Goal: Task Accomplishment & Management: Use online tool/utility

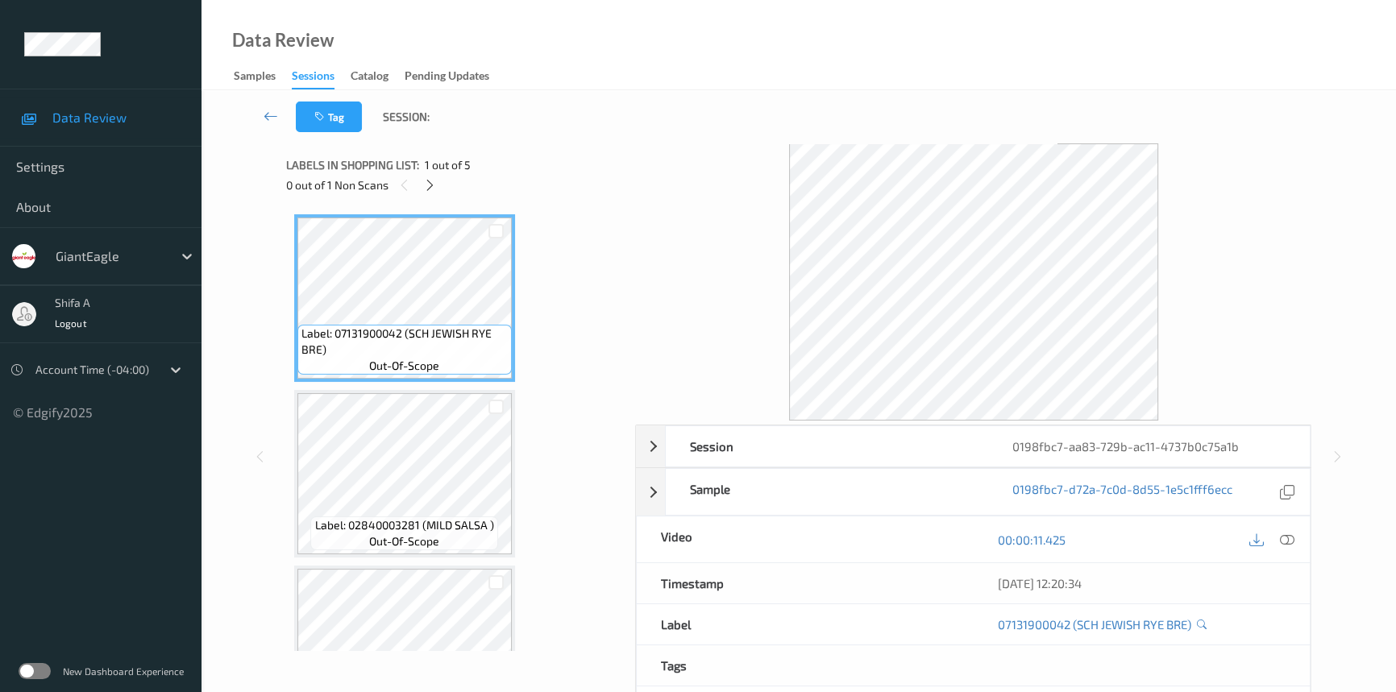
drag, startPoint x: 1288, startPoint y: 538, endPoint x: 943, endPoint y: 415, distance: 366.3
click at [1289, 537] on icon at bounding box center [1287, 540] width 15 height 15
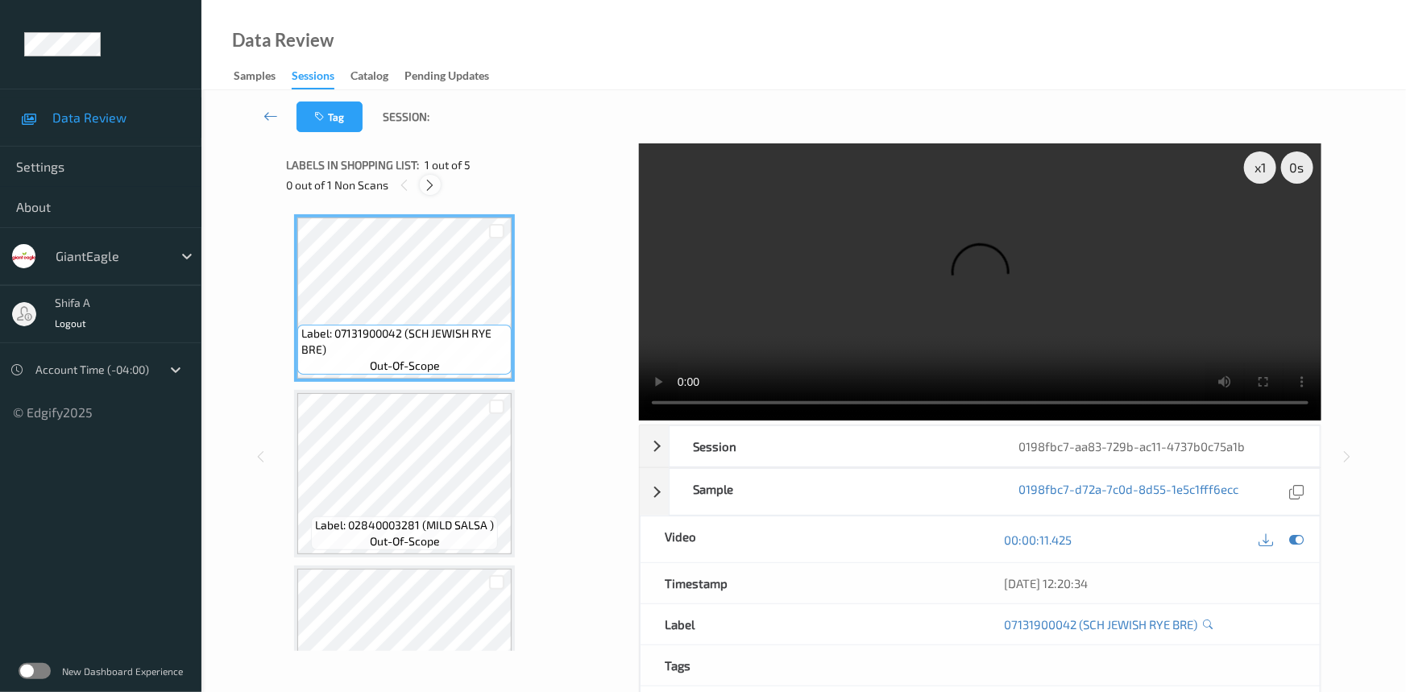
click at [424, 185] on icon at bounding box center [431, 185] width 14 height 15
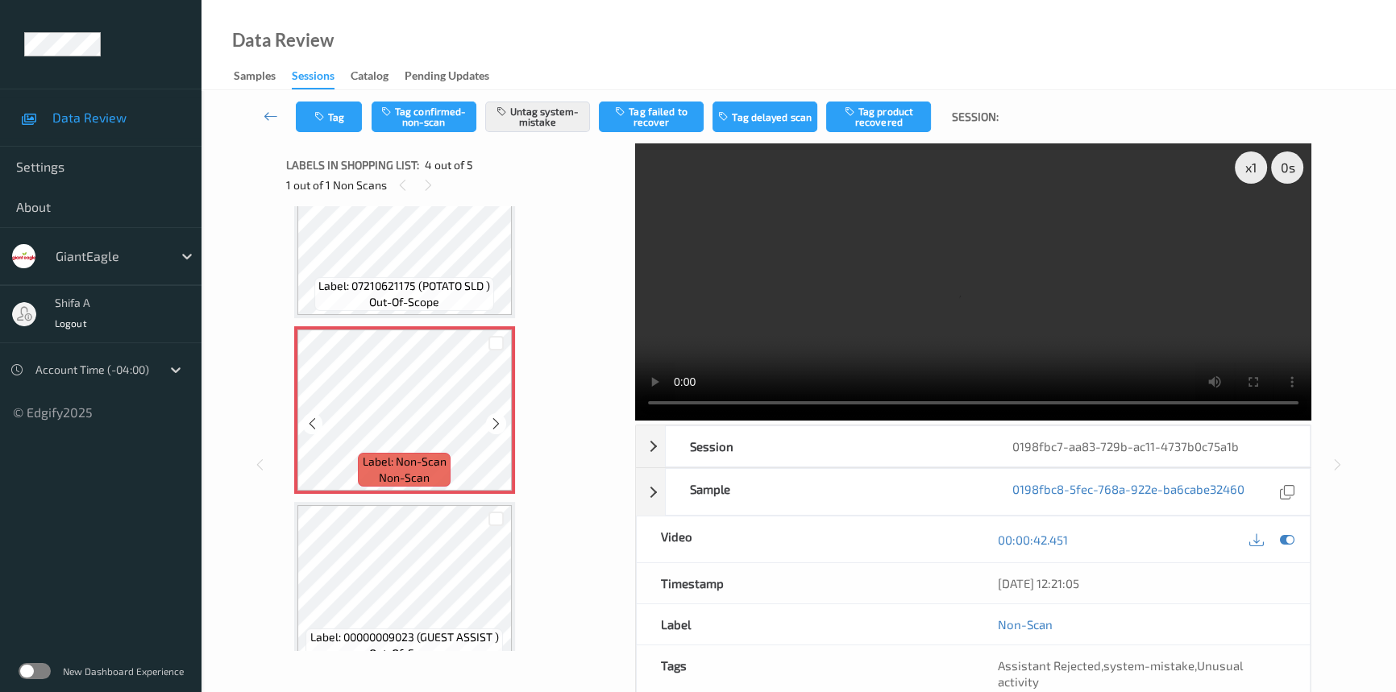
scroll to position [438, 0]
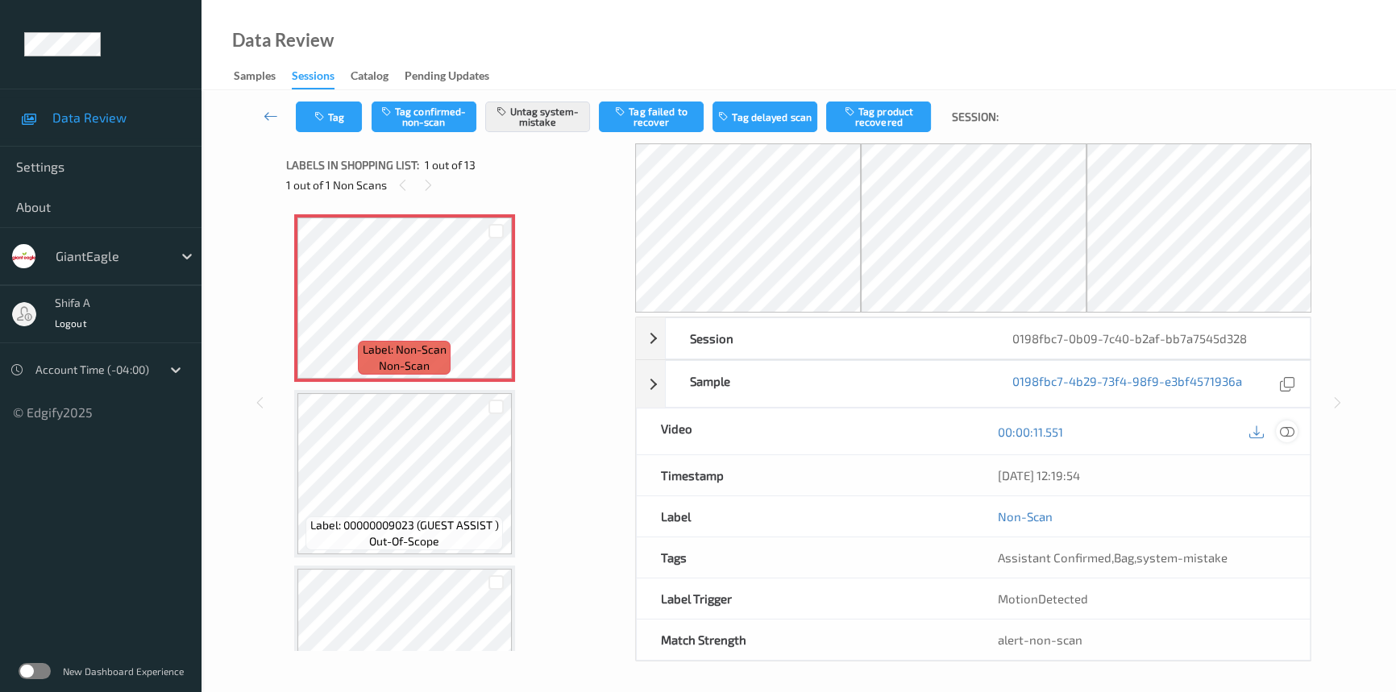
drag, startPoint x: 1294, startPoint y: 434, endPoint x: 1257, endPoint y: 405, distance: 47.1
click at [1292, 433] on div at bounding box center [1287, 432] width 22 height 22
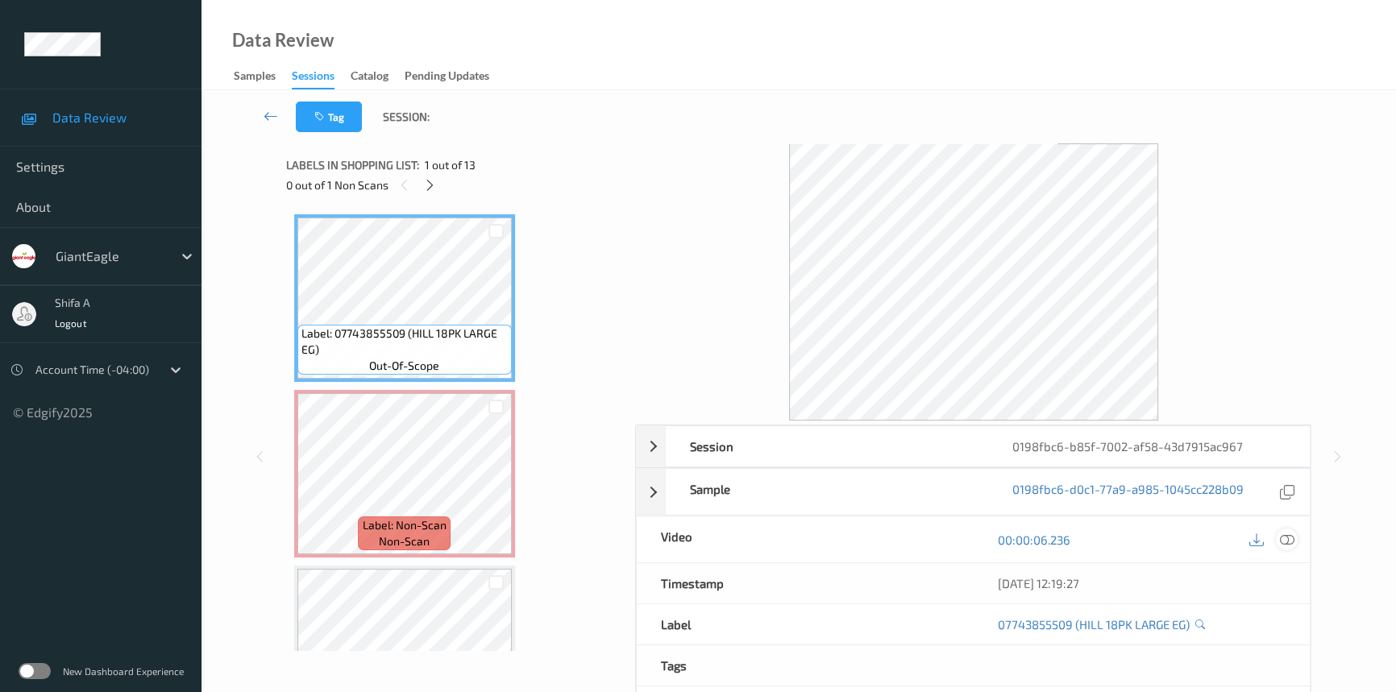
click at [1284, 536] on icon at bounding box center [1287, 540] width 15 height 15
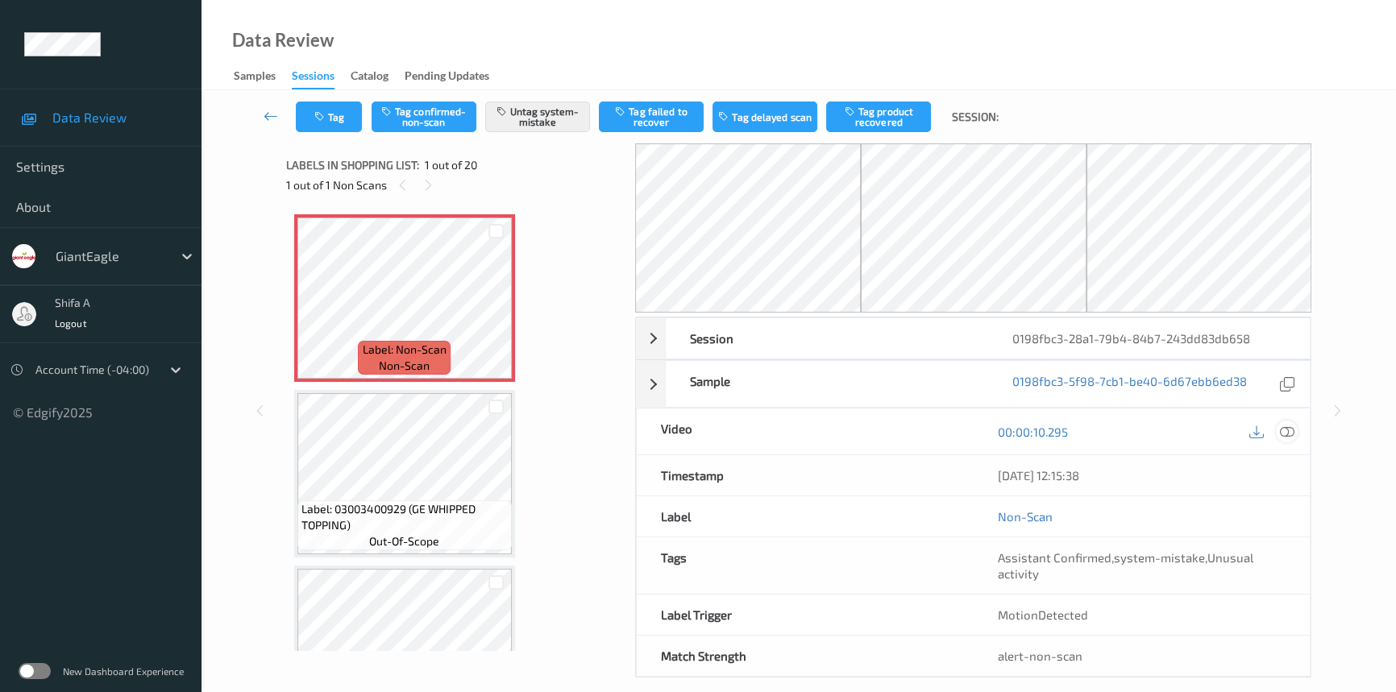
click at [1285, 428] on icon at bounding box center [1287, 432] width 15 height 15
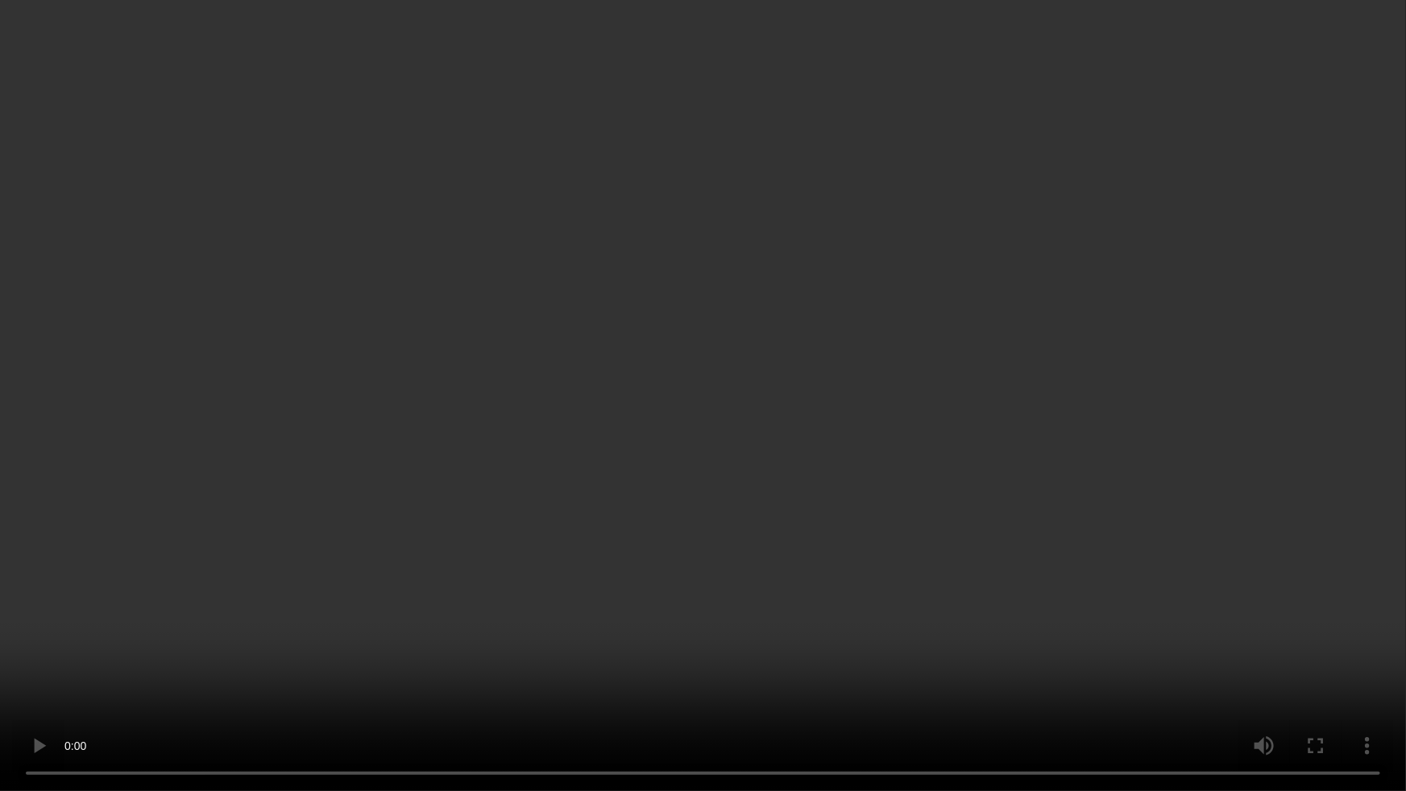
click at [1245, 688] on video at bounding box center [703, 395] width 1406 height 791
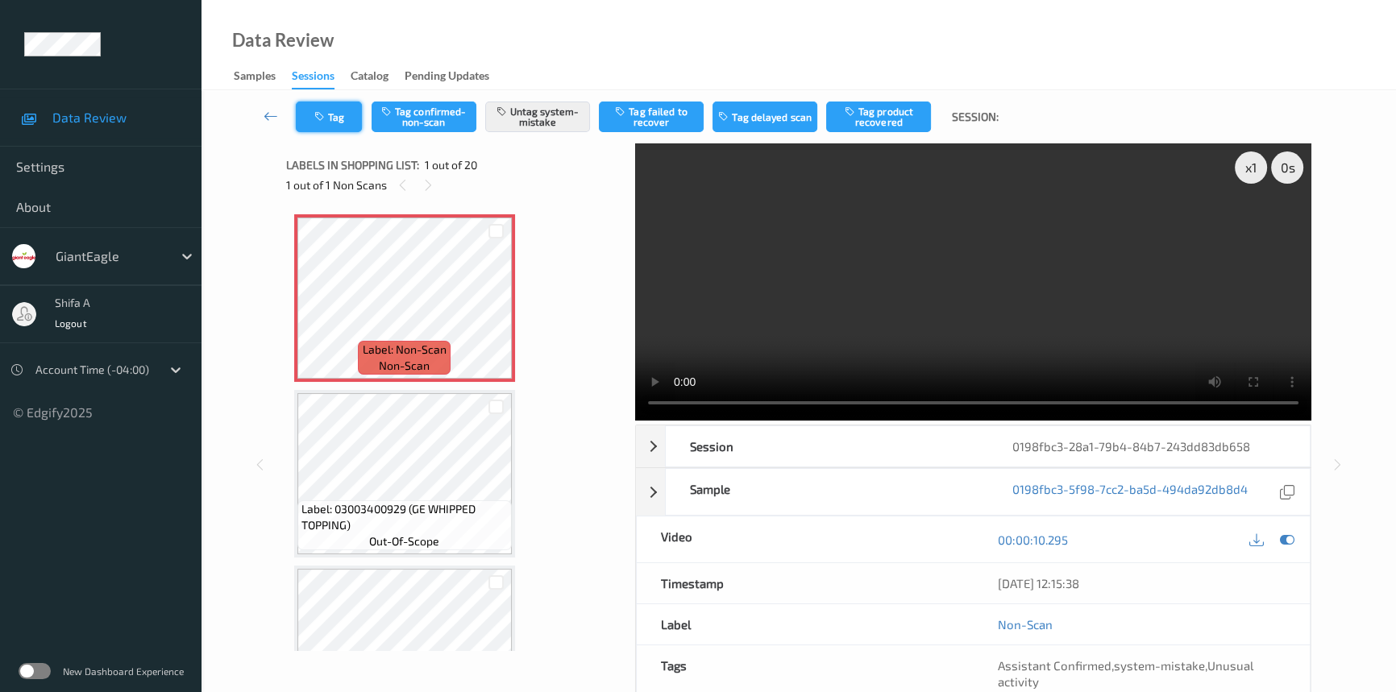
click at [314, 106] on button "Tag" at bounding box center [329, 117] width 66 height 31
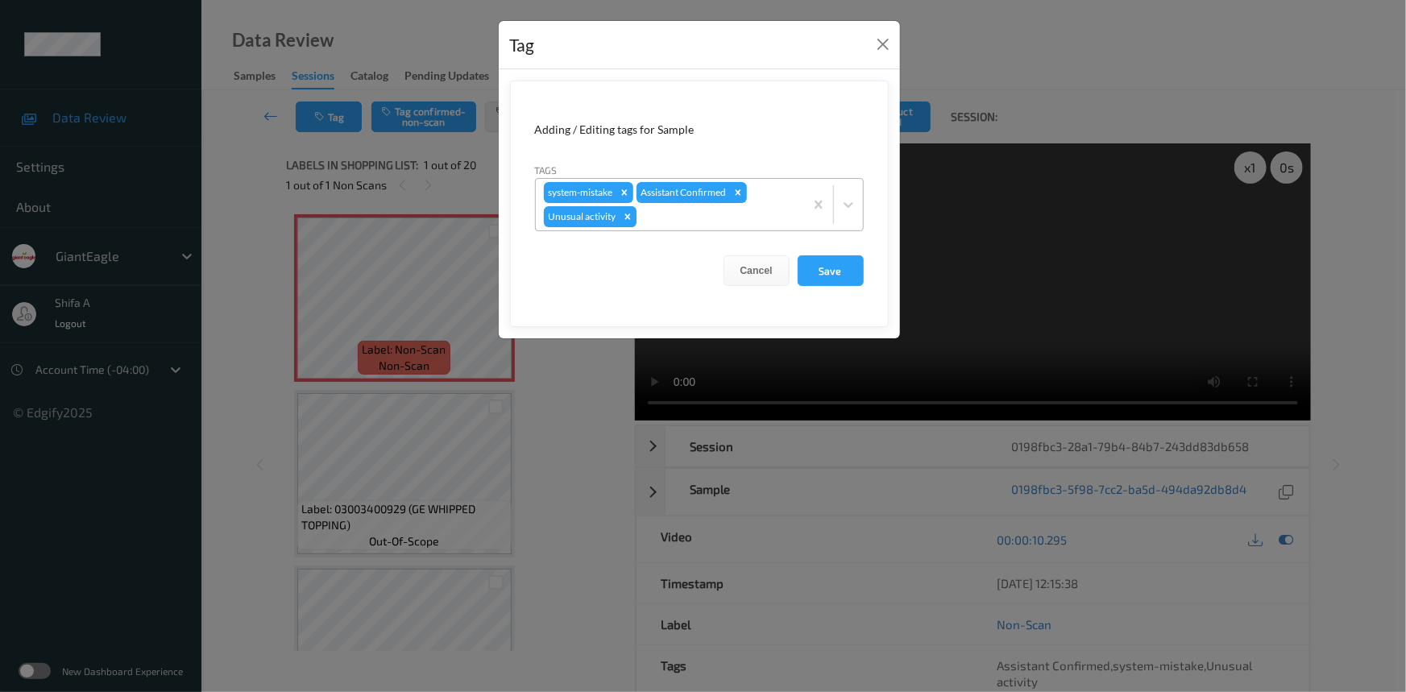
click at [629, 218] on icon "Remove Unusual activity" at bounding box center [627, 216] width 11 height 11
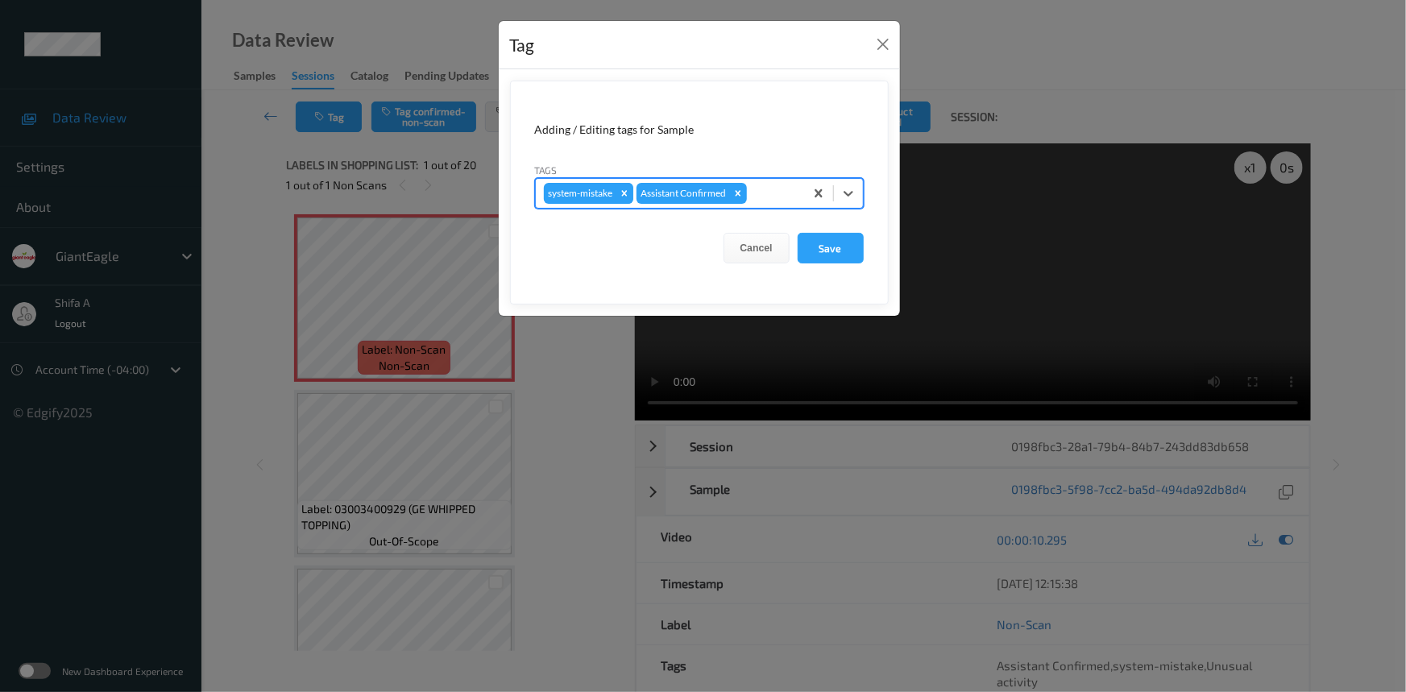
click at [623, 194] on icon "Remove system-mistake" at bounding box center [624, 193] width 6 height 6
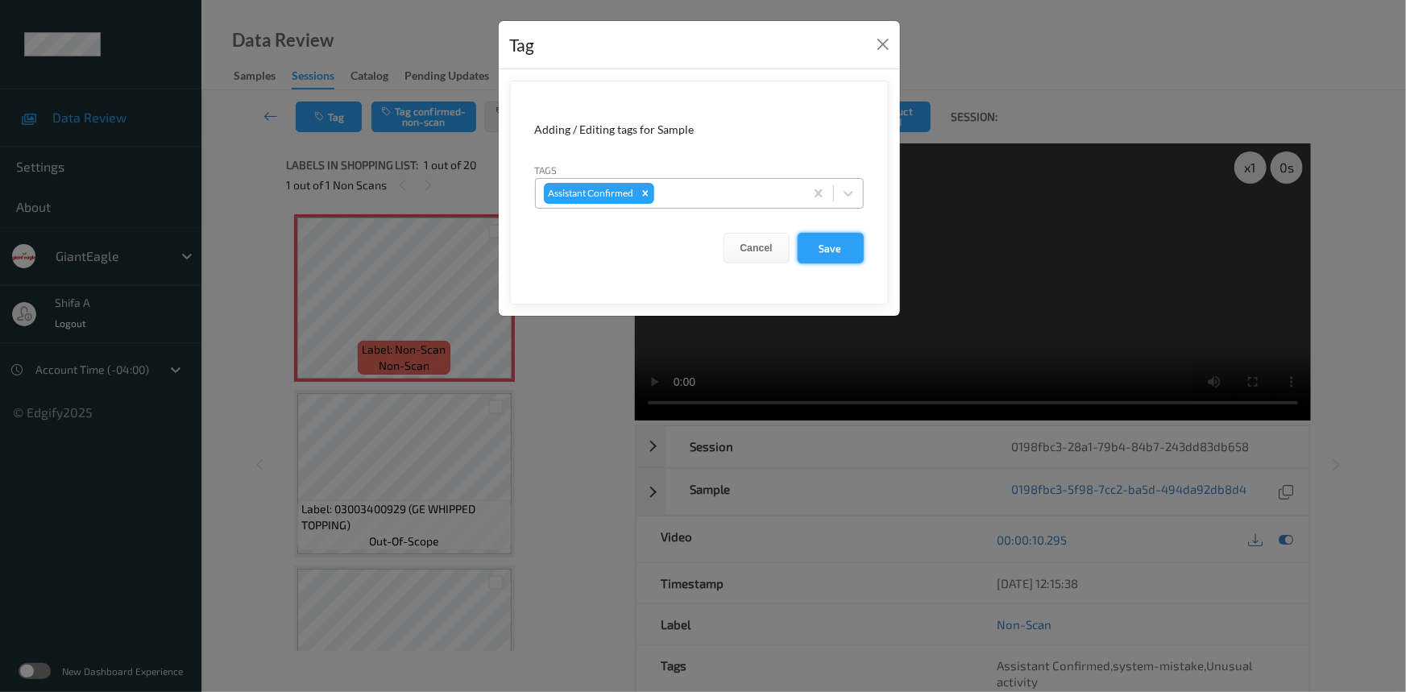
click at [830, 251] on button "Save" at bounding box center [831, 248] width 66 height 31
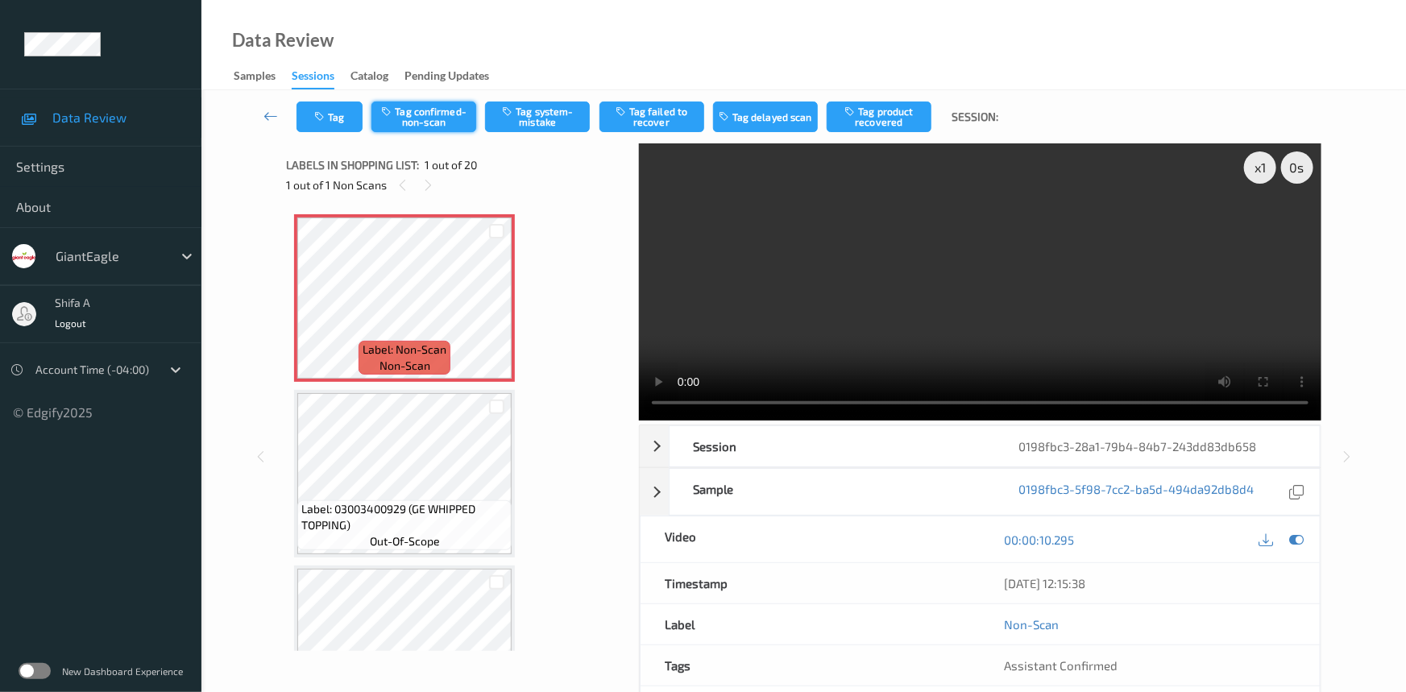
click at [450, 123] on button "Tag confirmed-non-scan" at bounding box center [424, 117] width 105 height 31
click at [868, 121] on button "Tag product recovered" at bounding box center [879, 117] width 105 height 31
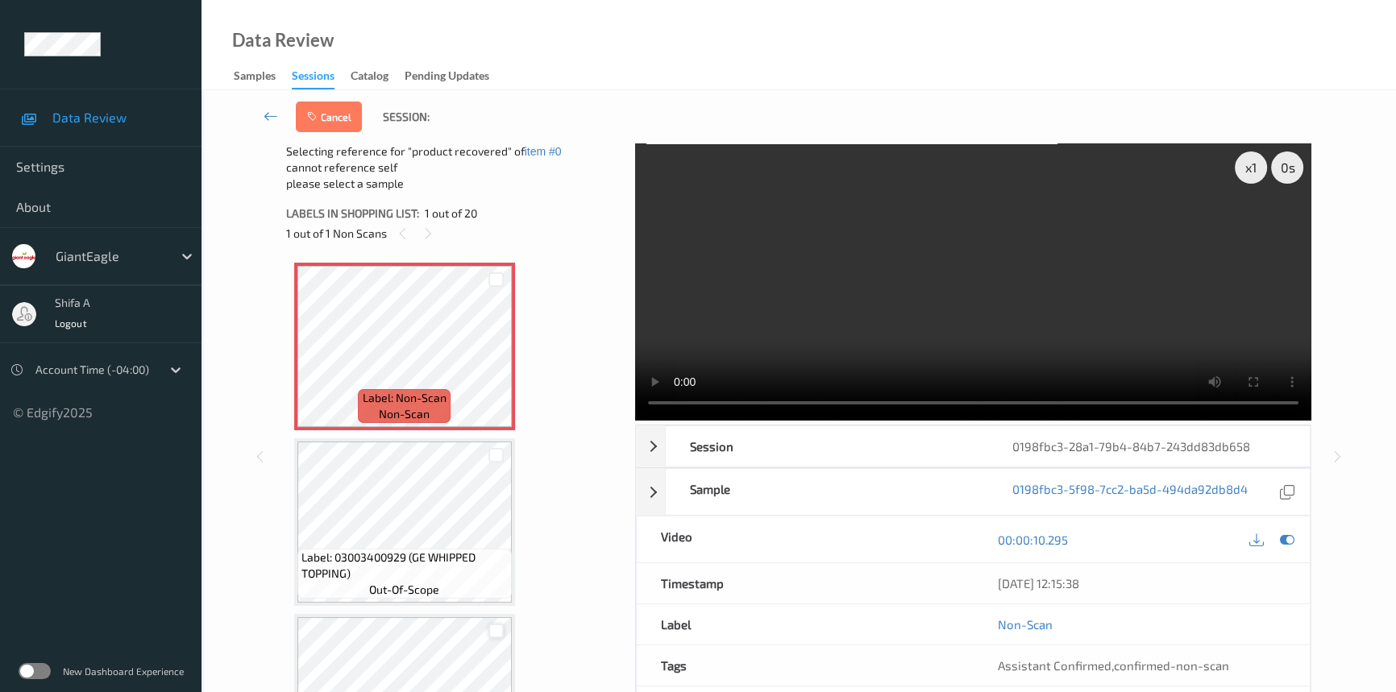
click at [492, 634] on div at bounding box center [495, 631] width 15 height 15
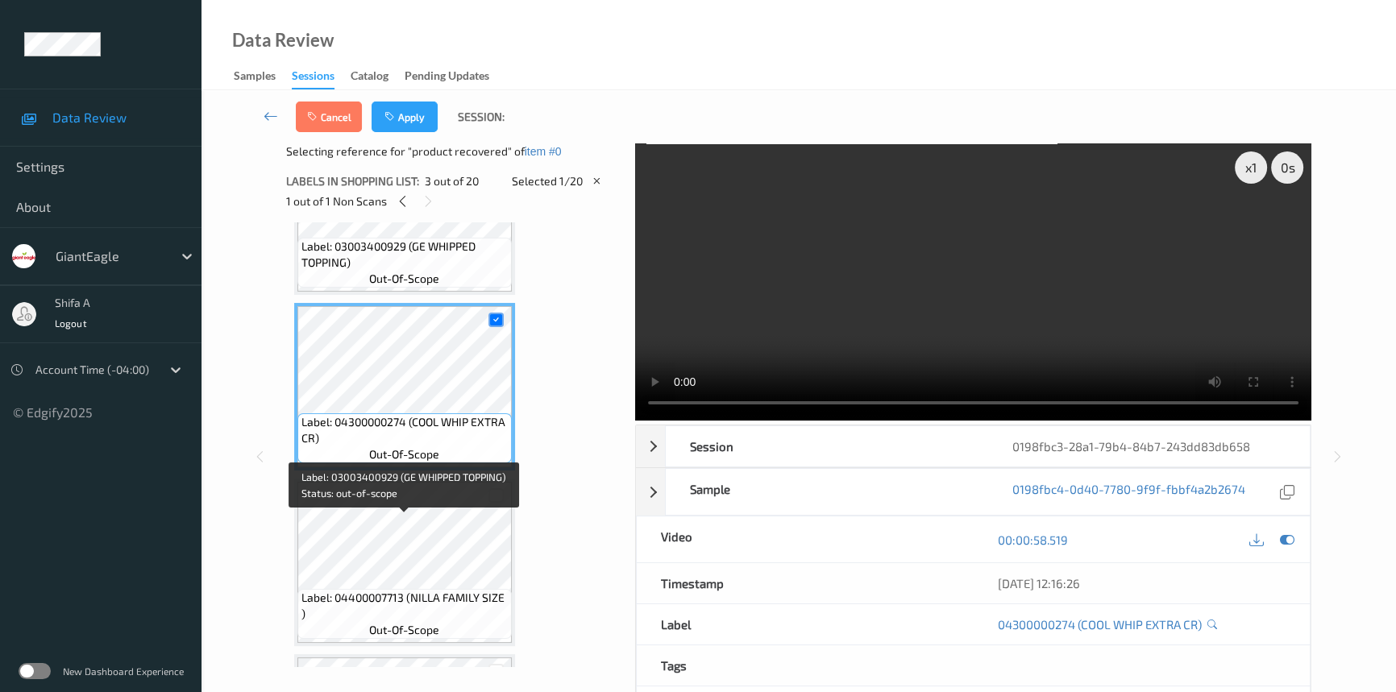
scroll to position [293, 0]
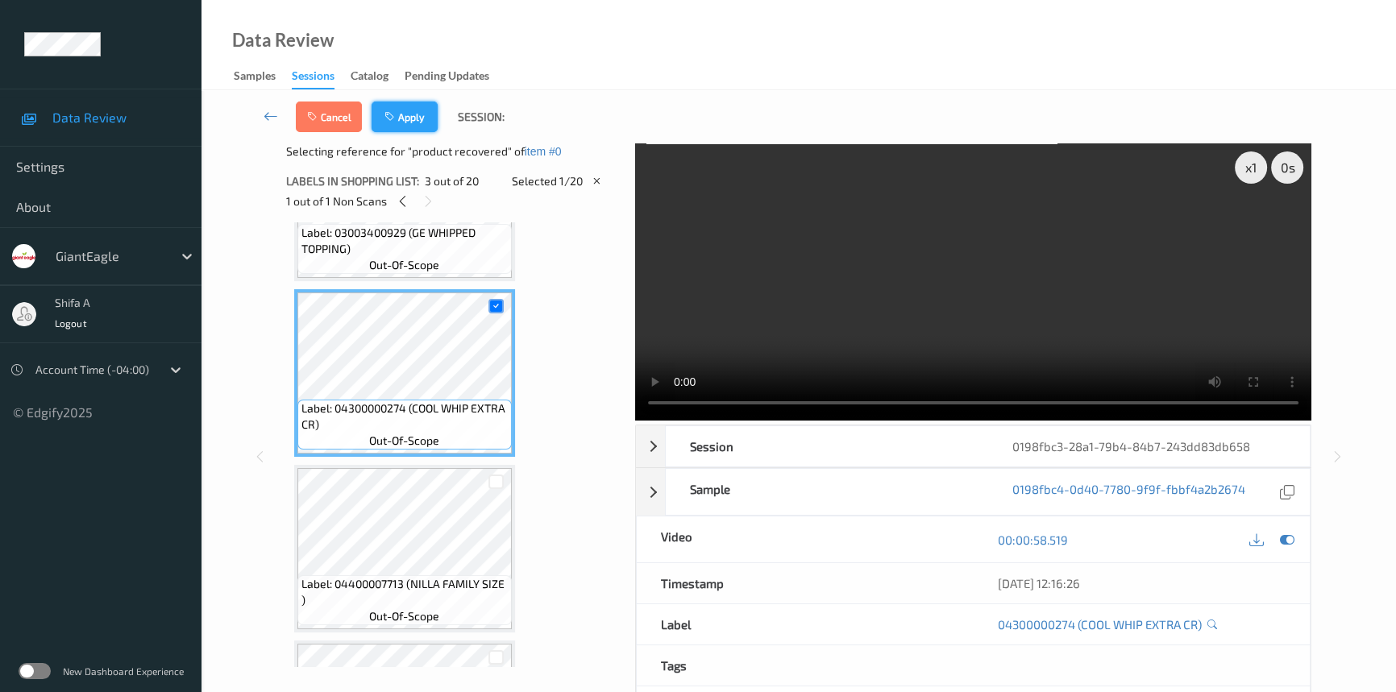
click at [416, 118] on button "Apply" at bounding box center [405, 117] width 66 height 31
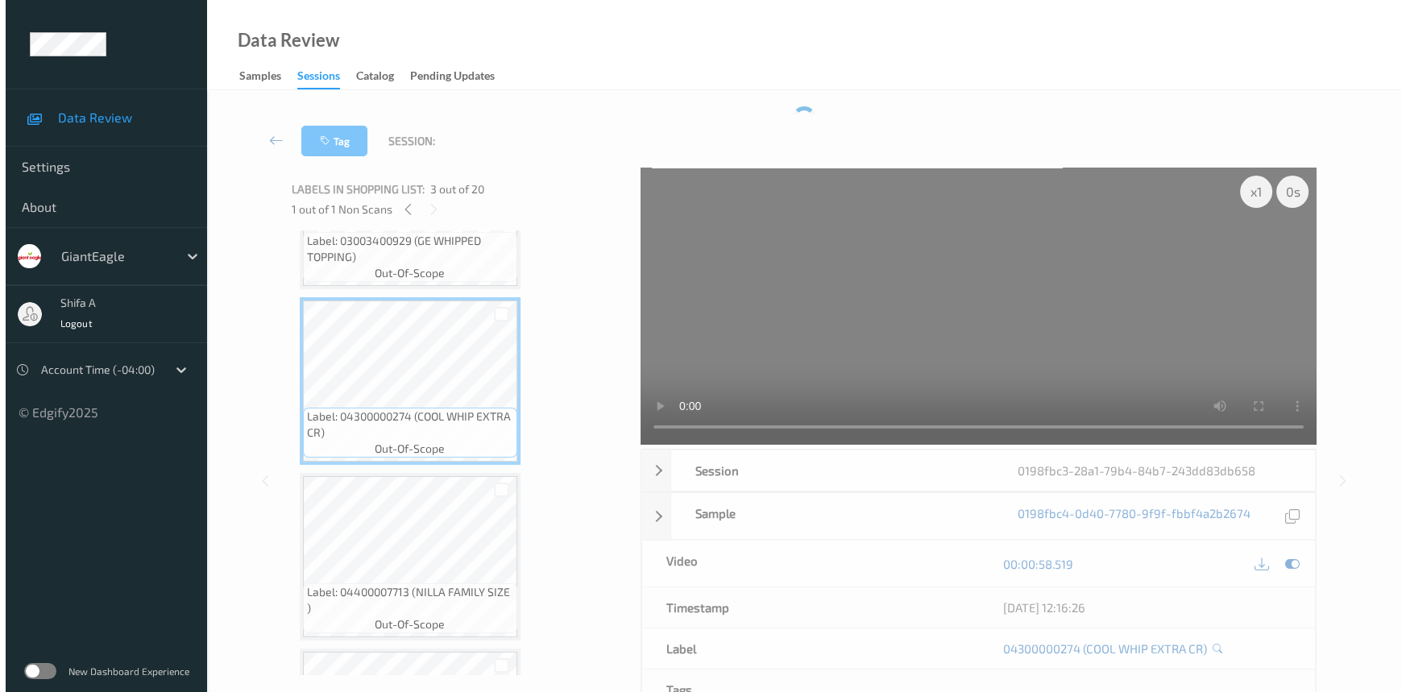
scroll to position [0, 0]
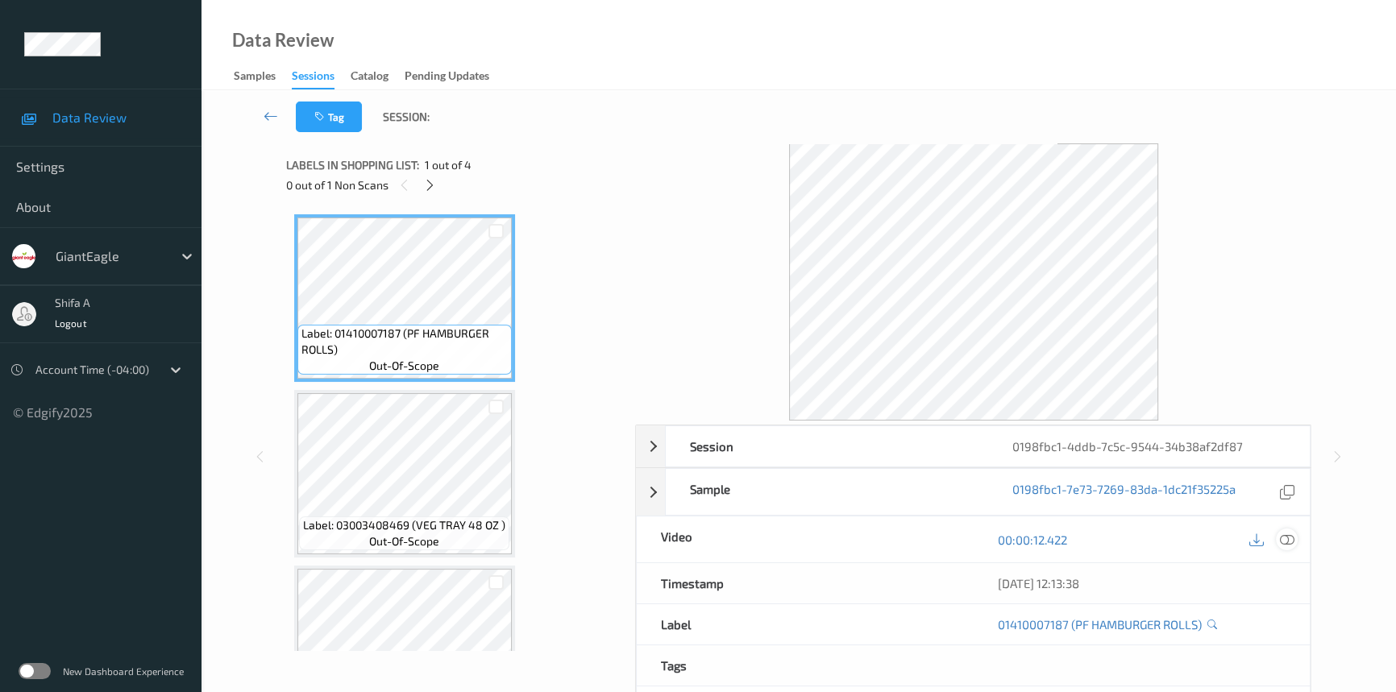
click at [1290, 540] on icon at bounding box center [1287, 540] width 15 height 15
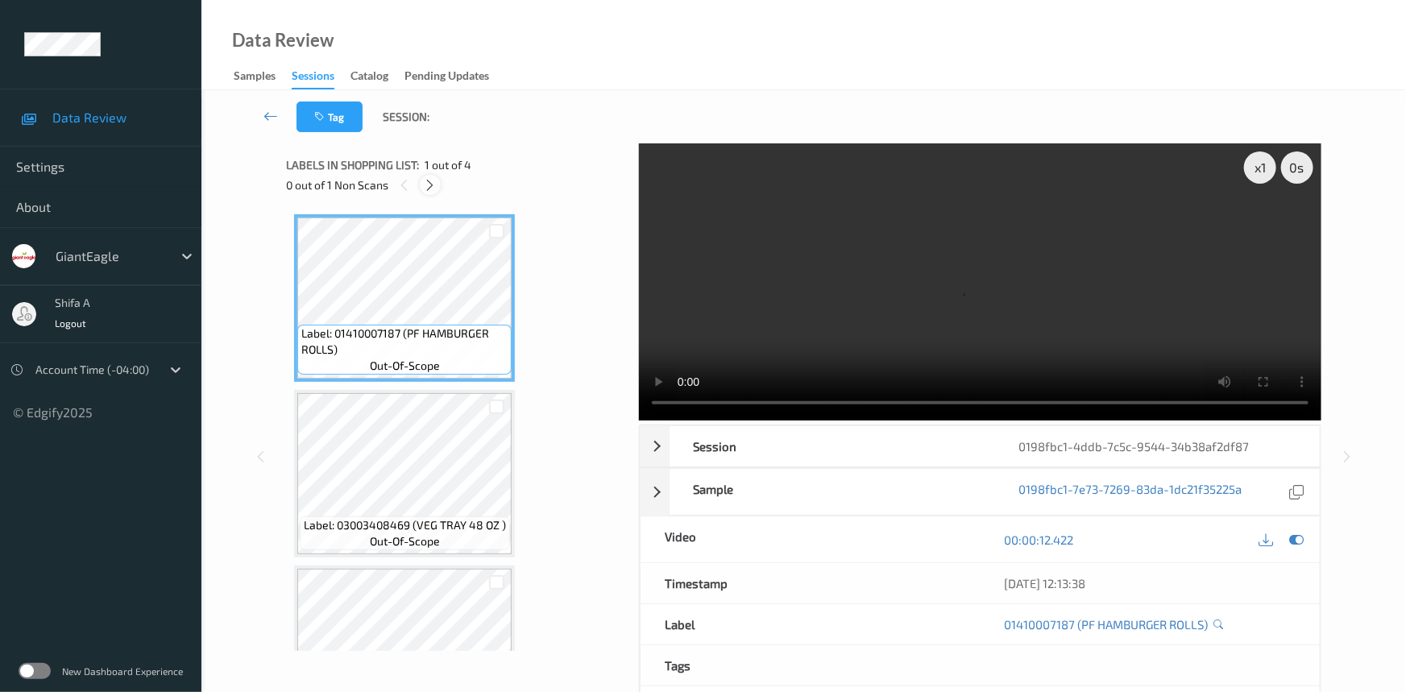
click at [426, 188] on icon at bounding box center [431, 185] width 14 height 15
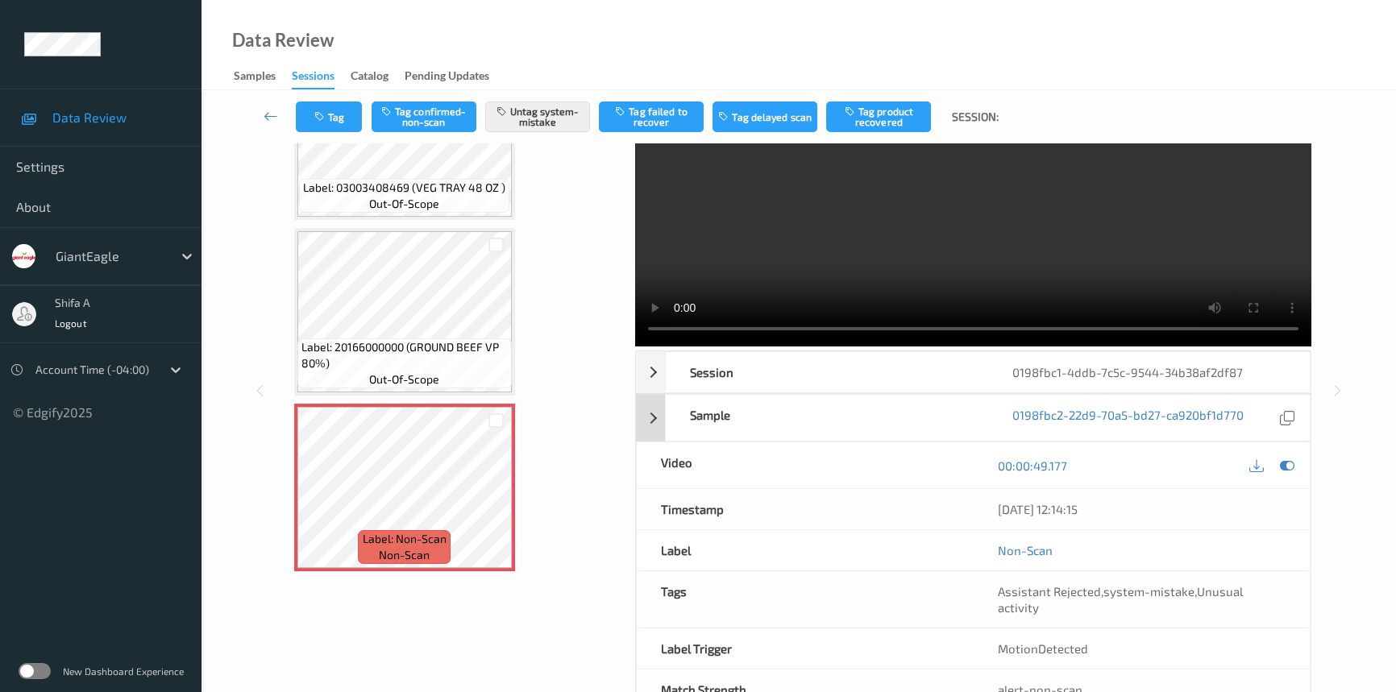
scroll to position [109, 0]
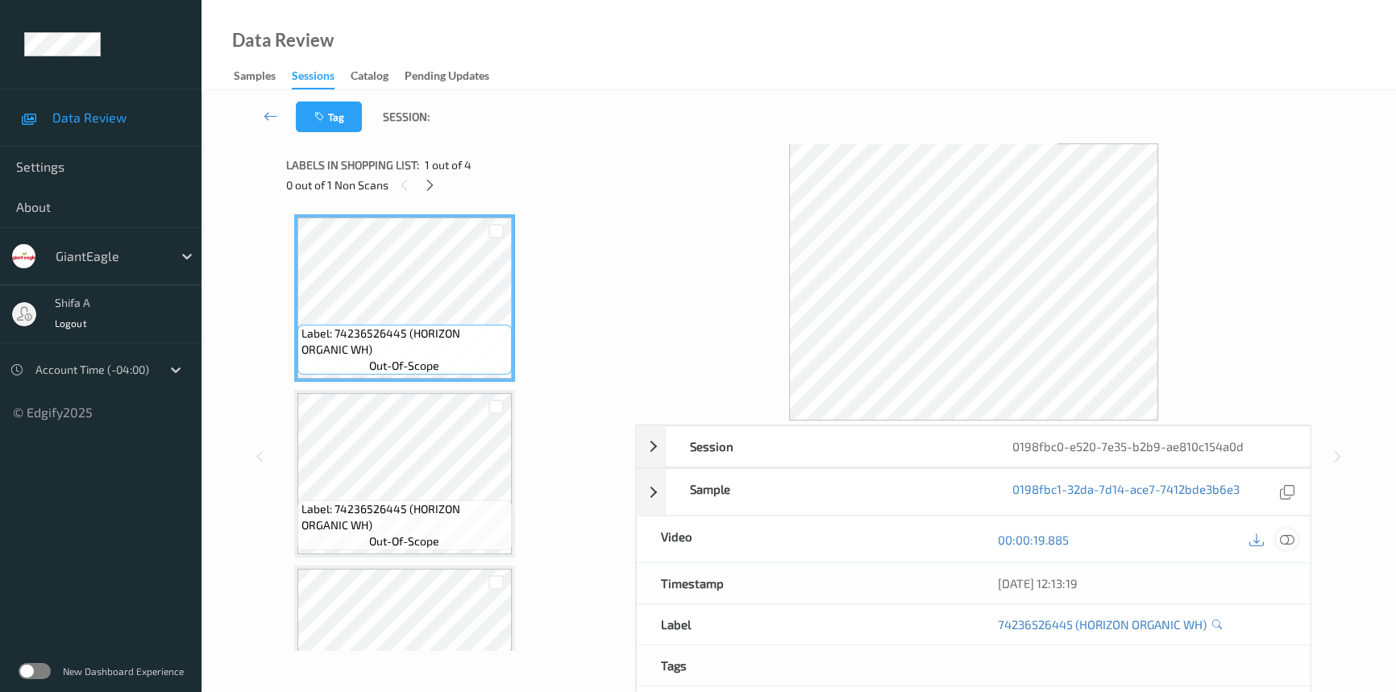
click at [1288, 540] on icon at bounding box center [1287, 540] width 15 height 15
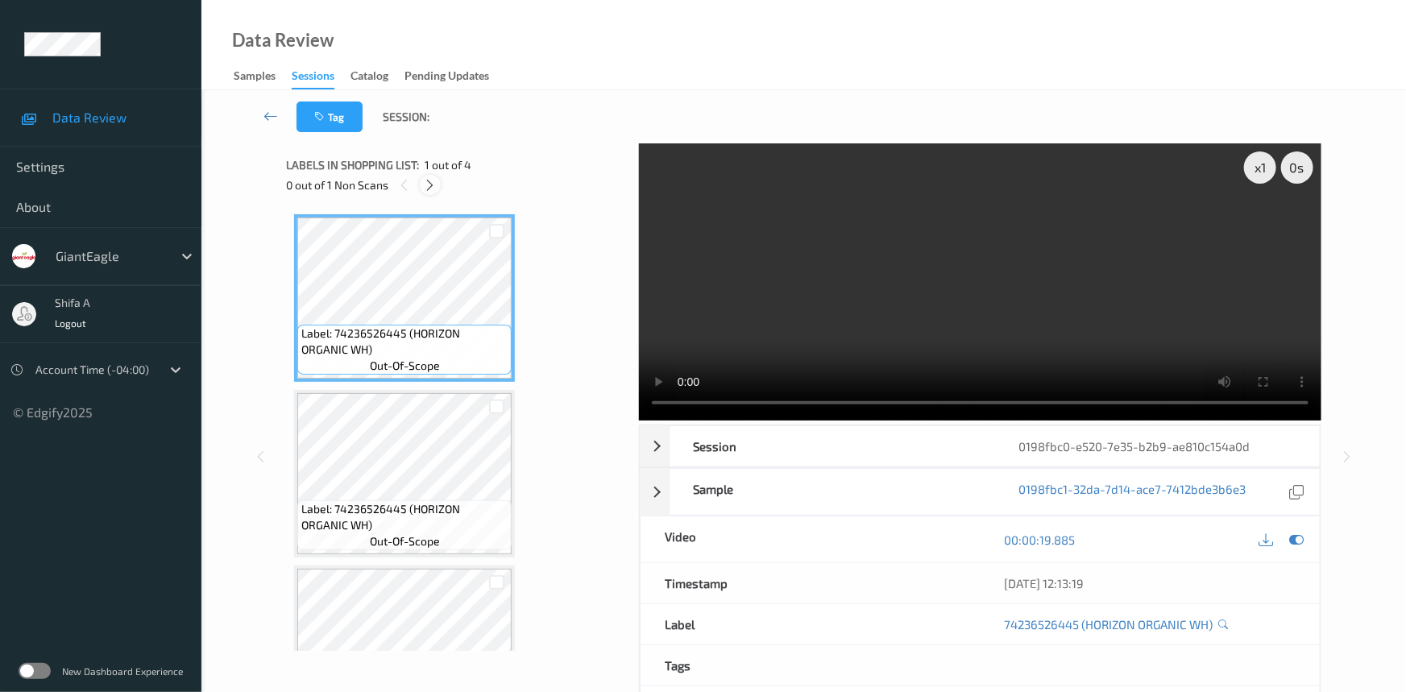
click at [430, 189] on icon at bounding box center [431, 185] width 14 height 15
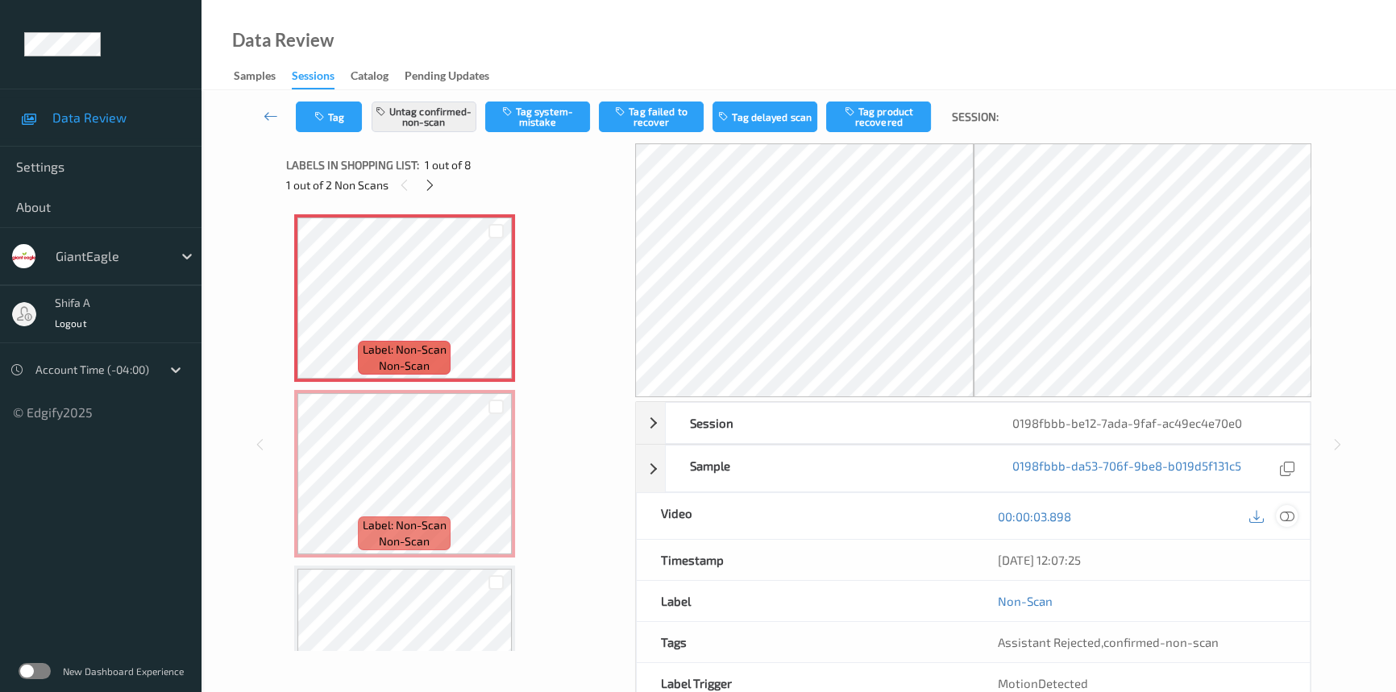
click at [1291, 516] on icon at bounding box center [1287, 516] width 15 height 15
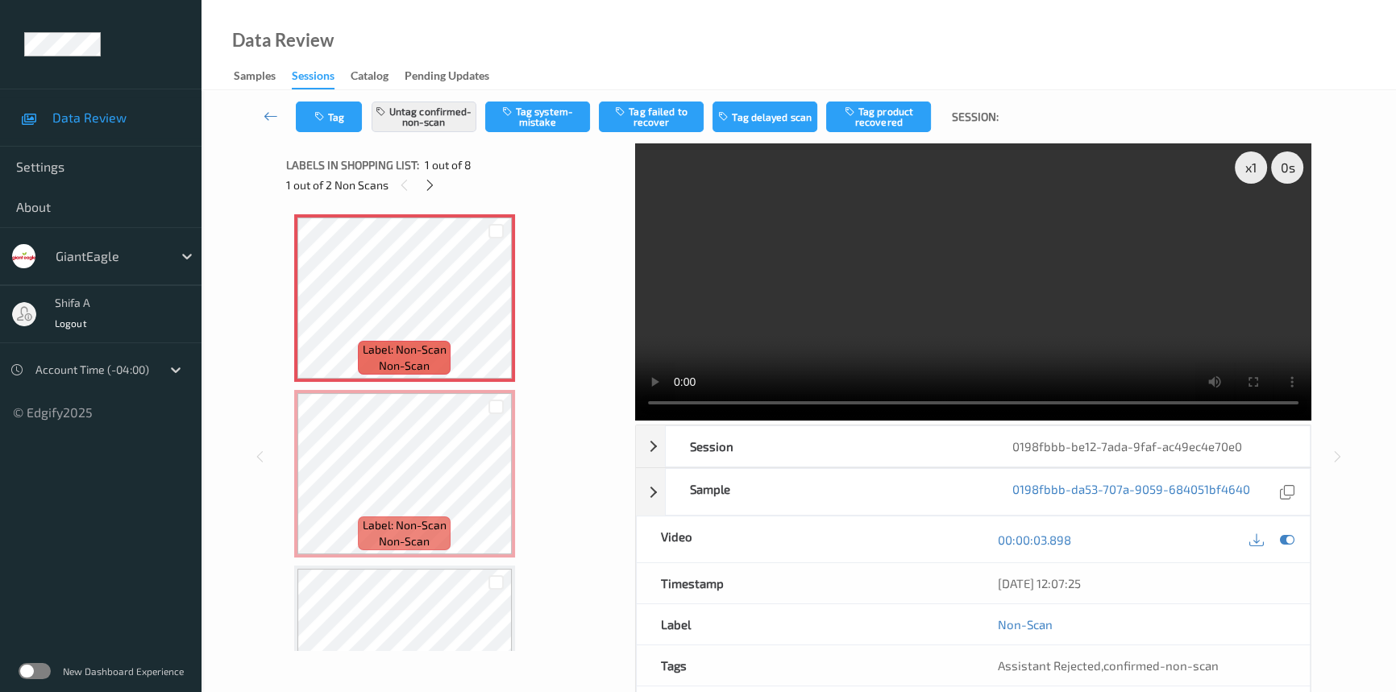
click at [991, 244] on video at bounding box center [973, 281] width 676 height 277
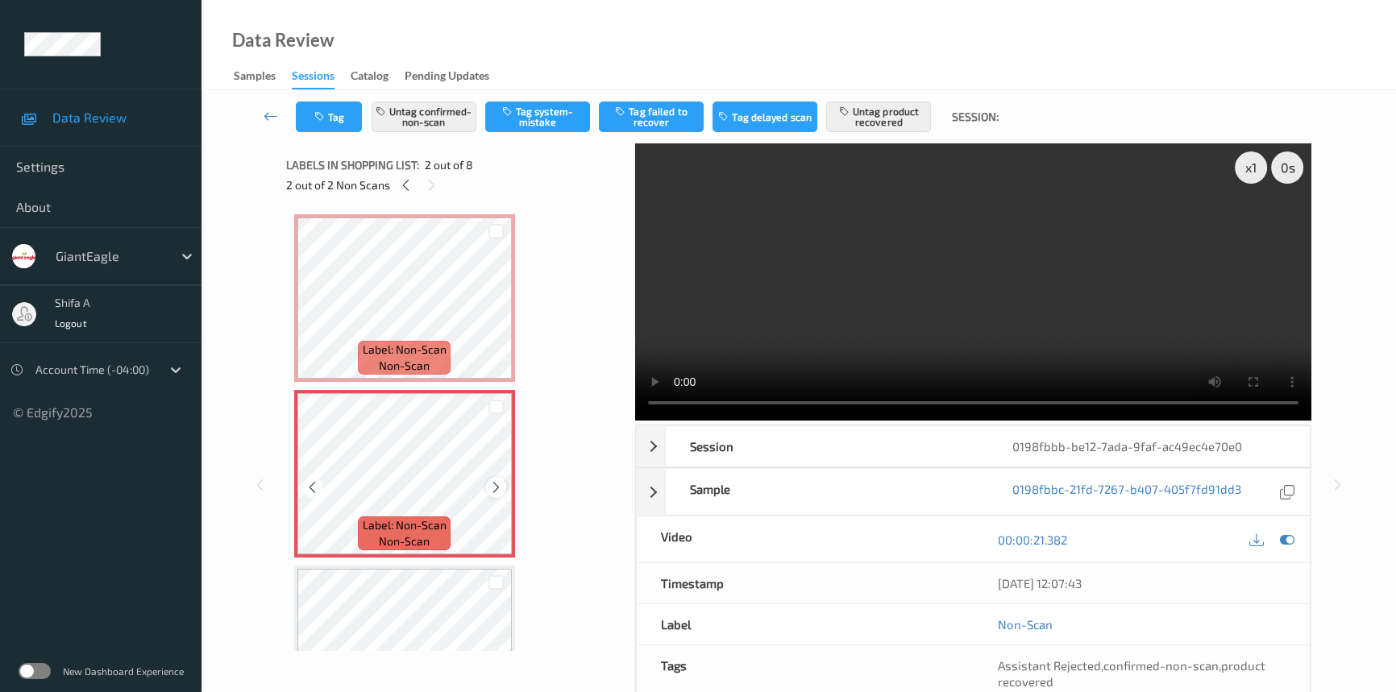
click at [486, 489] on div at bounding box center [496, 487] width 20 height 20
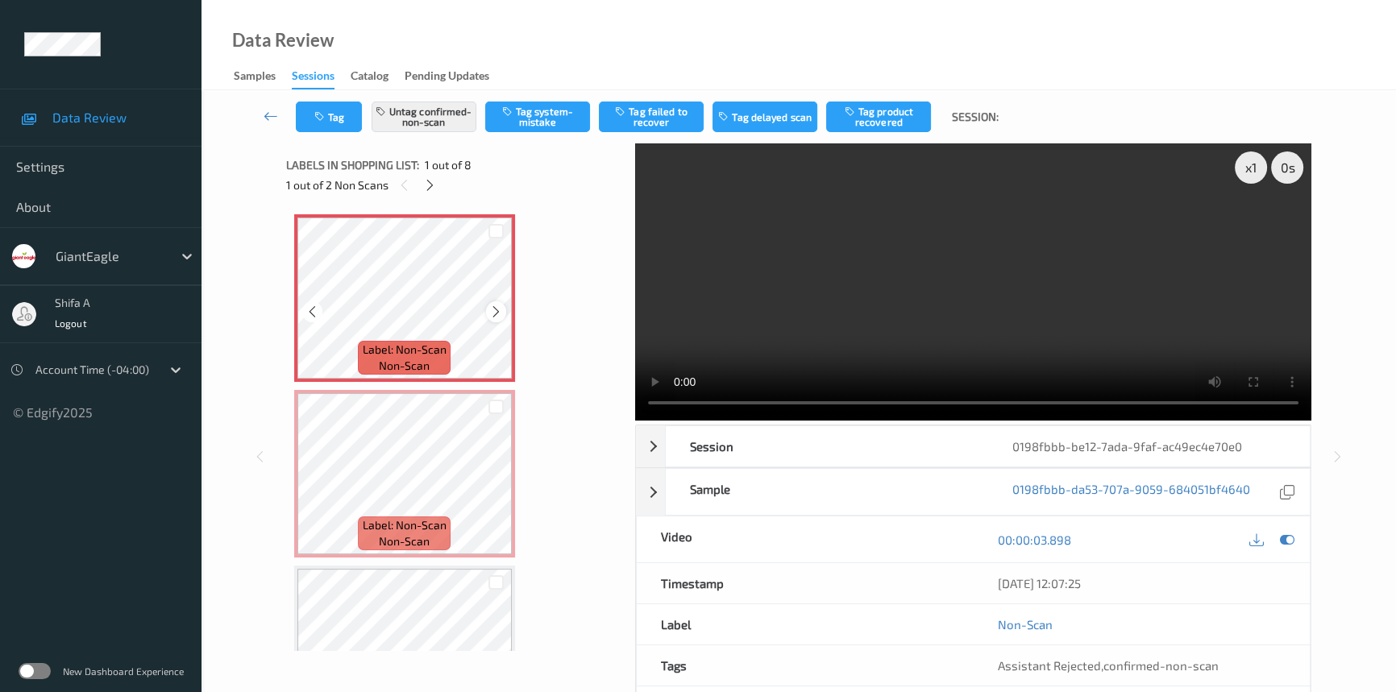
click at [495, 310] on icon at bounding box center [496, 312] width 14 height 15
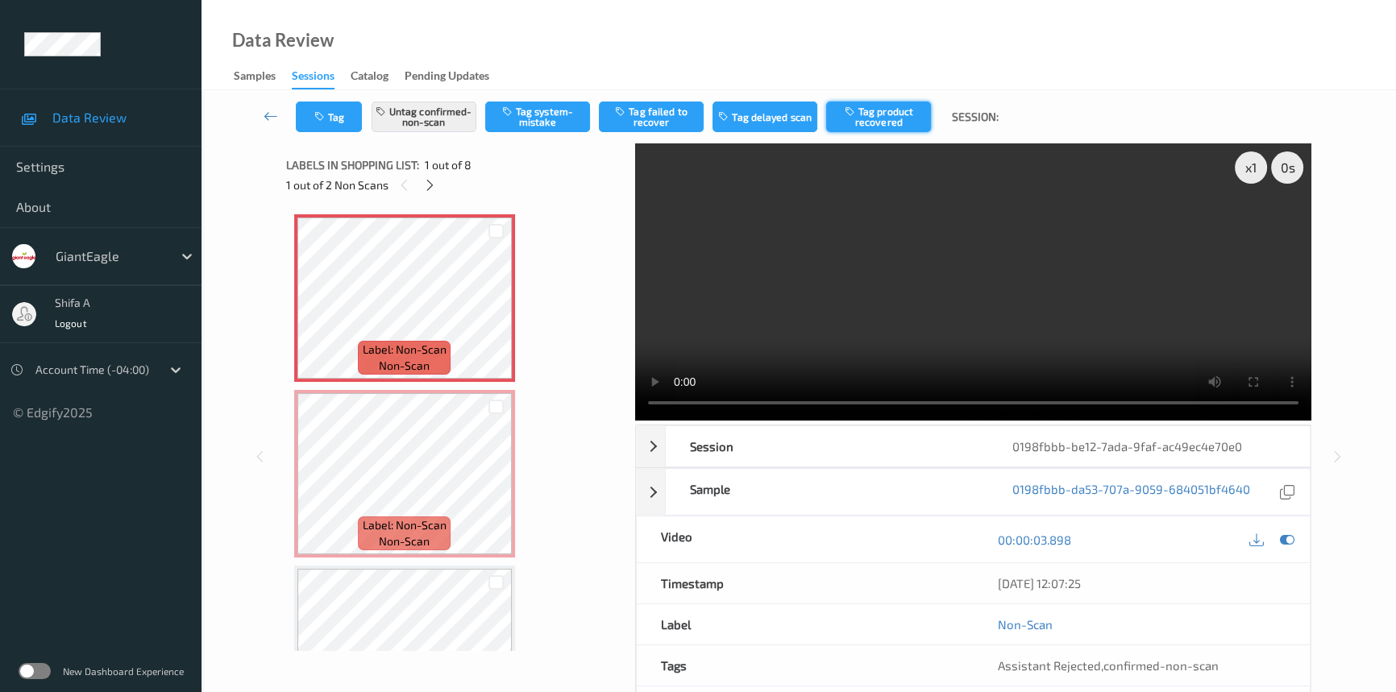
click at [882, 114] on button "Tag product recovered" at bounding box center [878, 117] width 105 height 31
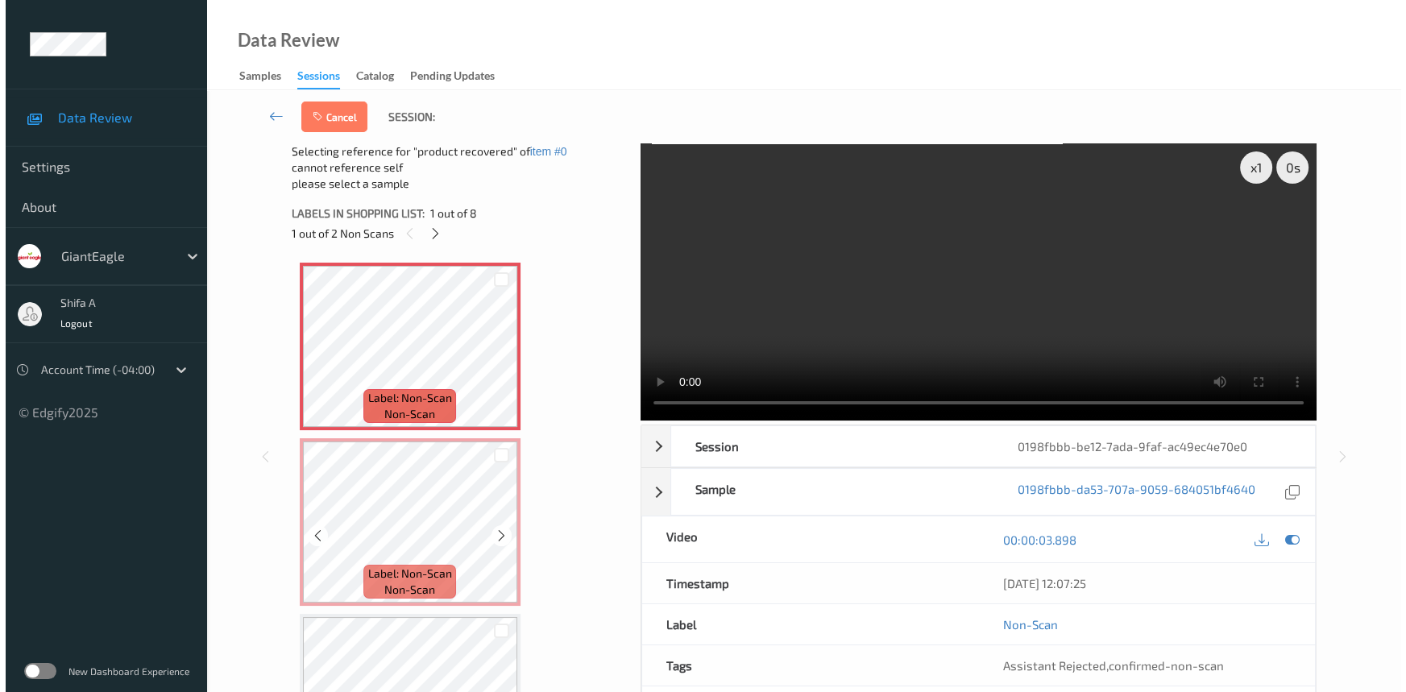
scroll to position [293, 0]
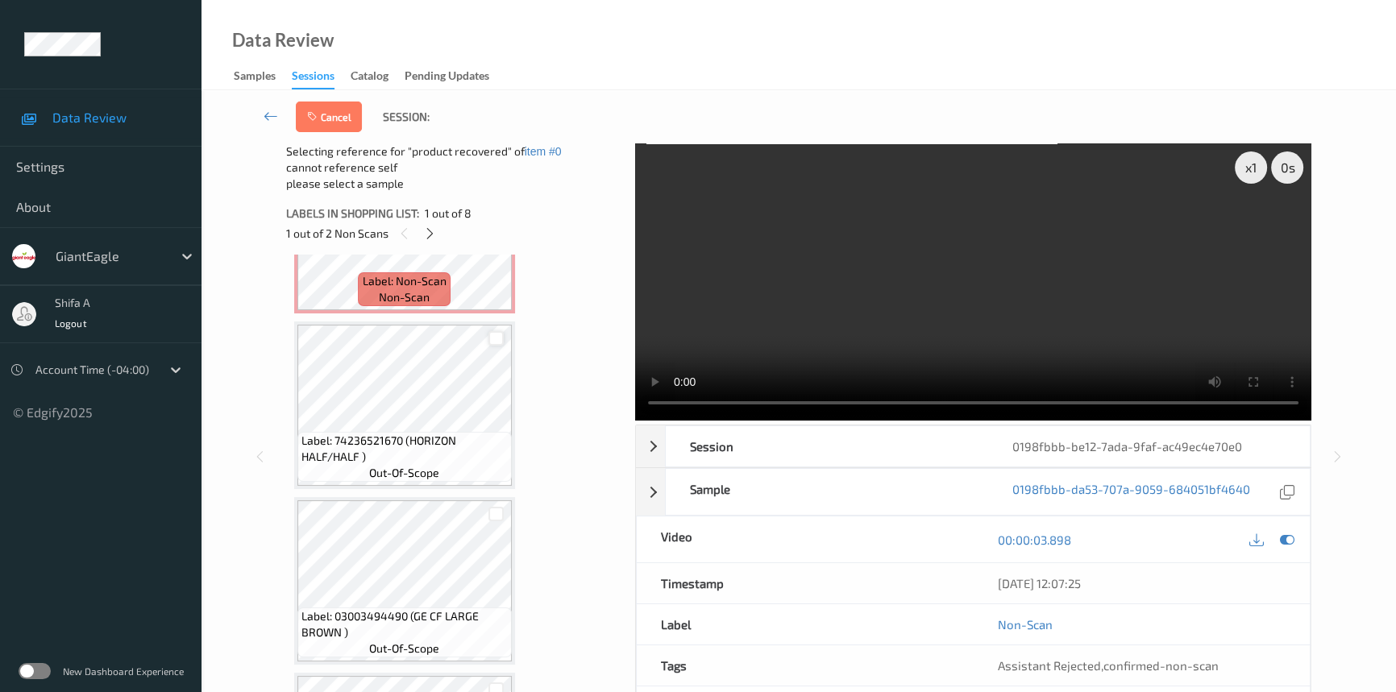
click at [492, 339] on div at bounding box center [495, 338] width 15 height 15
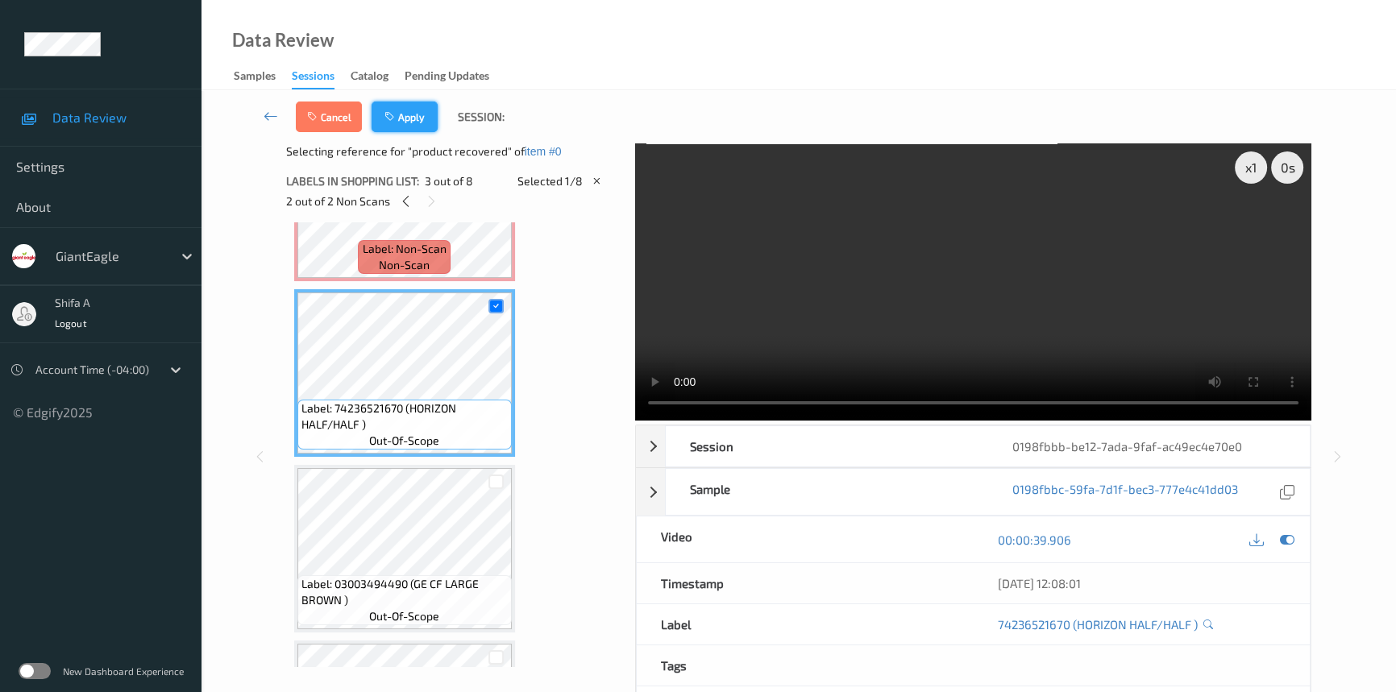
click at [427, 122] on button "Apply" at bounding box center [405, 117] width 66 height 31
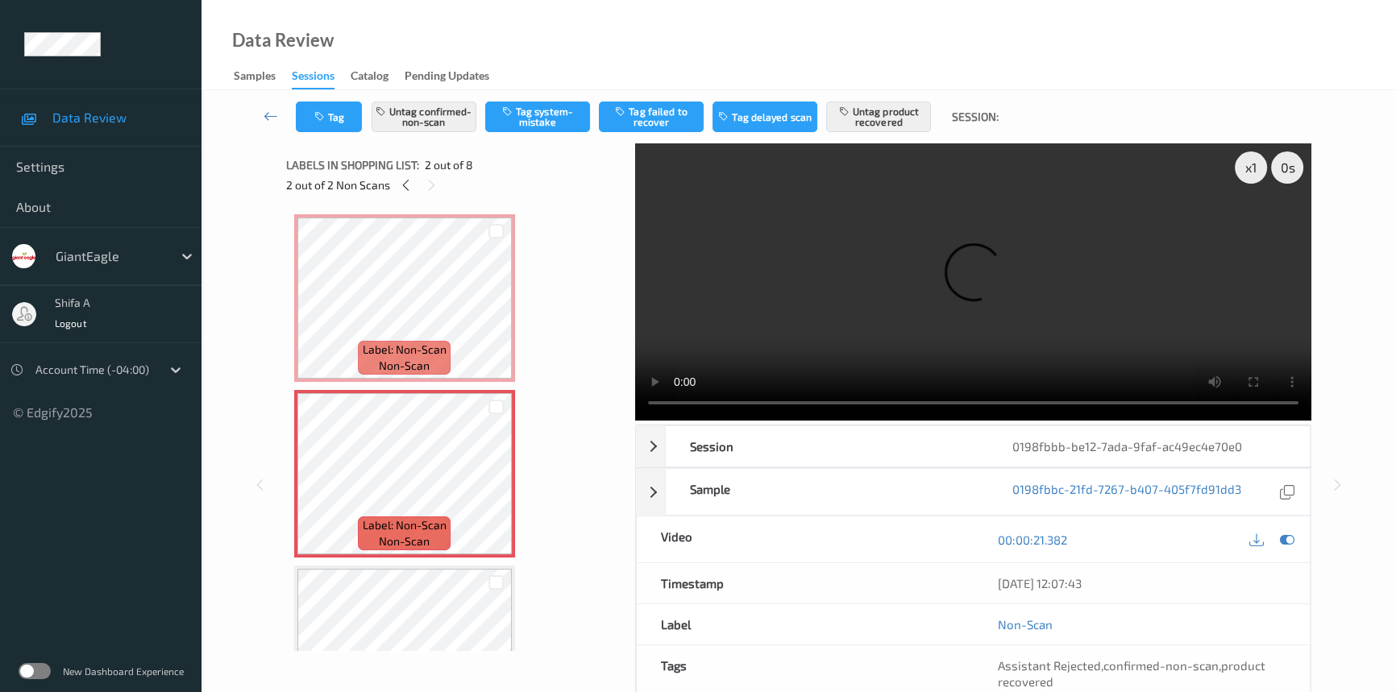
scroll to position [10, 0]
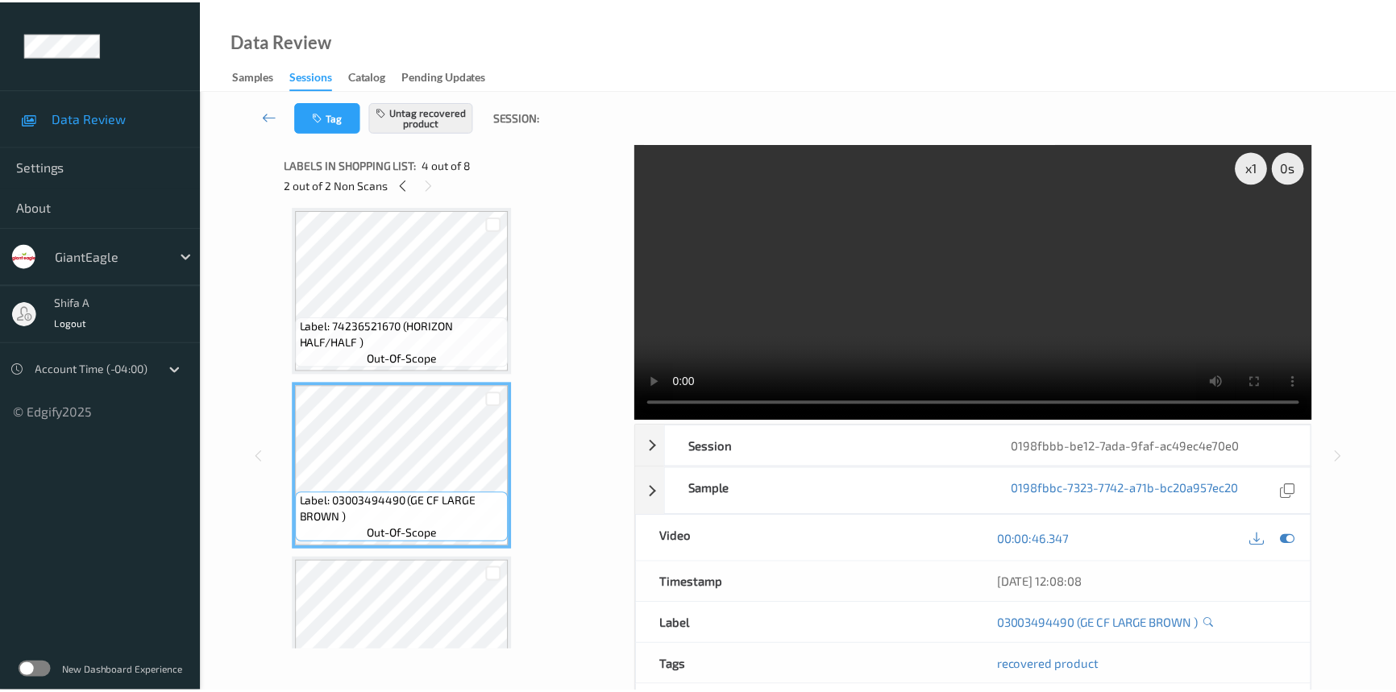
scroll to position [65, 0]
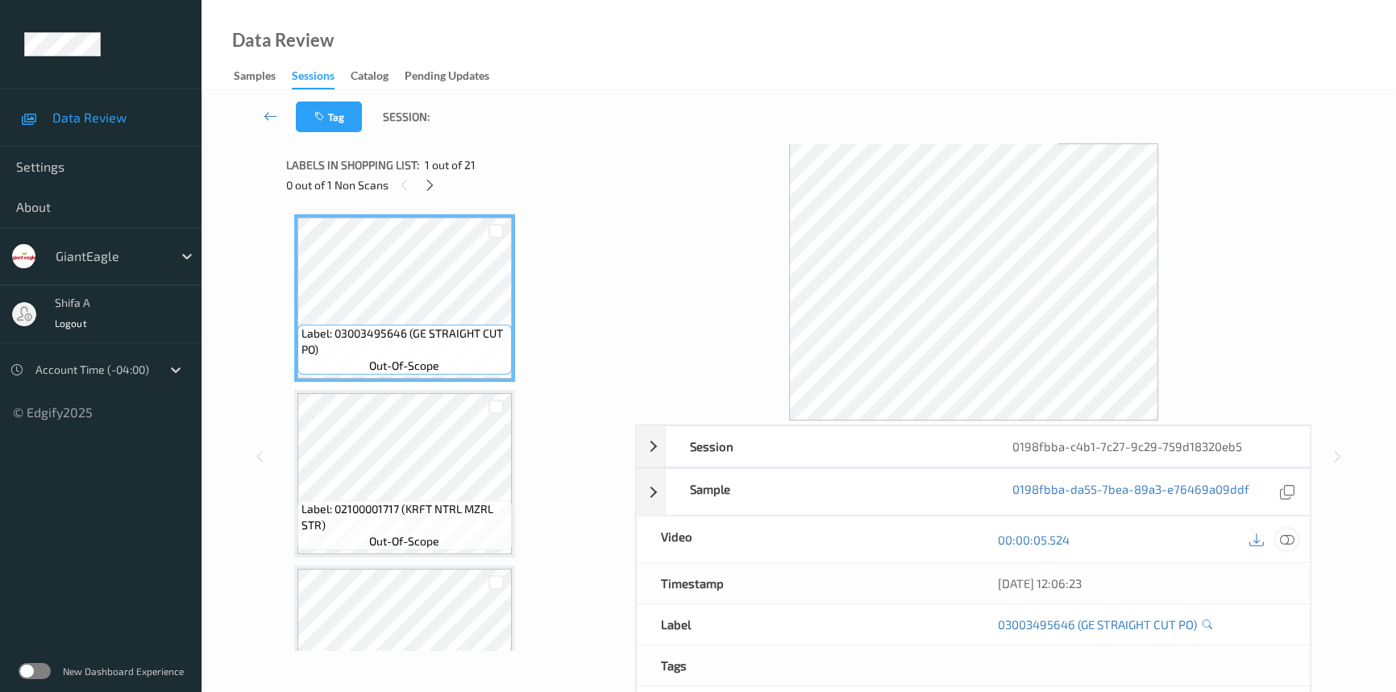
click at [1282, 540] on icon at bounding box center [1287, 540] width 15 height 15
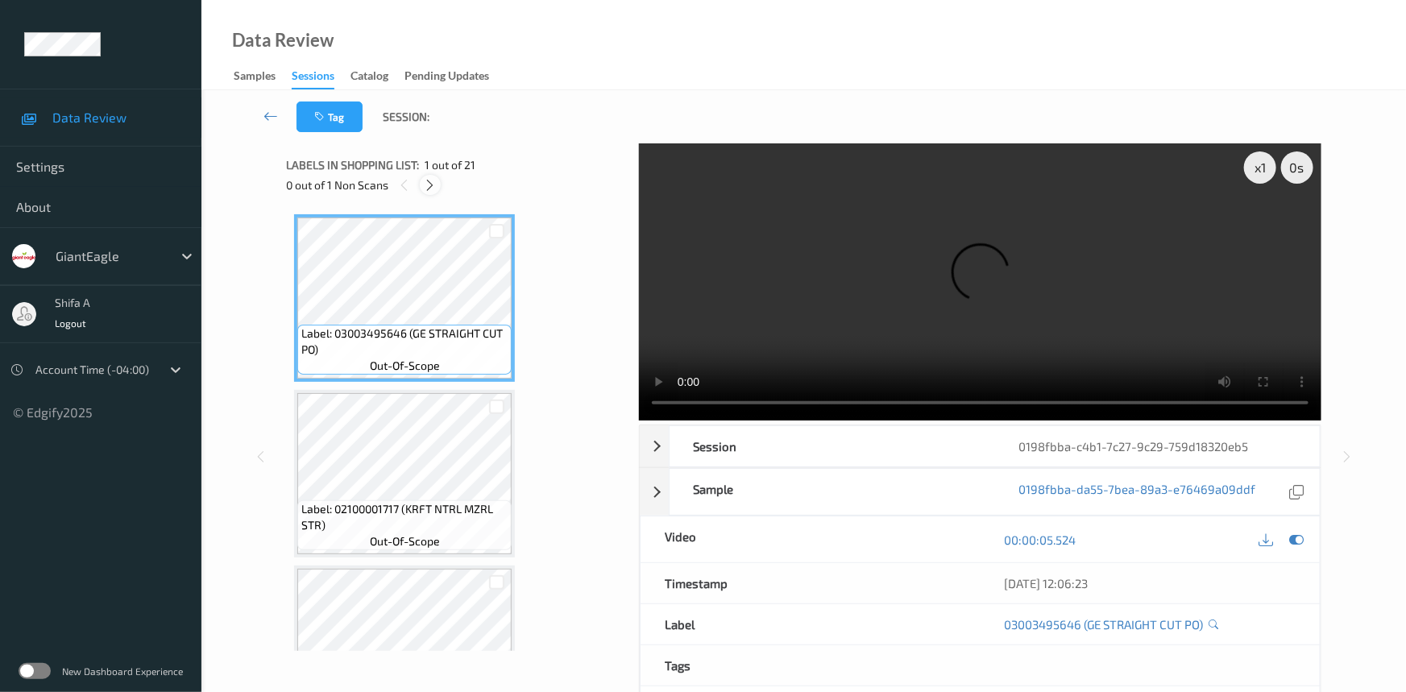
drag, startPoint x: 432, startPoint y: 183, endPoint x: 637, endPoint y: 137, distance: 209.8
click at [434, 182] on icon at bounding box center [431, 185] width 14 height 15
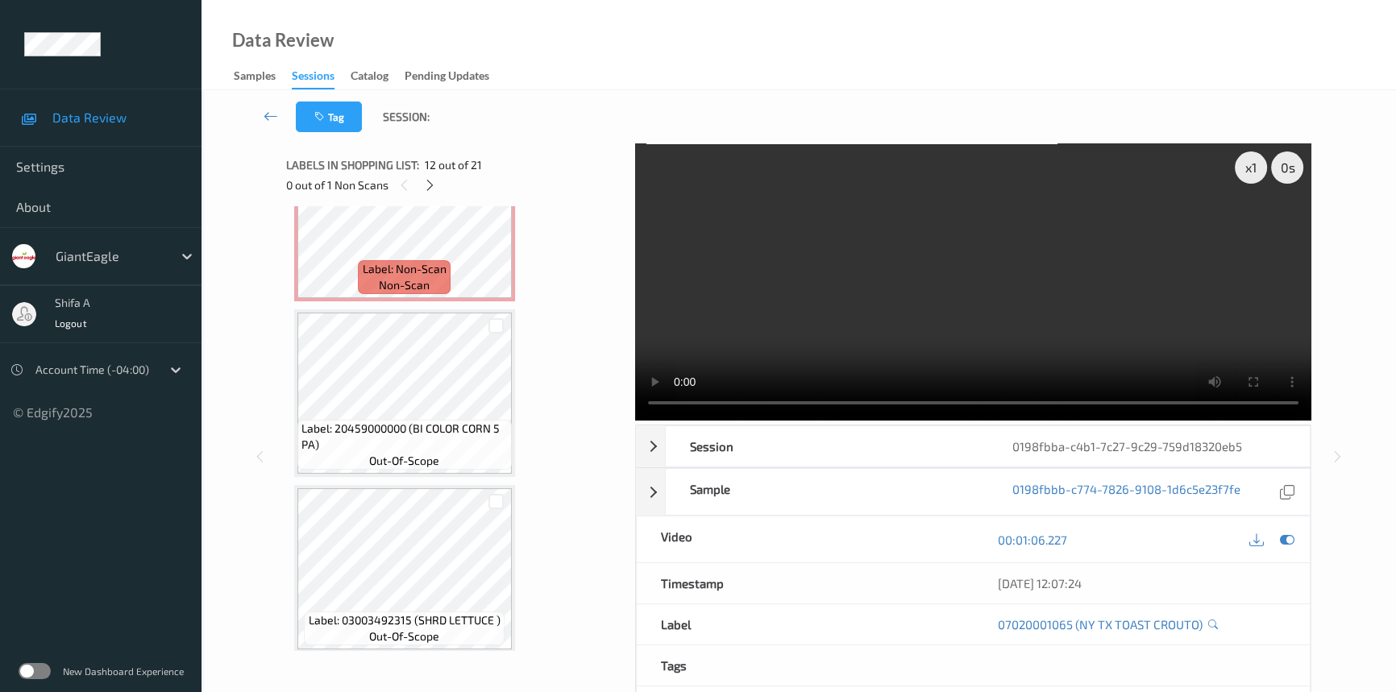
scroll to position [2227, 0]
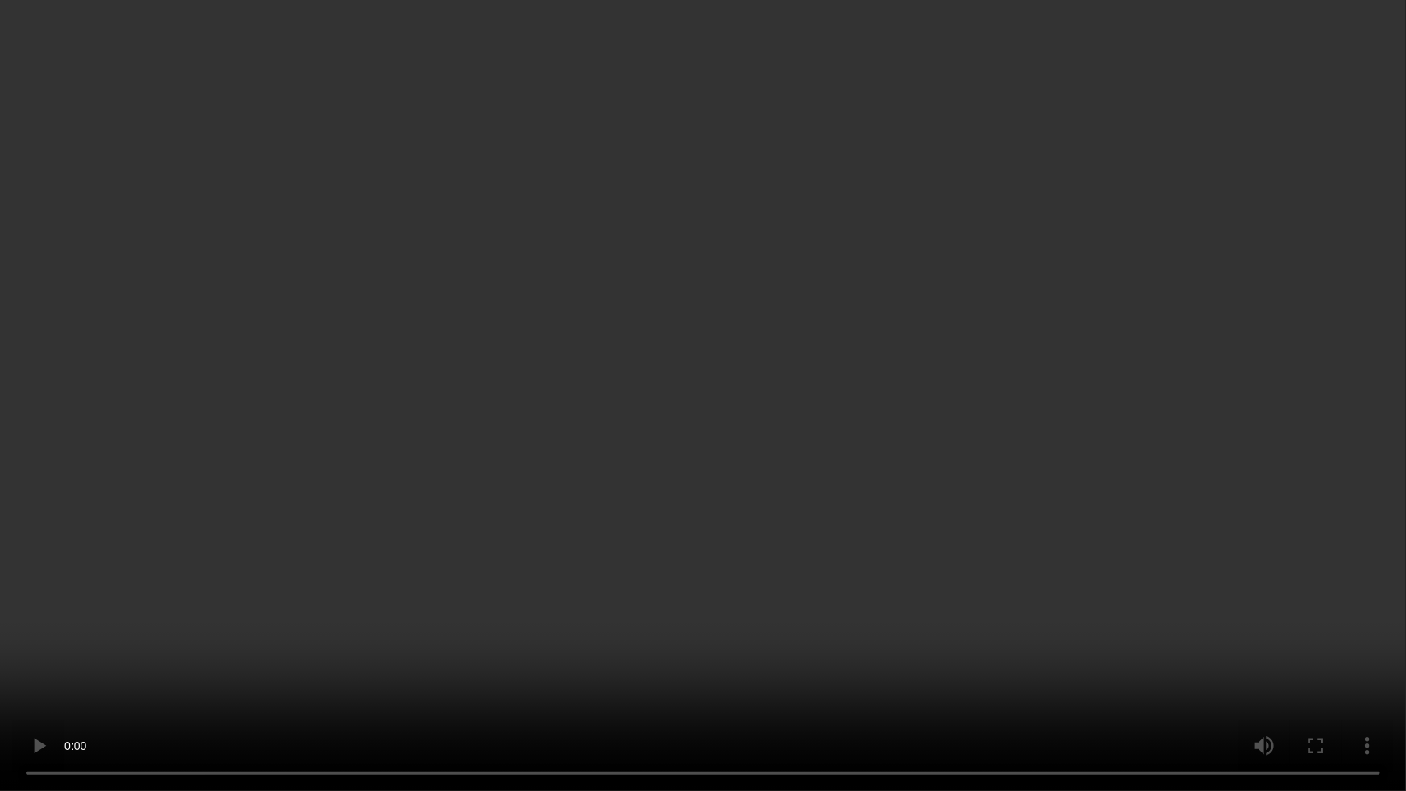
click at [1138, 664] on video at bounding box center [703, 395] width 1406 height 791
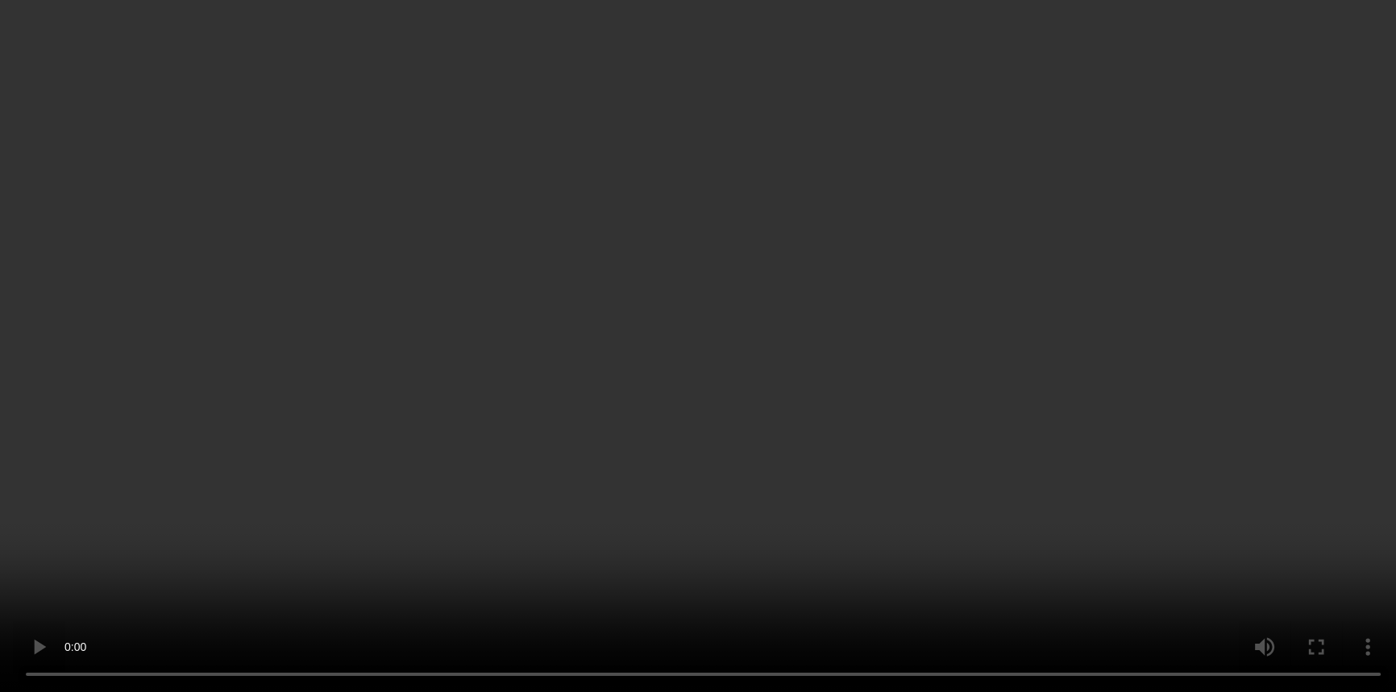
scroll to position [1934, 0]
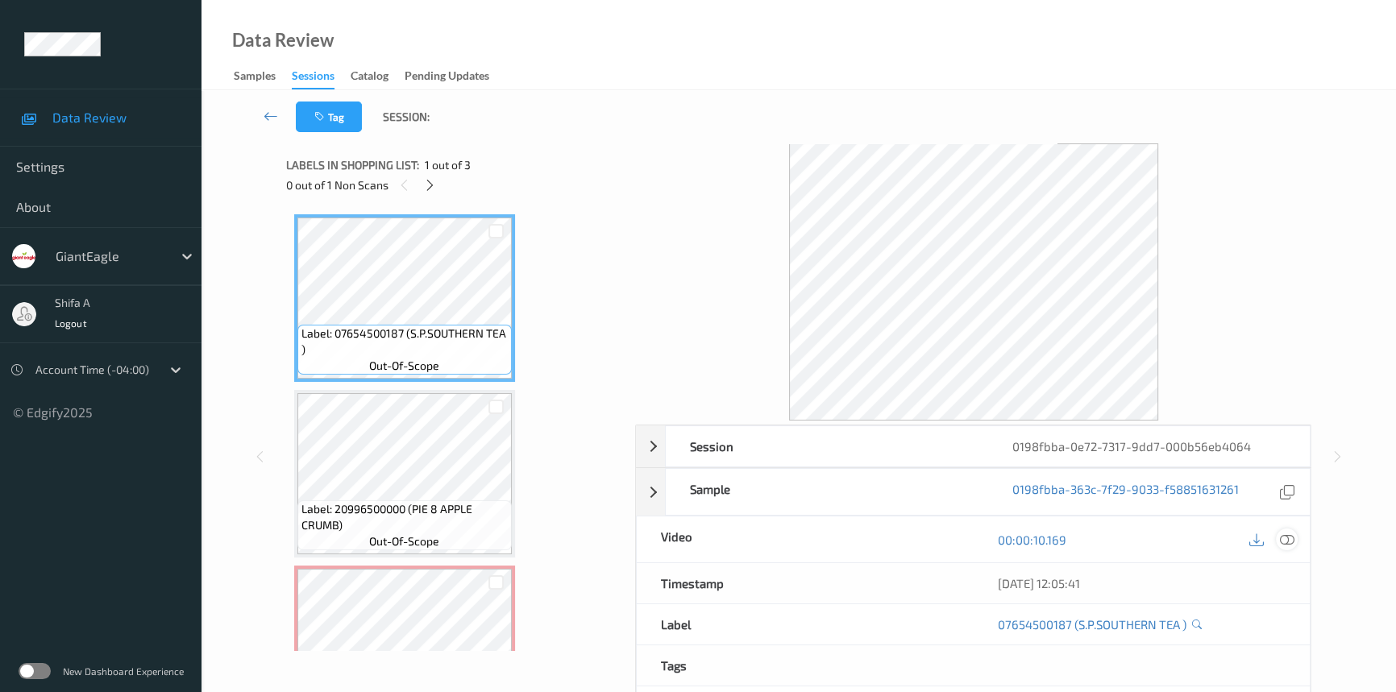
click at [1286, 540] on icon at bounding box center [1287, 540] width 15 height 15
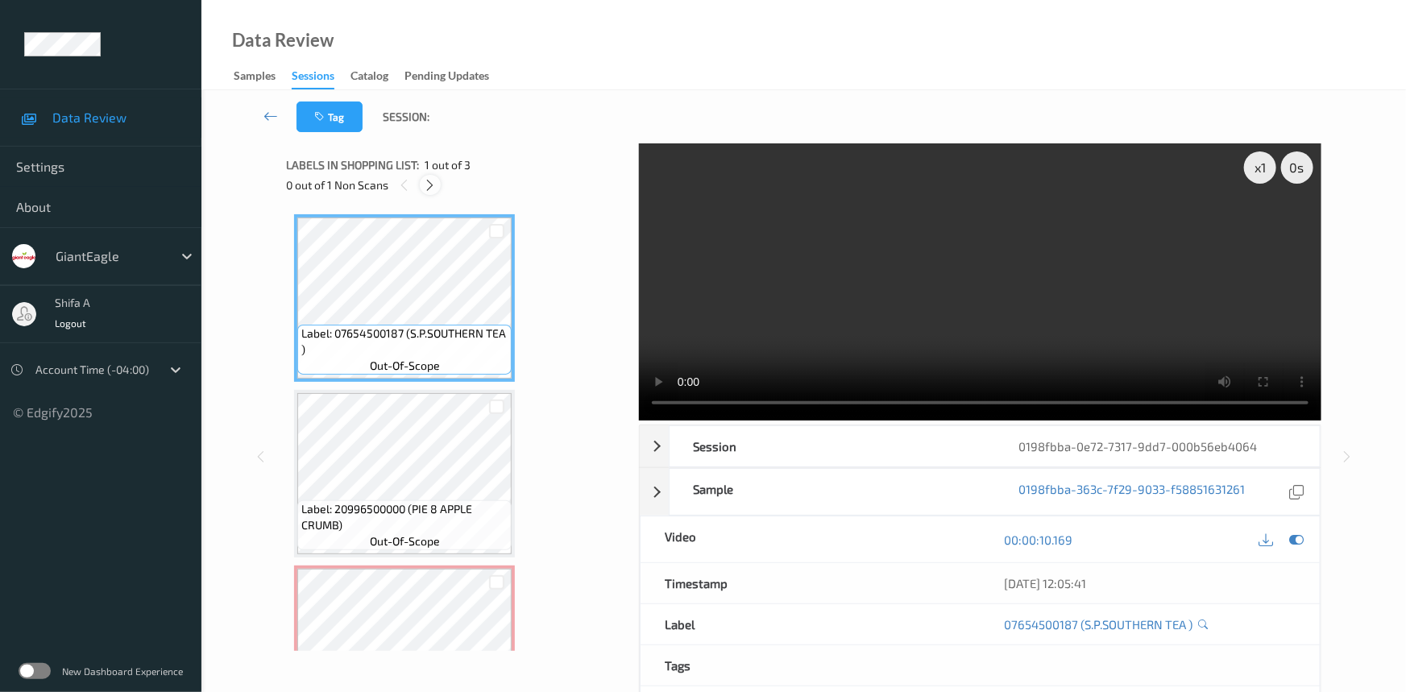
click at [433, 181] on icon at bounding box center [431, 185] width 14 height 15
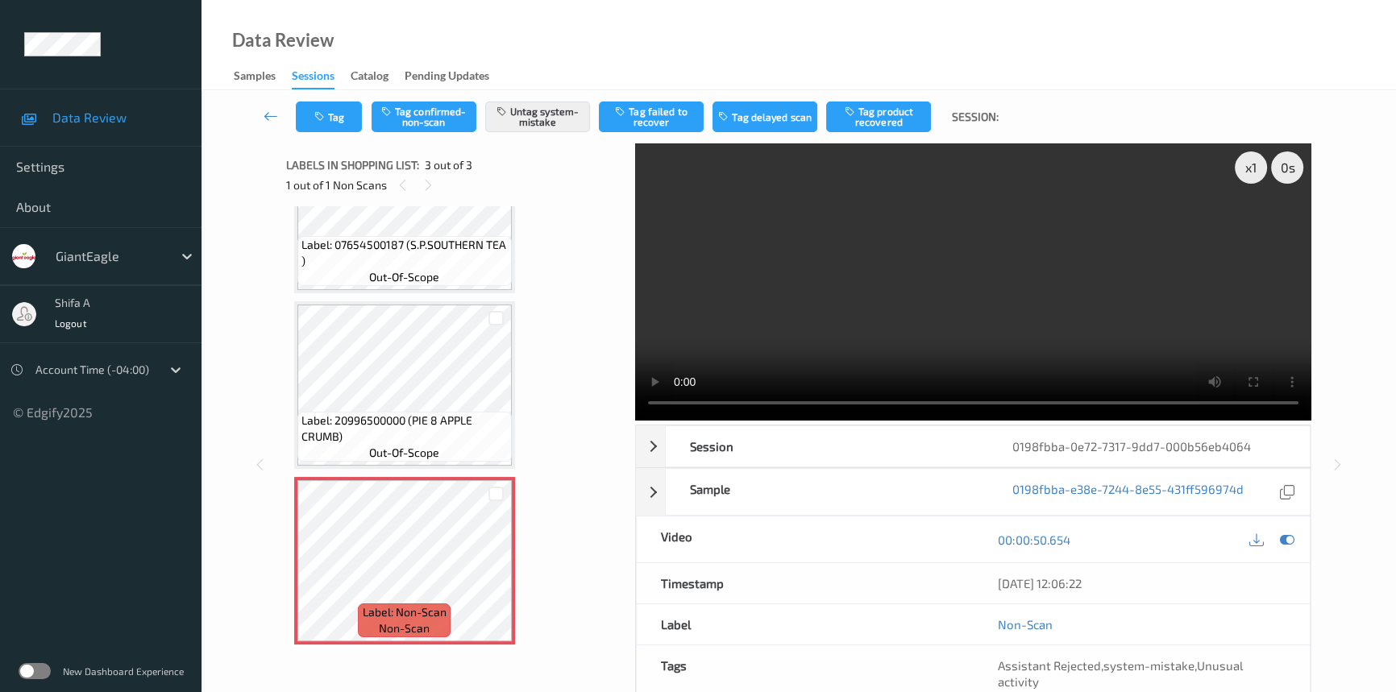
click at [434, 413] on span "Label: 20996500000 (PIE 8 APPLE CRUMB)" at bounding box center [404, 429] width 206 height 32
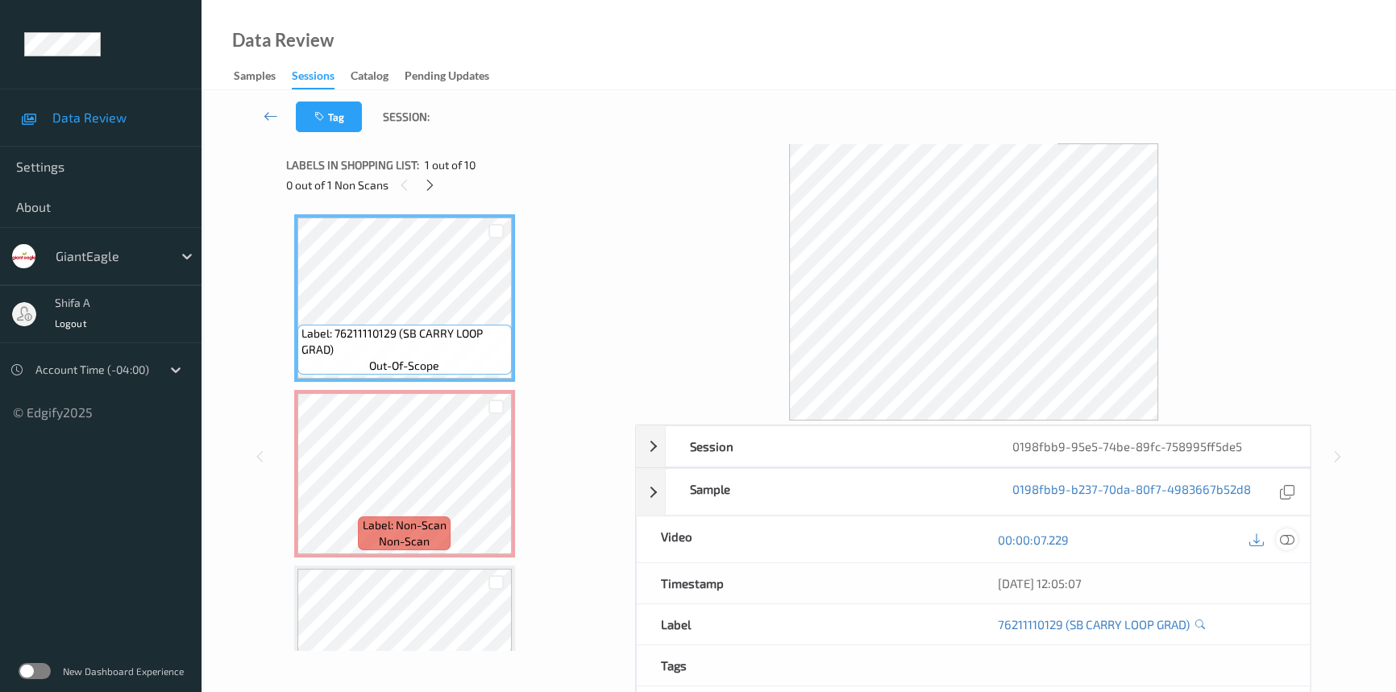
click at [1290, 546] on icon at bounding box center [1287, 540] width 15 height 15
drag, startPoint x: 1290, startPoint y: 540, endPoint x: 1223, endPoint y: 521, distance: 70.2
click at [1290, 540] on icon at bounding box center [1287, 540] width 15 height 15
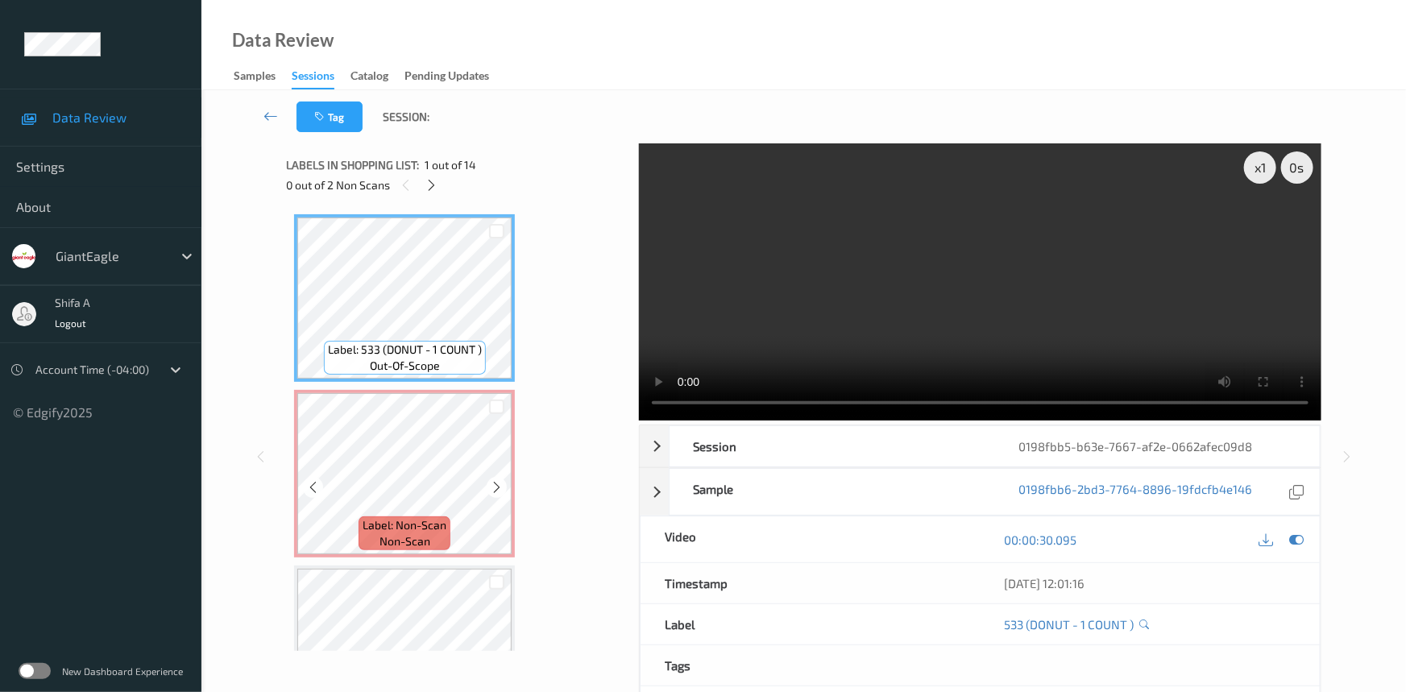
click at [491, 415] on div at bounding box center [496, 406] width 31 height 27
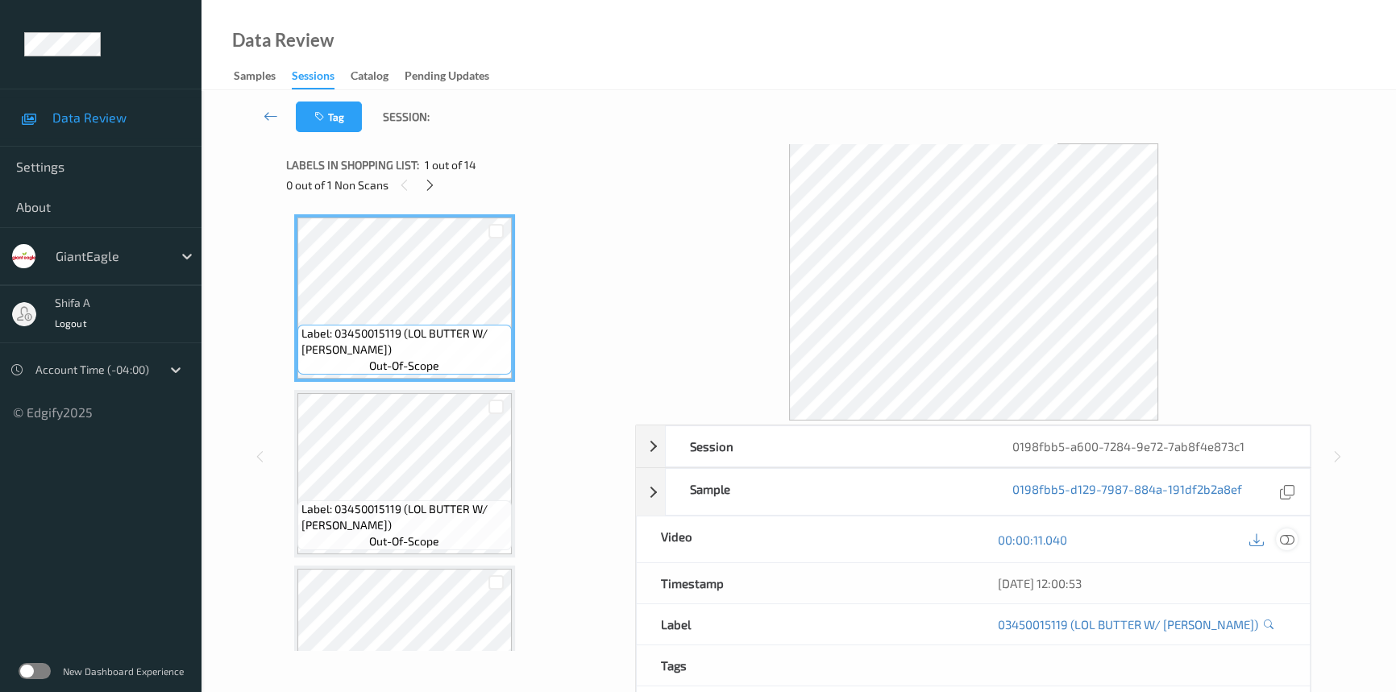
click at [1290, 535] on icon at bounding box center [1287, 540] width 15 height 15
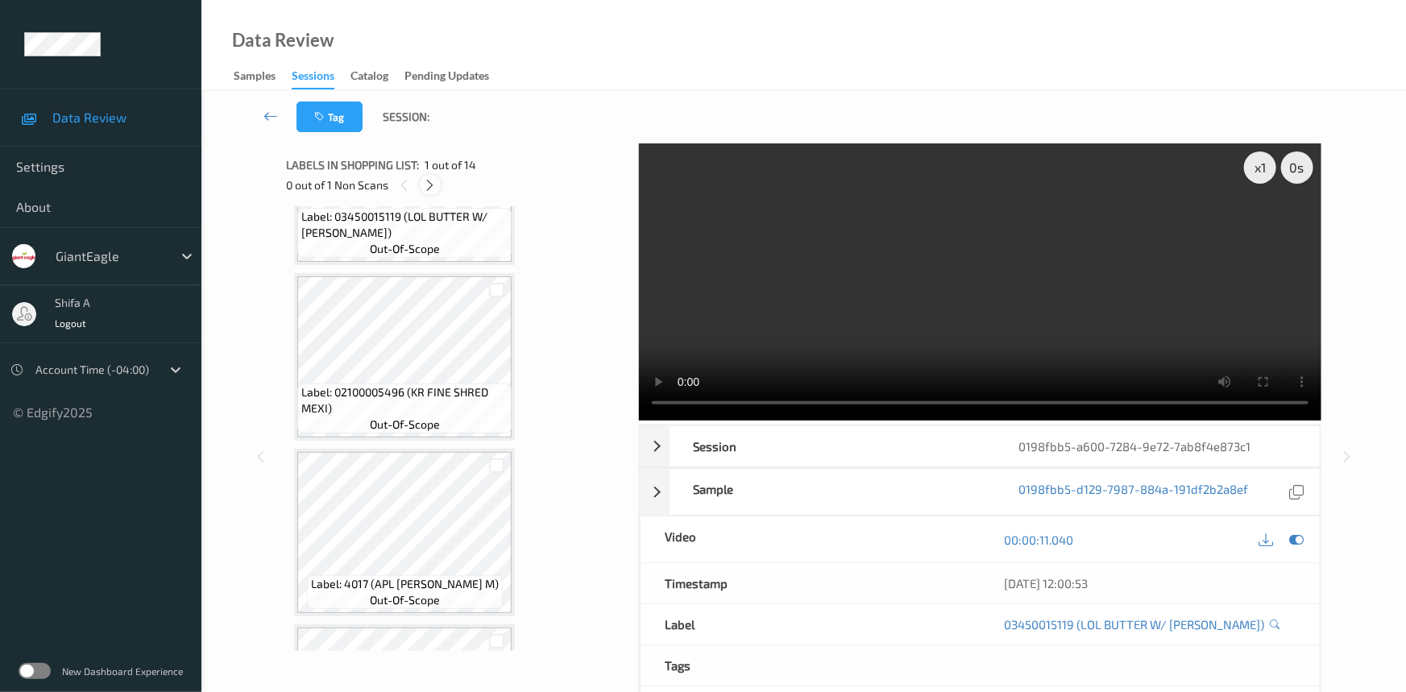
click at [435, 186] on icon at bounding box center [431, 185] width 14 height 15
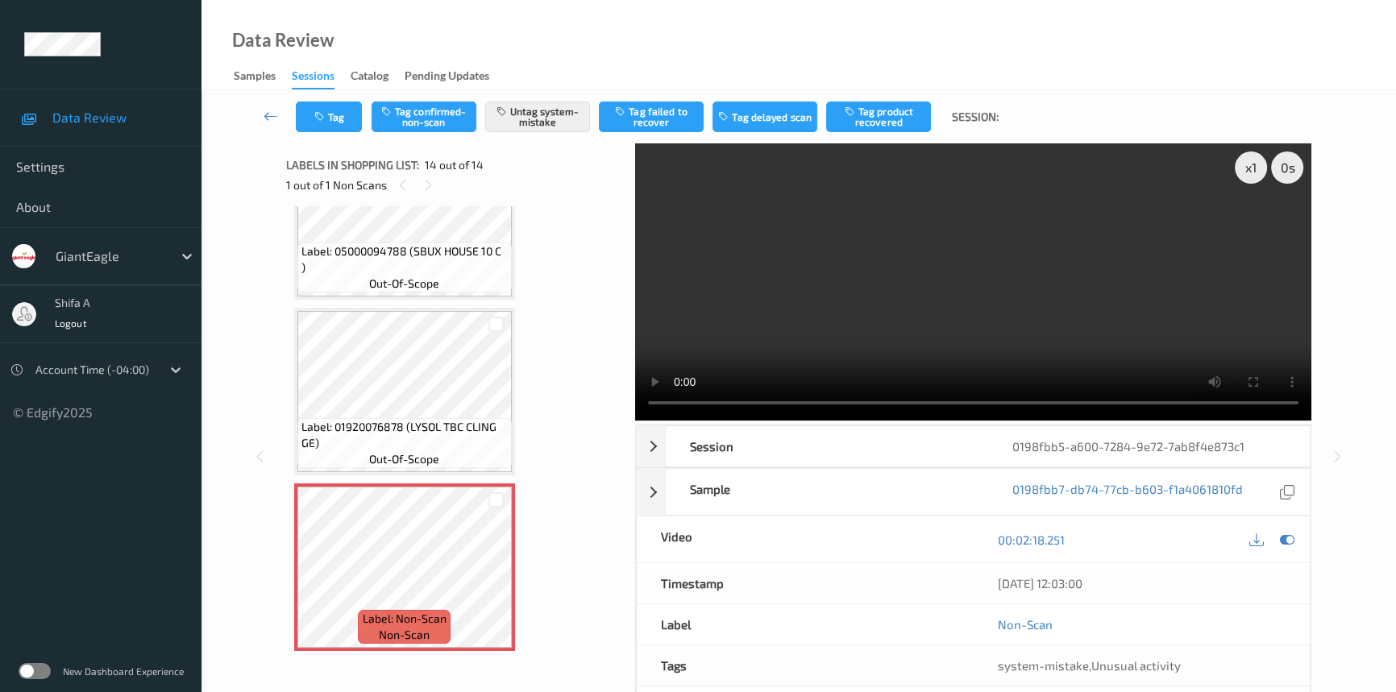
scroll to position [1916, 0]
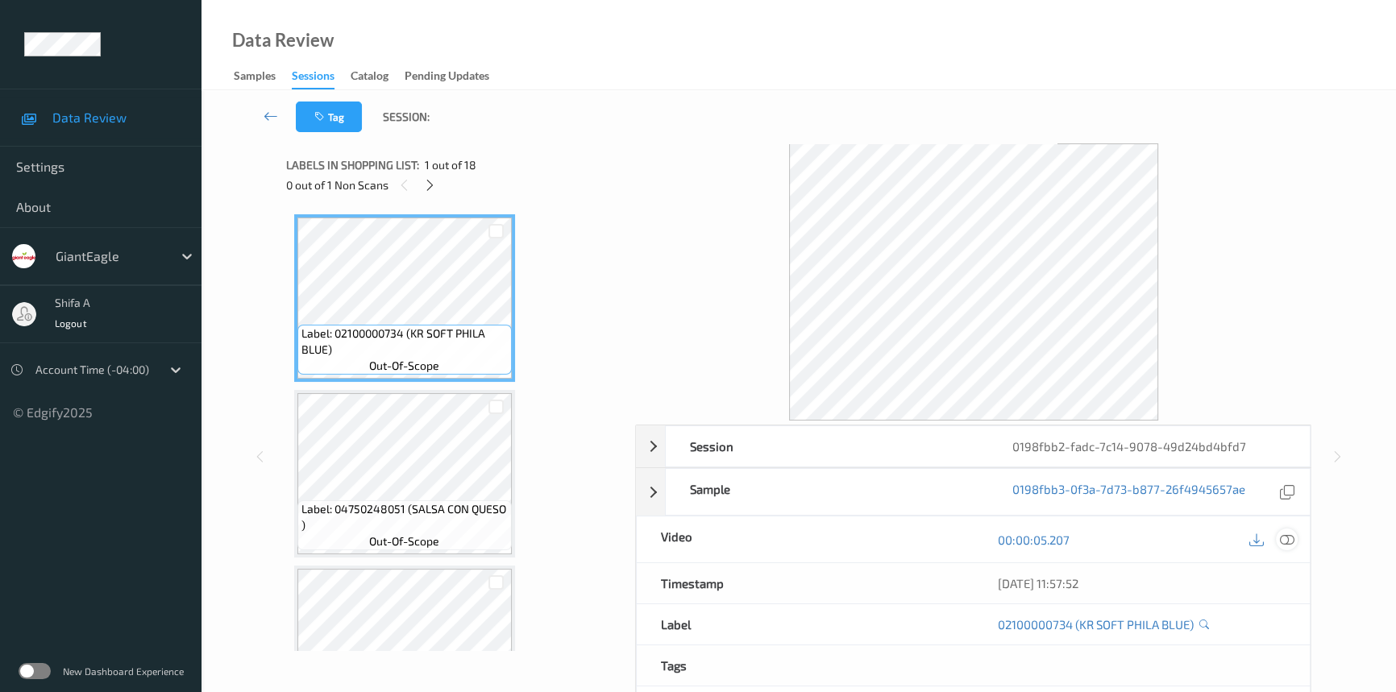
click at [1288, 539] on icon at bounding box center [1287, 540] width 15 height 15
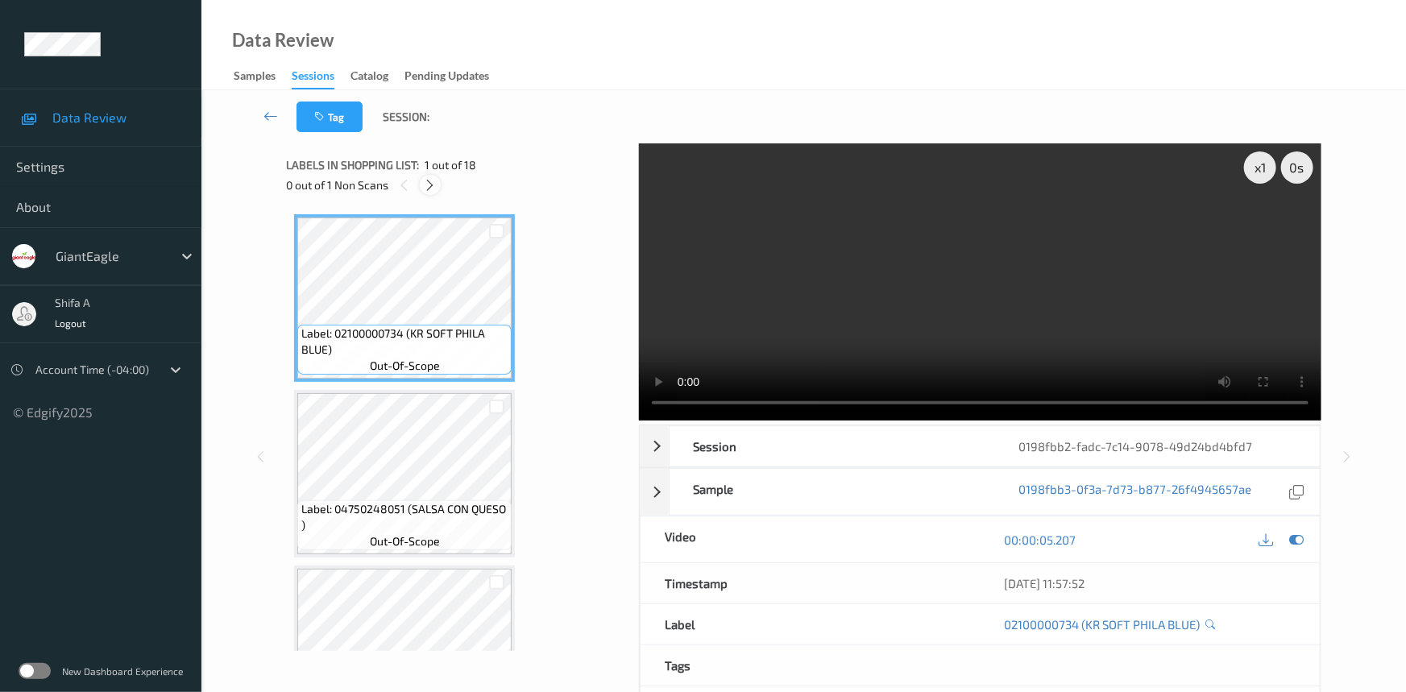
click at [434, 184] on icon at bounding box center [431, 185] width 14 height 15
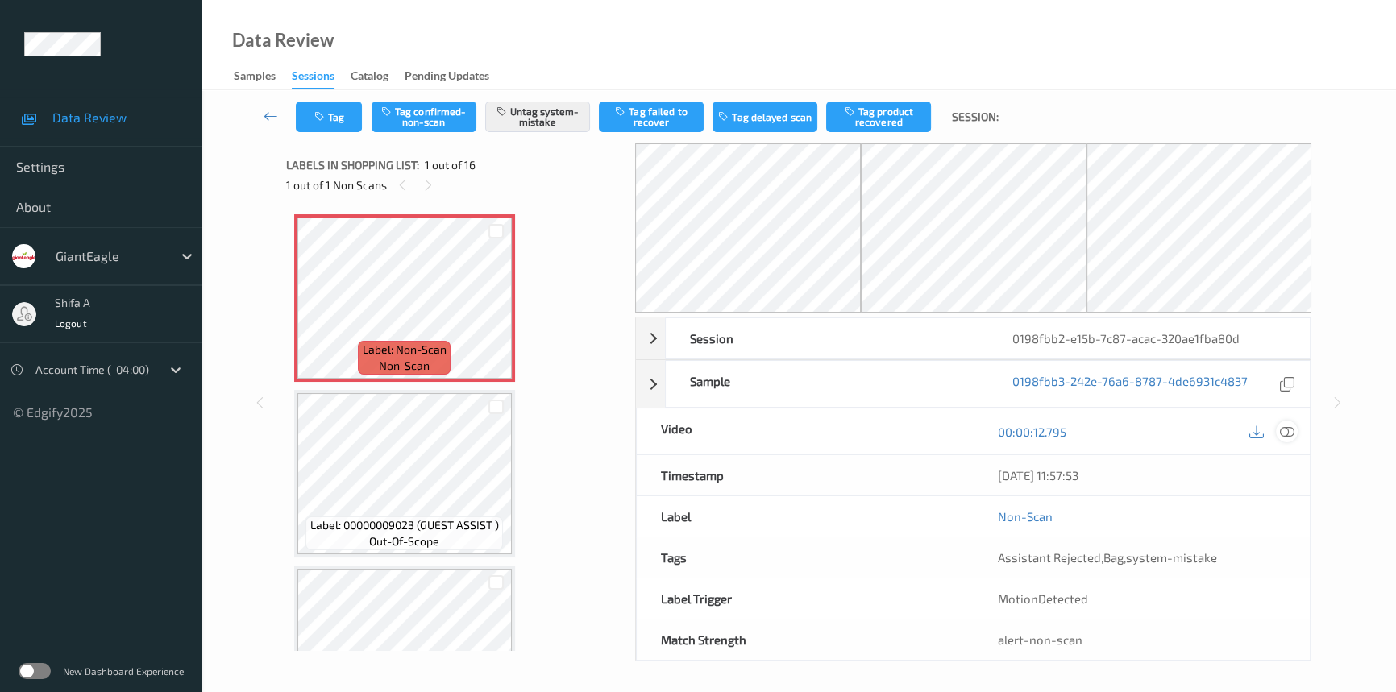
click at [1288, 433] on icon at bounding box center [1287, 432] width 15 height 15
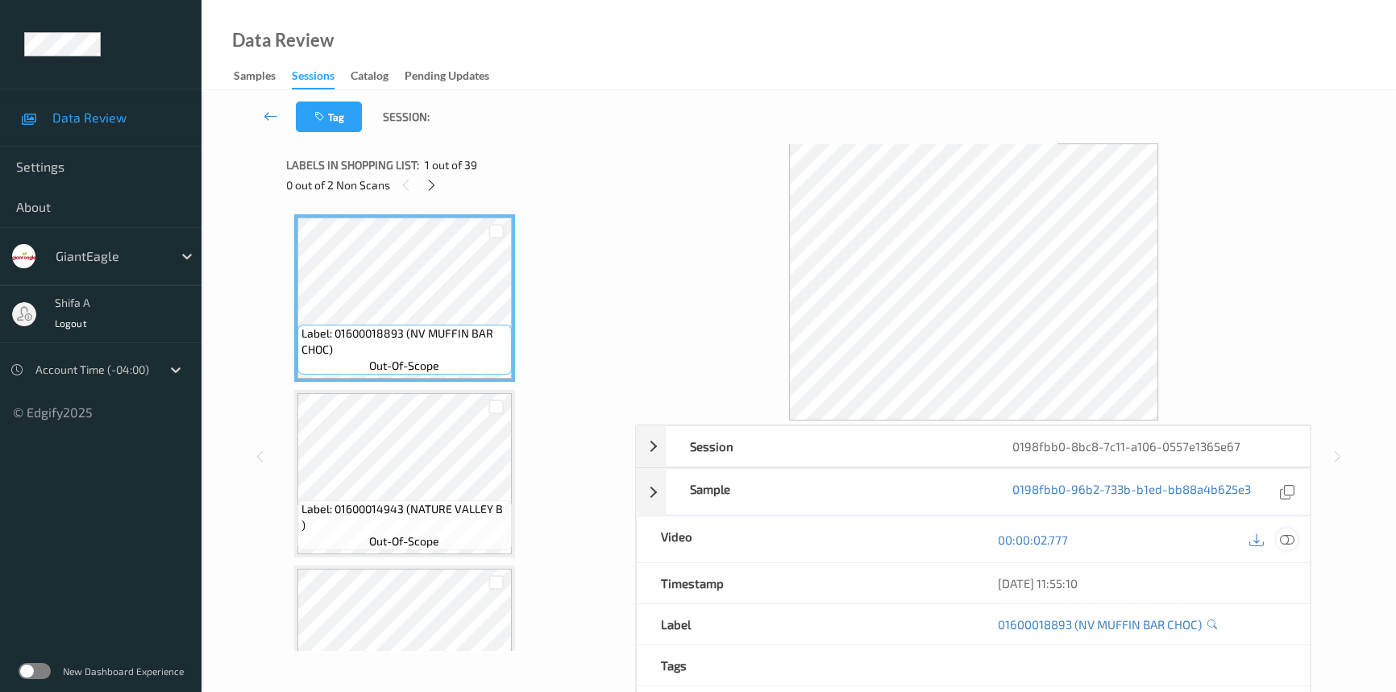
click at [1285, 542] on icon at bounding box center [1287, 540] width 15 height 15
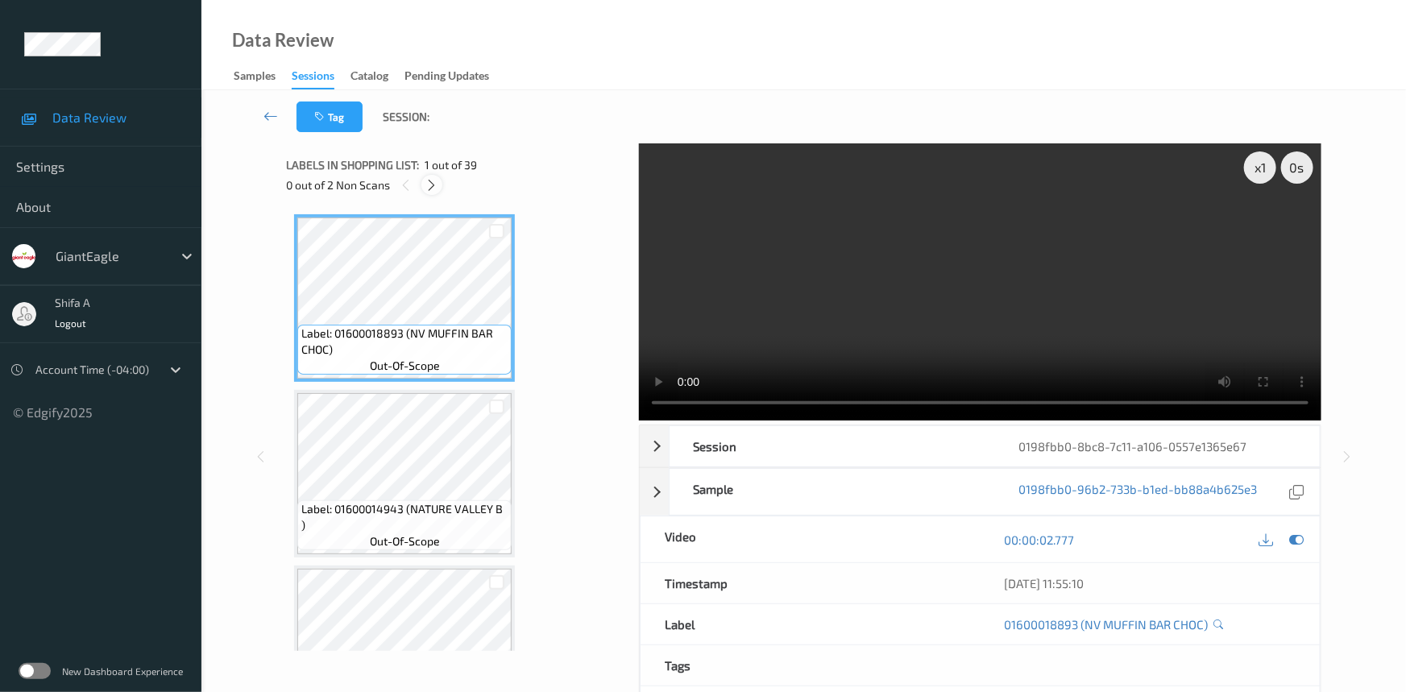
click at [430, 190] on icon at bounding box center [433, 185] width 14 height 15
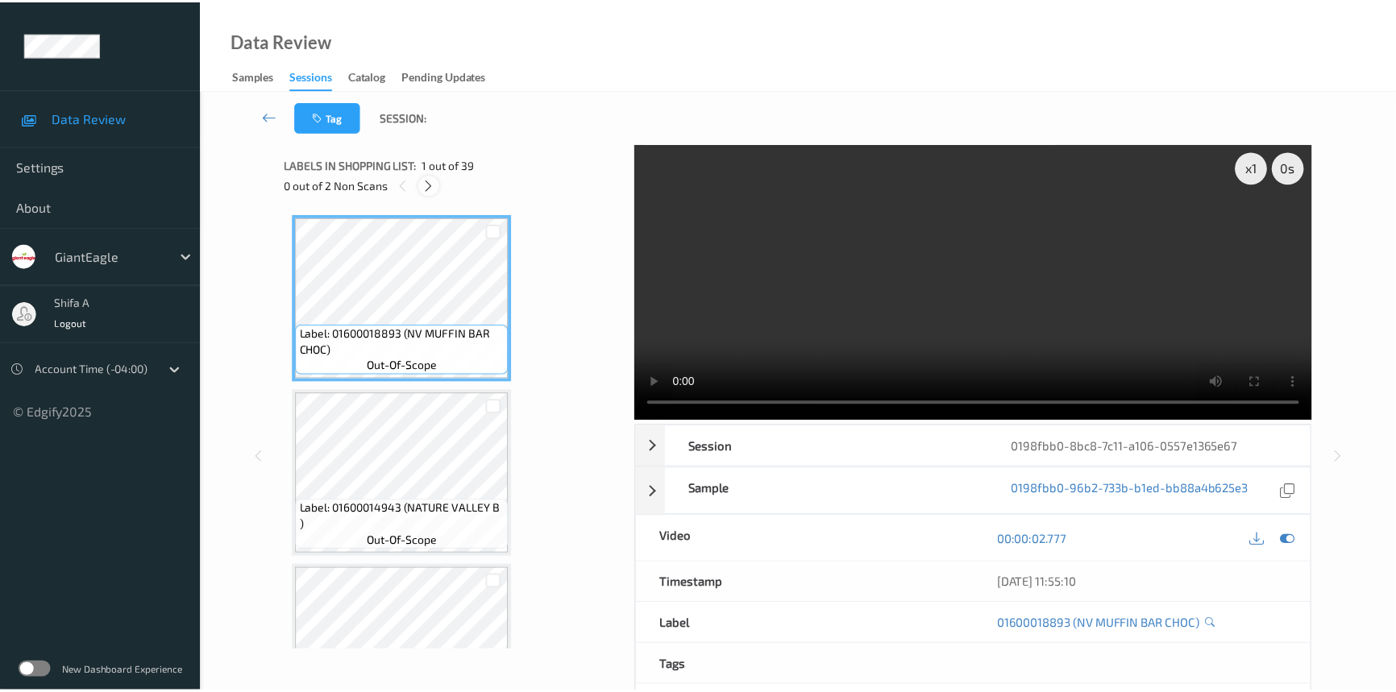
scroll to position [4561, 0]
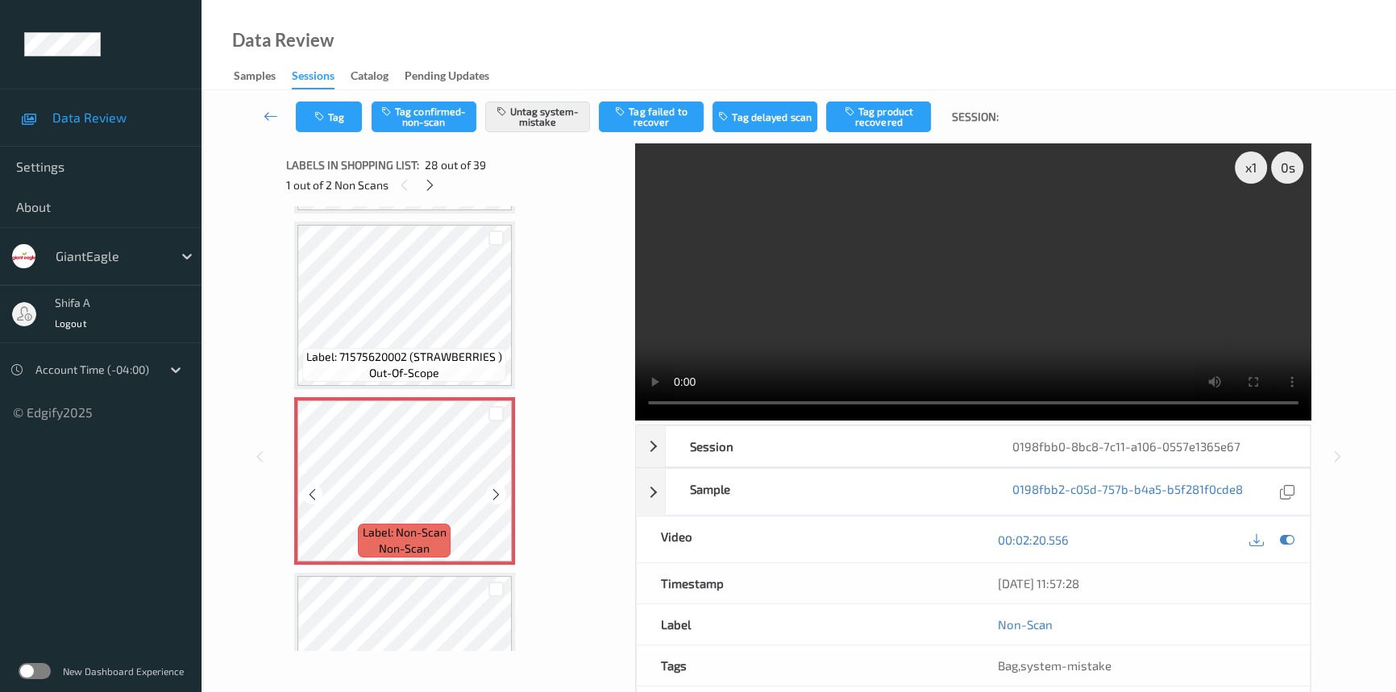
click at [497, 488] on icon at bounding box center [496, 495] width 14 height 15
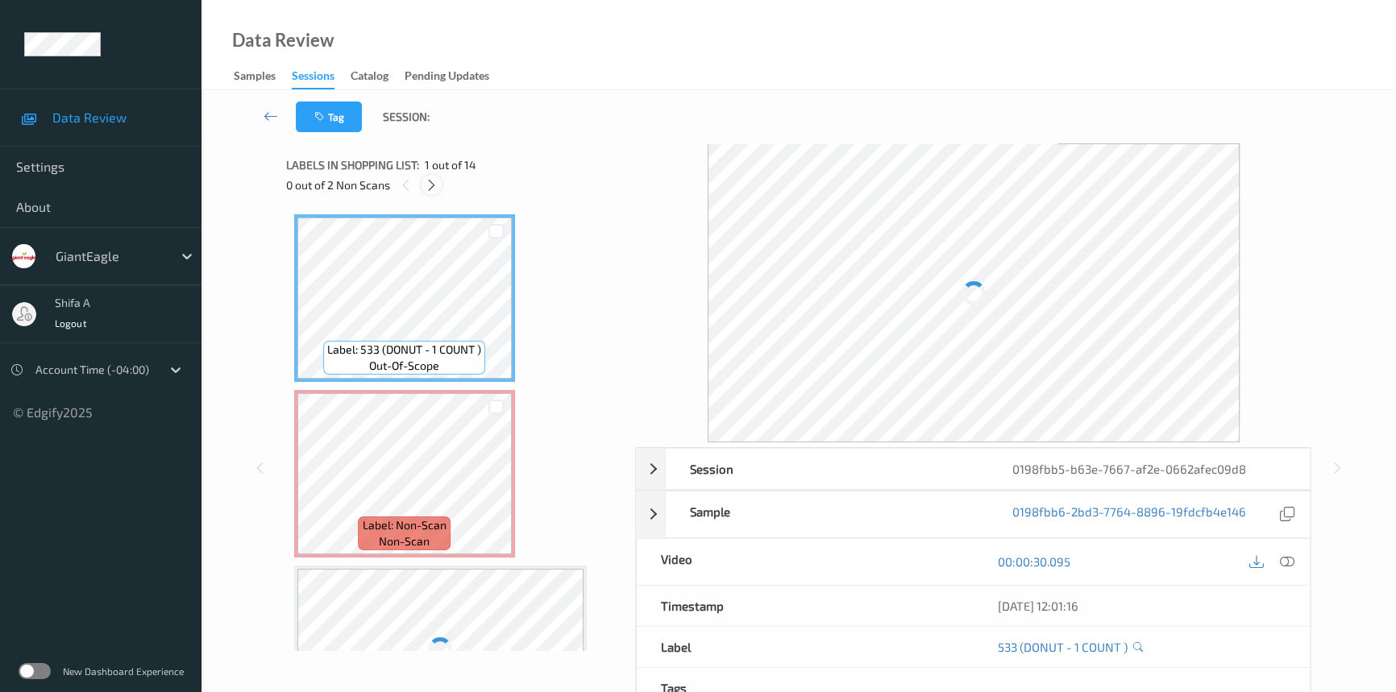
click at [435, 189] on icon at bounding box center [432, 185] width 14 height 15
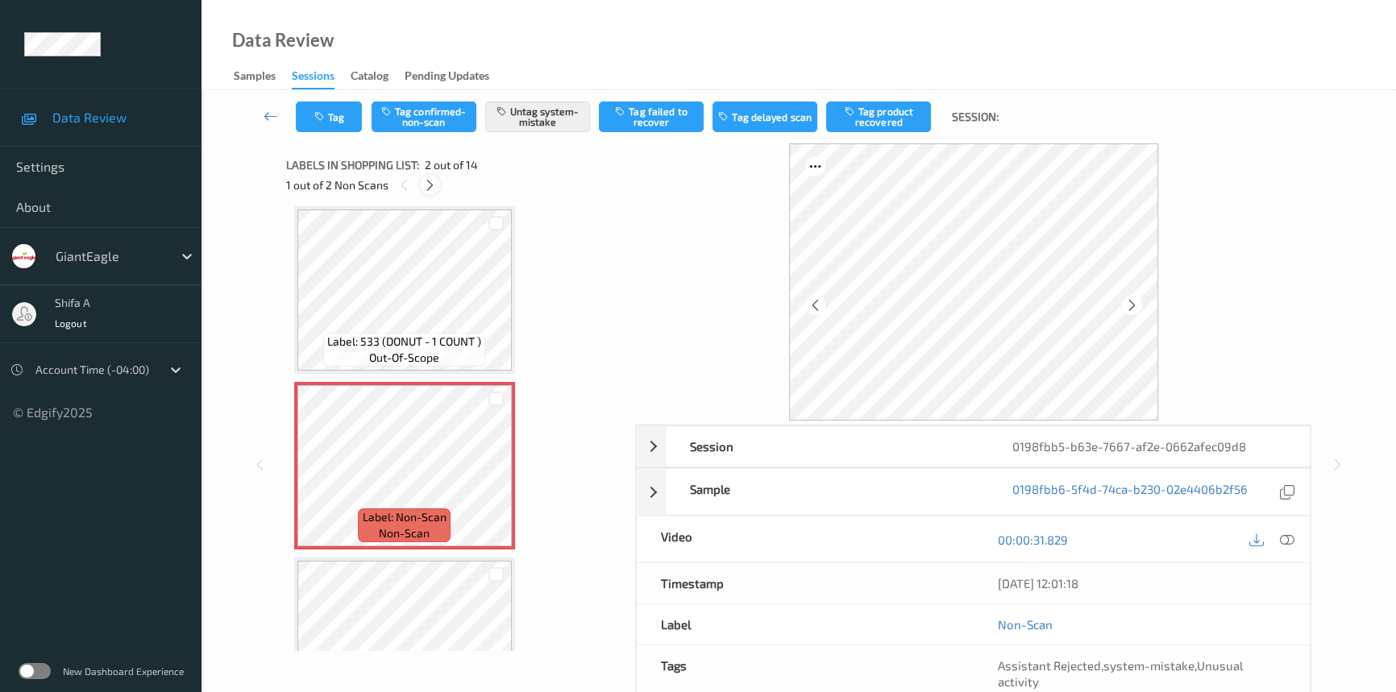
click at [435, 189] on icon at bounding box center [430, 185] width 14 height 15
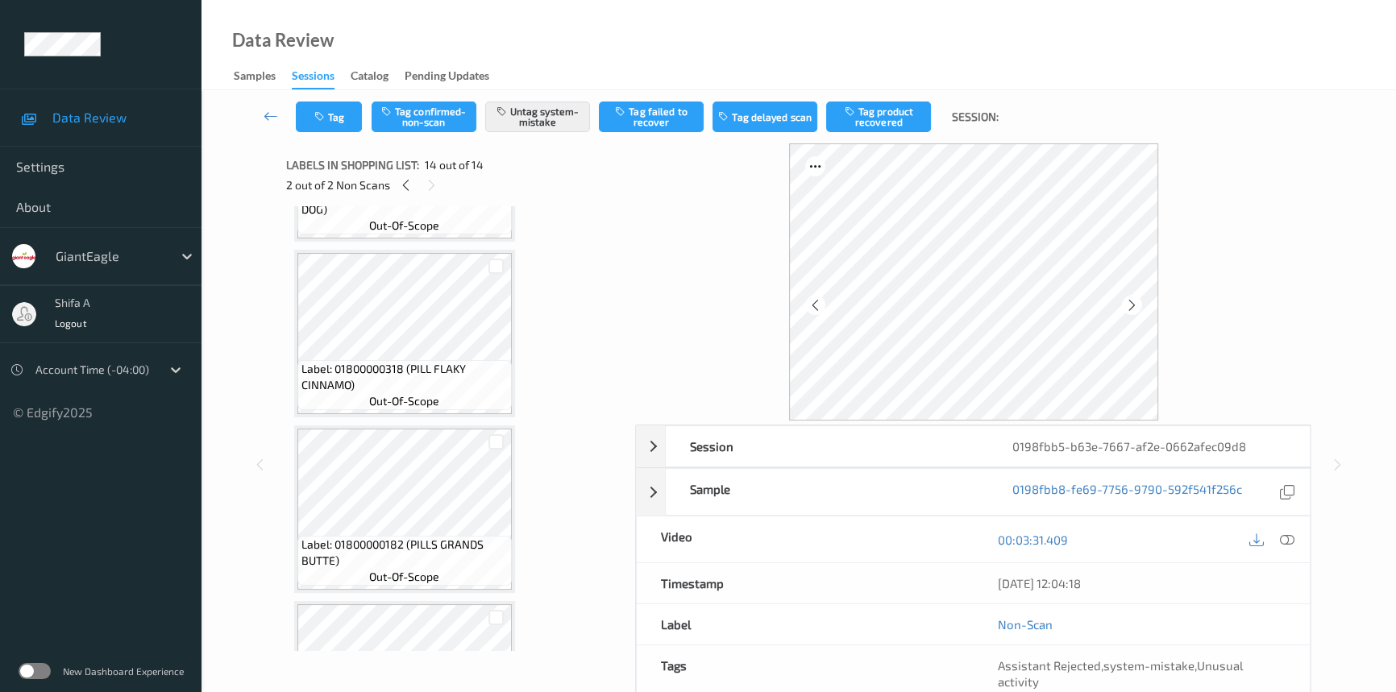
scroll to position [2015, 0]
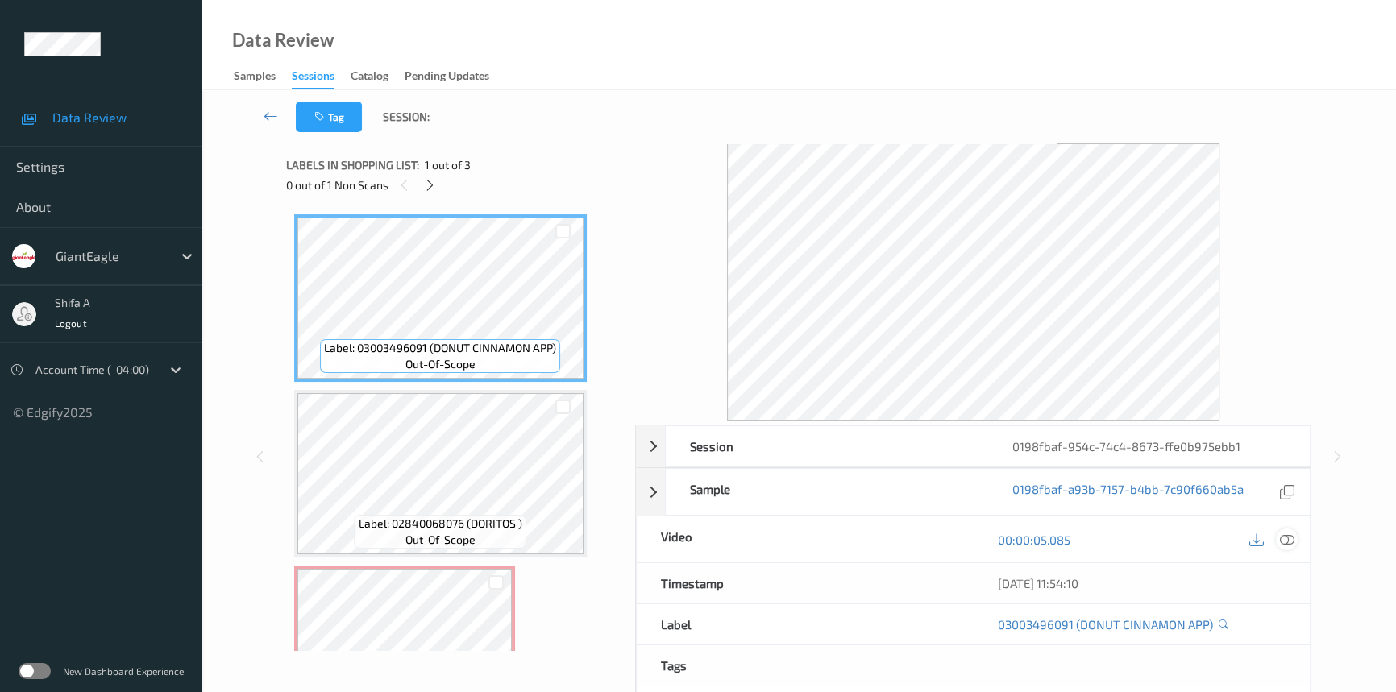
click at [1291, 538] on icon at bounding box center [1287, 540] width 15 height 15
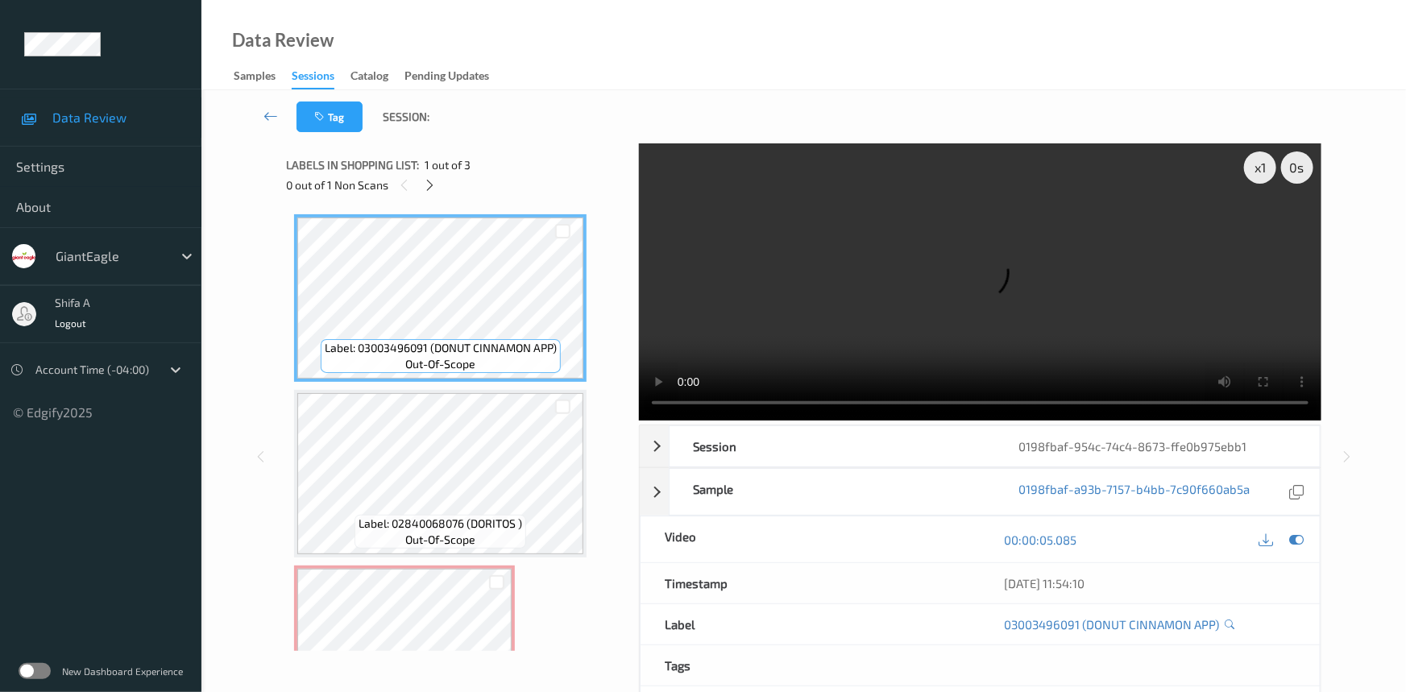
click at [434, 195] on div "Labels in shopping list: 1 out of 3 0 out of 1 Non Scans" at bounding box center [457, 174] width 342 height 63
click at [430, 192] on icon at bounding box center [431, 185] width 14 height 15
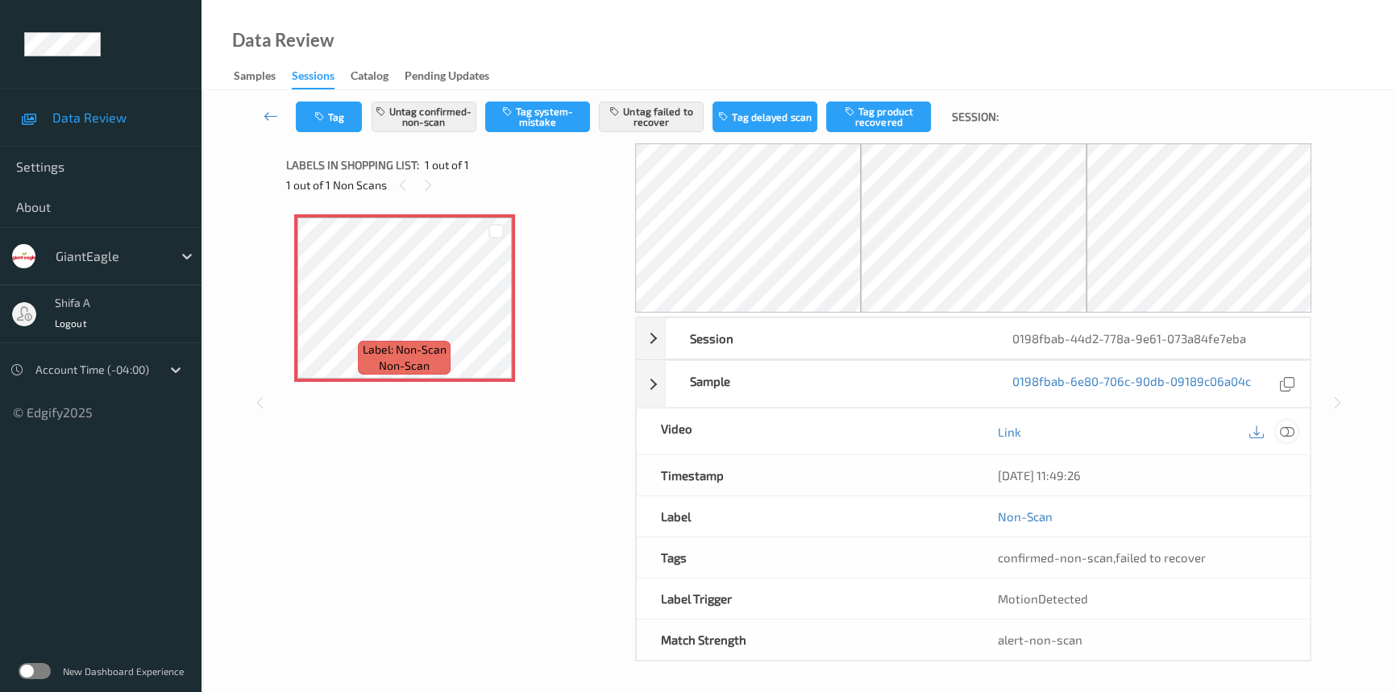
click at [1281, 428] on icon at bounding box center [1287, 432] width 15 height 15
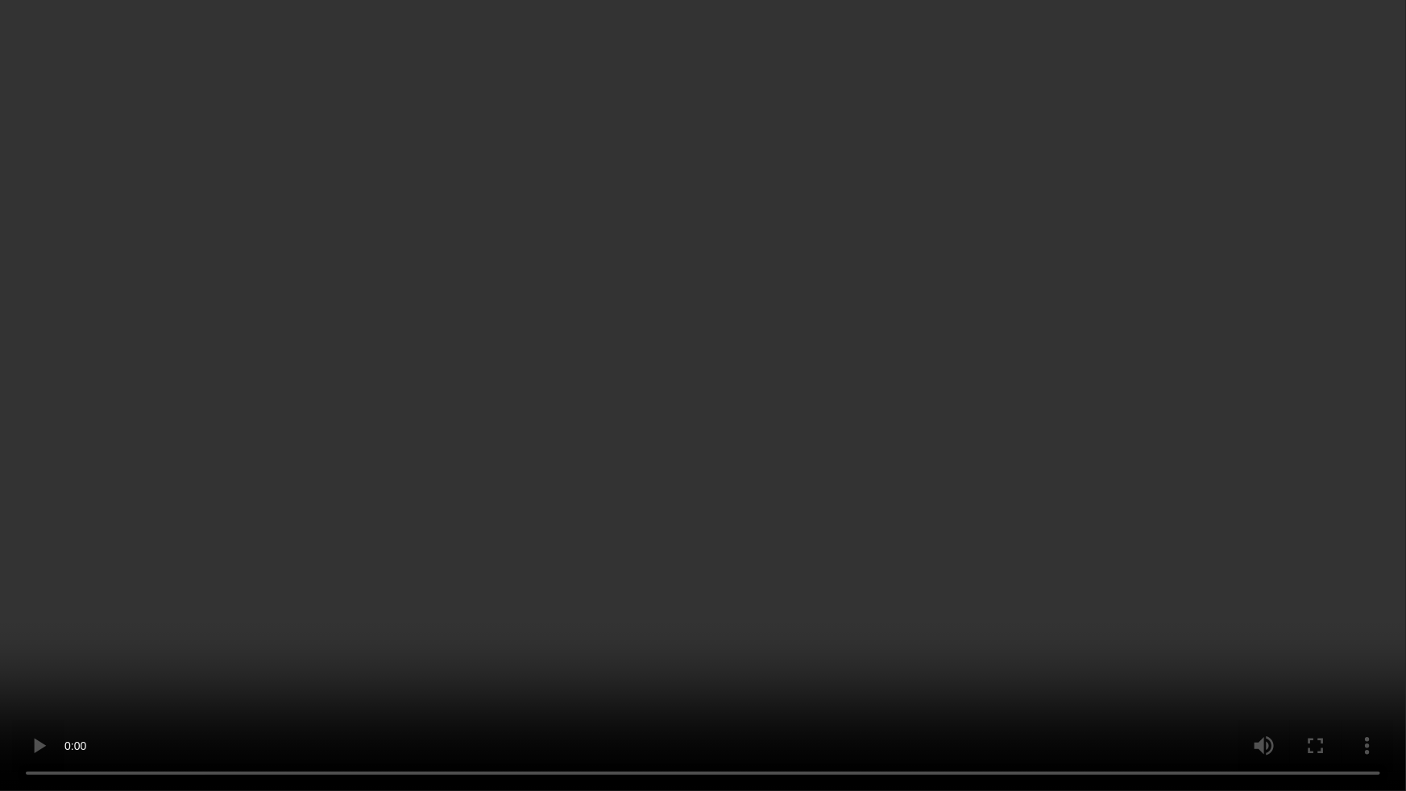
click at [937, 451] on video at bounding box center [703, 395] width 1406 height 791
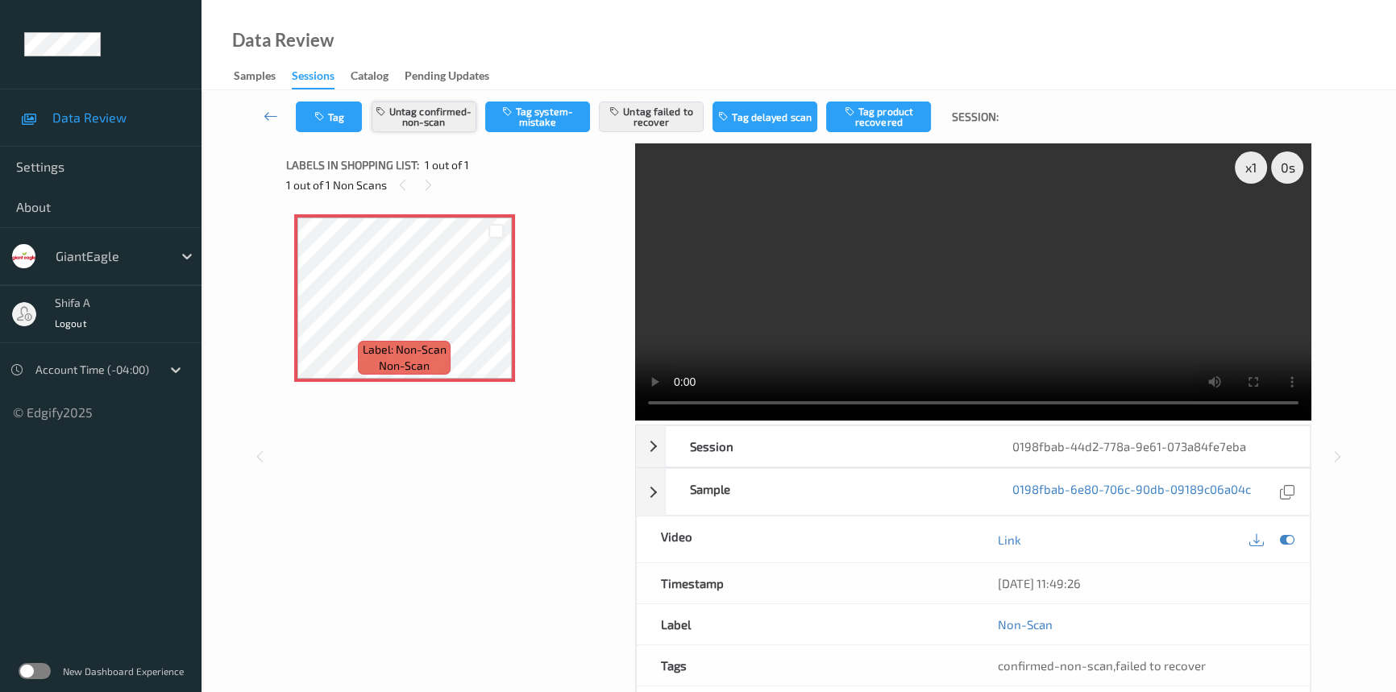
click at [405, 123] on button "Untag confirmed-non-scan" at bounding box center [424, 117] width 105 height 31
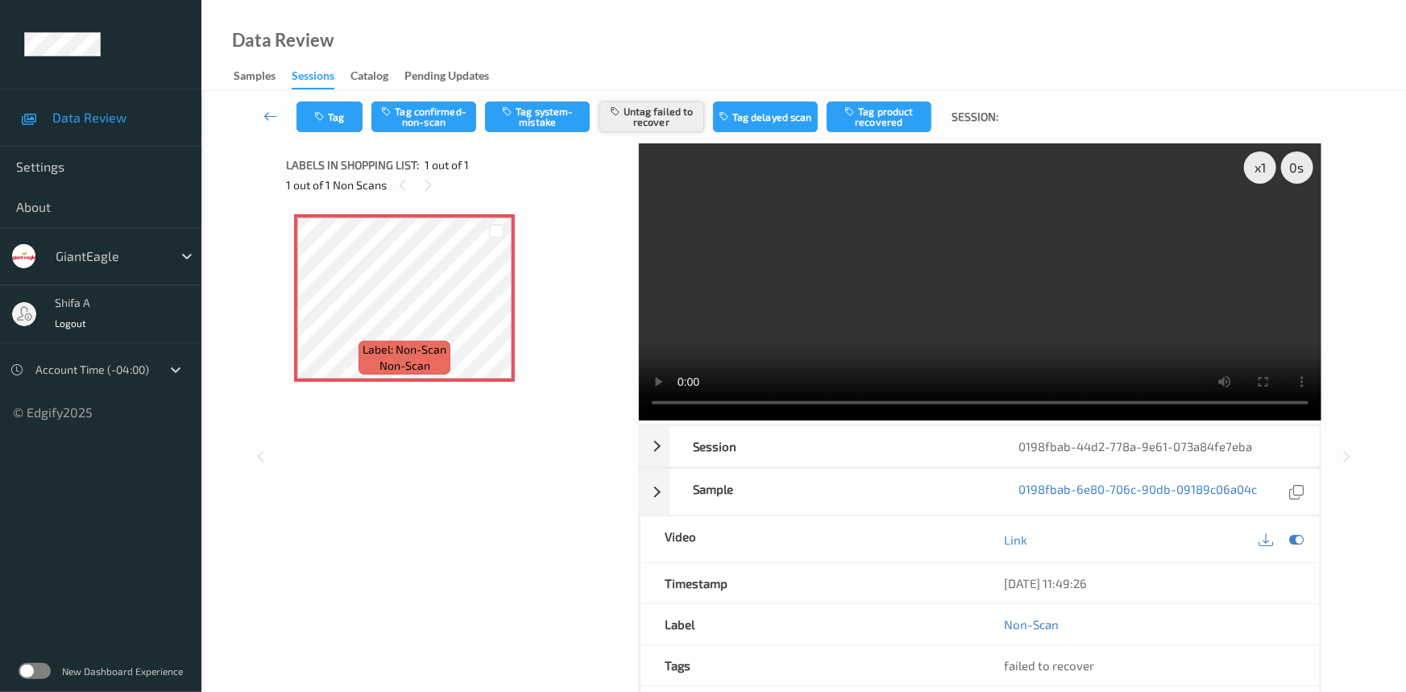
click at [638, 128] on button "Untag failed to recover" at bounding box center [652, 117] width 105 height 31
click at [542, 120] on button "Tag system-mistake" at bounding box center [537, 117] width 105 height 31
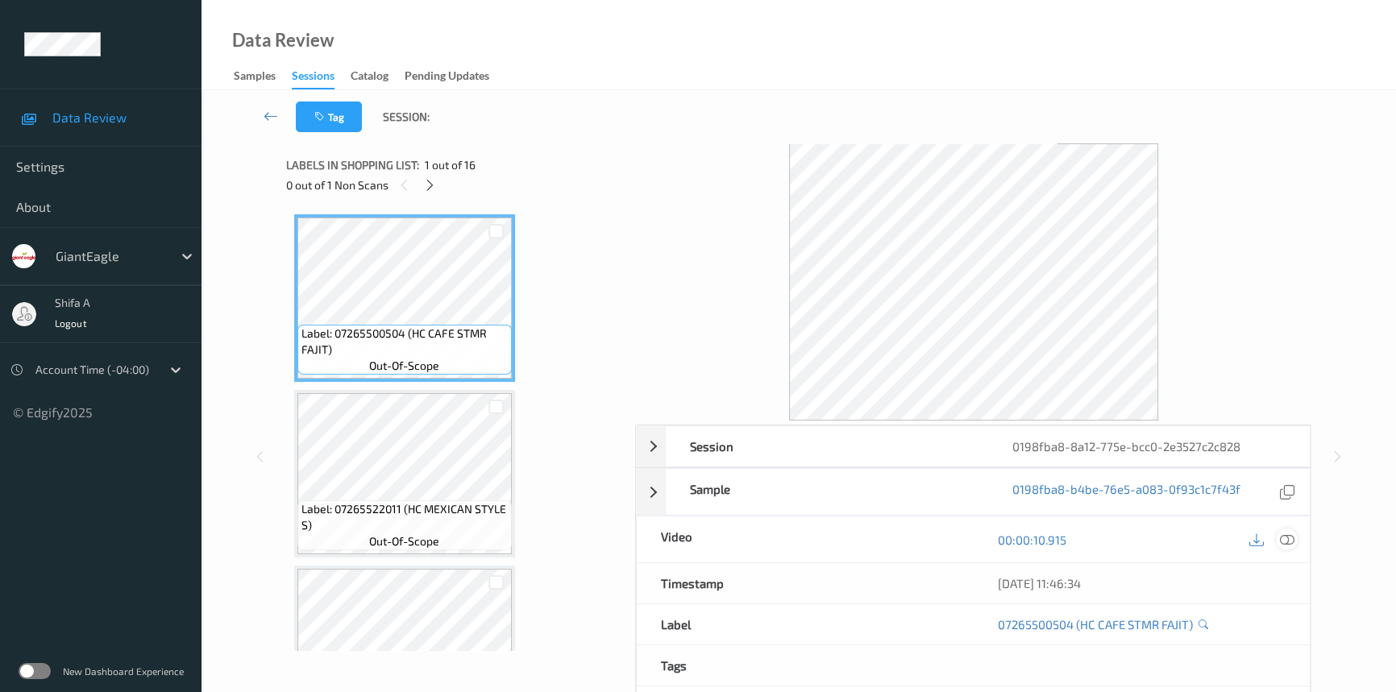
click at [1283, 542] on icon at bounding box center [1287, 540] width 15 height 15
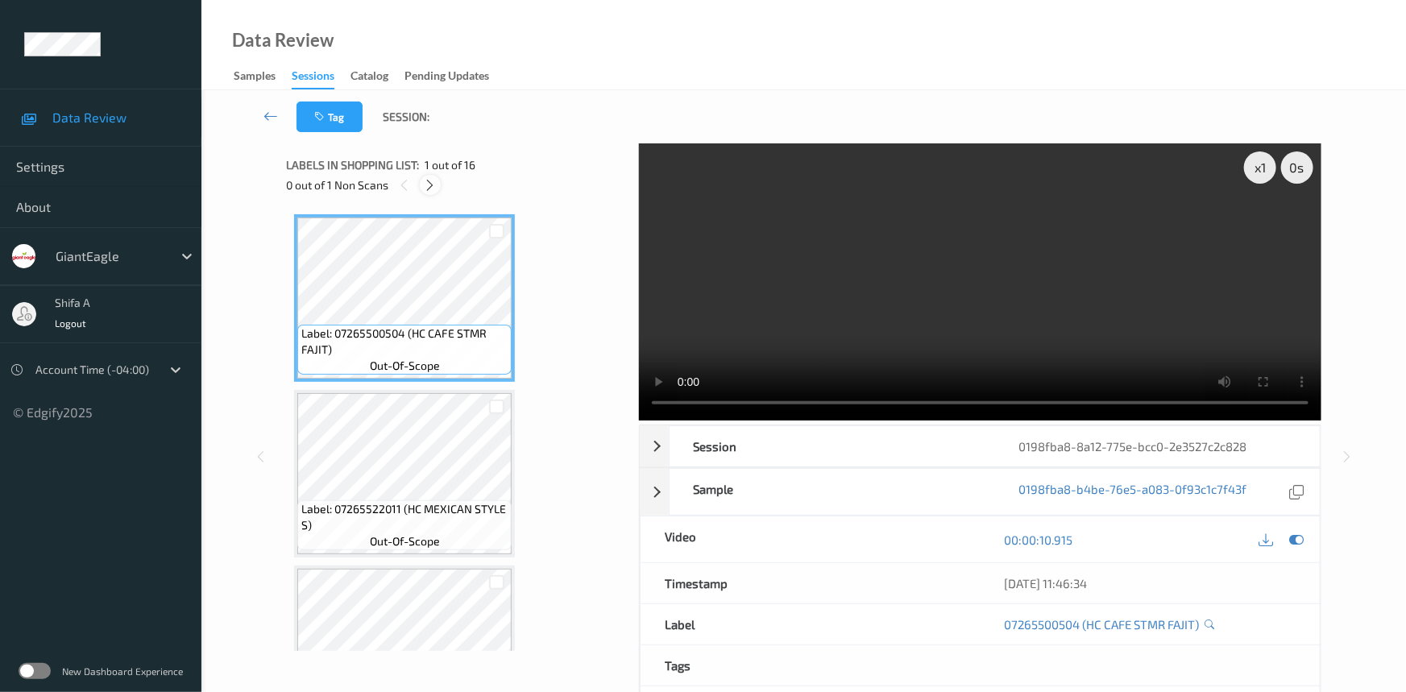
click at [434, 190] on icon at bounding box center [431, 185] width 14 height 15
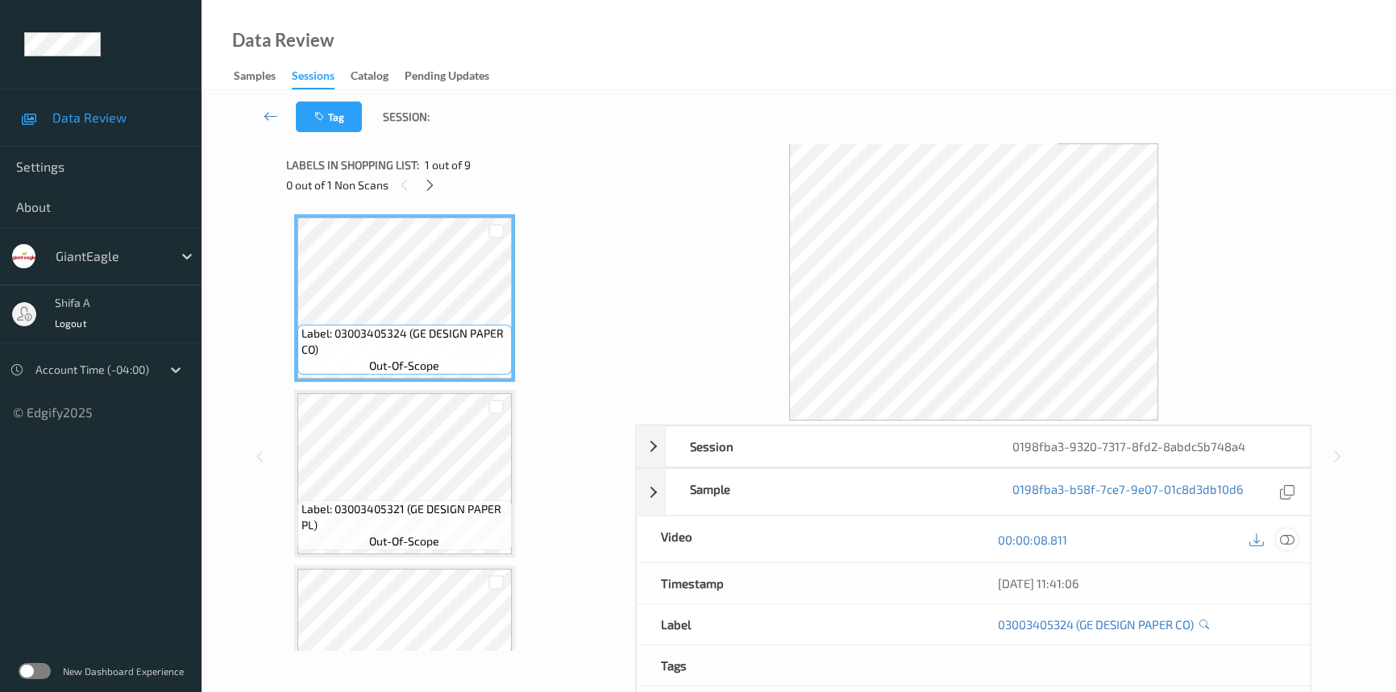
click at [1286, 540] on icon at bounding box center [1287, 540] width 15 height 15
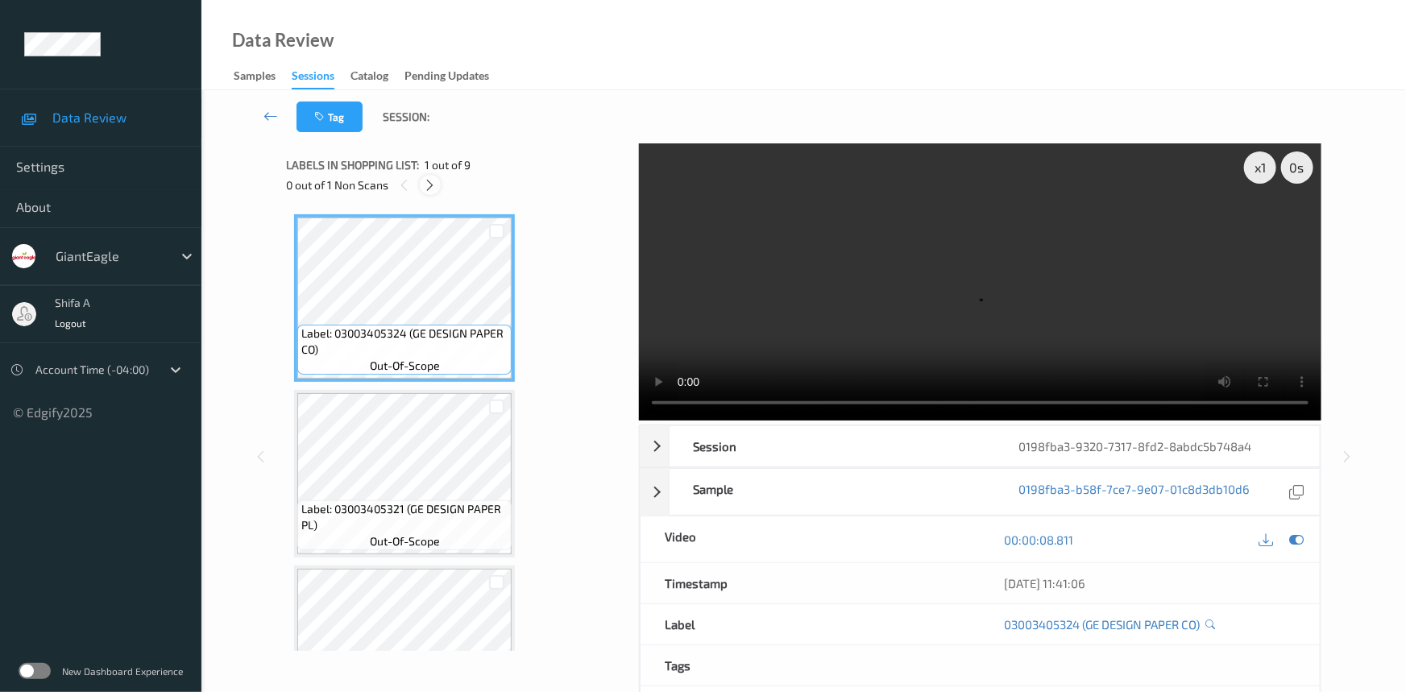
click at [430, 193] on div at bounding box center [430, 185] width 20 height 20
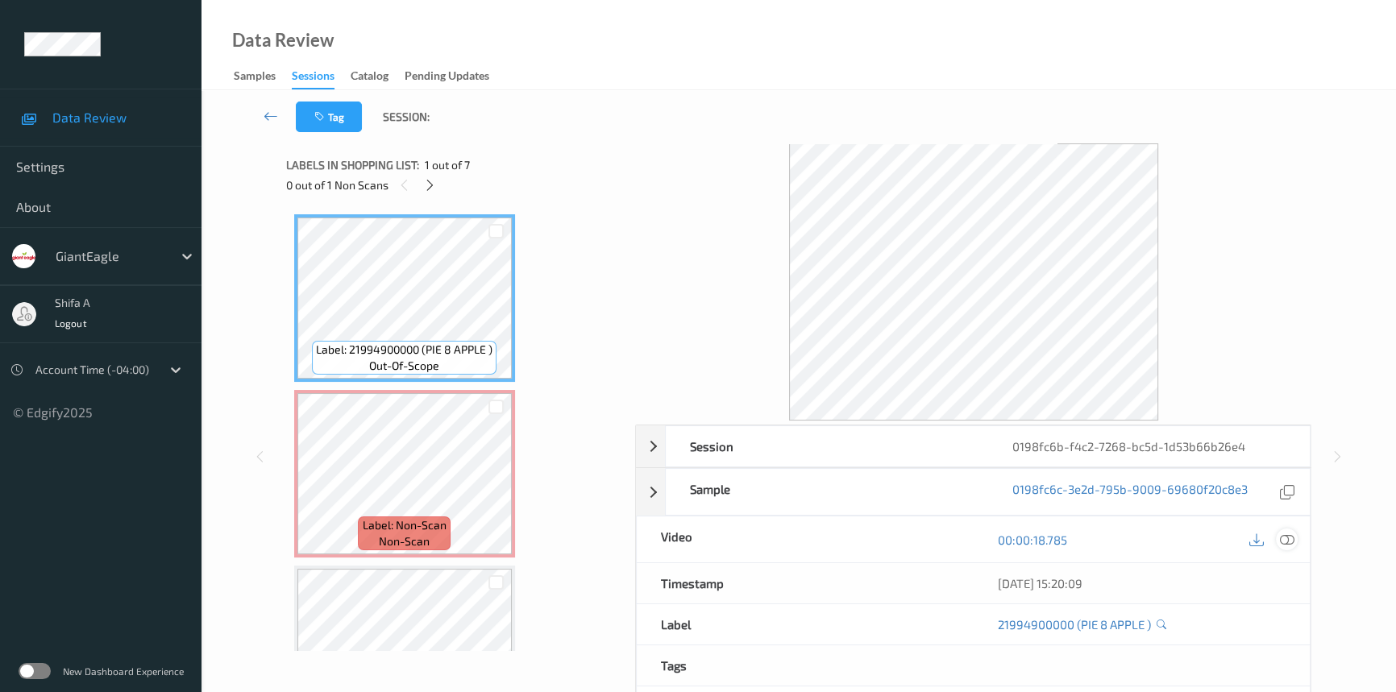
click at [1285, 539] on icon at bounding box center [1287, 540] width 15 height 15
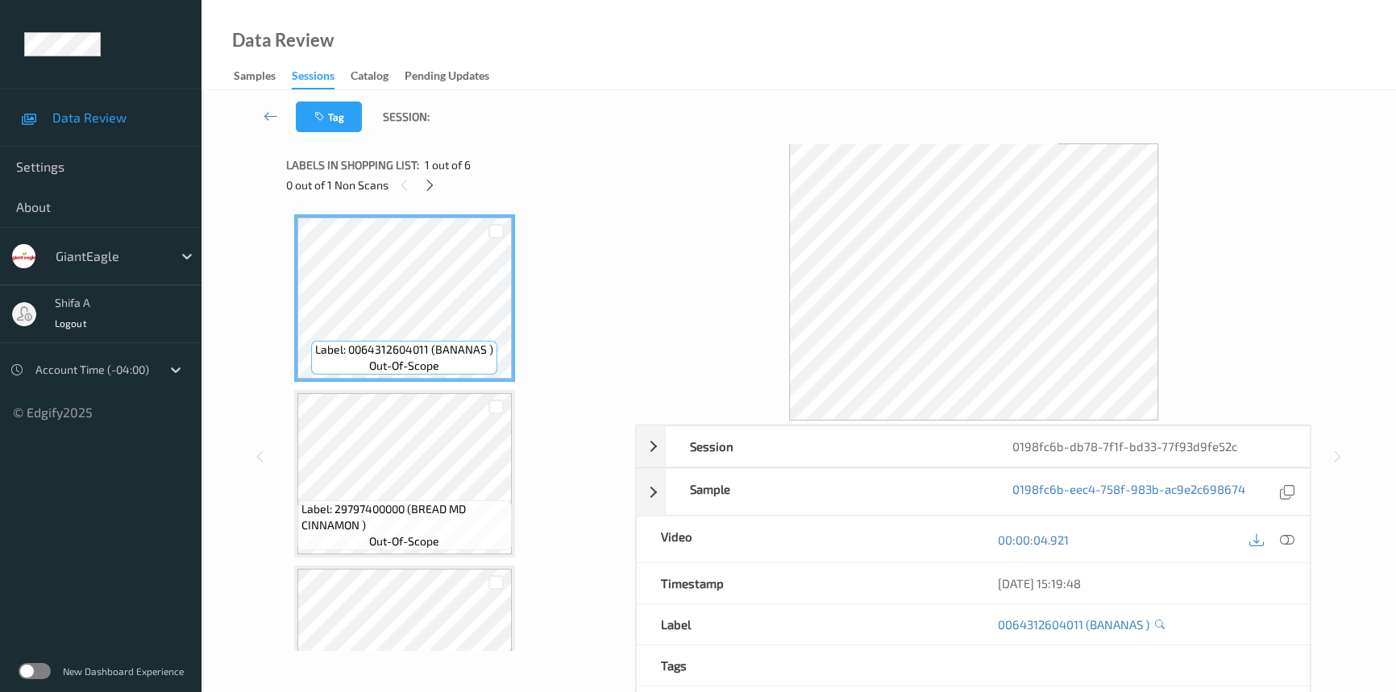
click at [1288, 538] on icon at bounding box center [1287, 540] width 15 height 15
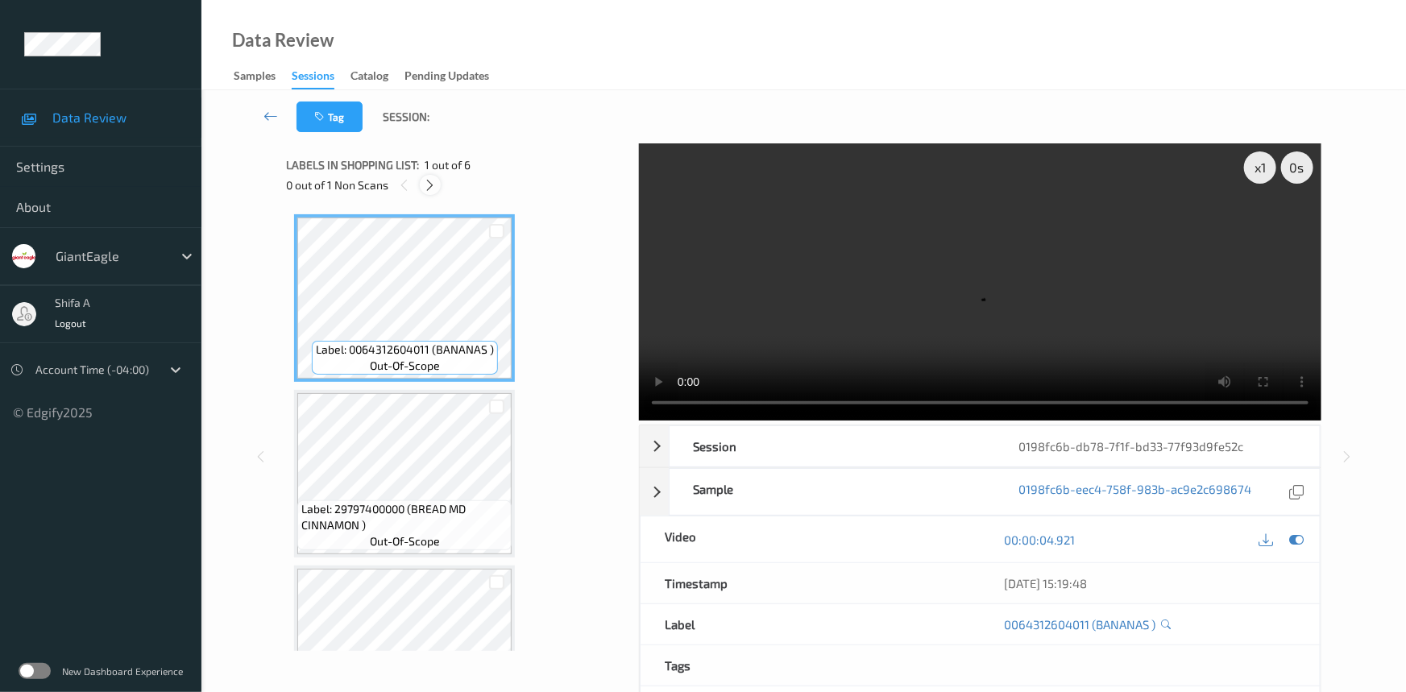
click at [432, 188] on icon at bounding box center [431, 185] width 14 height 15
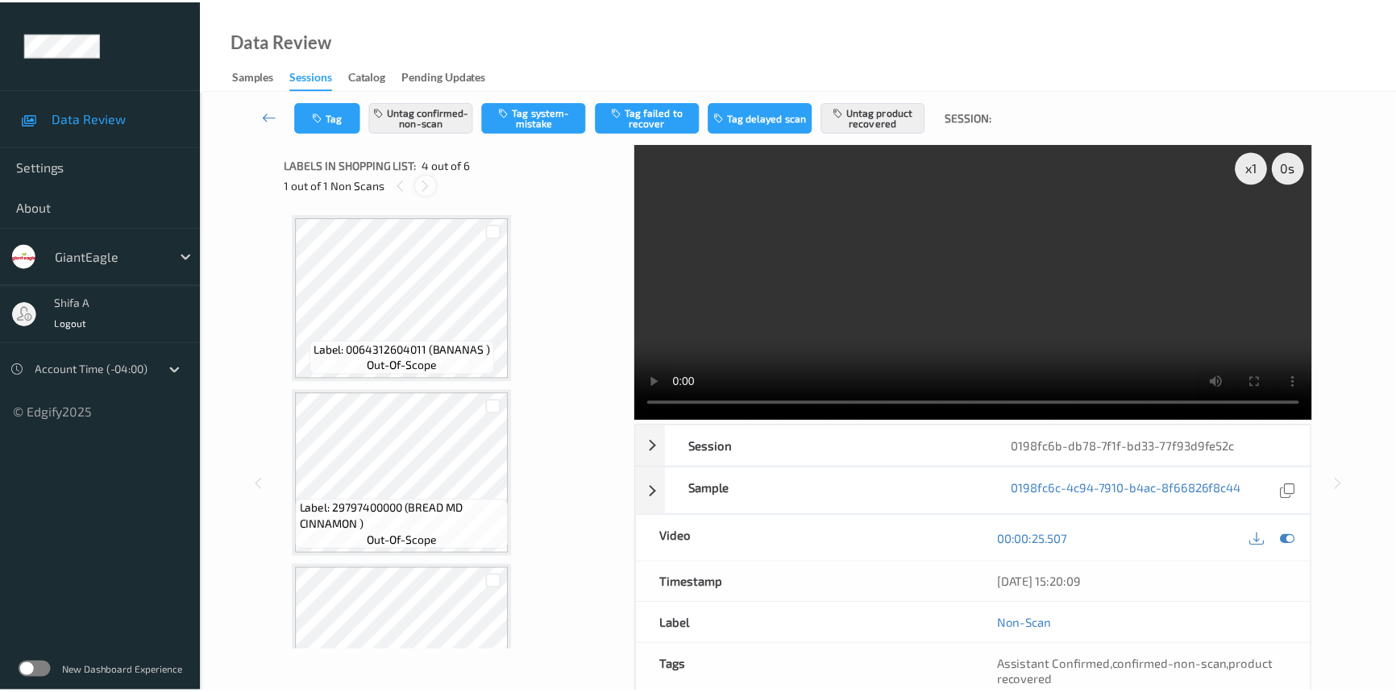
scroll to position [359, 0]
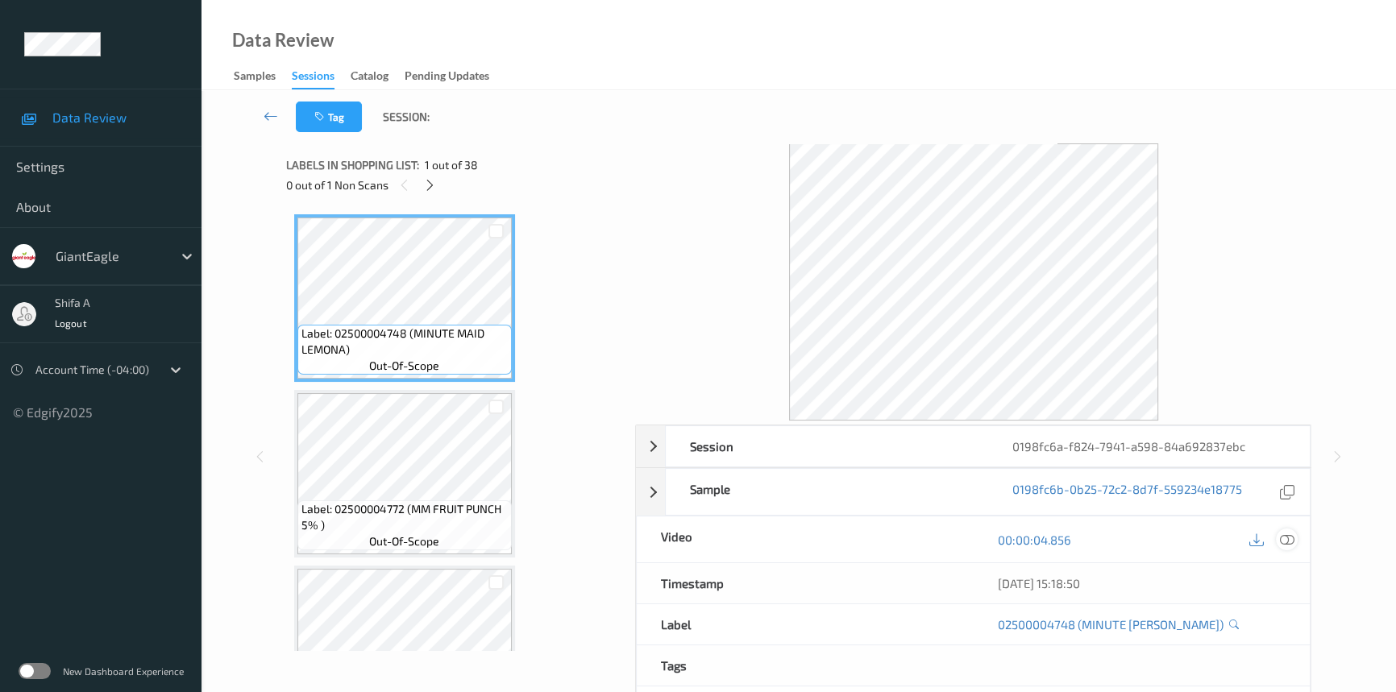
click at [1286, 545] on icon at bounding box center [1287, 540] width 15 height 15
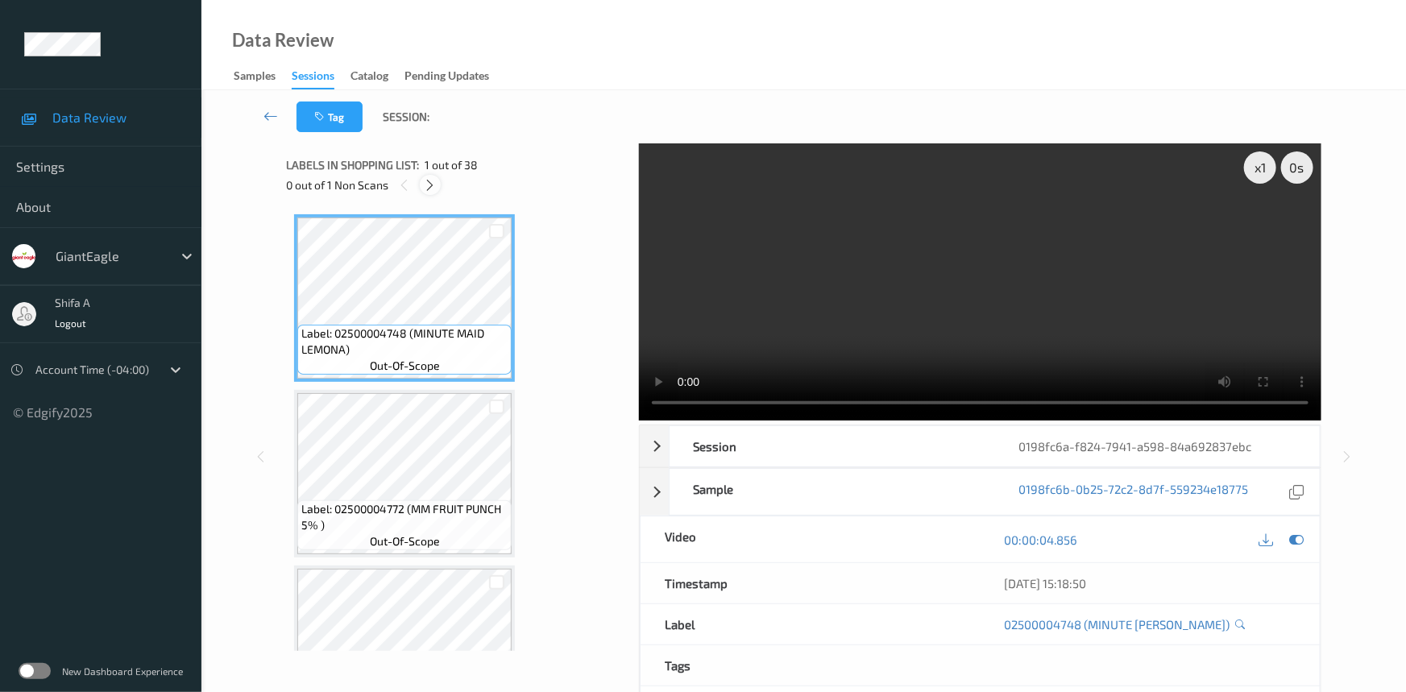
click at [427, 184] on icon at bounding box center [431, 185] width 14 height 15
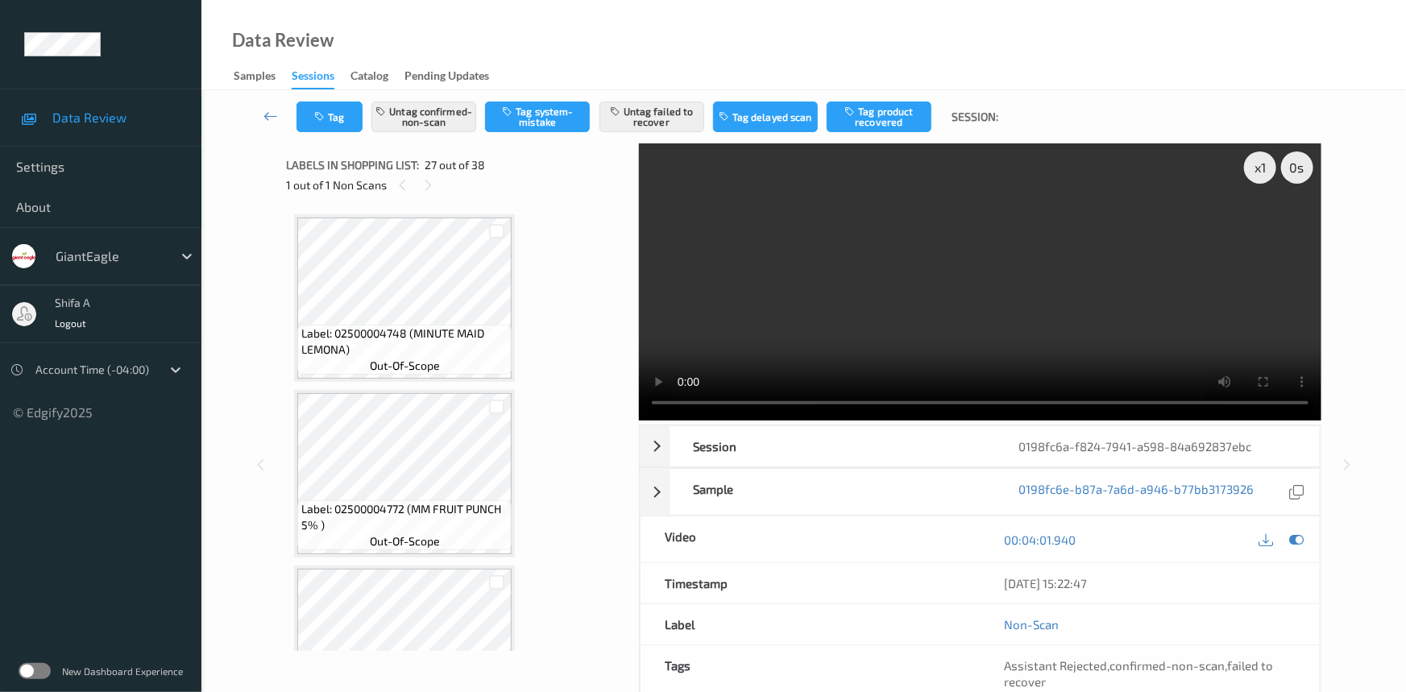
scroll to position [4385, 0]
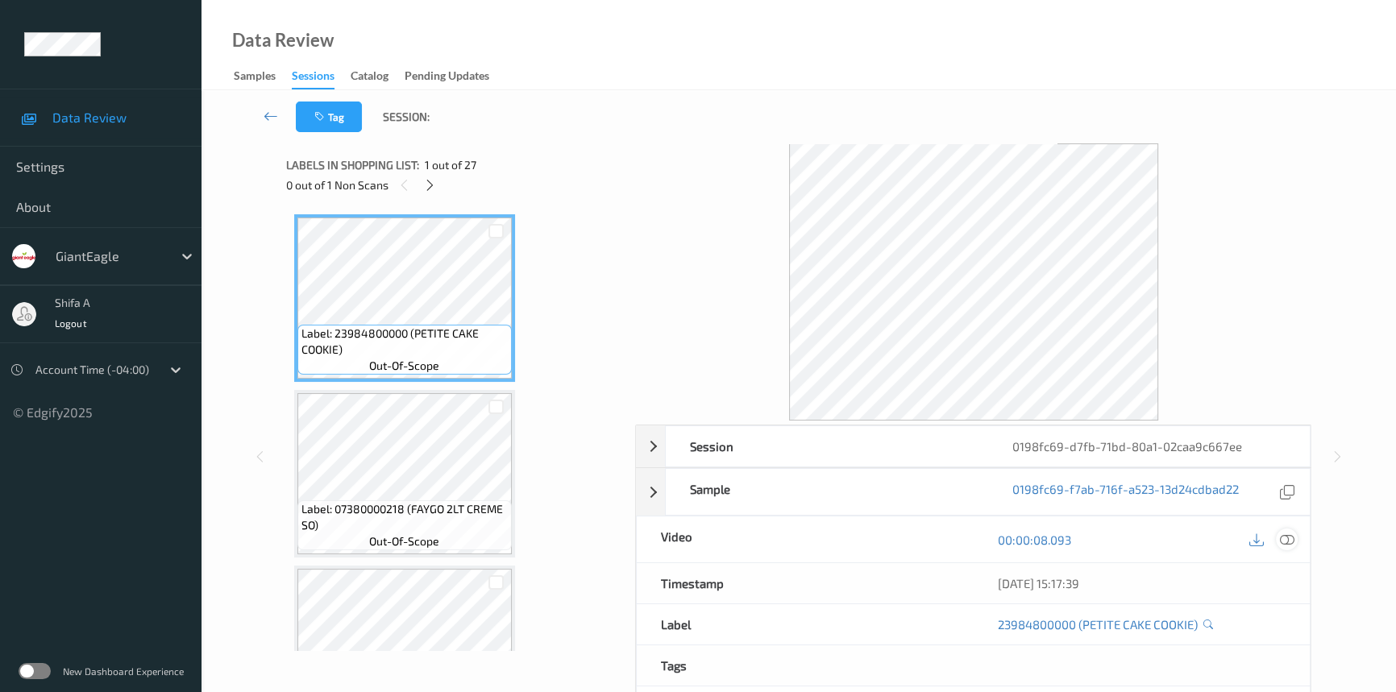
click at [1290, 540] on icon at bounding box center [1287, 540] width 15 height 15
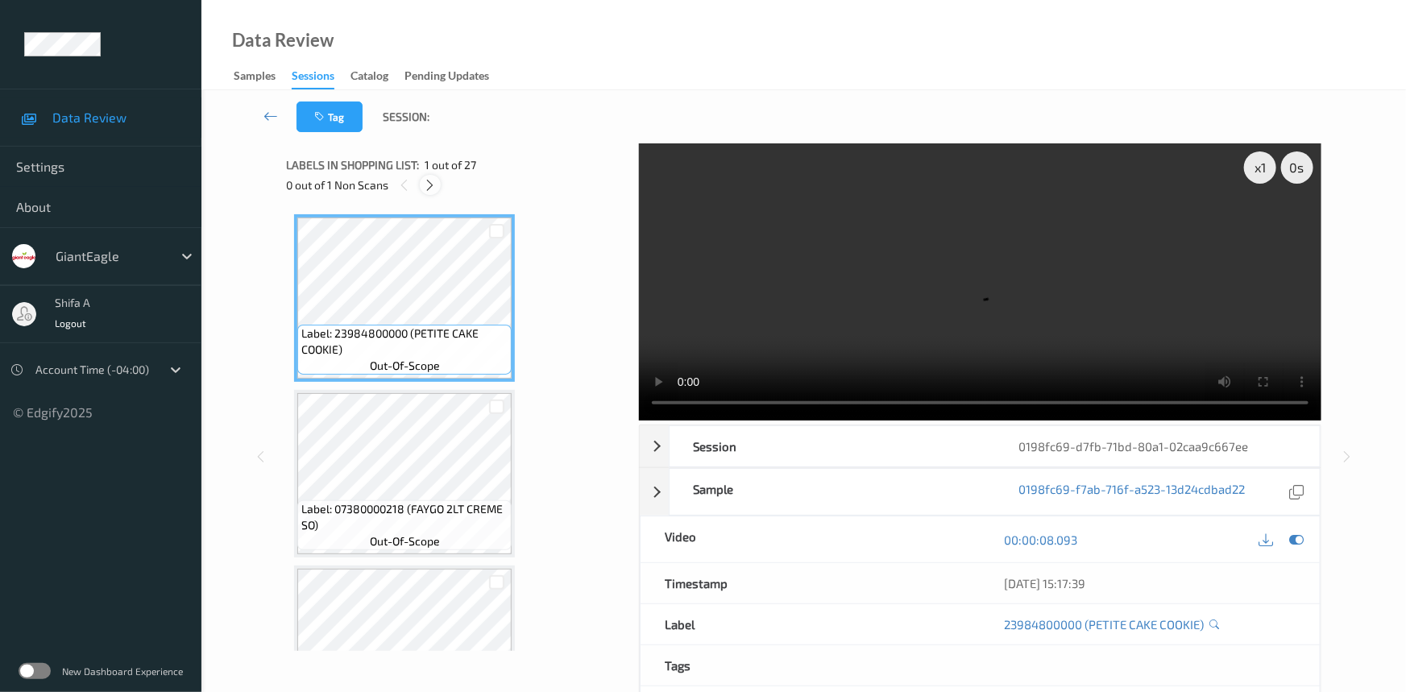
click at [438, 185] on div at bounding box center [430, 185] width 20 height 20
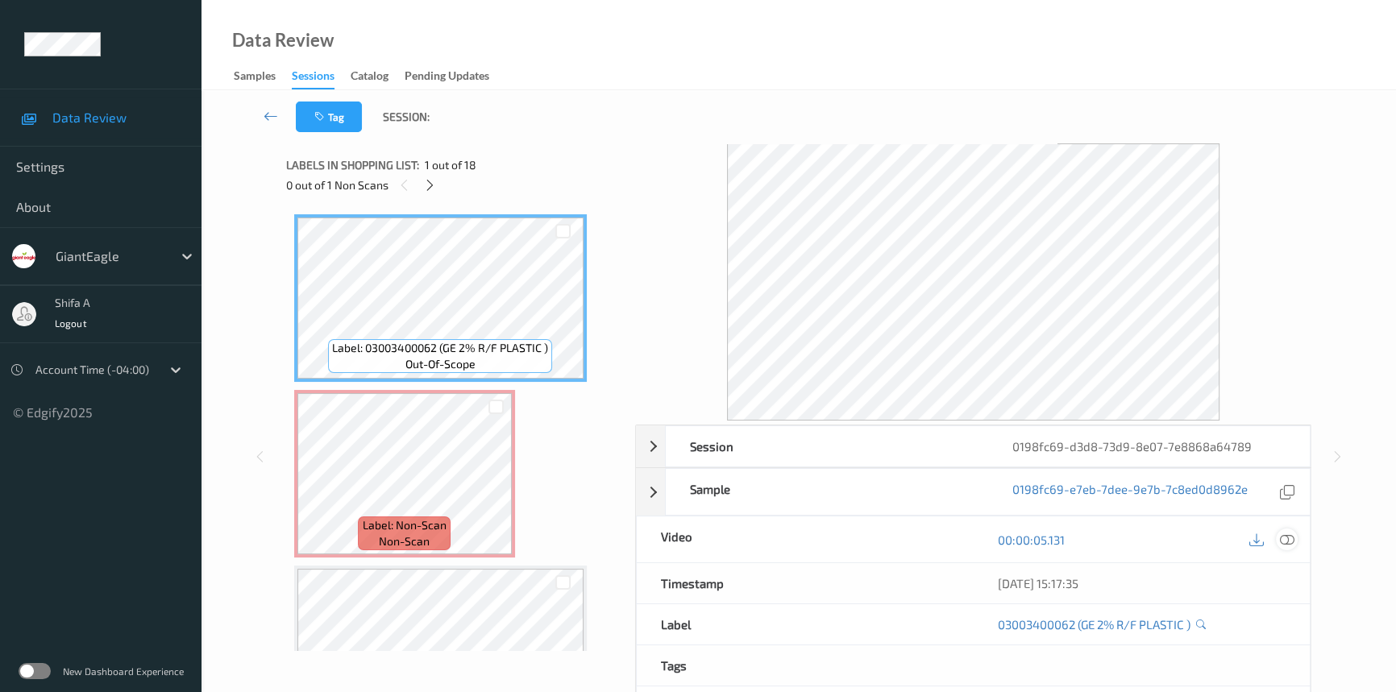
click at [1285, 538] on icon at bounding box center [1287, 540] width 15 height 15
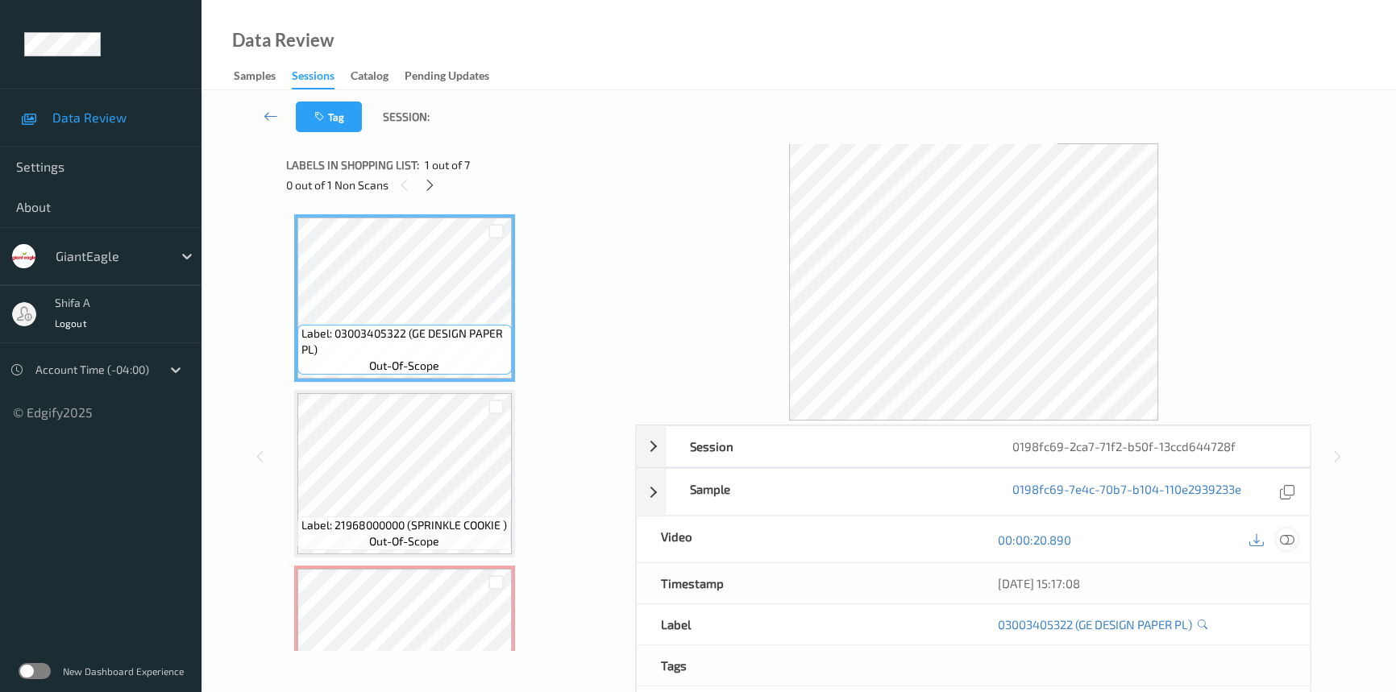
click at [1285, 538] on icon at bounding box center [1287, 540] width 15 height 15
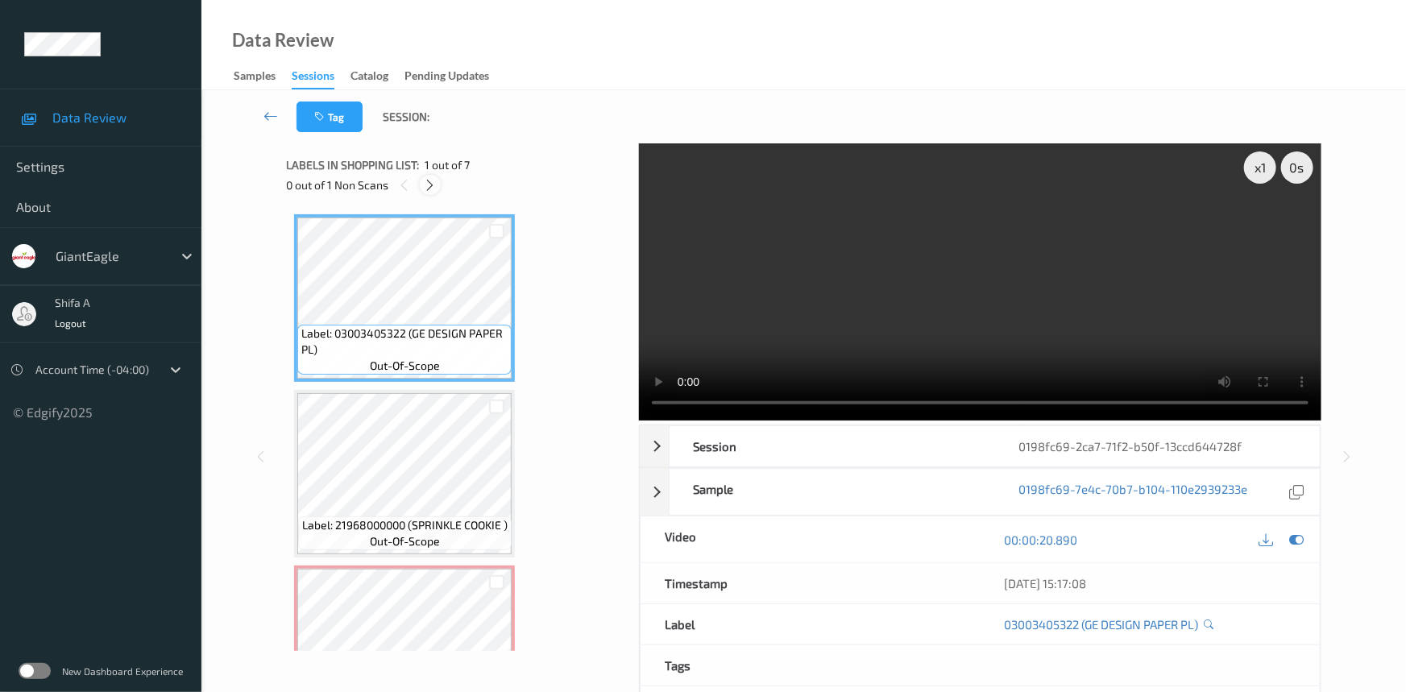
click at [428, 186] on icon at bounding box center [431, 185] width 14 height 15
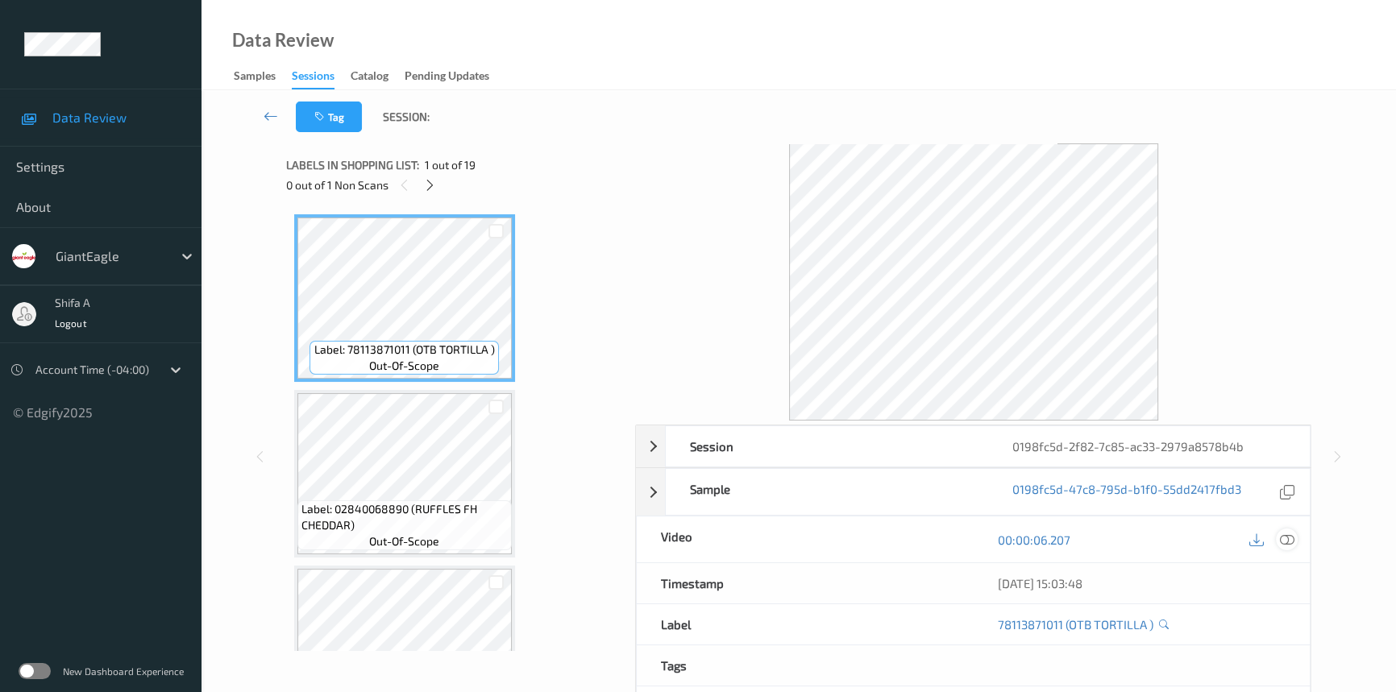
click at [1282, 545] on icon at bounding box center [1287, 540] width 15 height 15
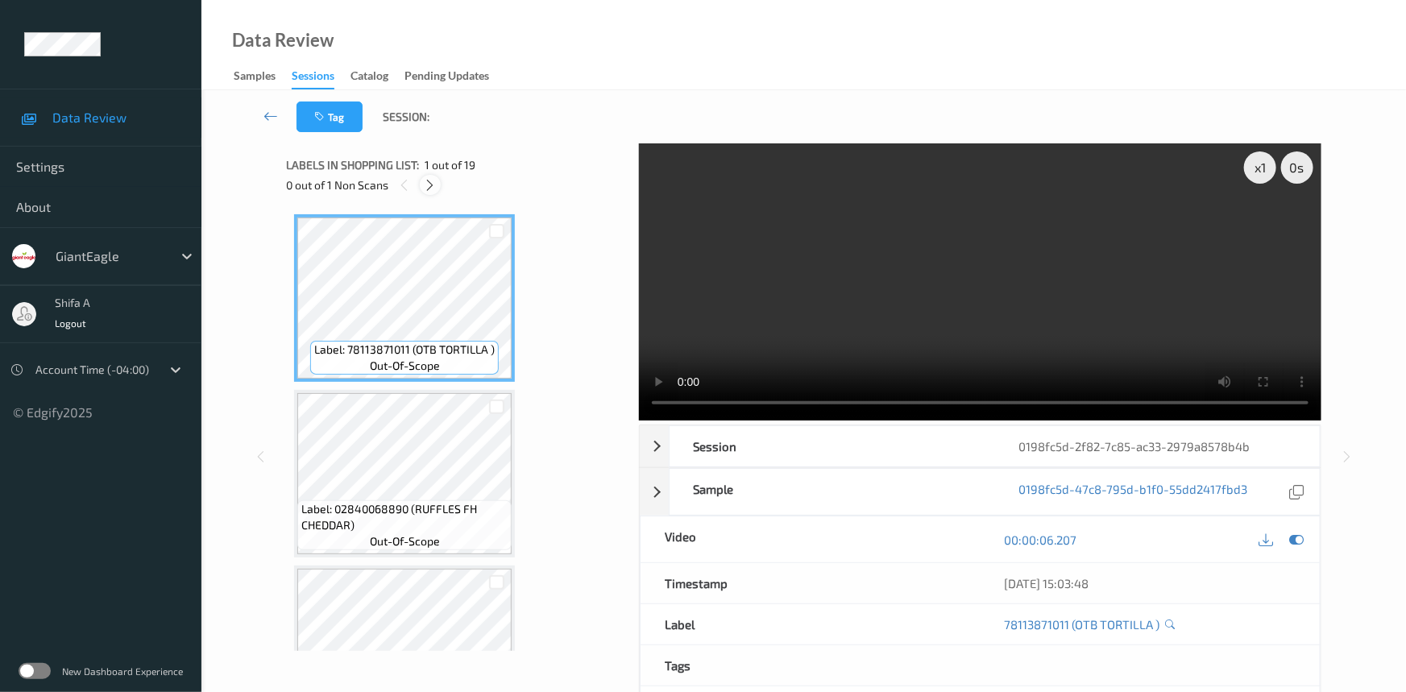
click at [427, 186] on icon at bounding box center [431, 185] width 14 height 15
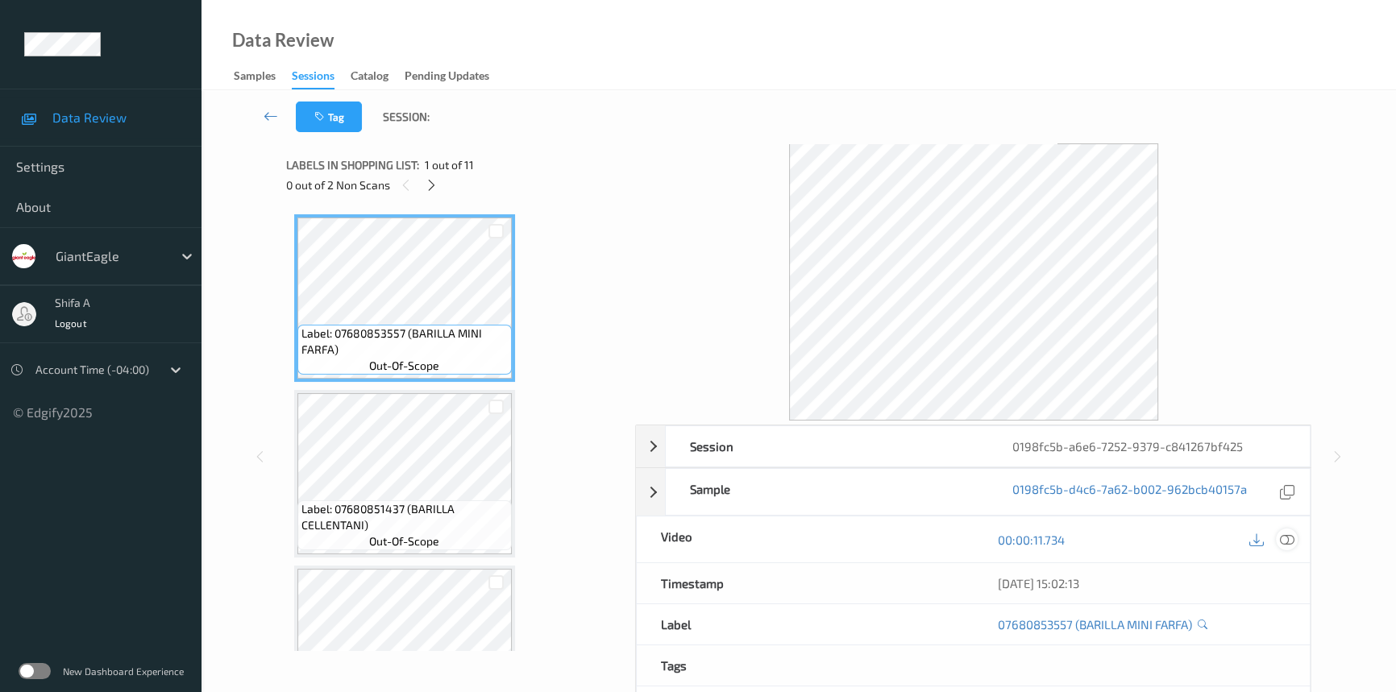
click at [1295, 540] on div at bounding box center [1287, 540] width 22 height 22
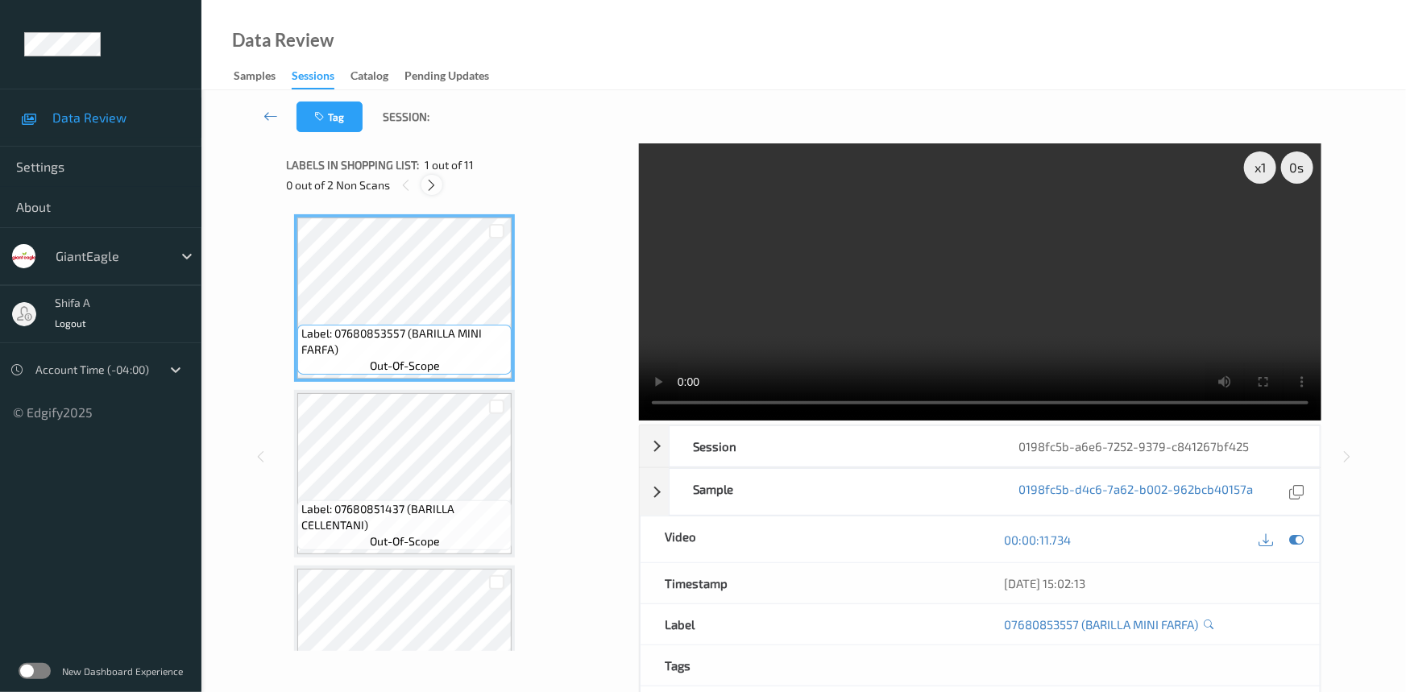
click at [431, 193] on div at bounding box center [432, 185] width 20 height 20
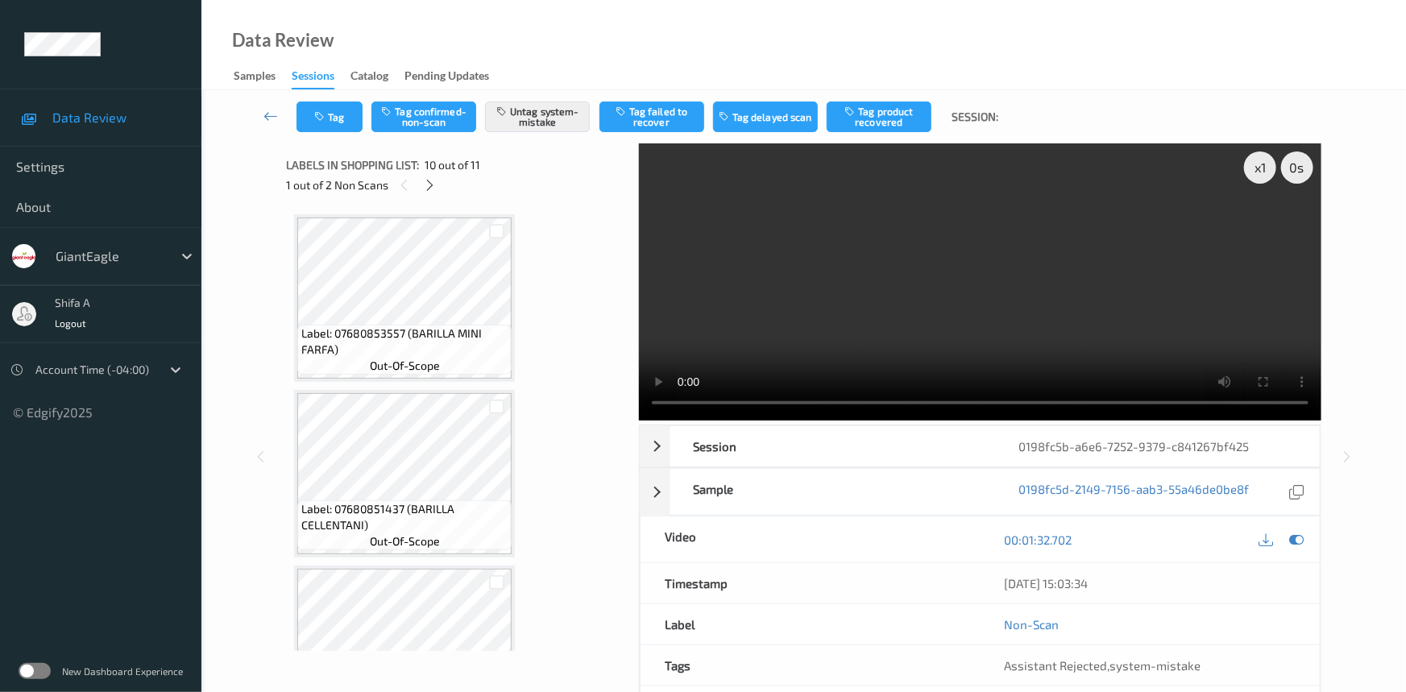
scroll to position [1409, 0]
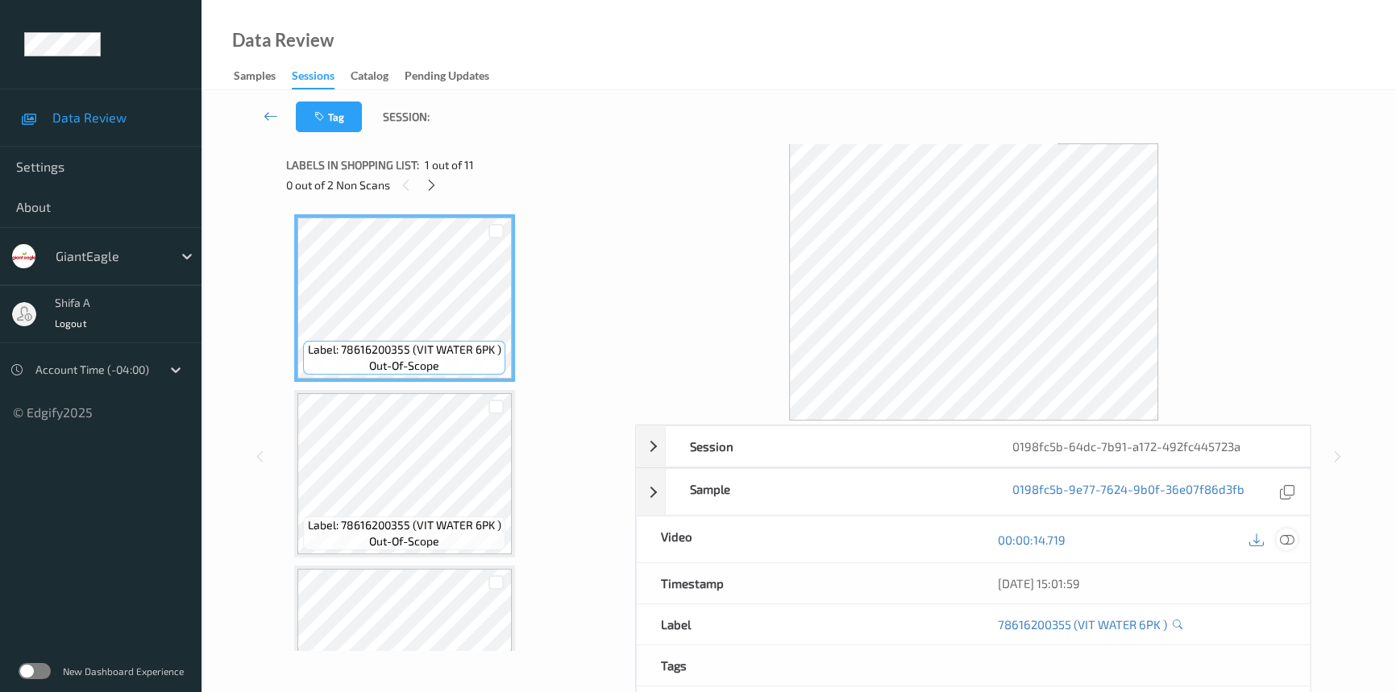
click at [1291, 542] on icon at bounding box center [1287, 540] width 15 height 15
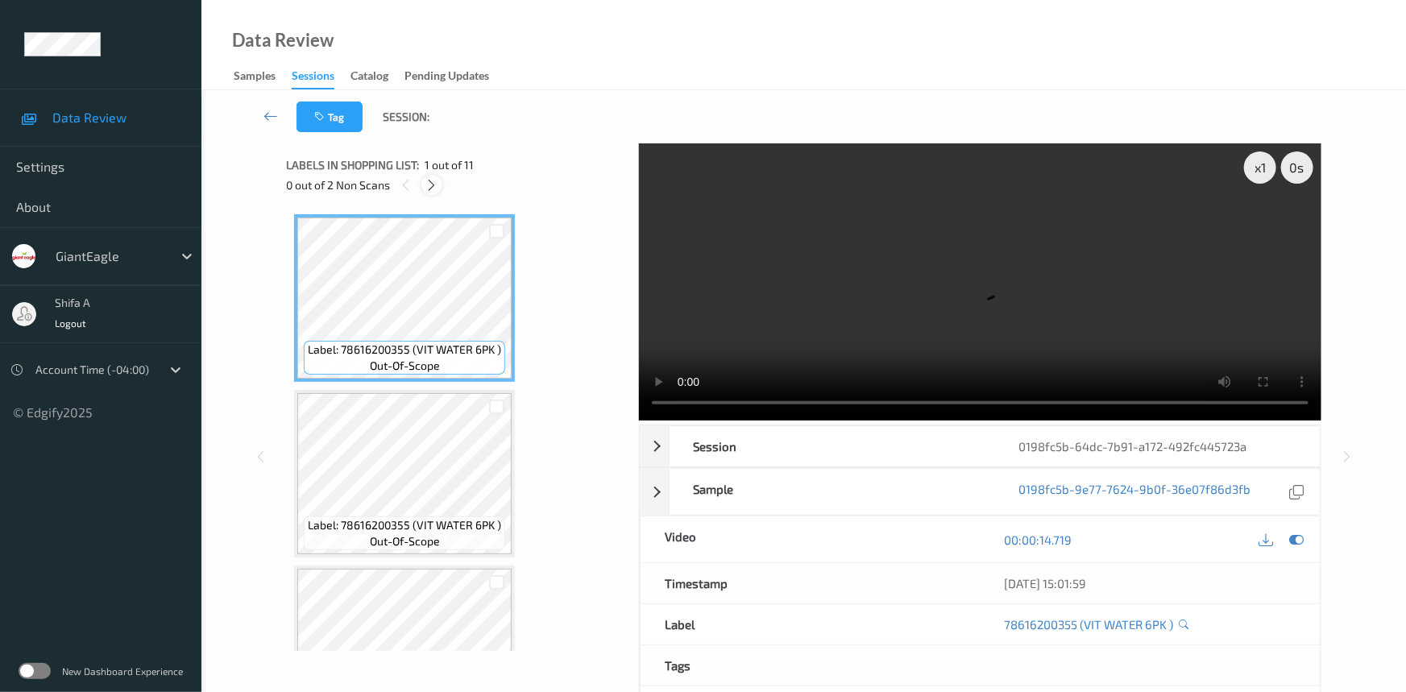
click at [433, 185] on icon at bounding box center [433, 185] width 14 height 15
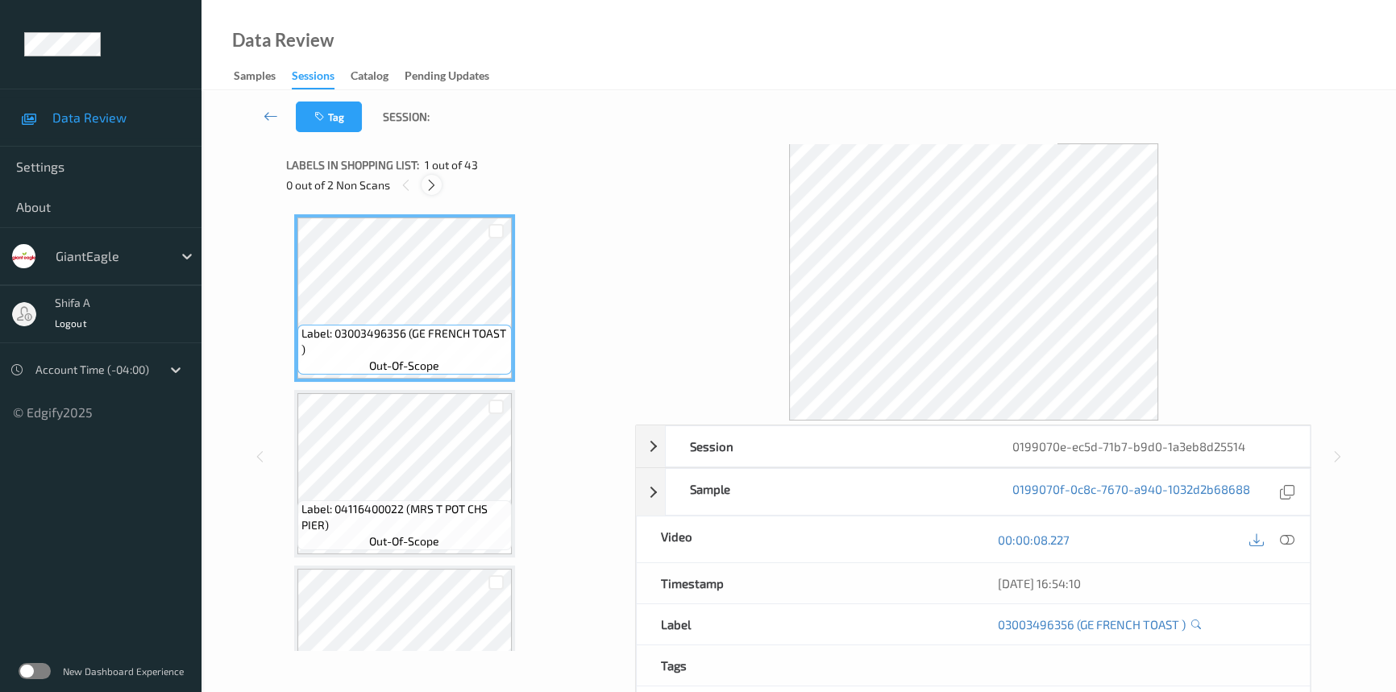
click at [430, 184] on icon at bounding box center [432, 185] width 14 height 15
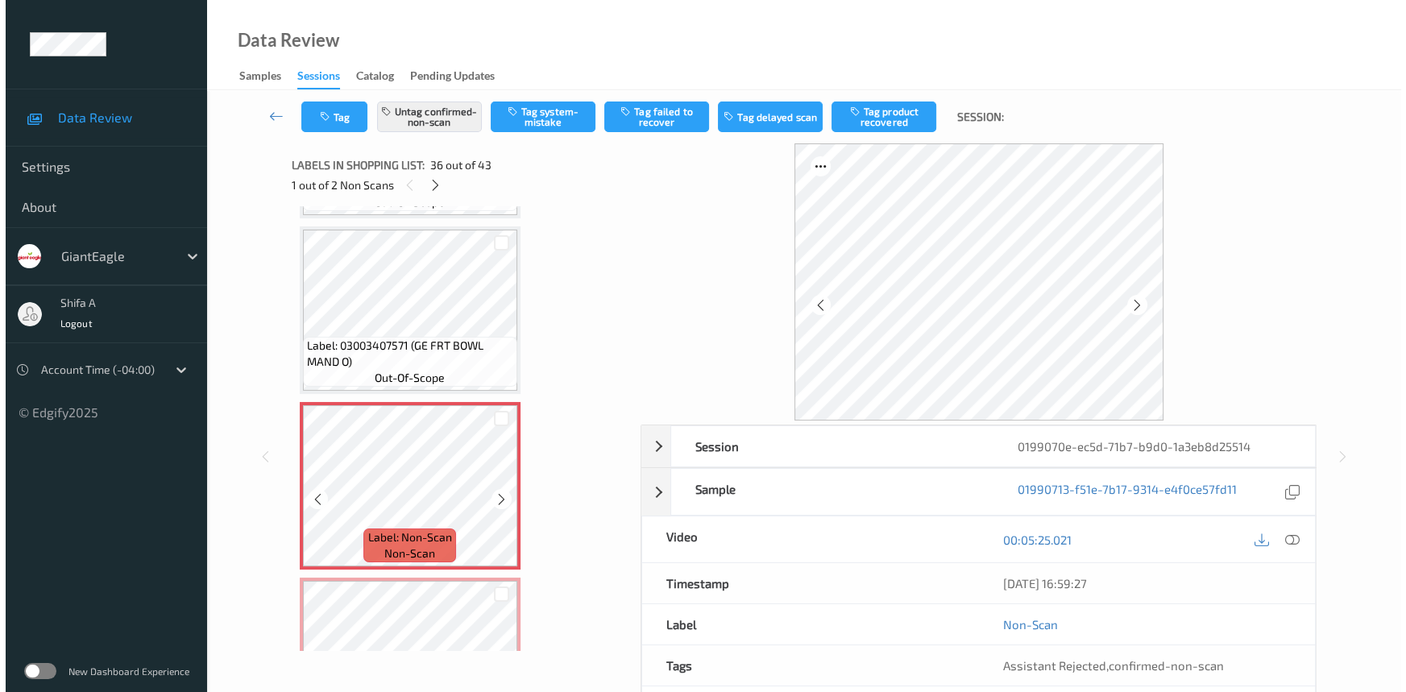
scroll to position [6254, 0]
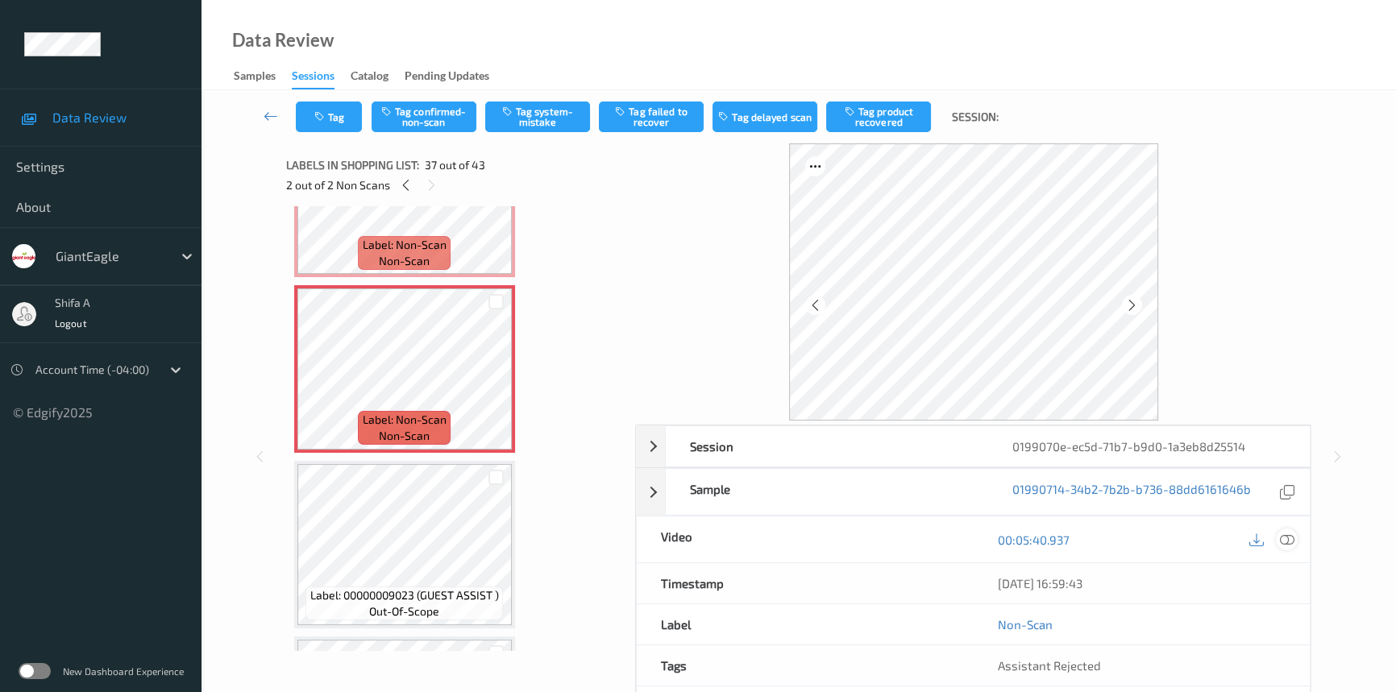
click at [1290, 538] on icon at bounding box center [1287, 540] width 15 height 15
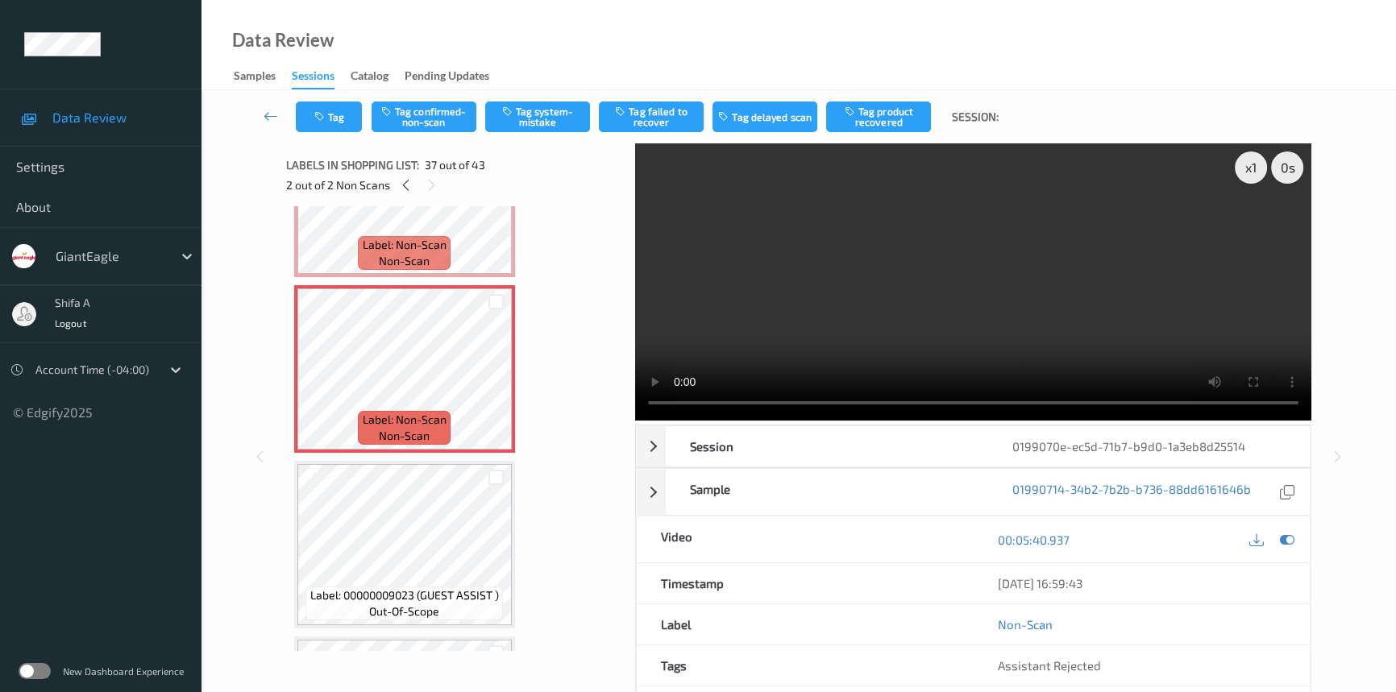
click at [1031, 272] on video at bounding box center [973, 281] width 676 height 277
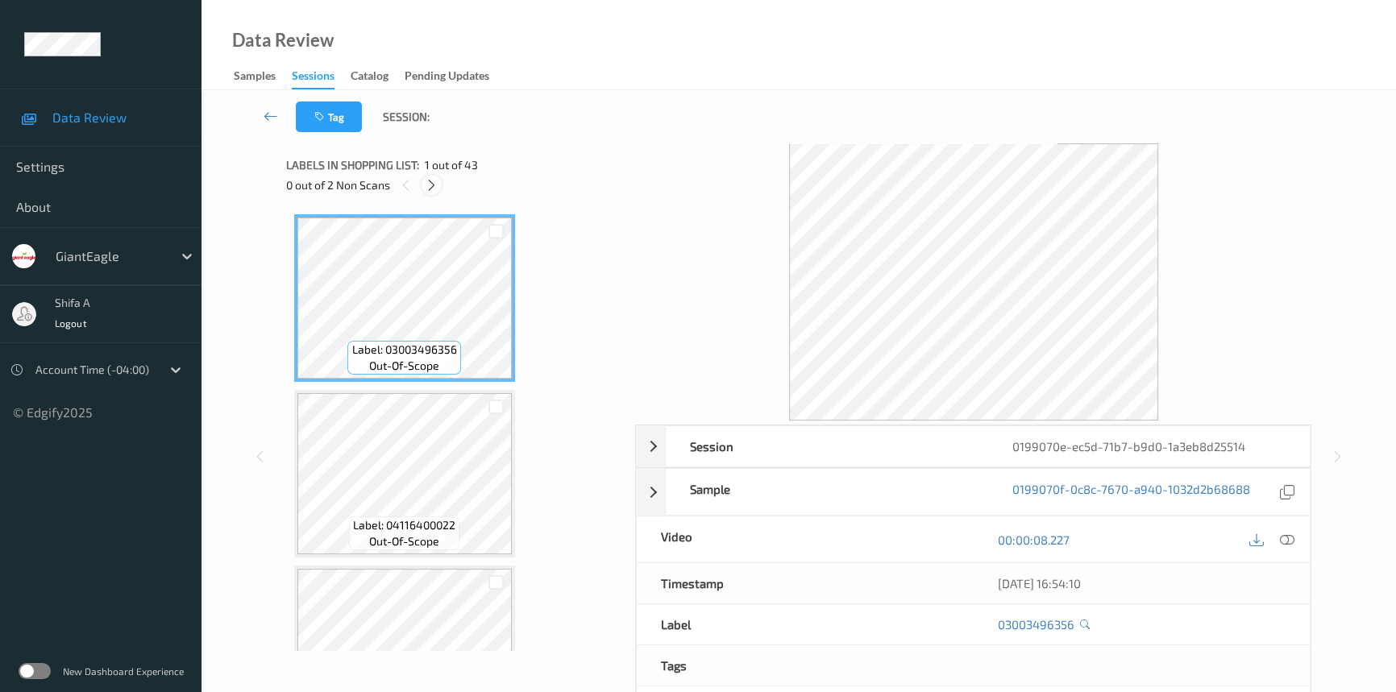
click at [425, 185] on icon at bounding box center [432, 185] width 14 height 15
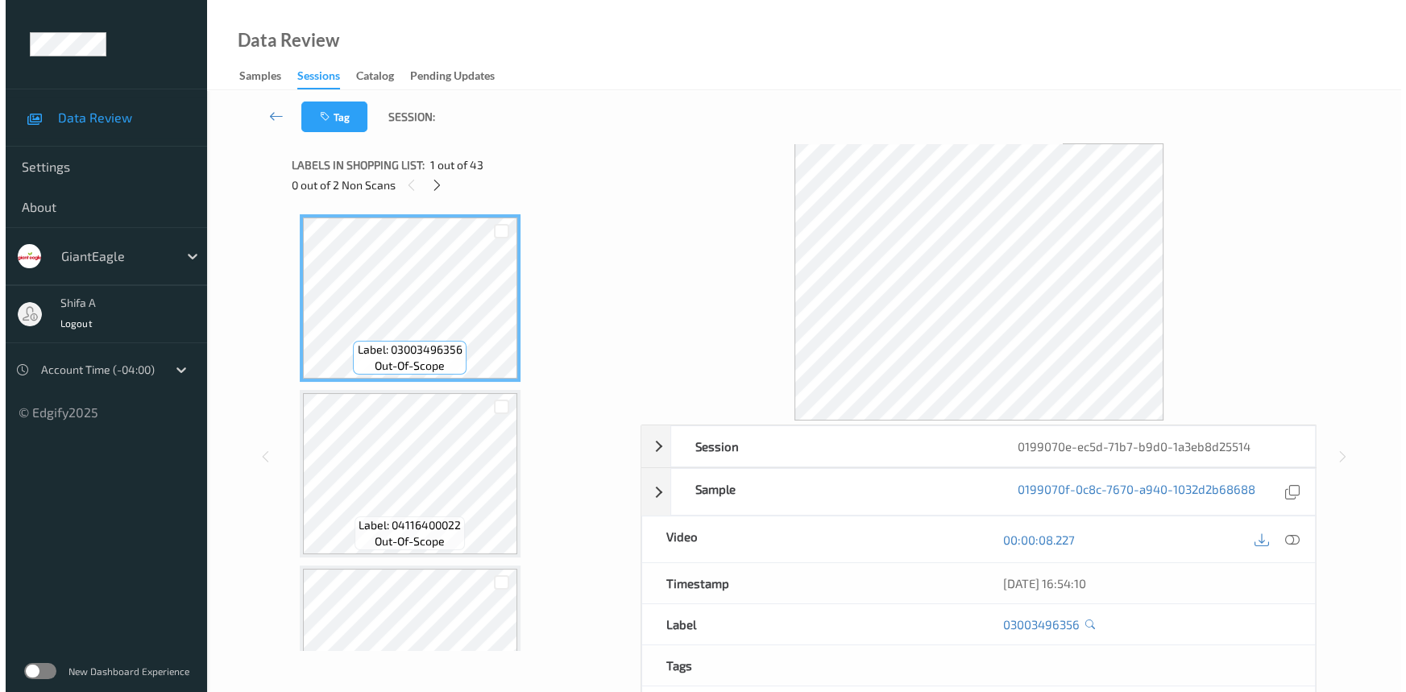
scroll to position [5962, 0]
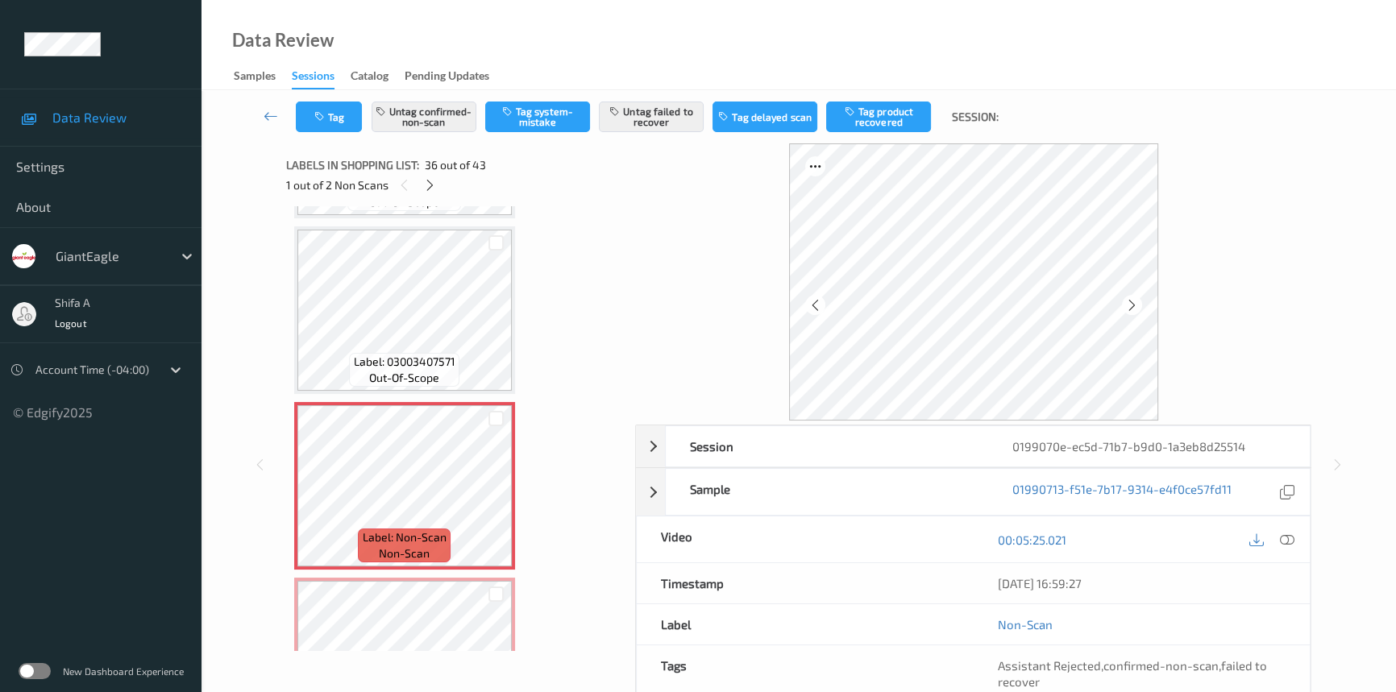
click at [1289, 542] on icon at bounding box center [1287, 540] width 15 height 15
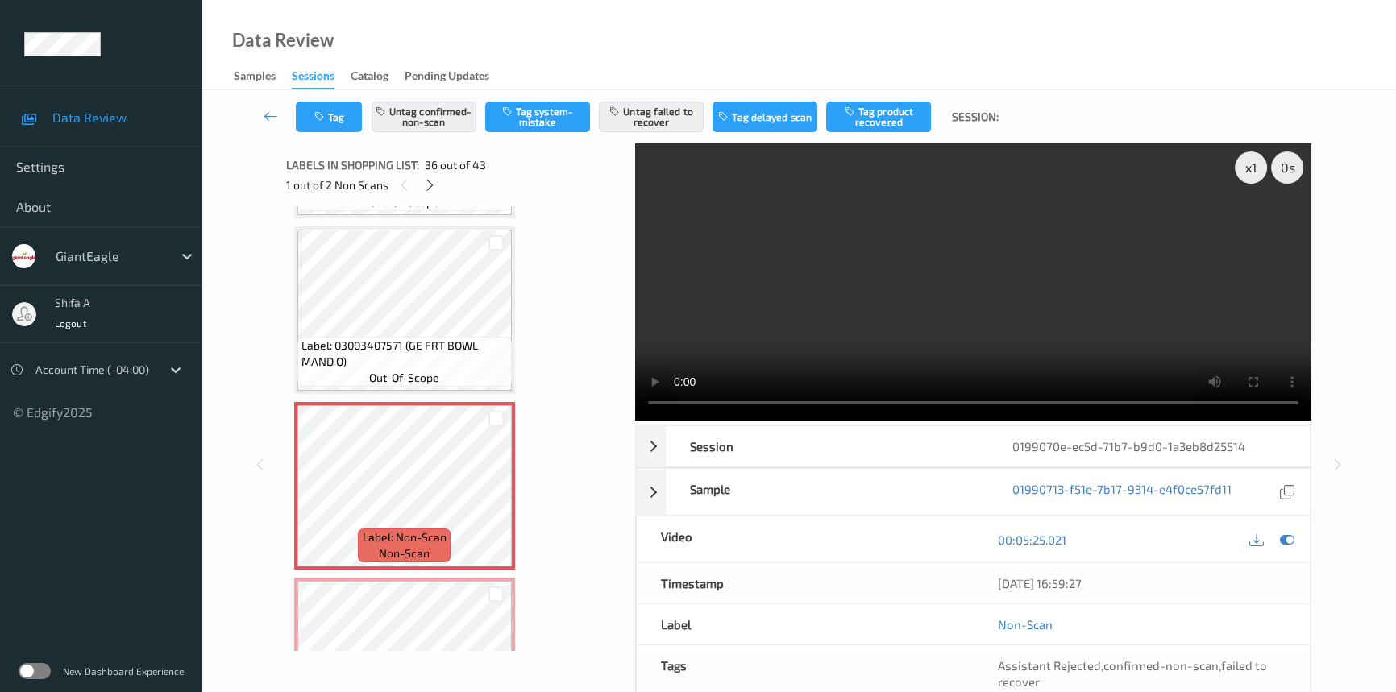
click at [427, 337] on div "Label: 03003407571 (GE FRT BOWL MAND O) out-of-scope" at bounding box center [404, 362] width 214 height 50
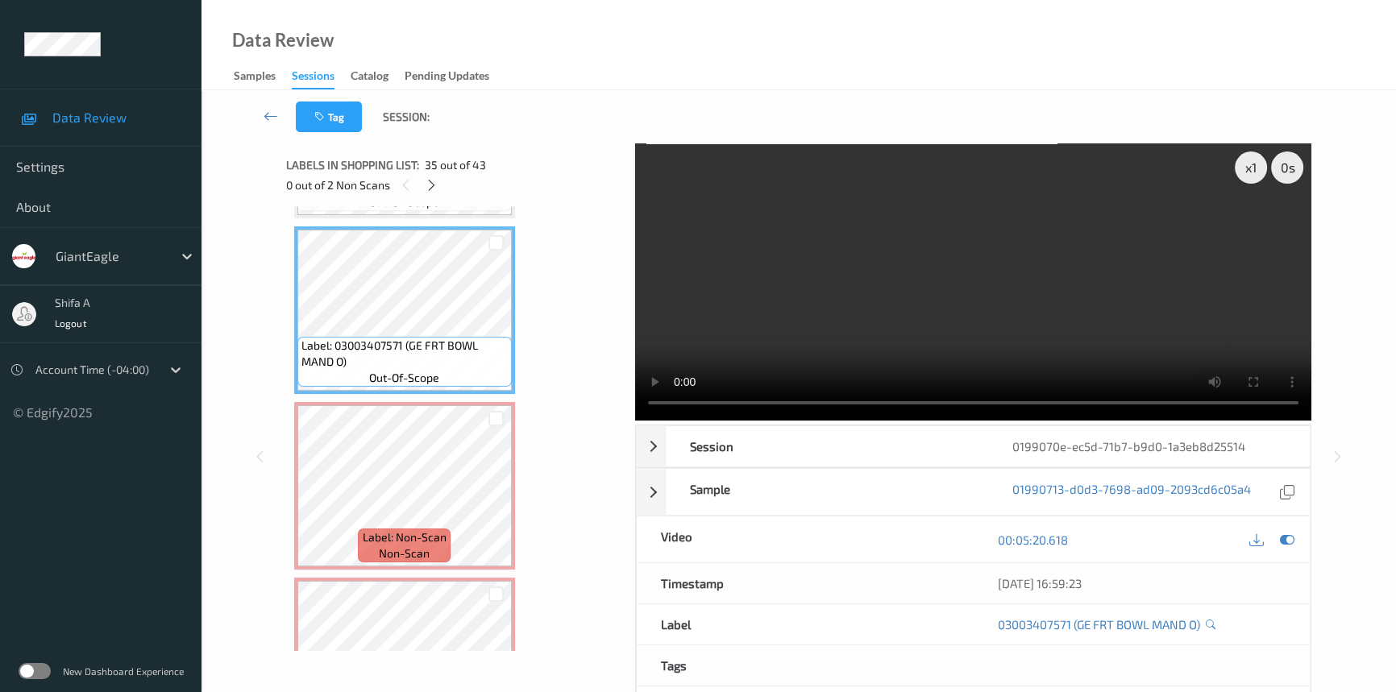
click at [812, 177] on video at bounding box center [973, 281] width 676 height 277
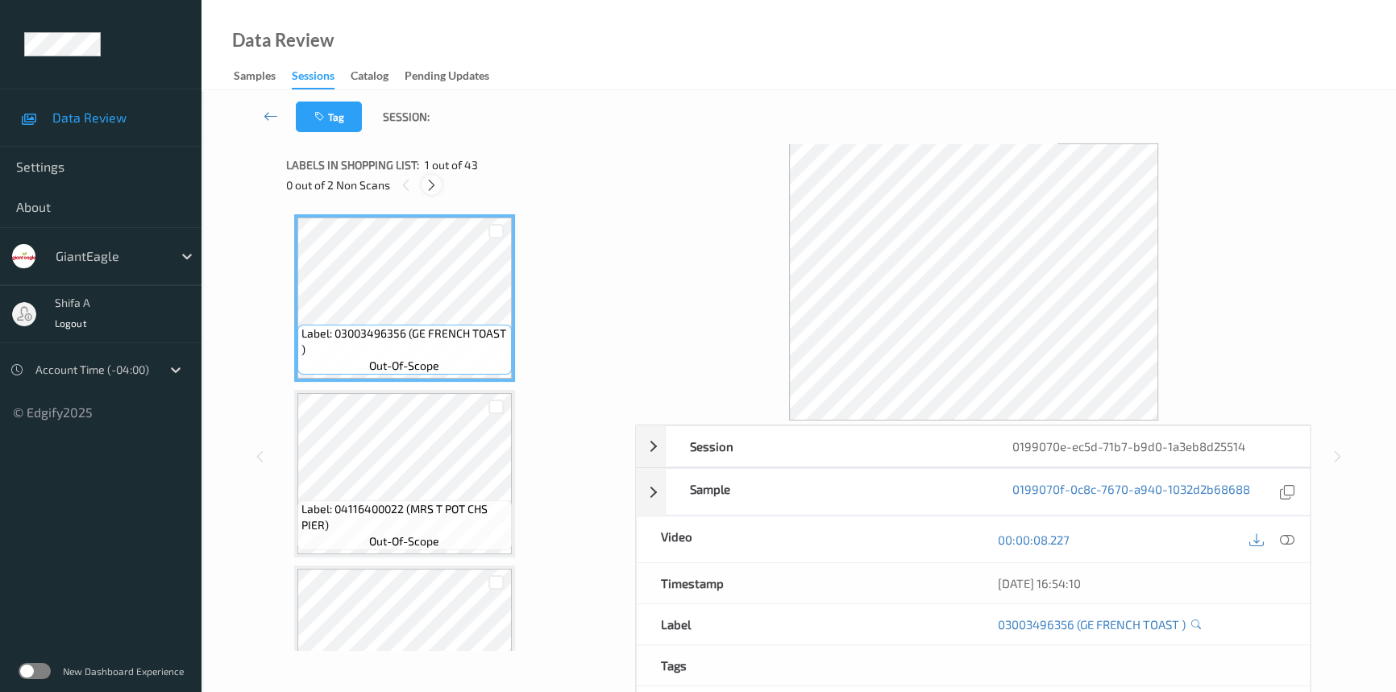
click at [430, 186] on icon at bounding box center [432, 185] width 14 height 15
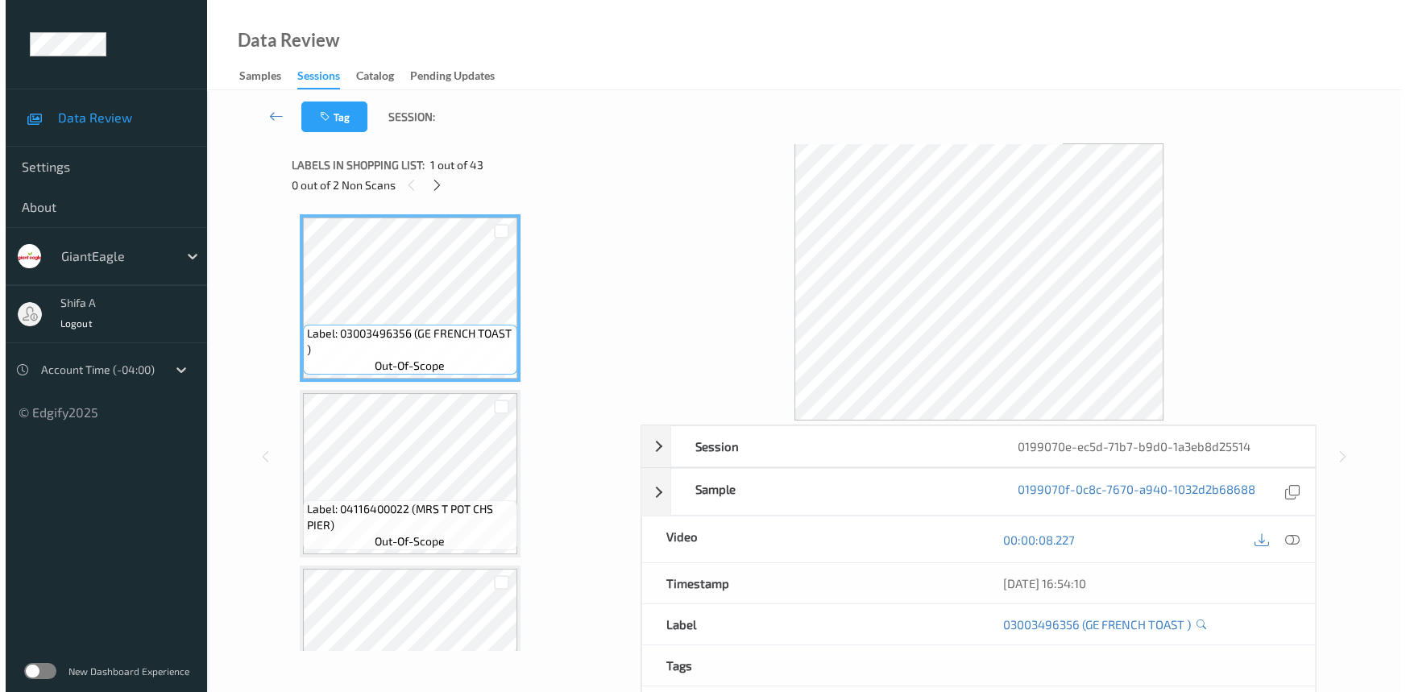
scroll to position [5962, 0]
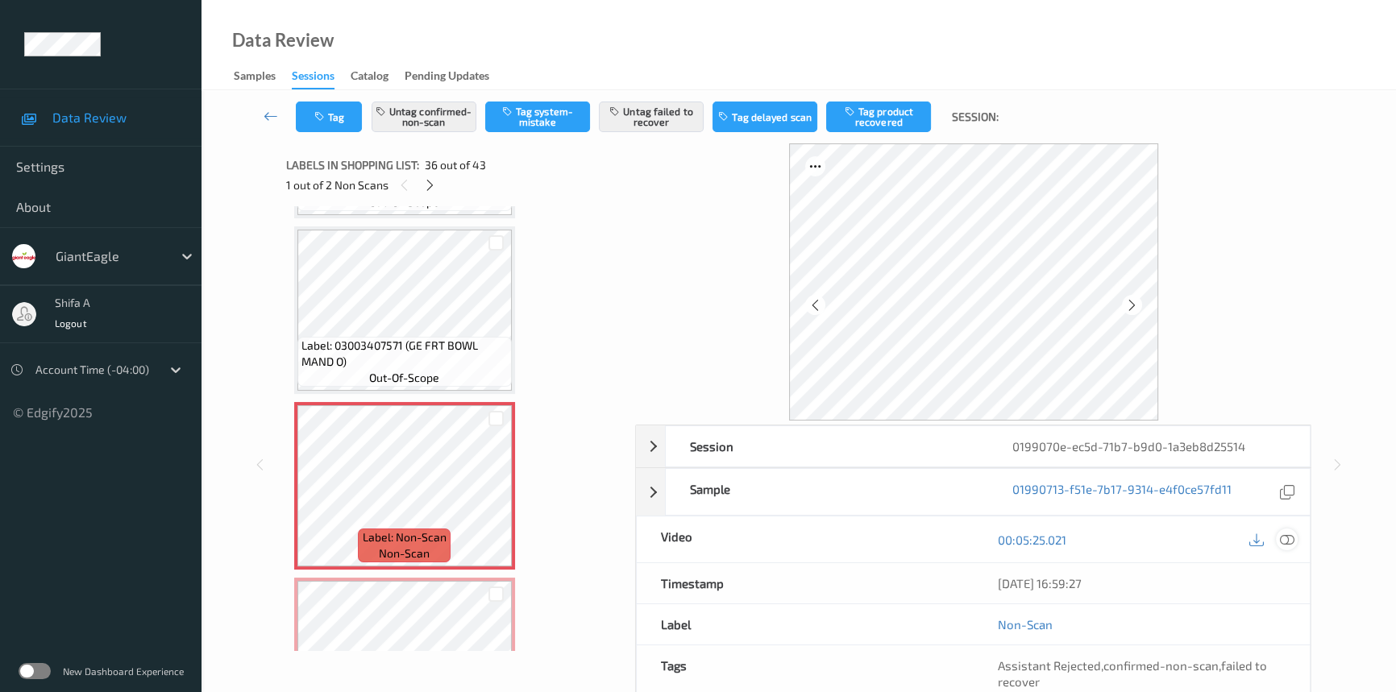
click at [1283, 540] on icon at bounding box center [1287, 540] width 15 height 15
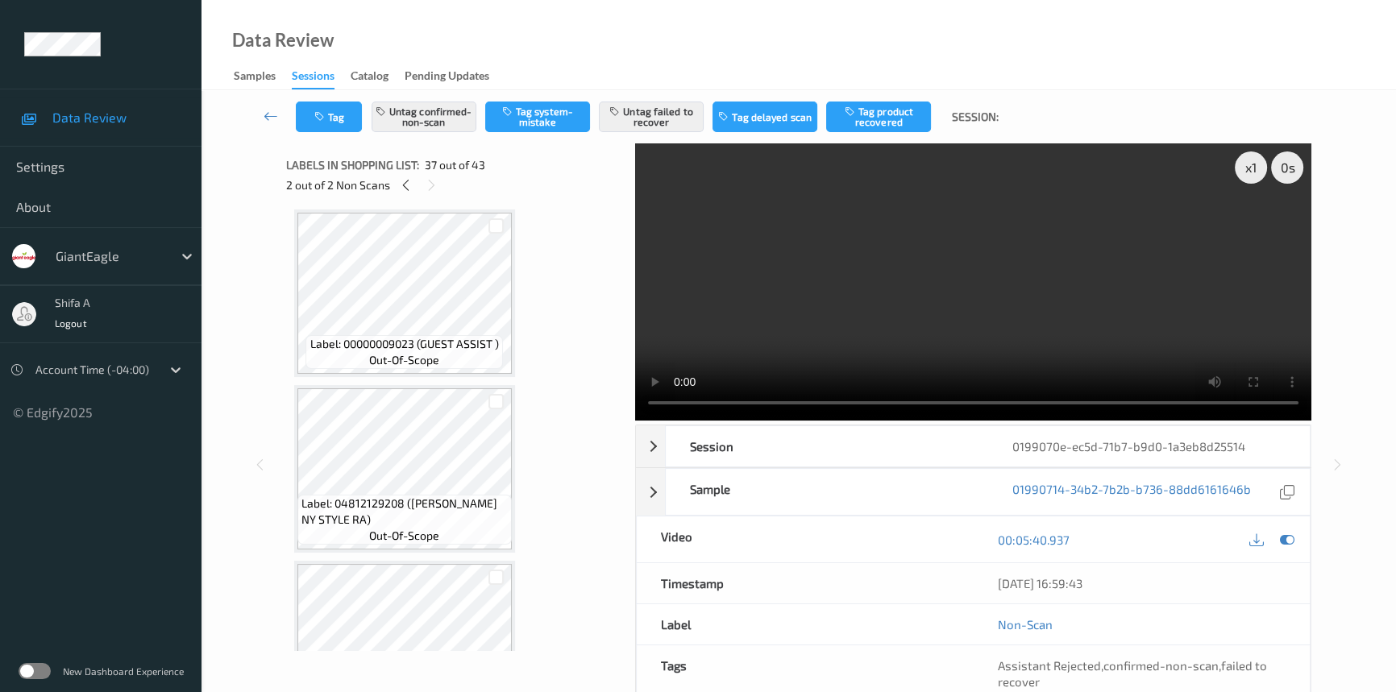
scroll to position [5920, 0]
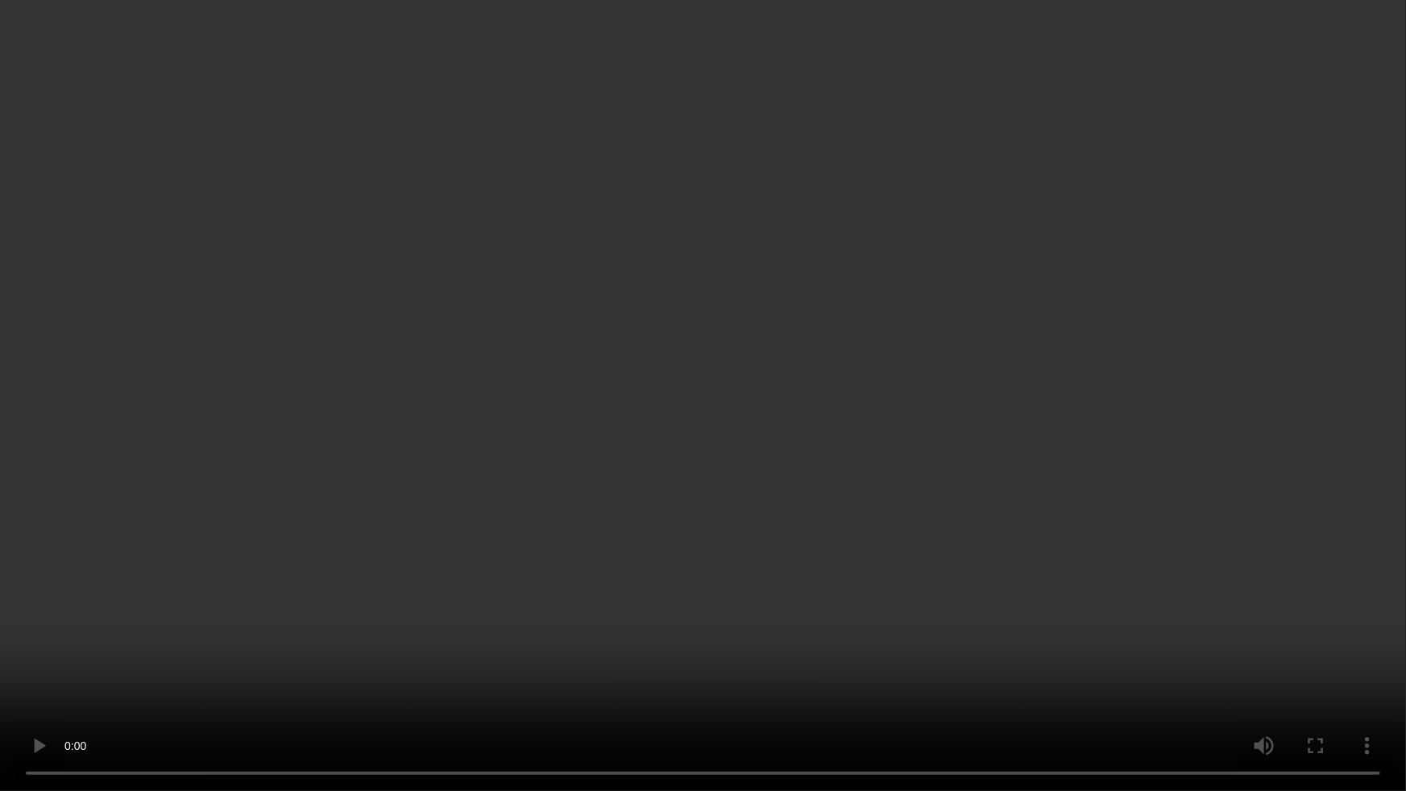
click at [949, 459] on video at bounding box center [703, 395] width 1406 height 791
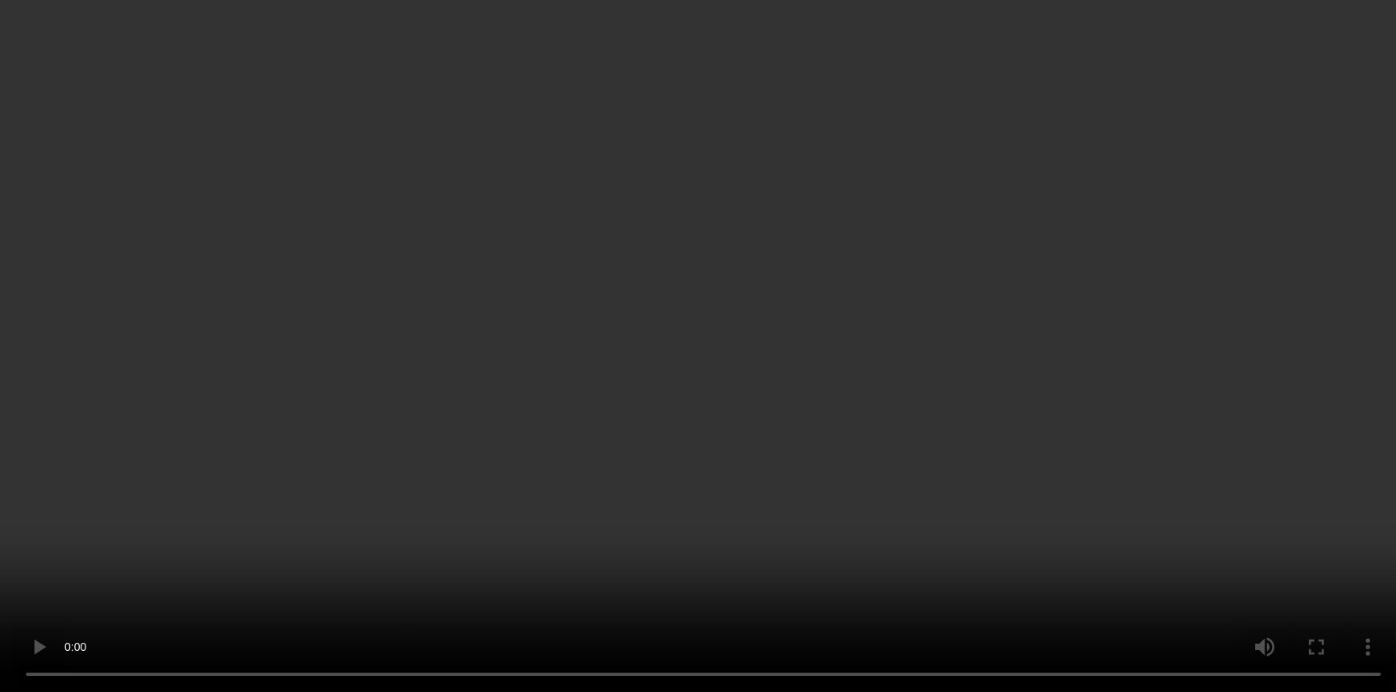
scroll to position [6213, 0]
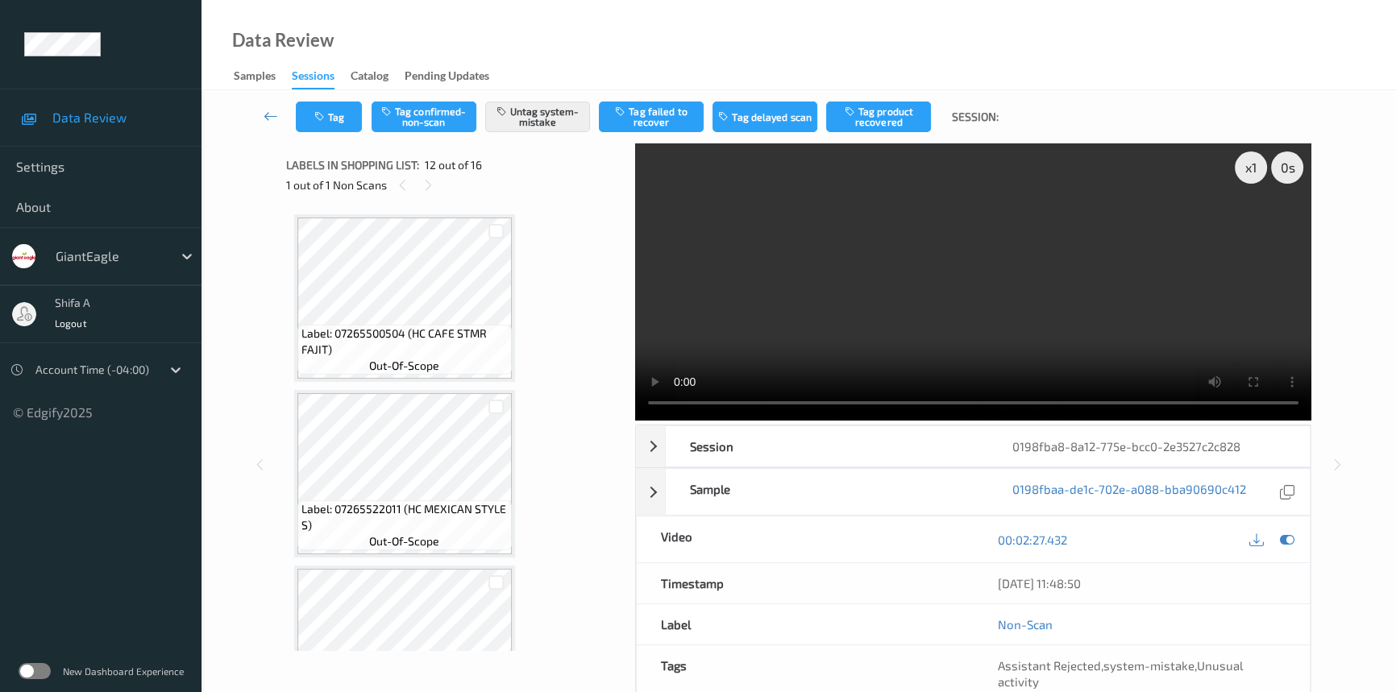
scroll to position [1759, 0]
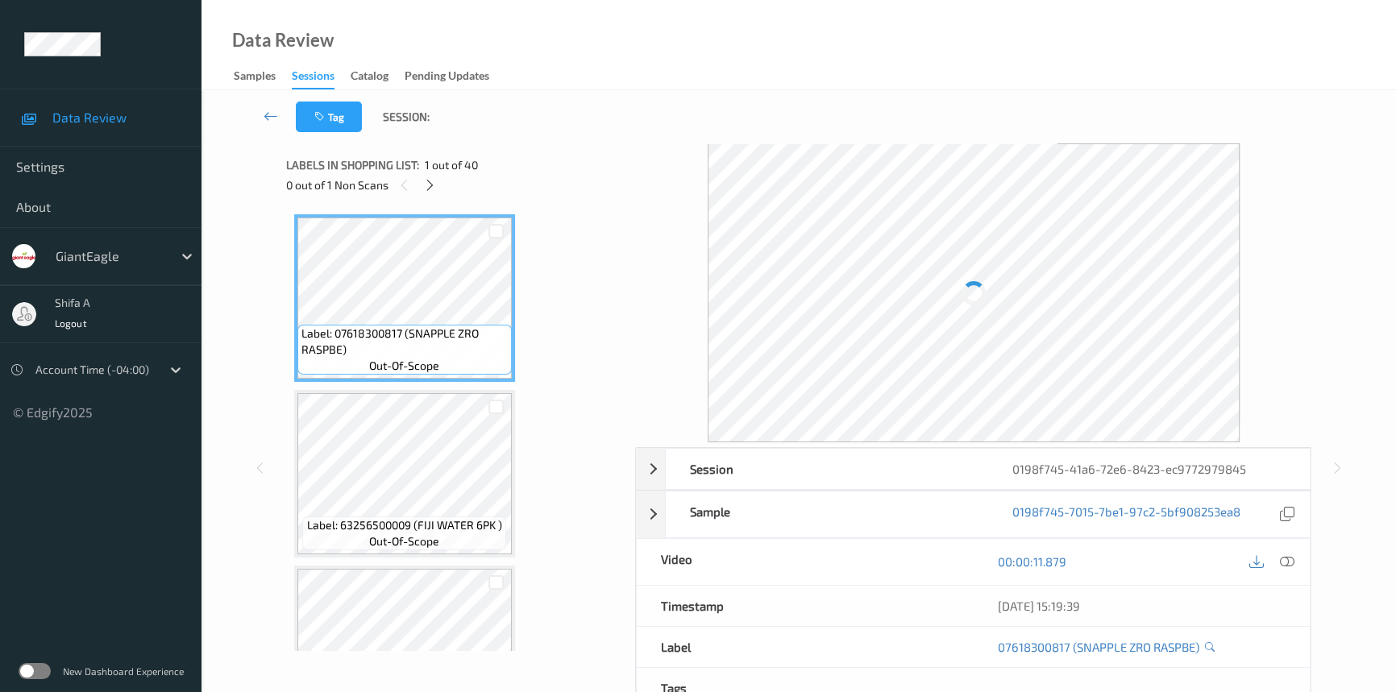
click at [435, 175] on div "0 out of 1 Non Scans" at bounding box center [455, 185] width 339 height 20
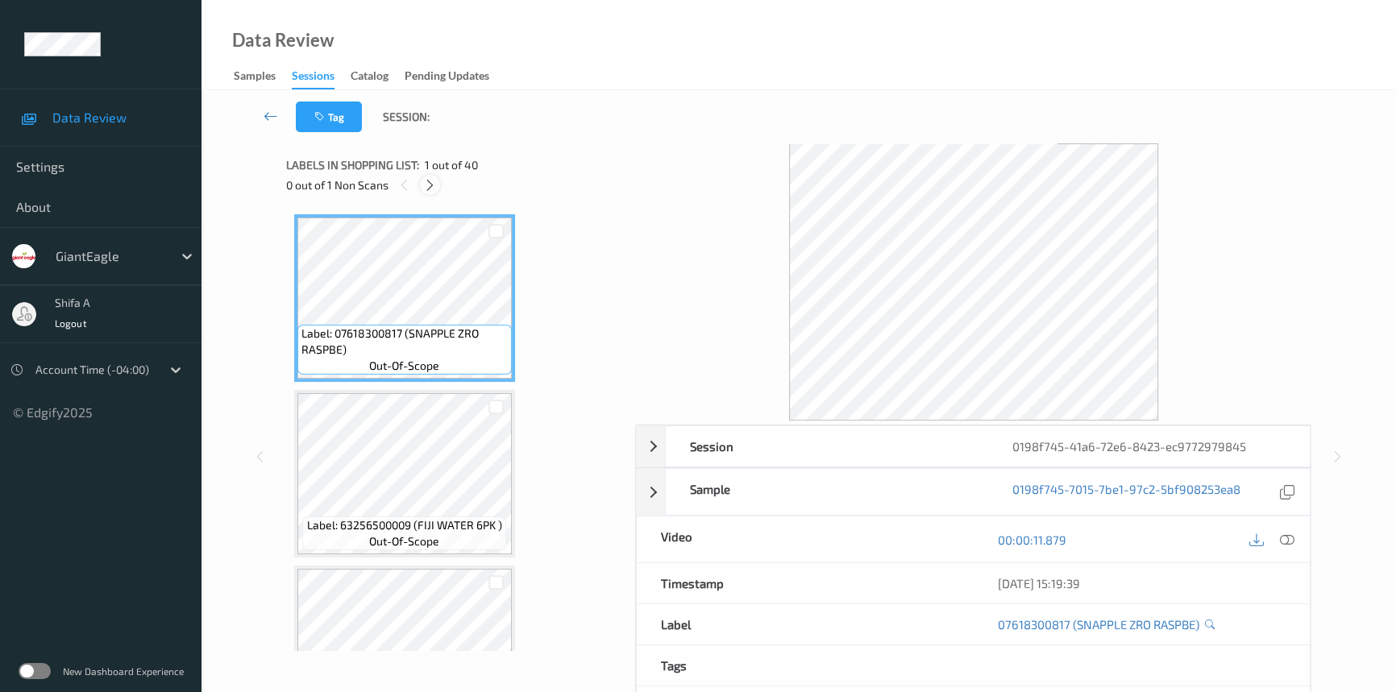
click at [429, 185] on icon at bounding box center [430, 185] width 14 height 15
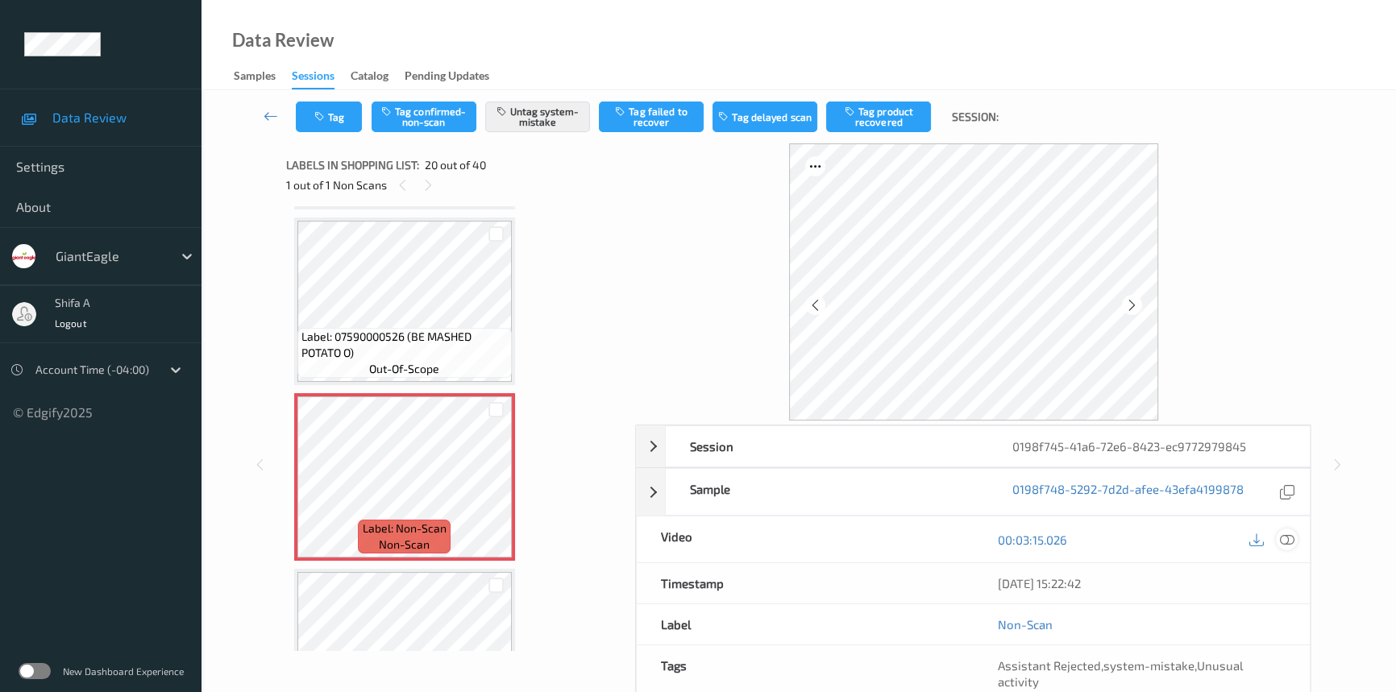
click at [1288, 540] on icon at bounding box center [1287, 540] width 15 height 15
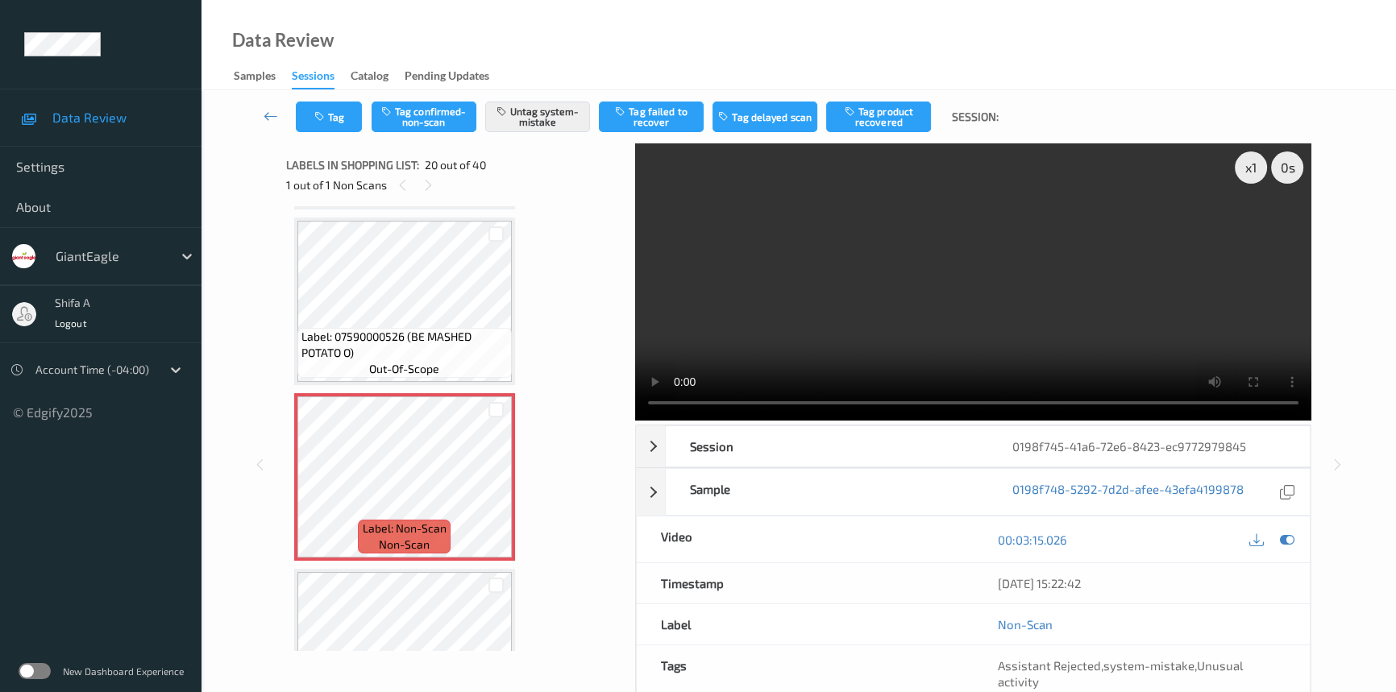
click at [714, 39] on div "Data Review Samples Sessions Catalog Pending Updates" at bounding box center [798, 45] width 1194 height 90
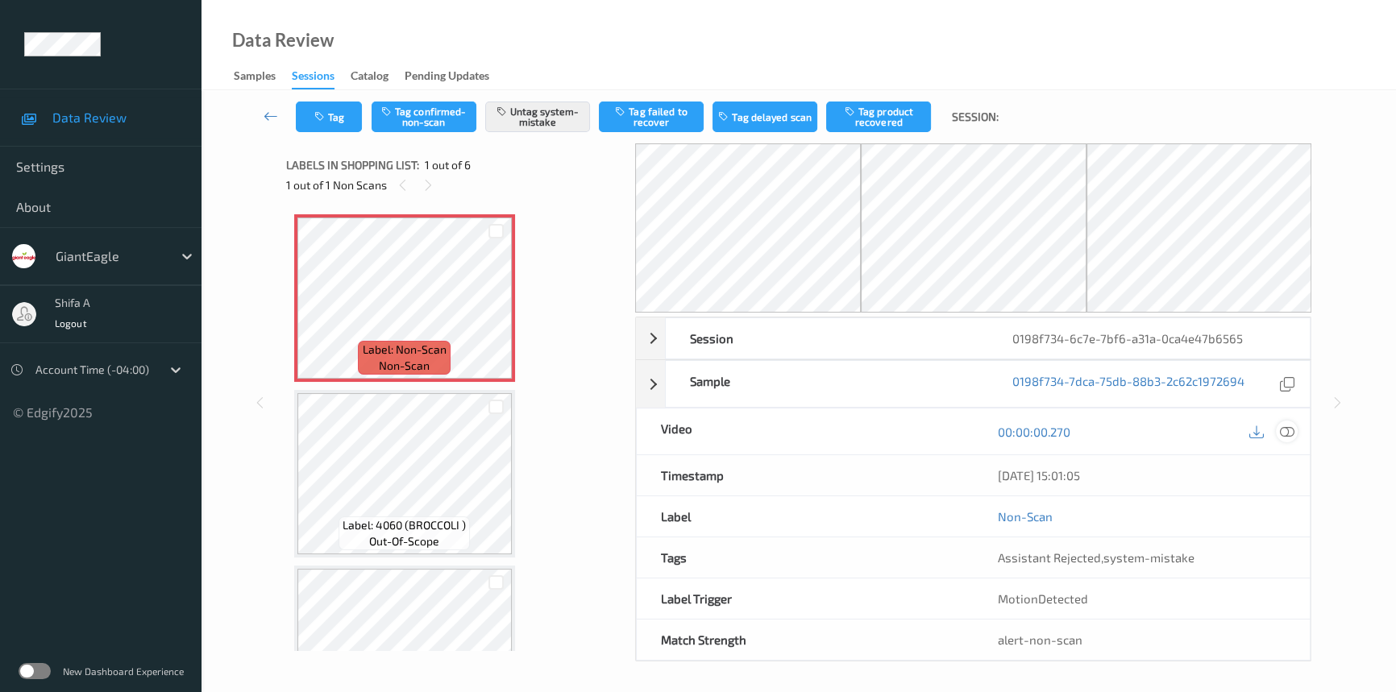
click at [1297, 434] on div at bounding box center [1287, 432] width 22 height 22
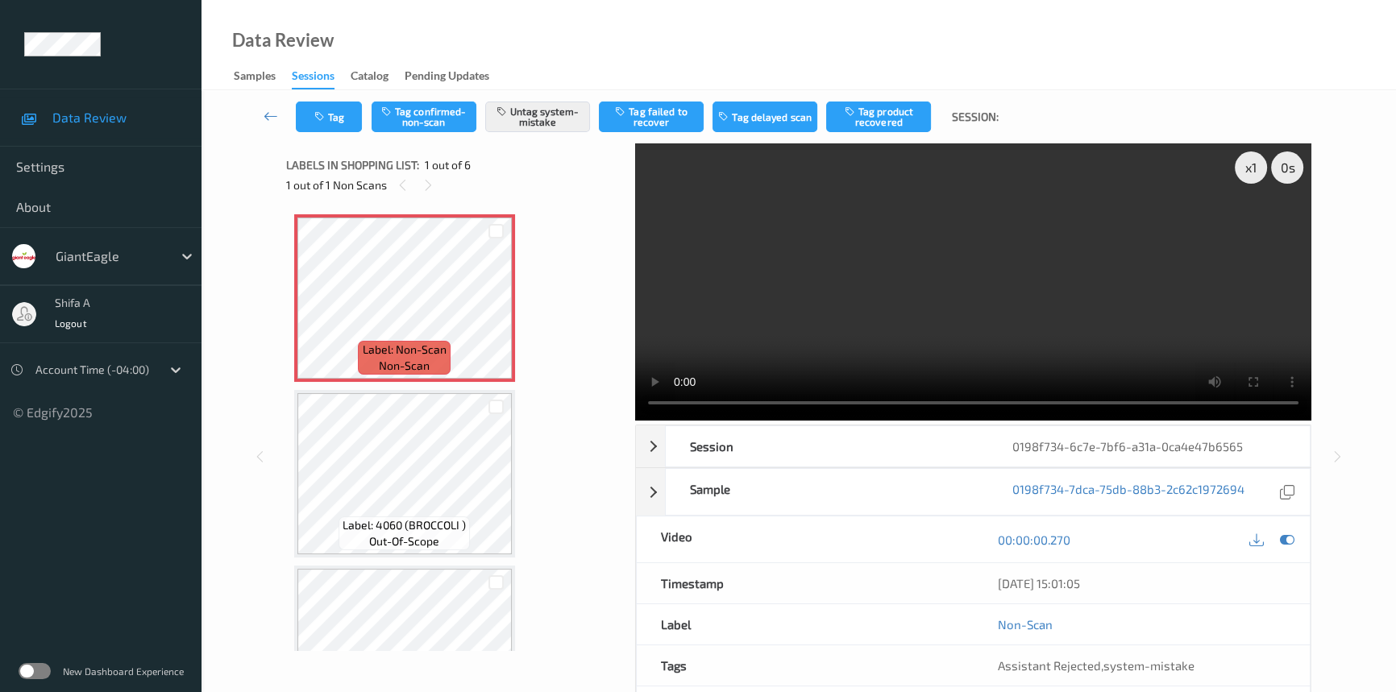
click at [995, 293] on video at bounding box center [973, 281] width 676 height 277
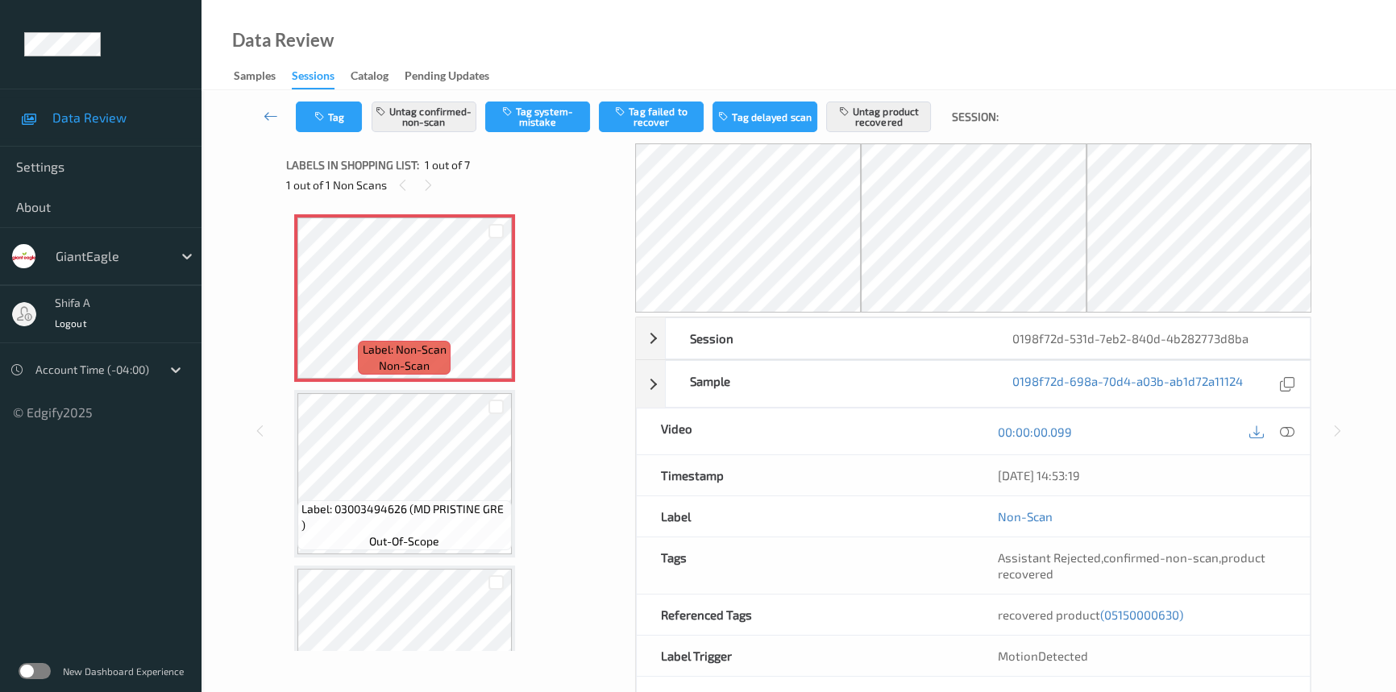
click at [1290, 434] on icon at bounding box center [1287, 432] width 15 height 15
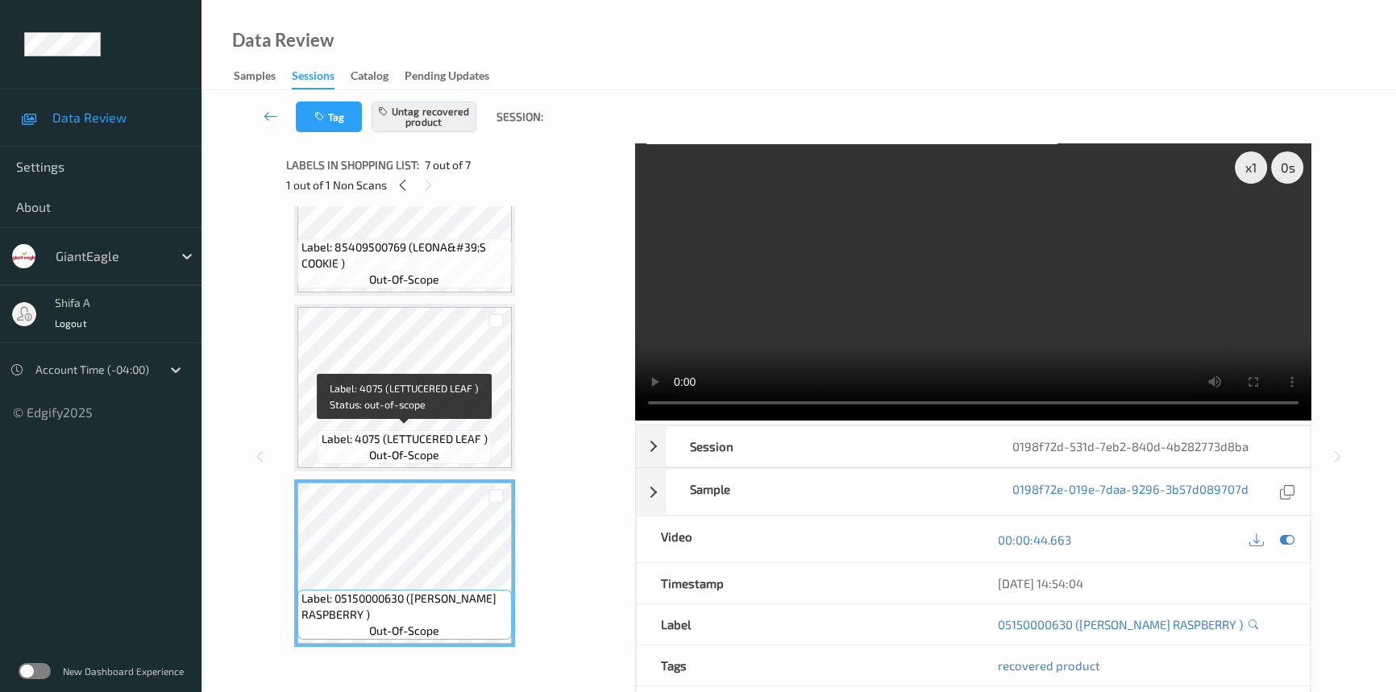
click at [427, 435] on span "Label: 4075 (LETTUCERED LEAF )" at bounding box center [405, 439] width 166 height 16
click at [978, 325] on video at bounding box center [973, 281] width 676 height 277
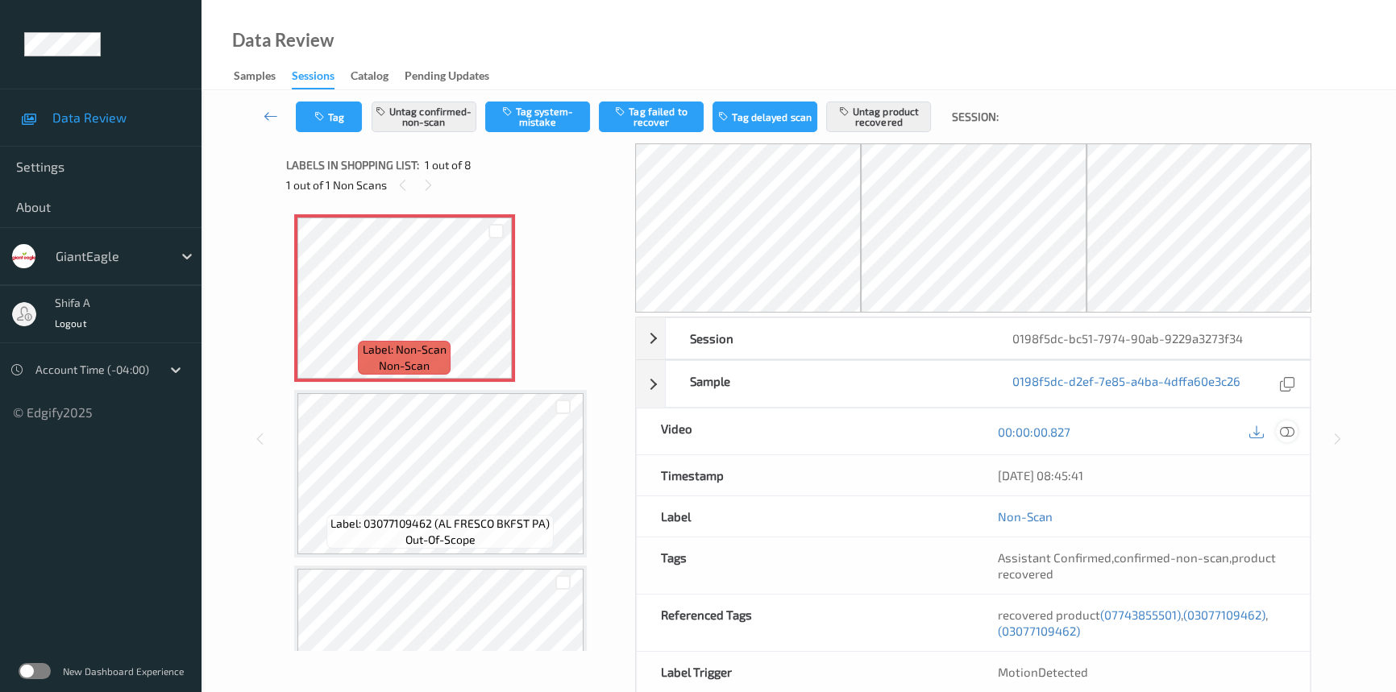
click at [1277, 428] on div at bounding box center [1287, 432] width 22 height 22
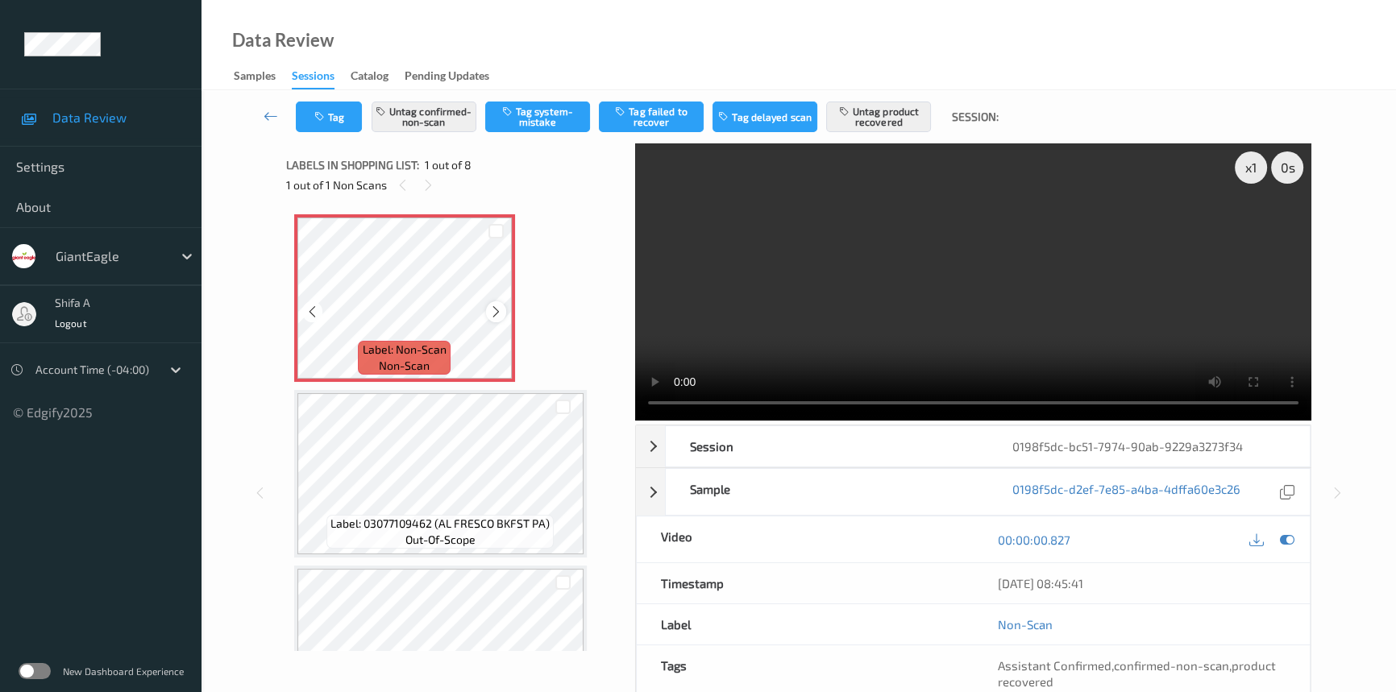
click at [501, 310] on icon at bounding box center [496, 312] width 14 height 15
click at [493, 306] on icon at bounding box center [496, 312] width 14 height 15
click at [1289, 533] on icon at bounding box center [1287, 540] width 15 height 15
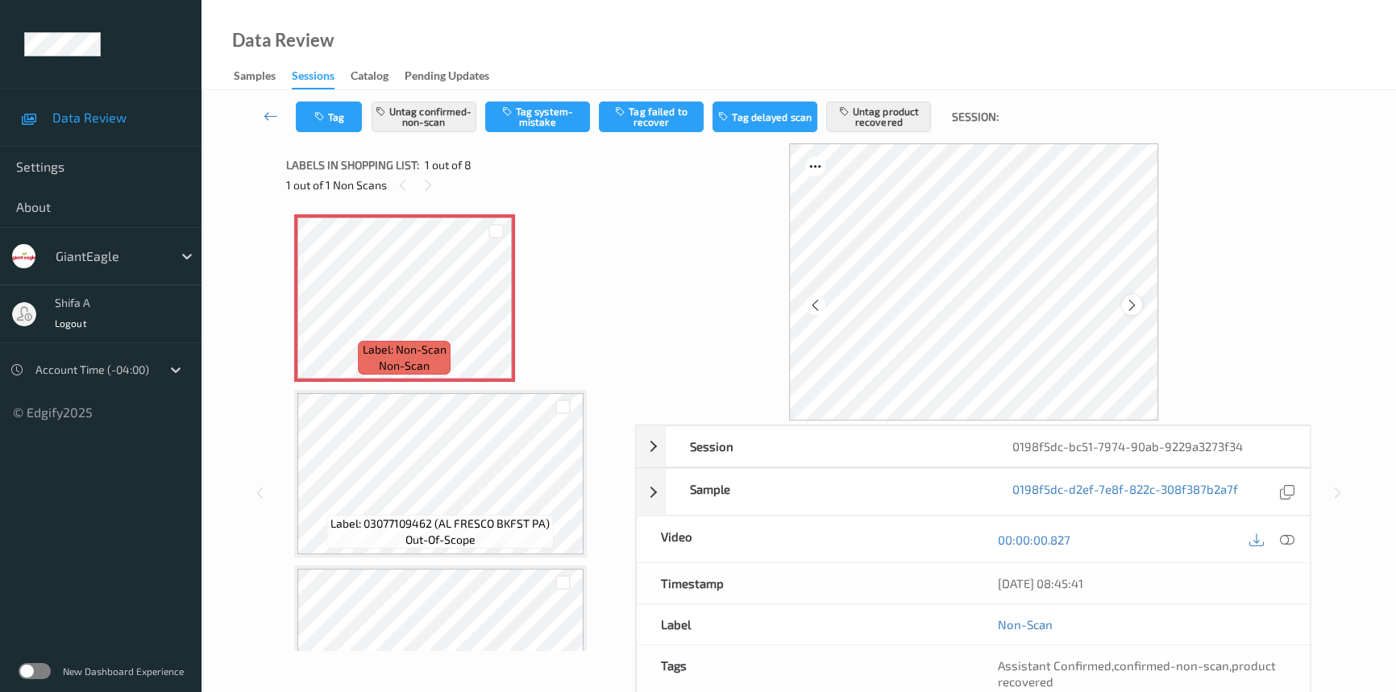
click at [1133, 308] on icon at bounding box center [1132, 304] width 14 height 15
click at [1135, 305] on icon at bounding box center [1132, 304] width 14 height 15
click at [1291, 538] on icon at bounding box center [1287, 540] width 15 height 15
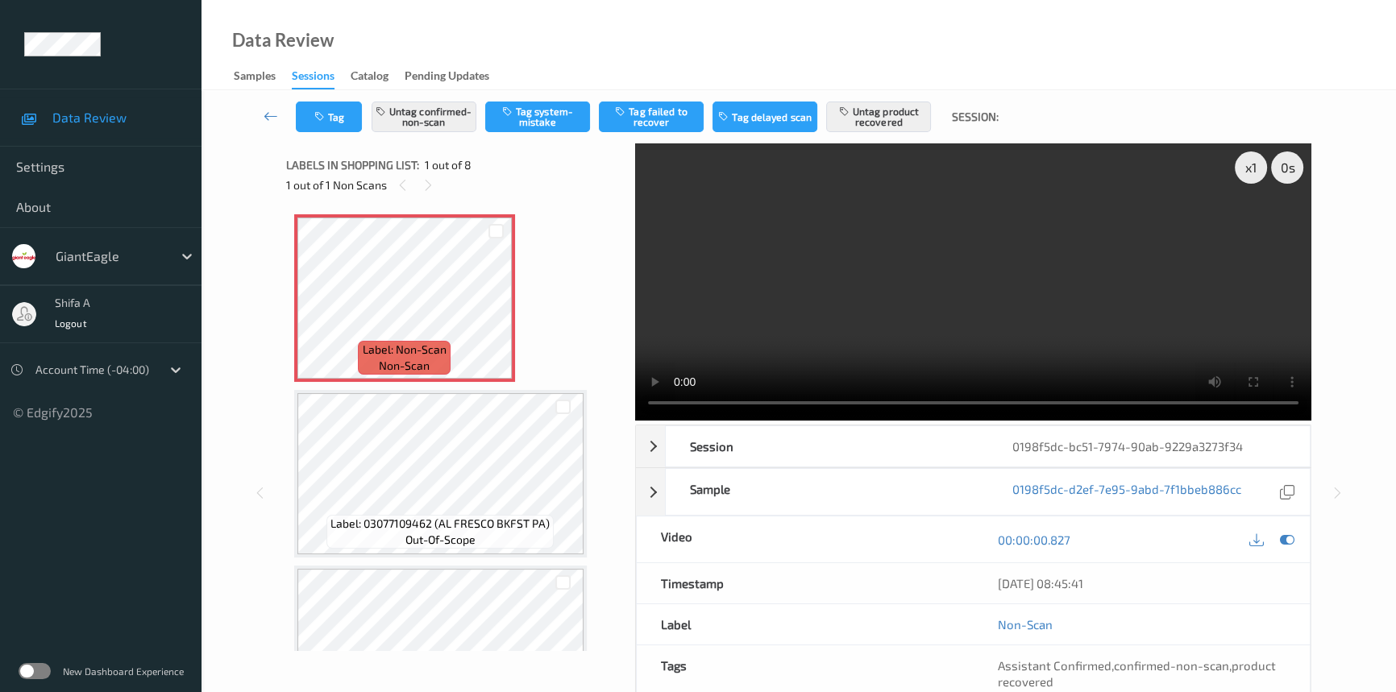
click at [933, 324] on video at bounding box center [973, 281] width 676 height 277
click at [1124, 304] on video at bounding box center [973, 281] width 676 height 277
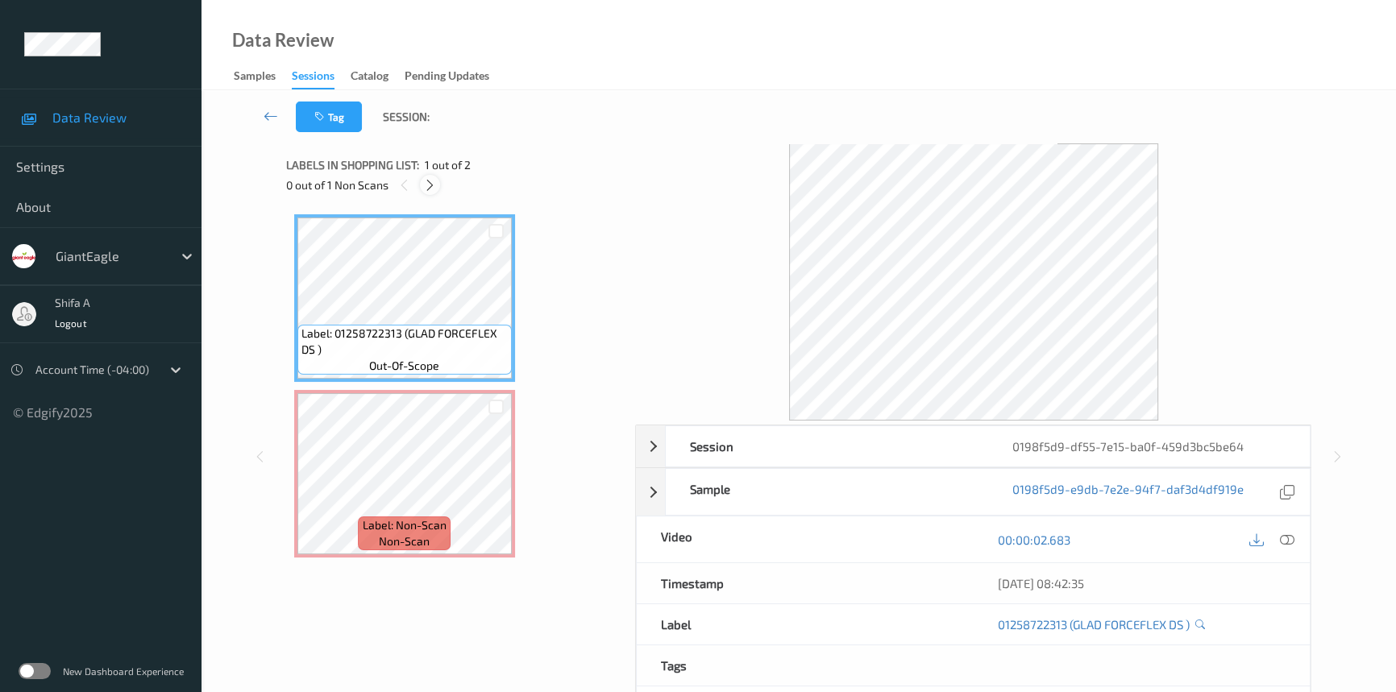
click at [430, 189] on icon at bounding box center [430, 185] width 14 height 15
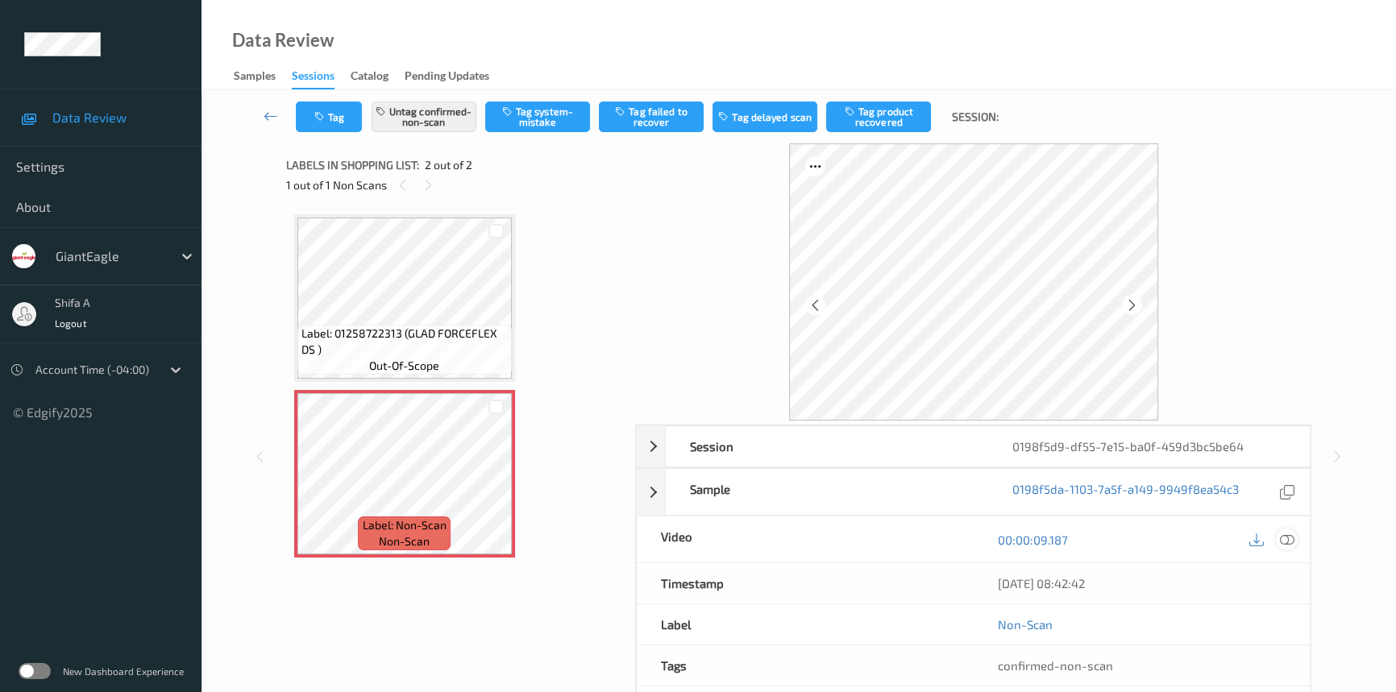
click at [1288, 542] on icon at bounding box center [1287, 540] width 15 height 15
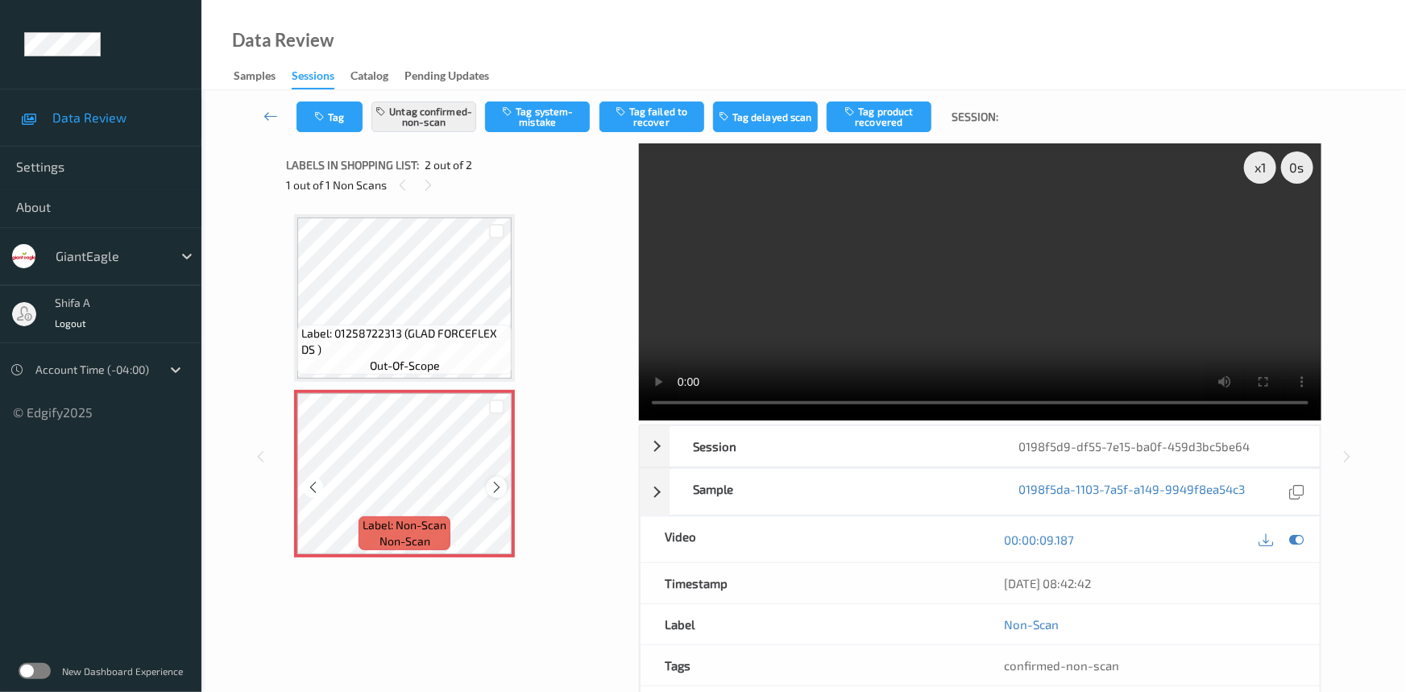
click at [495, 484] on icon at bounding box center [497, 487] width 14 height 15
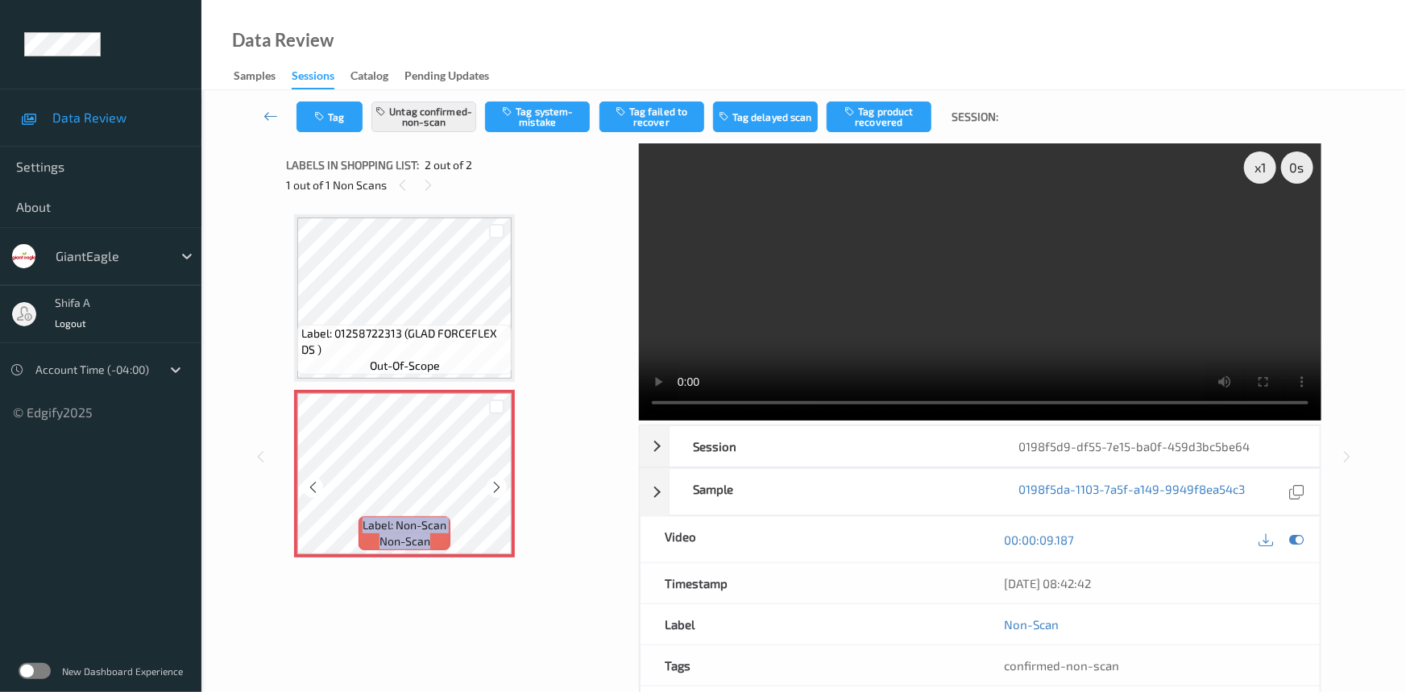
click at [495, 484] on icon at bounding box center [497, 487] width 14 height 15
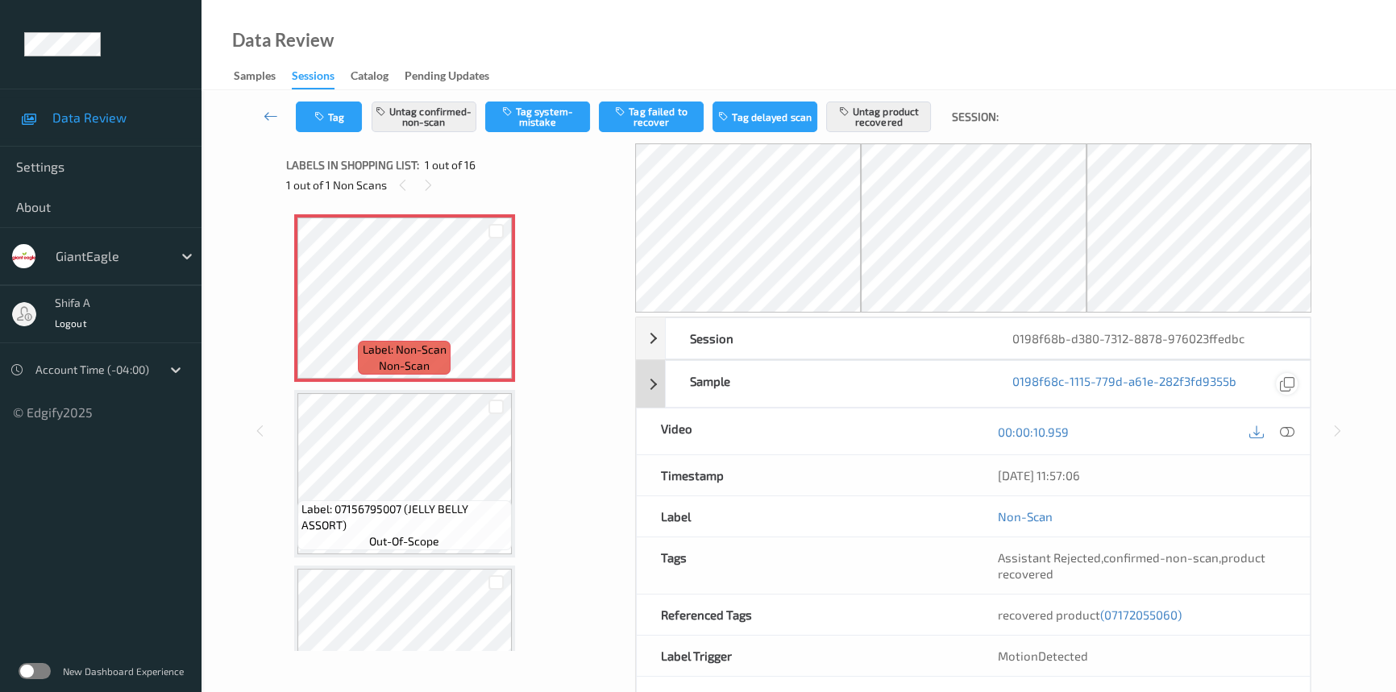
click at [1291, 388] on icon at bounding box center [1287, 384] width 15 height 15
click at [1290, 431] on icon at bounding box center [1287, 432] width 15 height 15
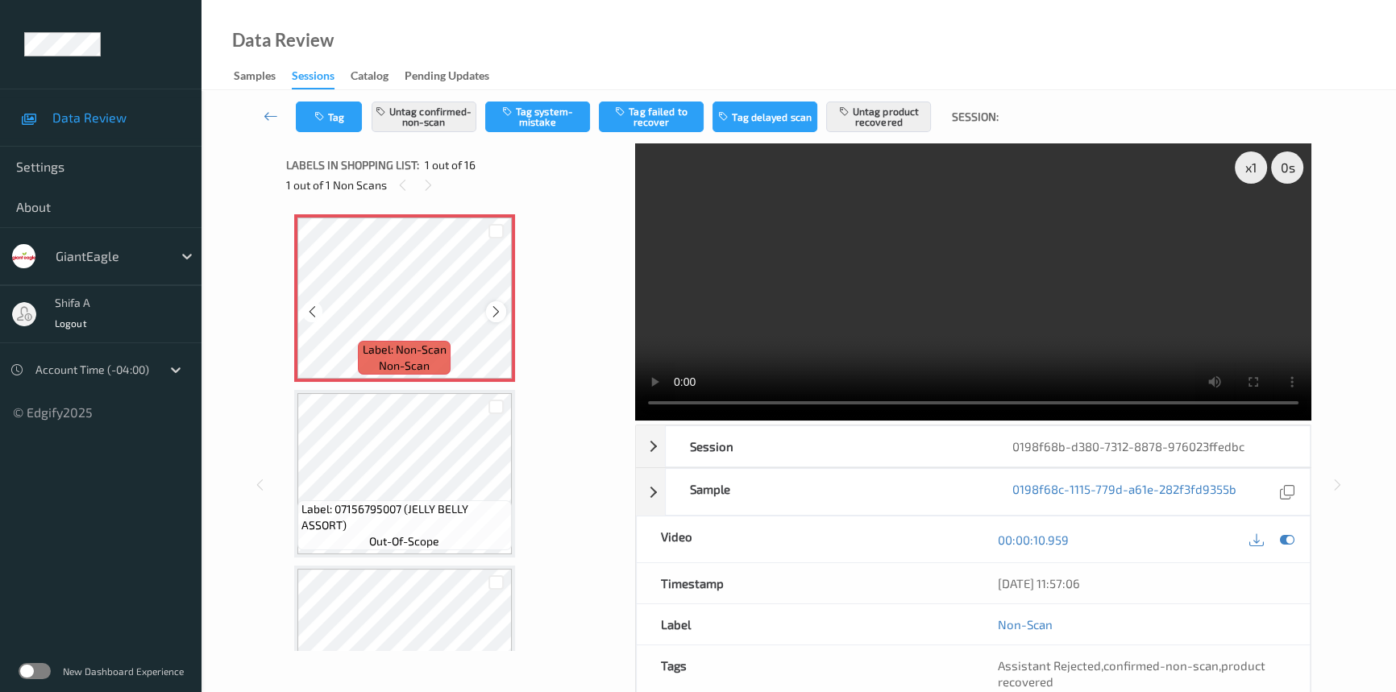
click at [494, 313] on icon at bounding box center [496, 312] width 14 height 15
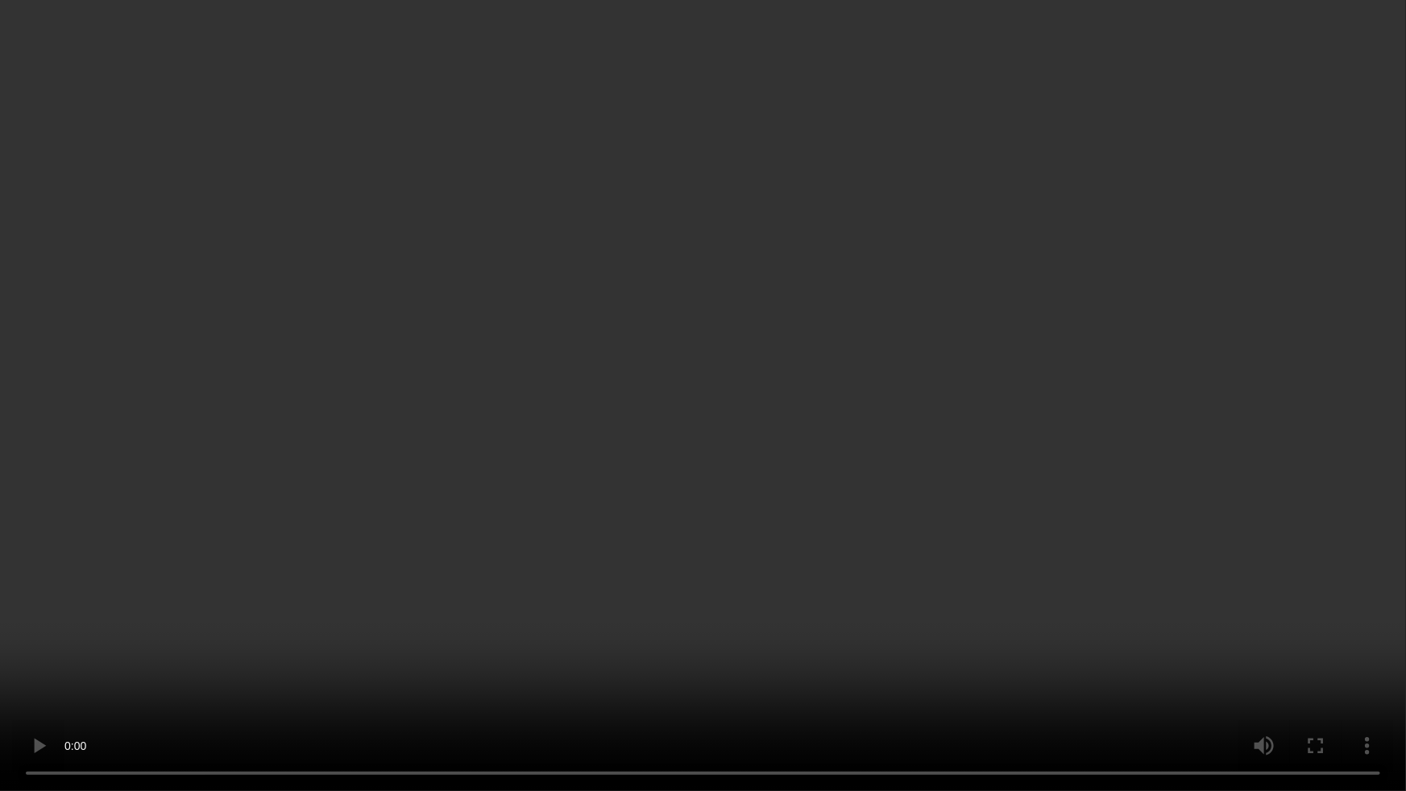
click at [1086, 556] on video at bounding box center [703, 395] width 1406 height 791
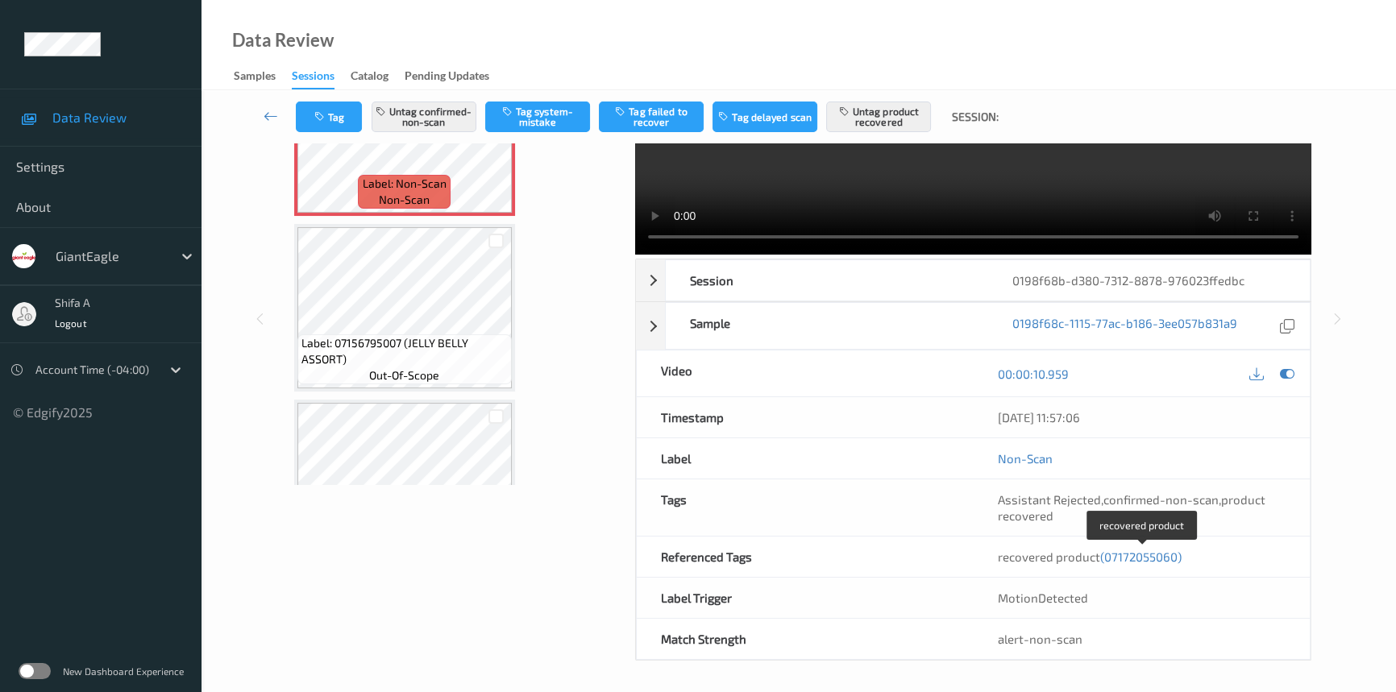
click at [1149, 555] on span "(07172055060)" at bounding box center [1140, 557] width 81 height 15
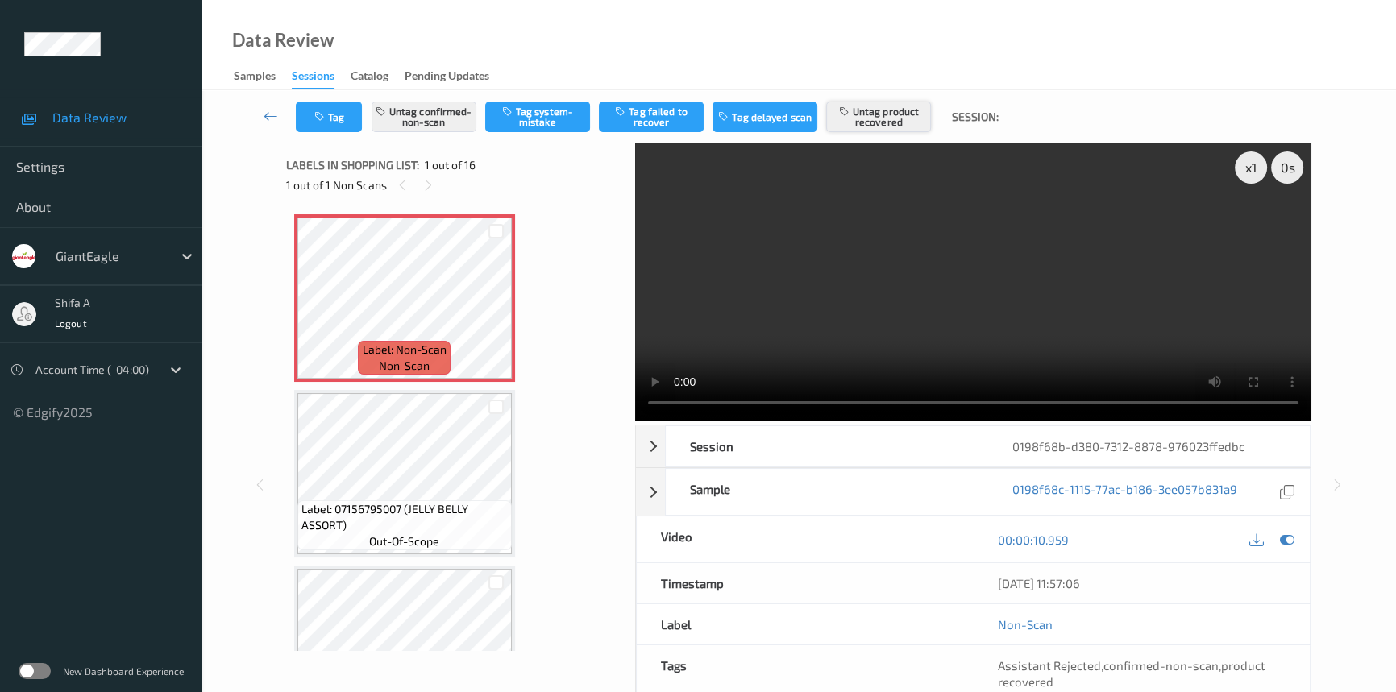
click at [871, 120] on button "Untag product recovered" at bounding box center [878, 117] width 105 height 31
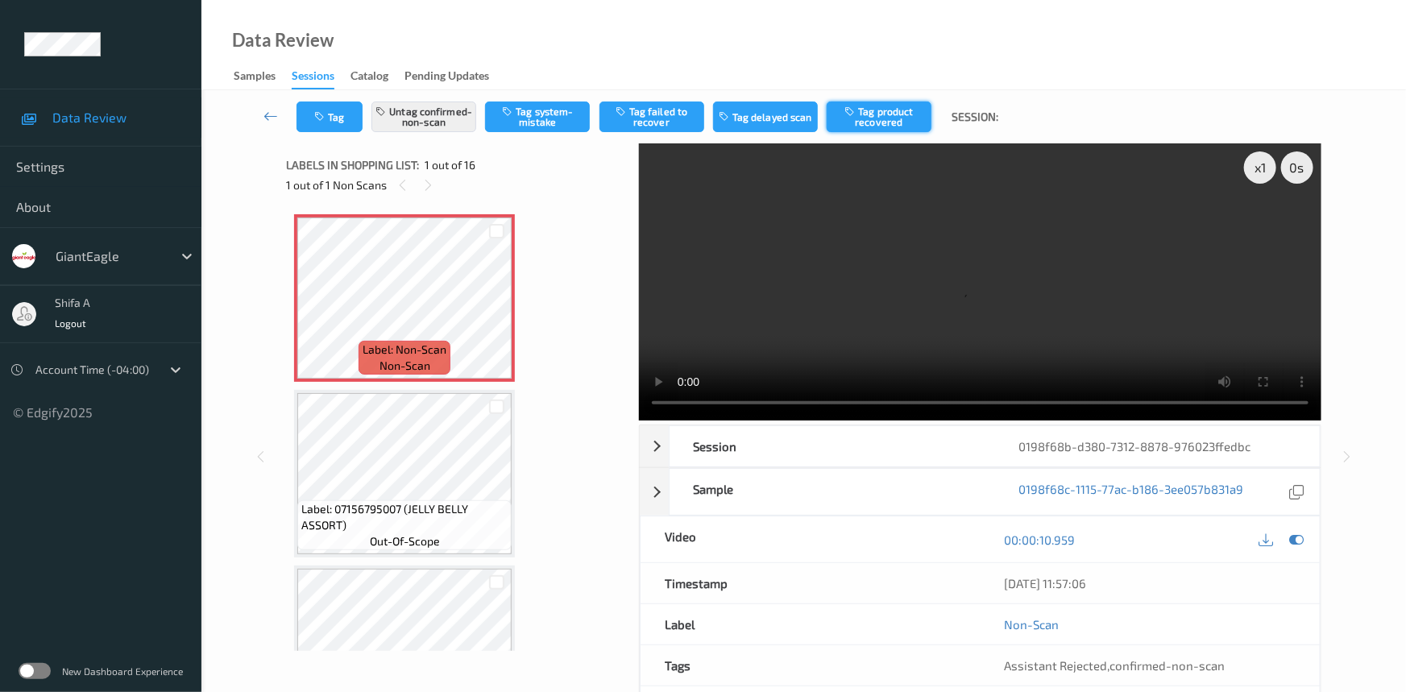
click at [881, 110] on button "Tag product recovered" at bounding box center [879, 117] width 105 height 31
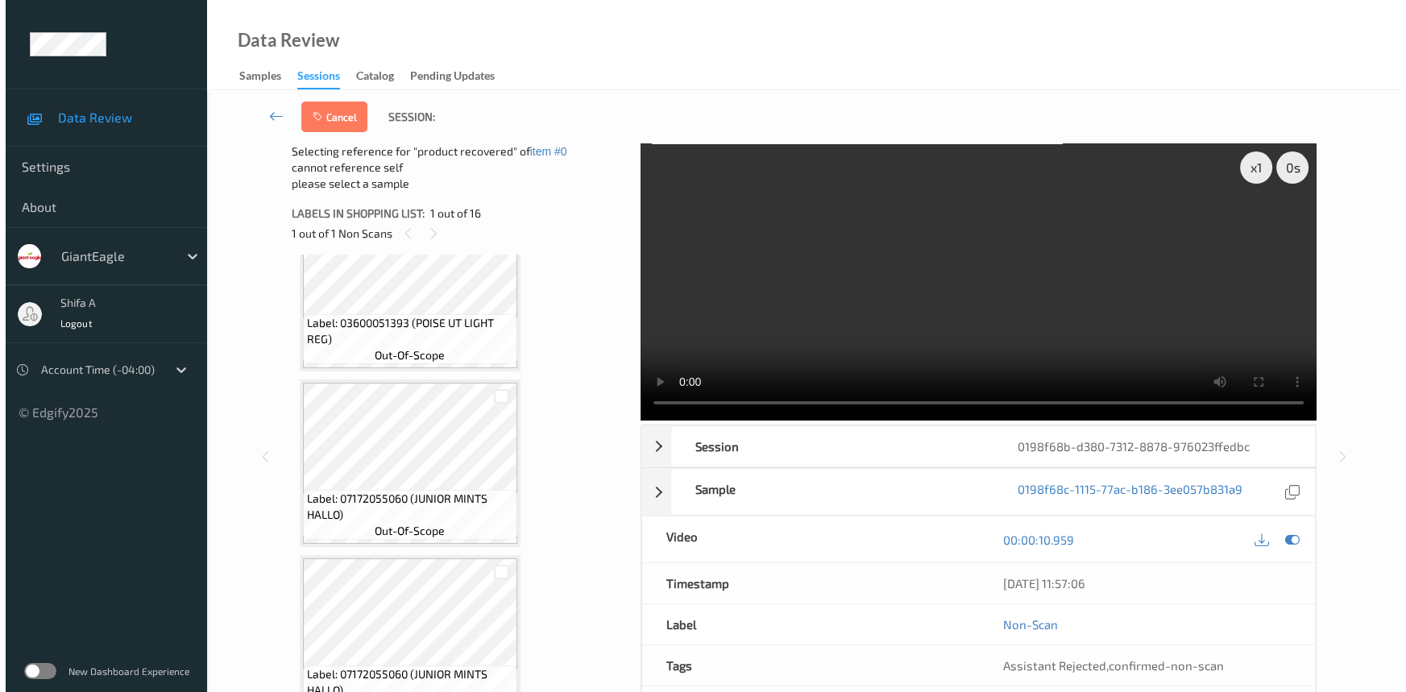
scroll to position [293, 0]
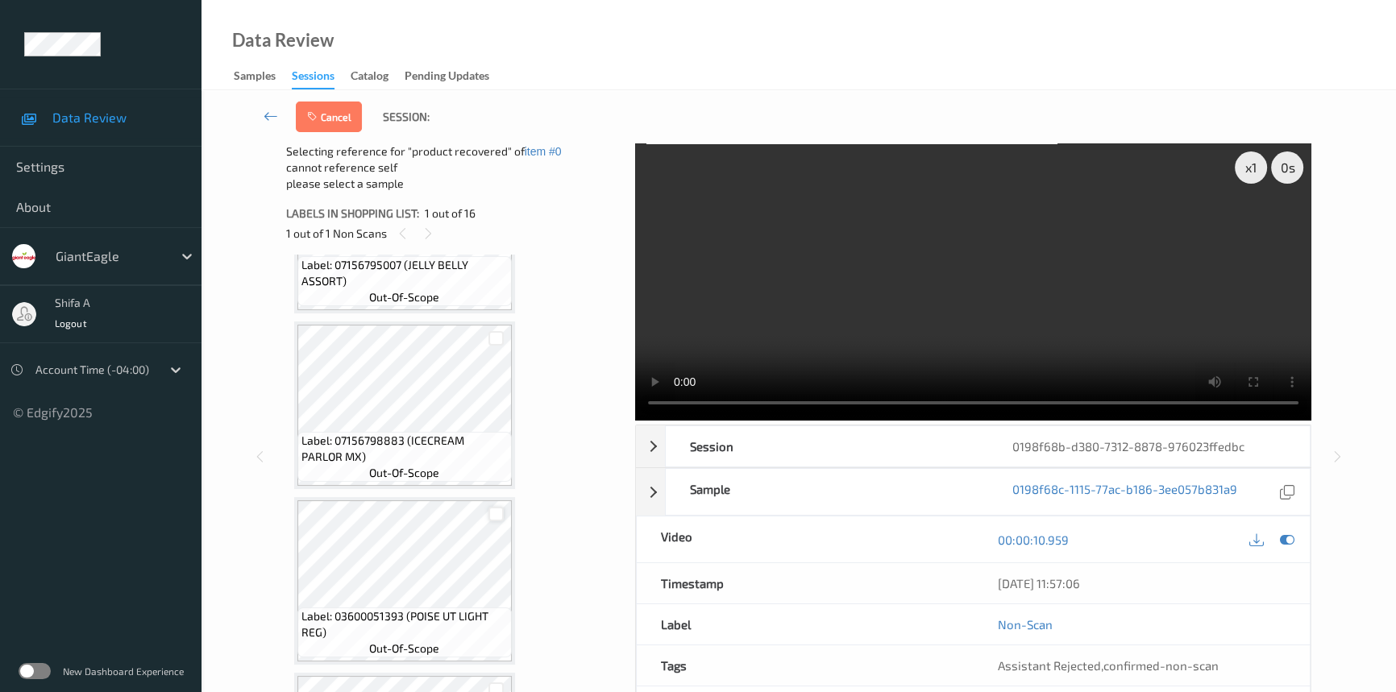
click at [490, 515] on div at bounding box center [495, 514] width 15 height 15
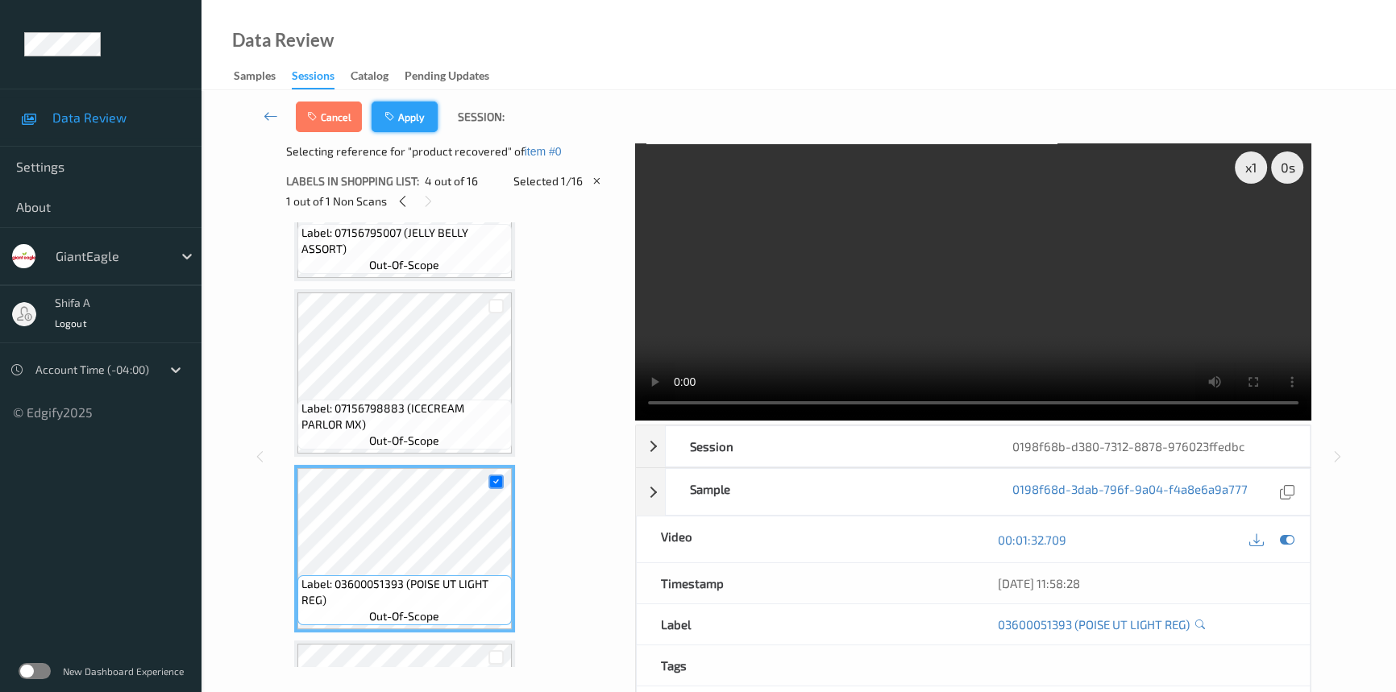
click at [422, 115] on button "Apply" at bounding box center [405, 117] width 66 height 31
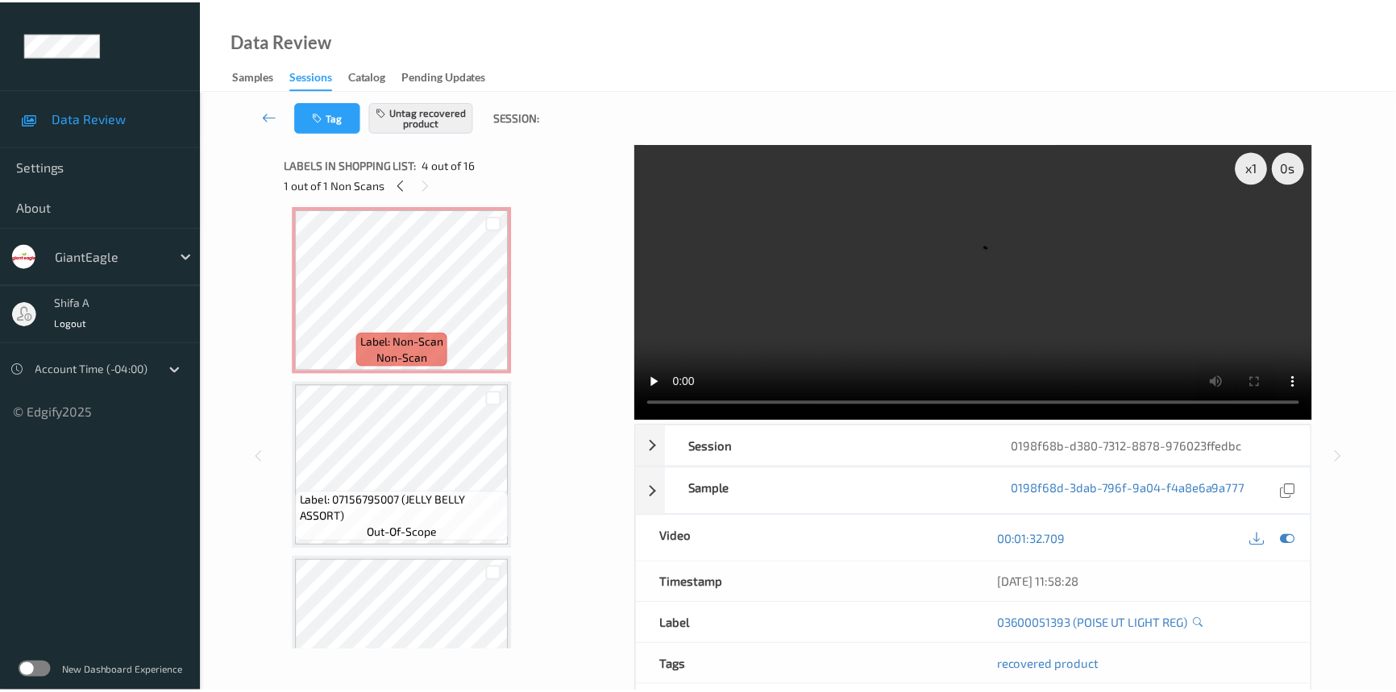
scroll to position [0, 0]
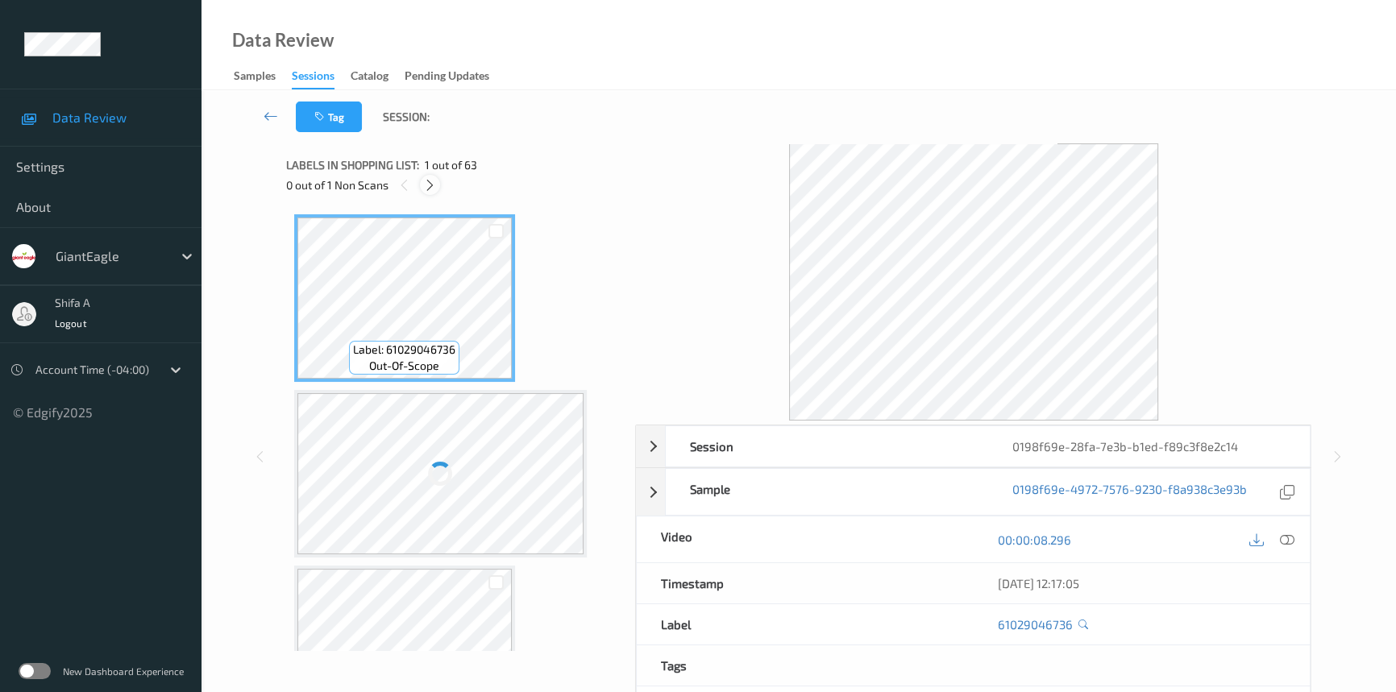
click at [435, 185] on icon at bounding box center [430, 185] width 14 height 15
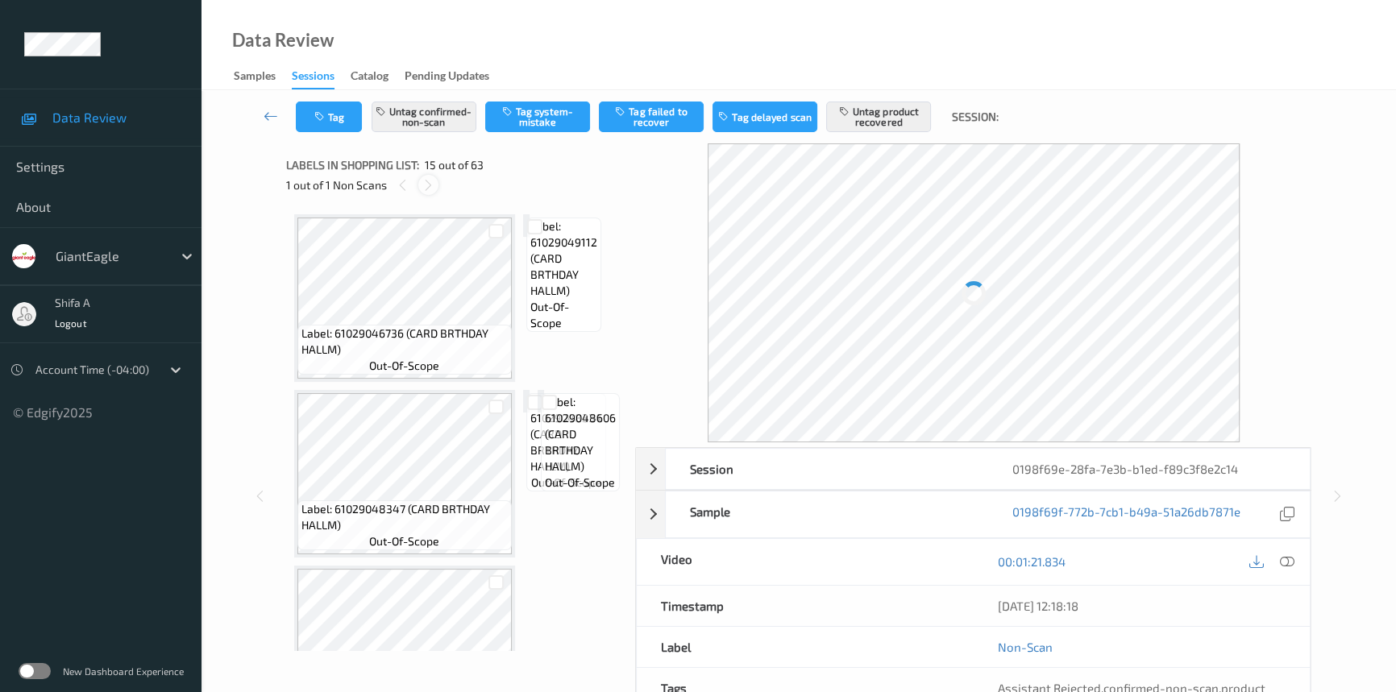
scroll to position [2283, 0]
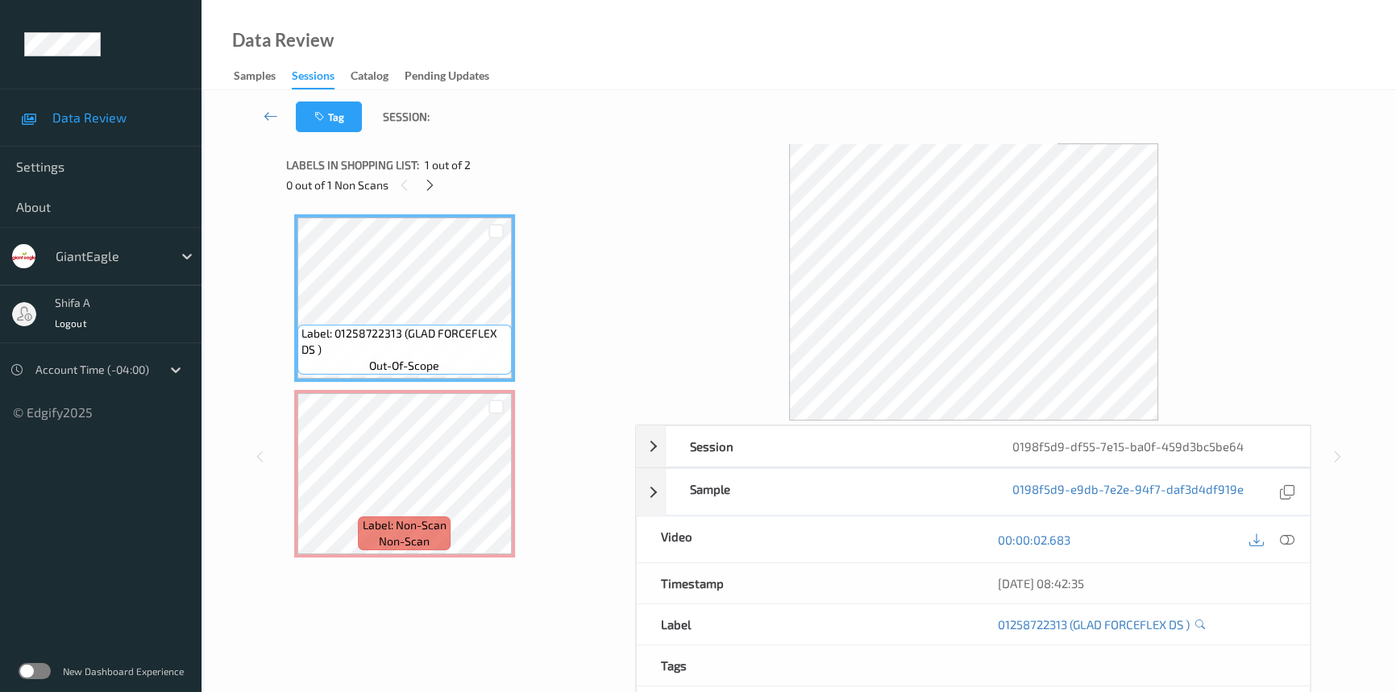
click at [432, 201] on div "Labels in shopping list: 1 out of 2 0 out of 1 Non Scans" at bounding box center [455, 174] width 339 height 63
click at [431, 183] on icon at bounding box center [430, 185] width 14 height 15
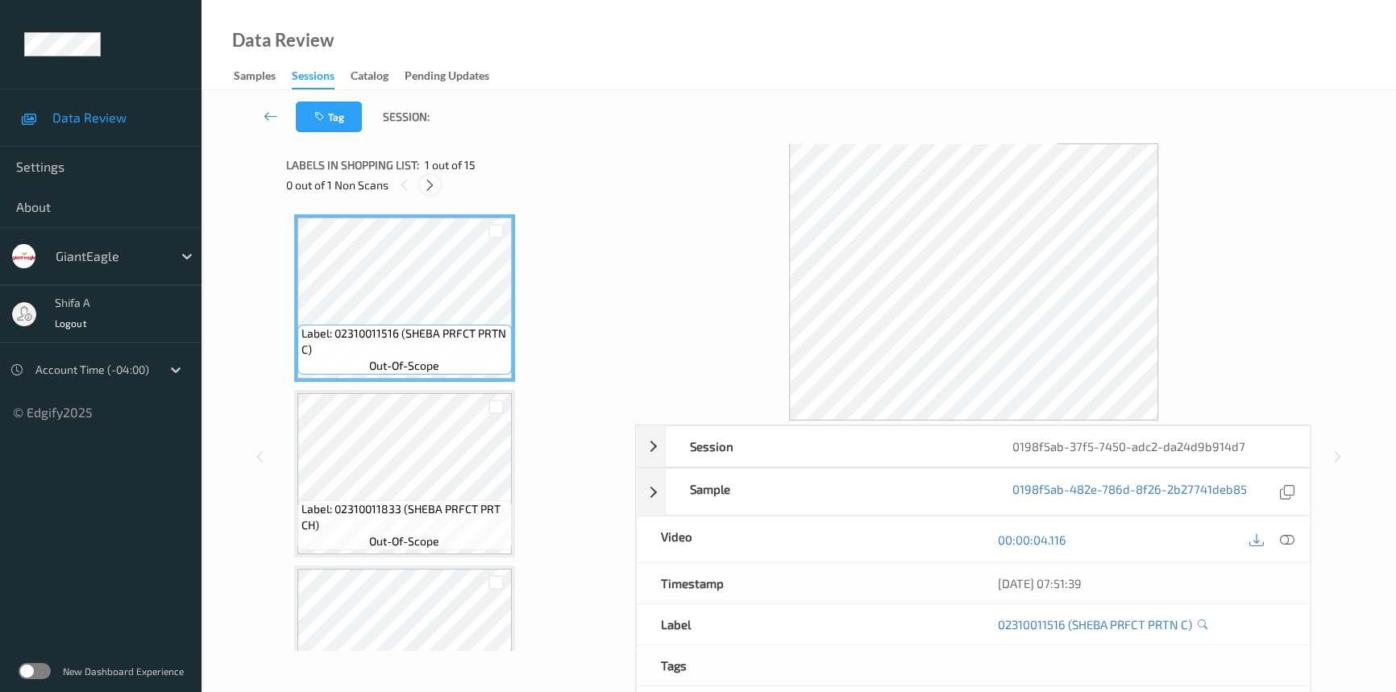
click at [427, 193] on div at bounding box center [430, 185] width 20 height 20
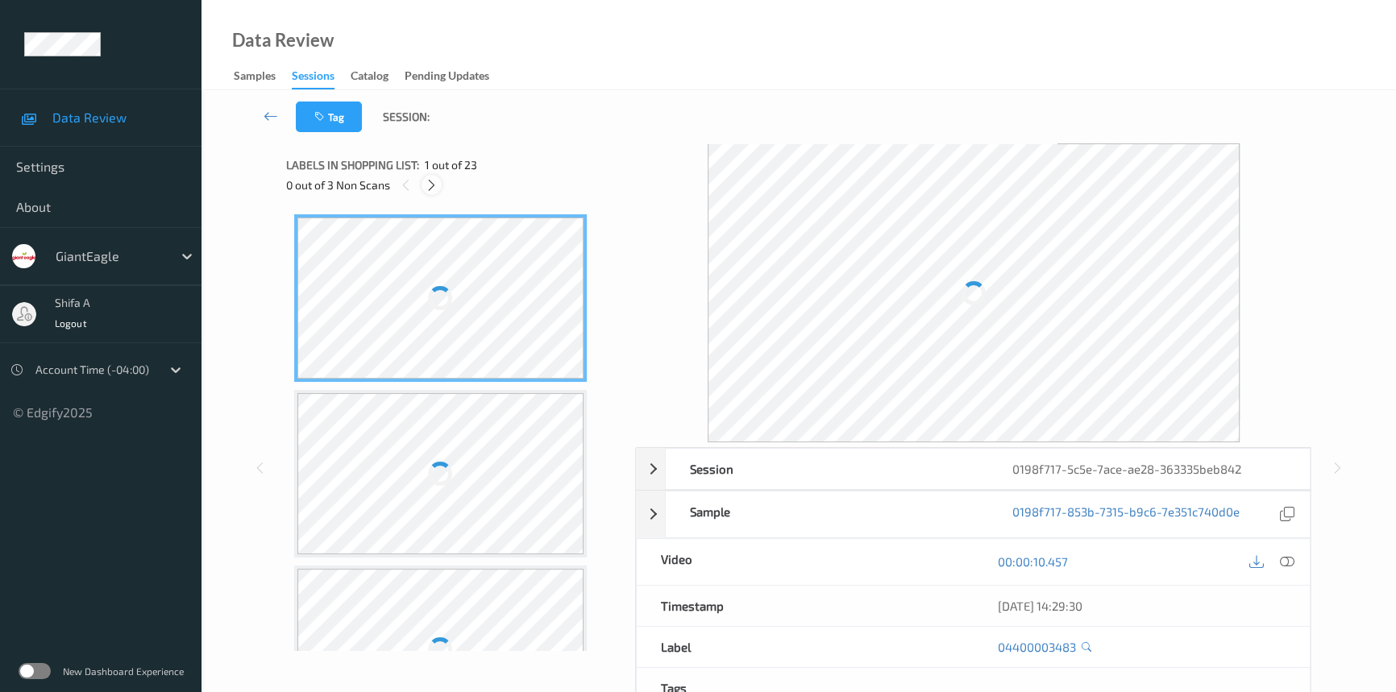
click at [435, 186] on icon at bounding box center [432, 185] width 14 height 15
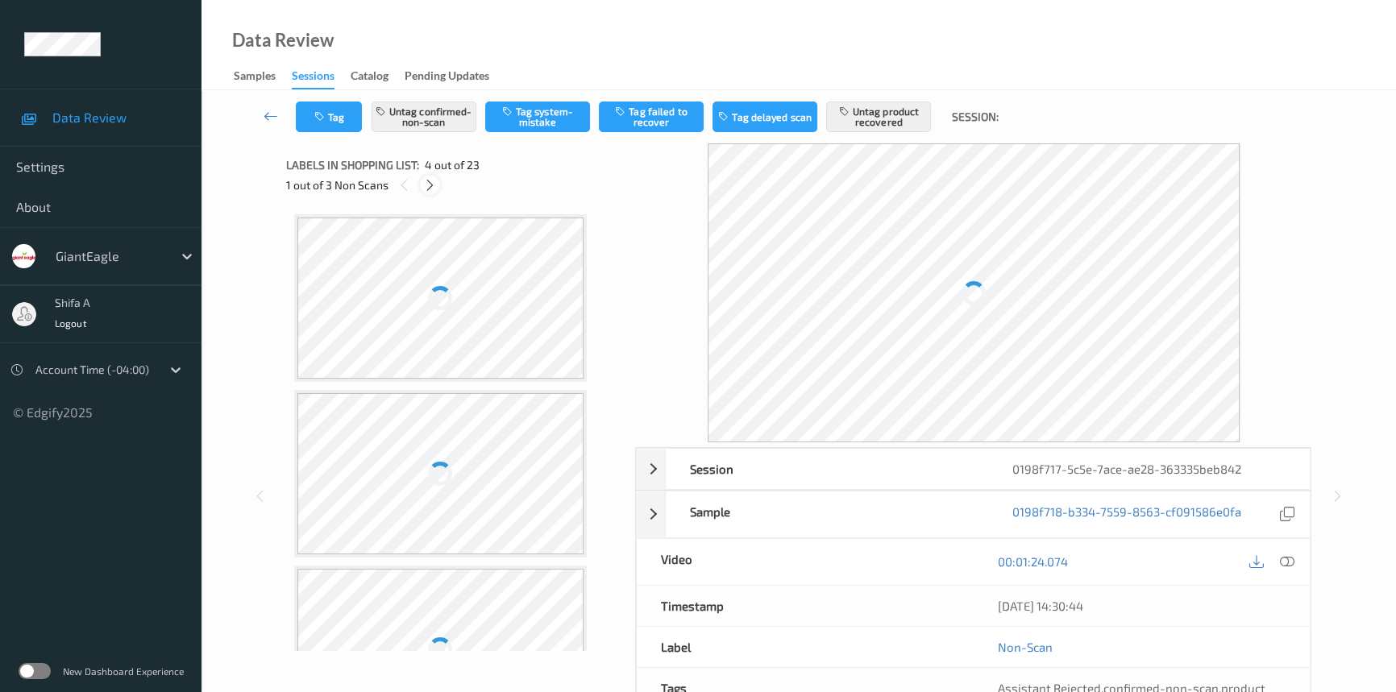
scroll to position [359, 0]
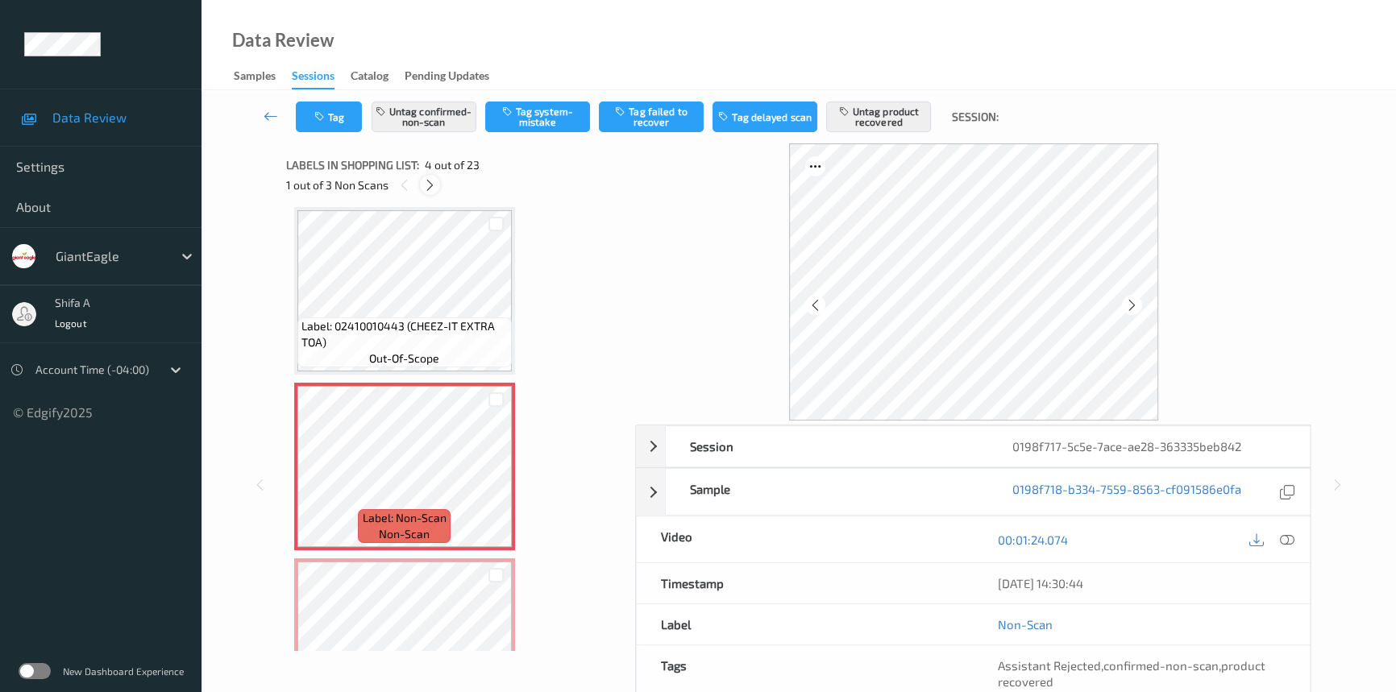
click at [435, 186] on icon at bounding box center [430, 185] width 14 height 15
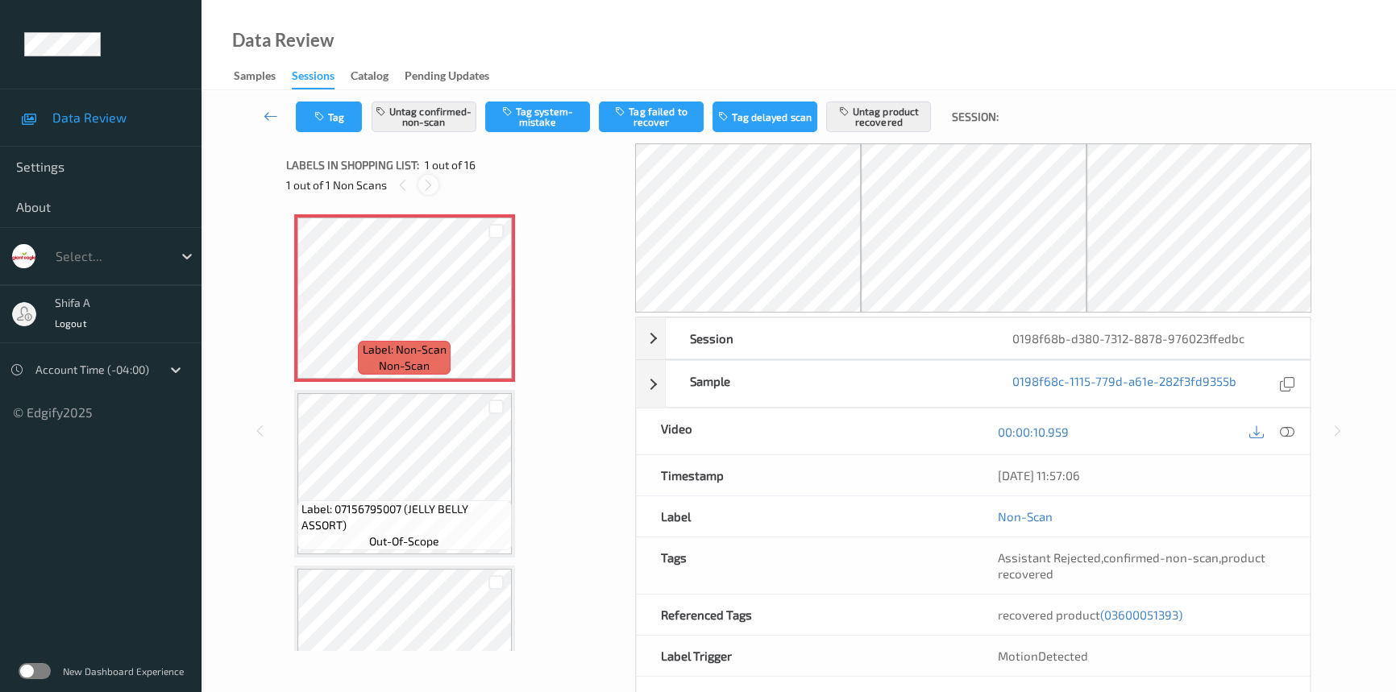
click at [424, 189] on icon at bounding box center [429, 185] width 14 height 15
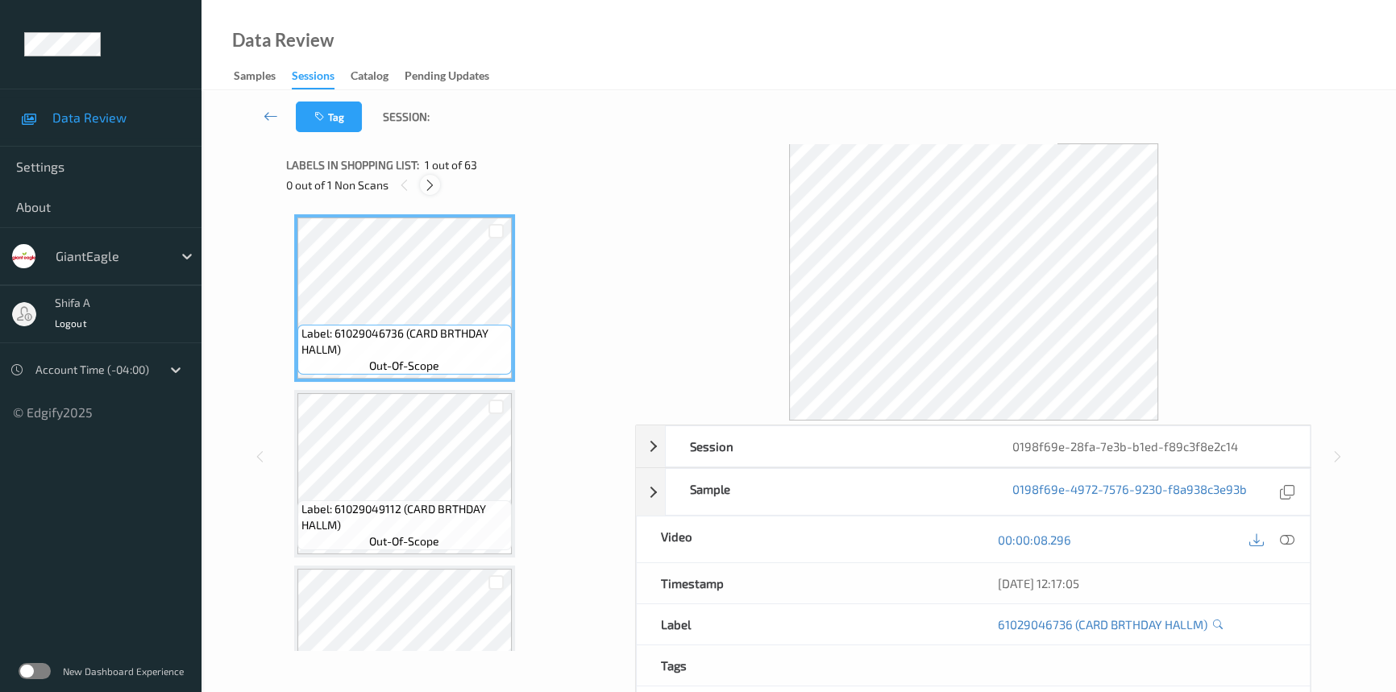
click at [432, 185] on icon at bounding box center [430, 185] width 14 height 15
click at [433, 184] on icon at bounding box center [432, 185] width 14 height 15
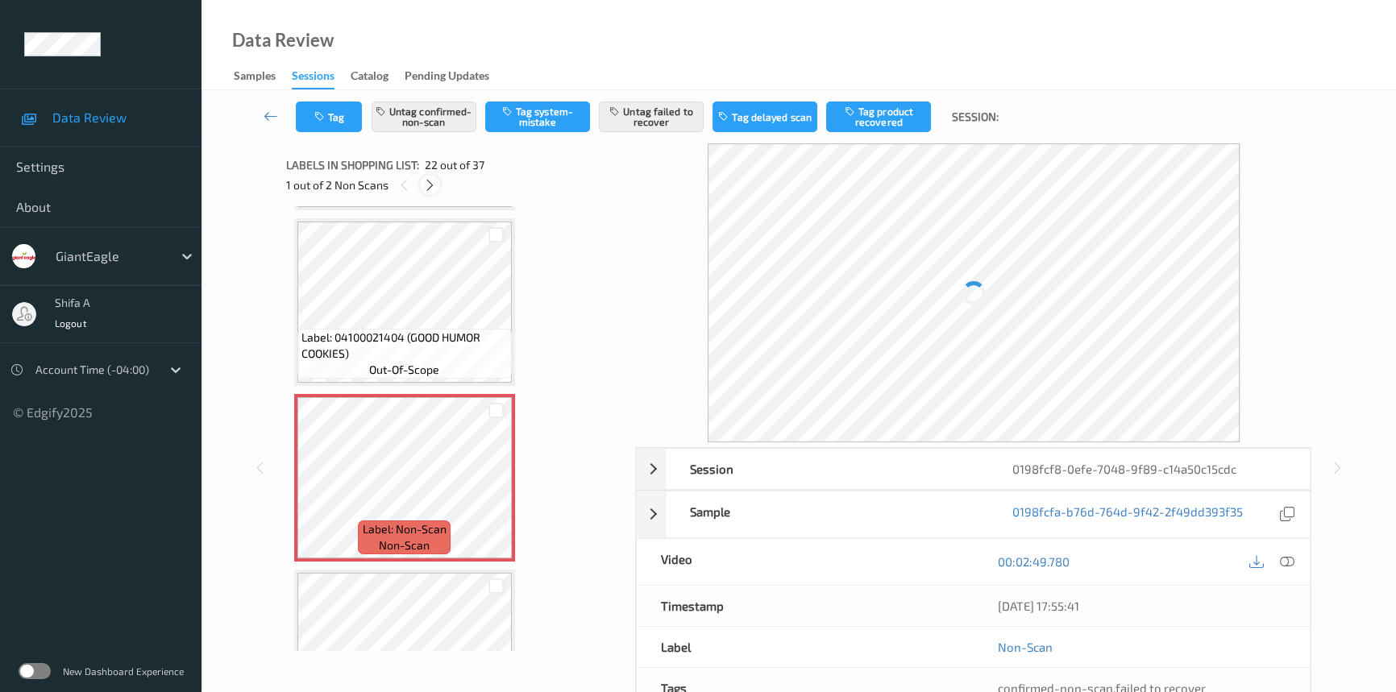
click at [433, 184] on icon at bounding box center [430, 185] width 14 height 15
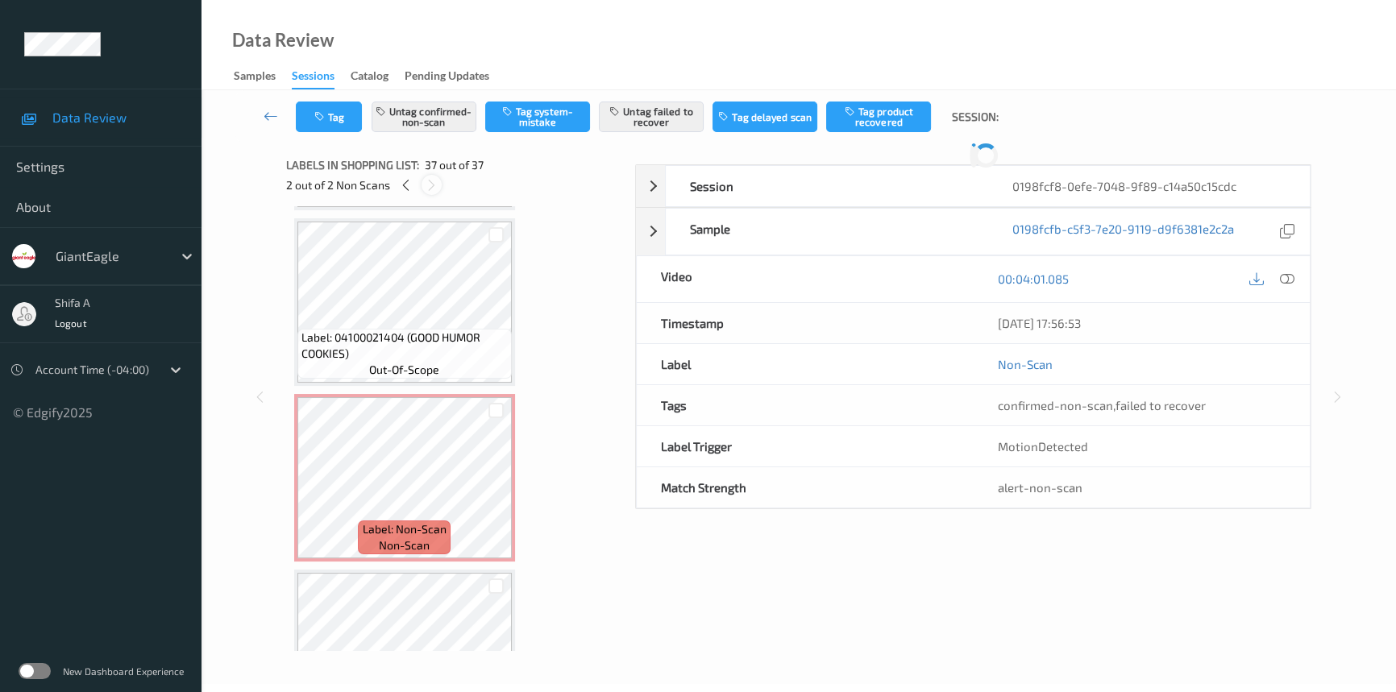
scroll to position [6042, 0]
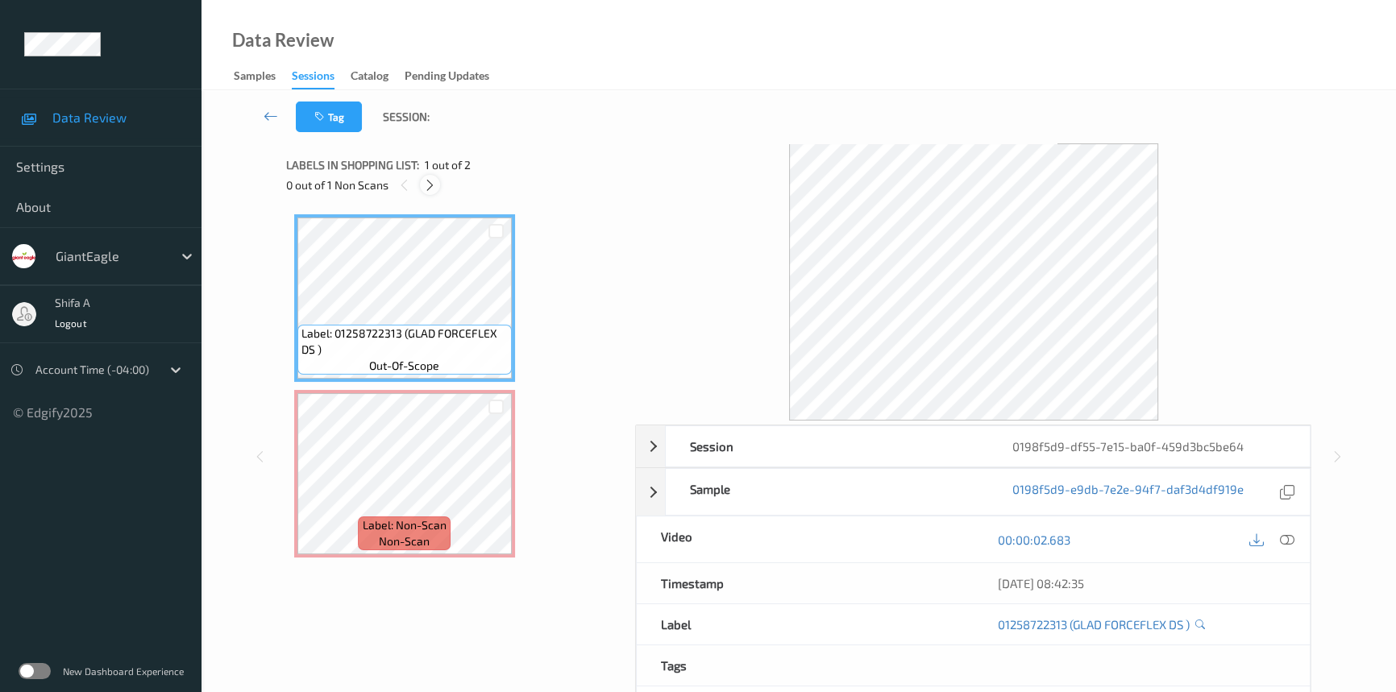
click at [428, 185] on icon at bounding box center [430, 185] width 14 height 15
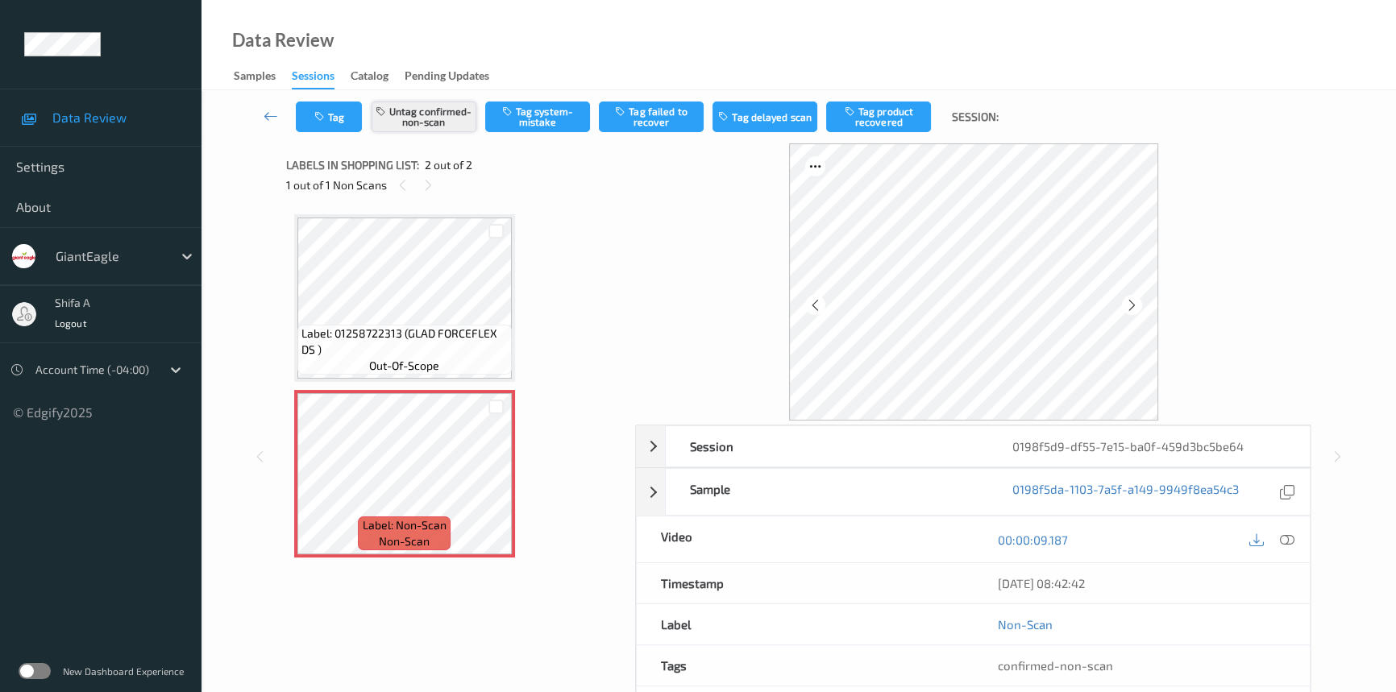
click at [435, 115] on button "Untag confirmed-non-scan" at bounding box center [424, 117] width 105 height 31
click at [548, 121] on button "Tag system-mistake" at bounding box center [537, 117] width 105 height 31
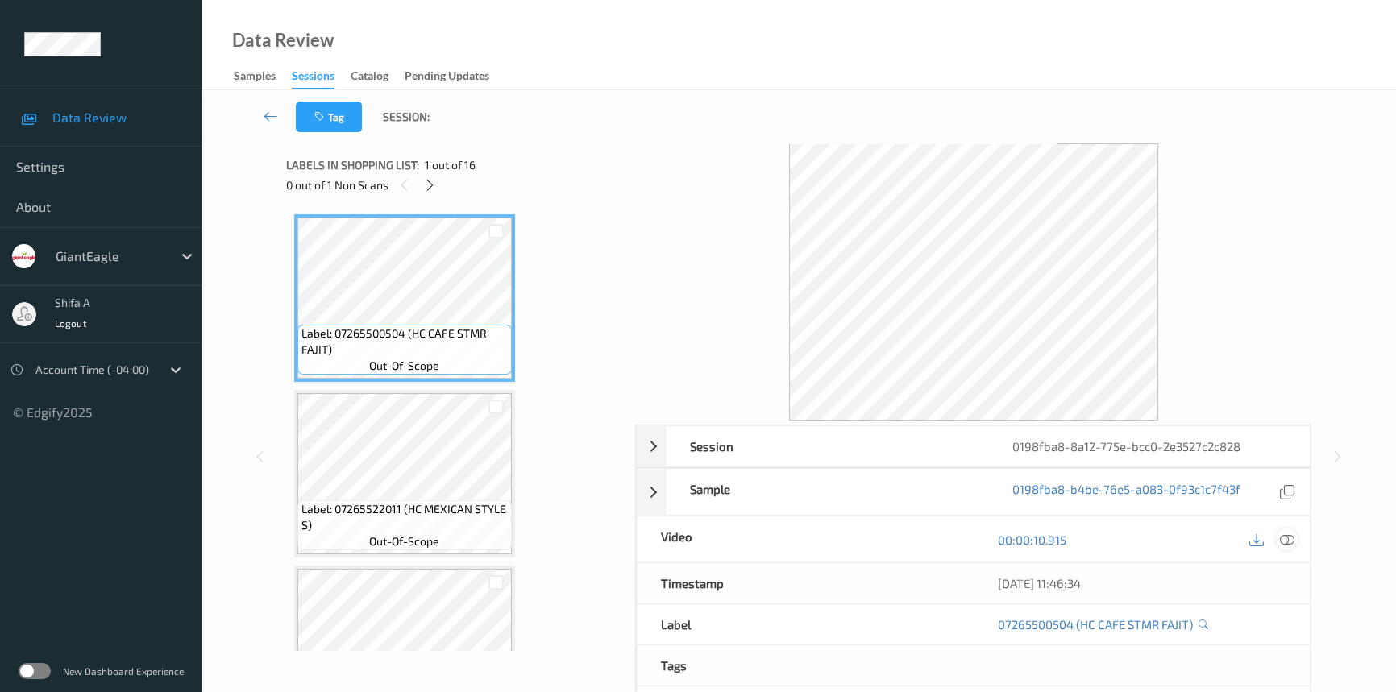
click at [1297, 536] on div at bounding box center [1287, 540] width 22 height 22
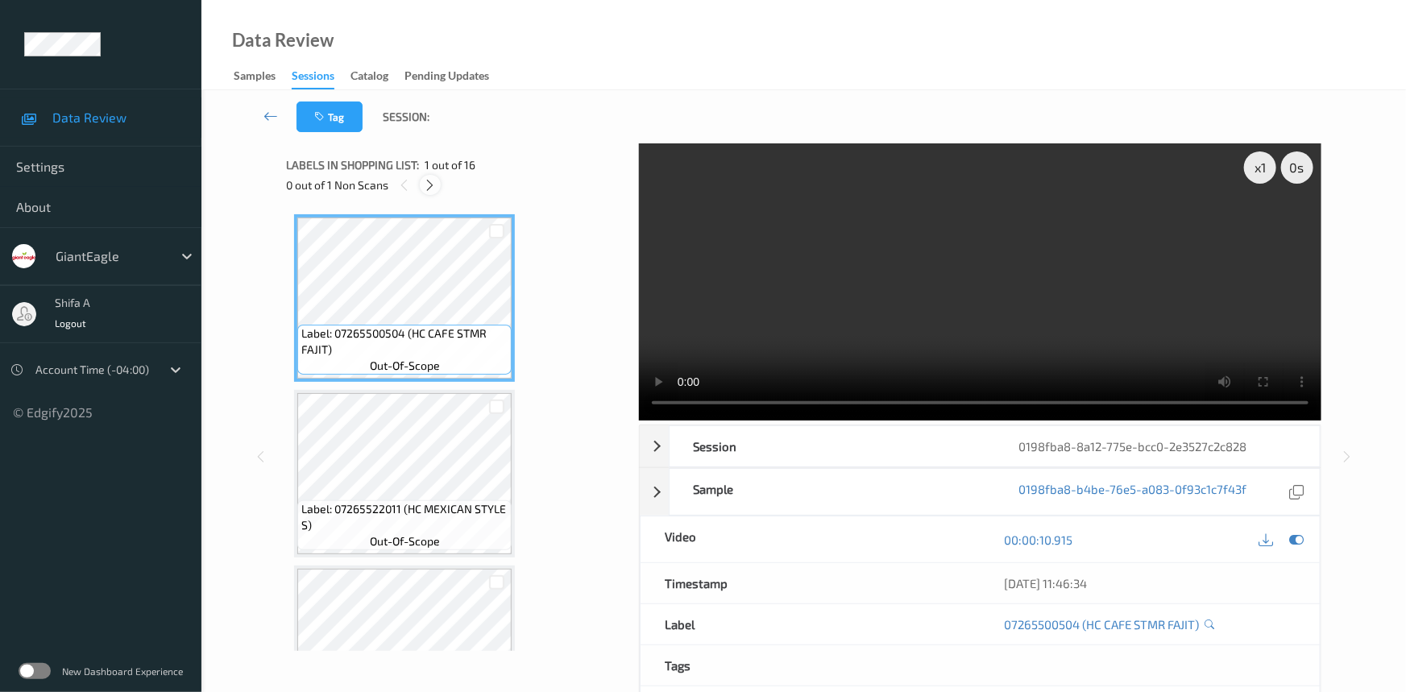
click at [434, 185] on icon at bounding box center [431, 185] width 14 height 15
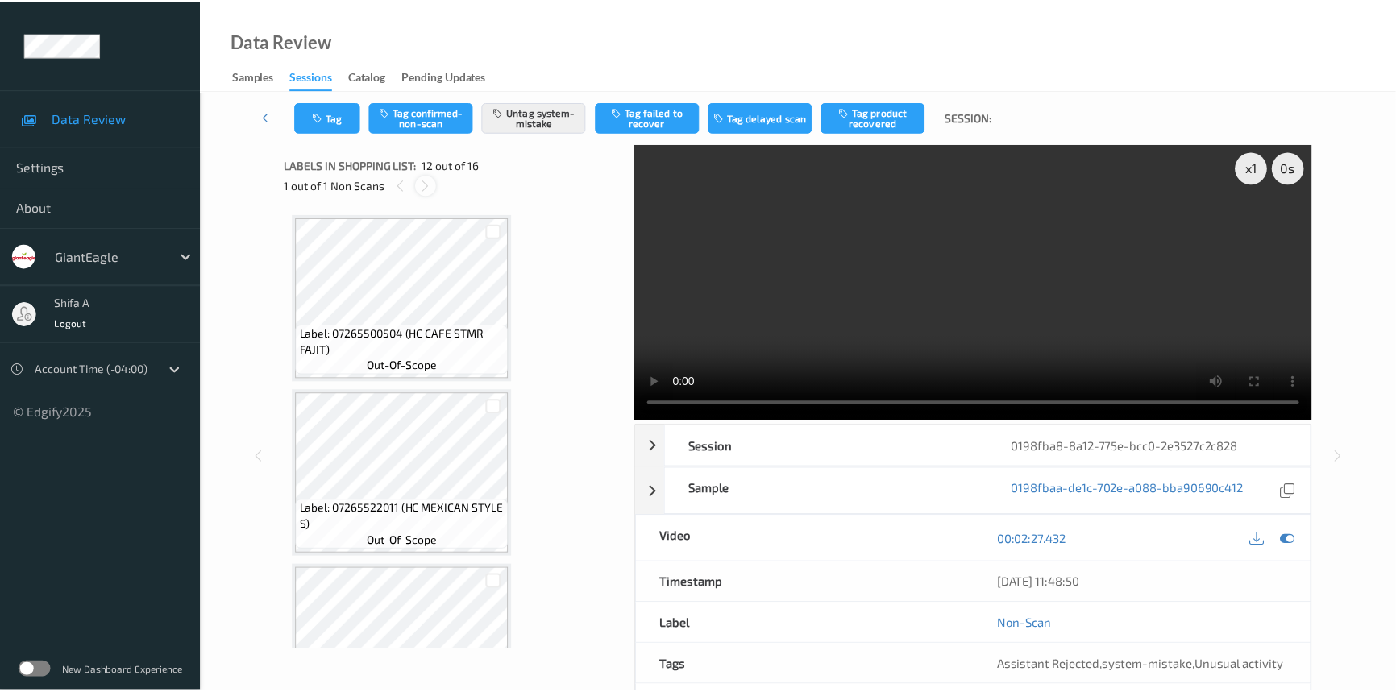
scroll to position [1759, 0]
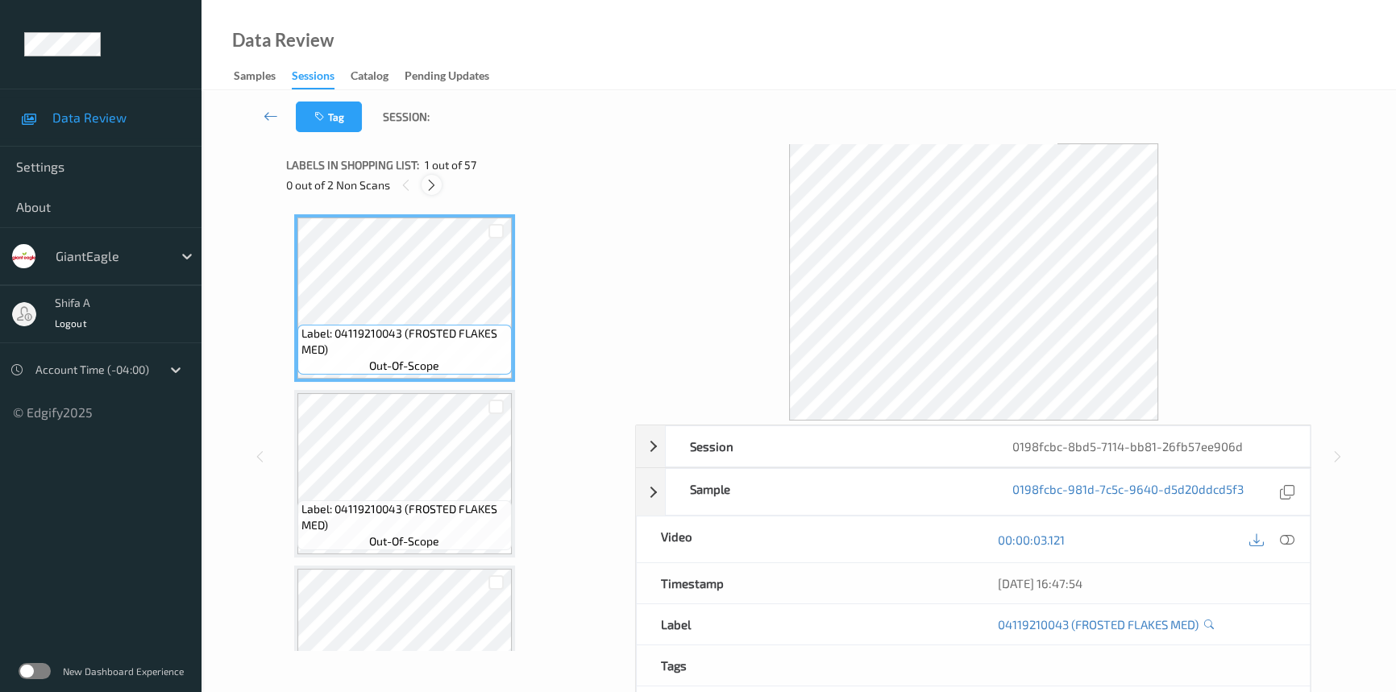
click at [436, 182] on icon at bounding box center [432, 185] width 14 height 15
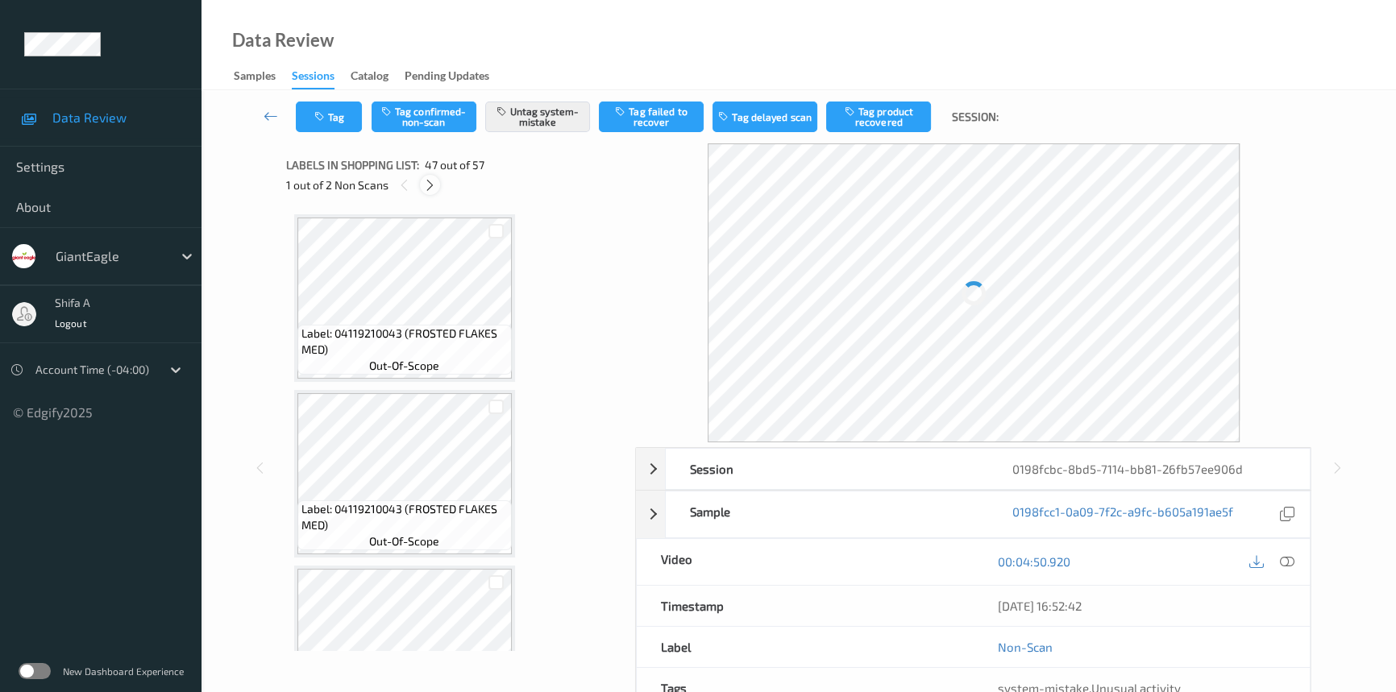
scroll to position [7888, 0]
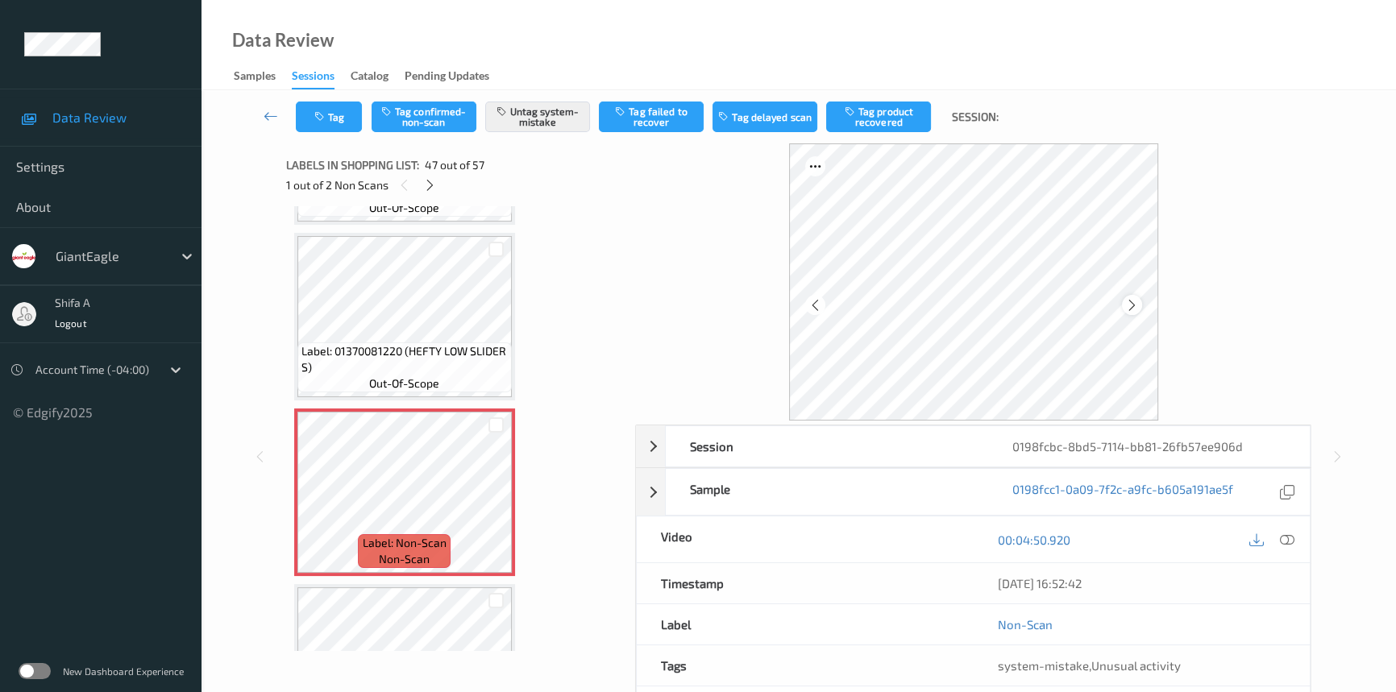
click at [1130, 301] on icon at bounding box center [1132, 304] width 14 height 15
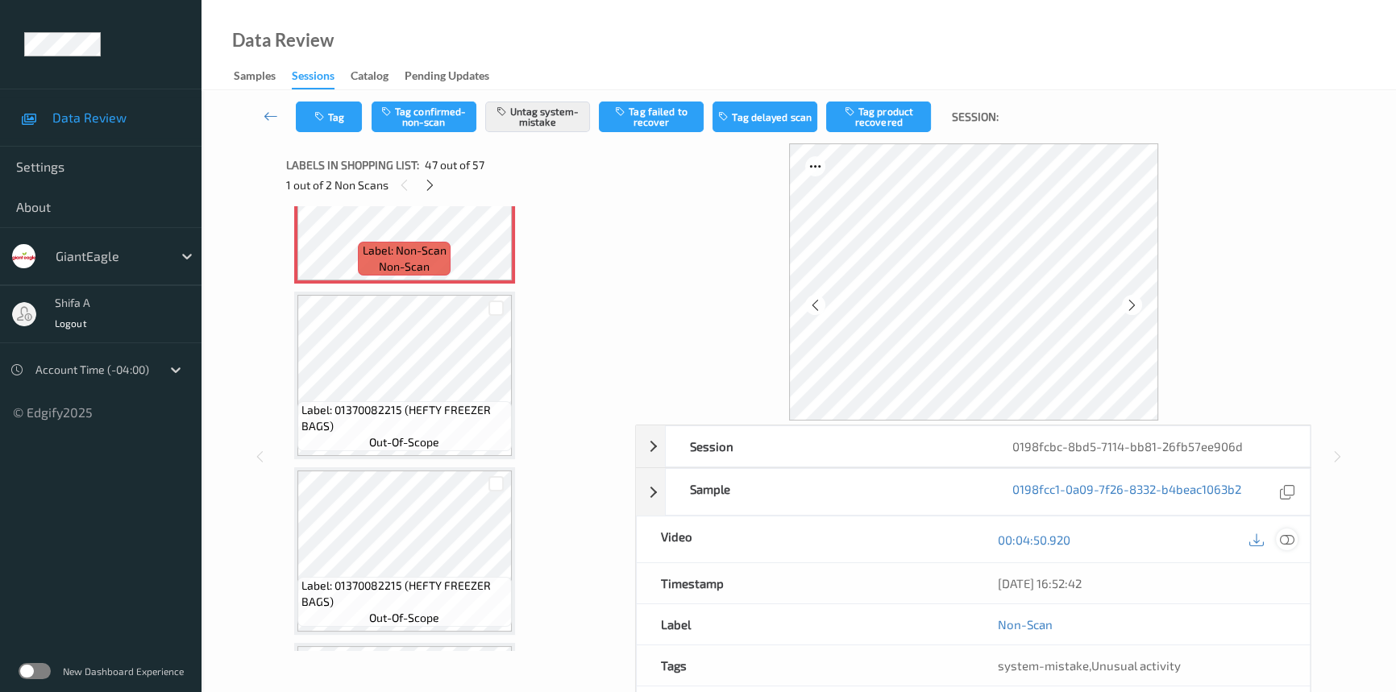
click at [1282, 540] on icon at bounding box center [1287, 540] width 15 height 15
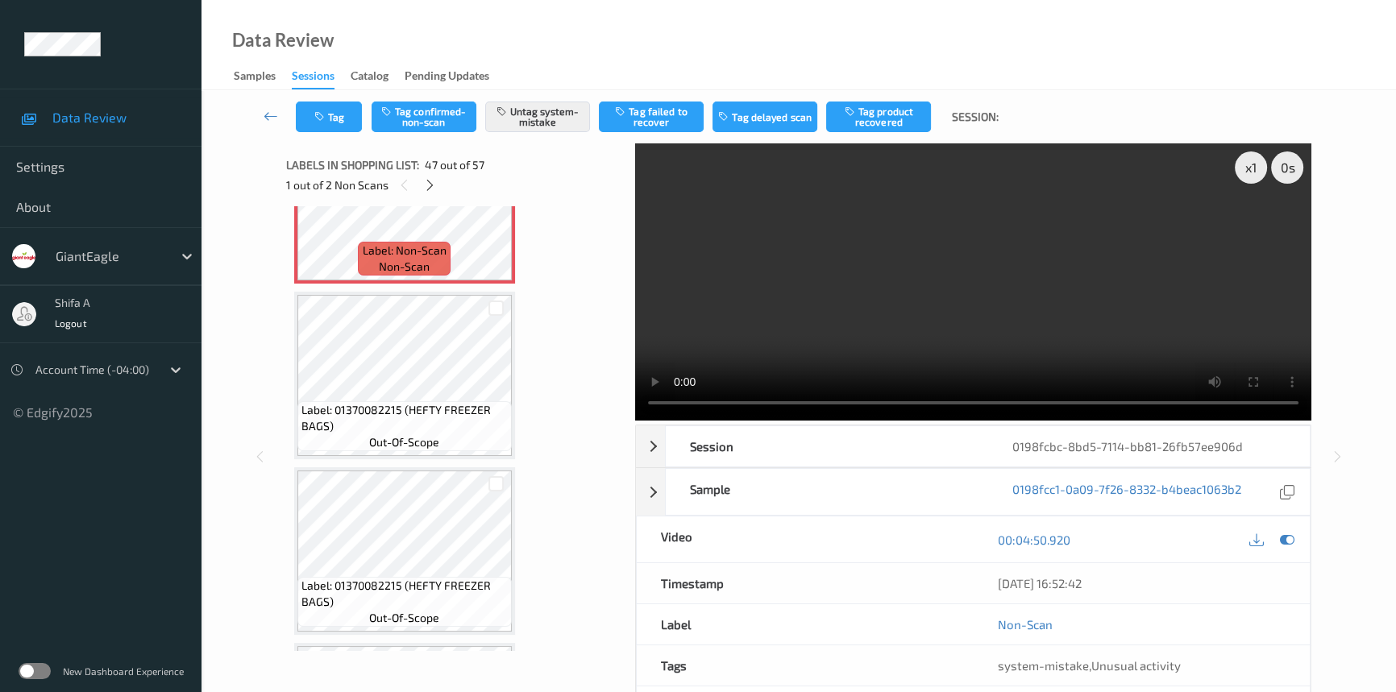
click at [936, 206] on video at bounding box center [973, 281] width 676 height 277
click at [435, 186] on icon at bounding box center [430, 185] width 14 height 15
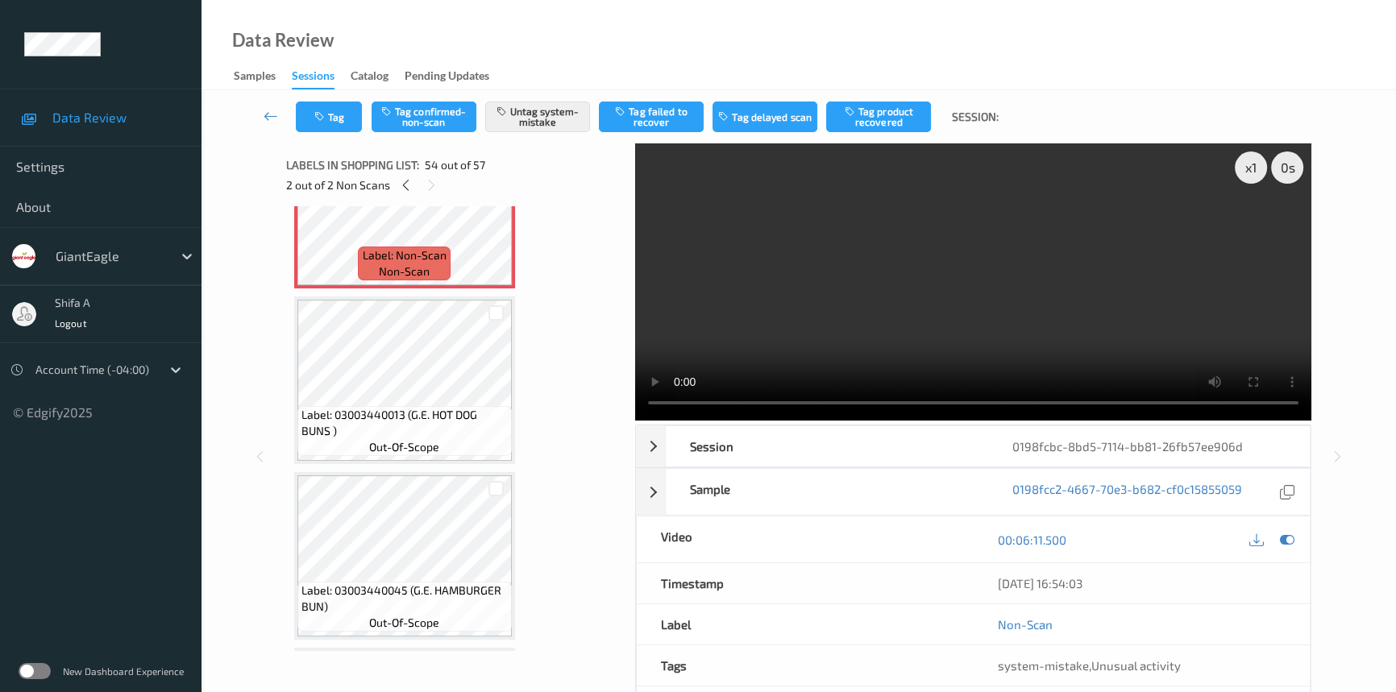
scroll to position [9113, 0]
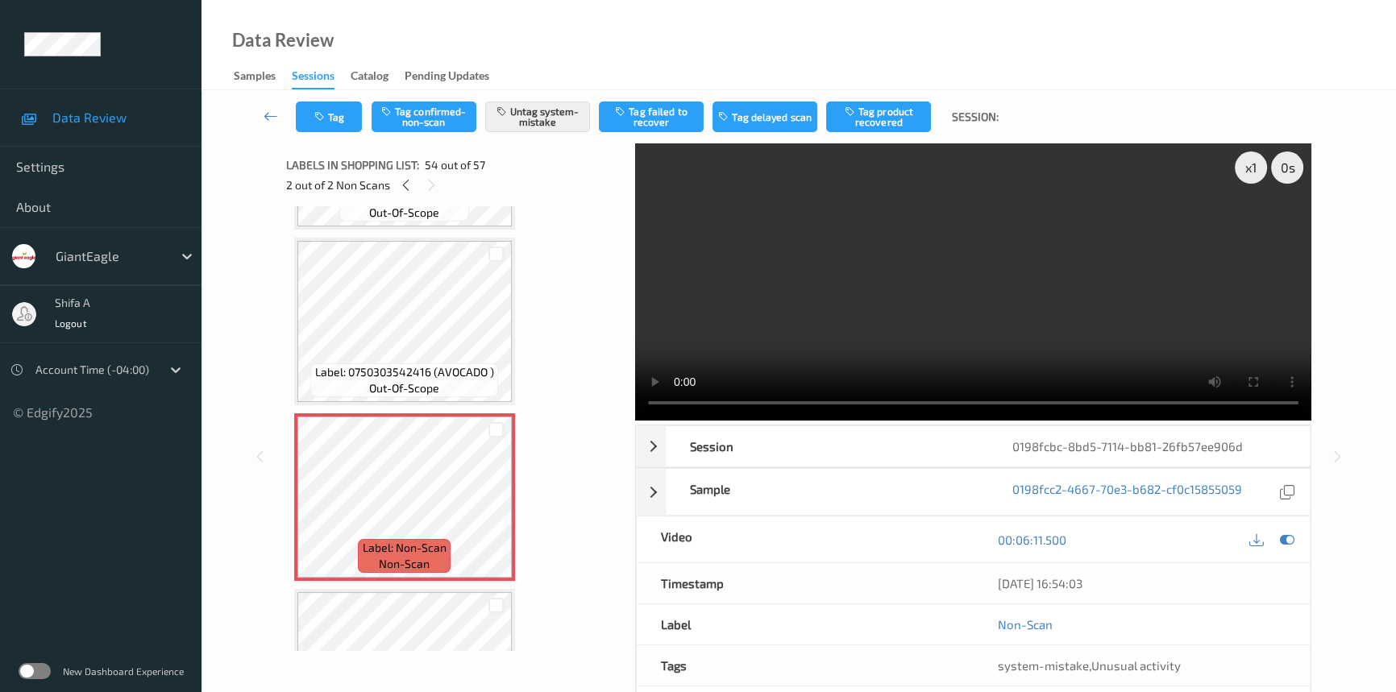
click at [1161, 318] on video at bounding box center [973, 281] width 676 height 277
click at [494, 503] on icon at bounding box center [496, 510] width 14 height 15
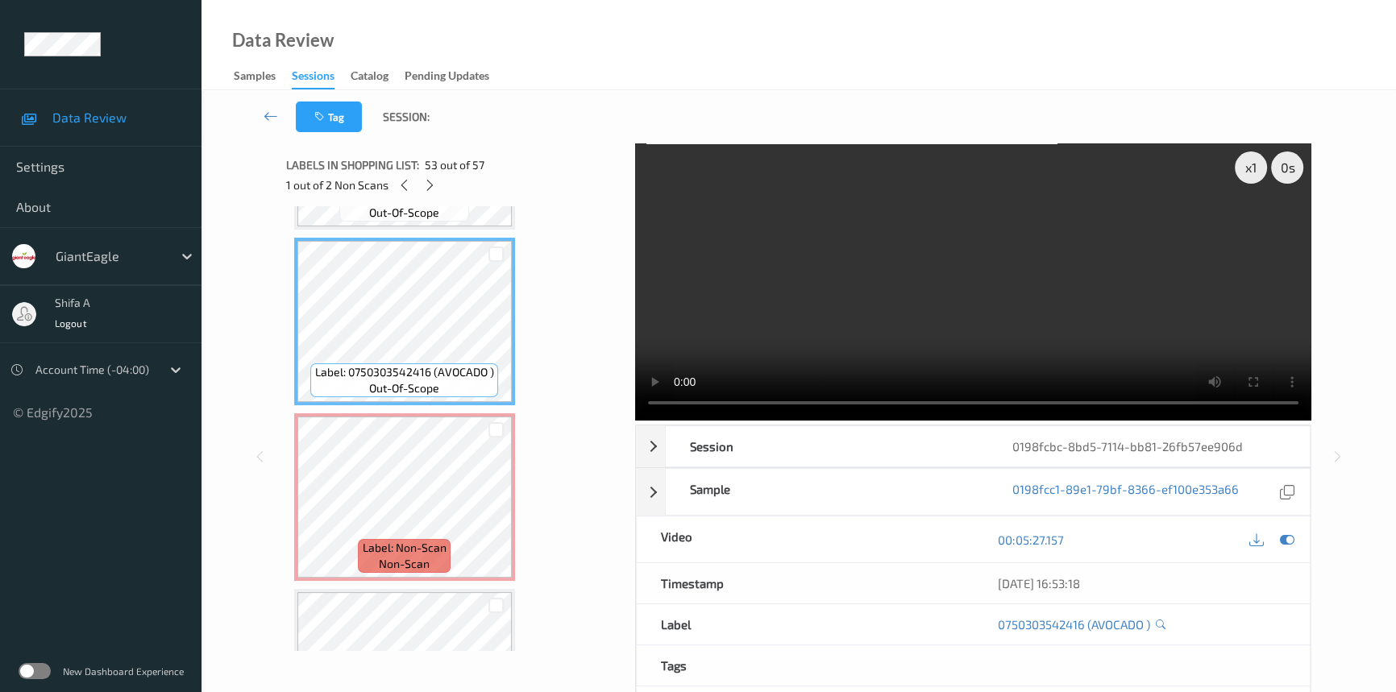
drag, startPoint x: 900, startPoint y: 306, endPoint x: 880, endPoint y: 339, distance: 38.0
click at [899, 300] on video at bounding box center [973, 281] width 676 height 277
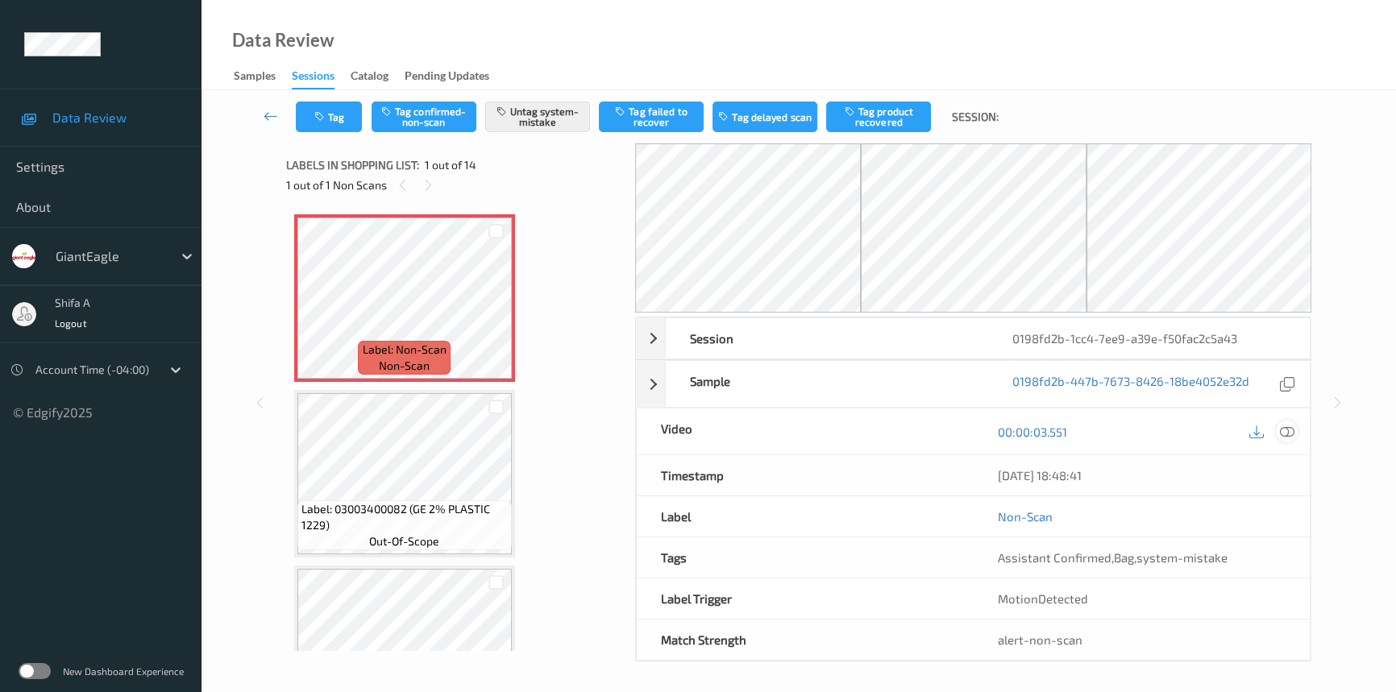
click at [1294, 435] on icon at bounding box center [1287, 432] width 15 height 15
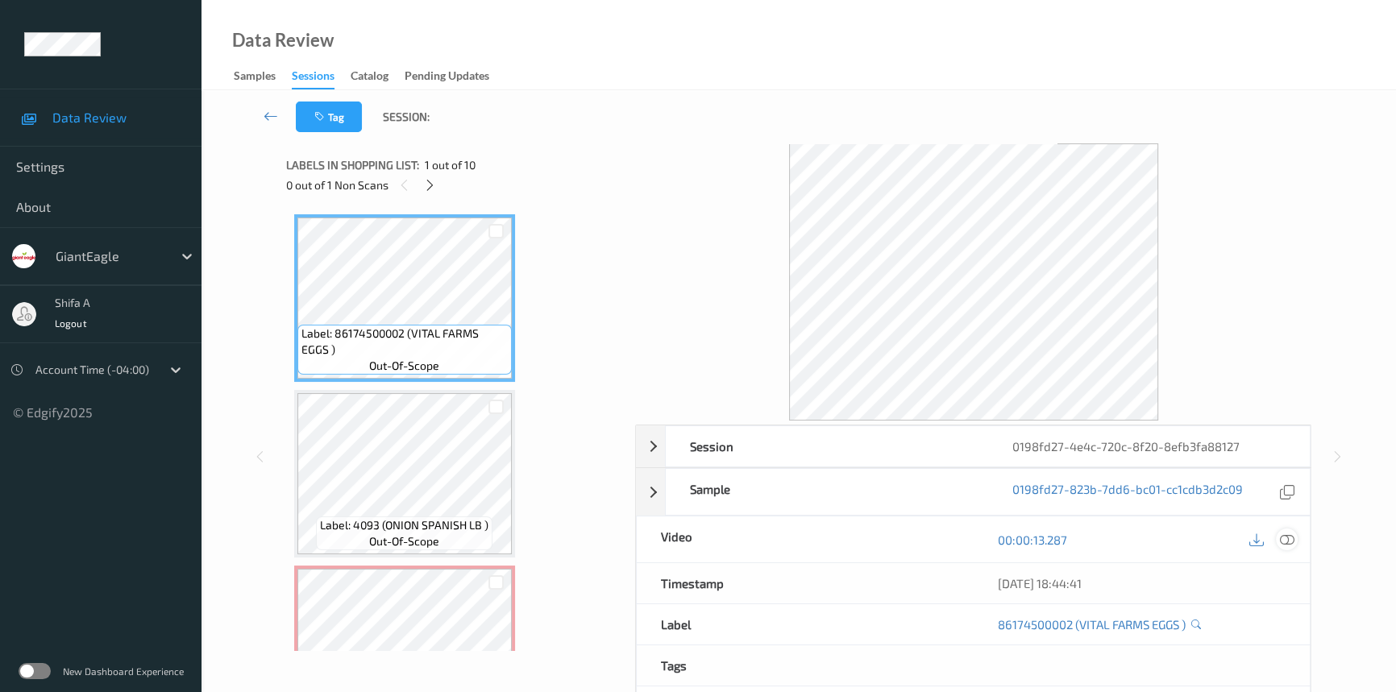
drag, startPoint x: 1286, startPoint y: 545, endPoint x: 1220, endPoint y: 511, distance: 73.5
click at [1286, 543] on icon at bounding box center [1287, 540] width 15 height 15
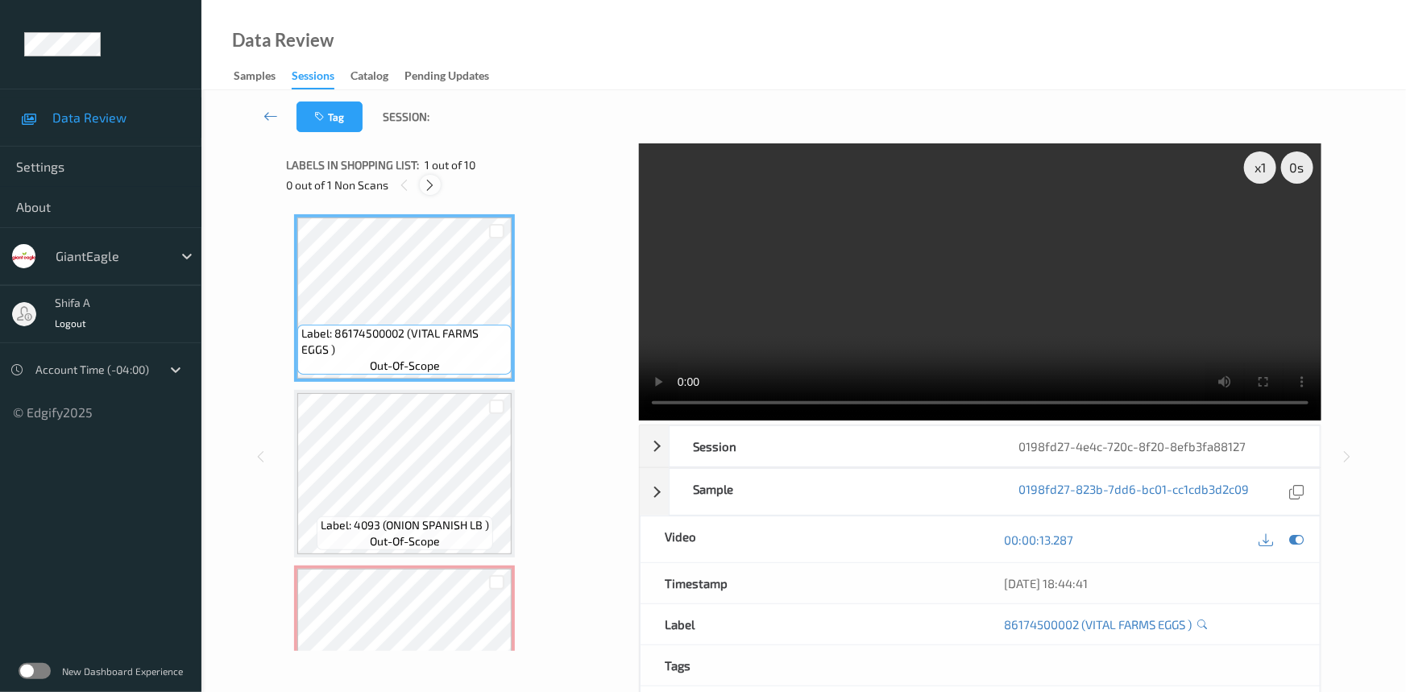
click at [426, 183] on icon at bounding box center [431, 185] width 14 height 15
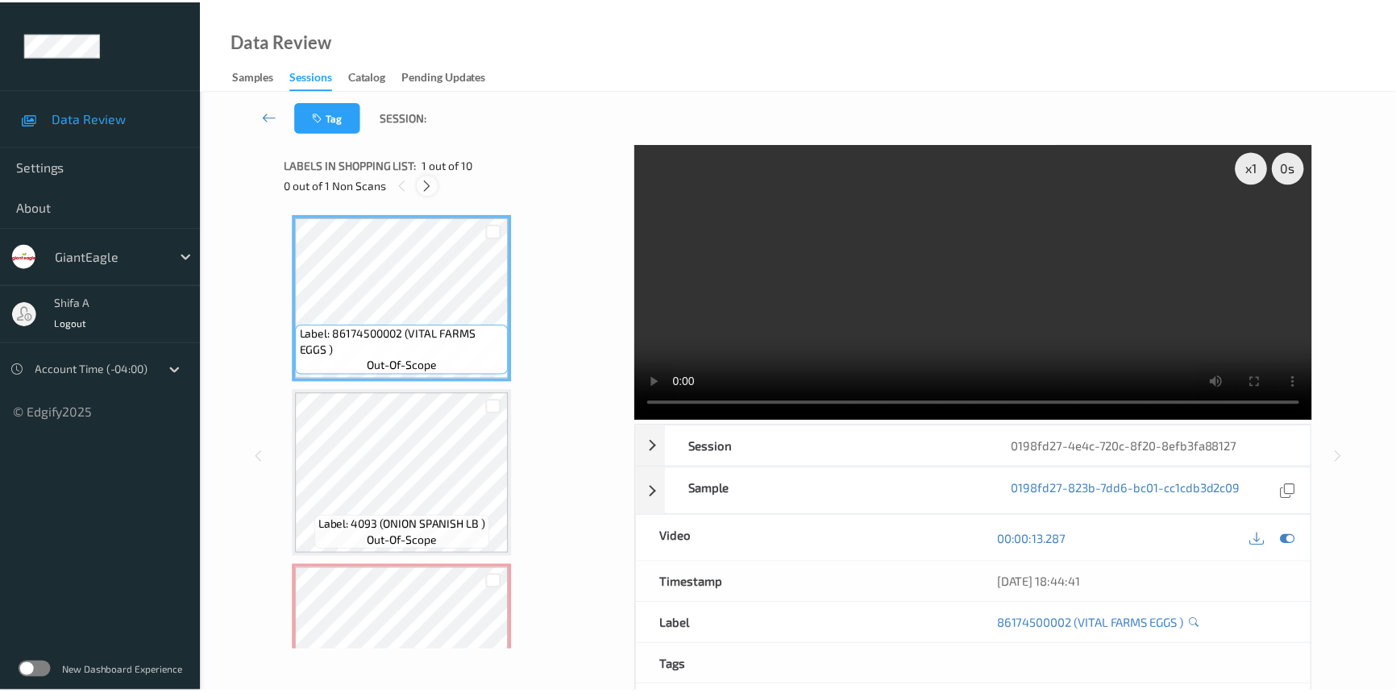
scroll to position [183, 0]
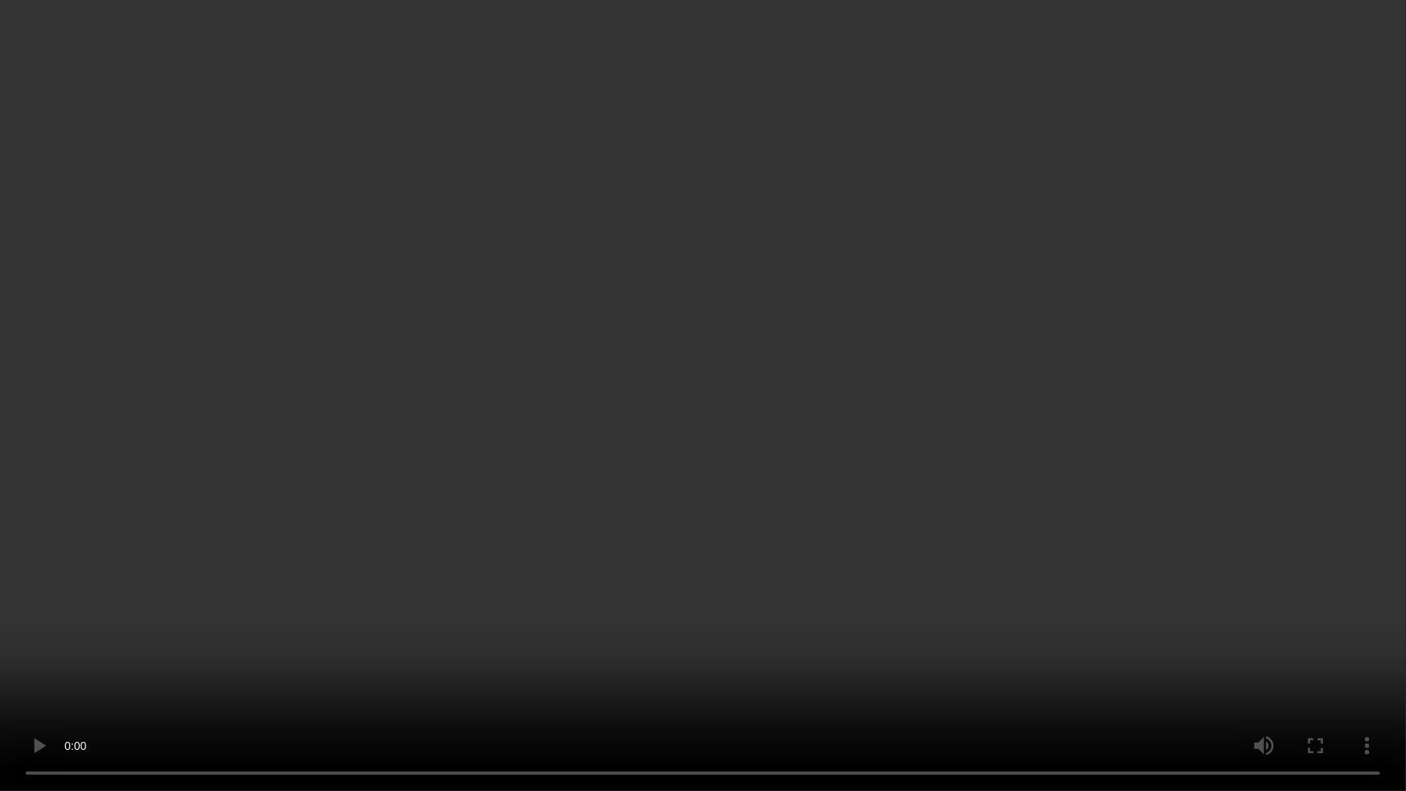
click at [1282, 538] on video at bounding box center [703, 395] width 1406 height 791
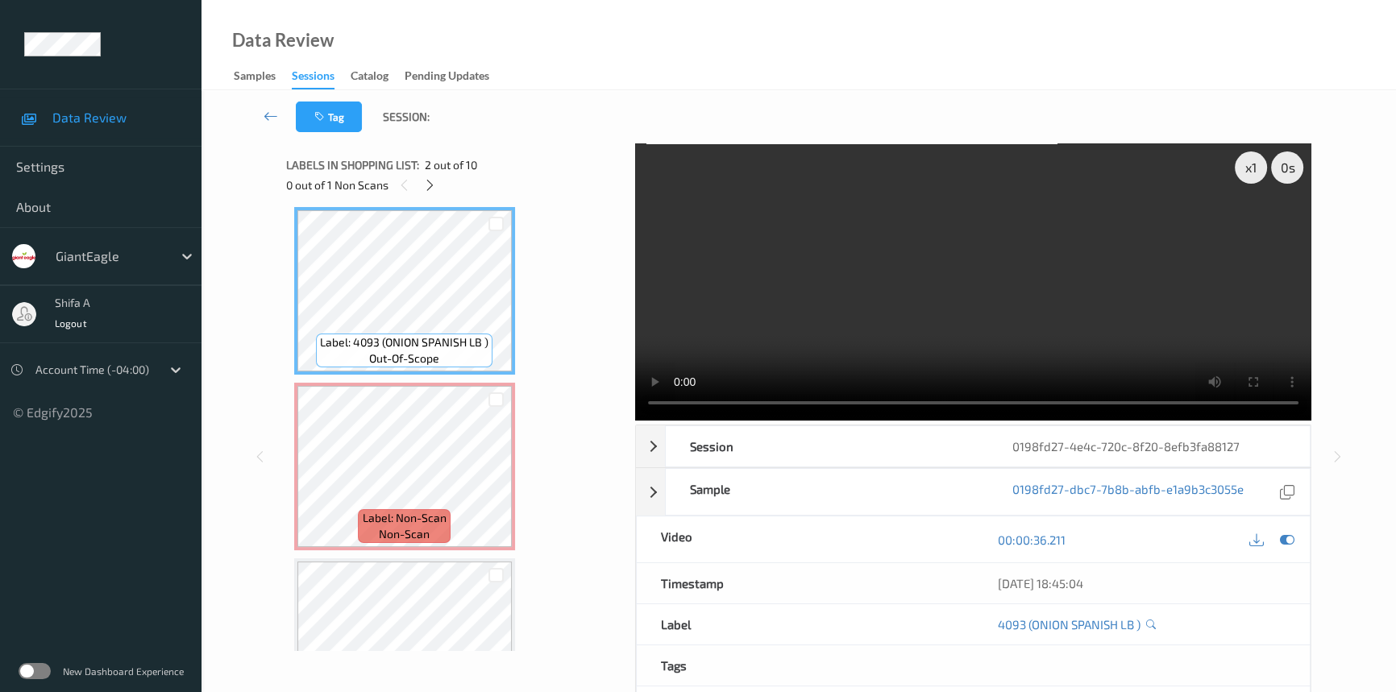
click at [850, 274] on video at bounding box center [973, 281] width 676 height 277
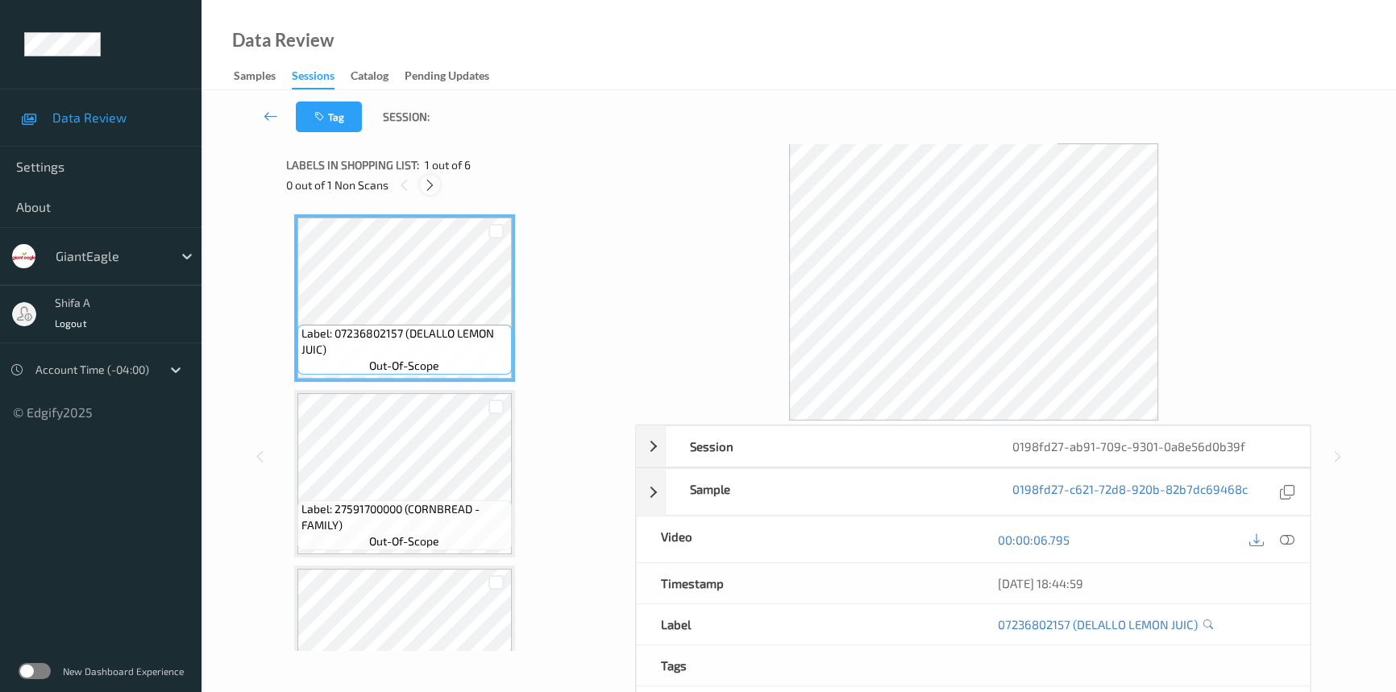
click at [424, 181] on icon at bounding box center [430, 185] width 14 height 15
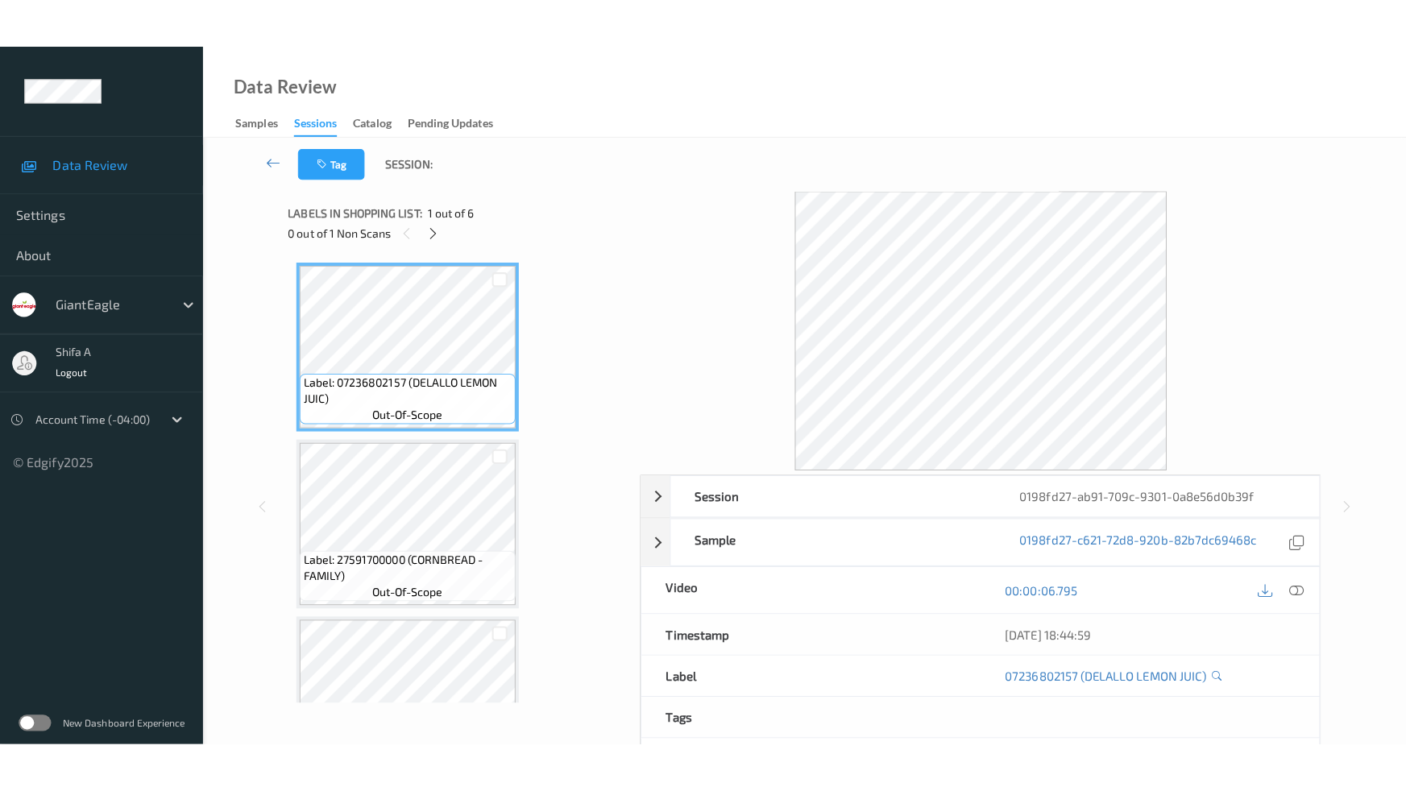
scroll to position [613, 0]
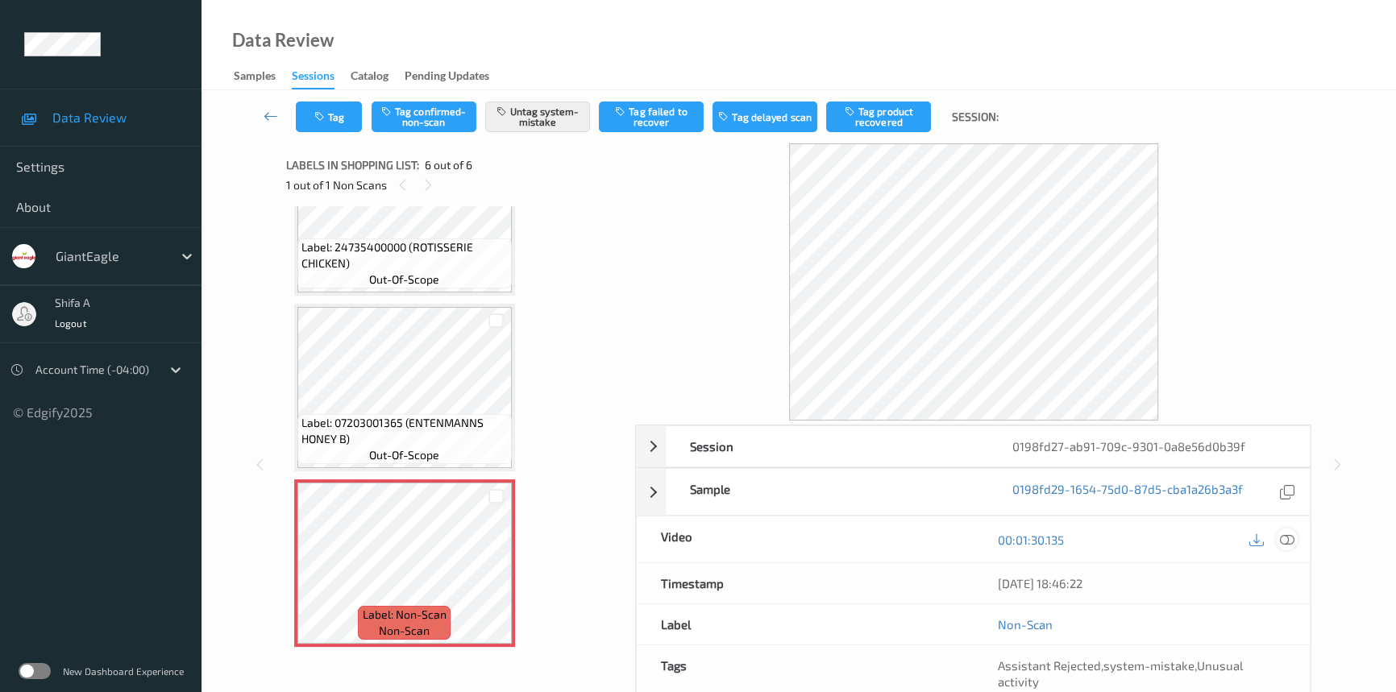
click at [1286, 536] on icon at bounding box center [1287, 540] width 15 height 15
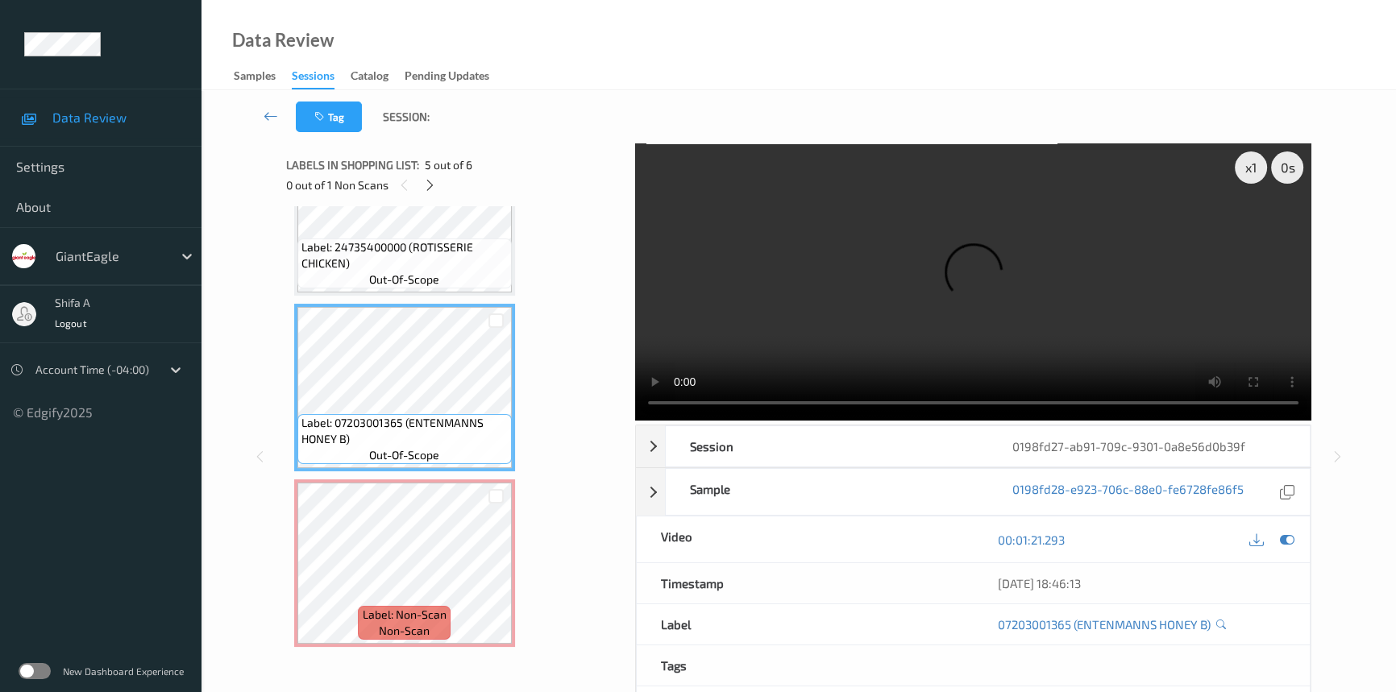
scroll to position [515, 0]
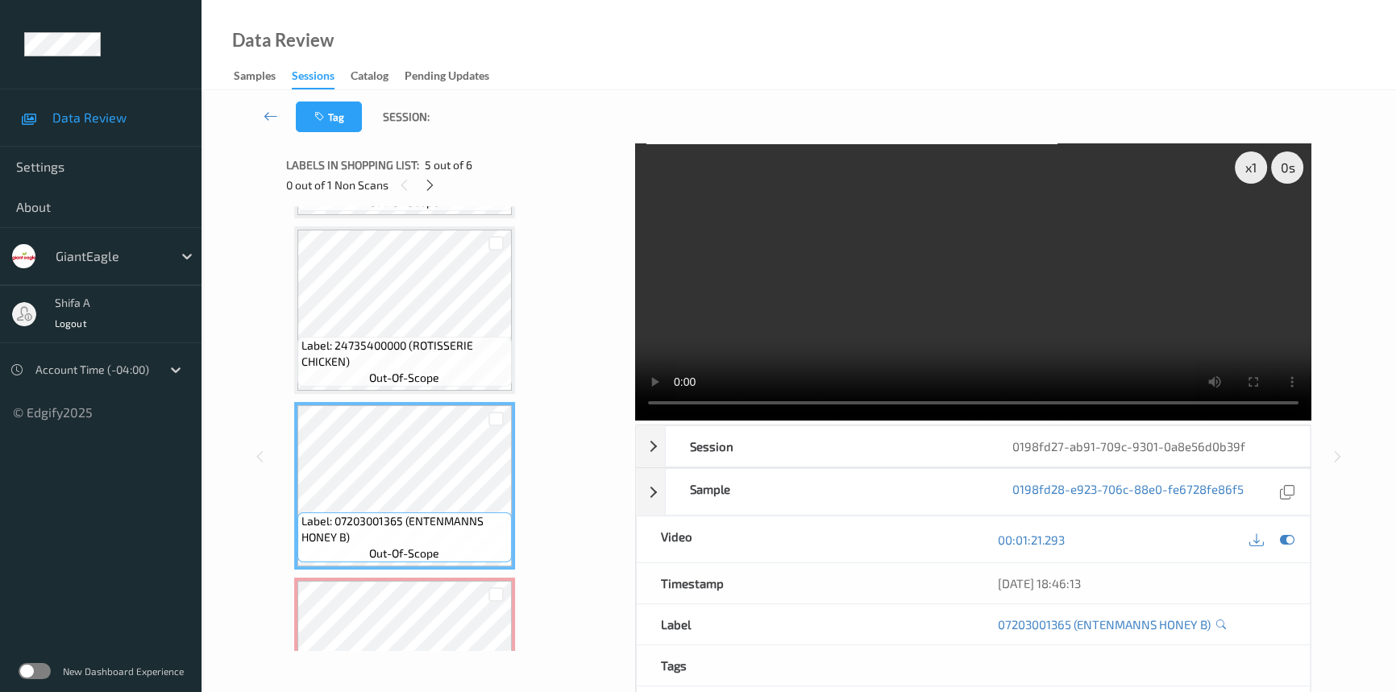
click at [1084, 296] on video at bounding box center [973, 281] width 676 height 277
click at [1290, 547] on div at bounding box center [1287, 540] width 22 height 22
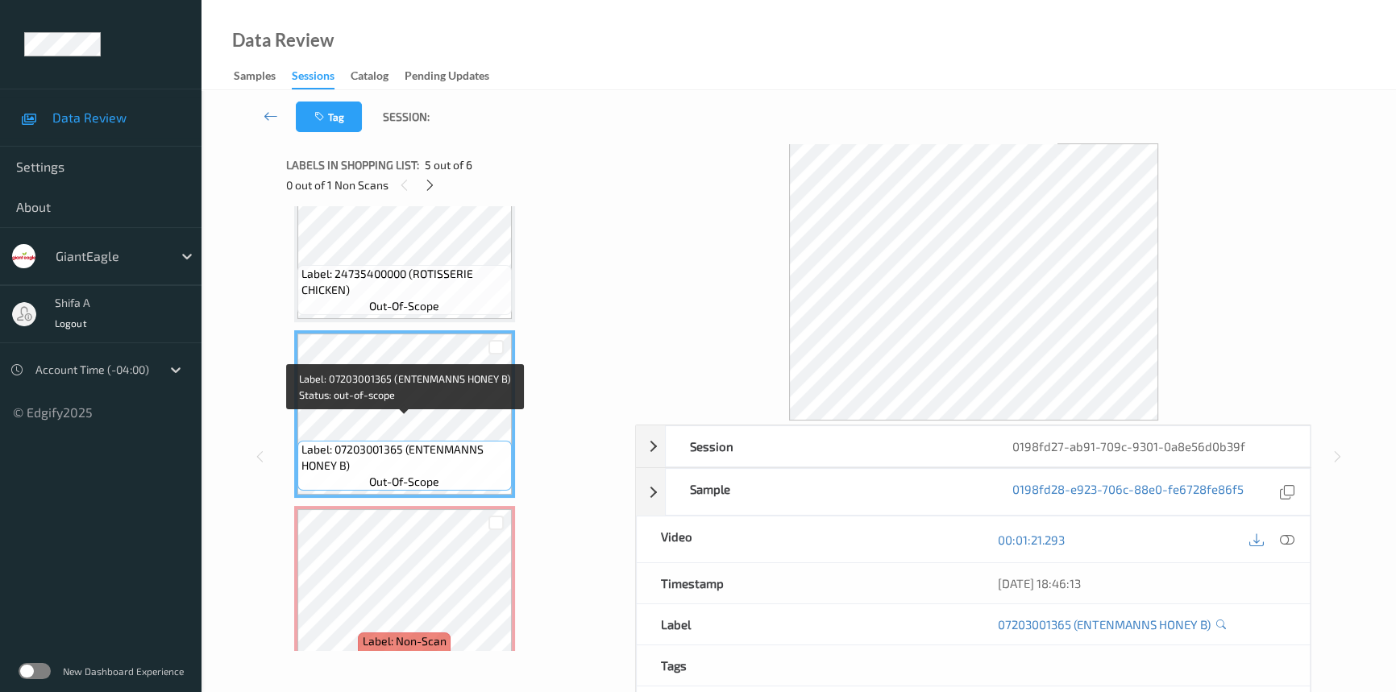
scroll to position [613, 0]
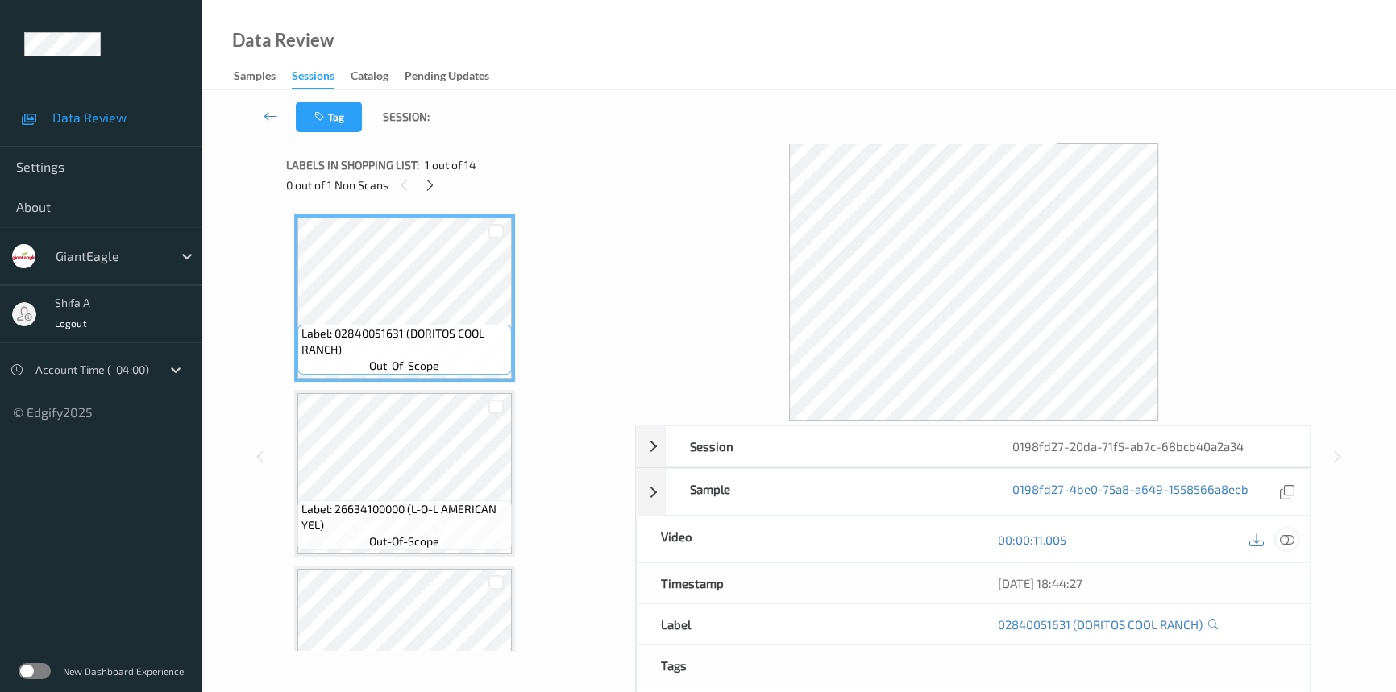
click at [1294, 541] on div at bounding box center [1287, 540] width 22 height 22
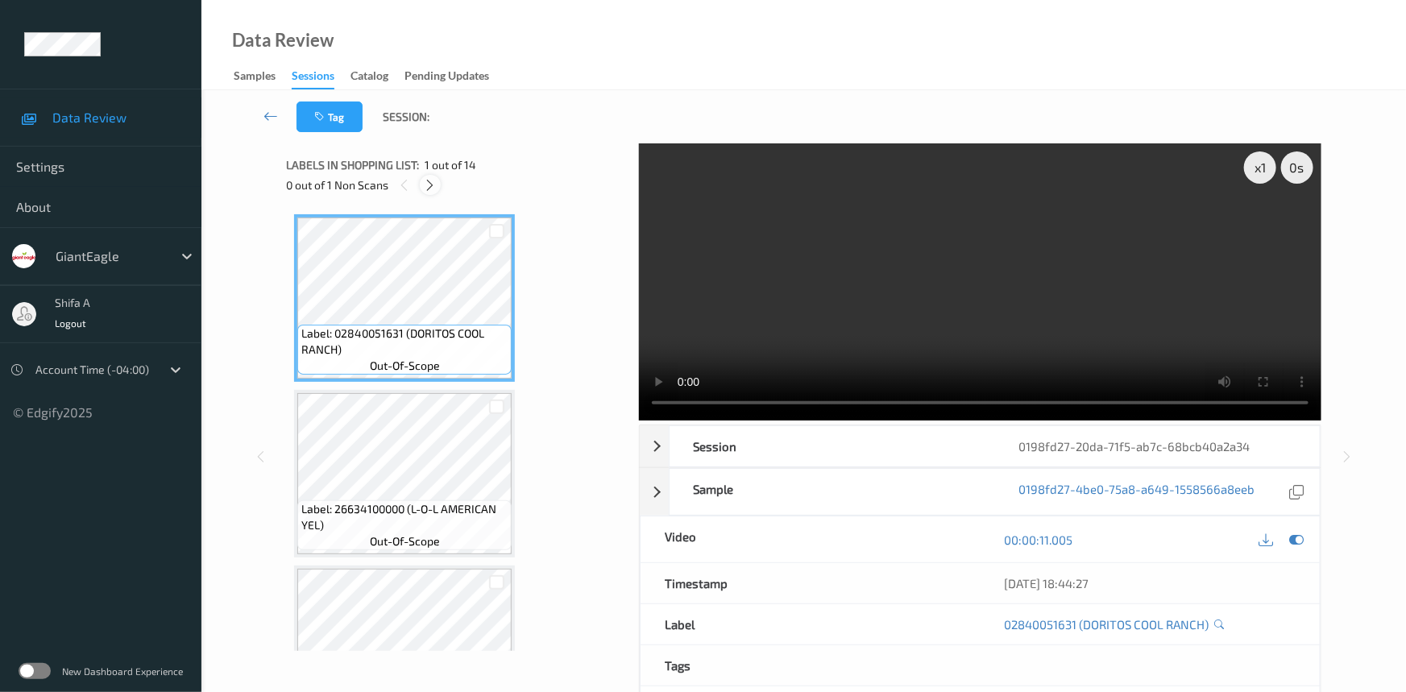
click at [434, 187] on icon at bounding box center [431, 185] width 14 height 15
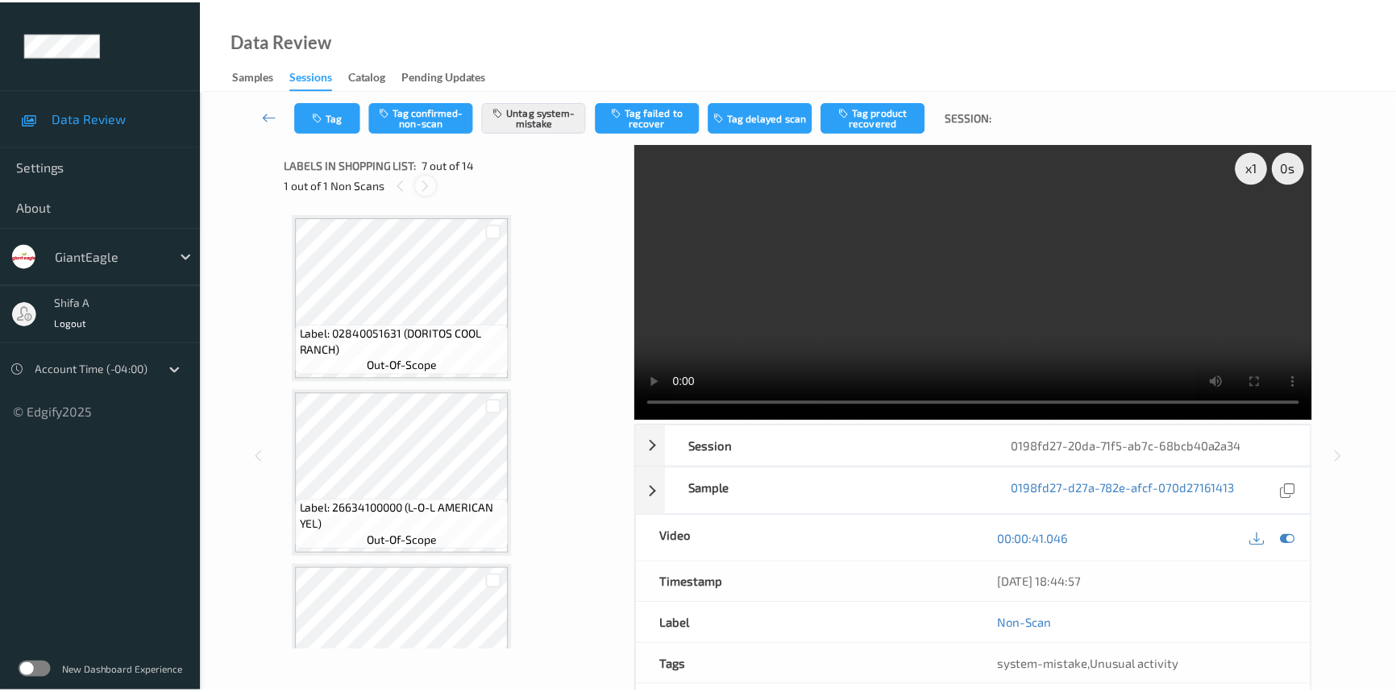
scroll to position [883, 0]
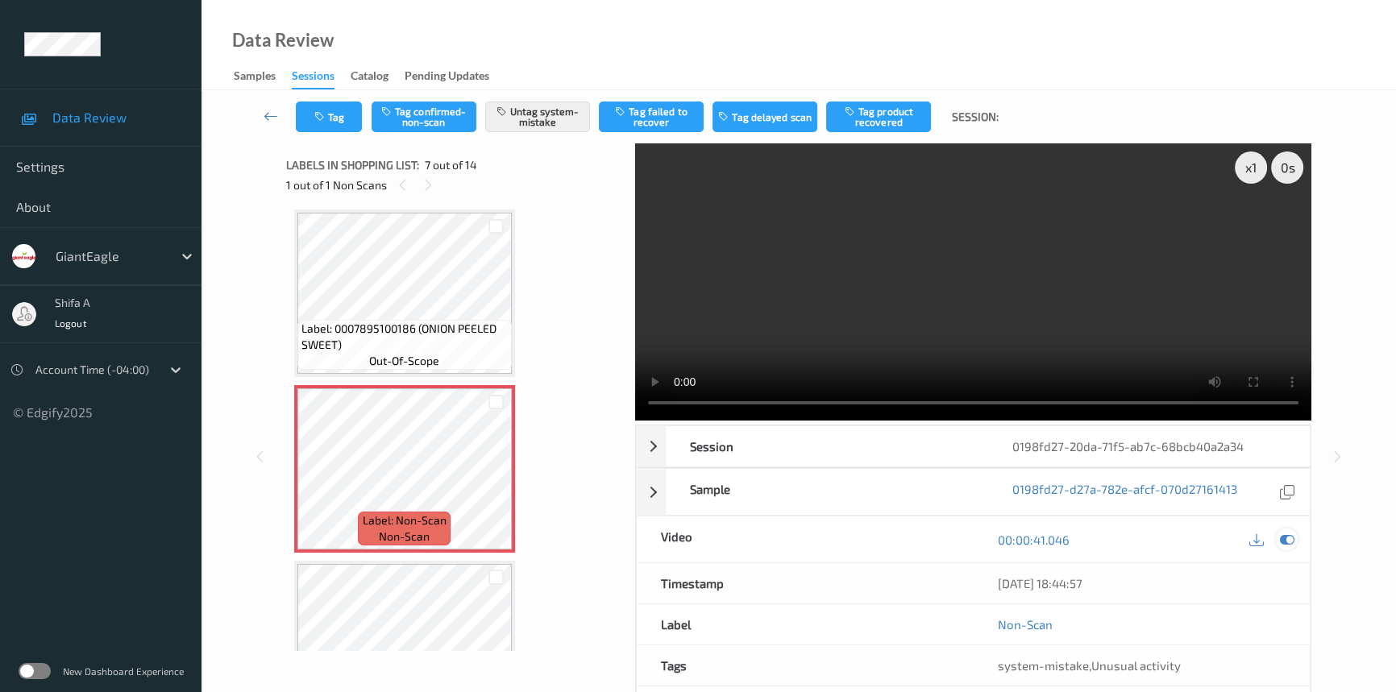
click at [1291, 544] on icon at bounding box center [1287, 540] width 15 height 15
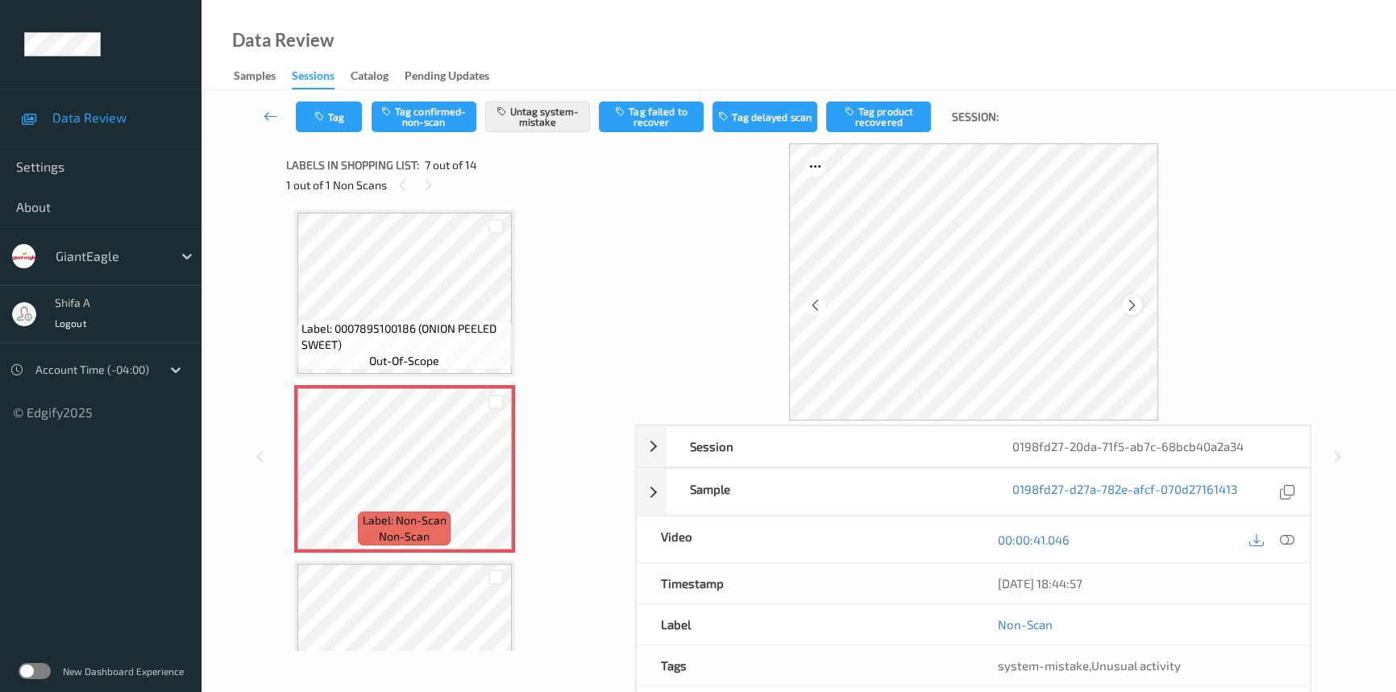
click at [1133, 310] on icon at bounding box center [1132, 304] width 14 height 15
click at [1282, 533] on icon at bounding box center [1287, 540] width 15 height 15
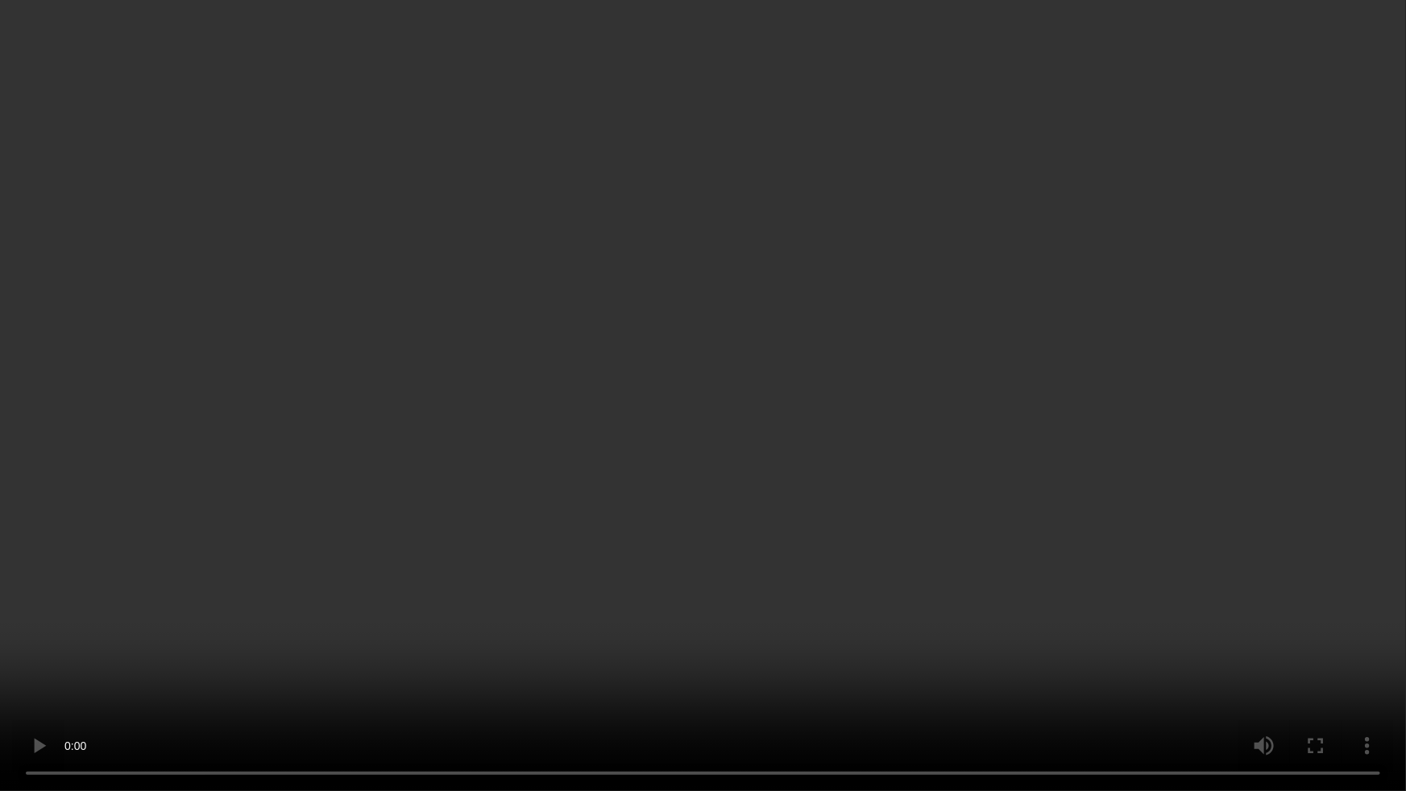
click at [1172, 438] on video at bounding box center [703, 395] width 1406 height 791
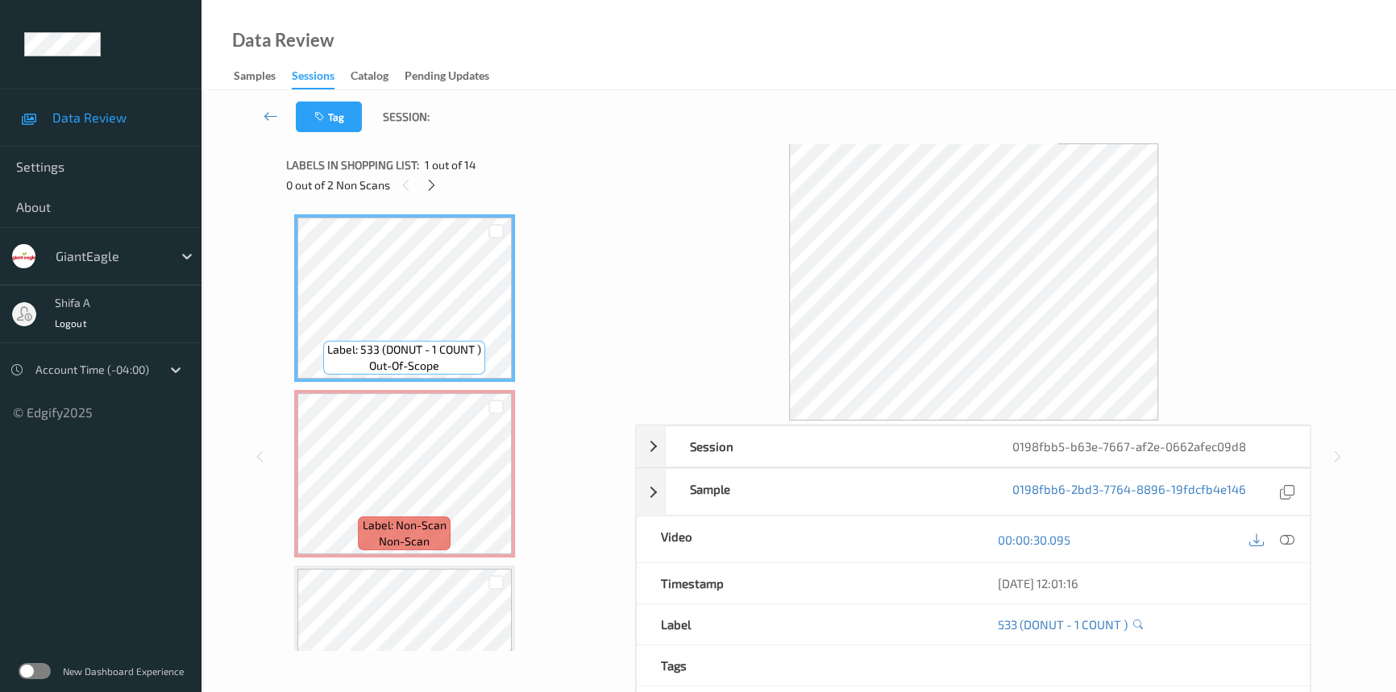
click at [1294, 542] on div at bounding box center [1287, 540] width 22 height 22
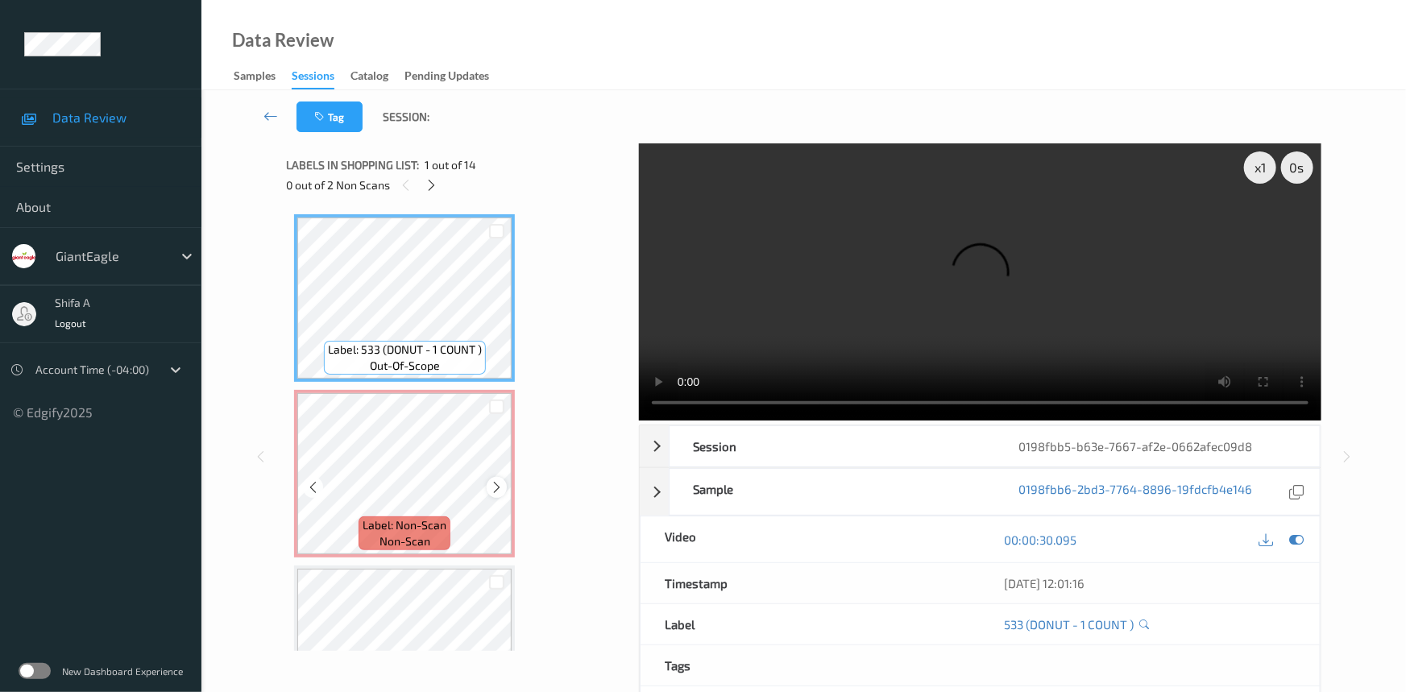
click at [487, 484] on div at bounding box center [497, 487] width 20 height 20
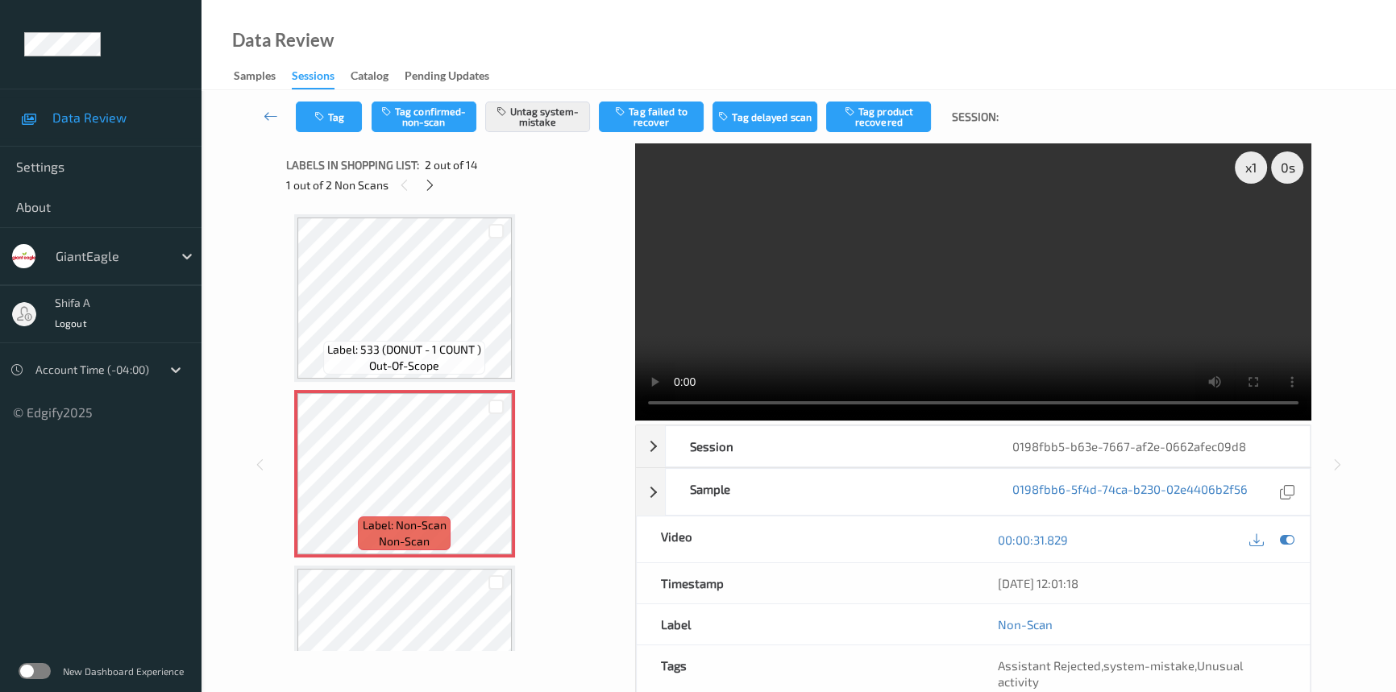
click at [1041, 268] on video at bounding box center [973, 281] width 676 height 277
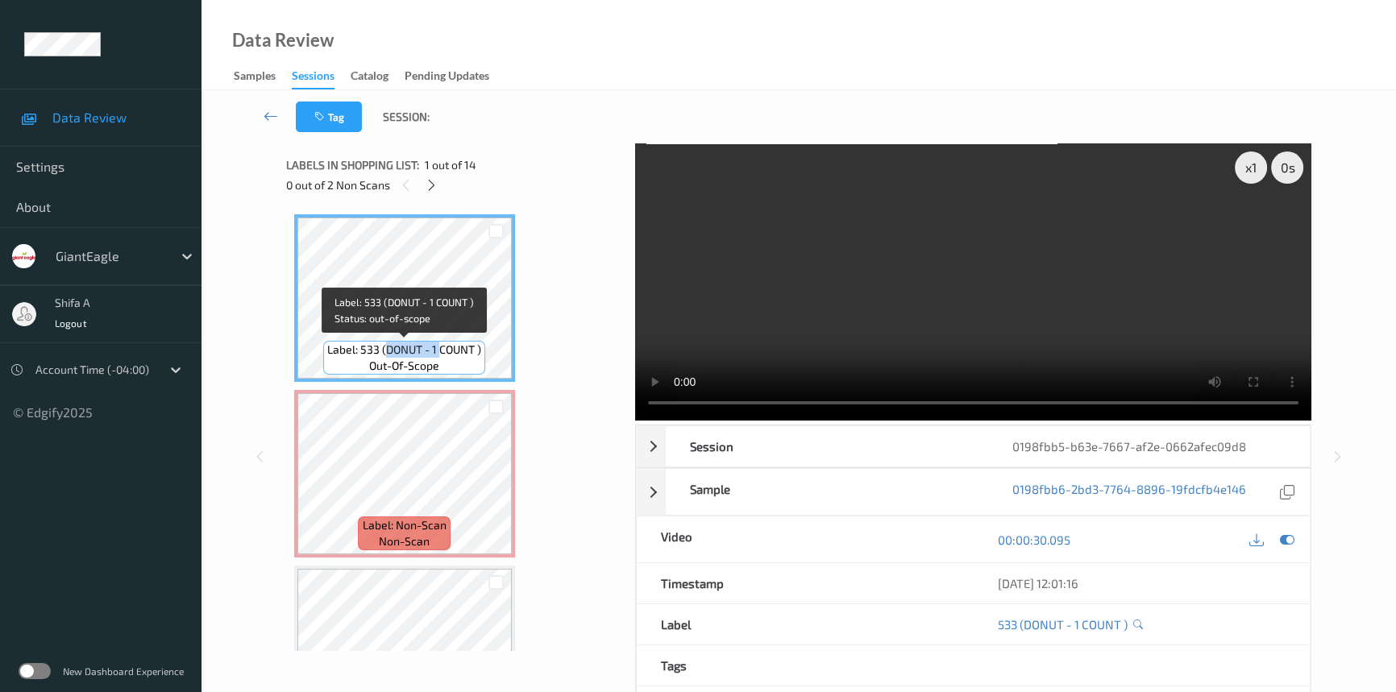
drag, startPoint x: 384, startPoint y: 348, endPoint x: 438, endPoint y: 346, distance: 54.9
click at [438, 346] on span "Label: 533 (DONUT - 1 COUNT )" at bounding box center [404, 350] width 154 height 16
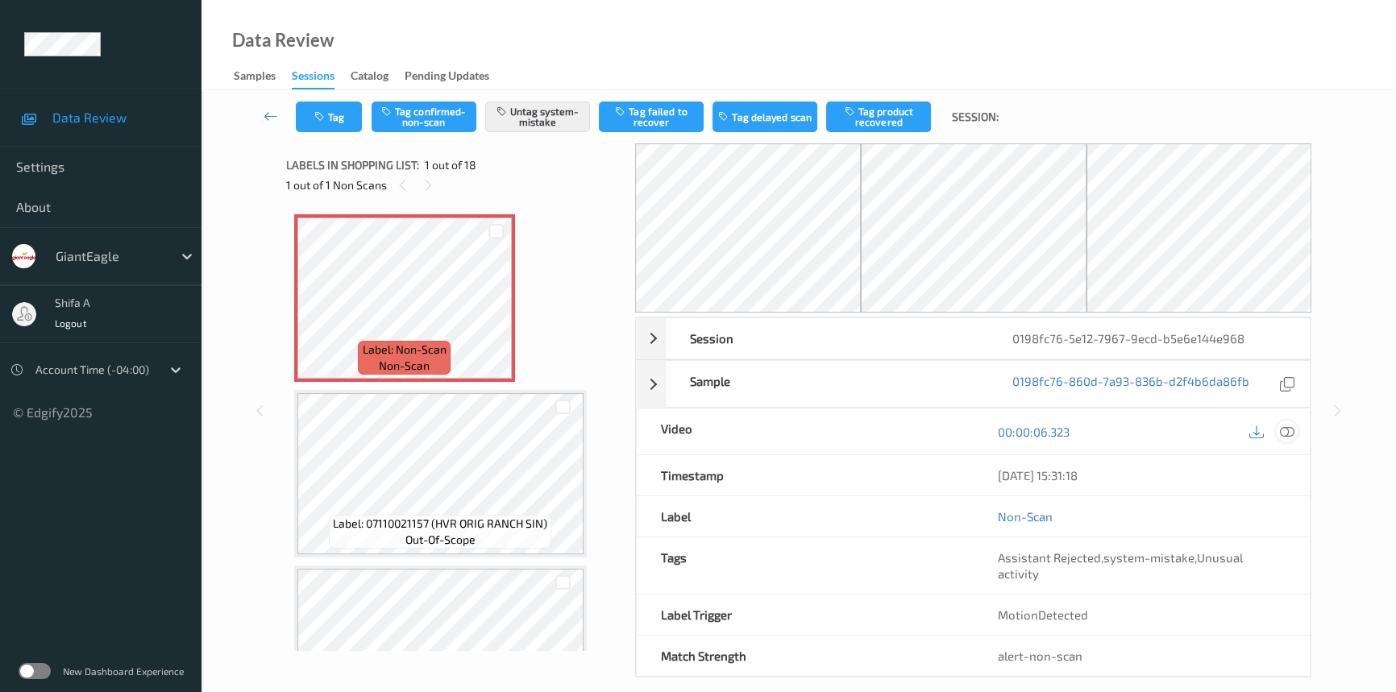
click at [1286, 427] on icon at bounding box center [1287, 432] width 15 height 15
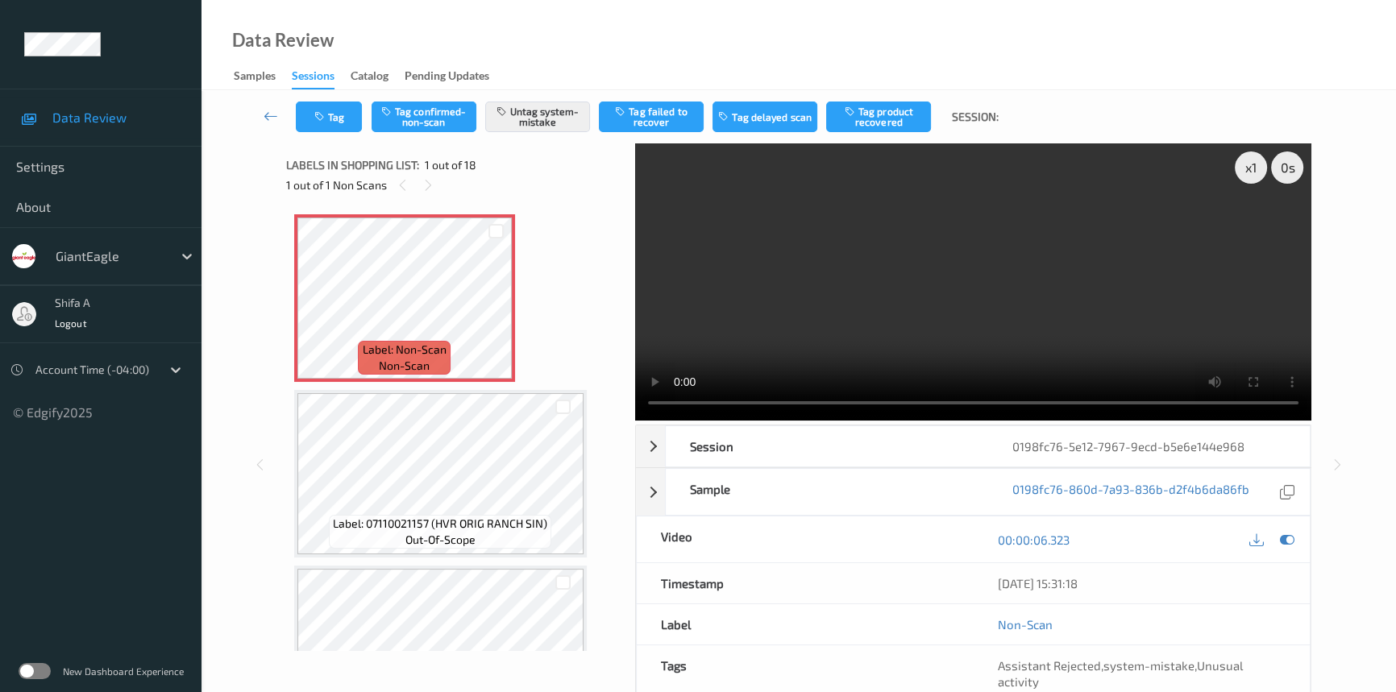
click at [930, 270] on video at bounding box center [973, 281] width 676 height 277
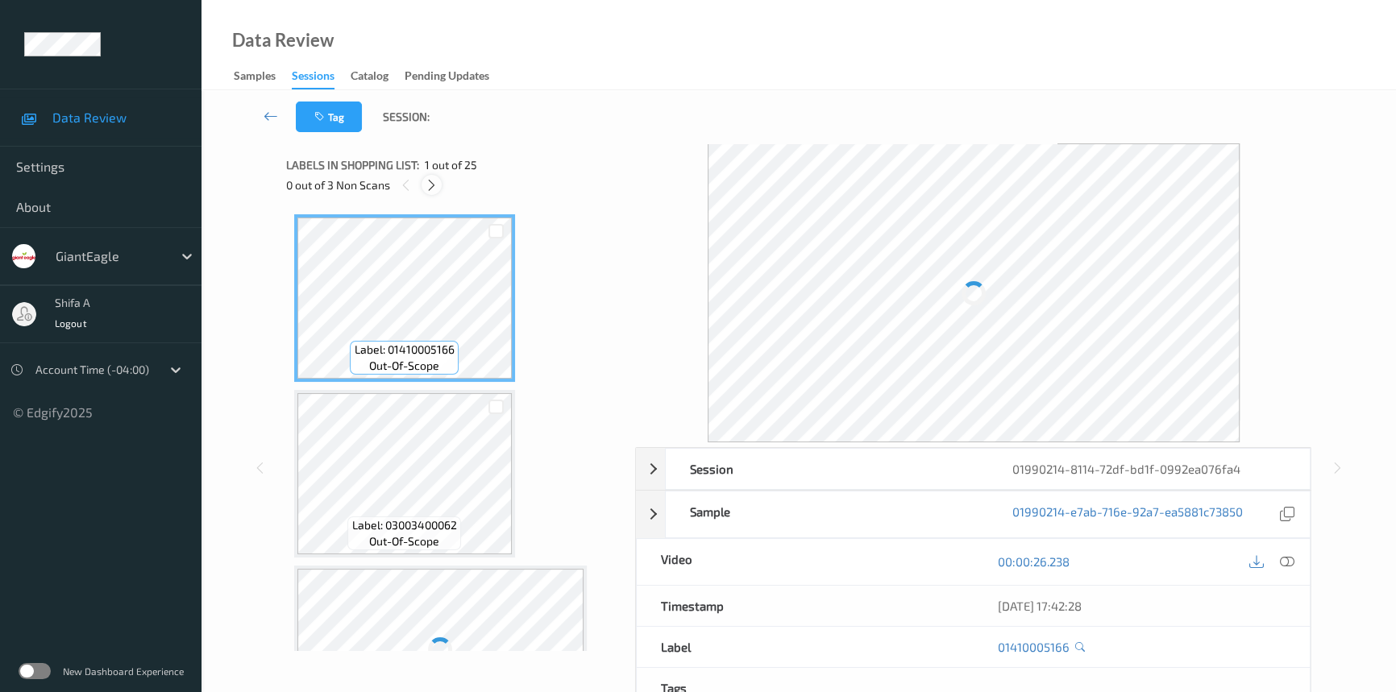
click at [431, 185] on icon at bounding box center [432, 185] width 14 height 15
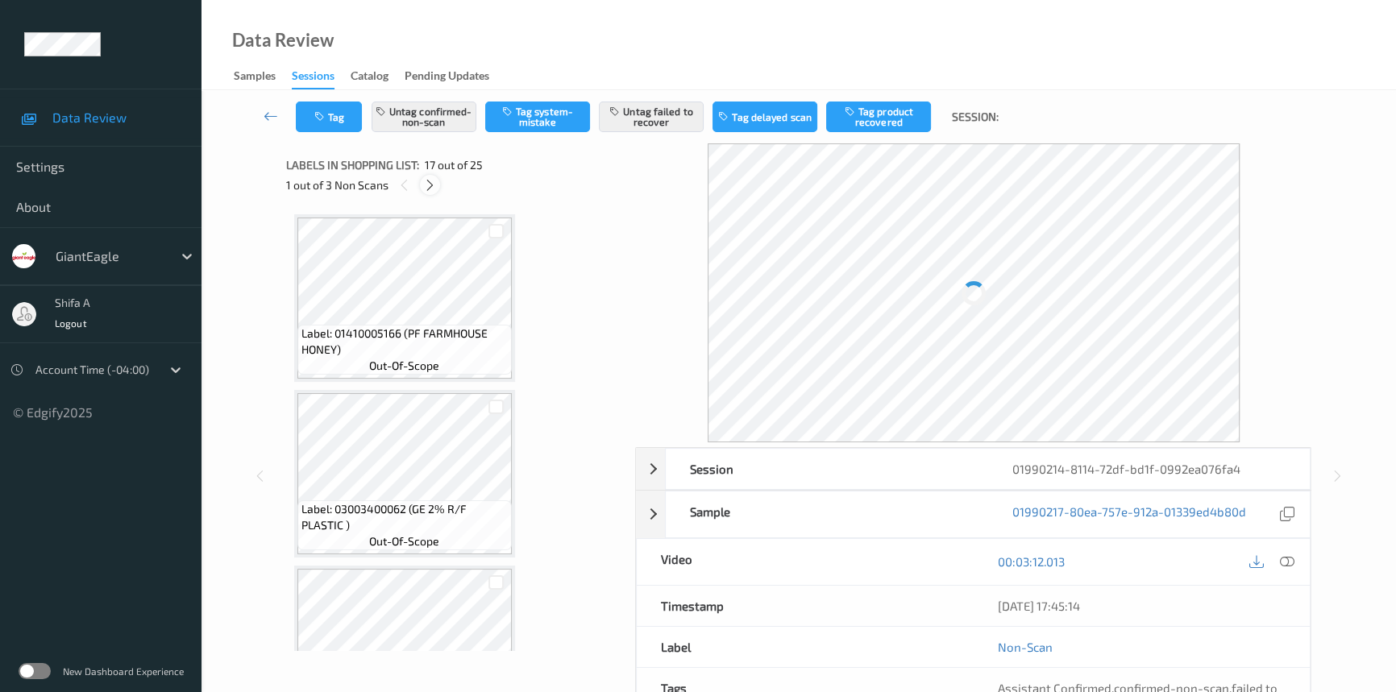
scroll to position [2635, 0]
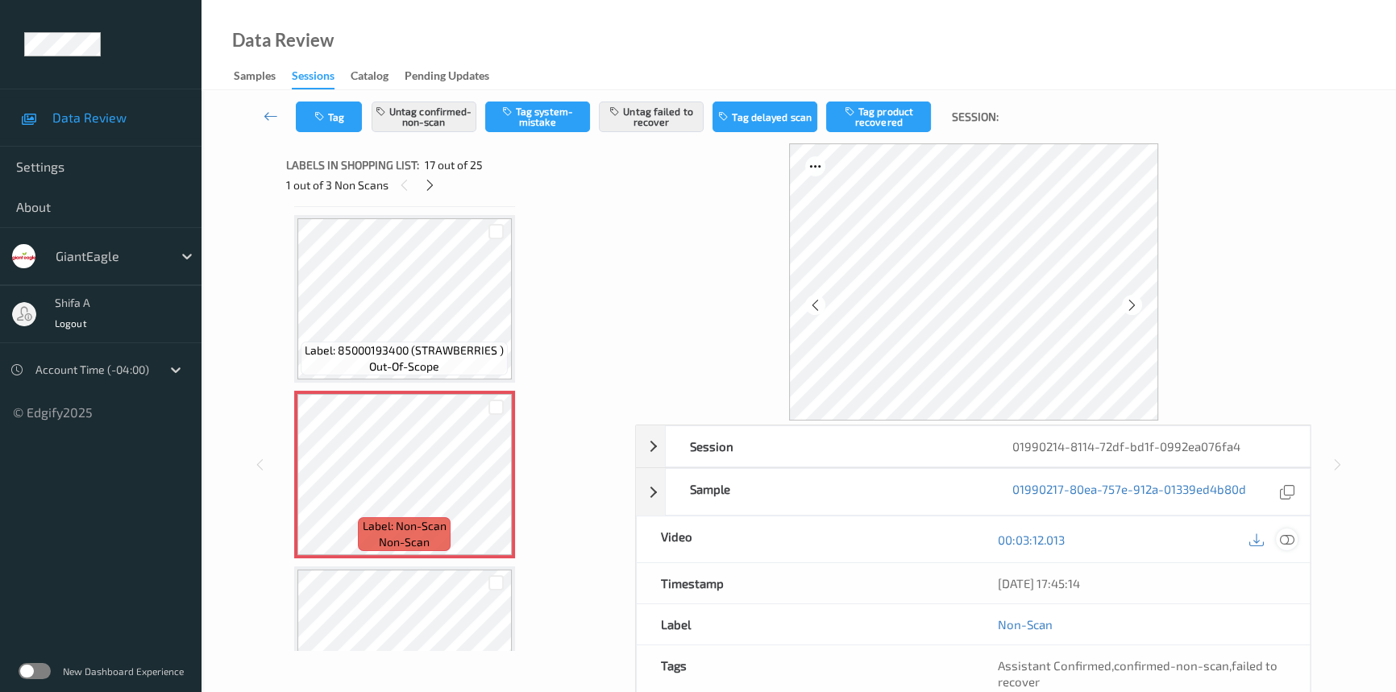
click at [1290, 539] on icon at bounding box center [1287, 540] width 15 height 15
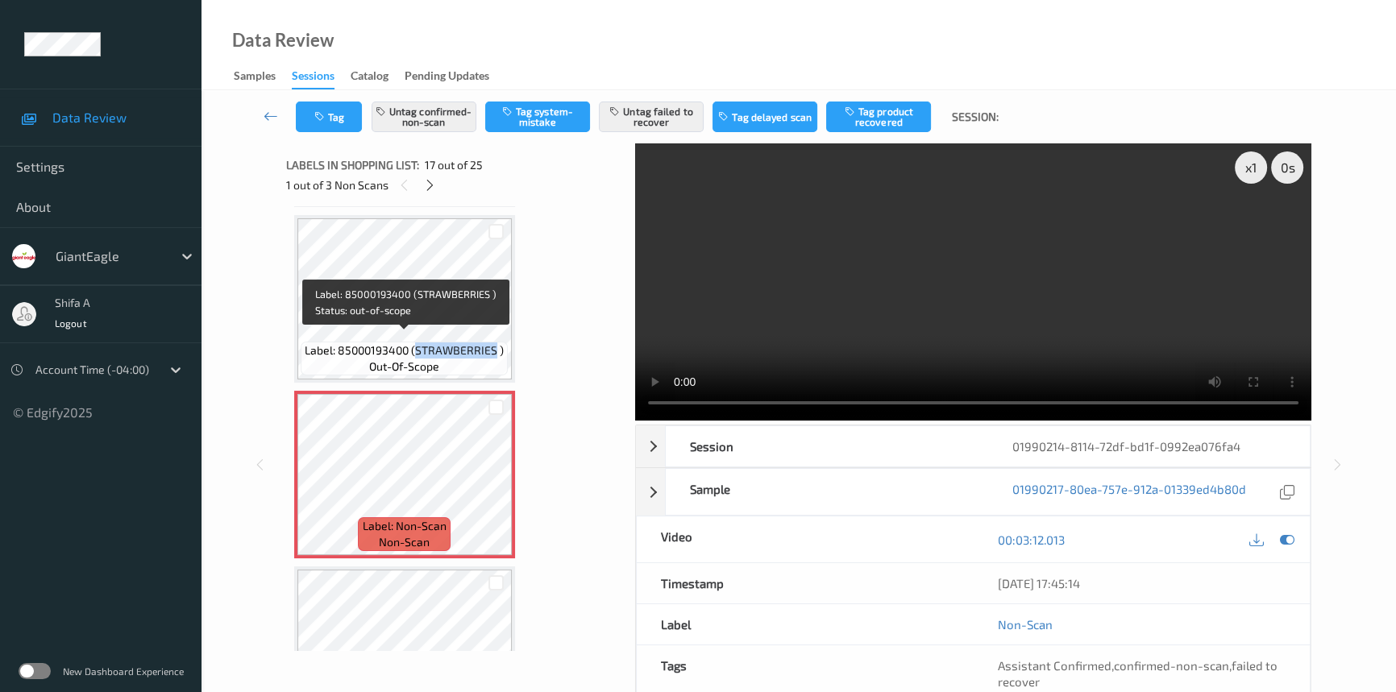
drag, startPoint x: 413, startPoint y: 339, endPoint x: 496, endPoint y: 344, distance: 82.4
click at [496, 344] on span "Label: 85000193400 (STRAWBERRIES )" at bounding box center [404, 351] width 199 height 16
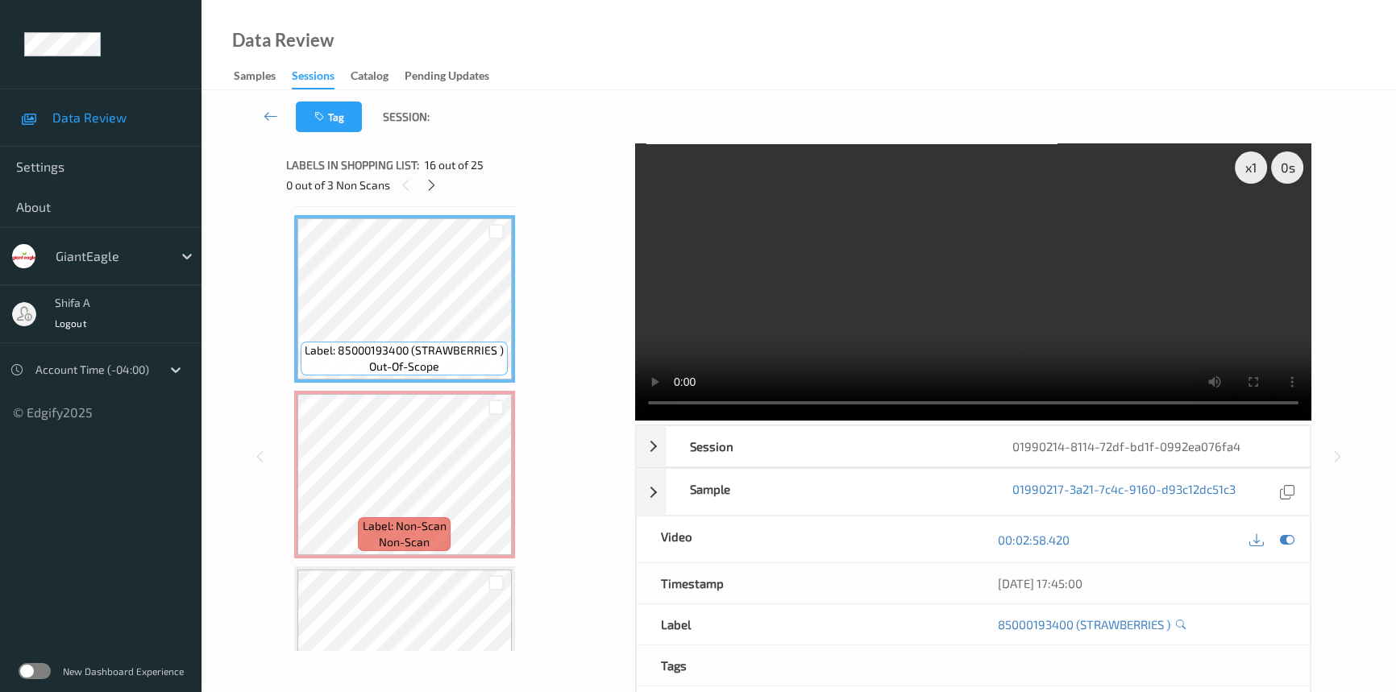
click at [1080, 292] on video at bounding box center [973, 281] width 676 height 277
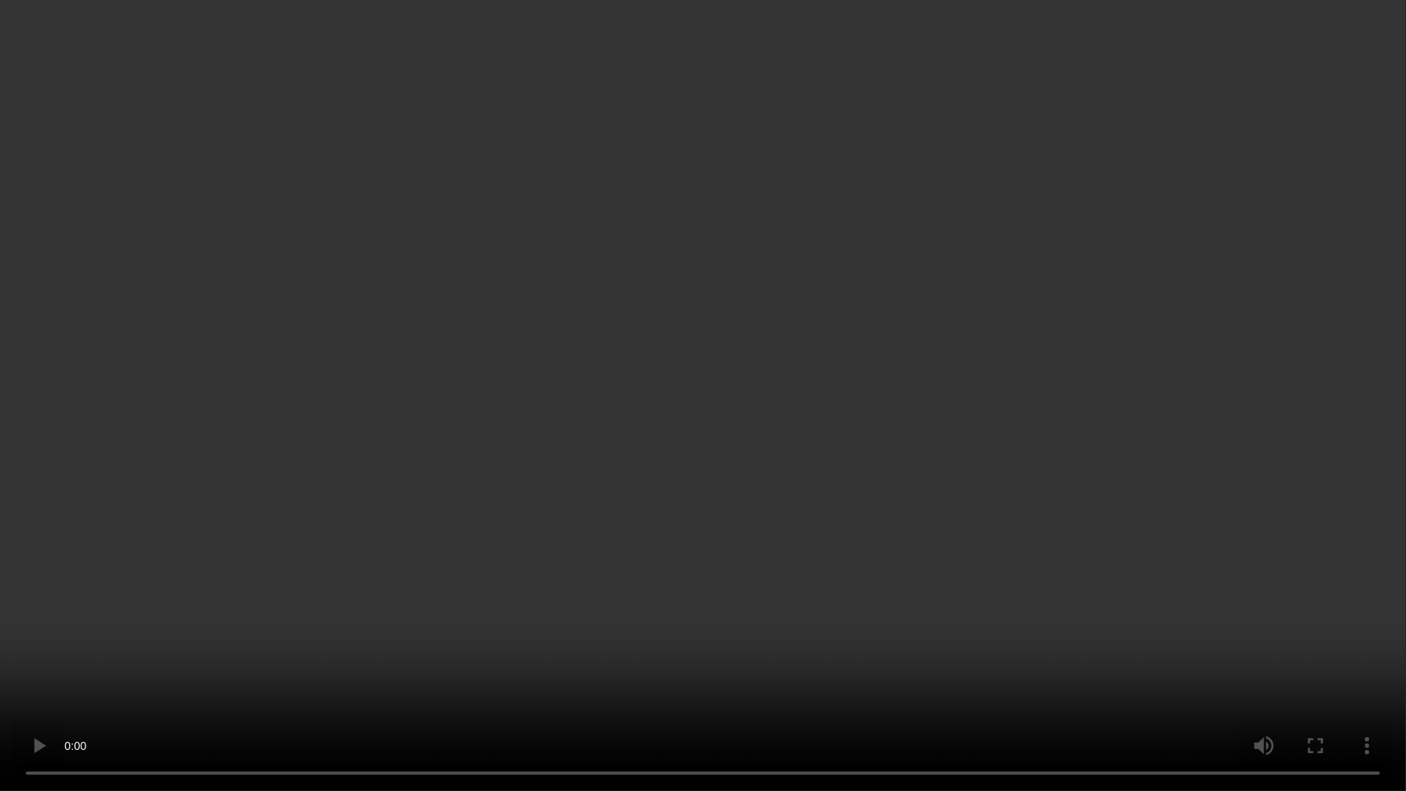
click at [978, 435] on video at bounding box center [703, 395] width 1406 height 791
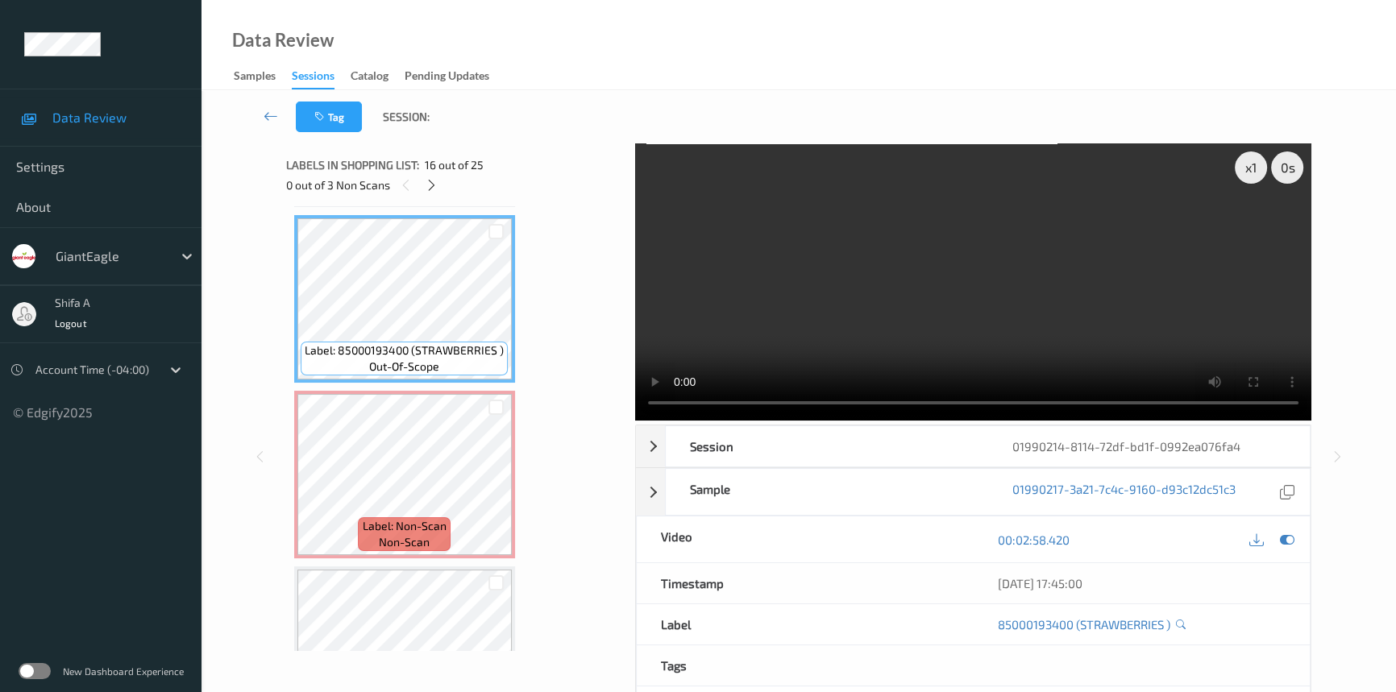
click at [1041, 272] on video at bounding box center [973, 281] width 676 height 277
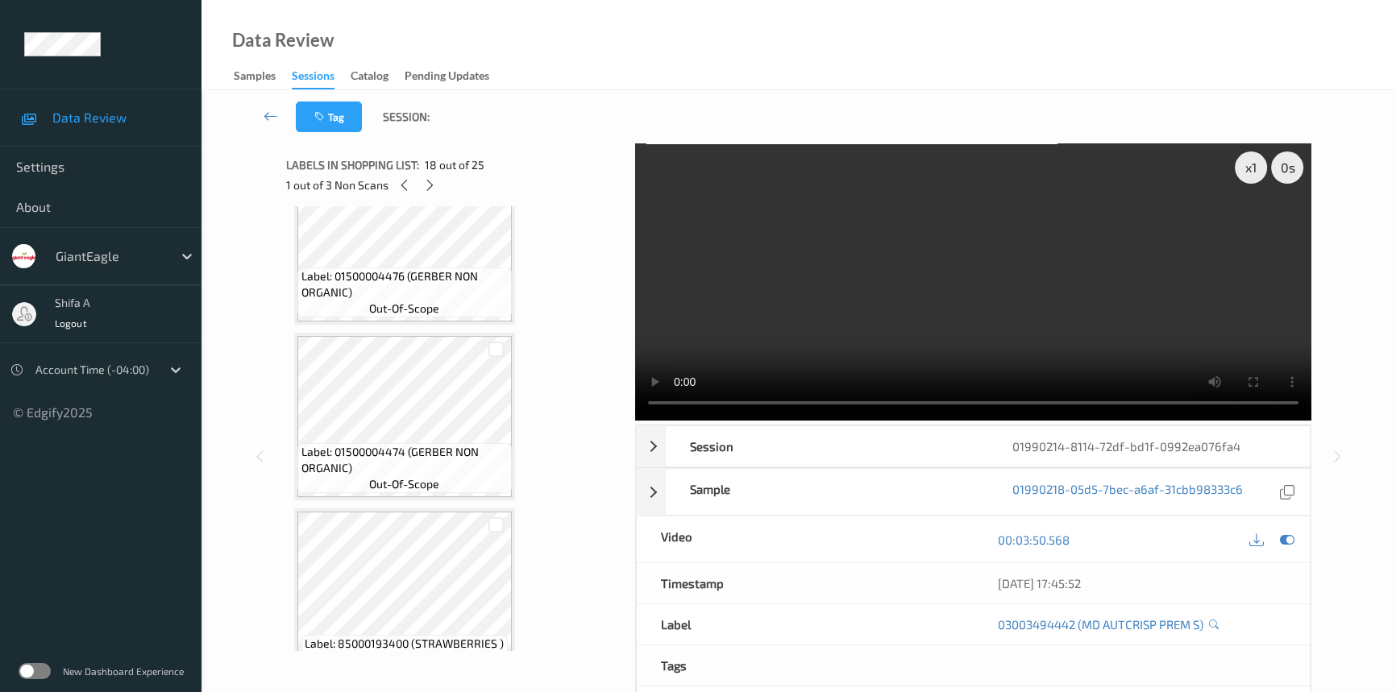
scroll to position [2927, 0]
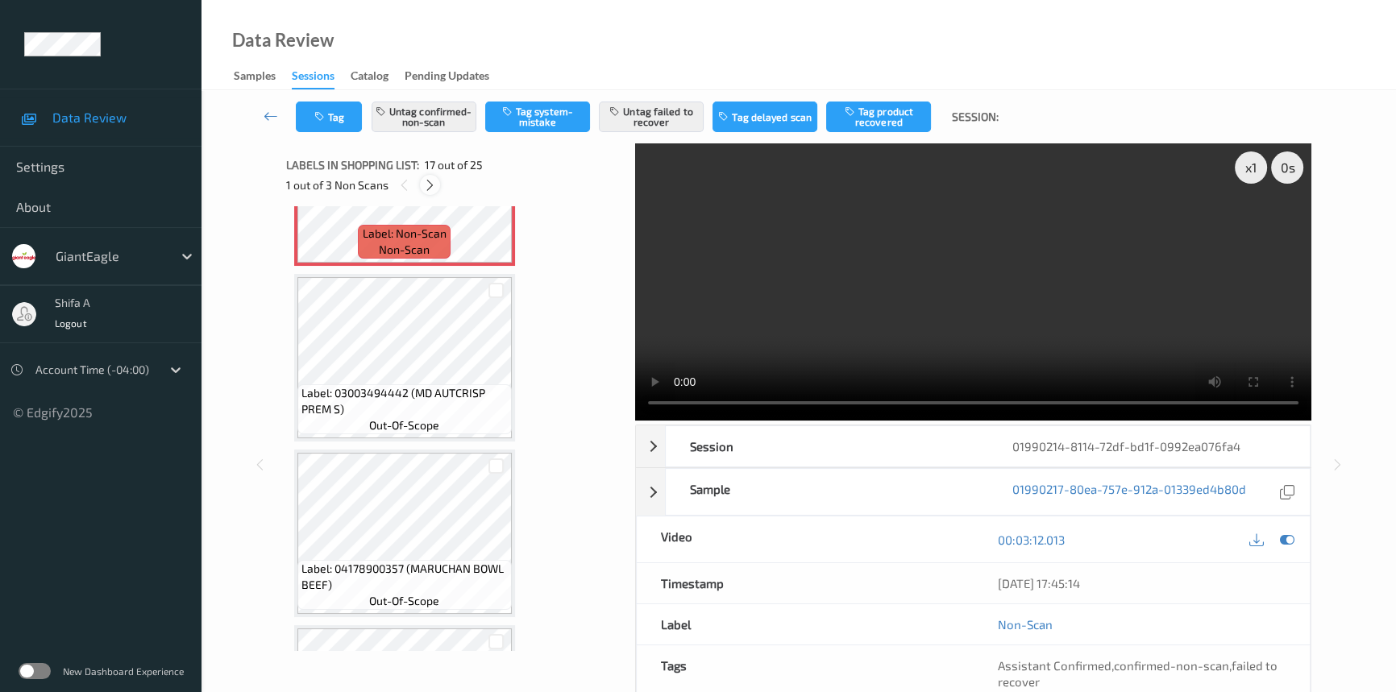
click at [434, 185] on icon at bounding box center [430, 185] width 14 height 15
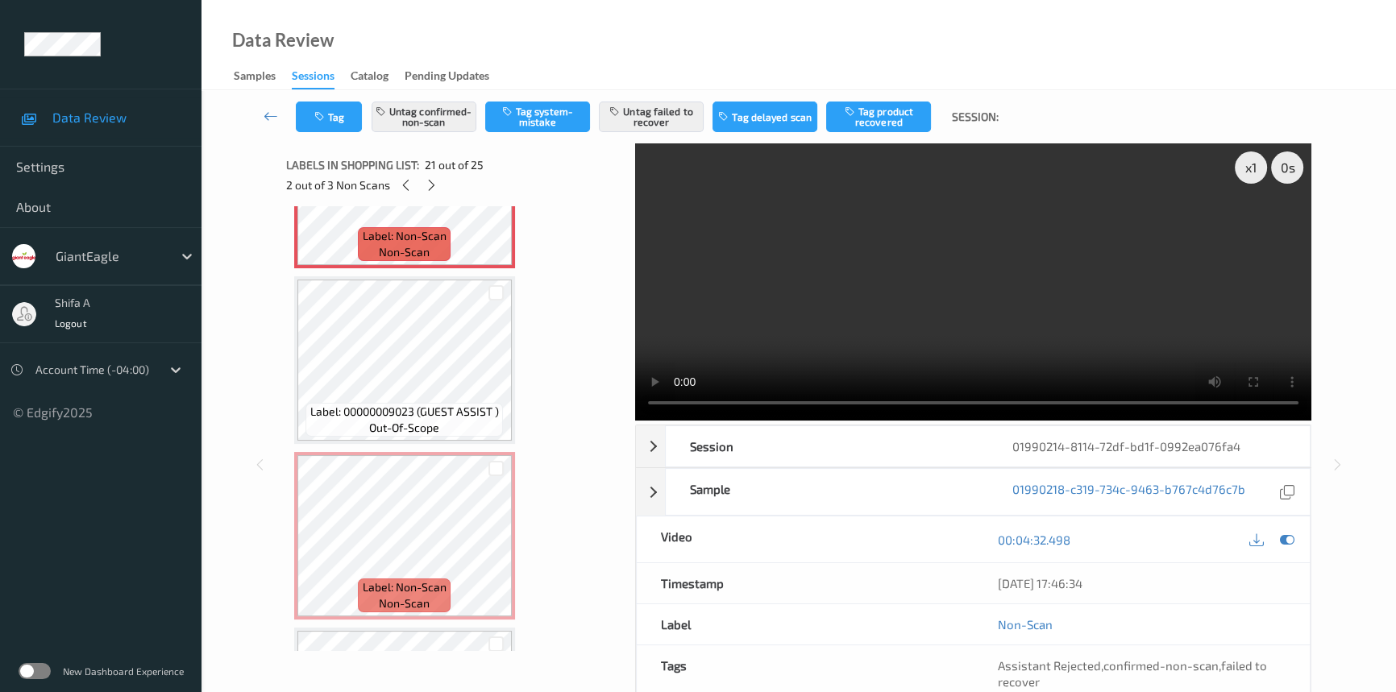
scroll to position [3335, 0]
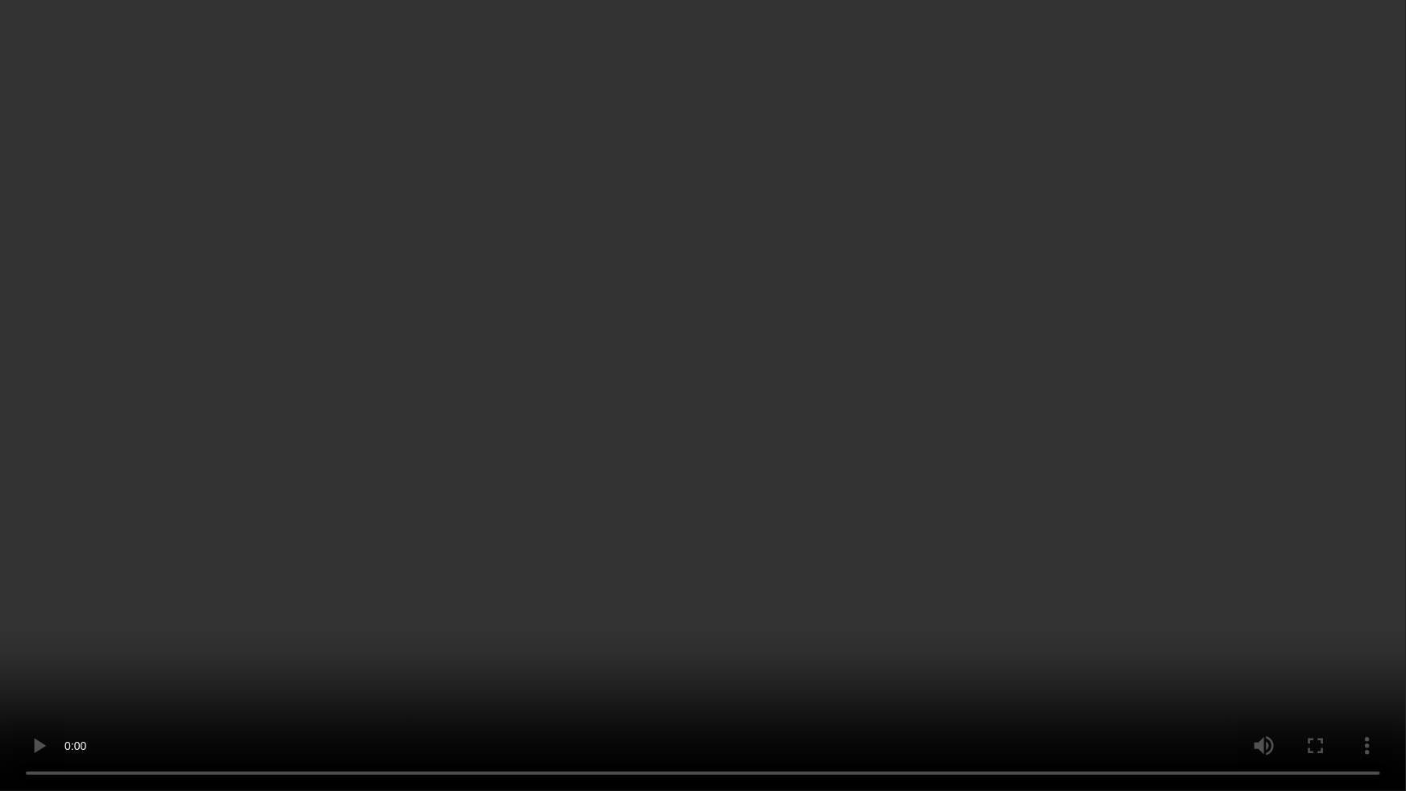
click at [854, 561] on video at bounding box center [703, 395] width 1406 height 791
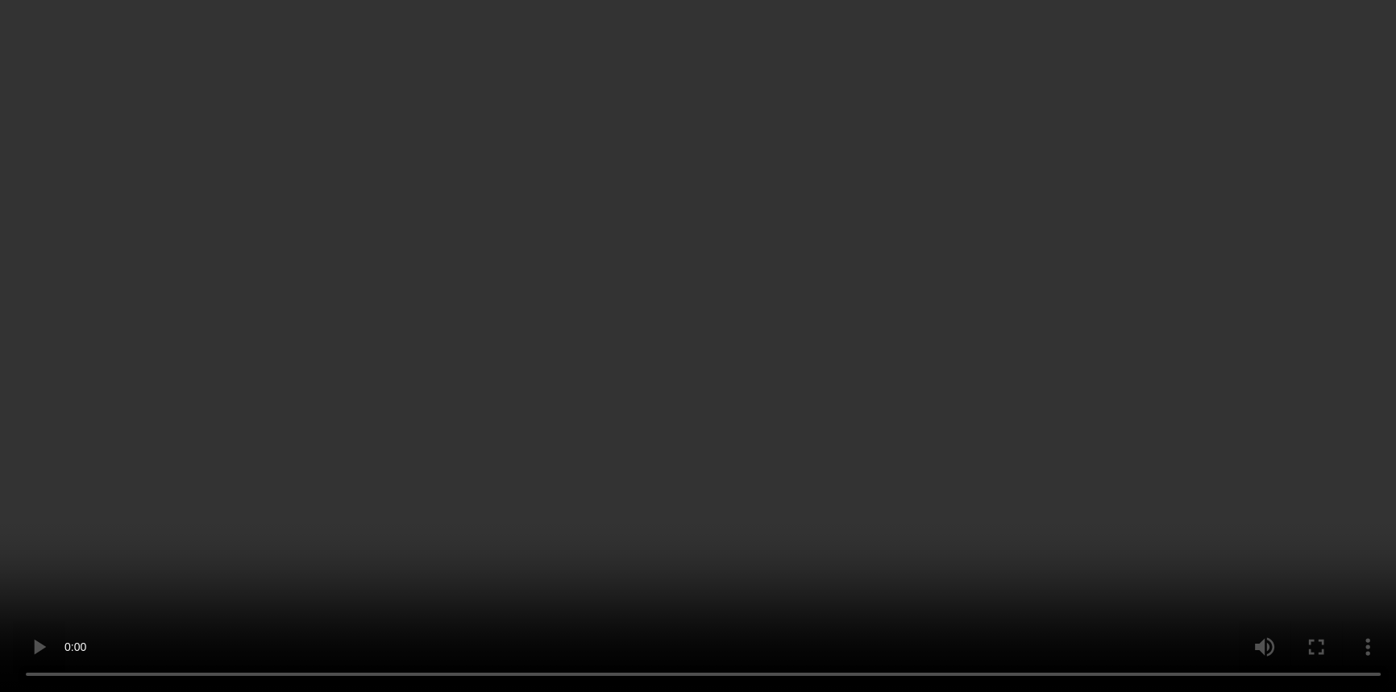
scroll to position [3810, 0]
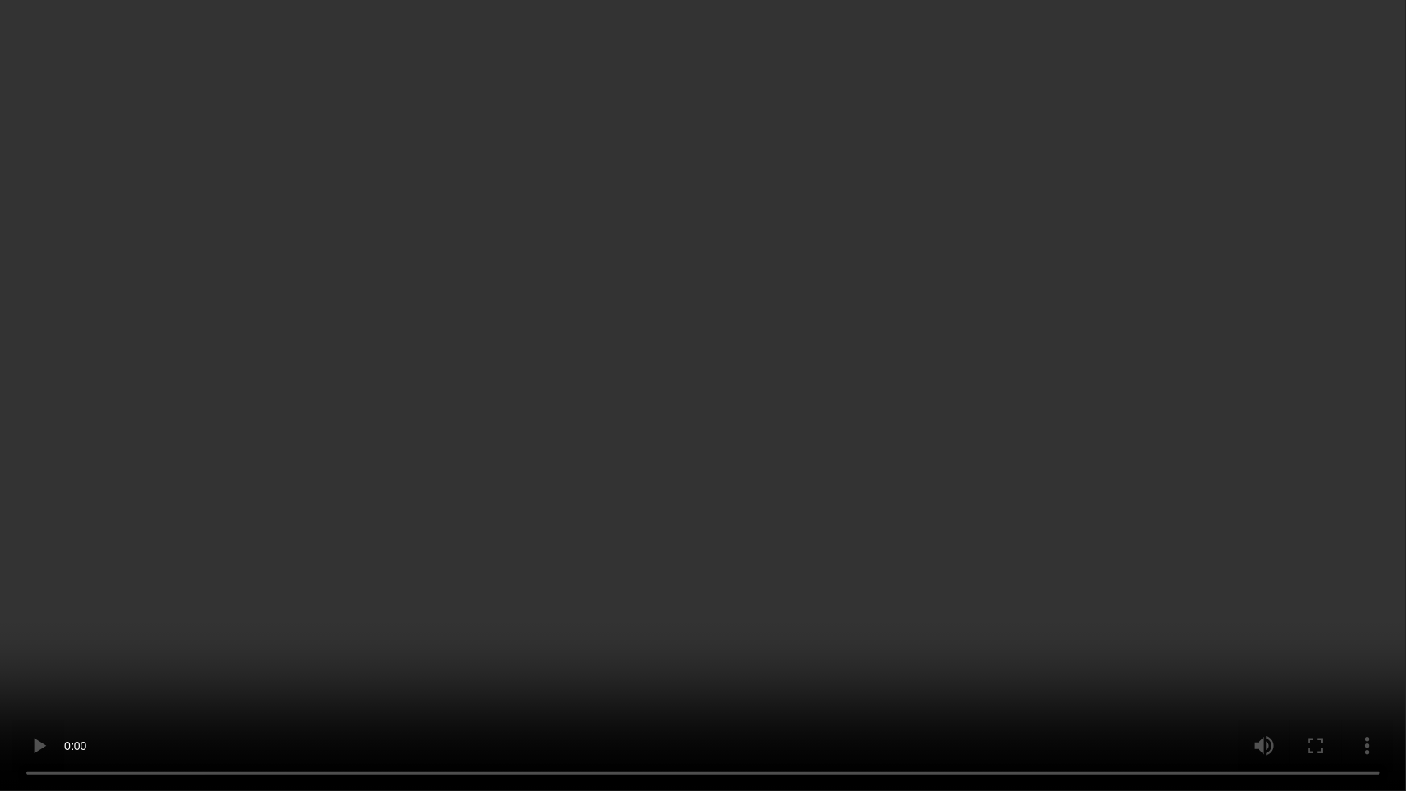
click at [998, 628] on video at bounding box center [703, 395] width 1406 height 791
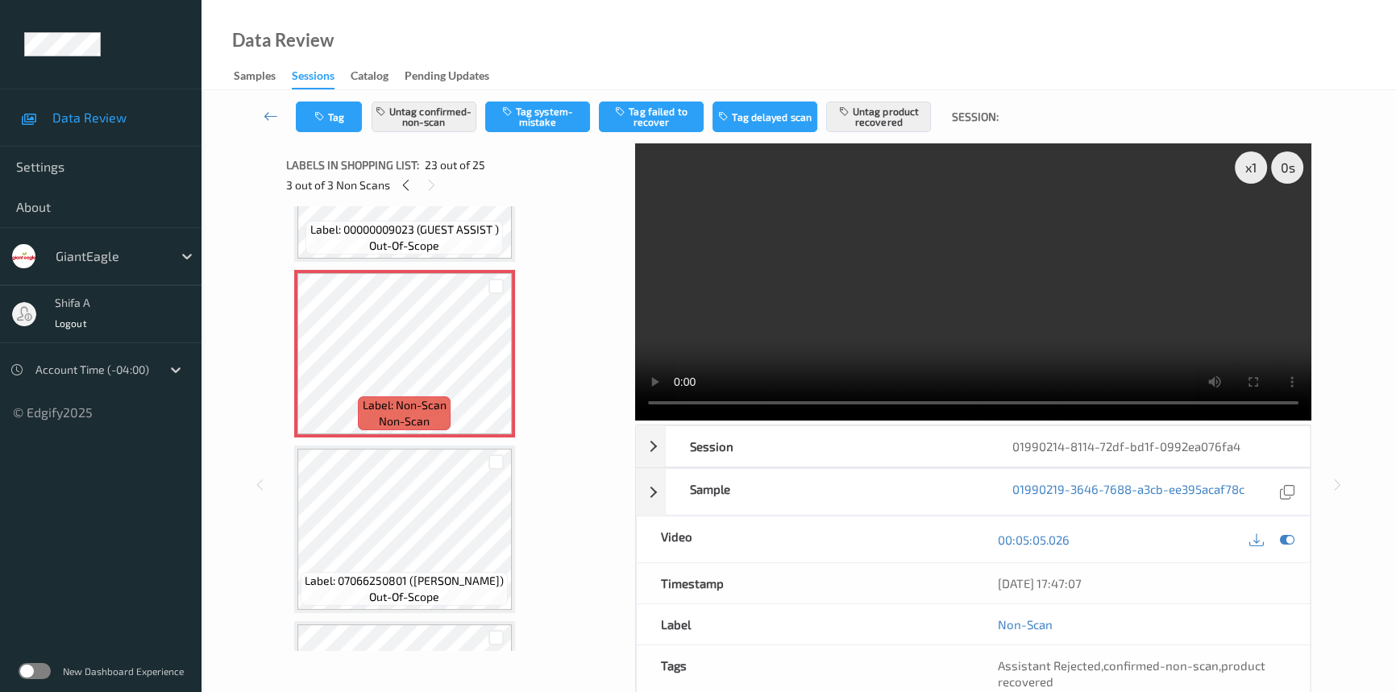
click at [1070, 307] on video at bounding box center [973, 281] width 676 height 277
click at [490, 360] on icon at bounding box center [496, 367] width 14 height 15
click at [1295, 544] on div at bounding box center [1287, 540] width 22 height 22
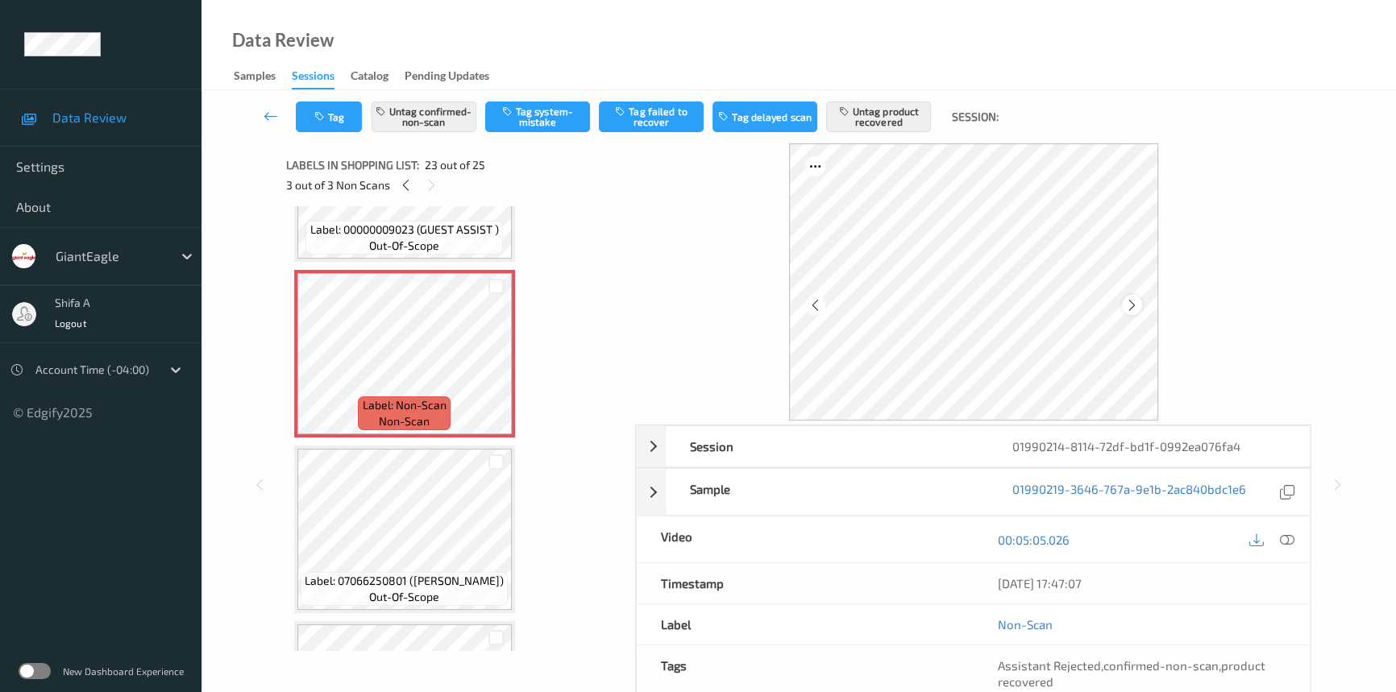
click at [1133, 302] on icon at bounding box center [1132, 304] width 14 height 15
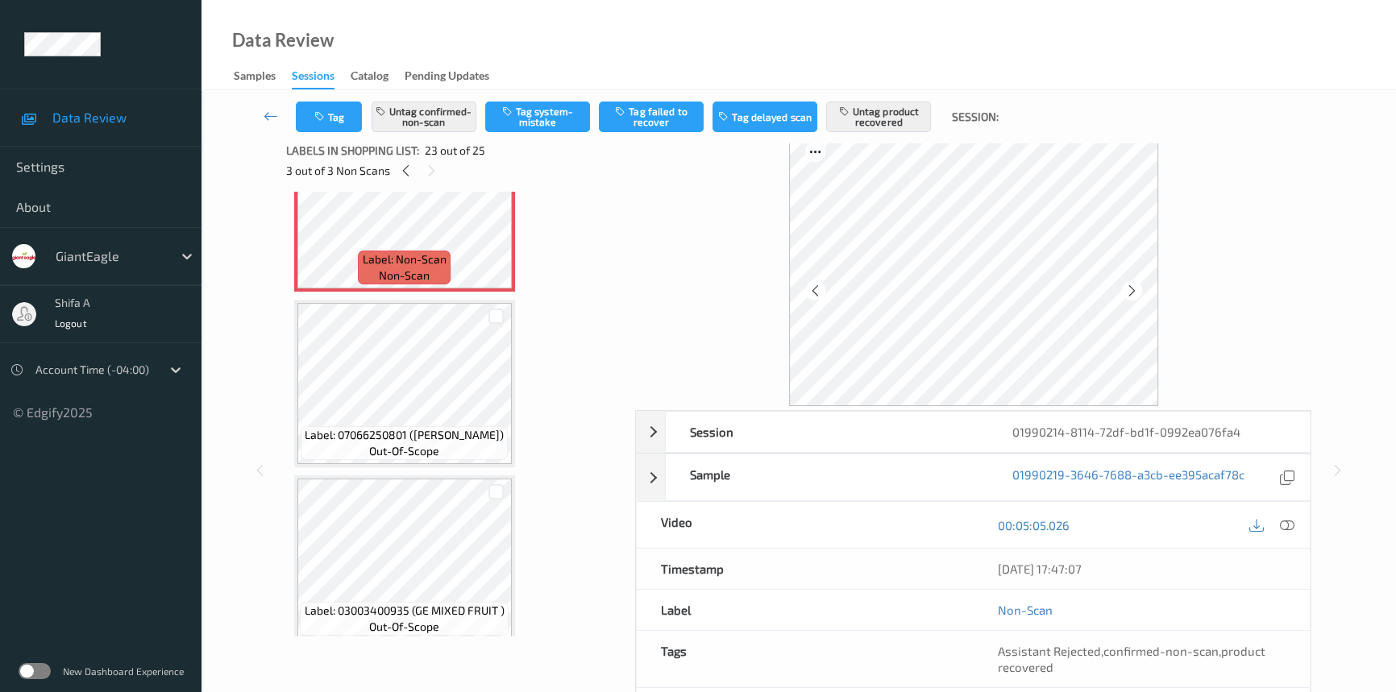
scroll to position [0, 0]
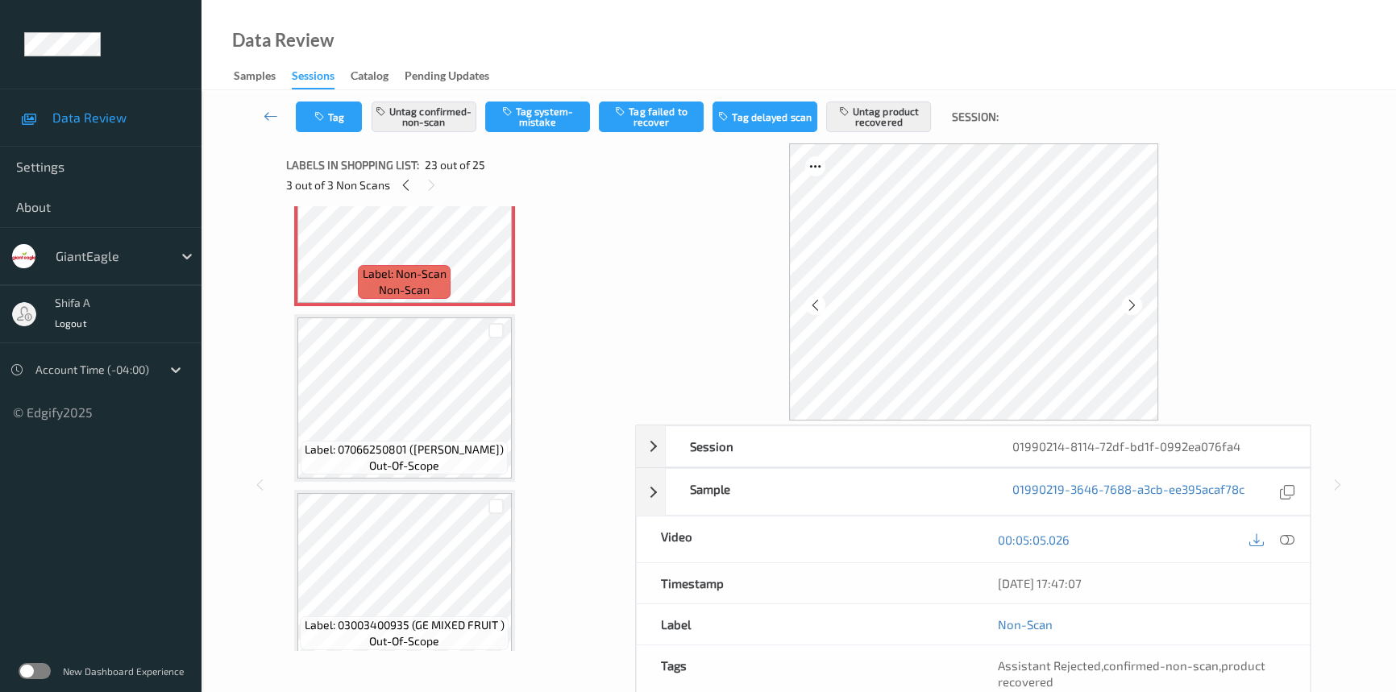
drag, startPoint x: 1290, startPoint y: 539, endPoint x: 1240, endPoint y: 564, distance: 55.1
click at [1286, 533] on icon at bounding box center [1287, 540] width 15 height 15
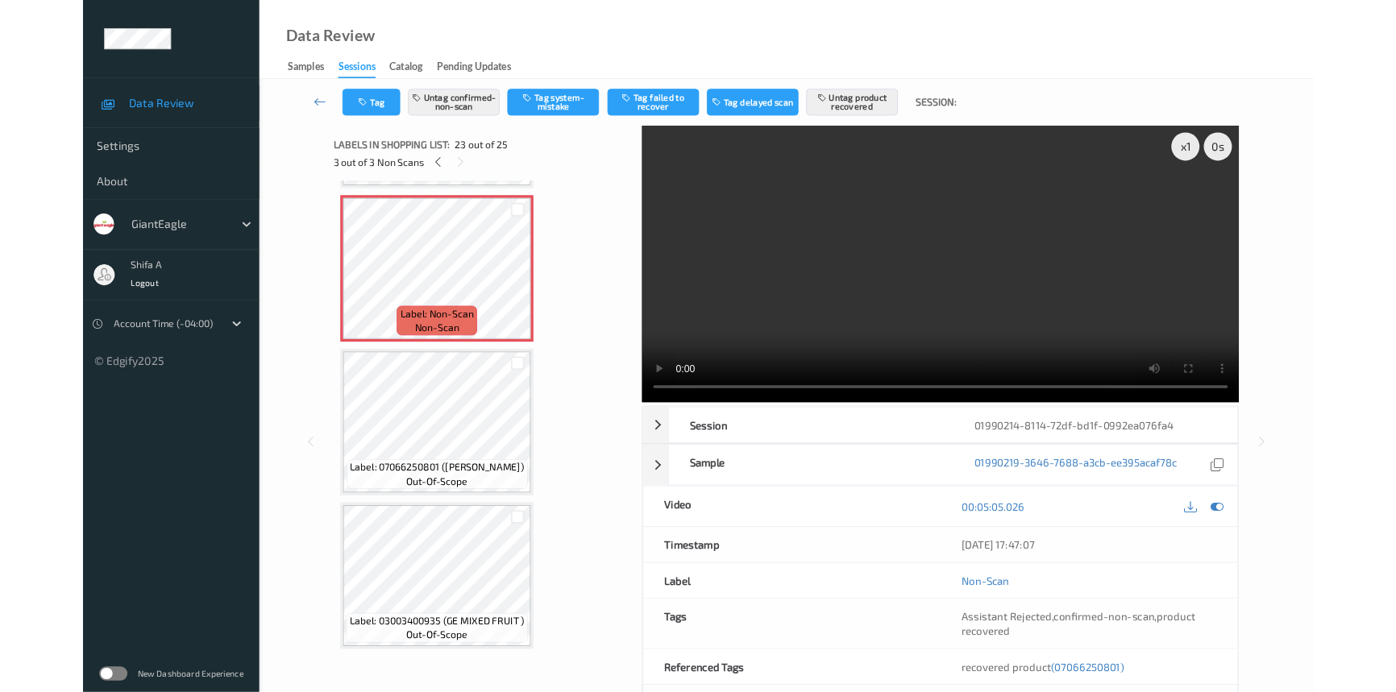
scroll to position [3842, 0]
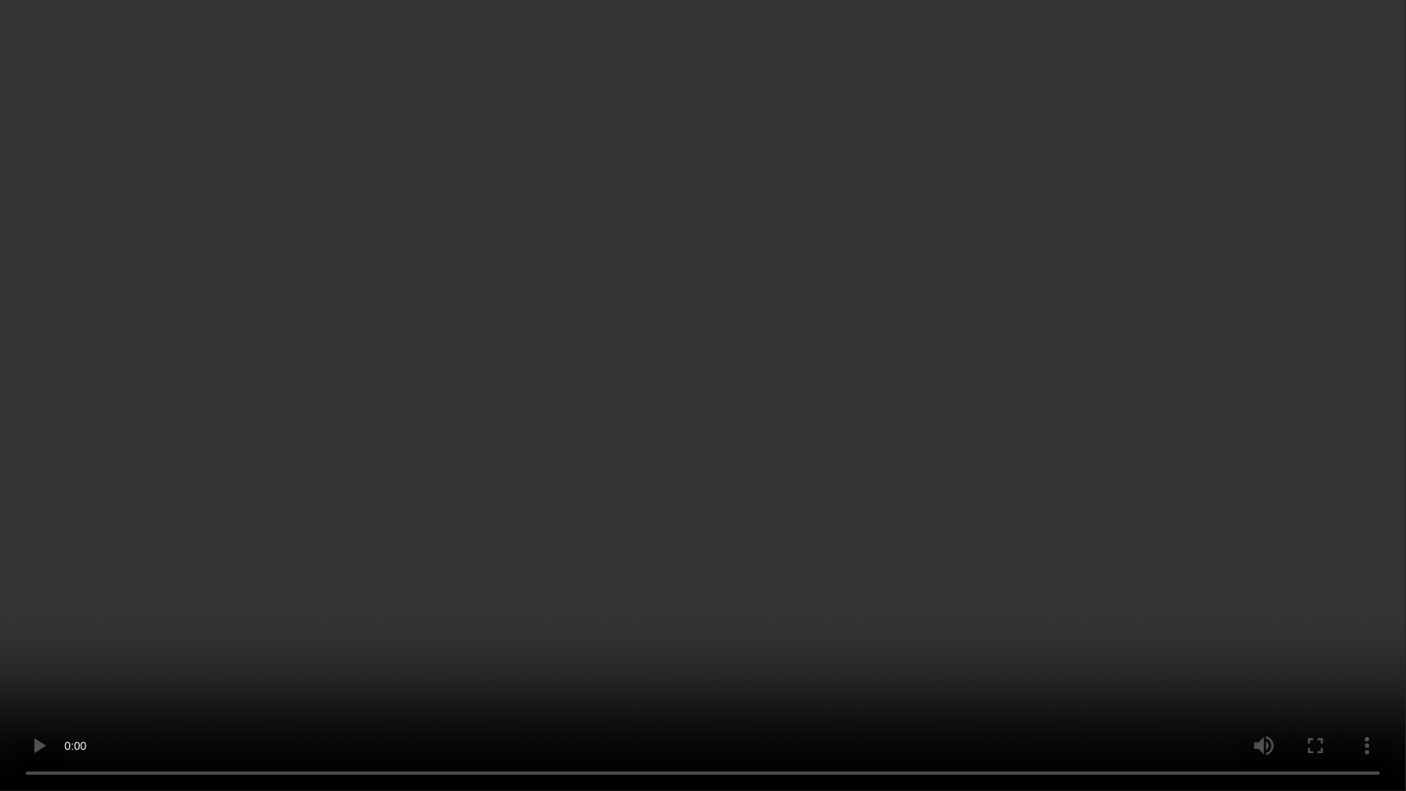
click at [1033, 441] on video at bounding box center [703, 395] width 1406 height 791
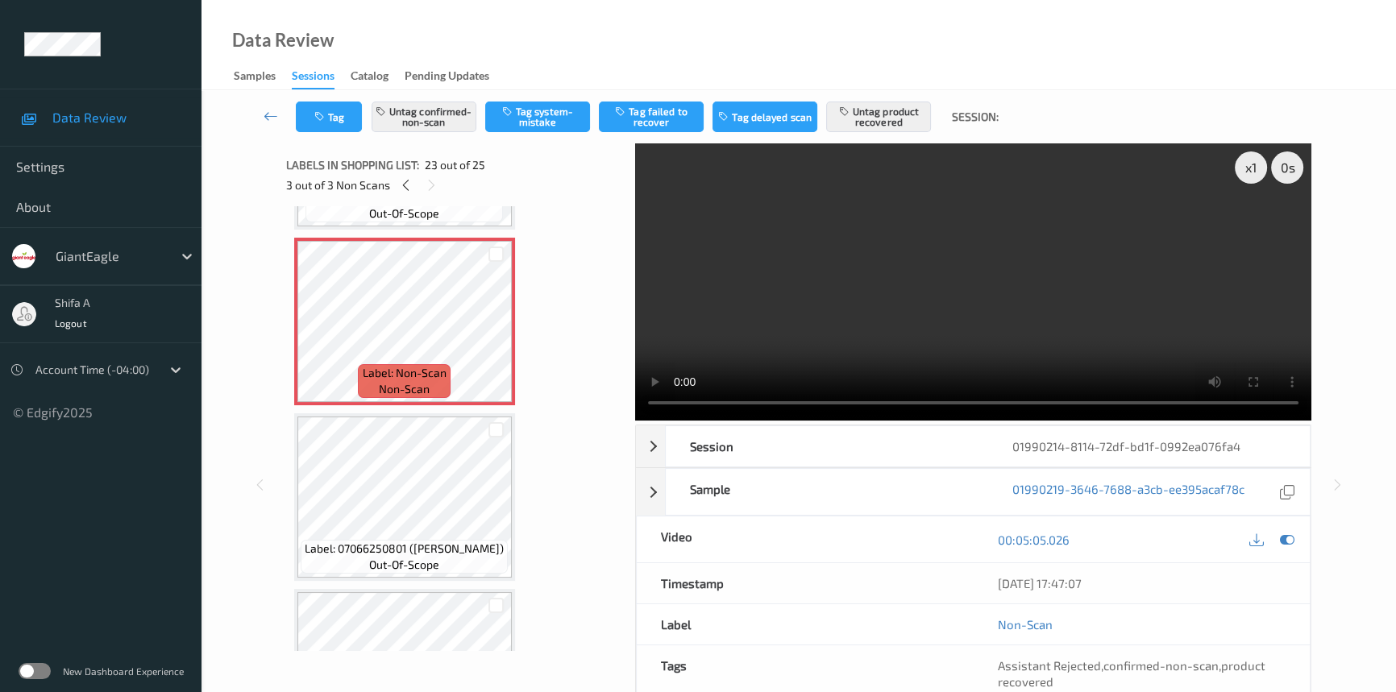
click at [781, 263] on video at bounding box center [973, 281] width 676 height 277
click at [887, 116] on button "Untag product recovered" at bounding box center [878, 117] width 105 height 31
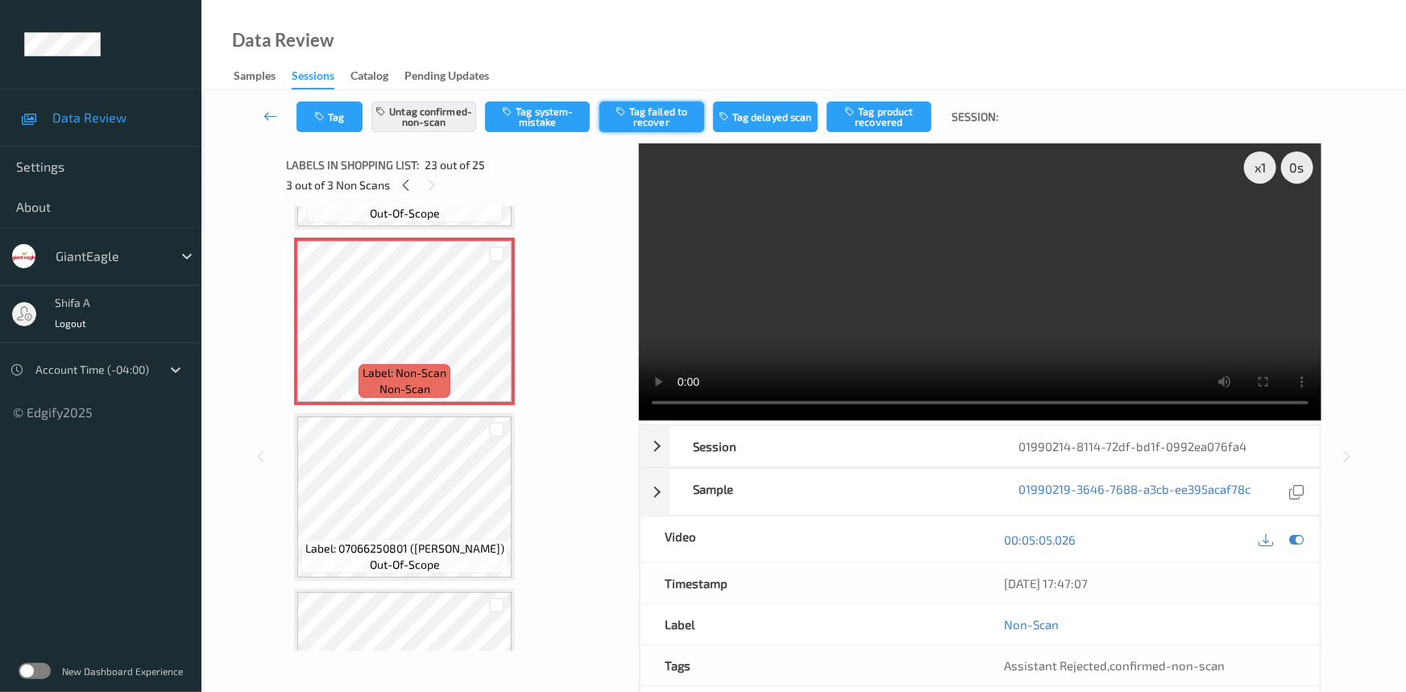
click at [658, 117] on button "Tag failed to recover" at bounding box center [652, 117] width 105 height 31
click at [1293, 533] on icon at bounding box center [1297, 540] width 15 height 15
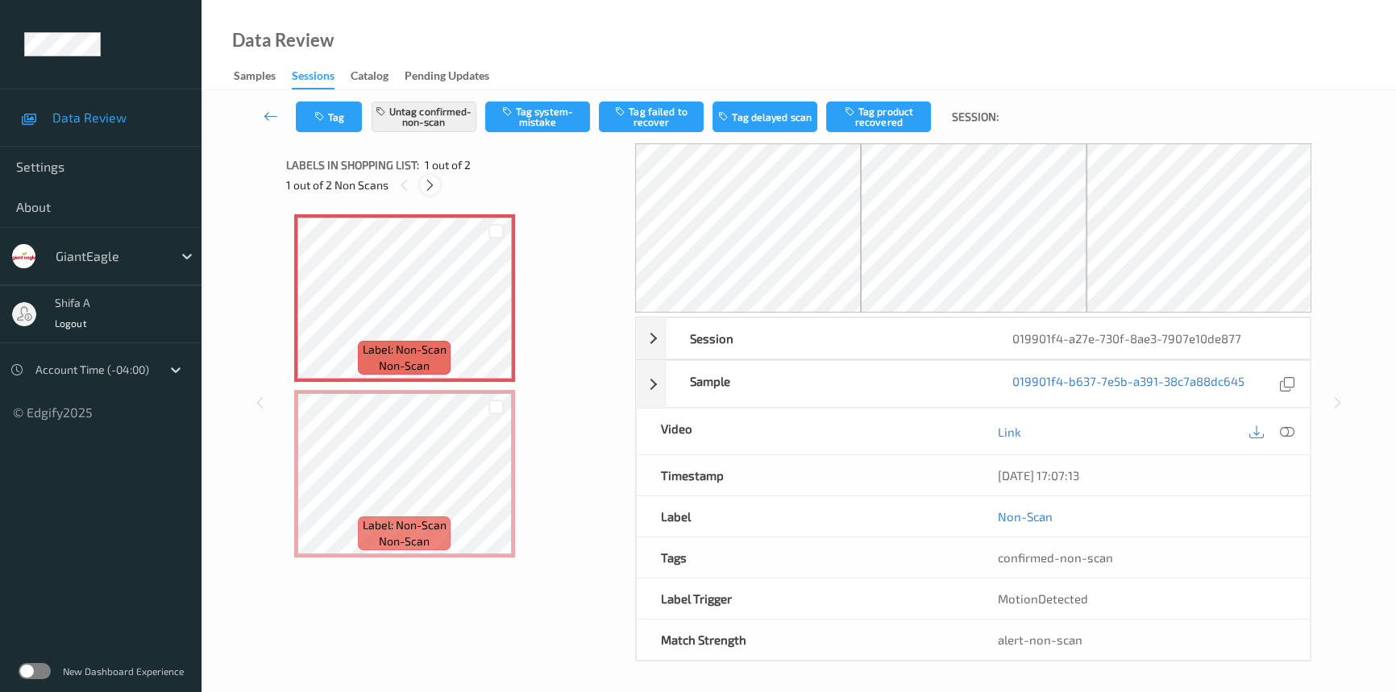
click at [428, 189] on icon at bounding box center [430, 185] width 14 height 15
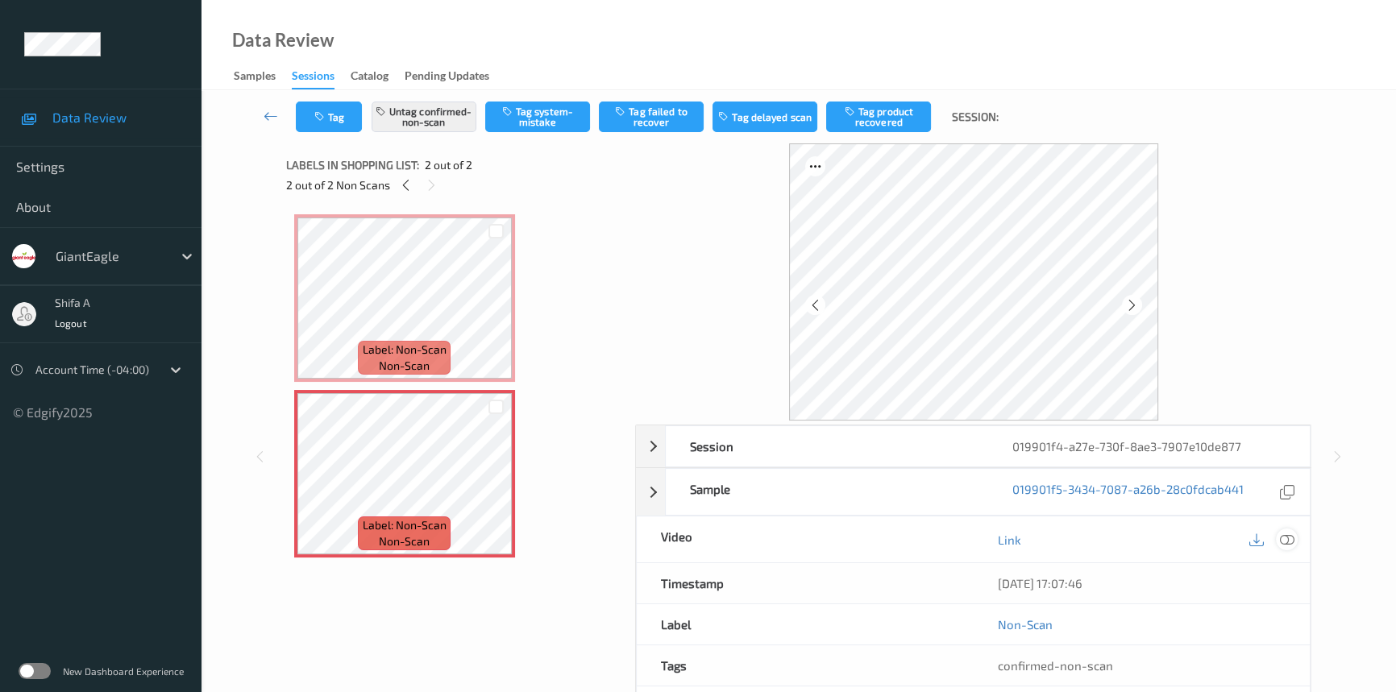
click at [1282, 538] on icon at bounding box center [1287, 540] width 15 height 15
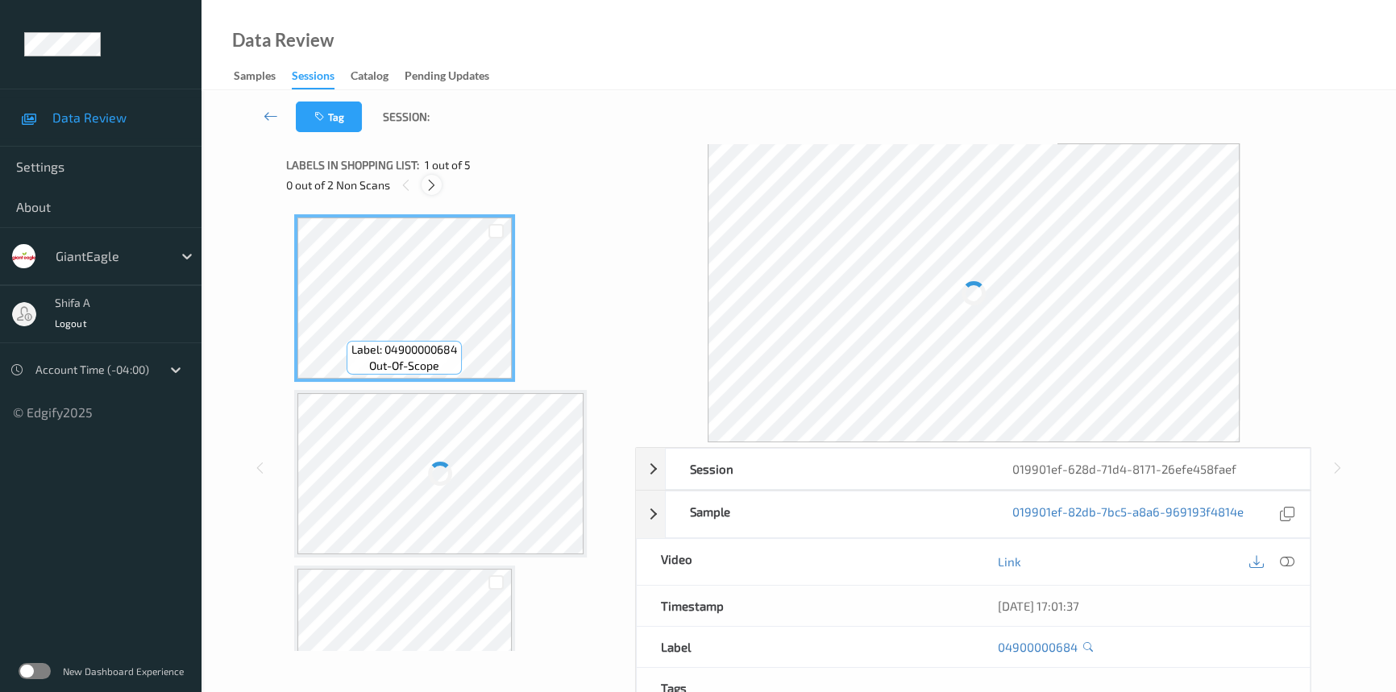
click at [435, 182] on icon at bounding box center [432, 185] width 14 height 15
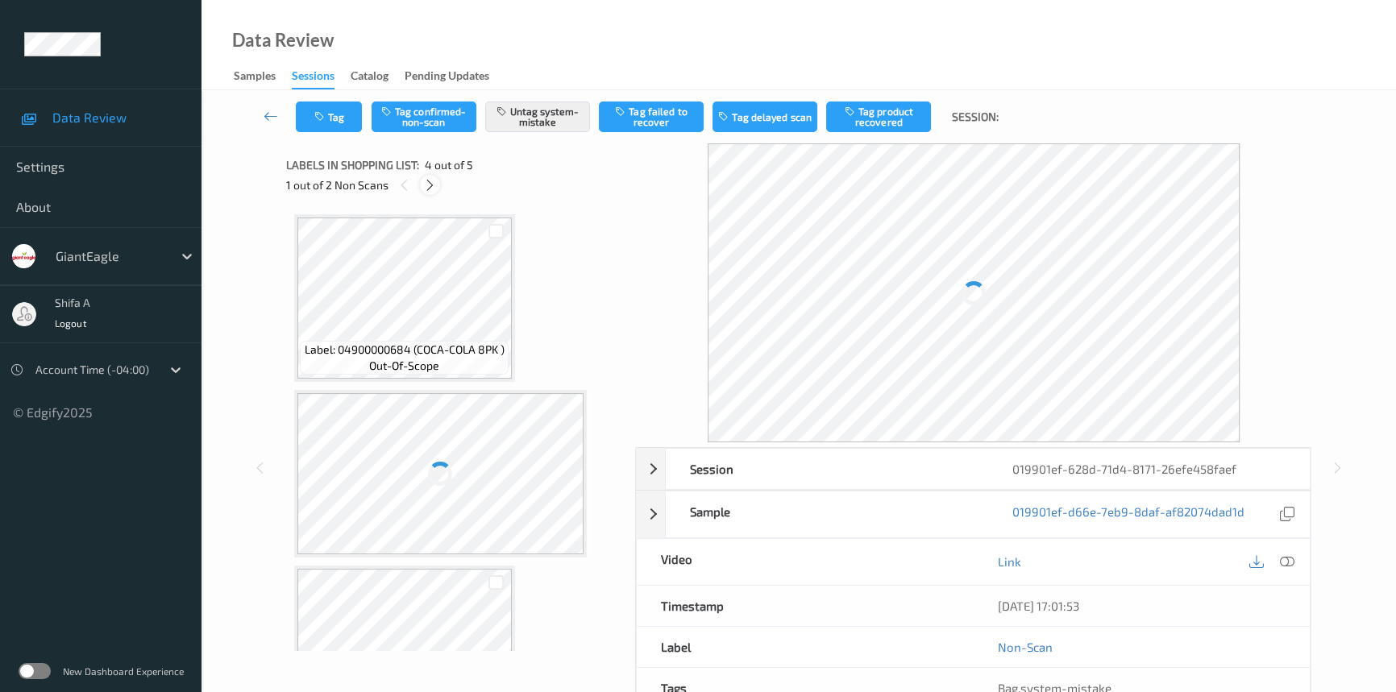
scroll to position [359, 0]
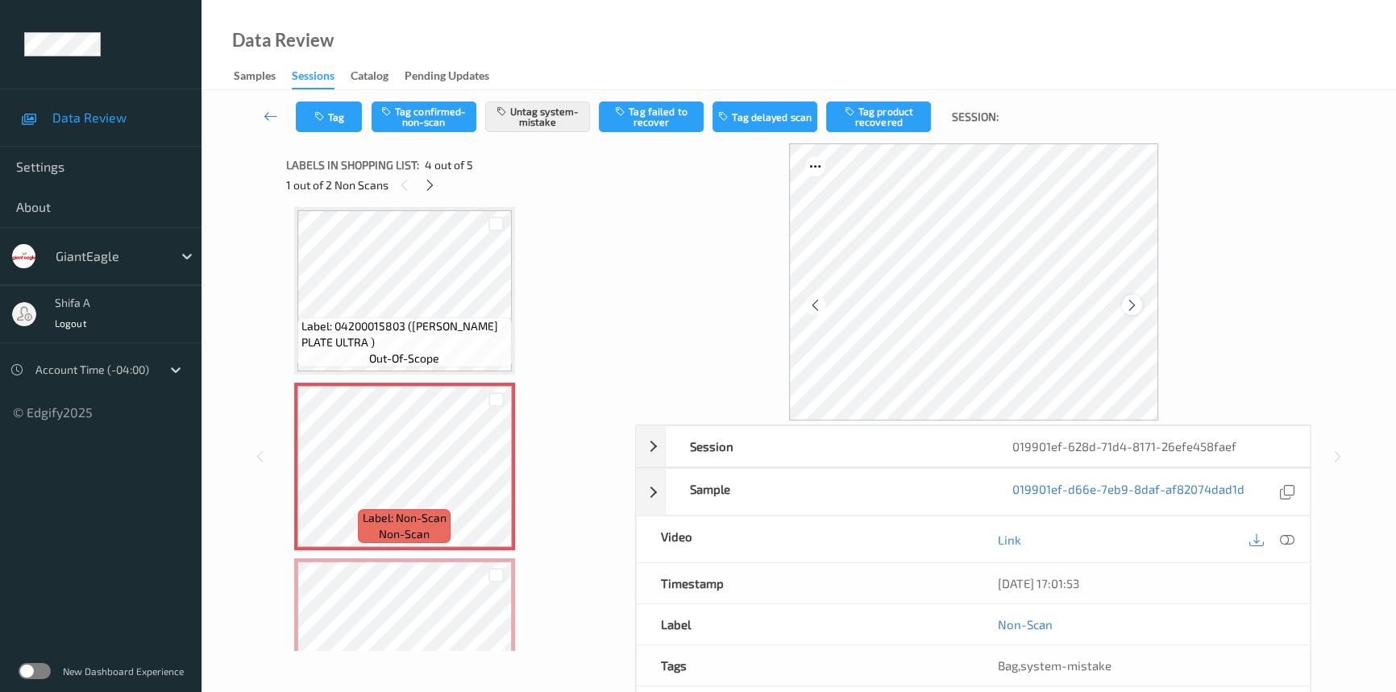
click at [1129, 305] on icon at bounding box center [1132, 304] width 14 height 15
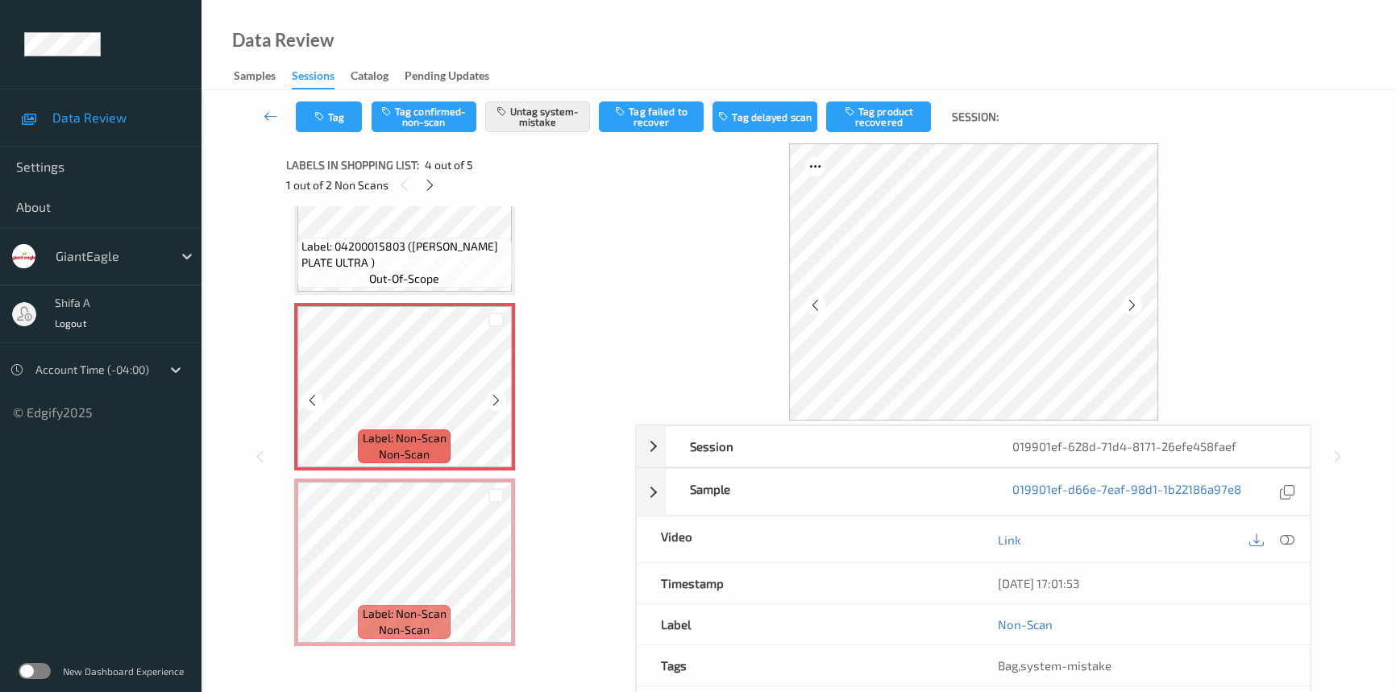
scroll to position [109, 0]
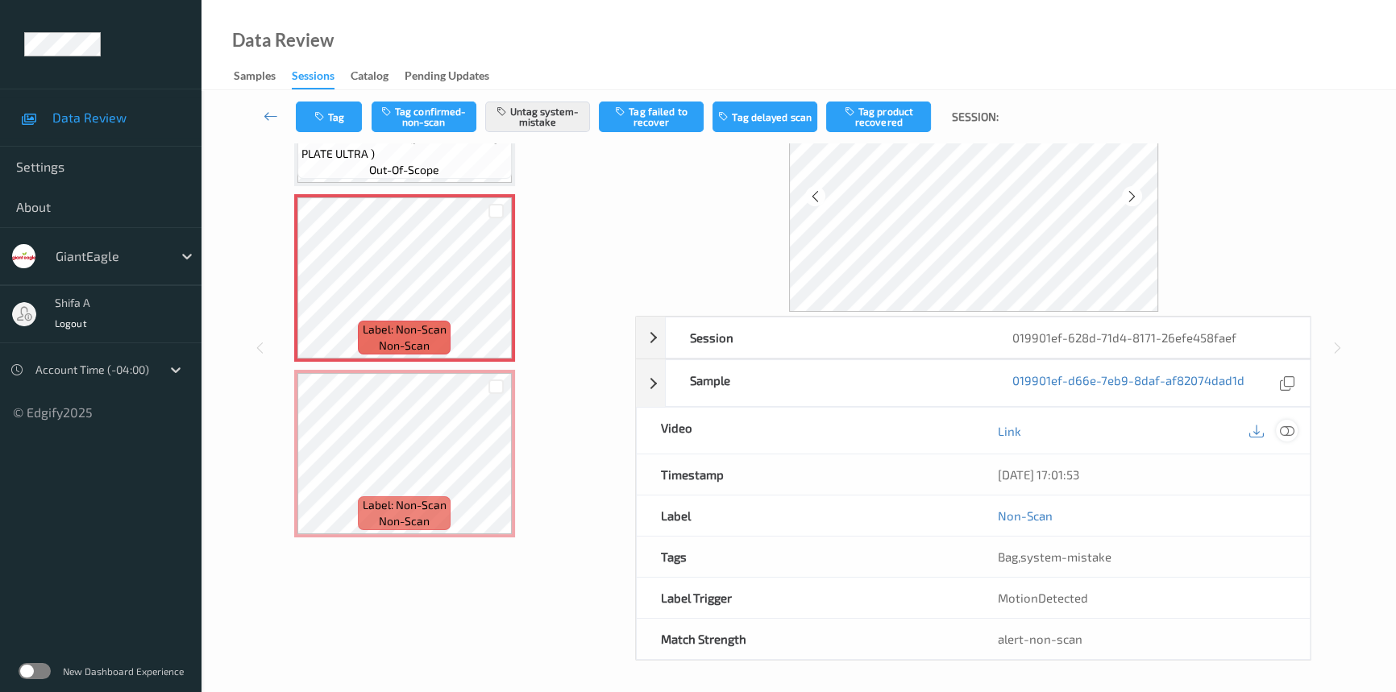
drag, startPoint x: 1287, startPoint y: 427, endPoint x: 1237, endPoint y: 429, distance: 50.0
click at [1286, 427] on icon at bounding box center [1287, 431] width 15 height 15
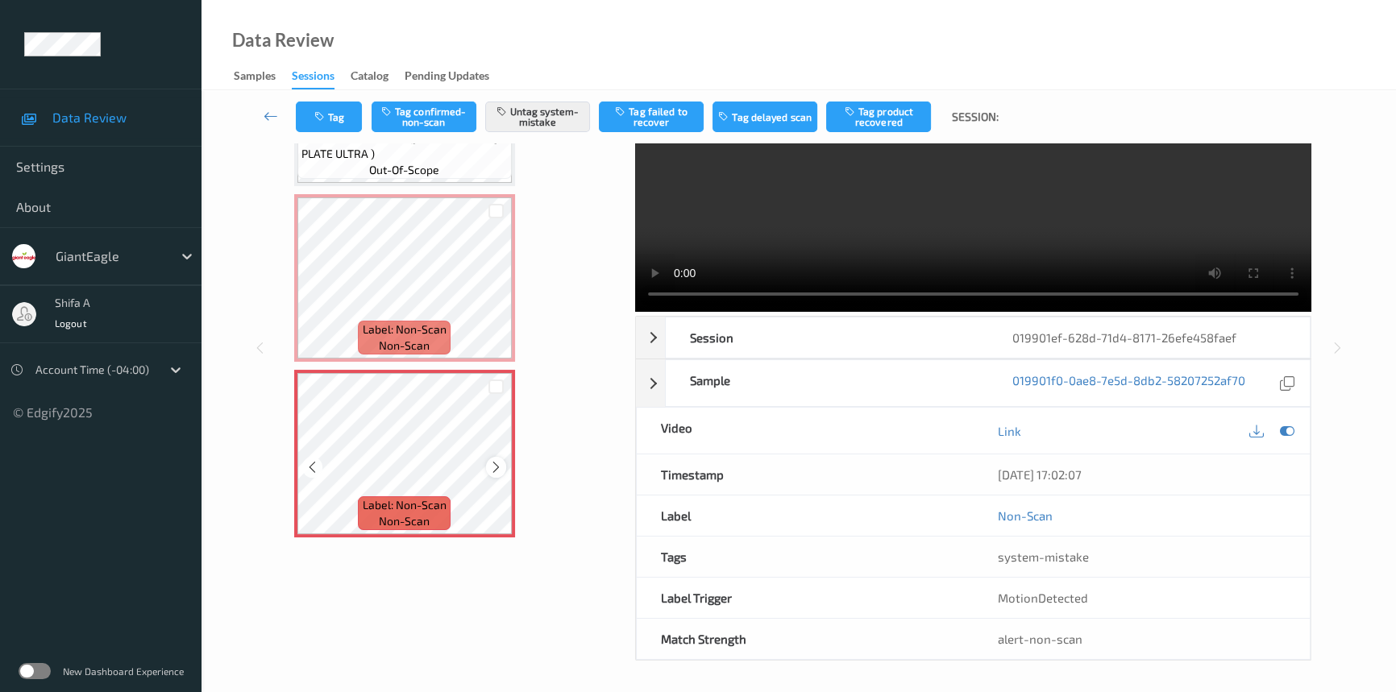
click at [495, 467] on icon at bounding box center [496, 467] width 14 height 15
click at [428, 323] on span "Label: Non-Scan" at bounding box center [405, 330] width 84 height 16
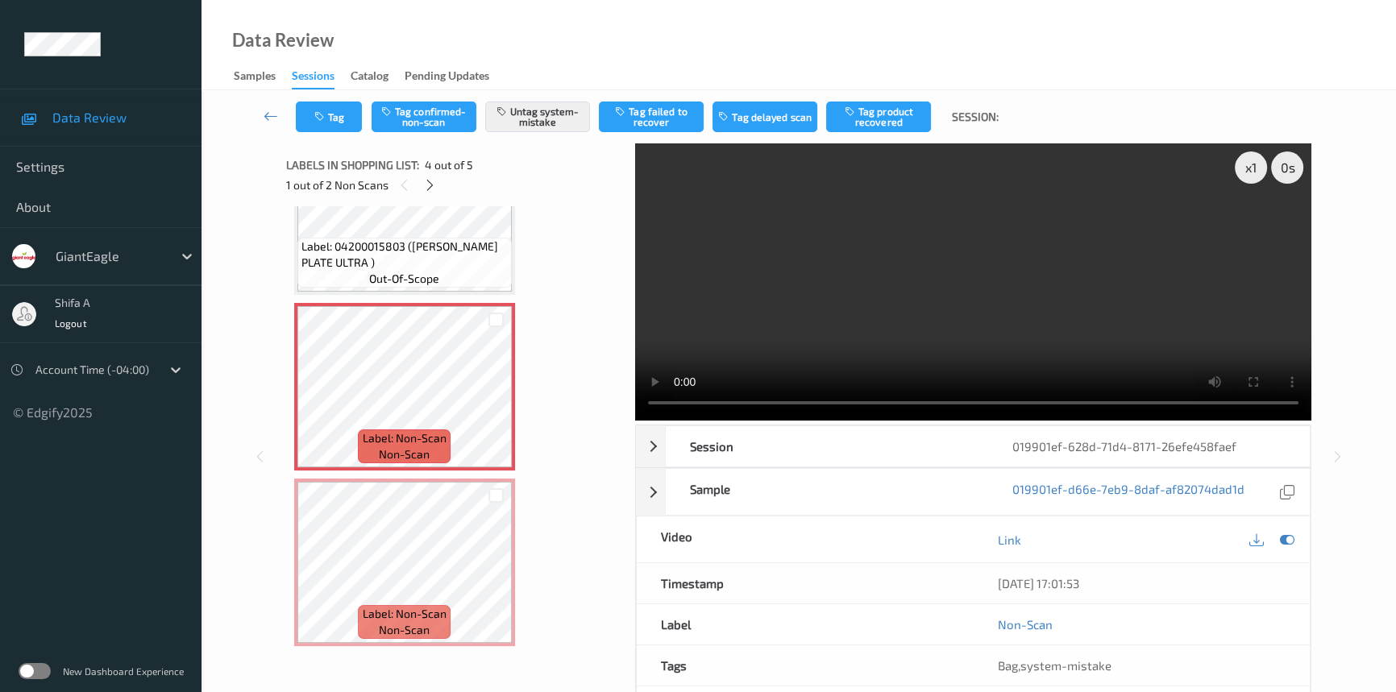
scroll to position [339, 0]
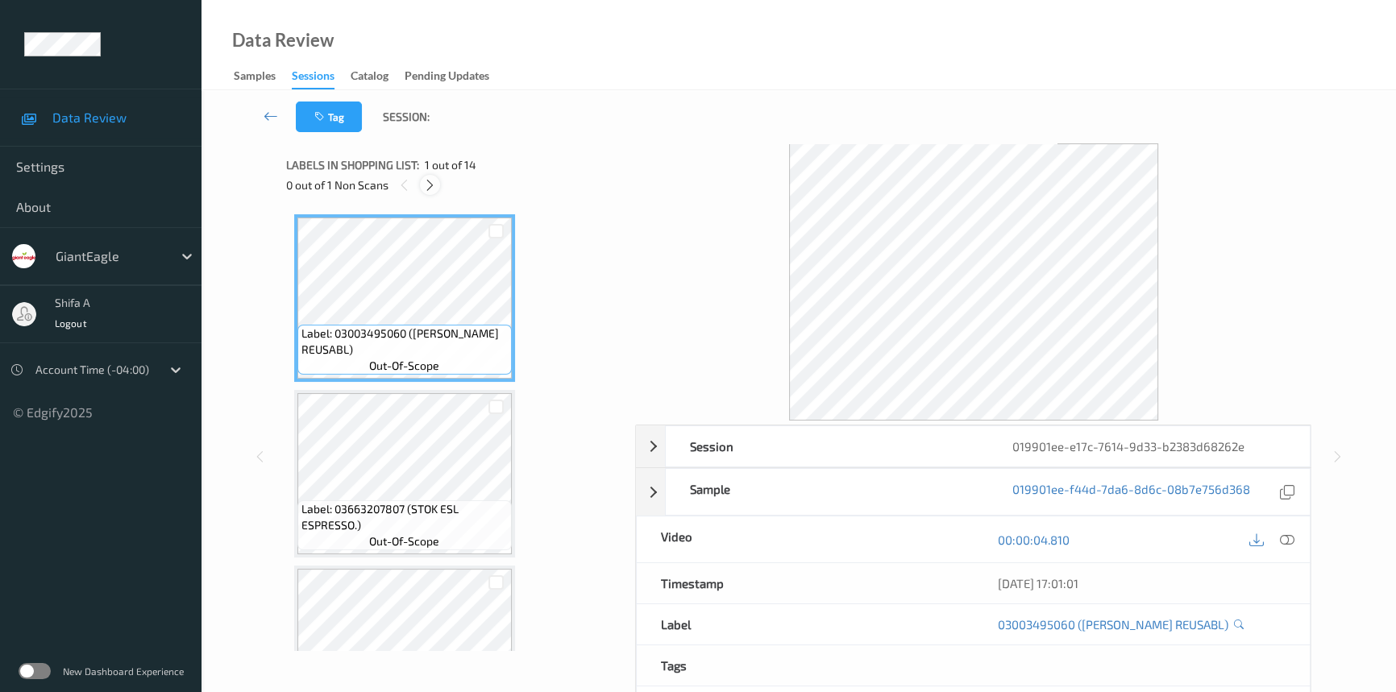
click at [432, 186] on icon at bounding box center [430, 185] width 14 height 15
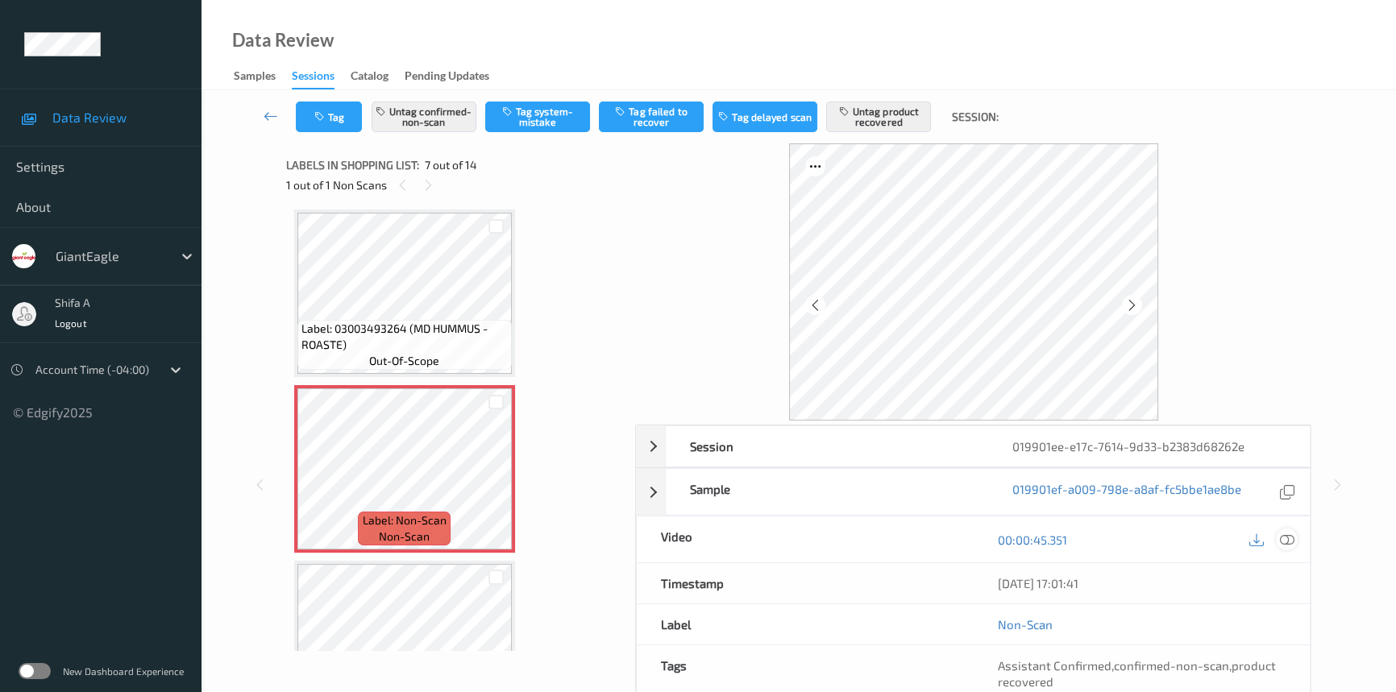
click at [1291, 543] on icon at bounding box center [1287, 540] width 15 height 15
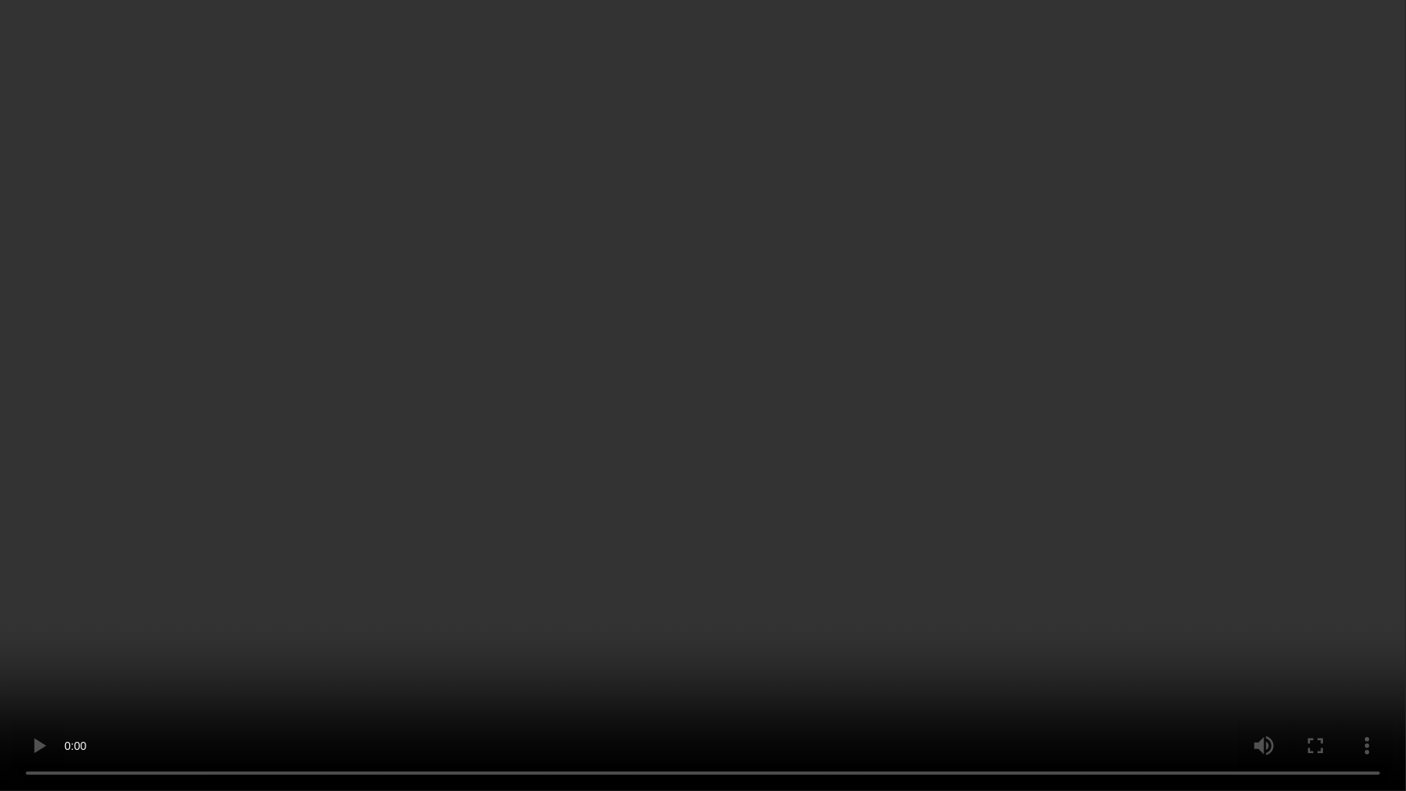
click at [1234, 648] on video at bounding box center [703, 395] width 1406 height 791
click at [1071, 534] on video at bounding box center [703, 395] width 1406 height 791
click at [975, 392] on video at bounding box center [703, 395] width 1406 height 791
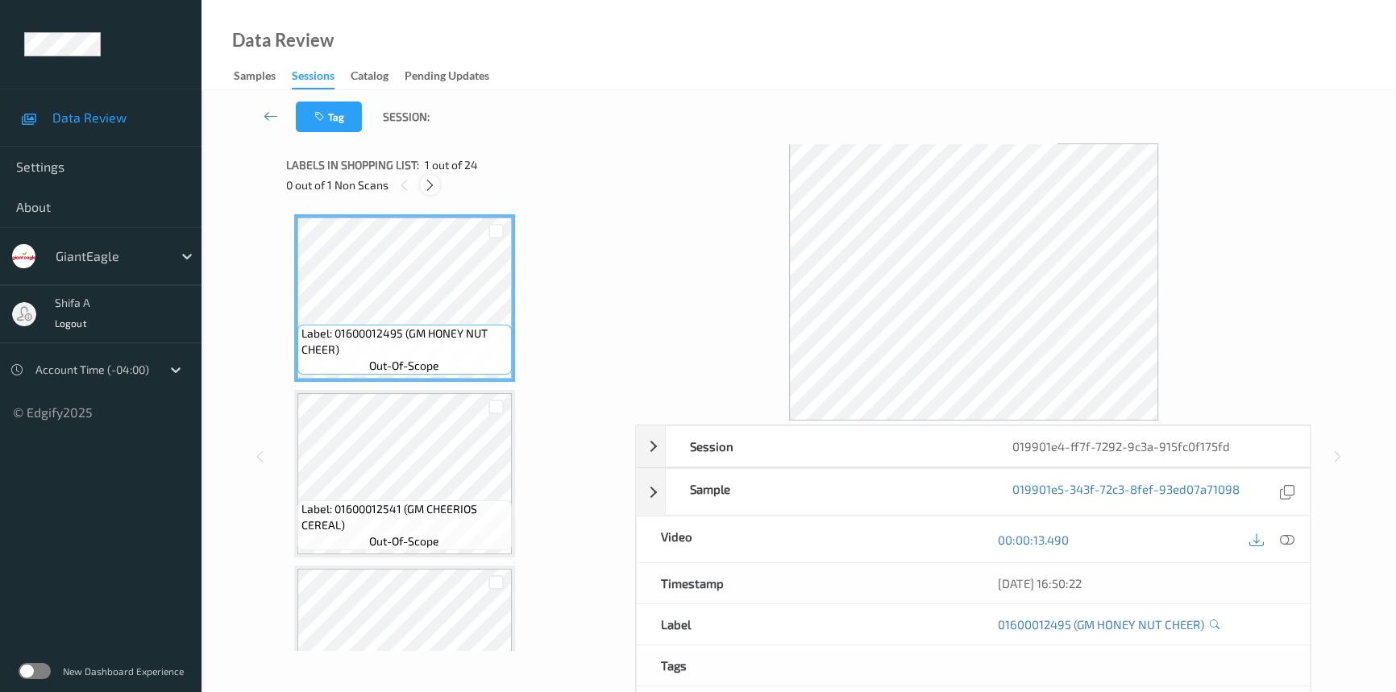
click at [432, 187] on icon at bounding box center [430, 185] width 14 height 15
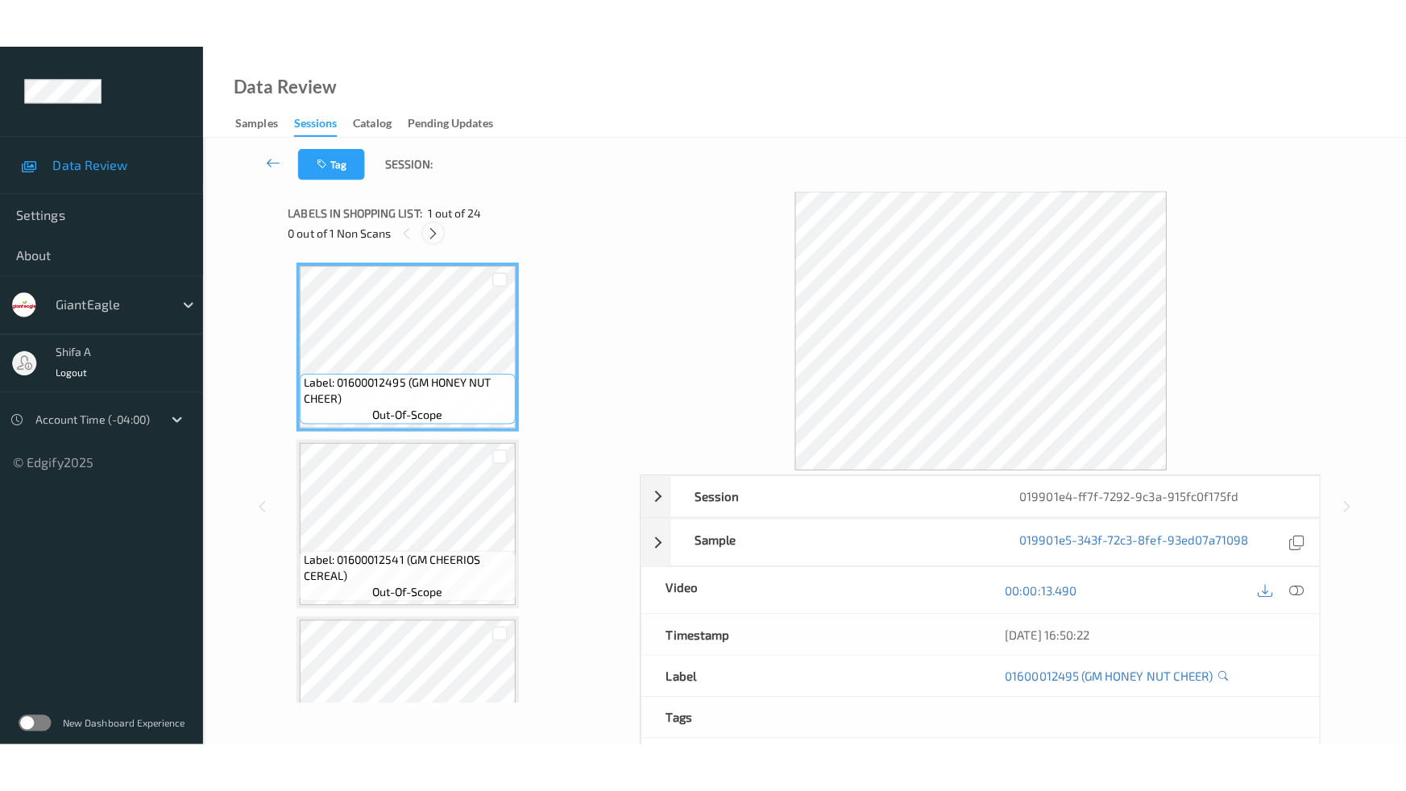
scroll to position [3684, 0]
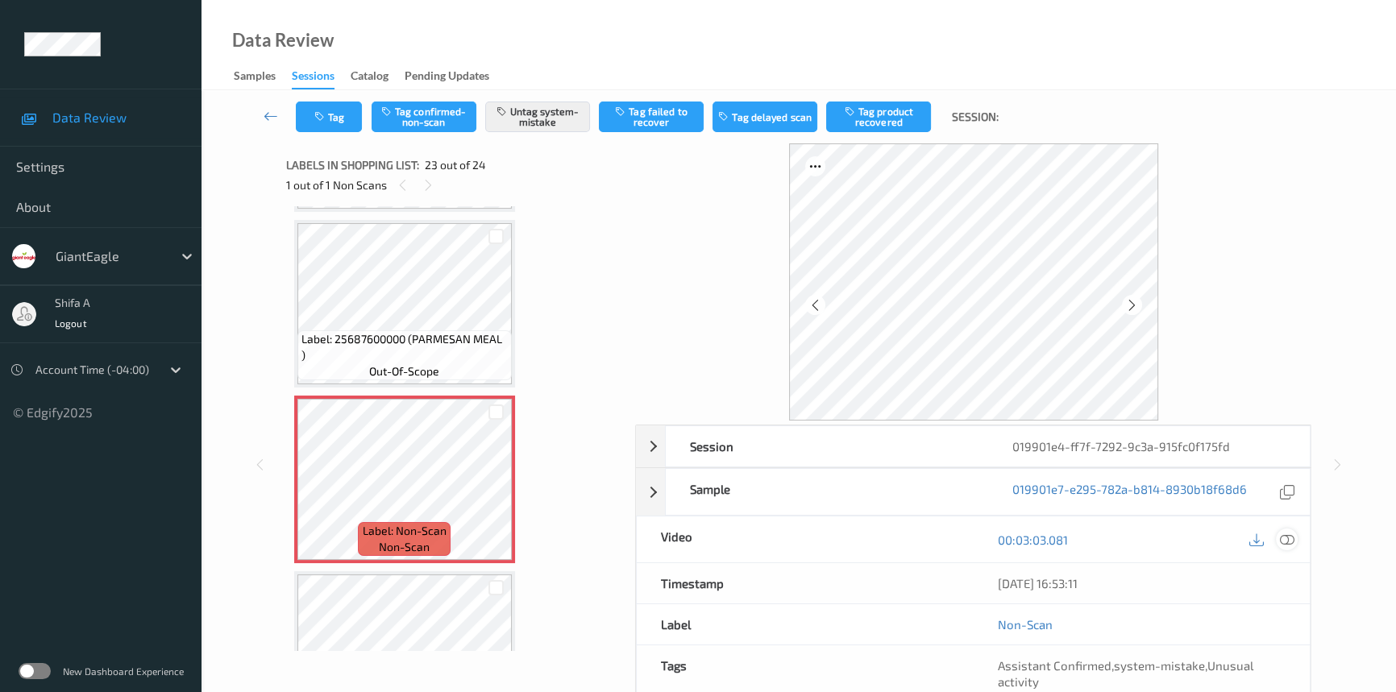
click at [1294, 538] on icon at bounding box center [1287, 540] width 15 height 15
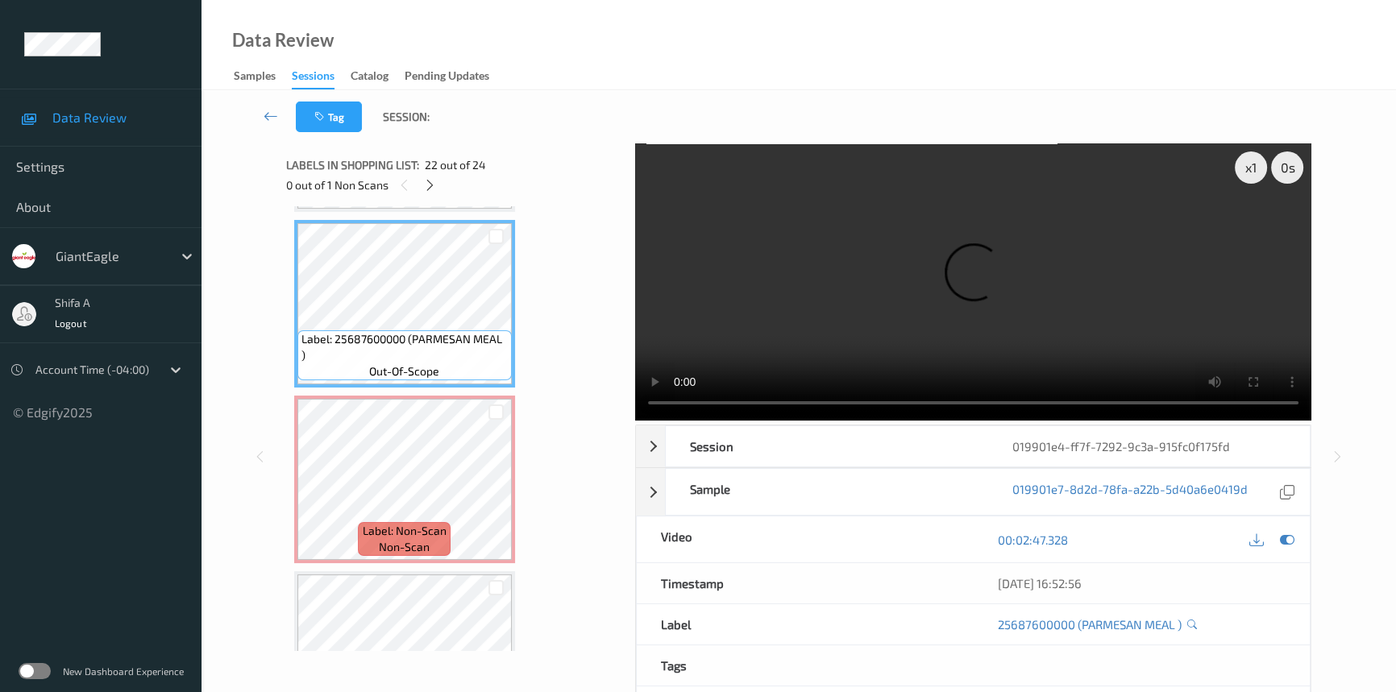
scroll to position [3667, 0]
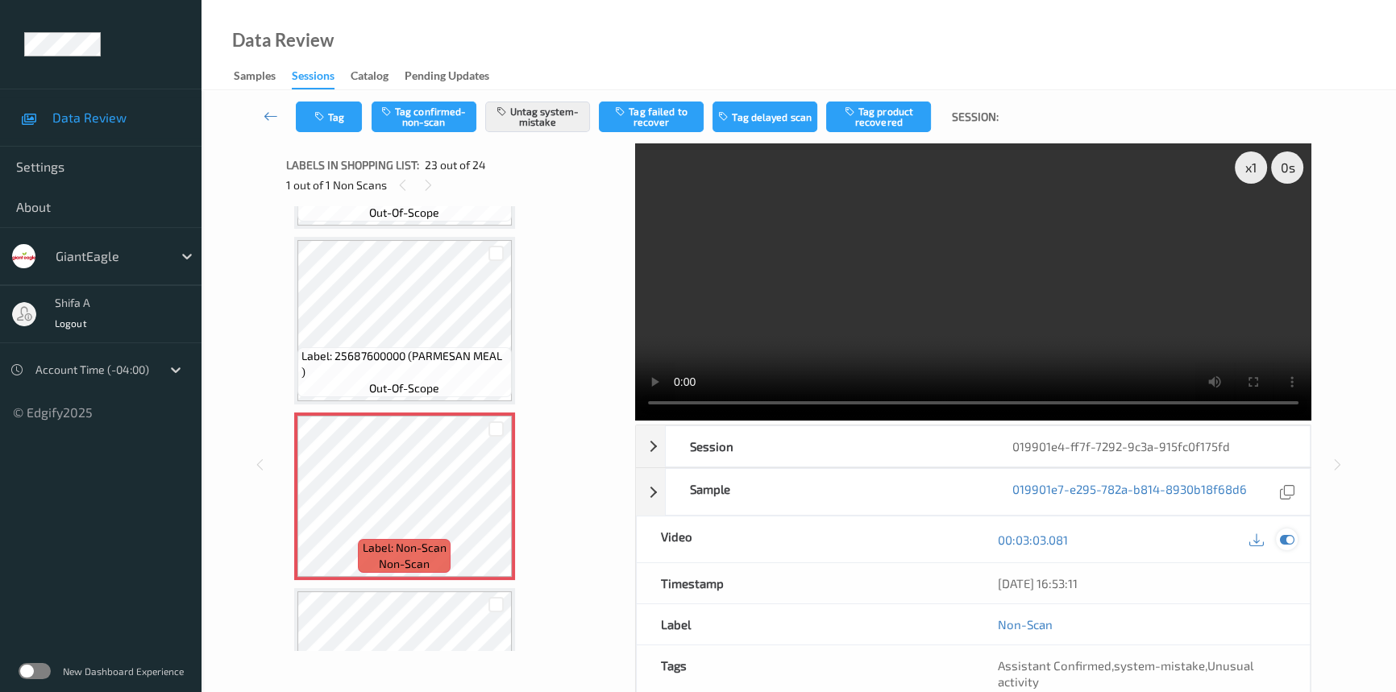
click at [1287, 535] on icon at bounding box center [1287, 540] width 15 height 15
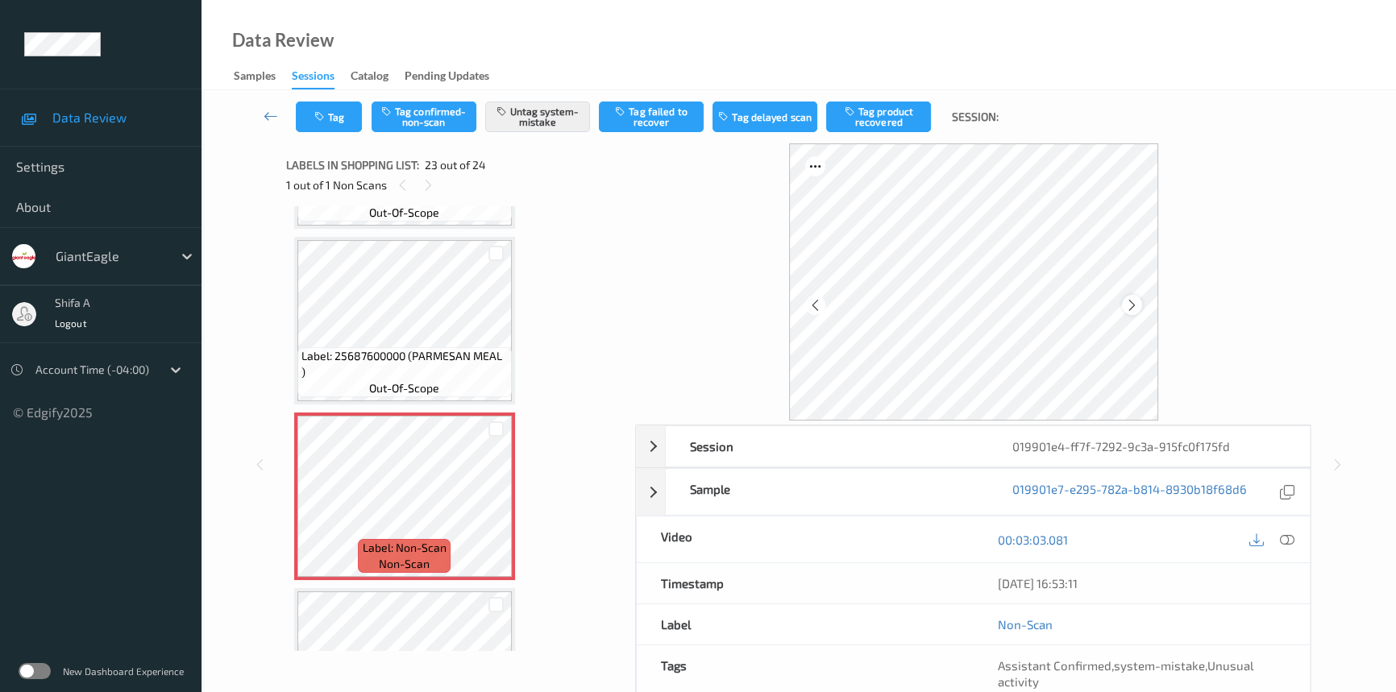
click at [1128, 303] on icon at bounding box center [1132, 304] width 14 height 15
click at [1128, 306] on icon at bounding box center [1132, 304] width 14 height 15
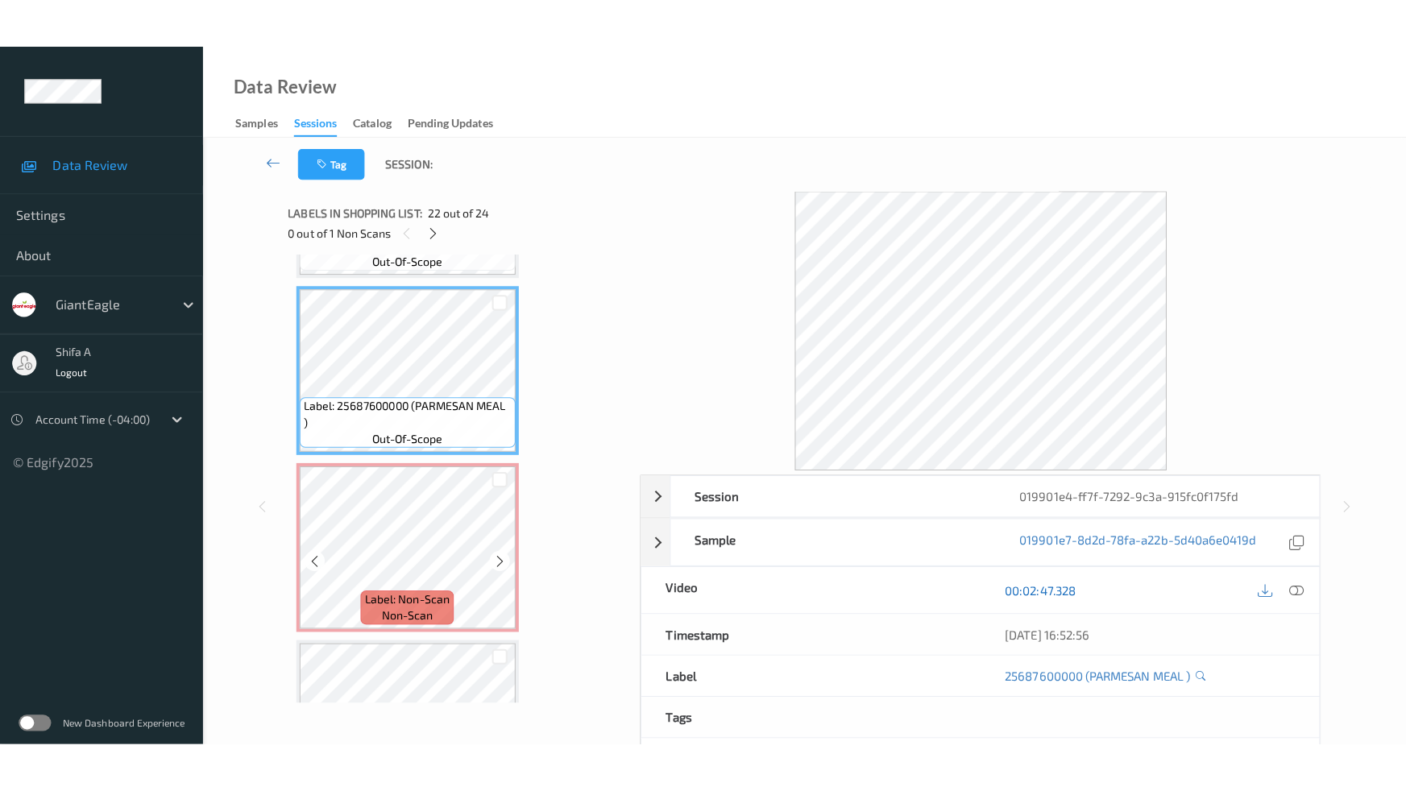
scroll to position [3766, 0]
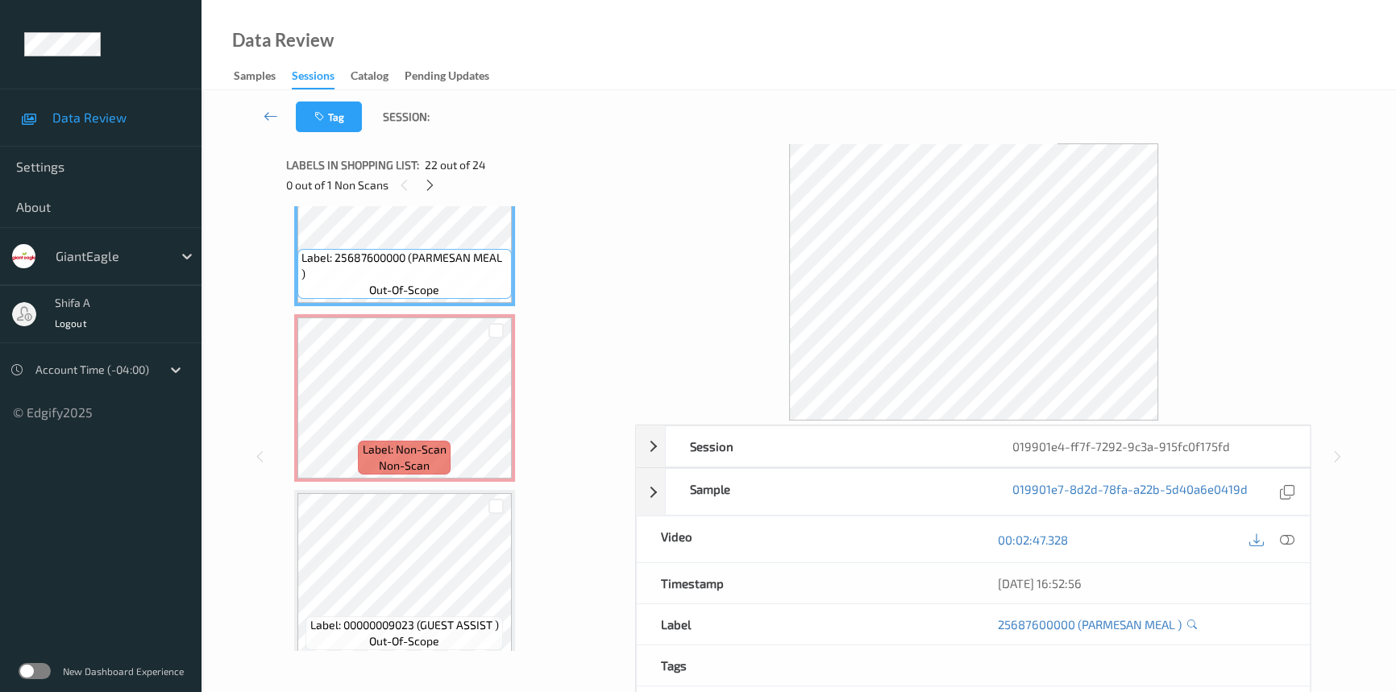
click at [1298, 536] on div "00:02:47.328" at bounding box center [1142, 540] width 337 height 46
click at [1290, 542] on icon at bounding box center [1287, 540] width 15 height 15
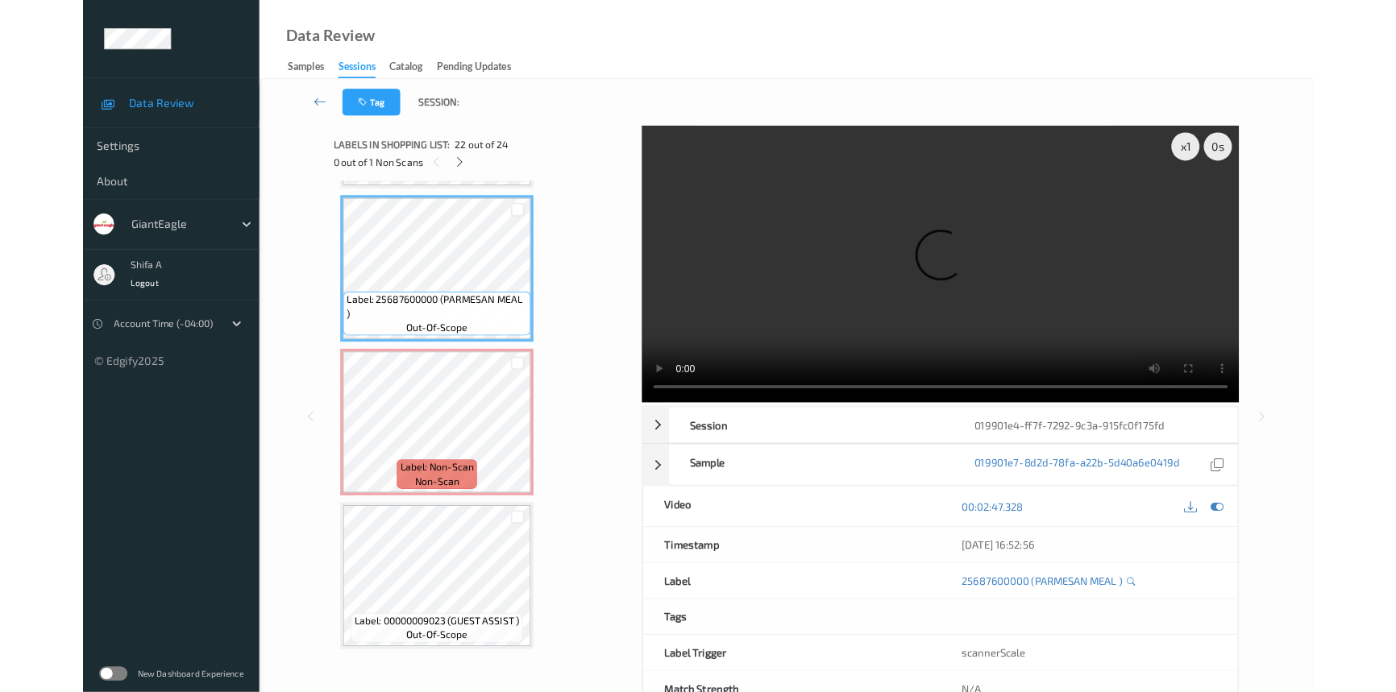
scroll to position [3667, 0]
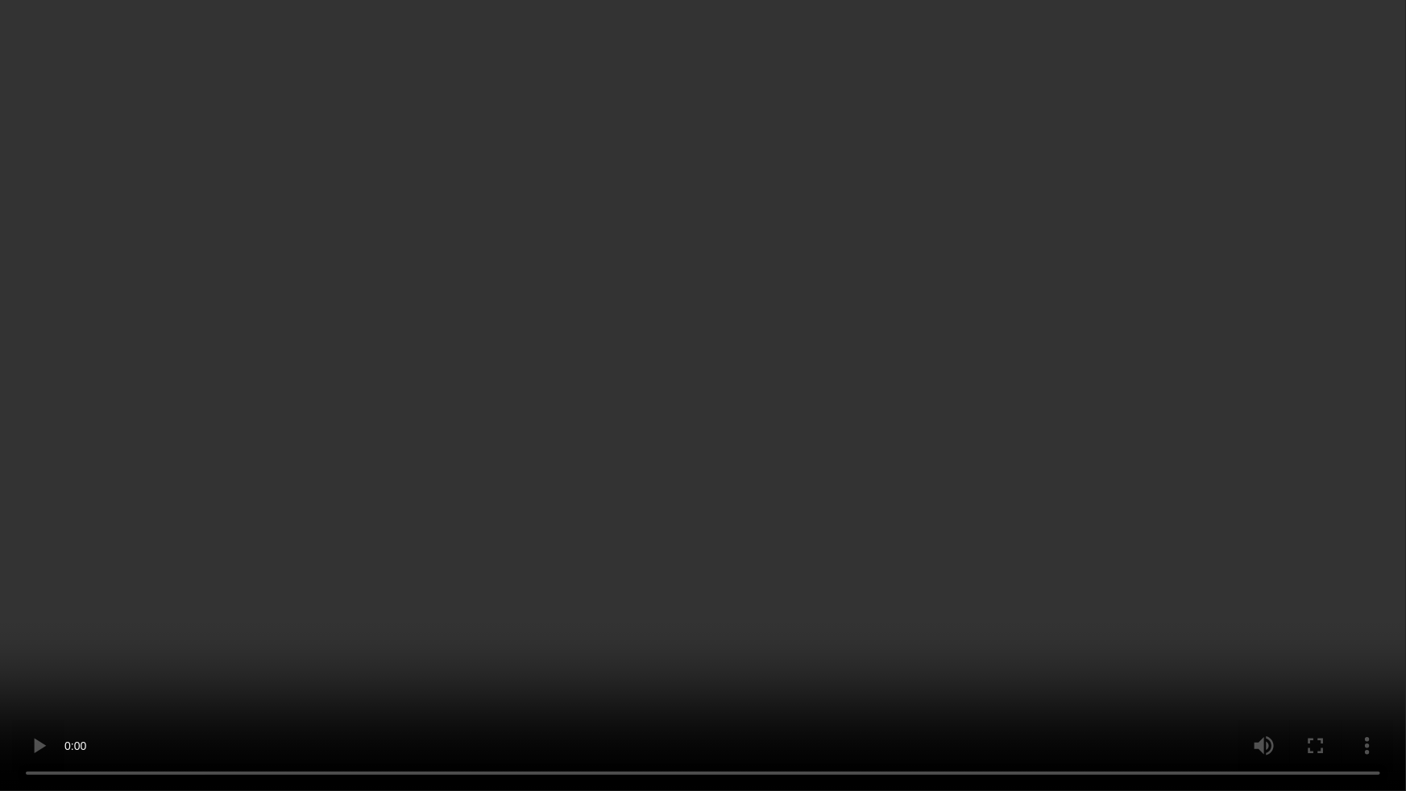
click at [1064, 567] on video at bounding box center [703, 395] width 1406 height 791
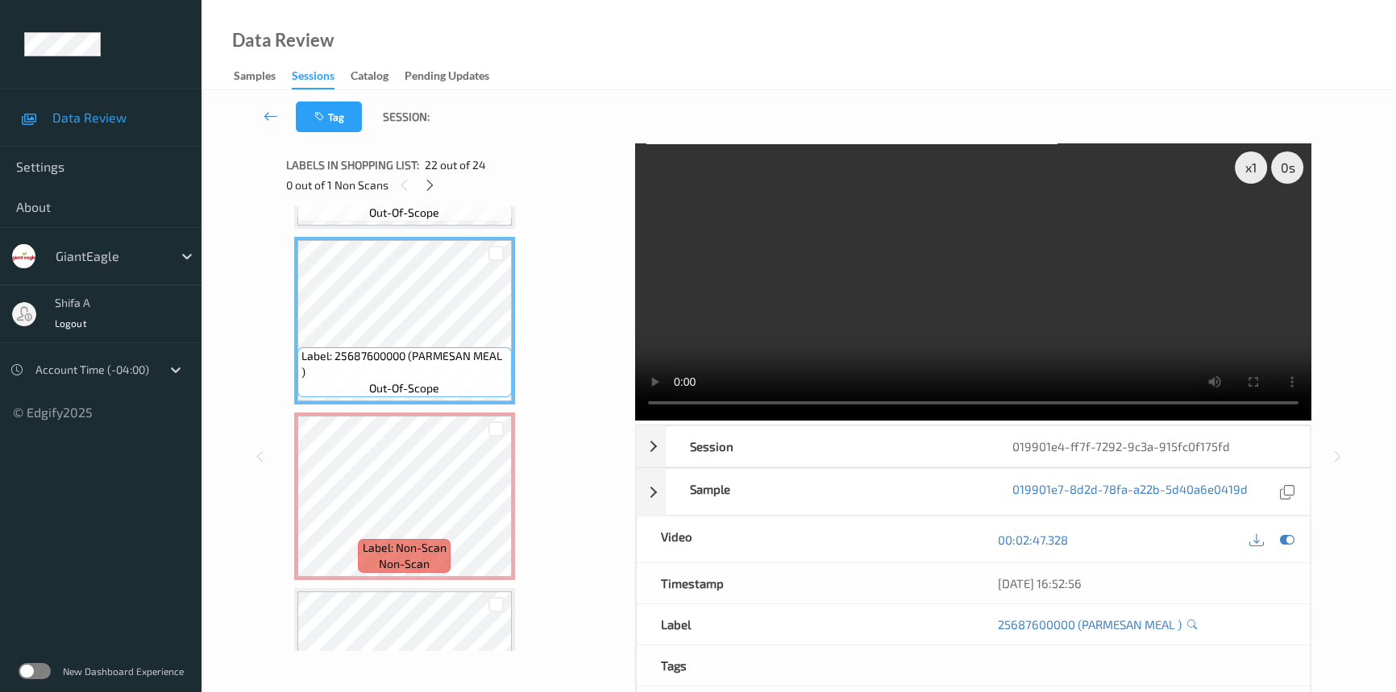
click at [991, 236] on video at bounding box center [973, 281] width 676 height 277
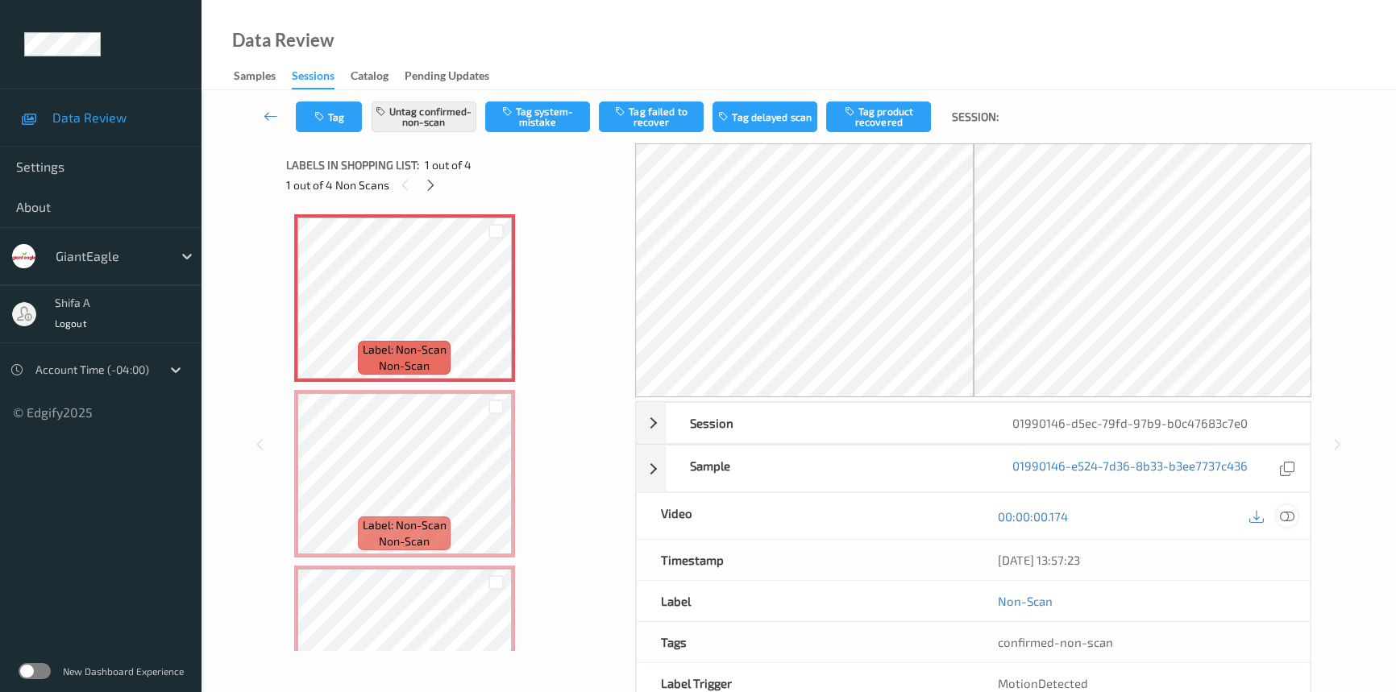
click at [1282, 516] on icon at bounding box center [1287, 516] width 15 height 15
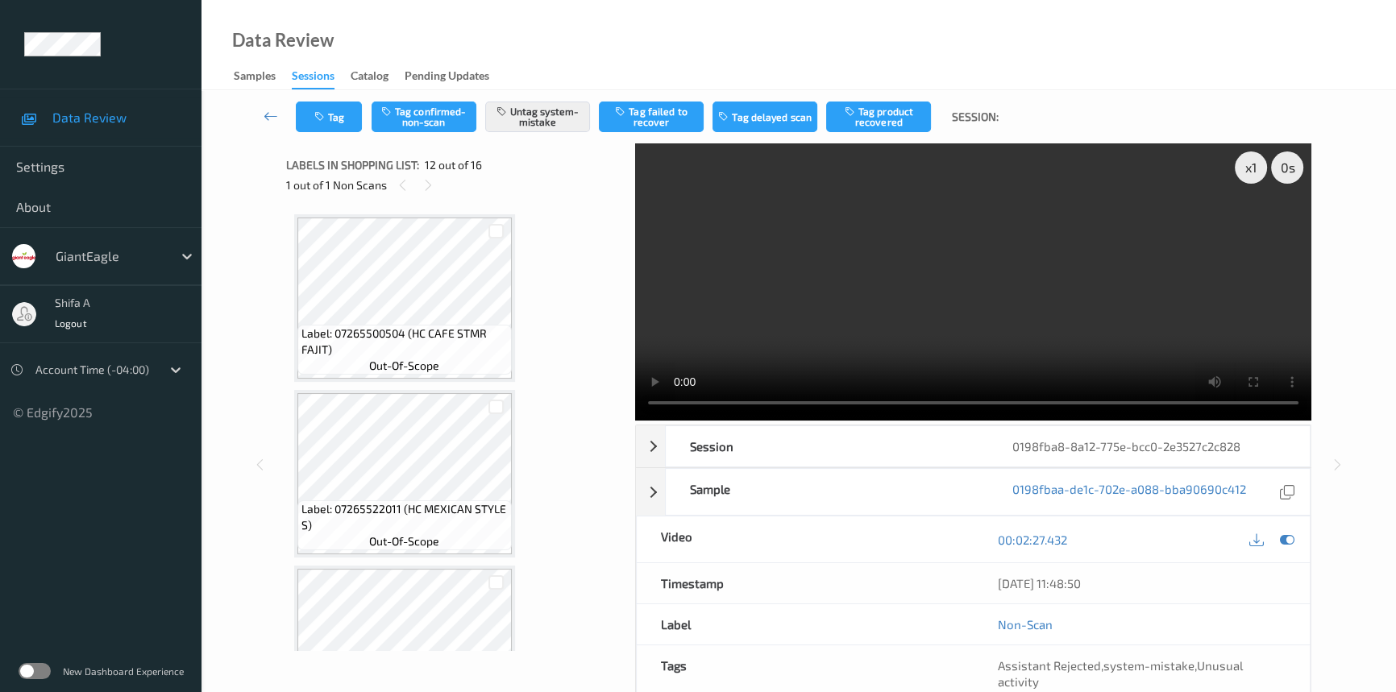
scroll to position [1759, 0]
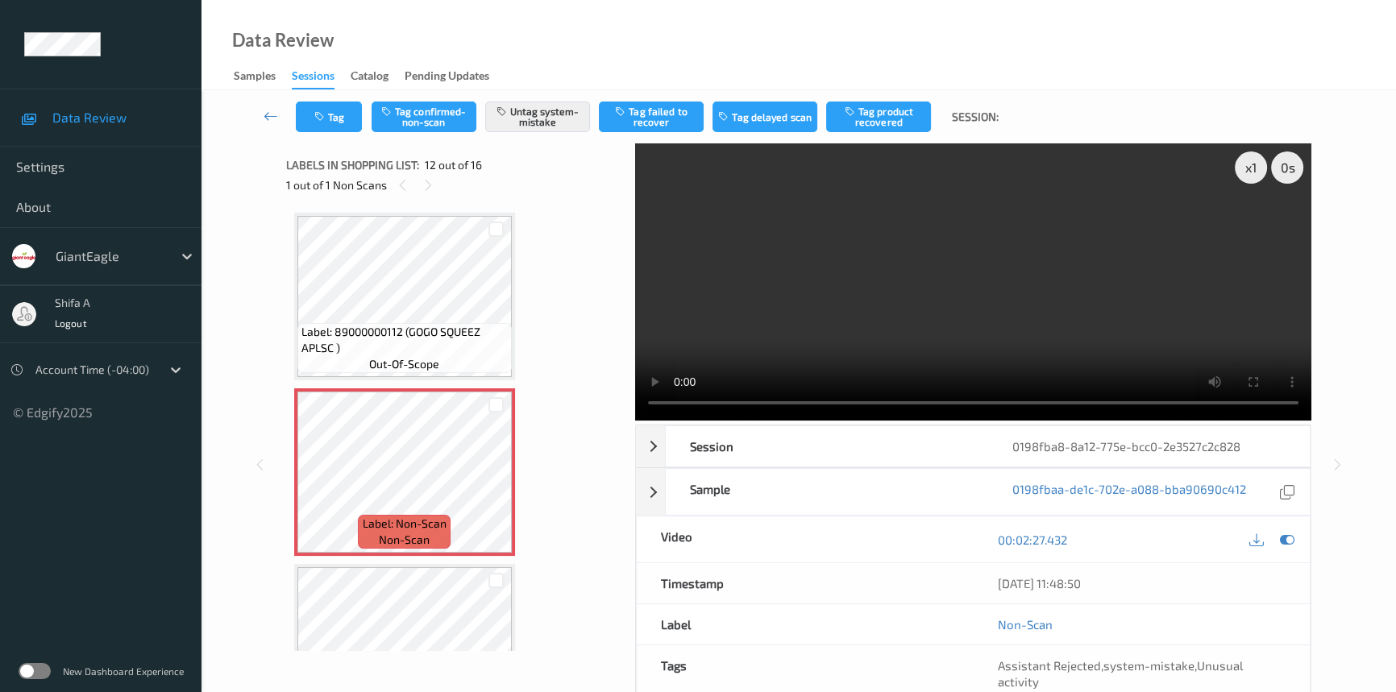
click at [899, 41] on div "Data Review Samples Sessions Catalog Pending Updates" at bounding box center [798, 45] width 1194 height 90
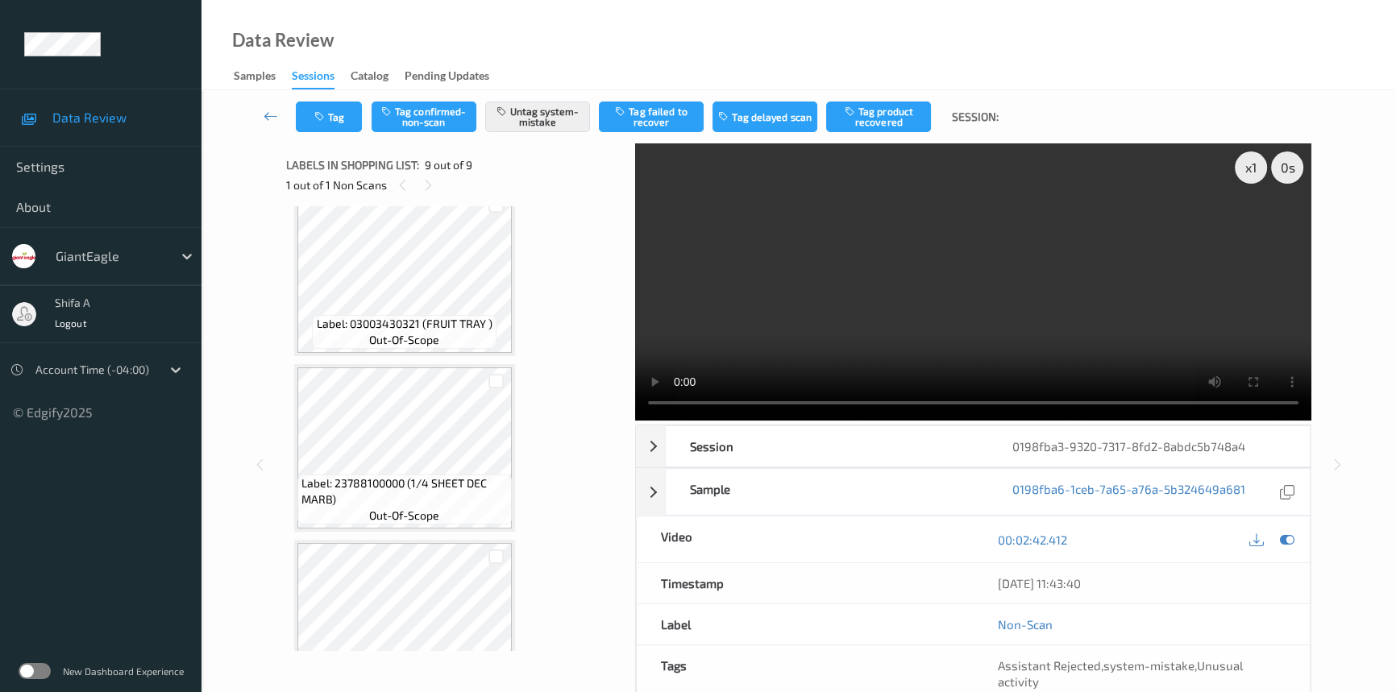
scroll to position [1139, 0]
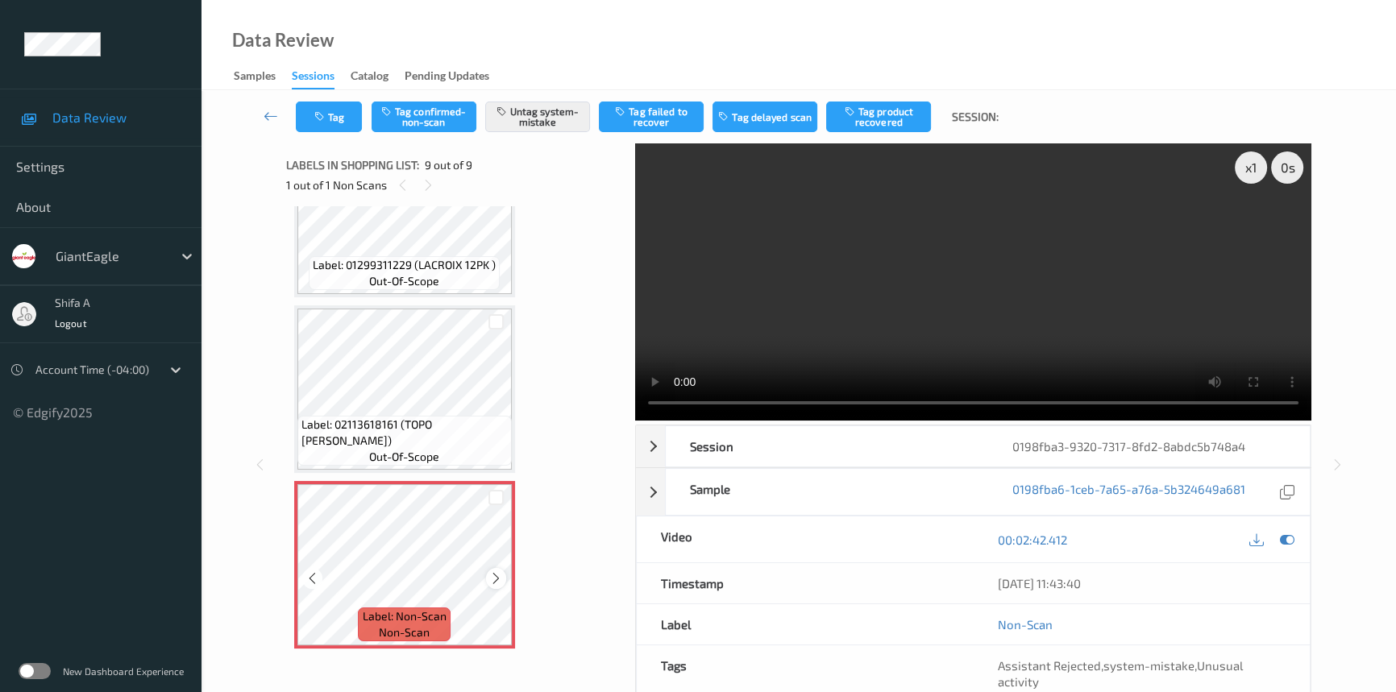
click at [490, 571] on icon at bounding box center [496, 578] width 14 height 15
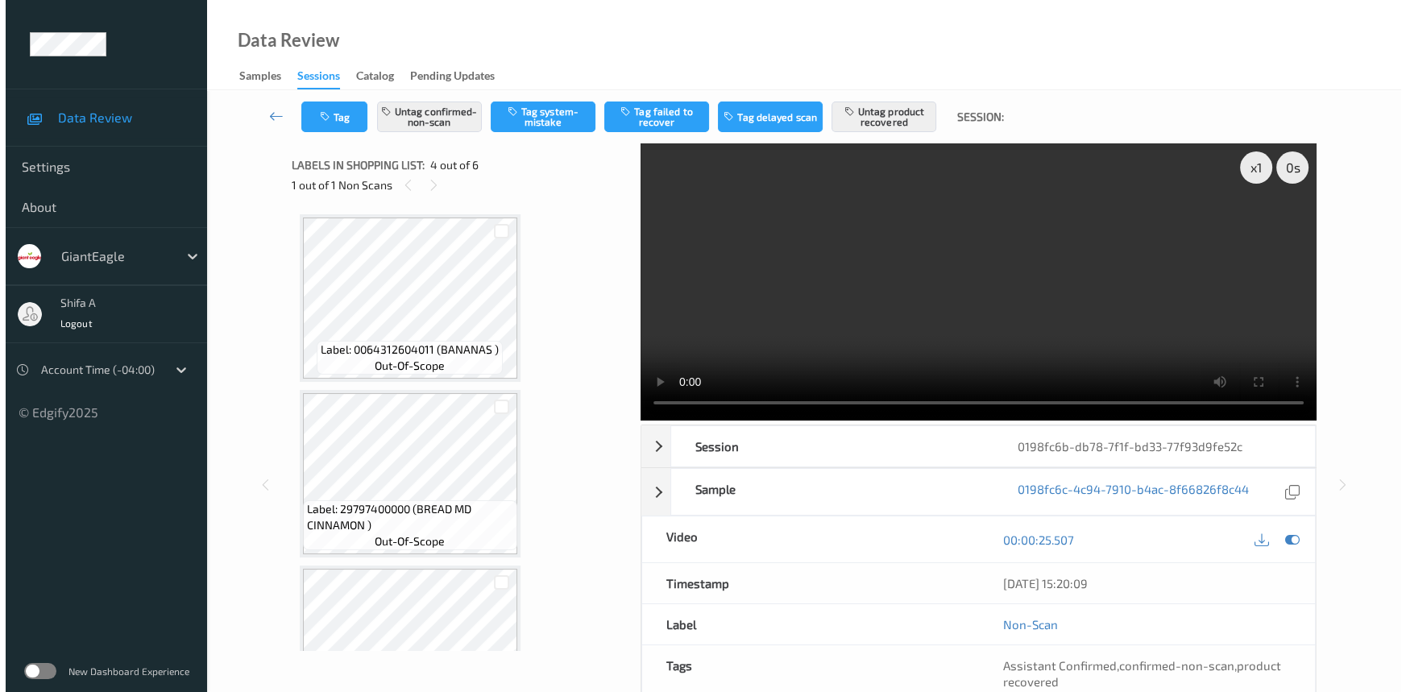
scroll to position [359, 0]
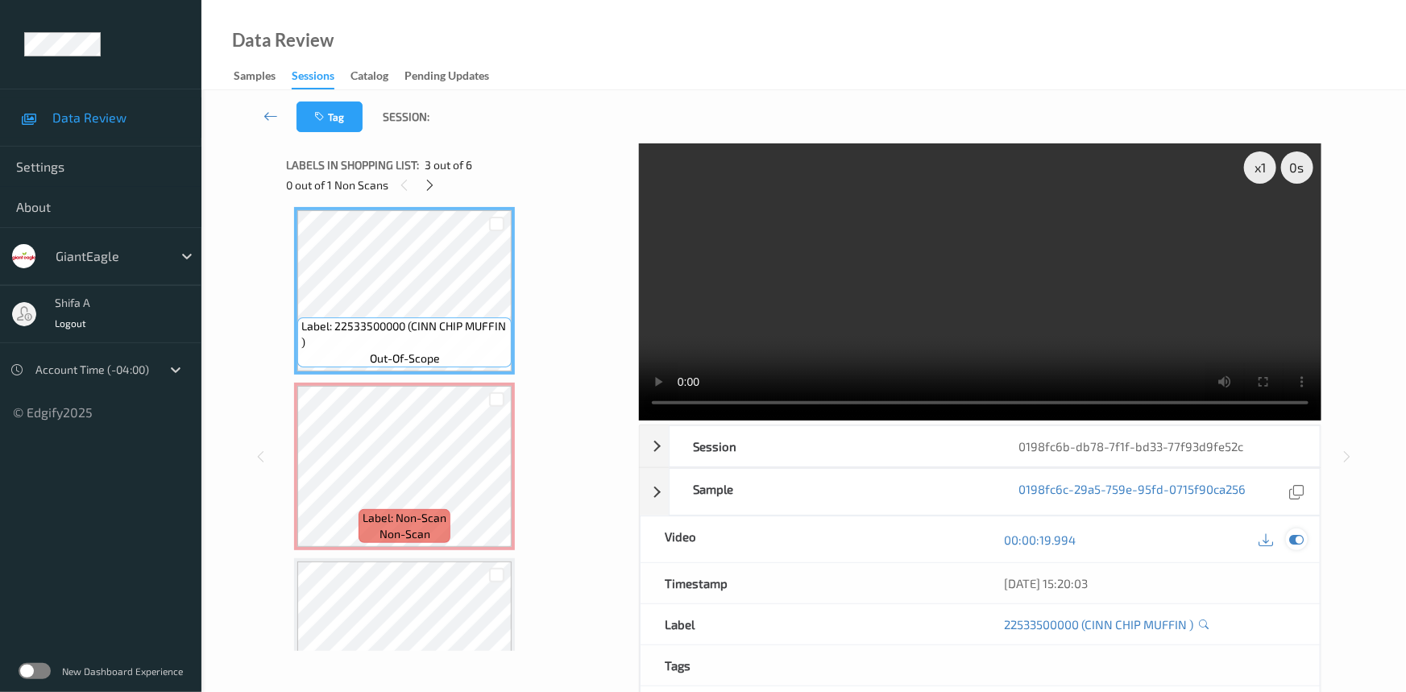
click at [1298, 533] on icon at bounding box center [1297, 540] width 15 height 15
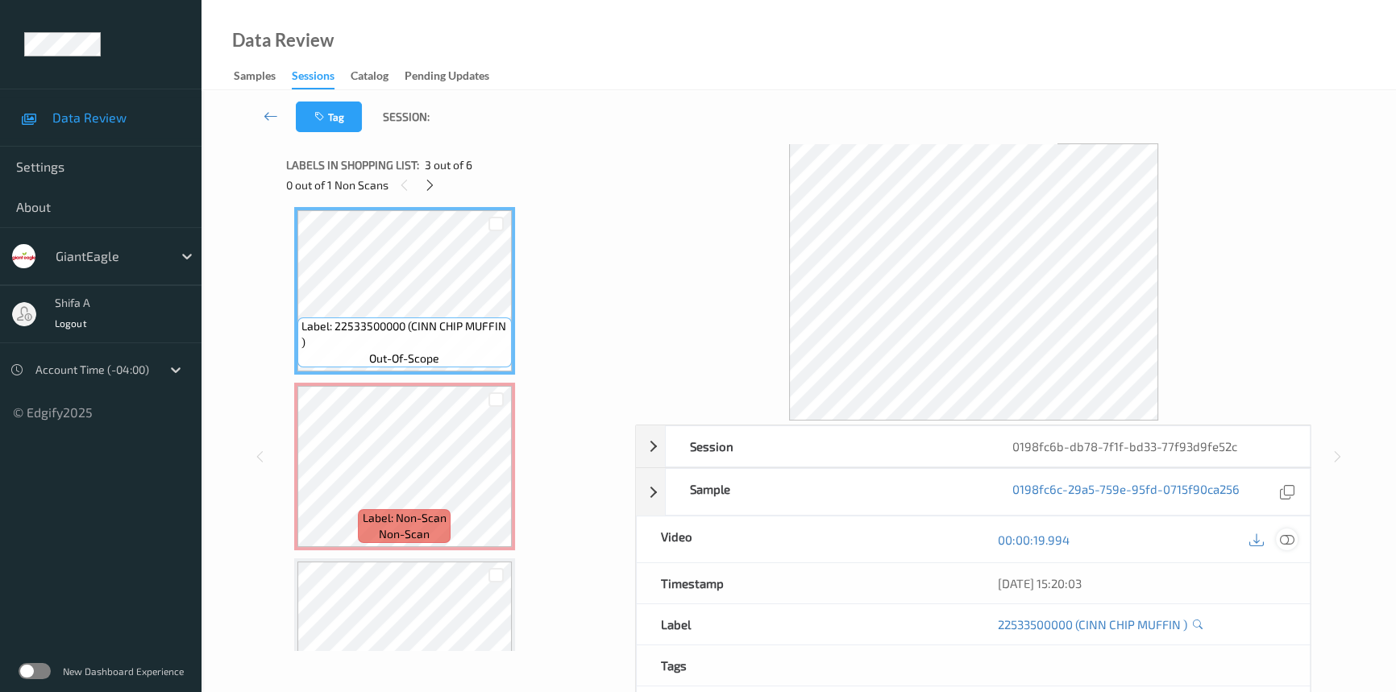
click at [1284, 535] on icon at bounding box center [1287, 540] width 15 height 15
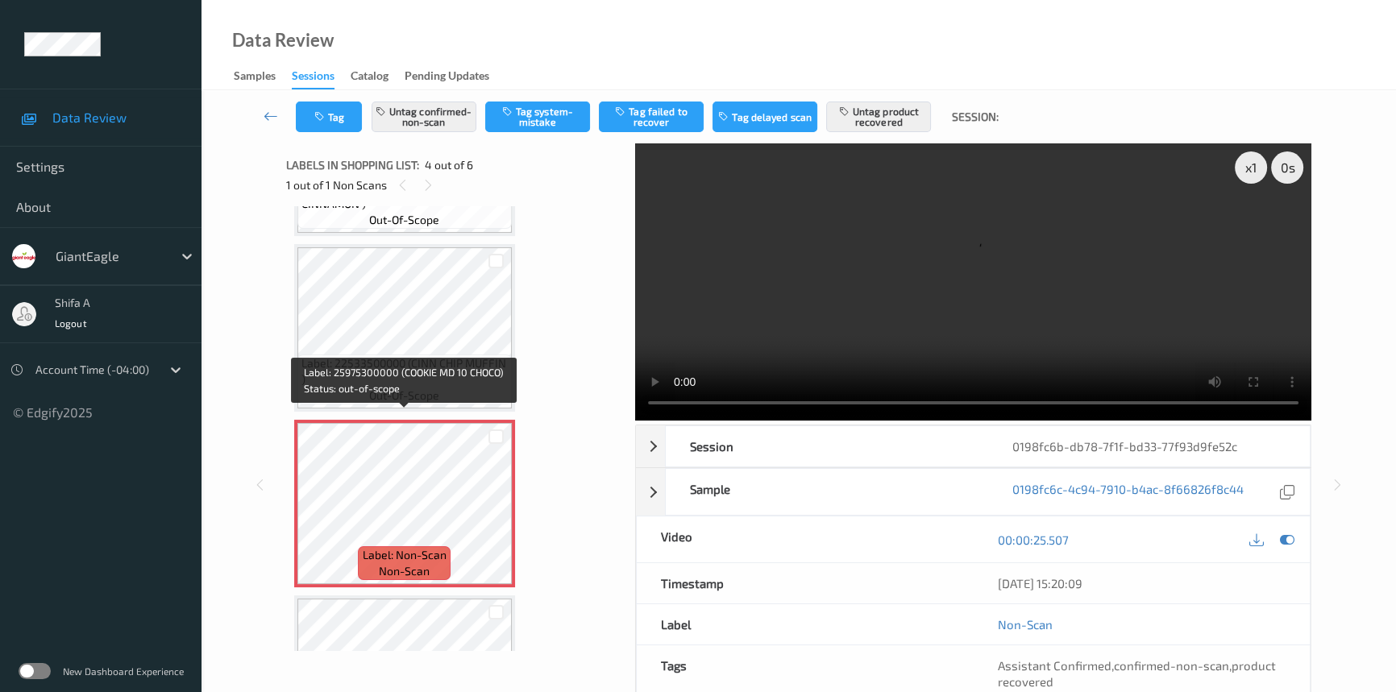
scroll to position [321, 0]
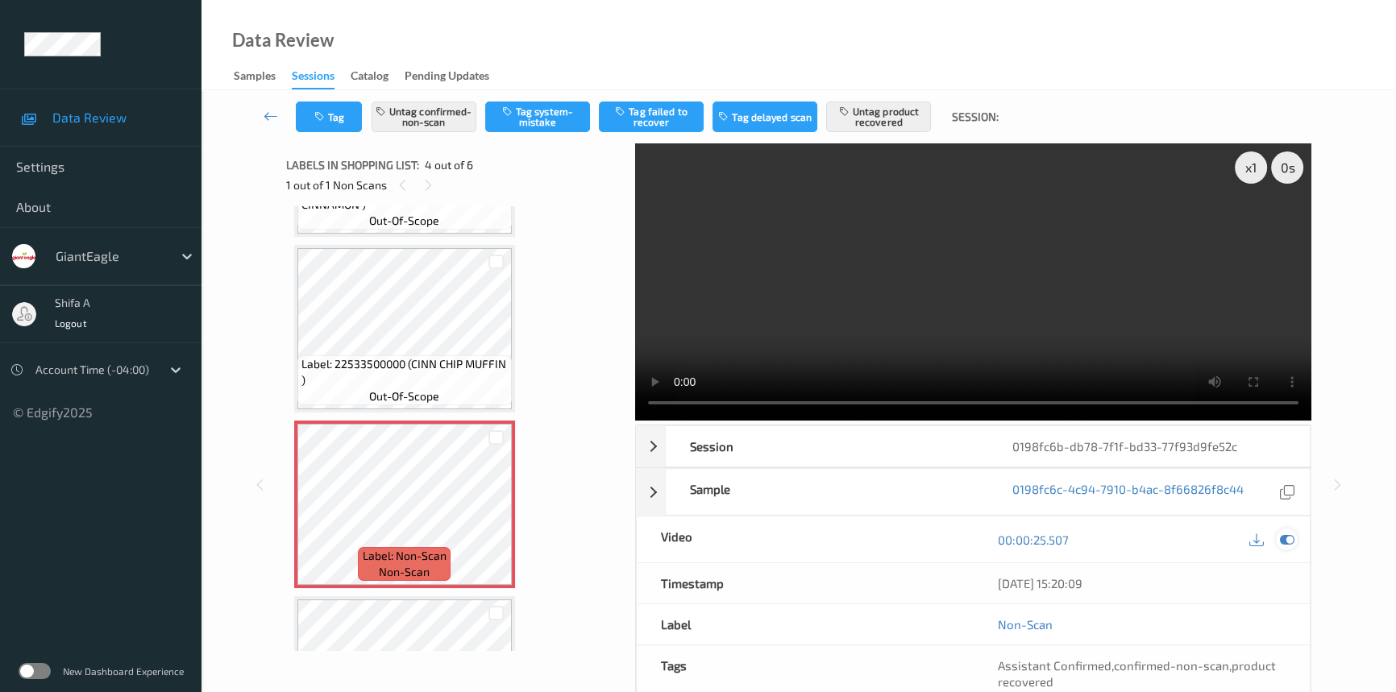
click at [1289, 533] on icon at bounding box center [1287, 540] width 15 height 15
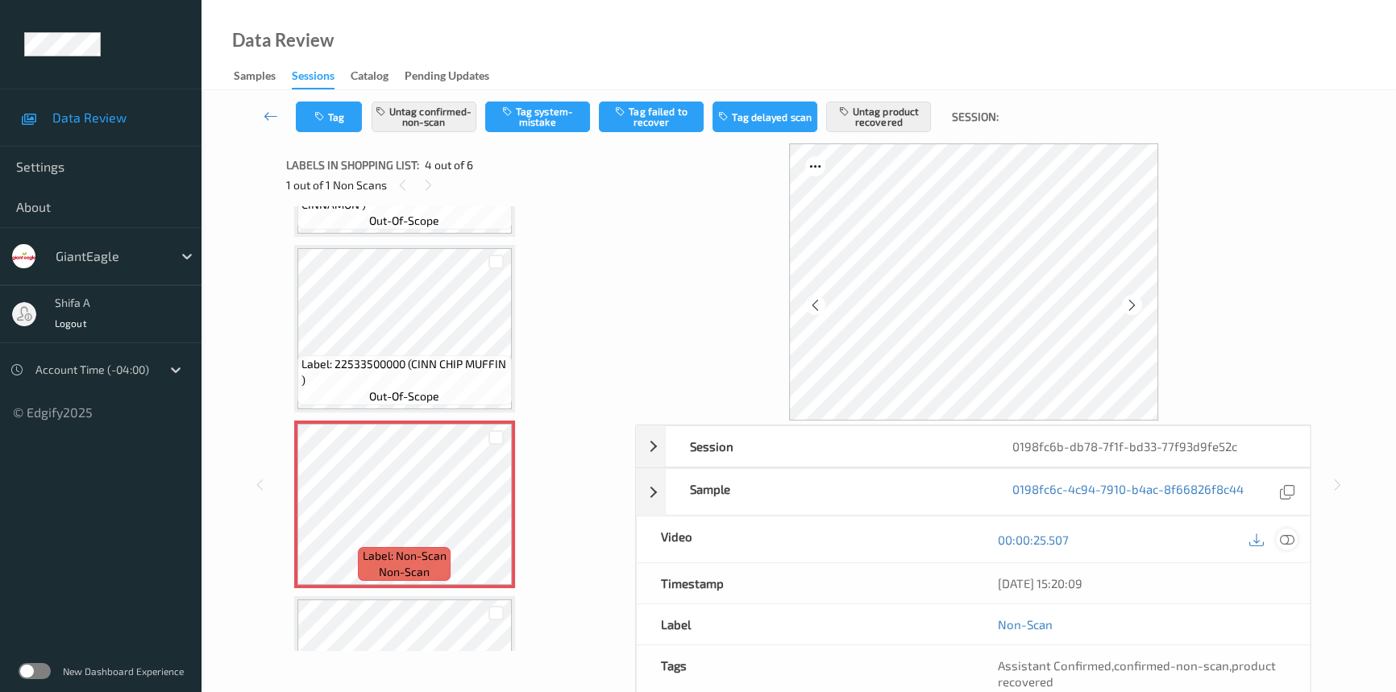
click at [1291, 540] on icon at bounding box center [1287, 540] width 15 height 15
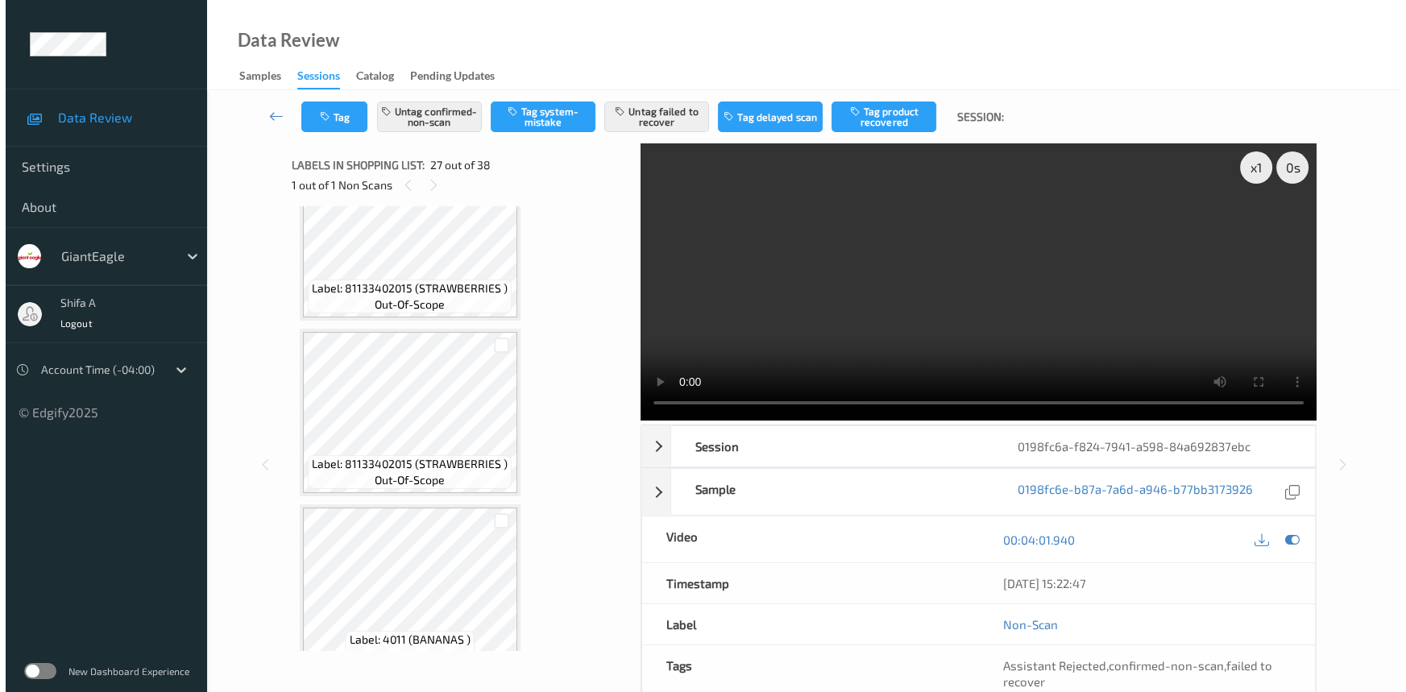
scroll to position [4396, 0]
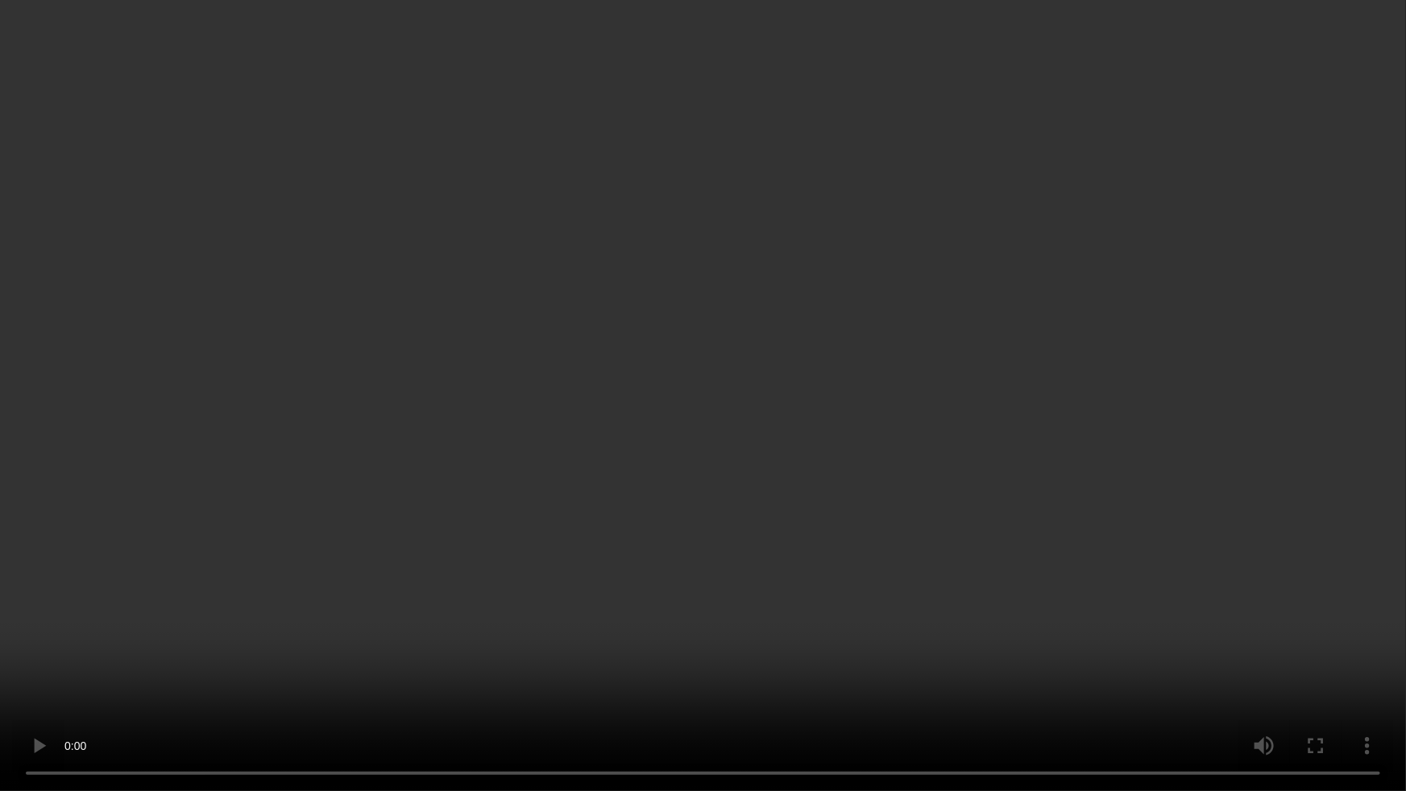
click at [991, 598] on video at bounding box center [703, 395] width 1406 height 791
click at [1299, 609] on video at bounding box center [703, 395] width 1406 height 791
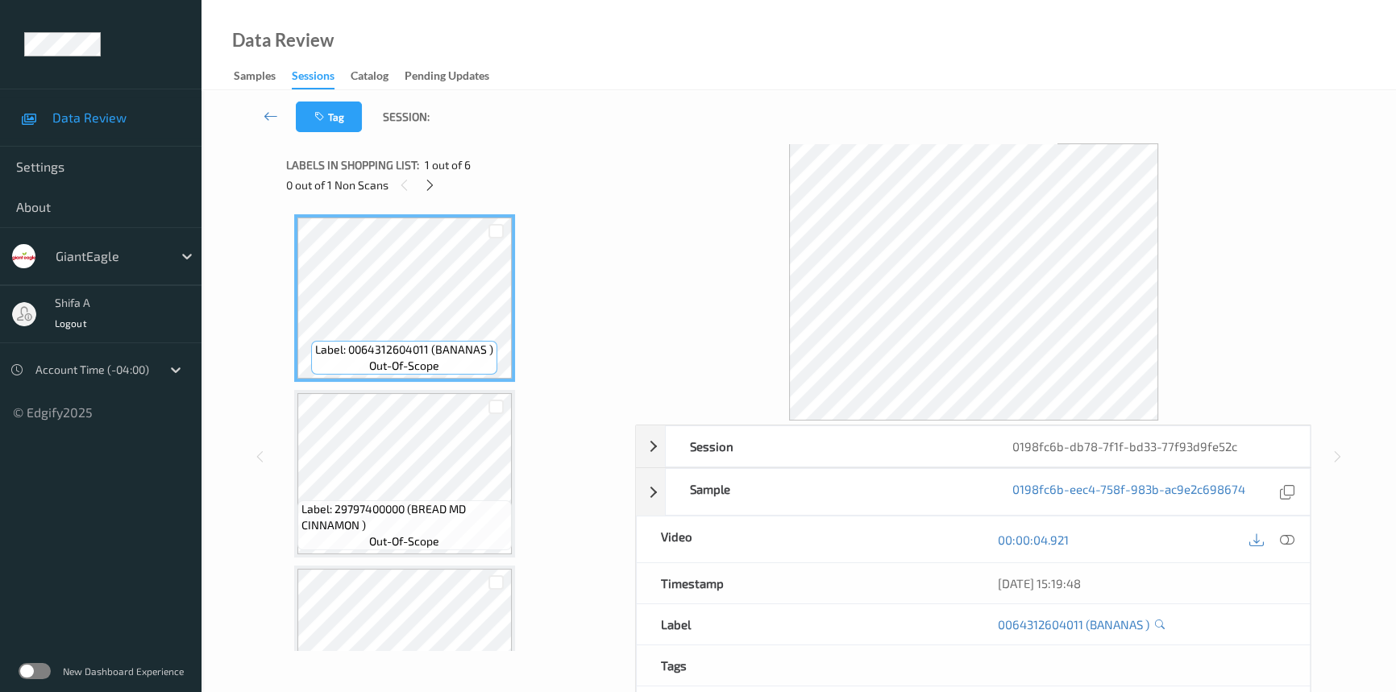
click at [1290, 546] on icon at bounding box center [1287, 540] width 15 height 15
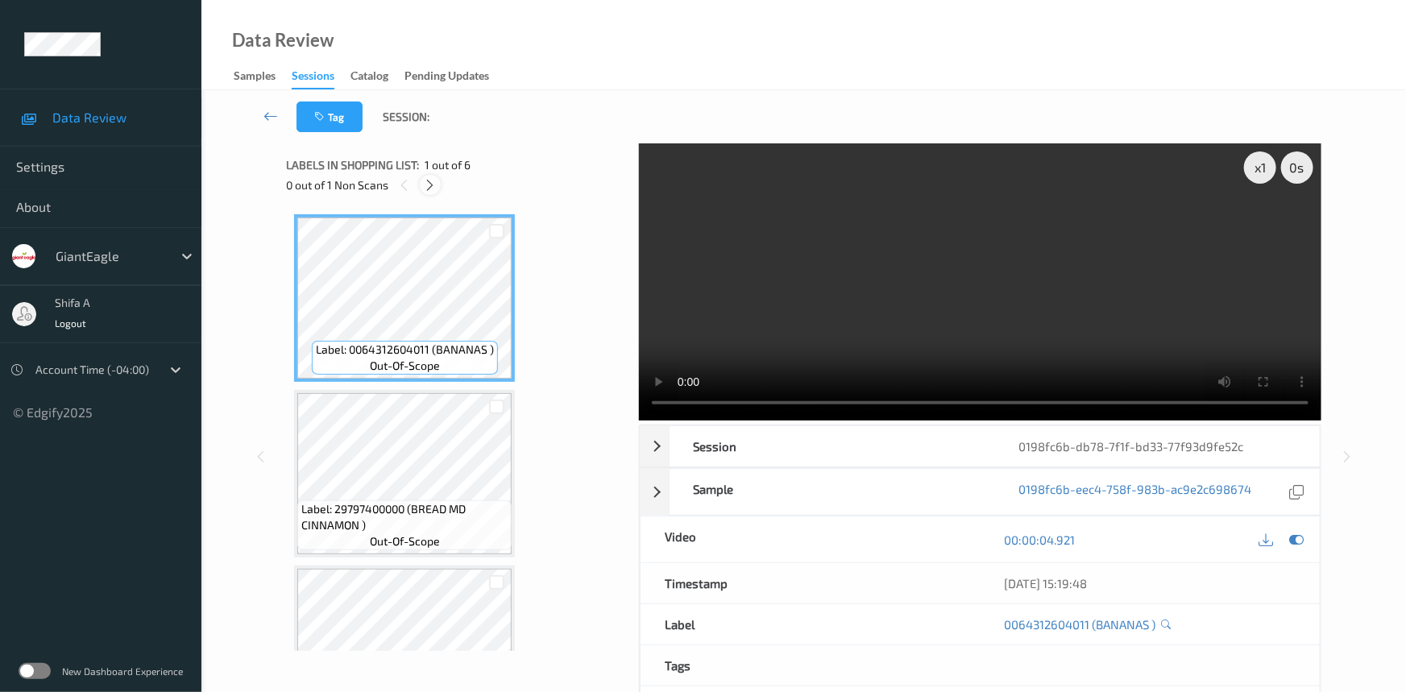
click at [436, 185] on icon at bounding box center [431, 185] width 14 height 15
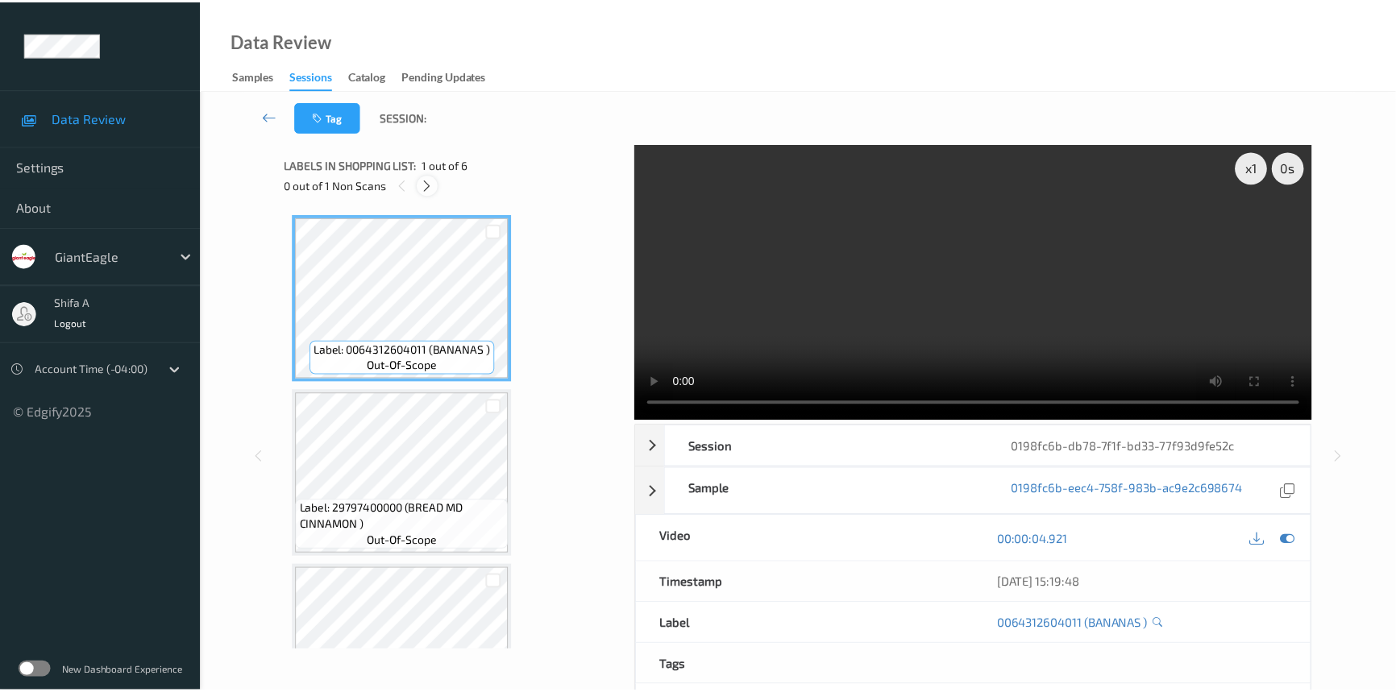
scroll to position [359, 0]
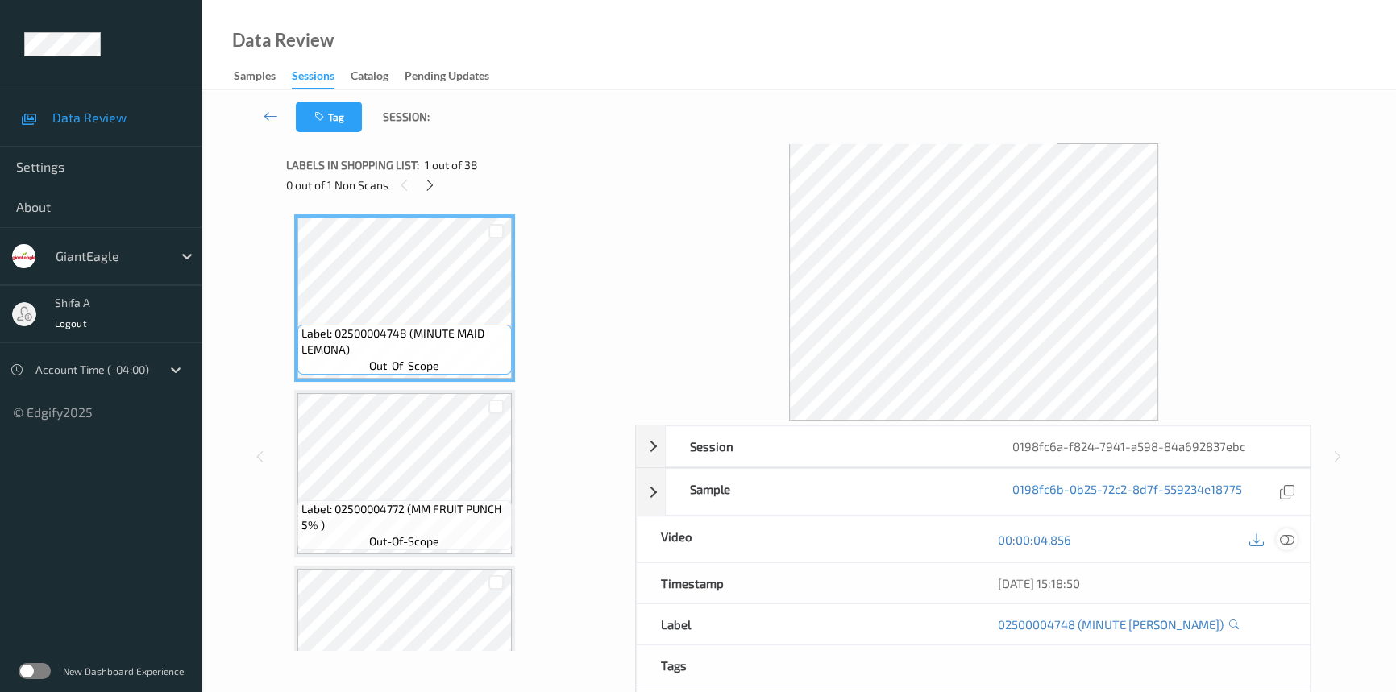
click at [1294, 539] on icon at bounding box center [1287, 540] width 15 height 15
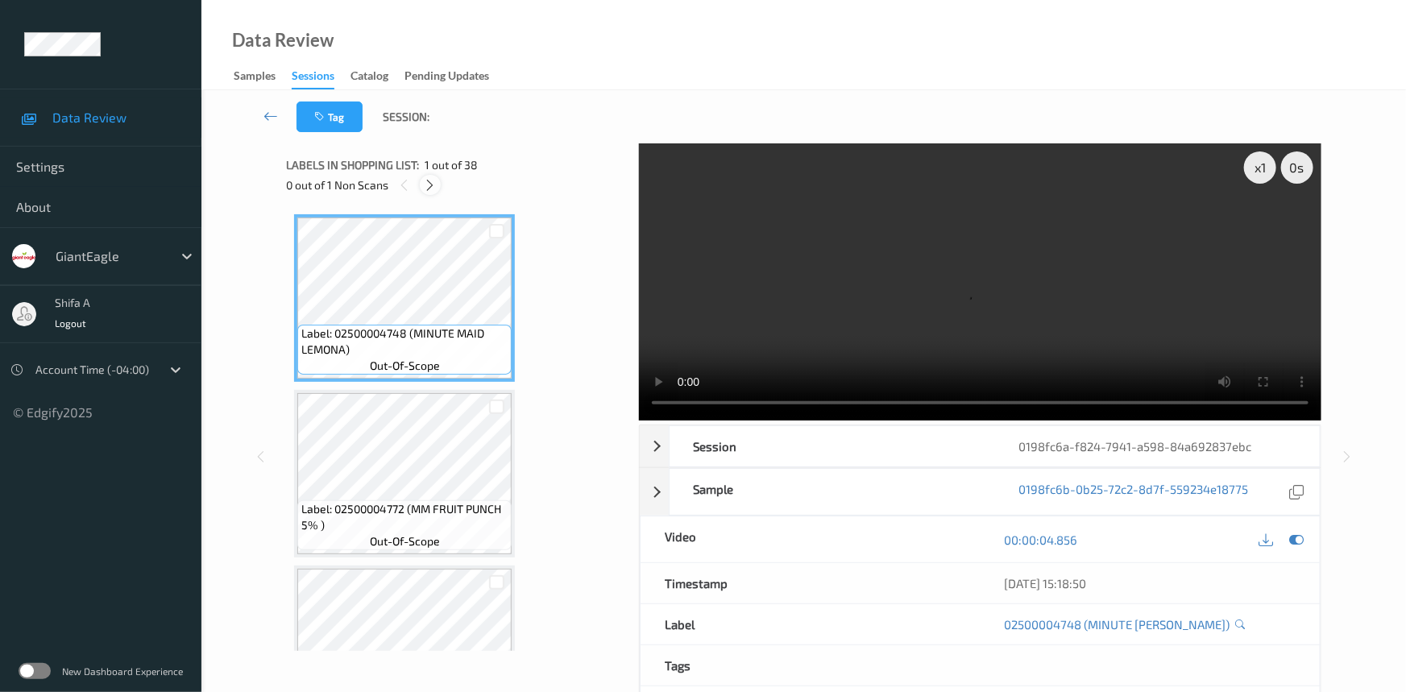
click at [427, 177] on div at bounding box center [430, 185] width 20 height 20
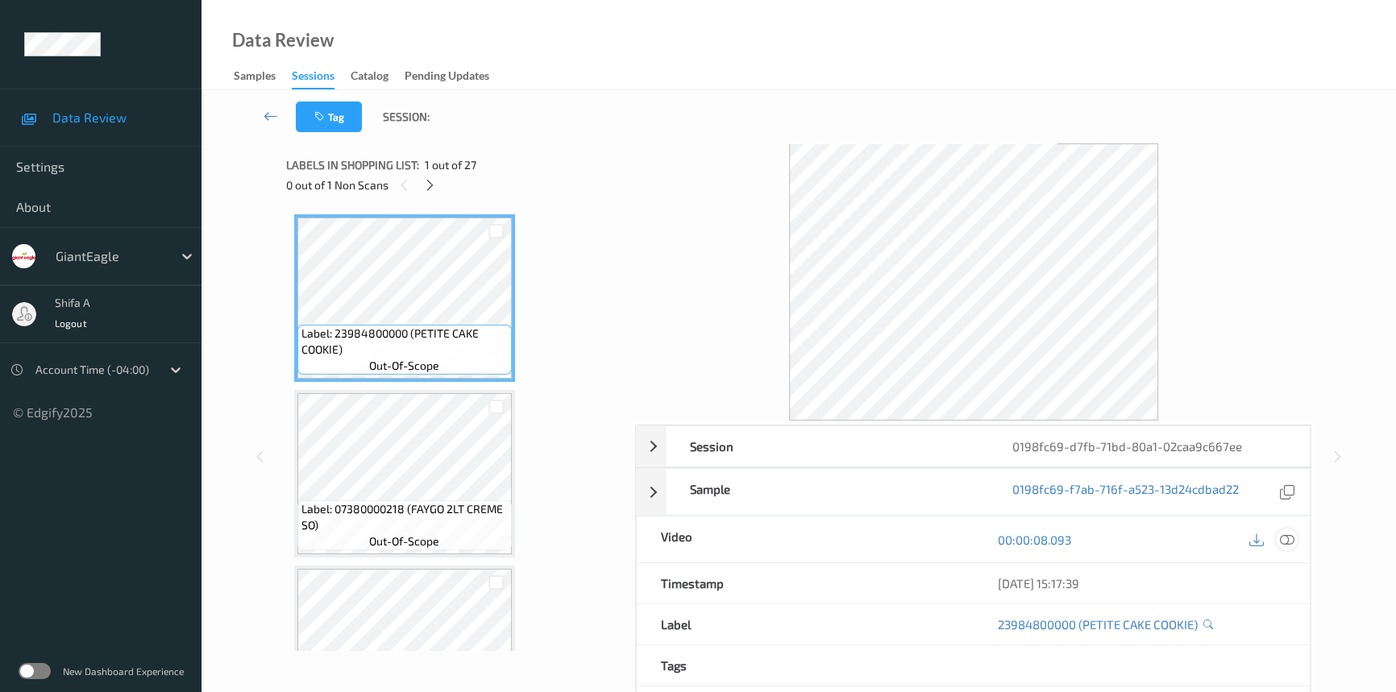
click at [1290, 536] on icon at bounding box center [1287, 540] width 15 height 15
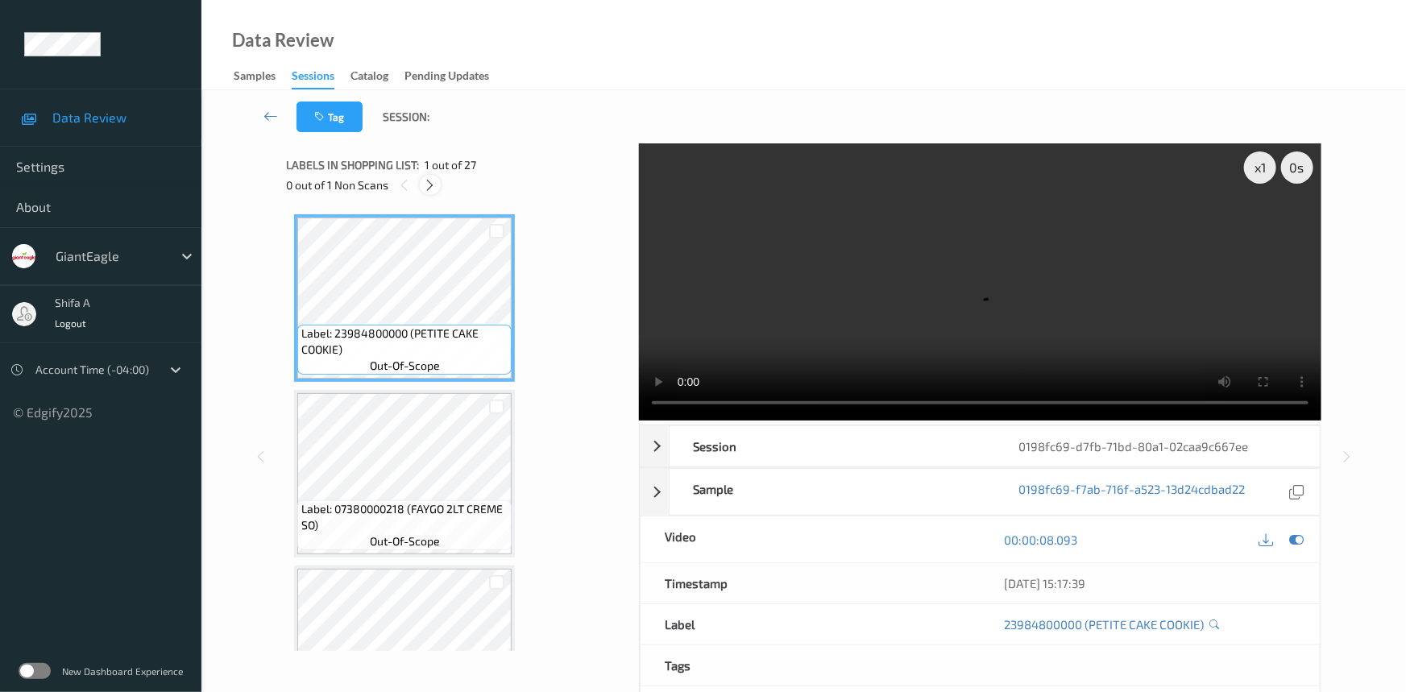
click at [429, 184] on icon at bounding box center [431, 185] width 14 height 15
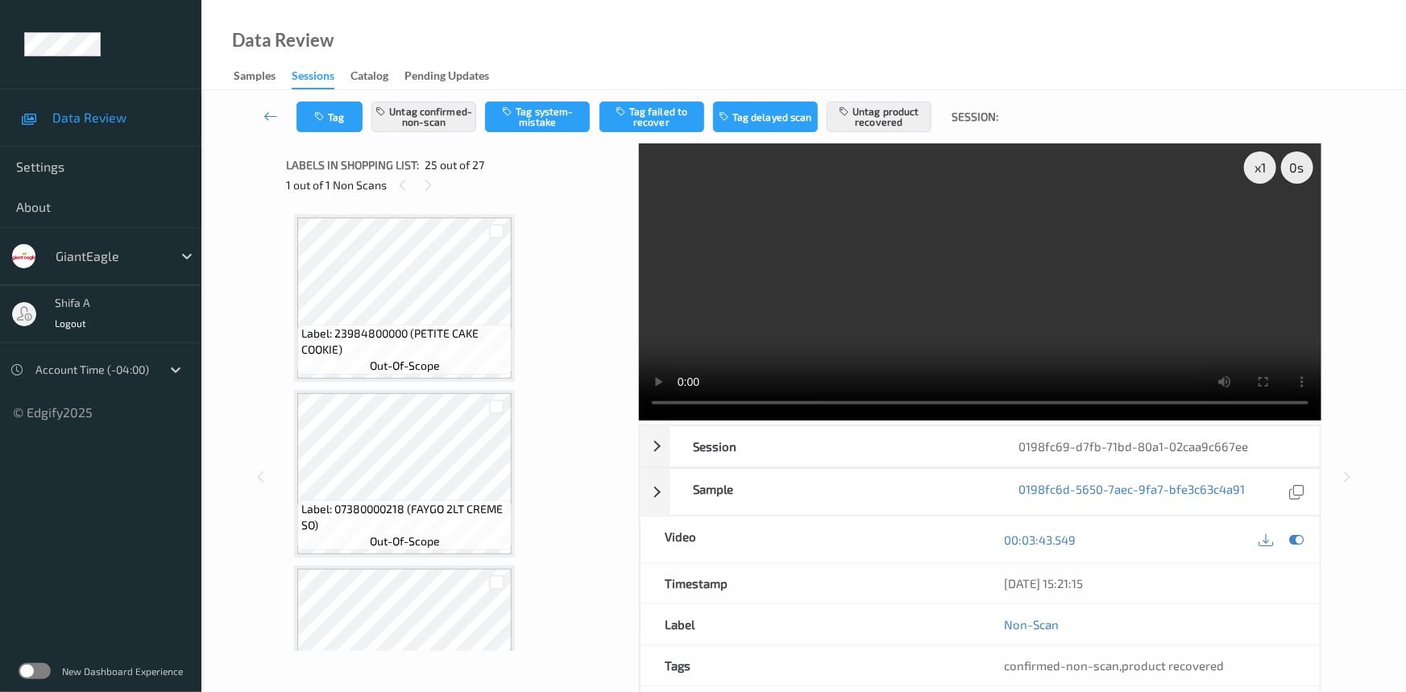
scroll to position [4036, 0]
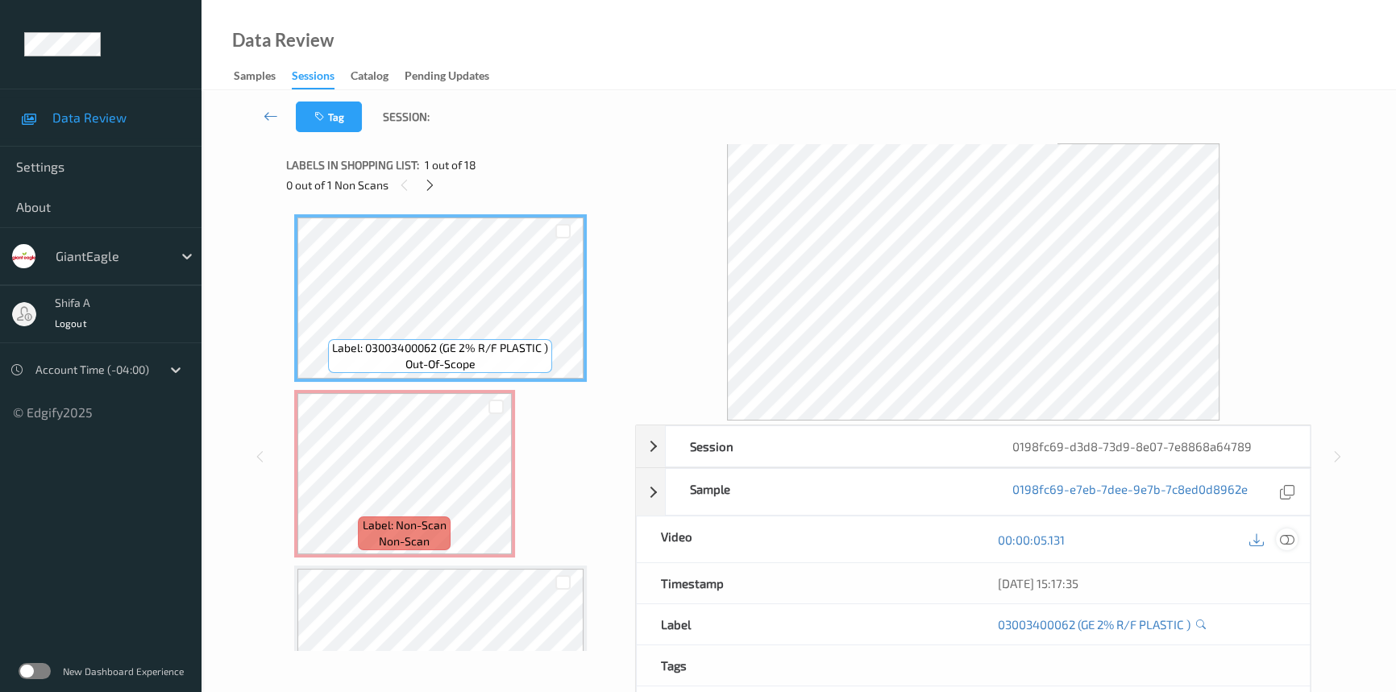
click at [1287, 540] on icon at bounding box center [1287, 540] width 15 height 15
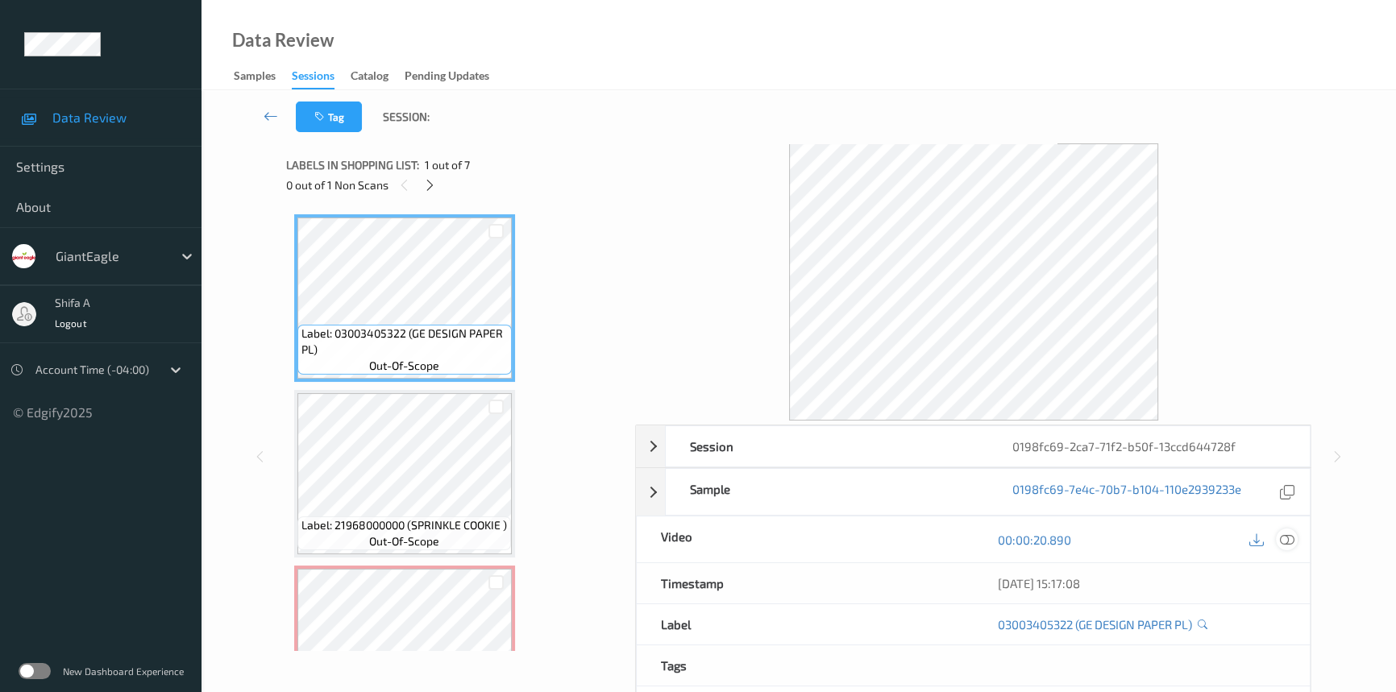
click at [1288, 540] on icon at bounding box center [1287, 540] width 15 height 15
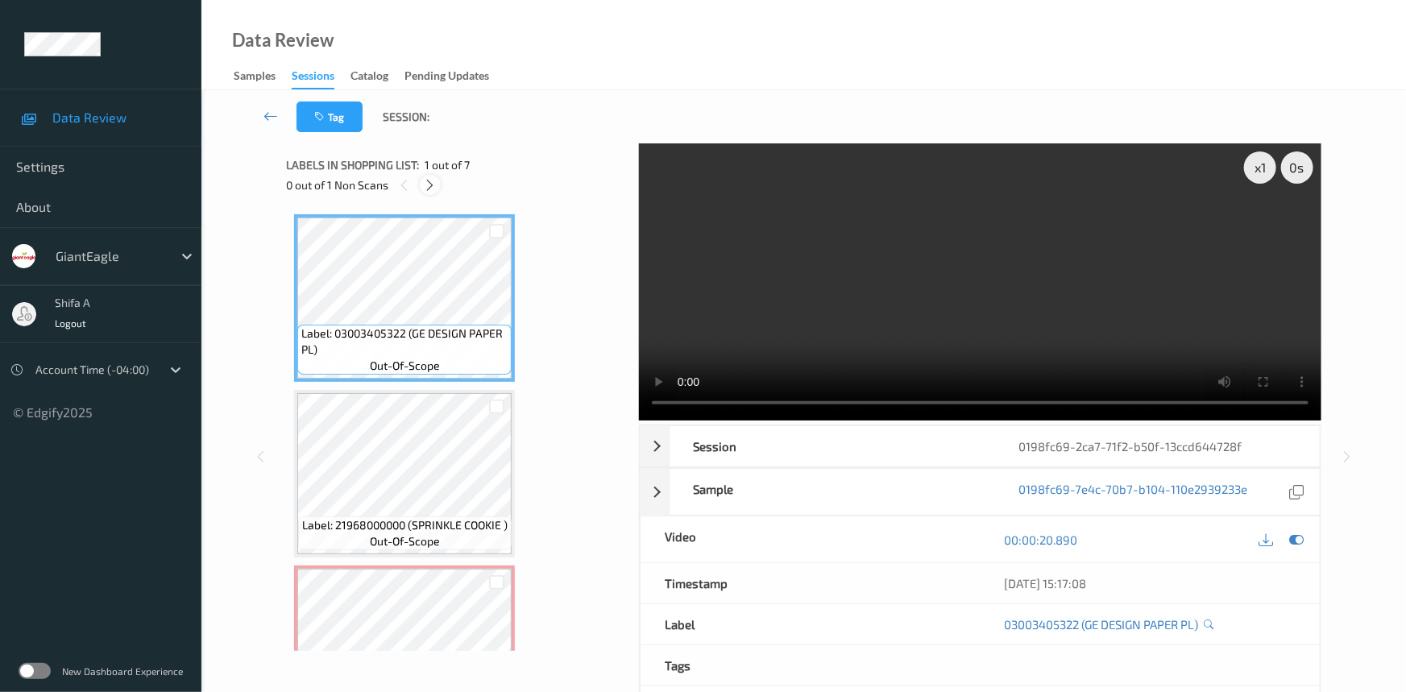
click at [430, 193] on div at bounding box center [430, 185] width 20 height 20
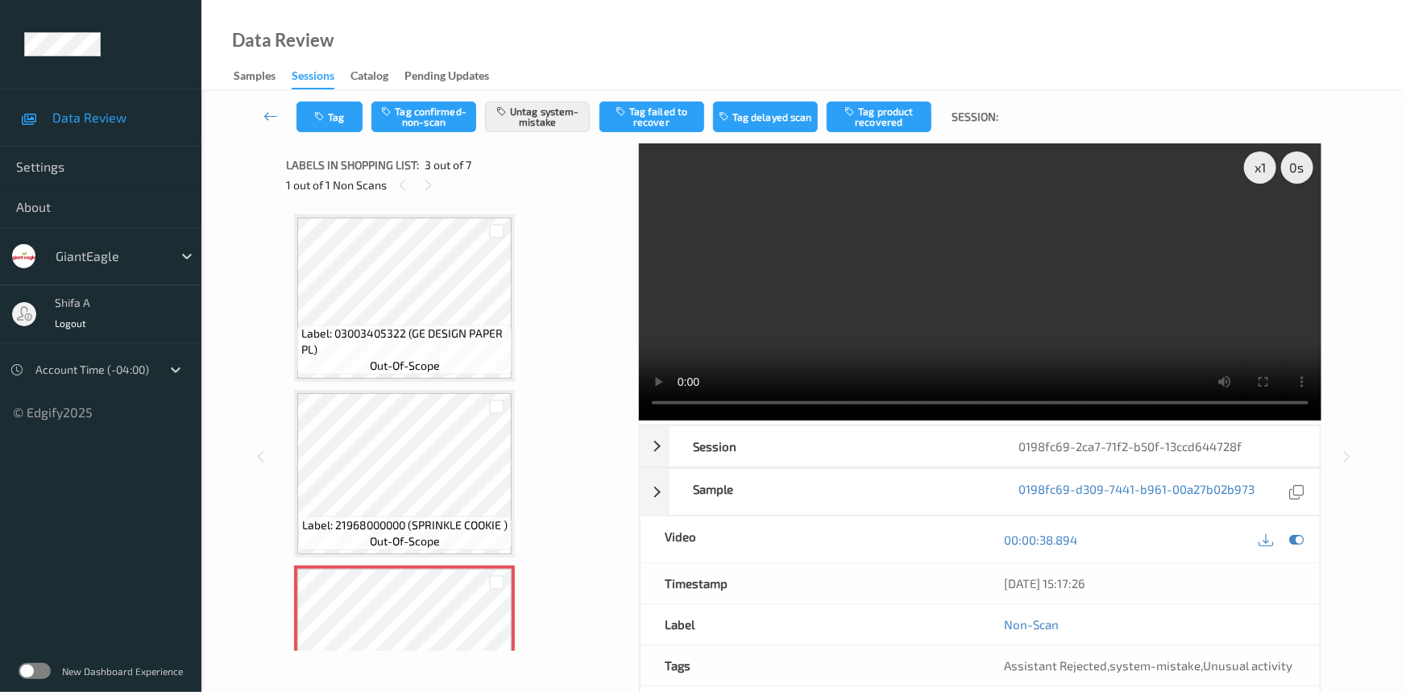
scroll to position [183, 0]
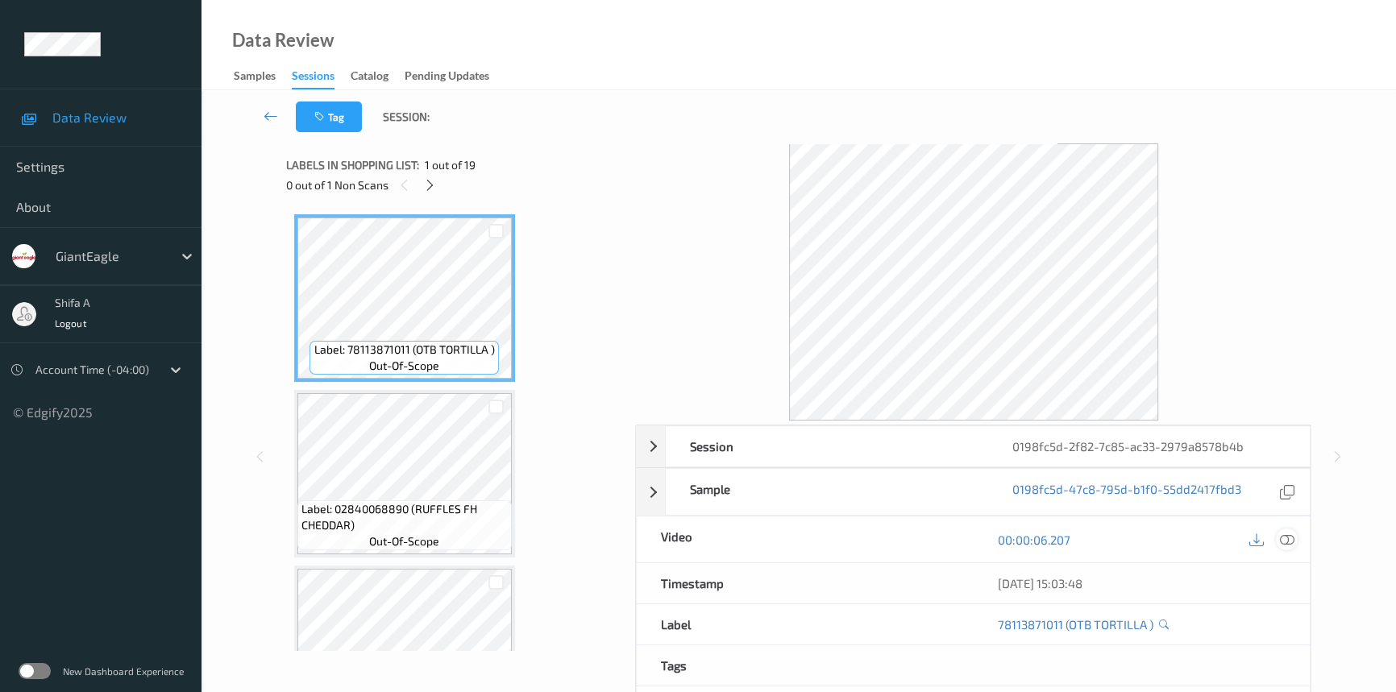
click at [1292, 540] on icon at bounding box center [1287, 540] width 15 height 15
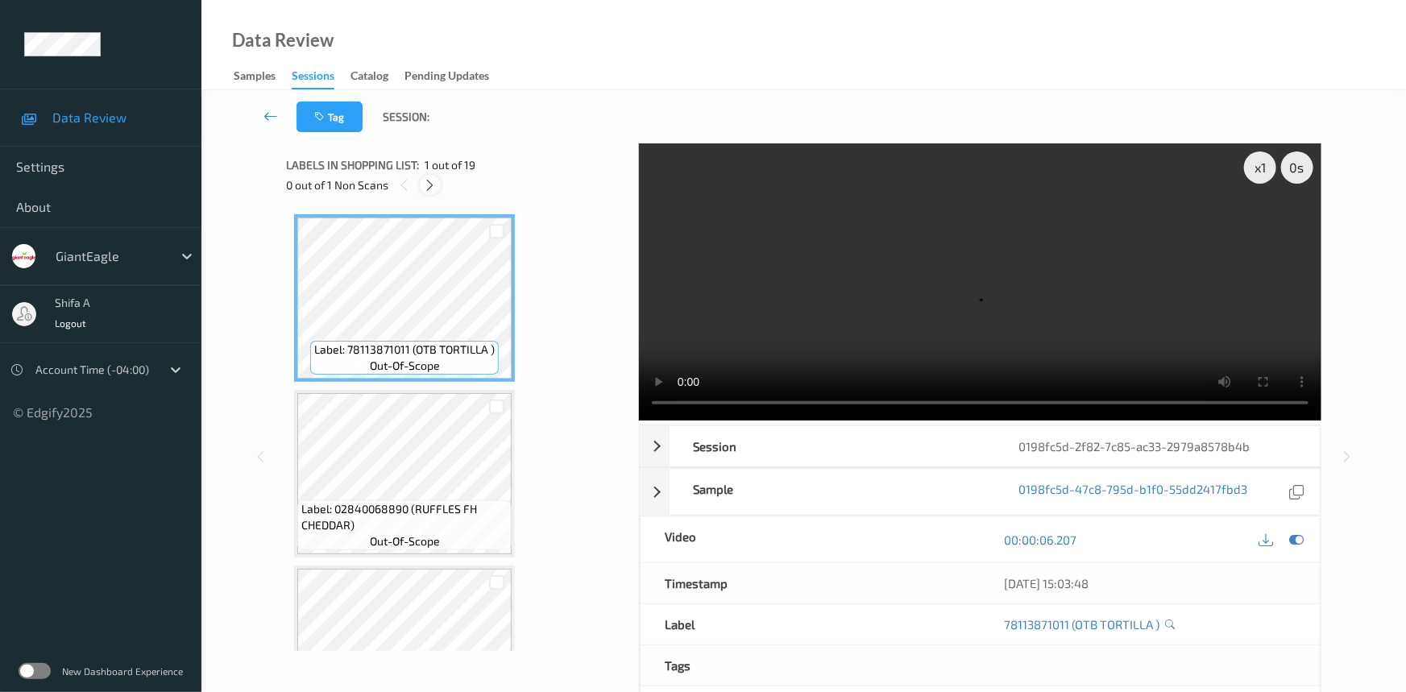
click at [434, 189] on icon at bounding box center [431, 185] width 14 height 15
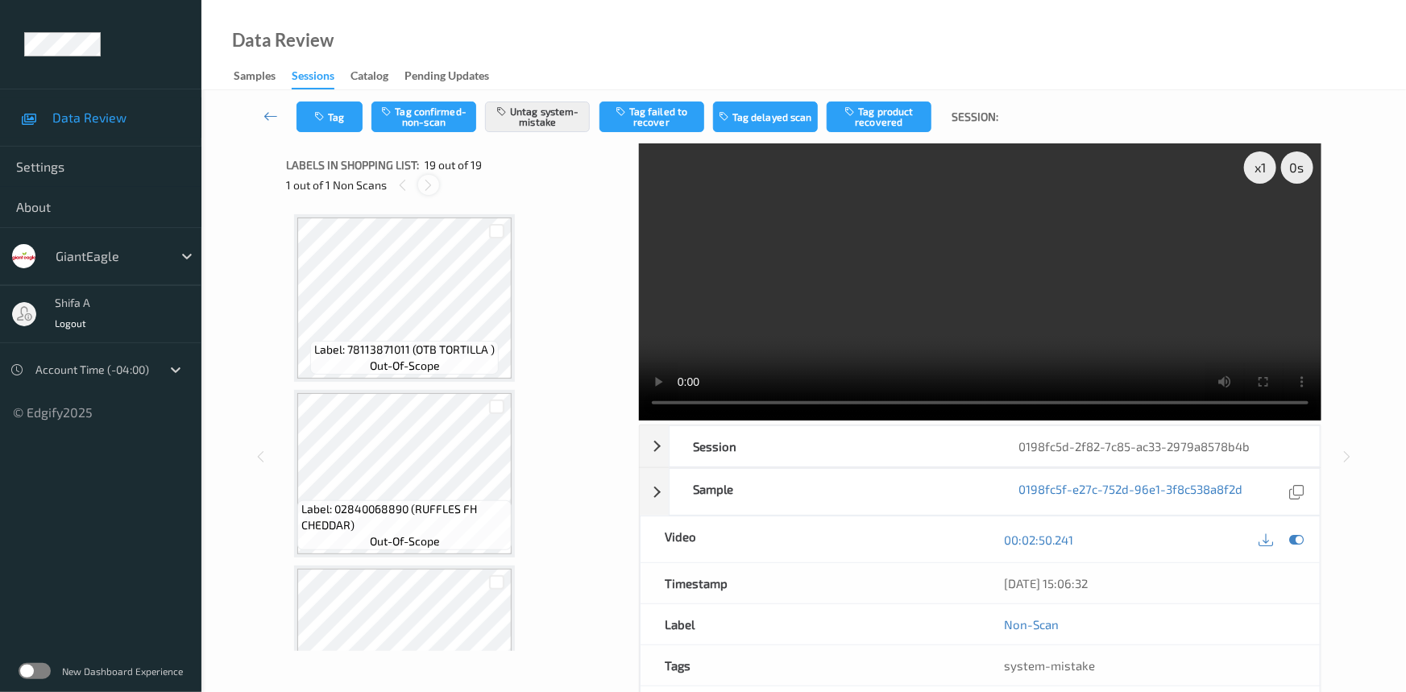
scroll to position [2890, 0]
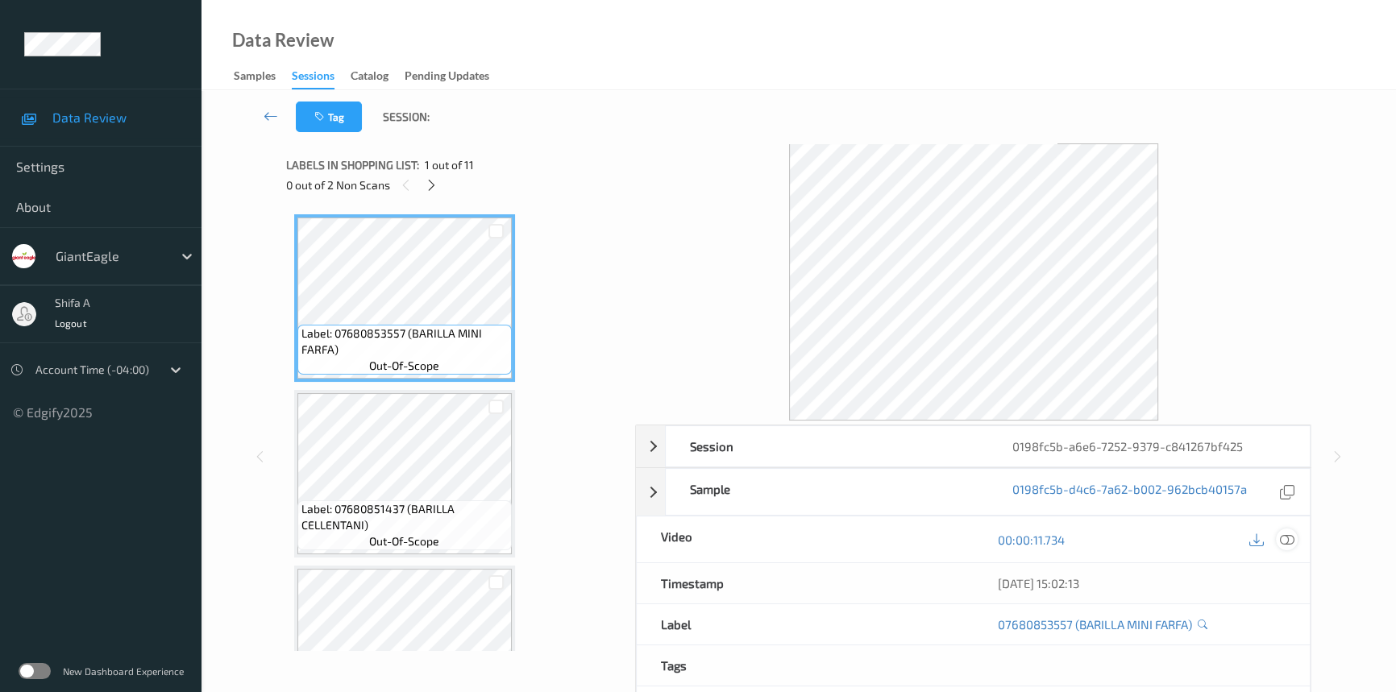
click at [1293, 535] on icon at bounding box center [1287, 540] width 15 height 15
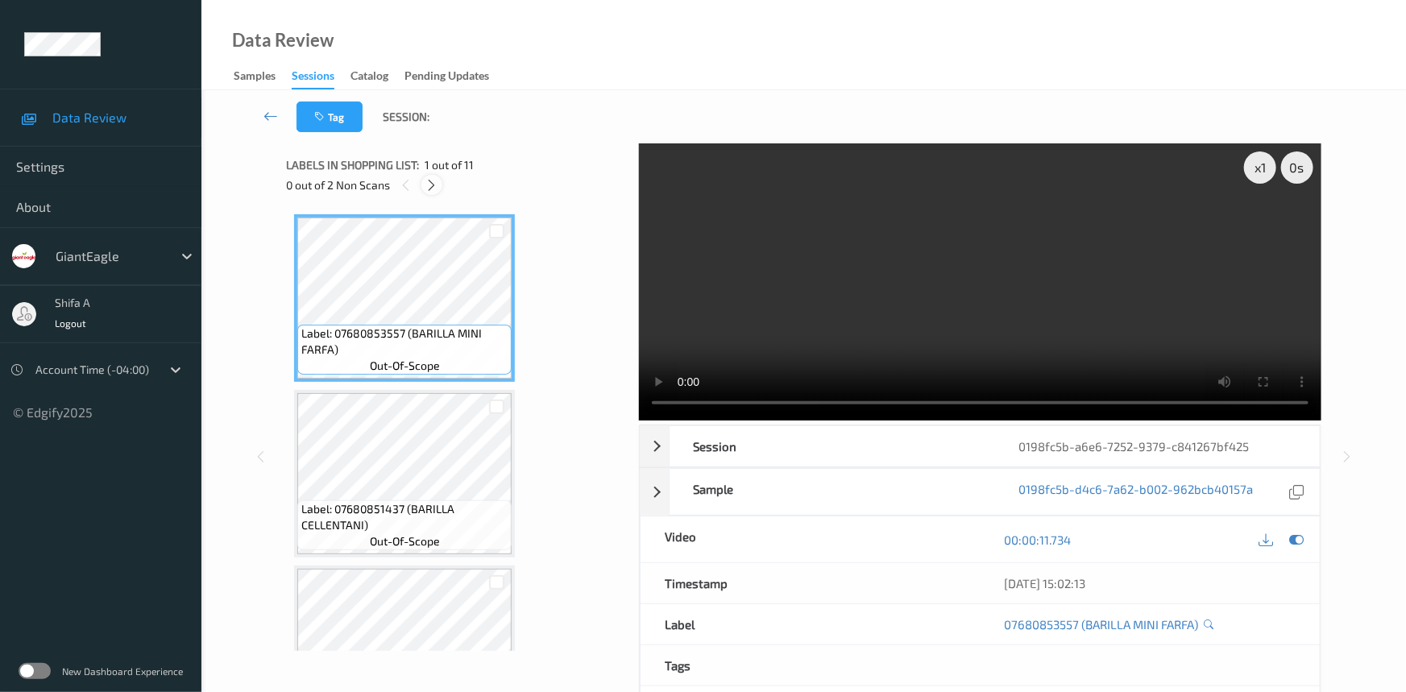
click at [435, 185] on icon at bounding box center [433, 185] width 14 height 15
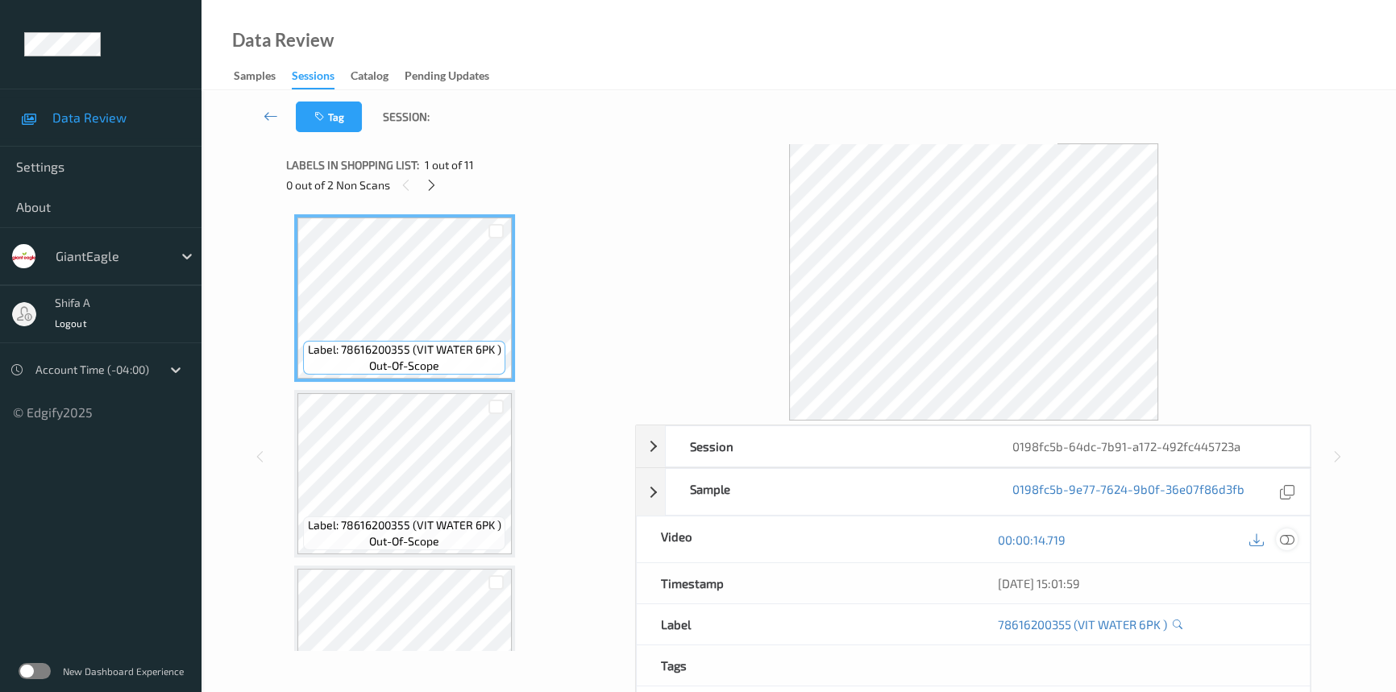
click at [1286, 542] on icon at bounding box center [1287, 540] width 15 height 15
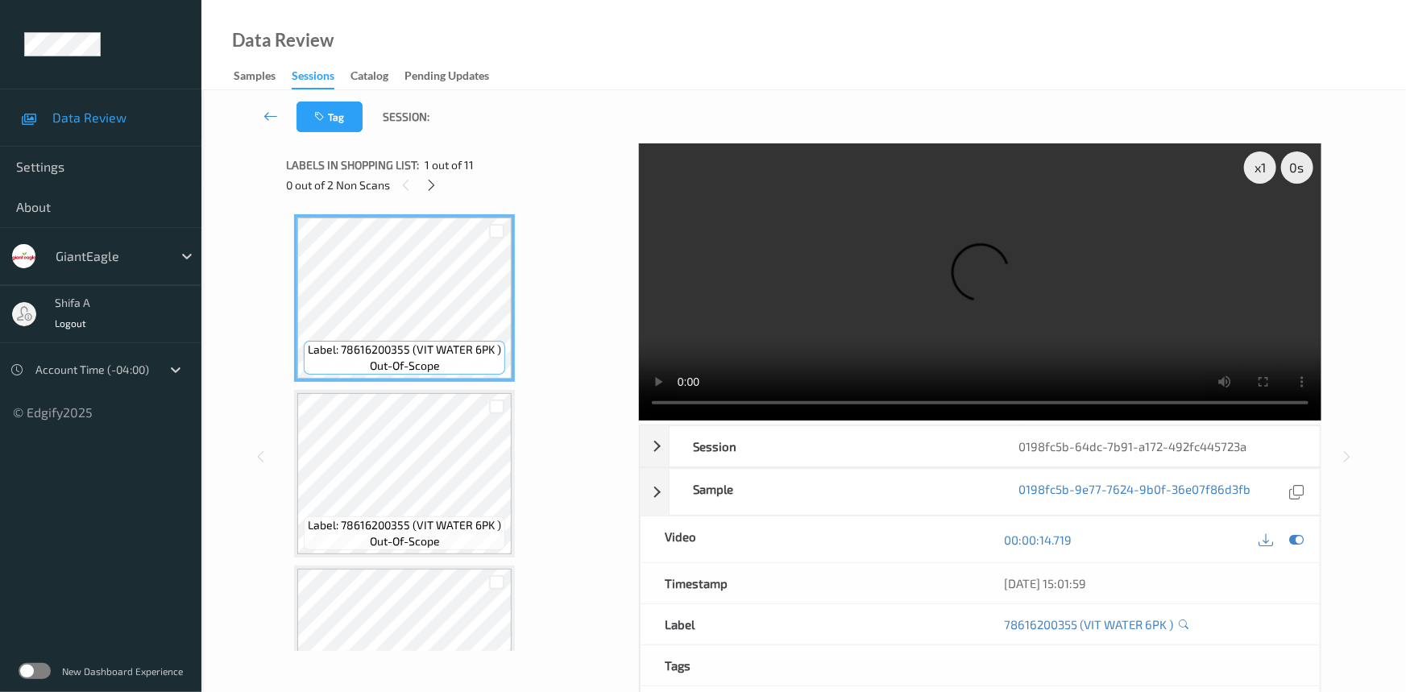
drag, startPoint x: 429, startPoint y: 190, endPoint x: 626, endPoint y: 80, distance: 226.2
click at [429, 188] on icon at bounding box center [433, 185] width 14 height 15
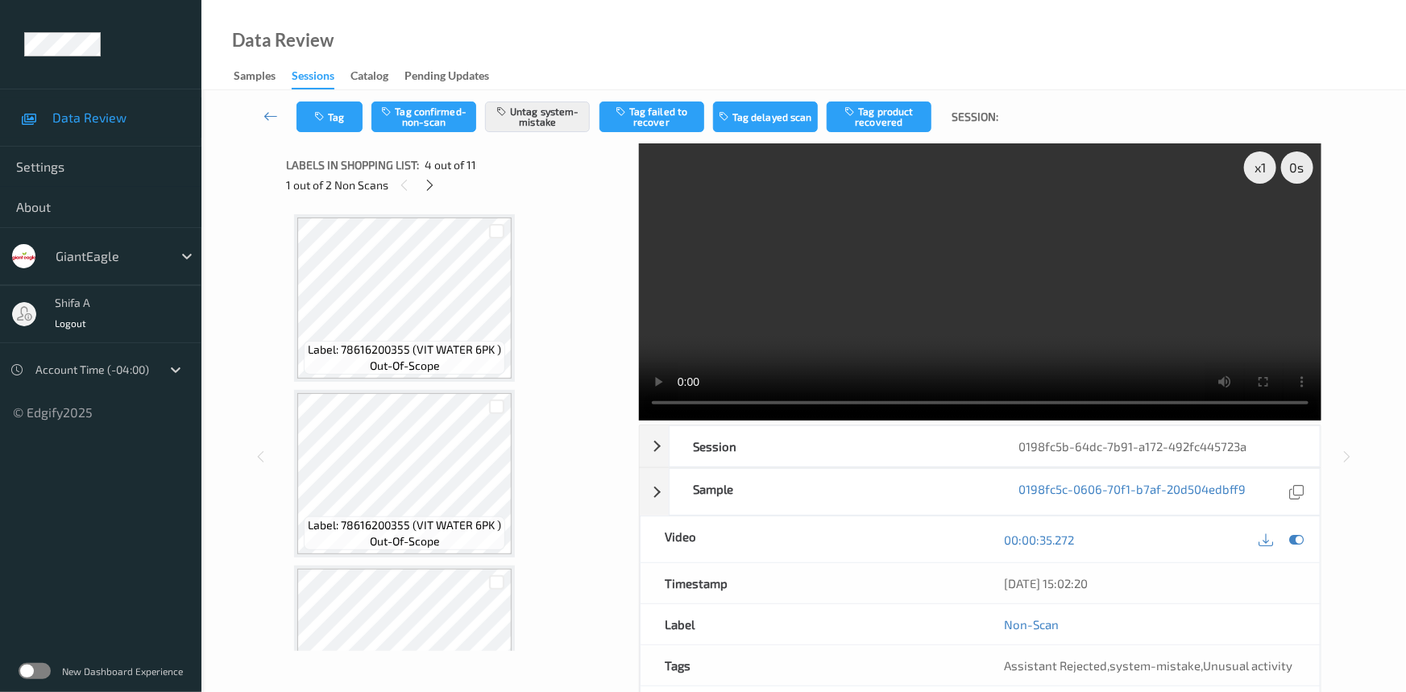
scroll to position [359, 0]
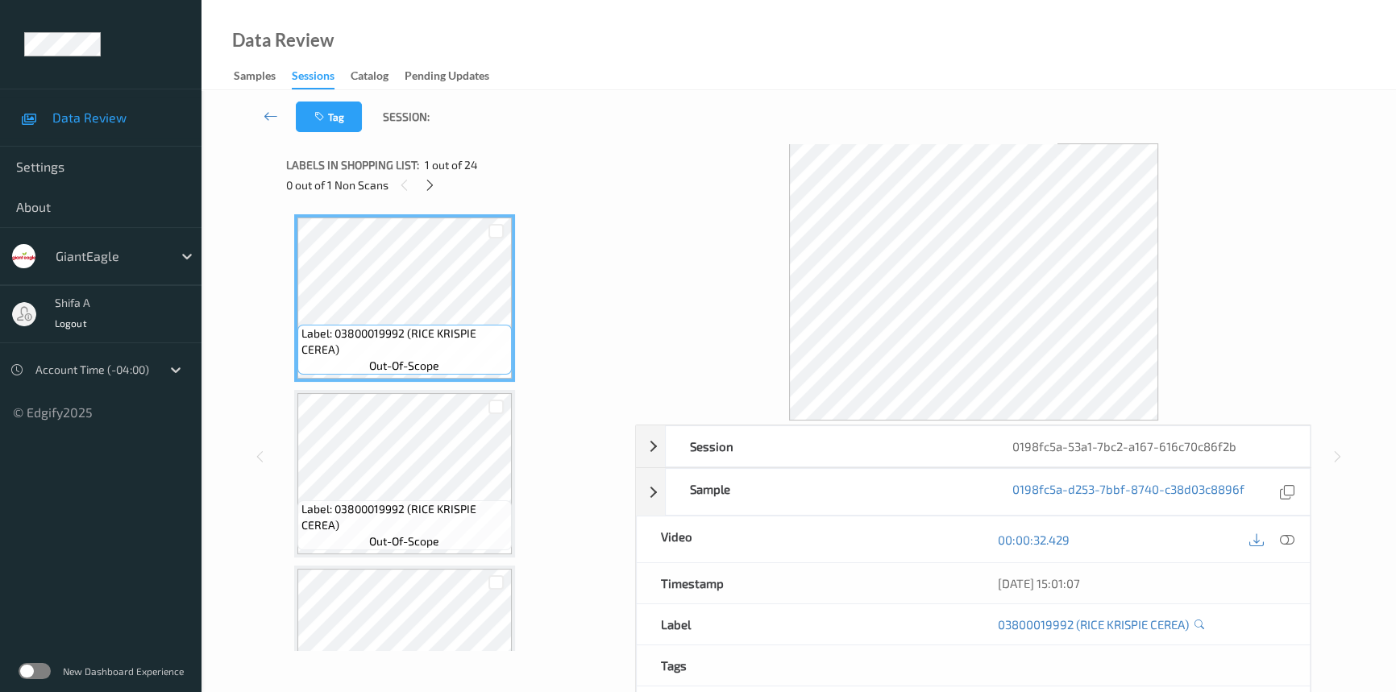
drag, startPoint x: 1289, startPoint y: 535, endPoint x: 945, endPoint y: 398, distance: 370.4
click at [1288, 535] on icon at bounding box center [1287, 540] width 15 height 15
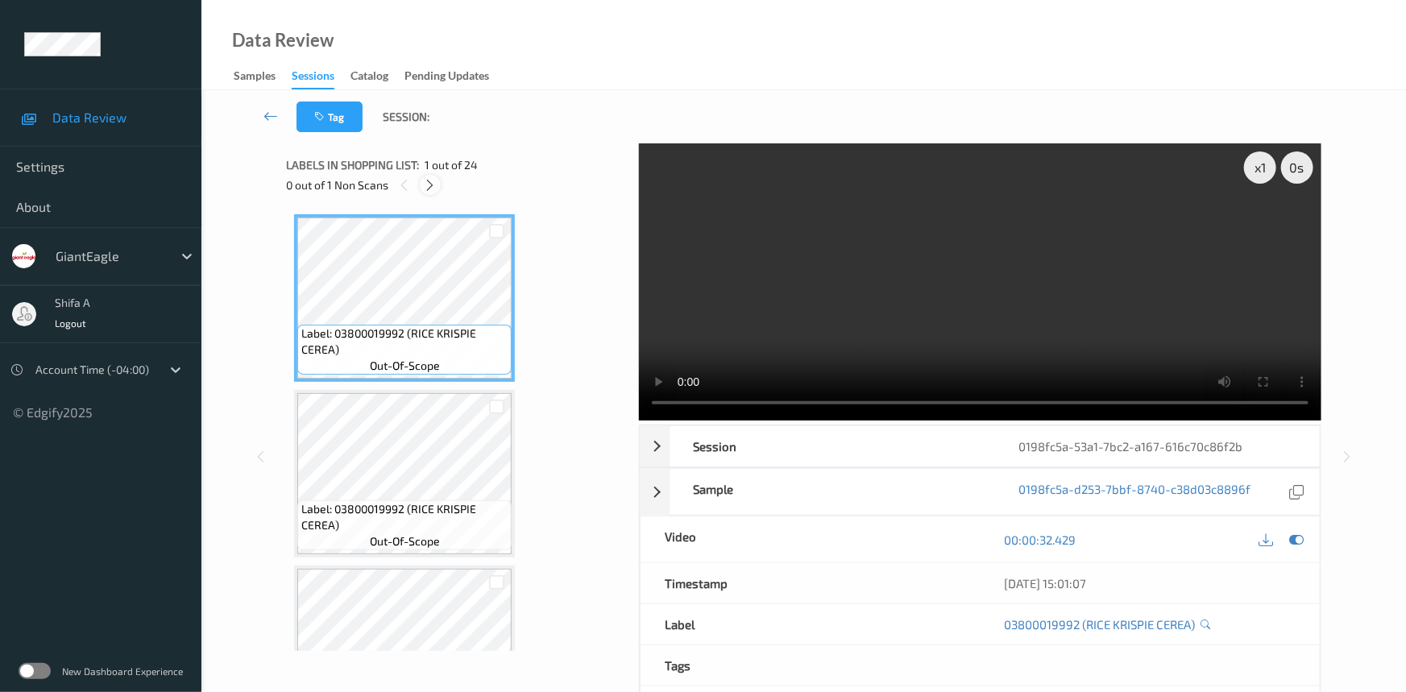
click at [436, 184] on icon at bounding box center [431, 185] width 14 height 15
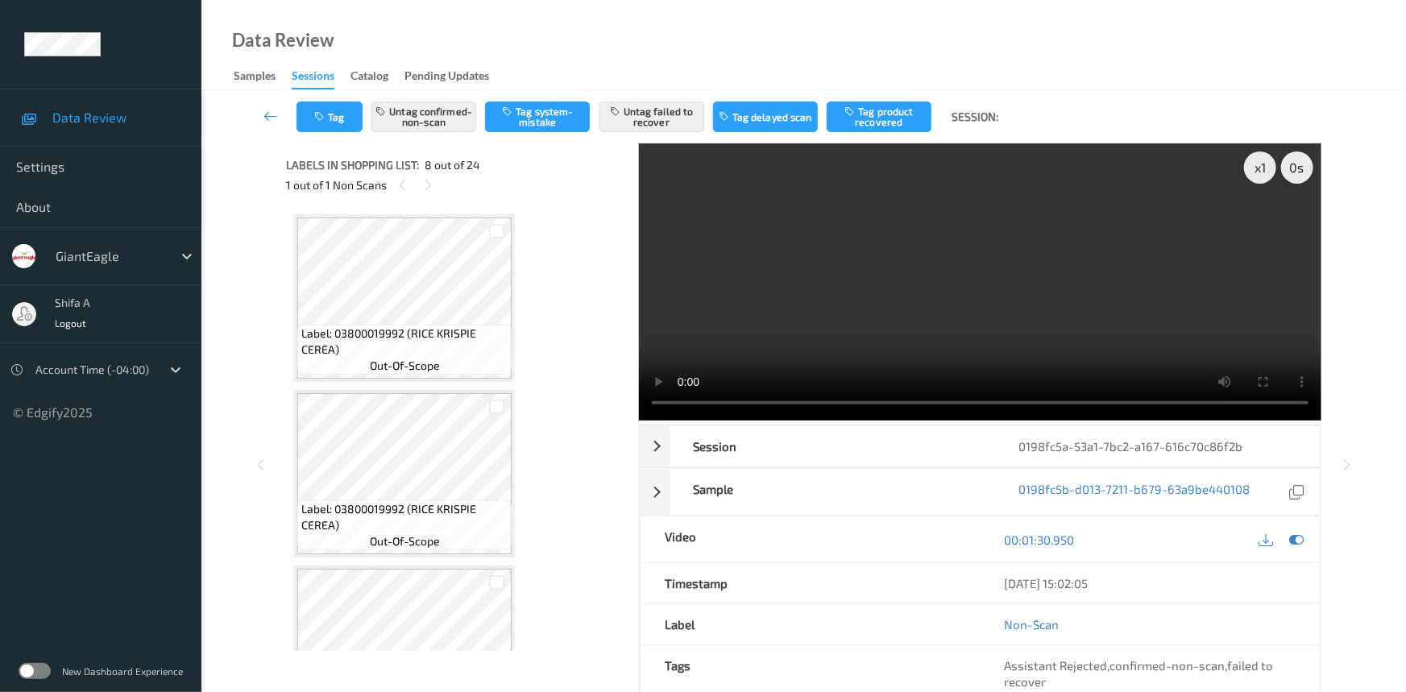
scroll to position [1058, 0]
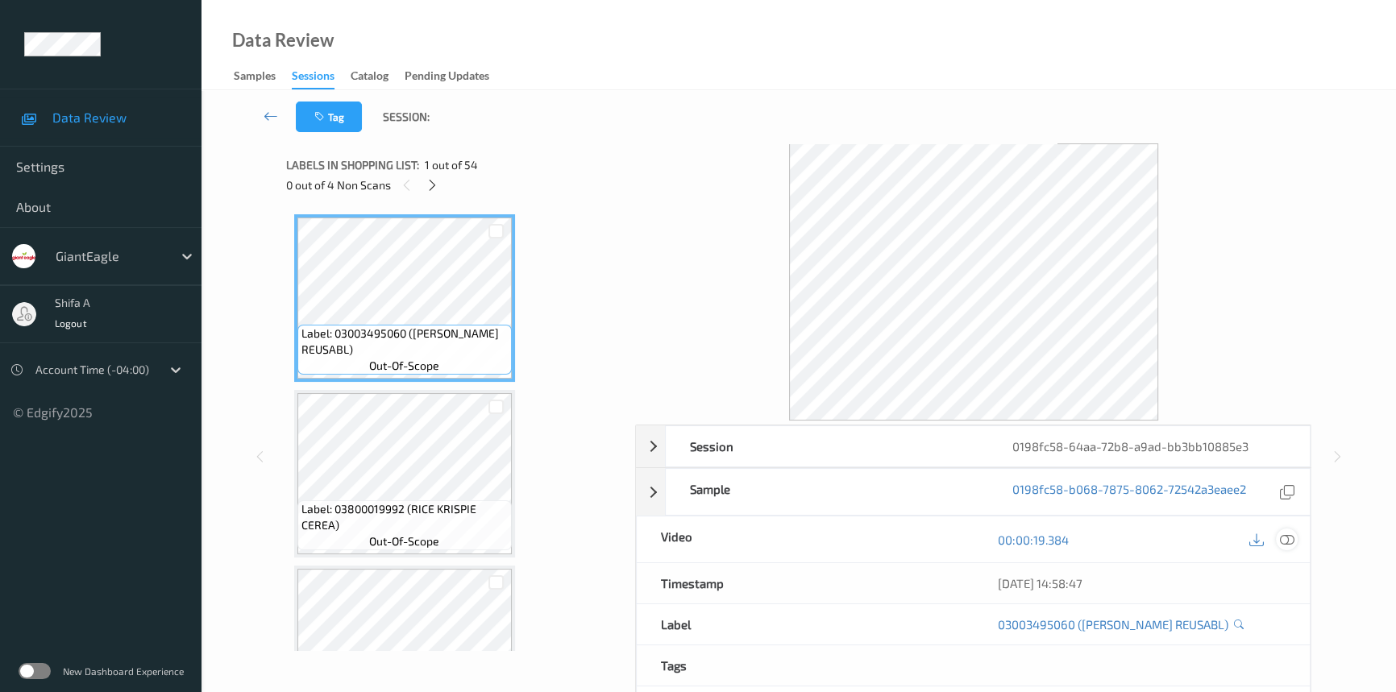
click at [1284, 534] on icon at bounding box center [1287, 540] width 15 height 15
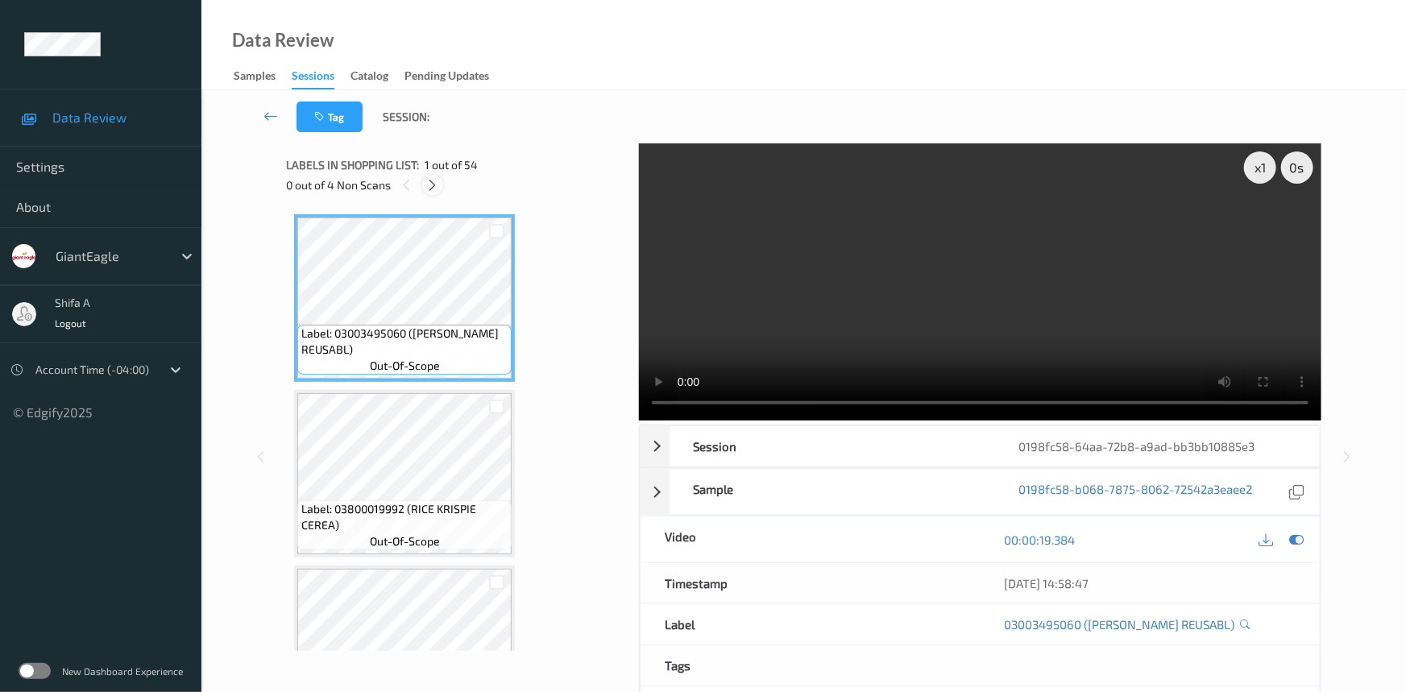
click at [430, 184] on icon at bounding box center [433, 185] width 14 height 15
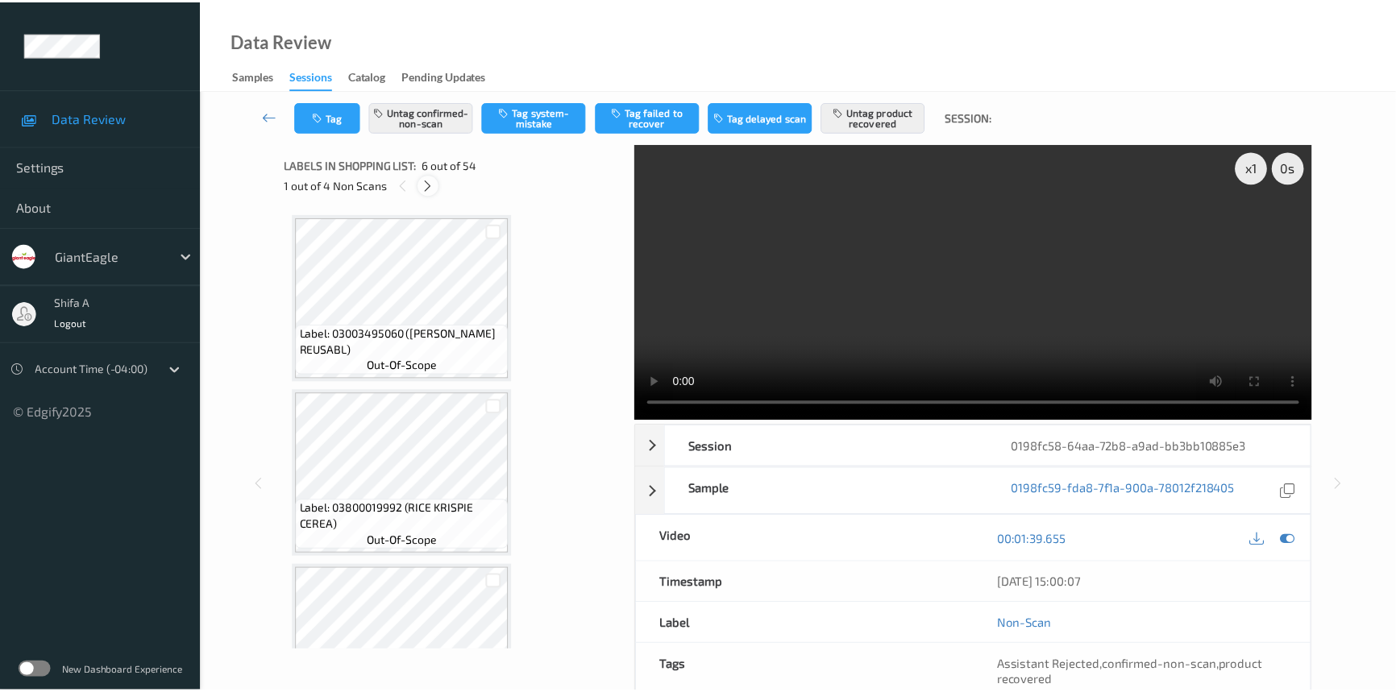
scroll to position [708, 0]
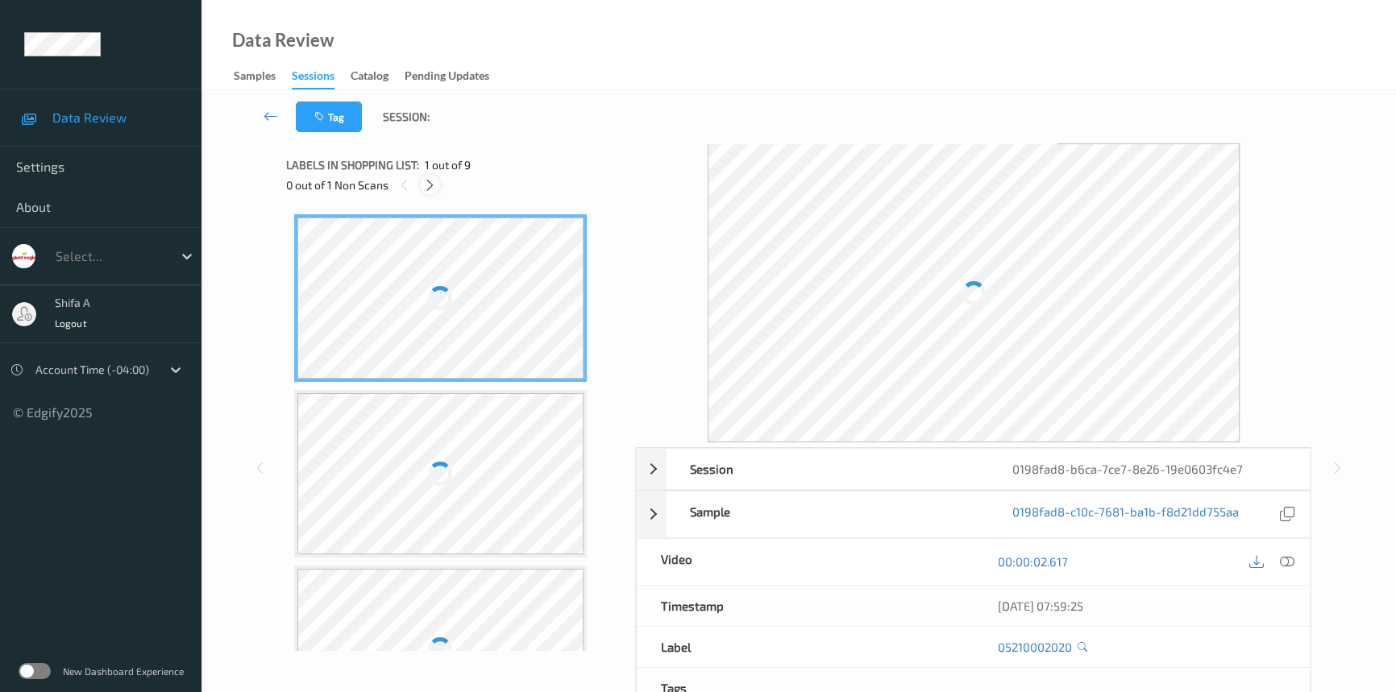
click at [435, 185] on icon at bounding box center [430, 185] width 14 height 15
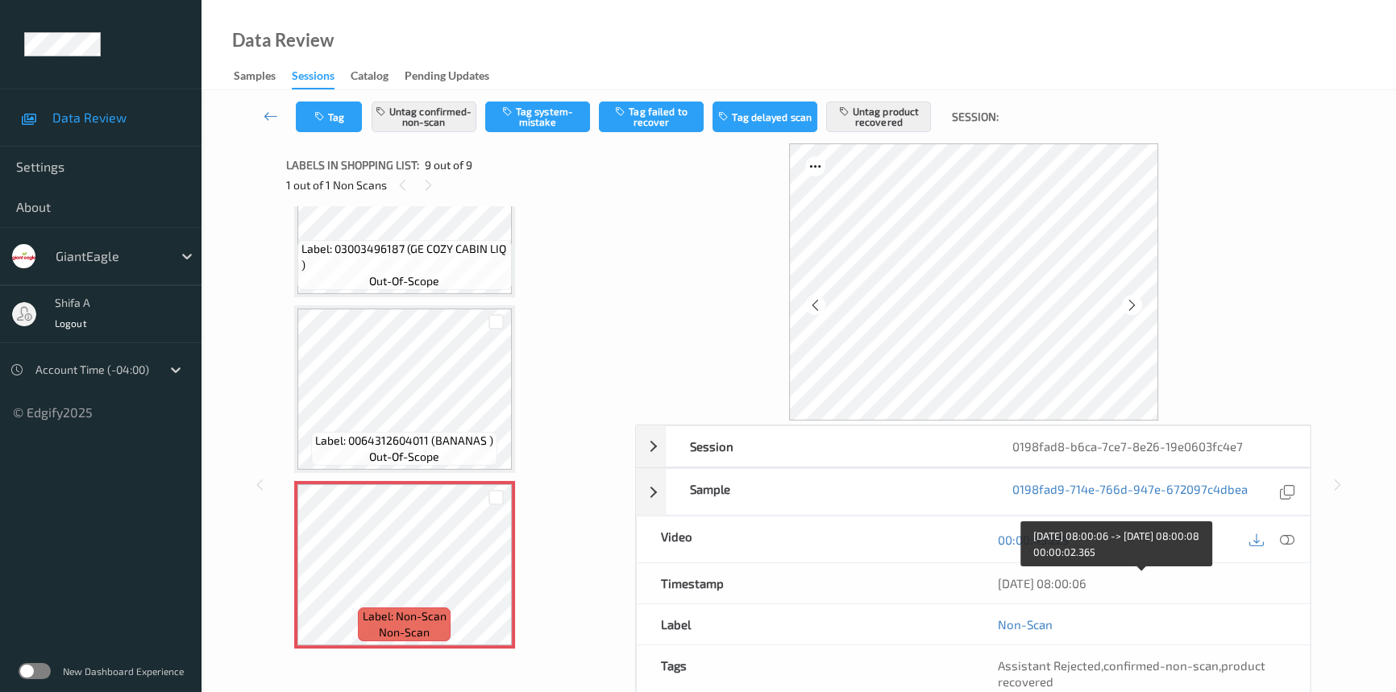
scroll to position [166, 0]
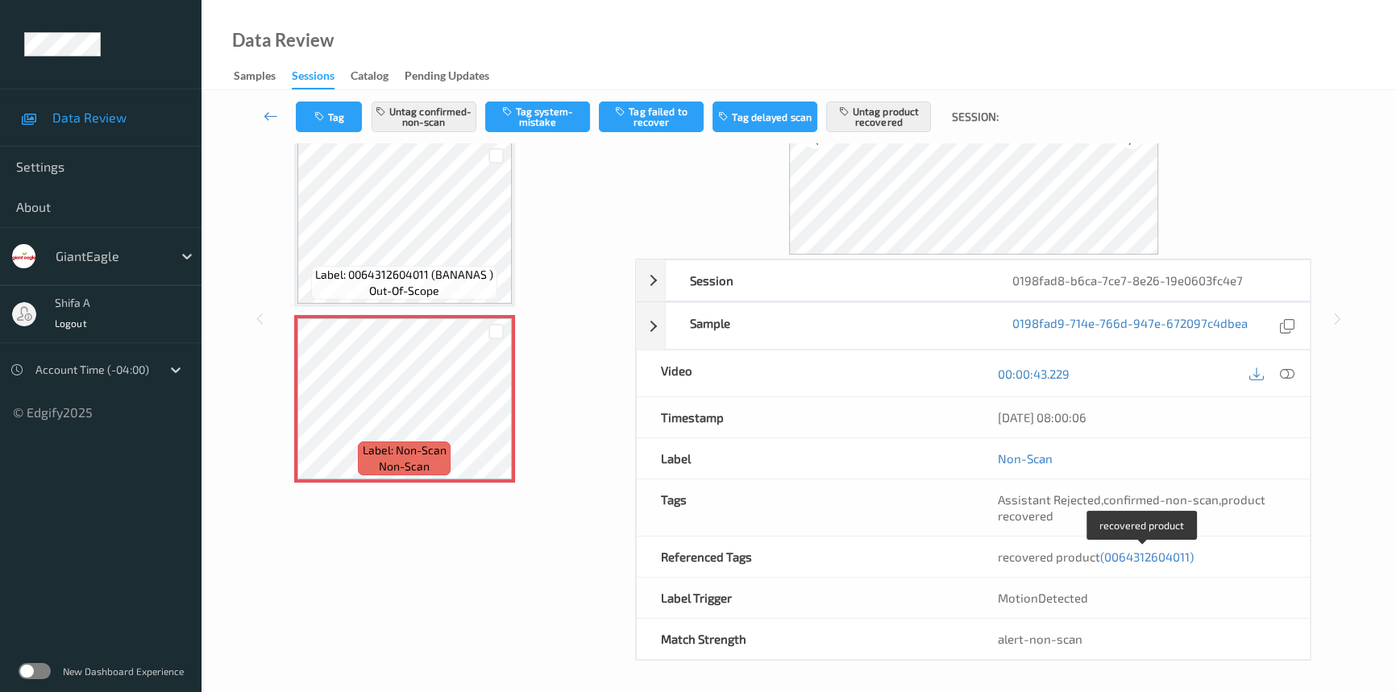
click at [1136, 550] on span "(0064312604011)" at bounding box center [1146, 557] width 93 height 15
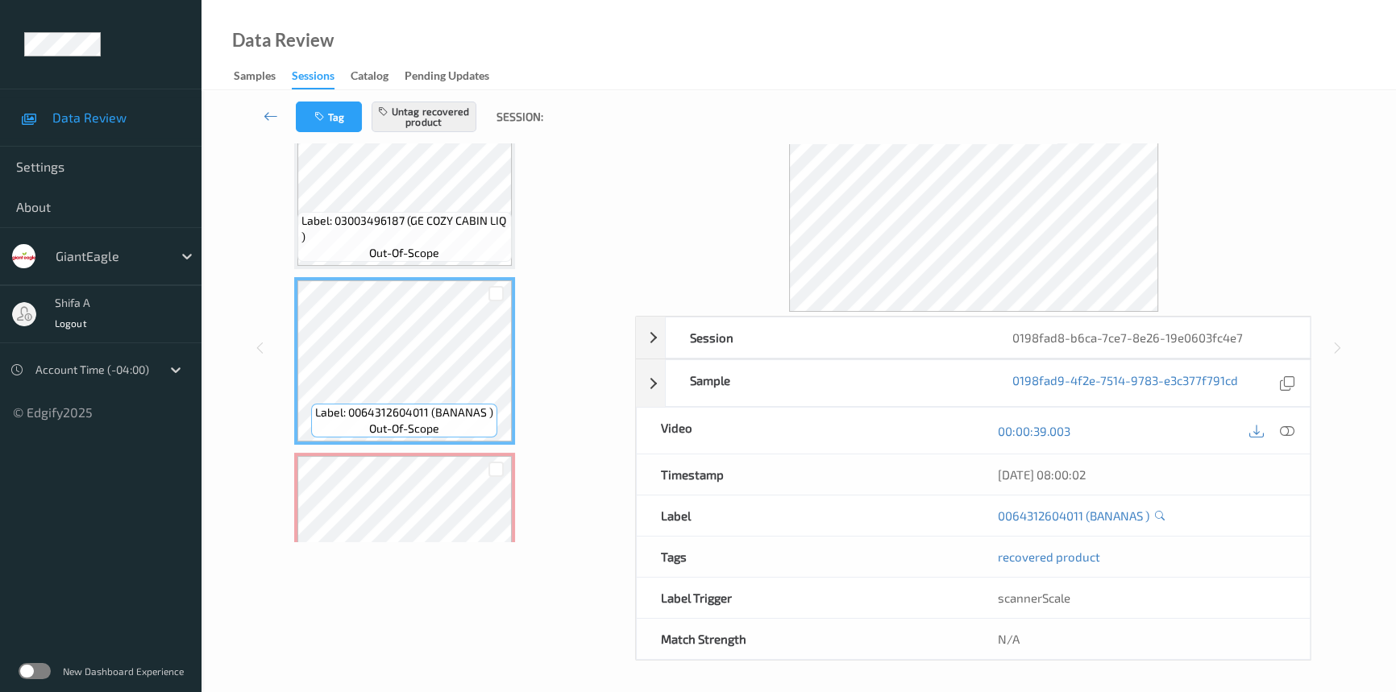
scroll to position [1139, 0]
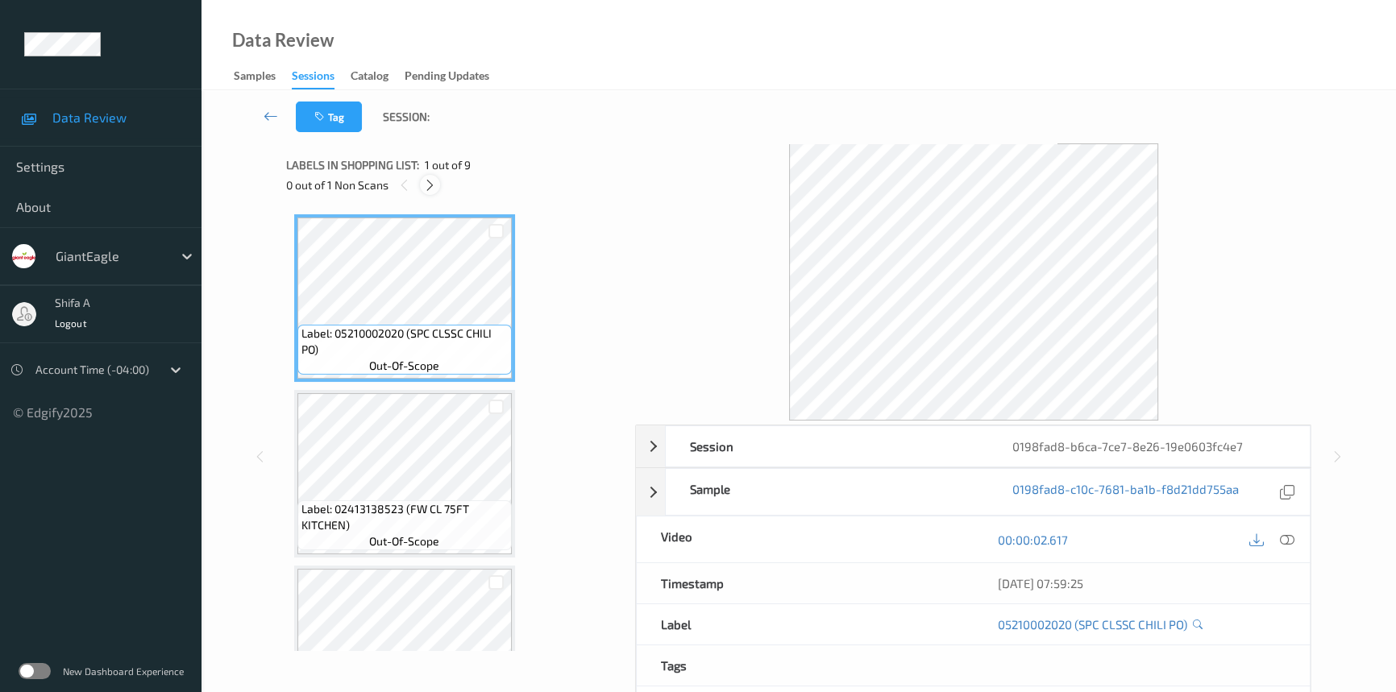
click at [430, 181] on icon at bounding box center [430, 185] width 14 height 15
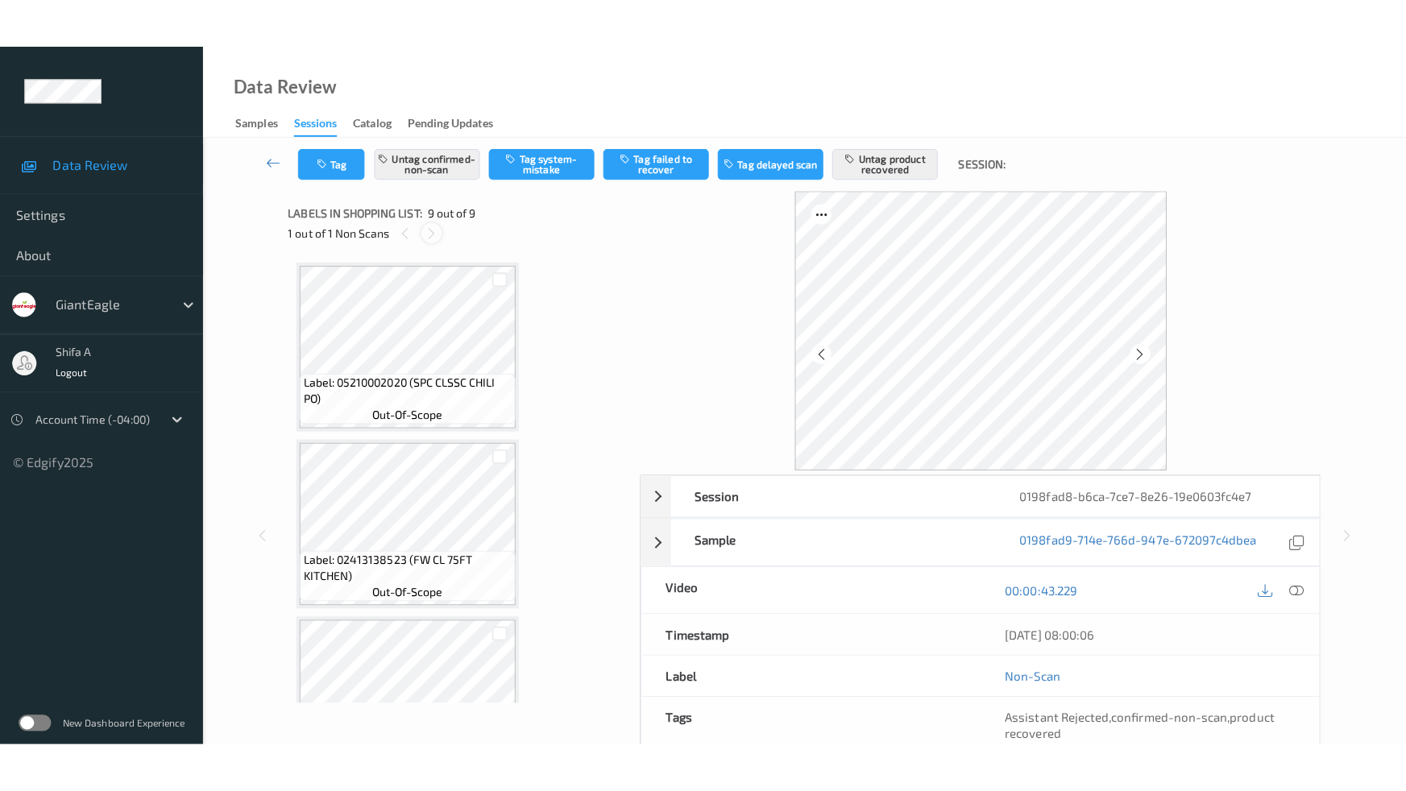
scroll to position [1139, 0]
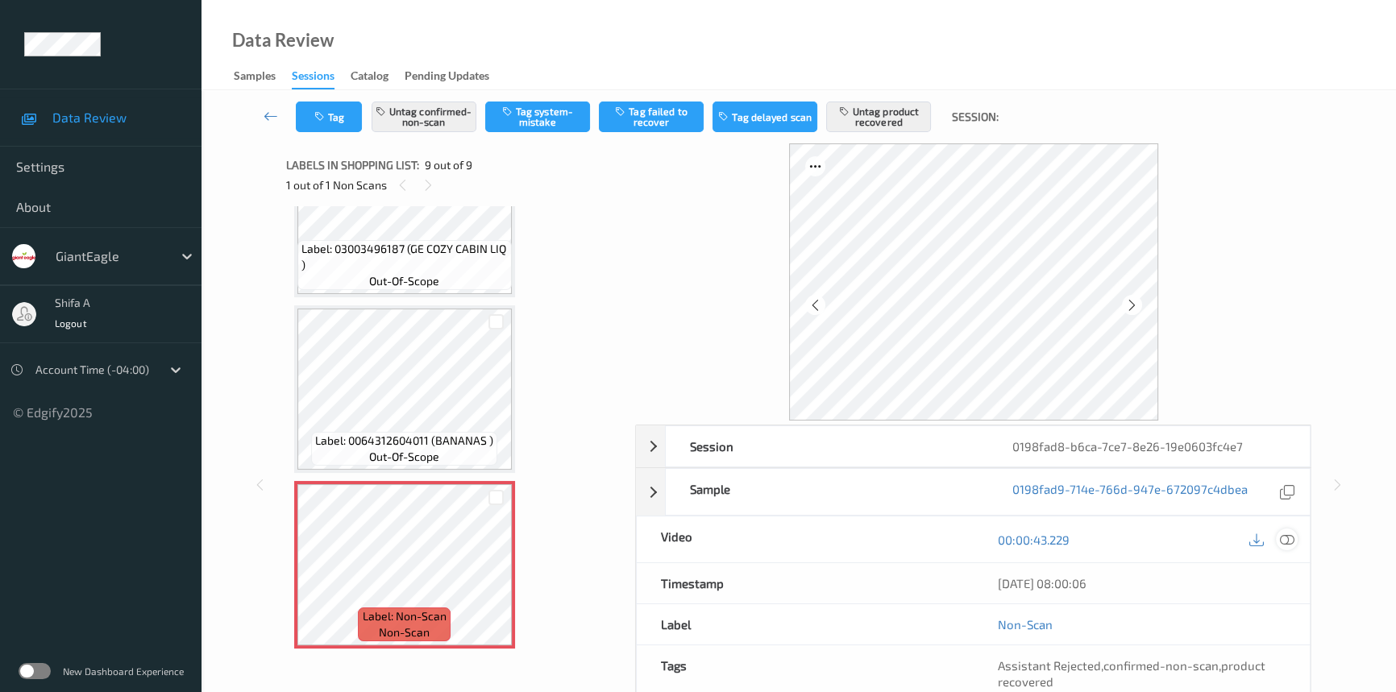
click at [1293, 534] on icon at bounding box center [1287, 540] width 15 height 15
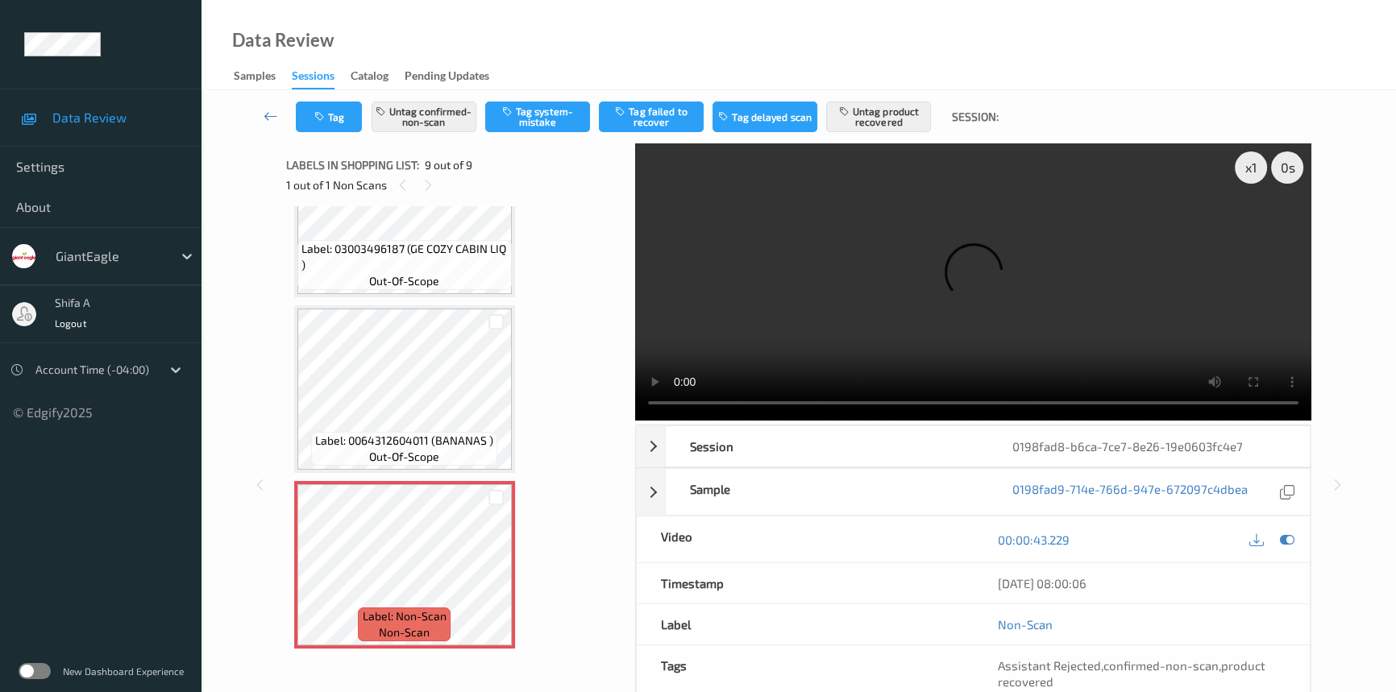
scroll to position [1040, 0]
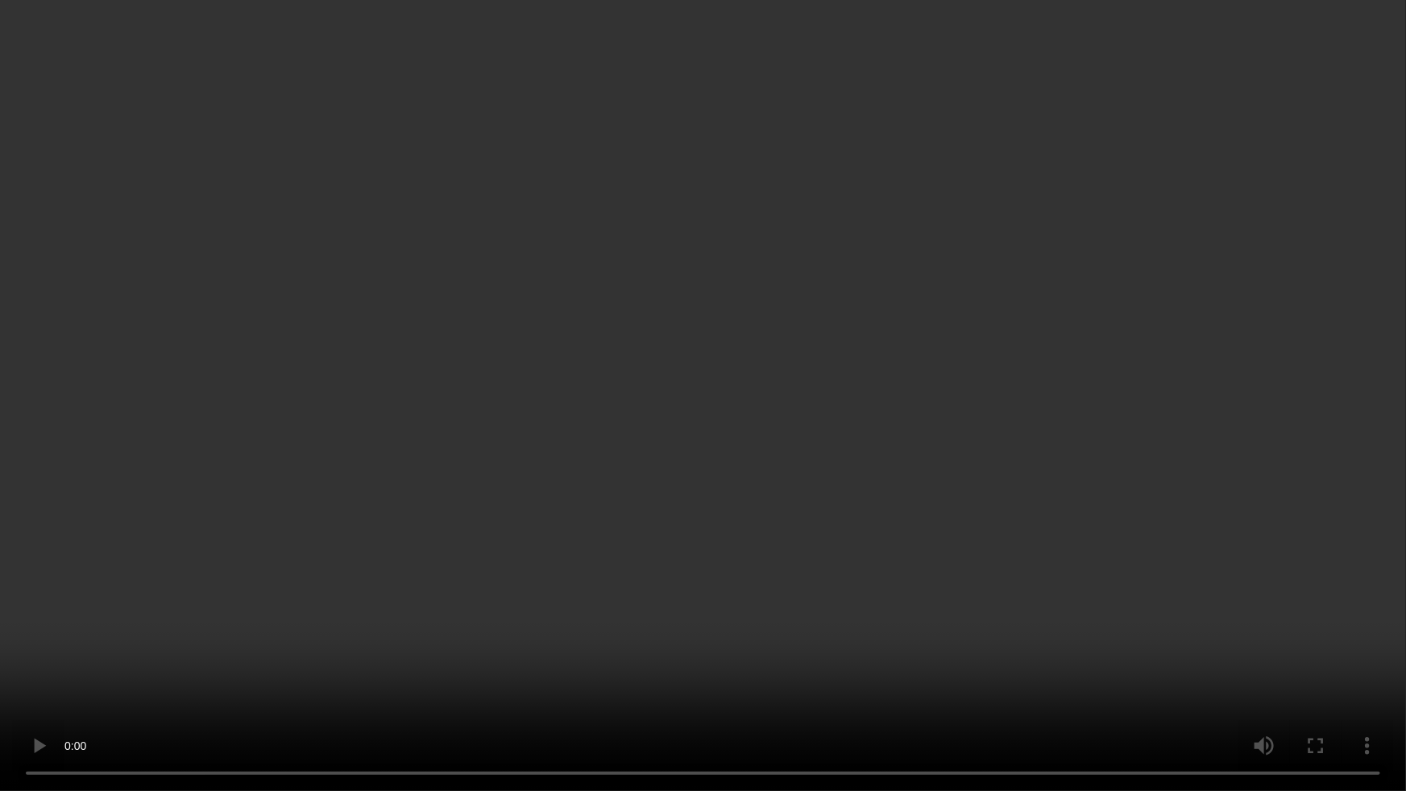
click at [853, 692] on video at bounding box center [703, 395] width 1406 height 791
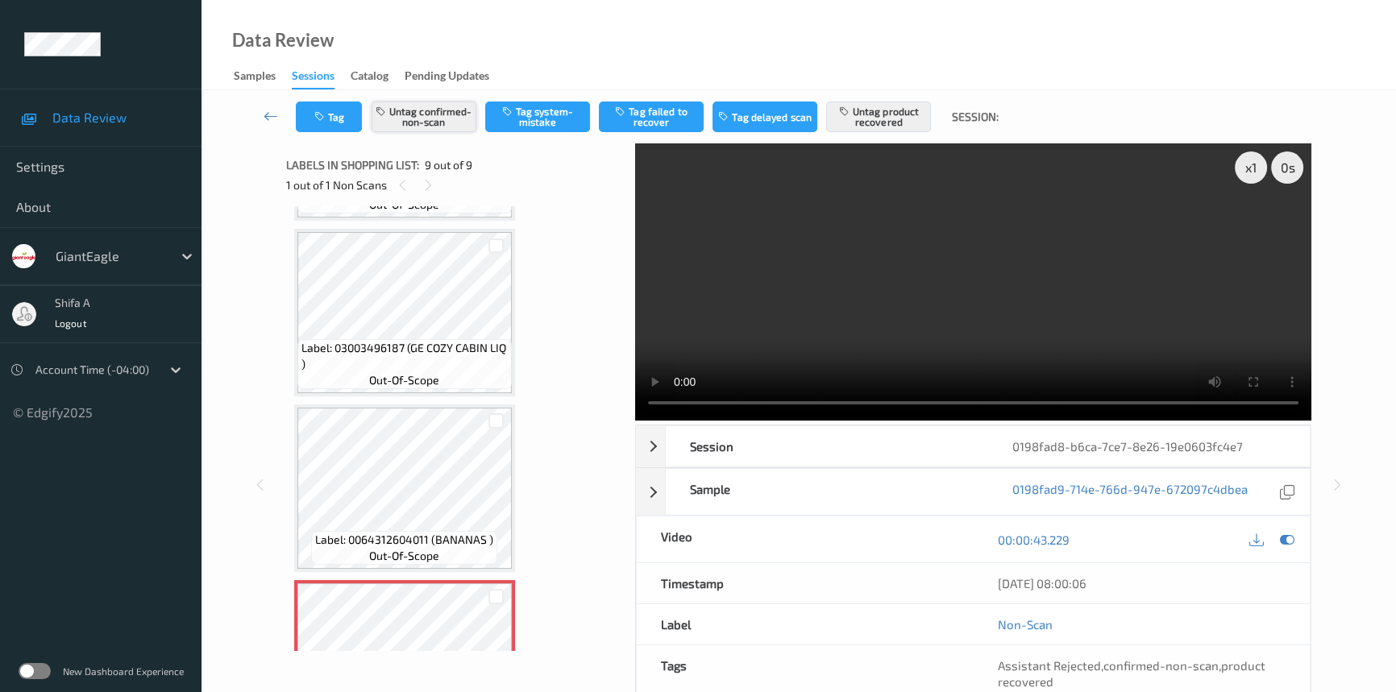
click at [420, 116] on button "Untag confirmed-non-scan" at bounding box center [424, 117] width 105 height 31
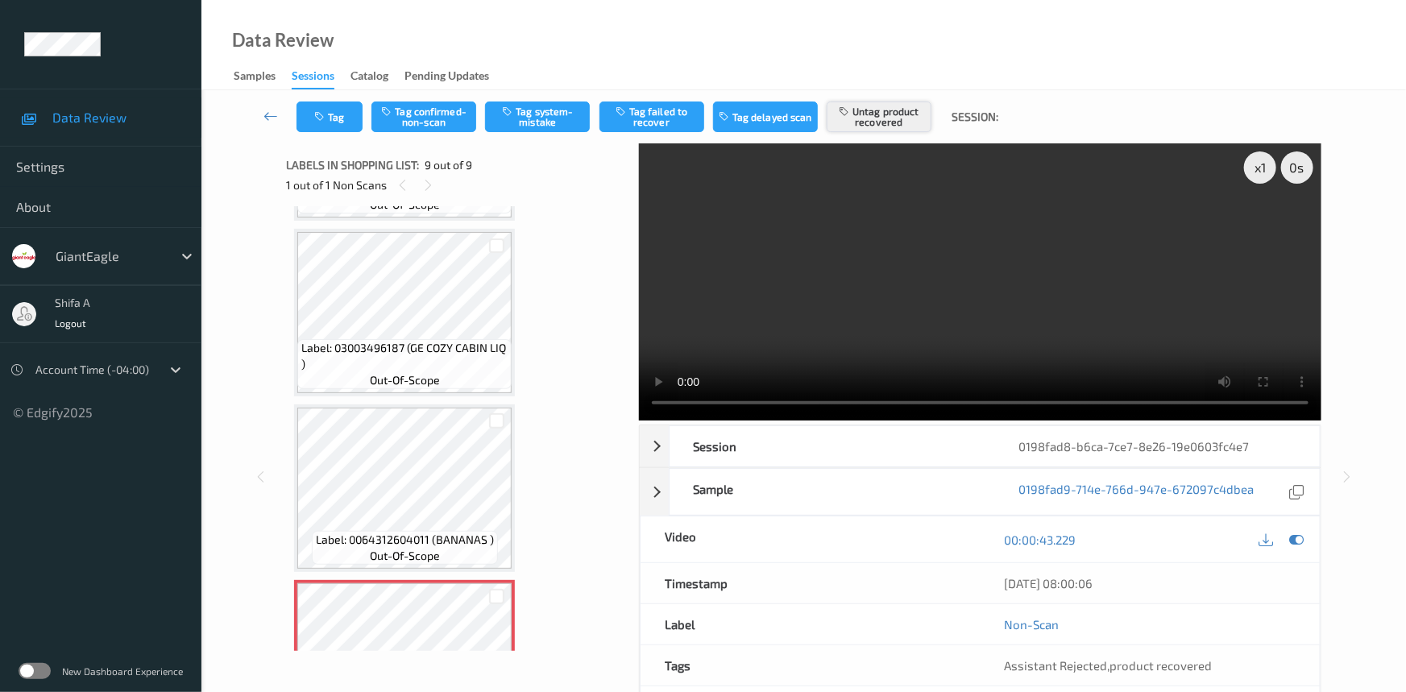
click at [903, 125] on button "Untag product recovered" at bounding box center [879, 117] width 105 height 31
click at [551, 126] on button "Tag system-mistake" at bounding box center [537, 117] width 105 height 31
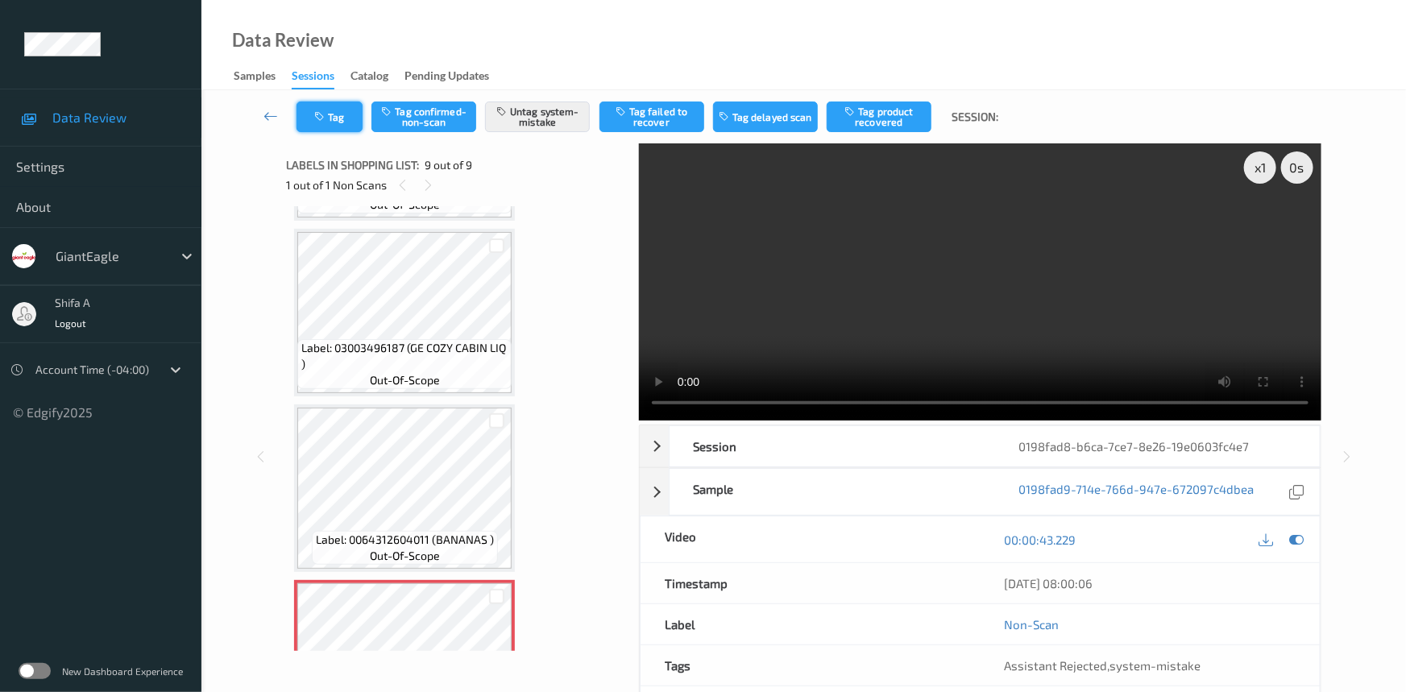
click at [322, 115] on icon "button" at bounding box center [321, 116] width 14 height 11
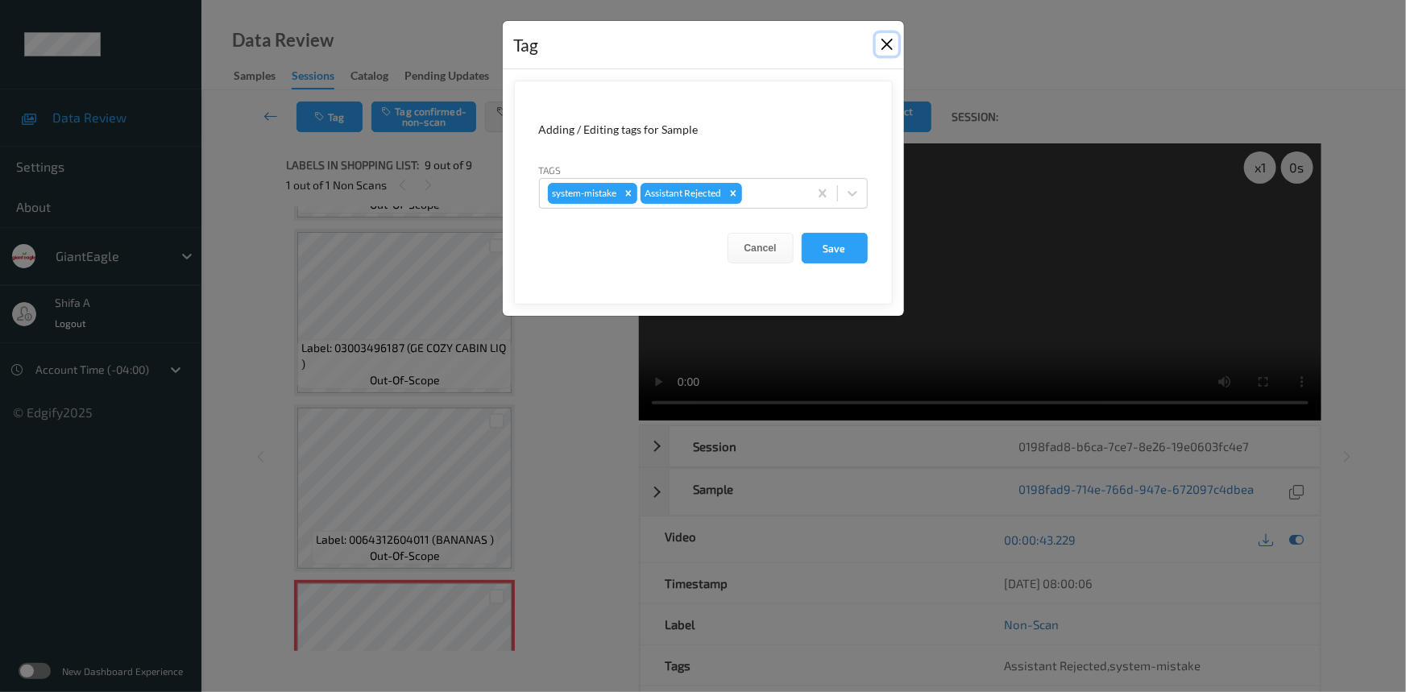
click at [885, 45] on button "Close" at bounding box center [887, 44] width 23 height 23
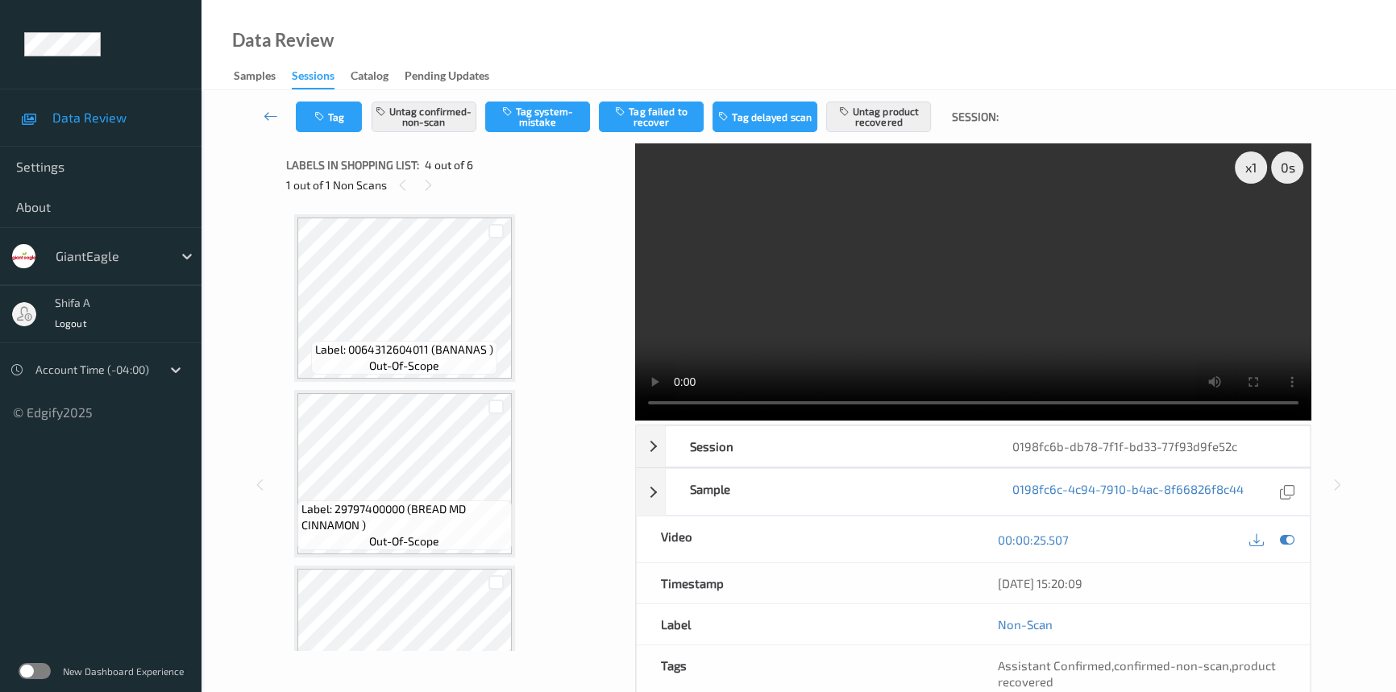
scroll to position [359, 0]
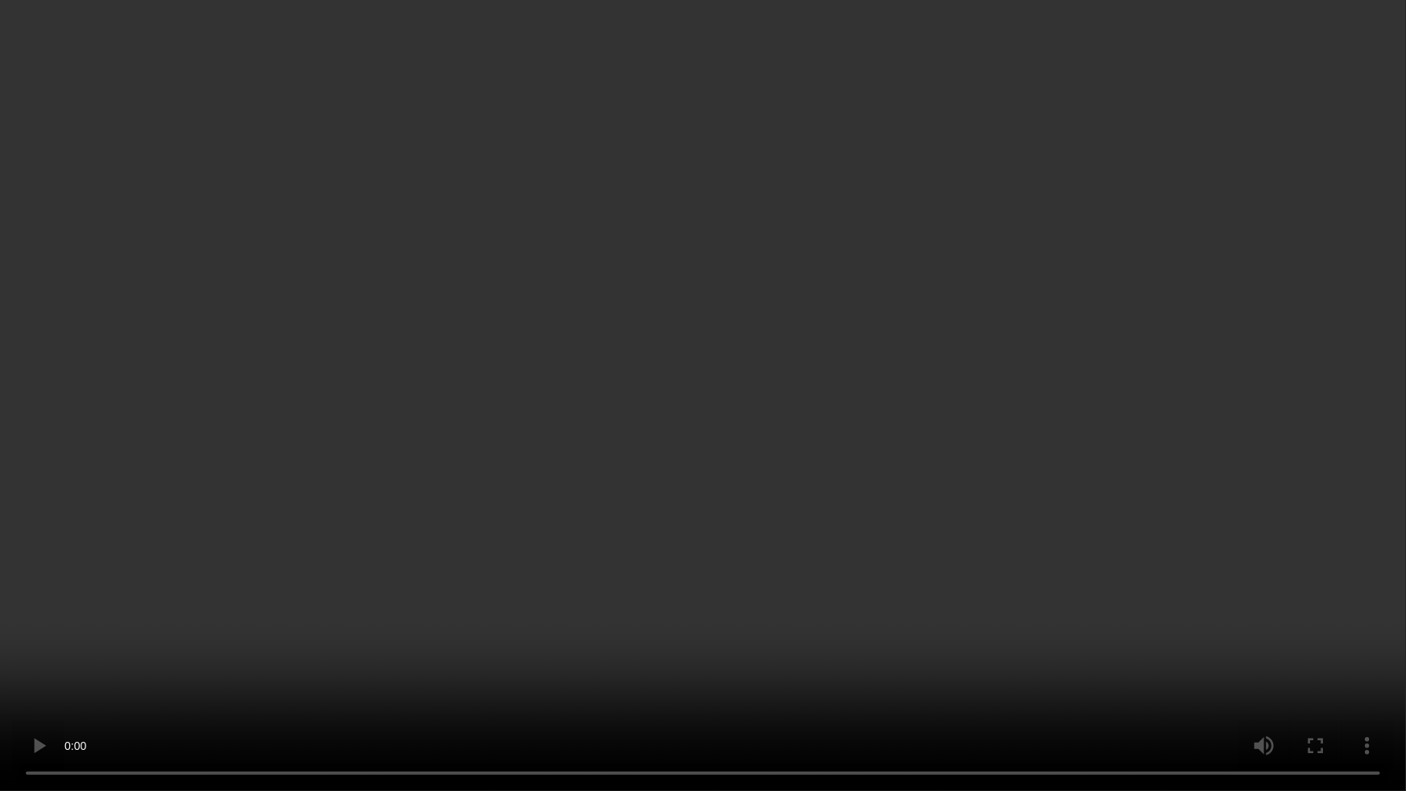
click at [860, 671] on video at bounding box center [703, 395] width 1406 height 791
click at [862, 617] on video at bounding box center [703, 395] width 1406 height 791
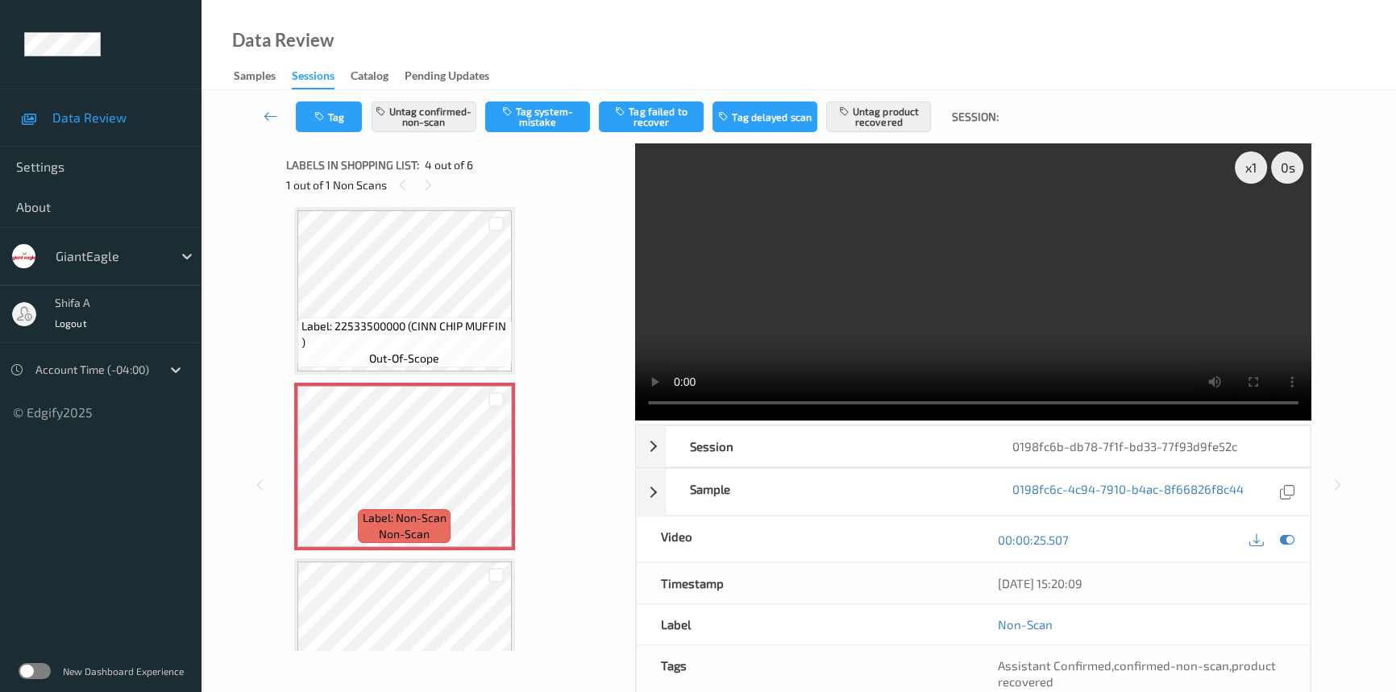
click at [1136, 258] on video at bounding box center [973, 281] width 676 height 277
click at [493, 478] on icon at bounding box center [496, 480] width 14 height 15
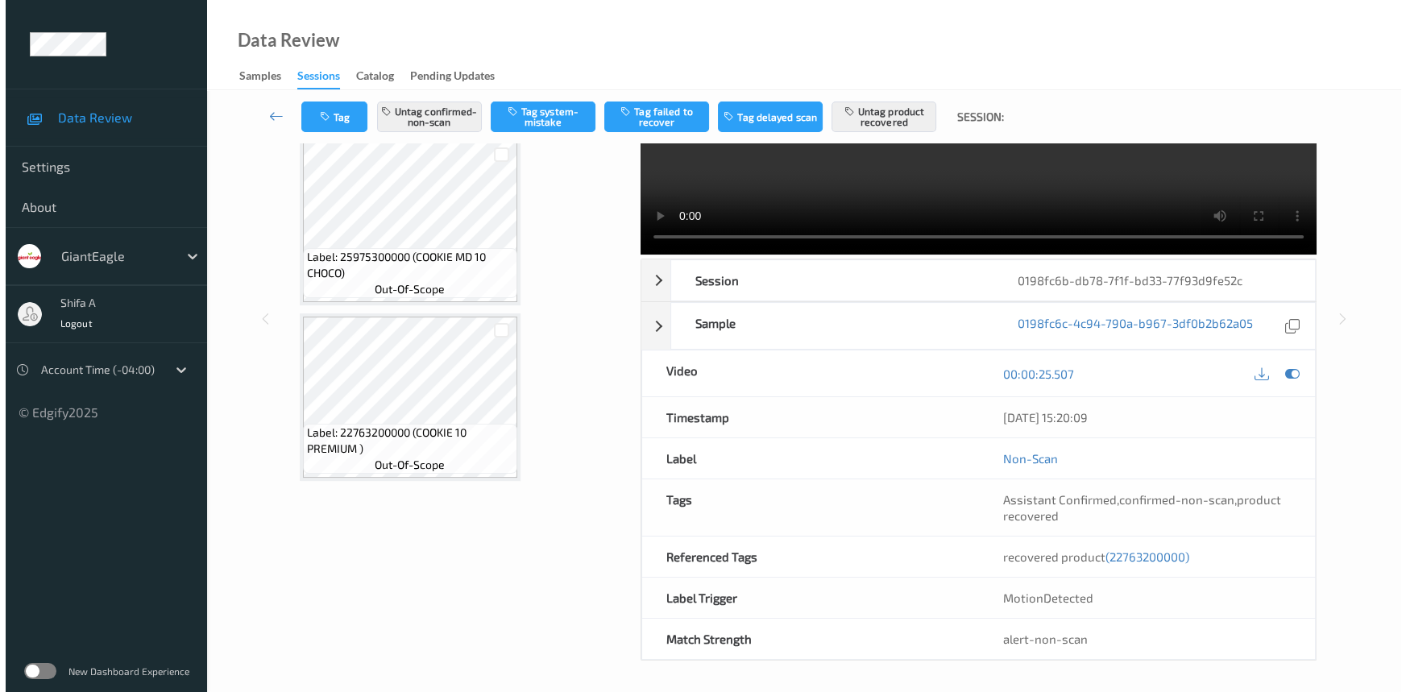
scroll to position [0, 0]
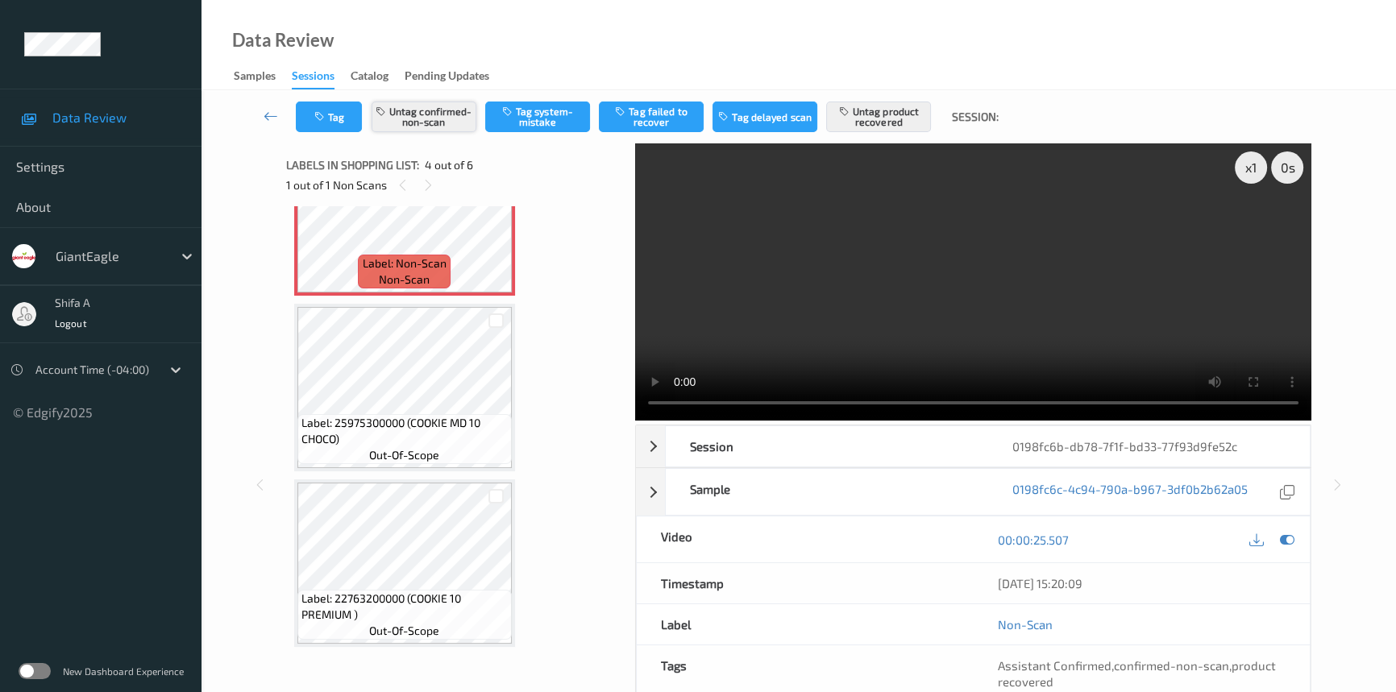
click at [447, 114] on button "Untag confirmed-non-scan" at bounding box center [424, 117] width 105 height 31
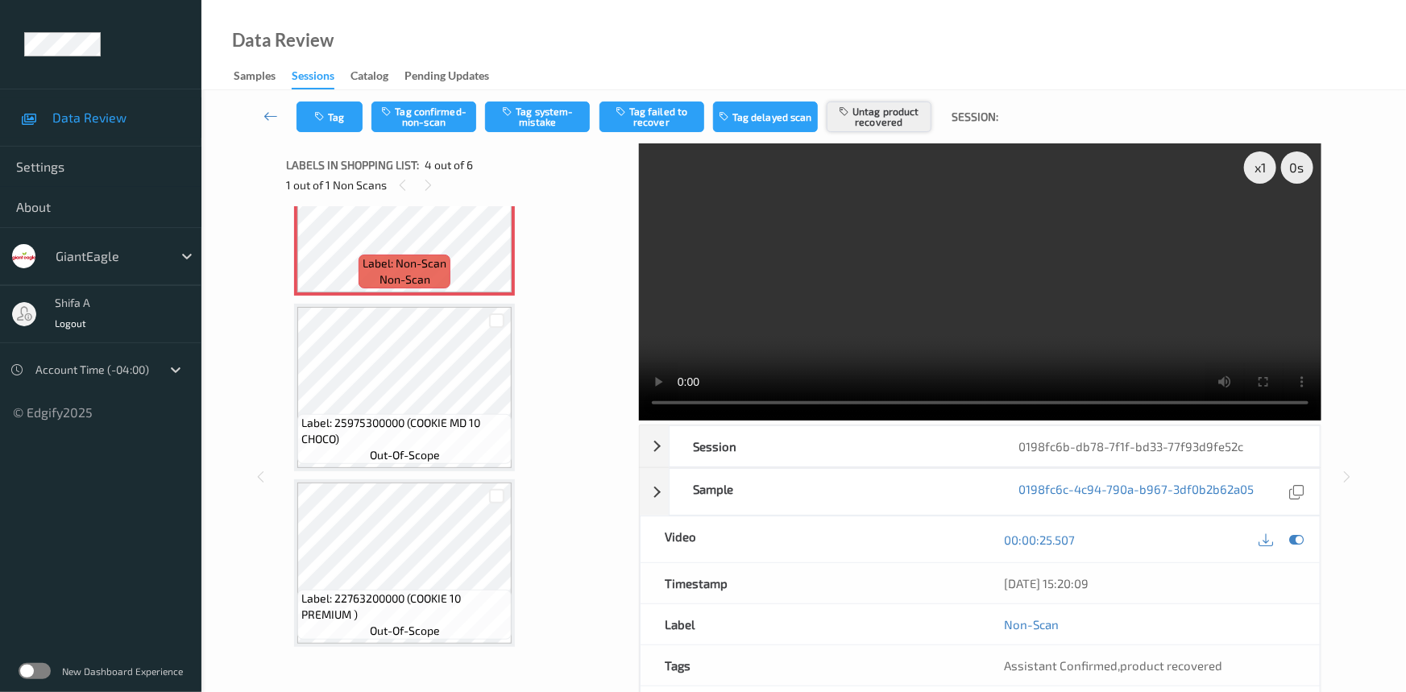
click at [838, 114] on button "Untag product recovered" at bounding box center [879, 117] width 105 height 31
click at [545, 114] on button "Tag system-mistake" at bounding box center [537, 117] width 105 height 31
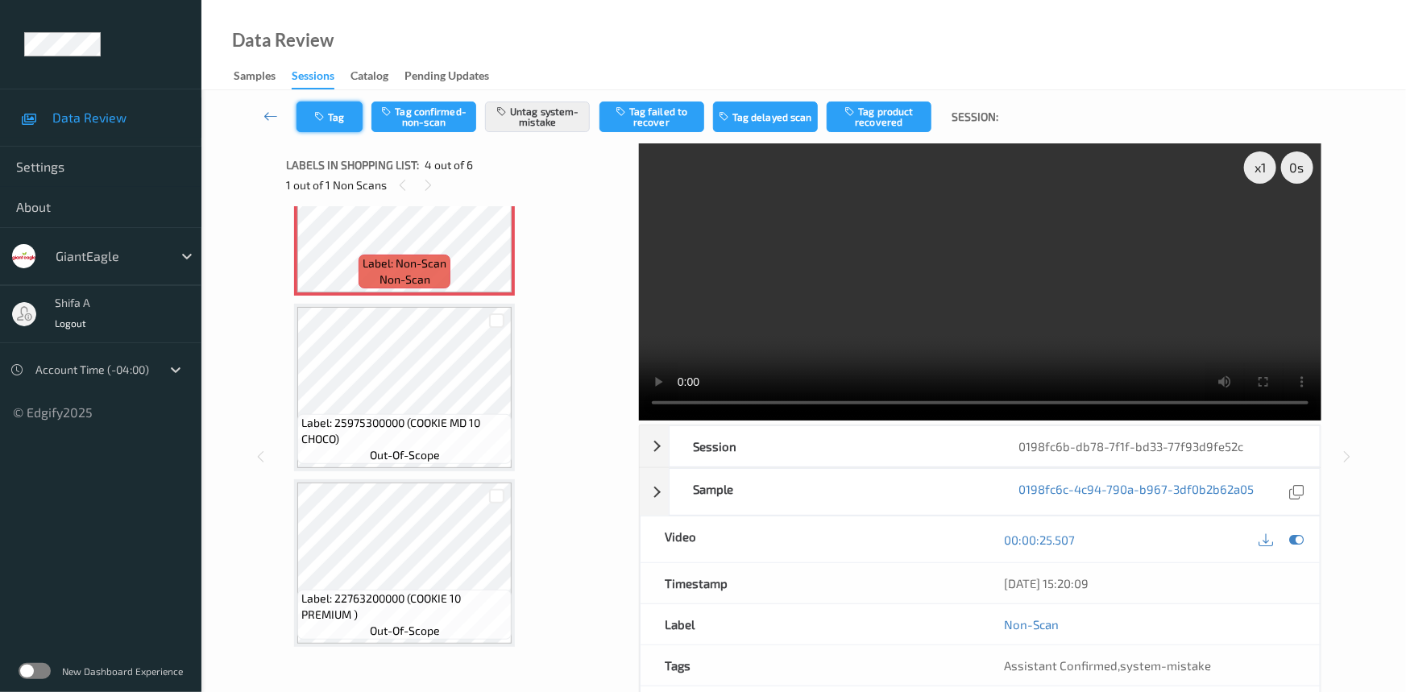
click at [322, 126] on button "Tag" at bounding box center [330, 117] width 66 height 31
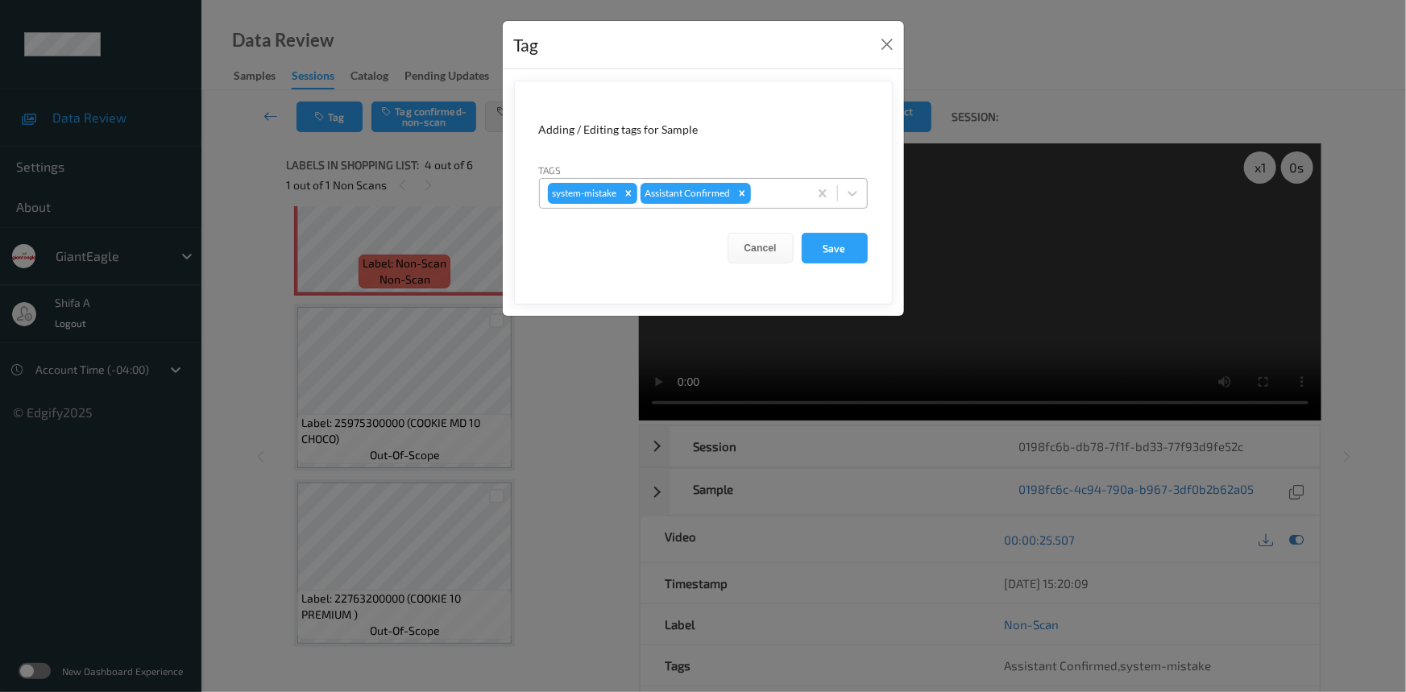
drag, startPoint x: 771, startPoint y: 190, endPoint x: 785, endPoint y: 193, distance: 14.9
click at [772, 190] on div at bounding box center [777, 193] width 46 height 19
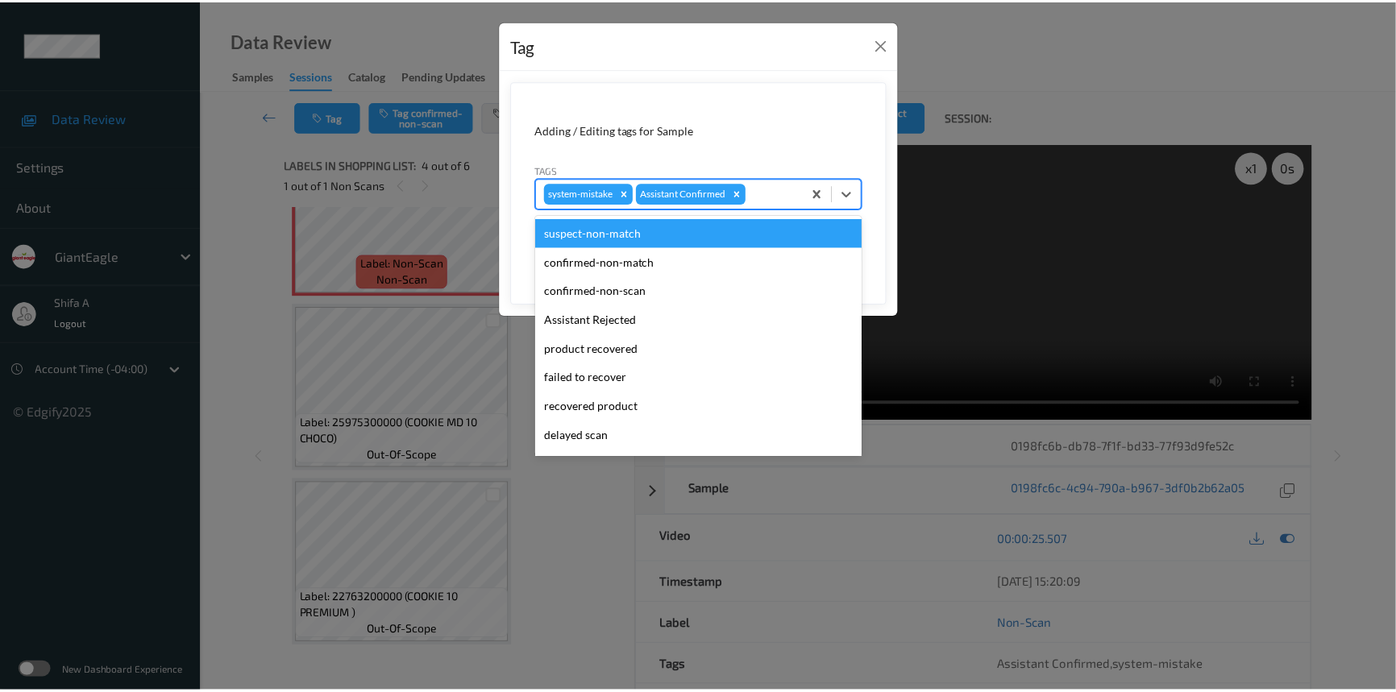
scroll to position [142, 0]
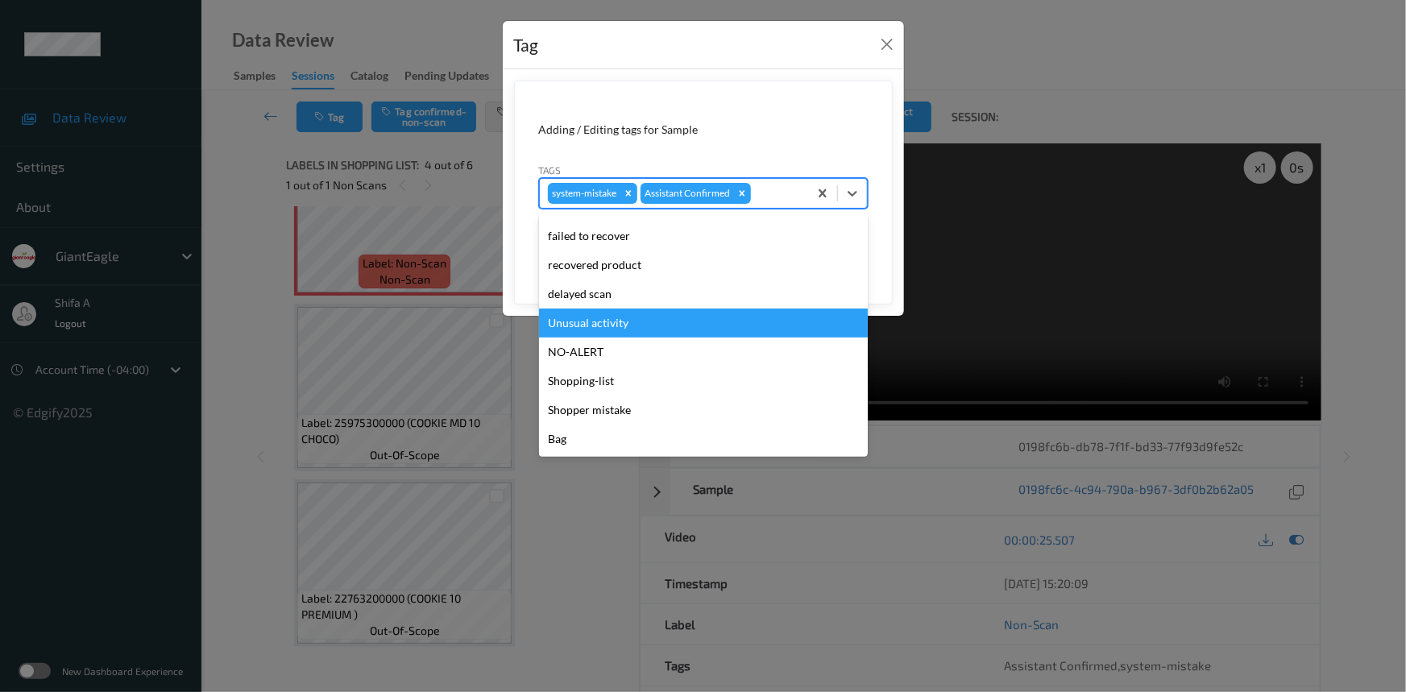
click at [617, 322] on div "Unusual activity" at bounding box center [703, 323] width 329 height 29
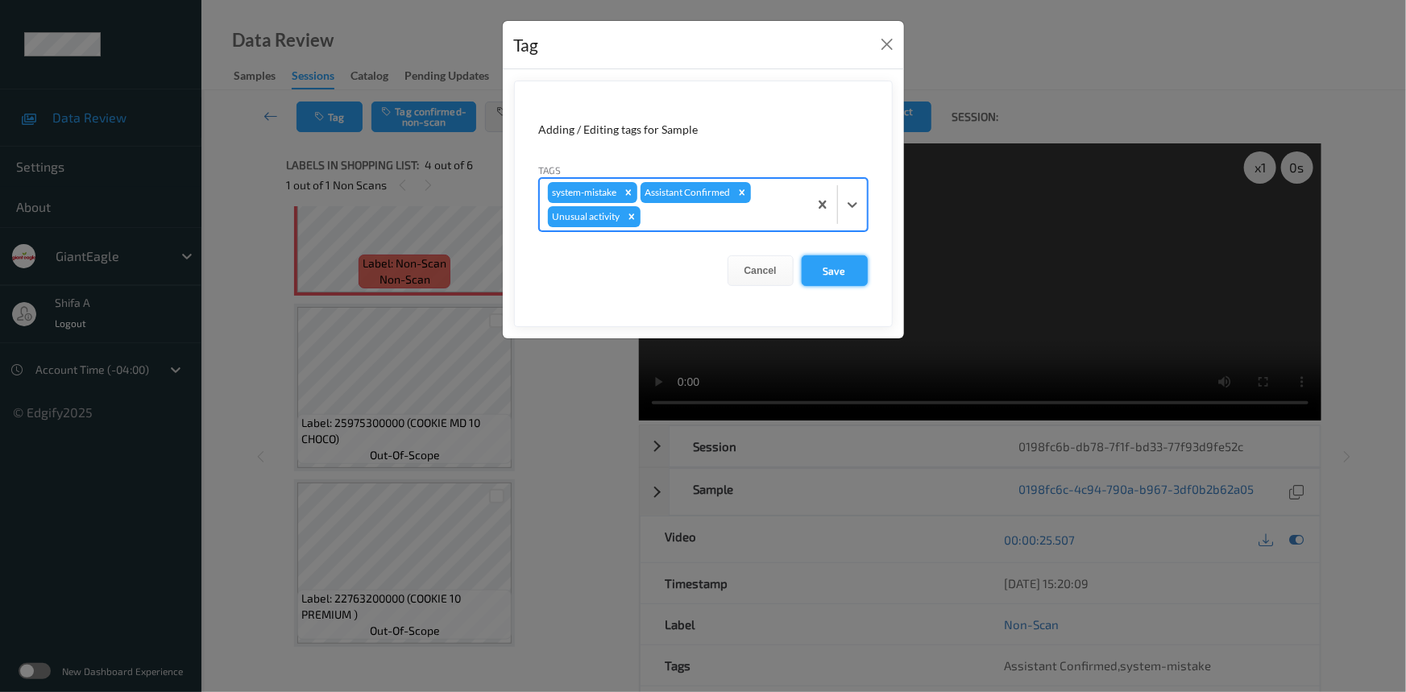
click at [821, 260] on button "Save" at bounding box center [835, 270] width 66 height 31
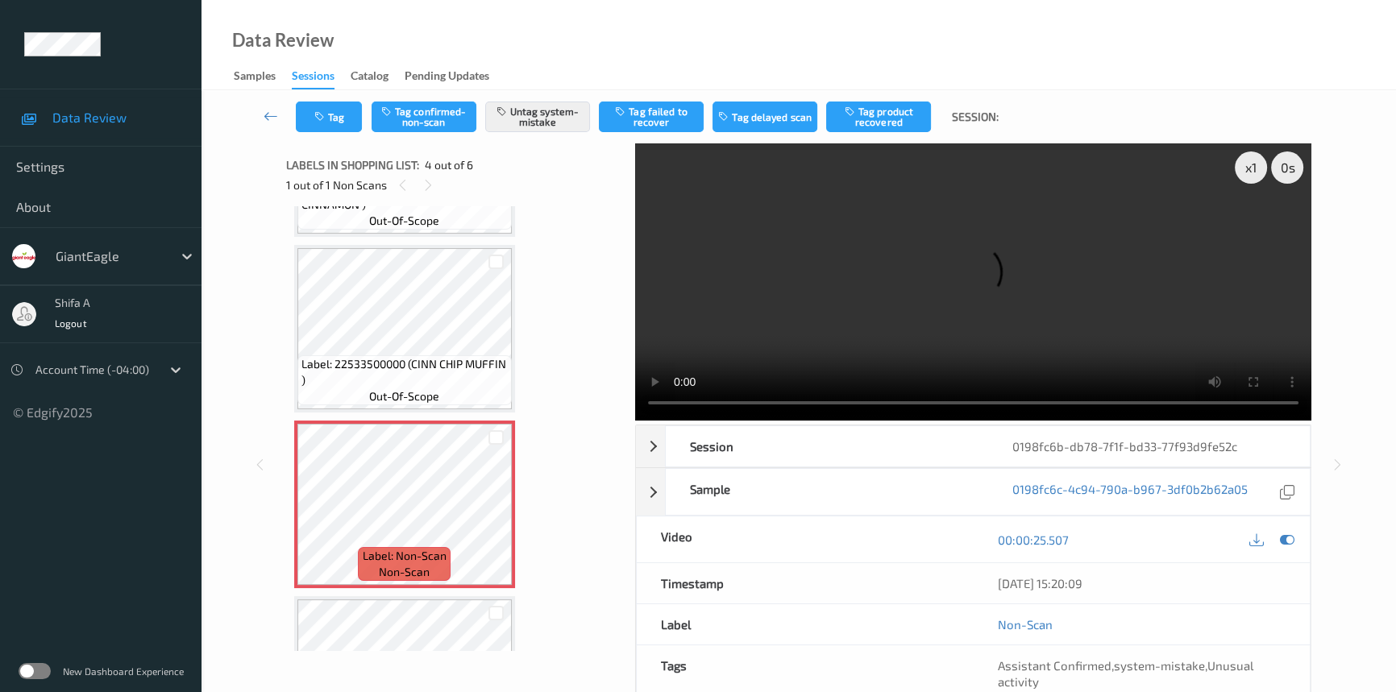
scroll to position [613, 0]
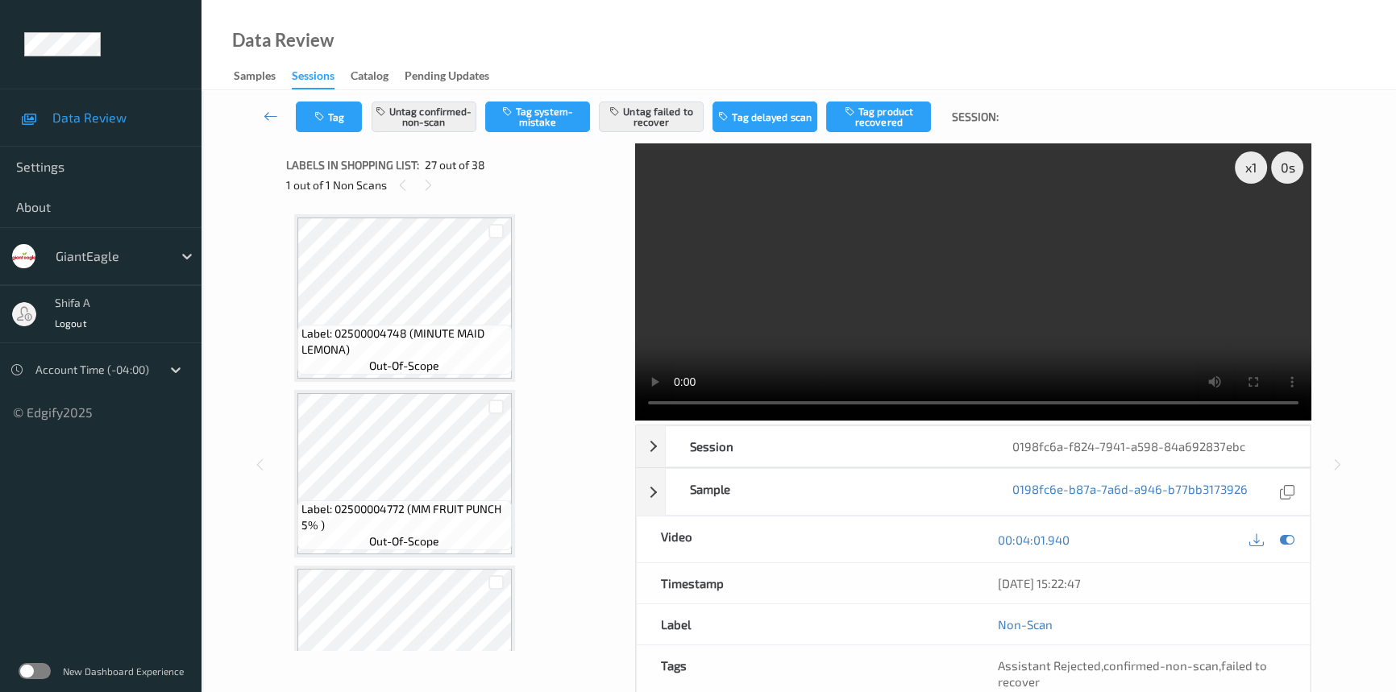
scroll to position [4385, 0]
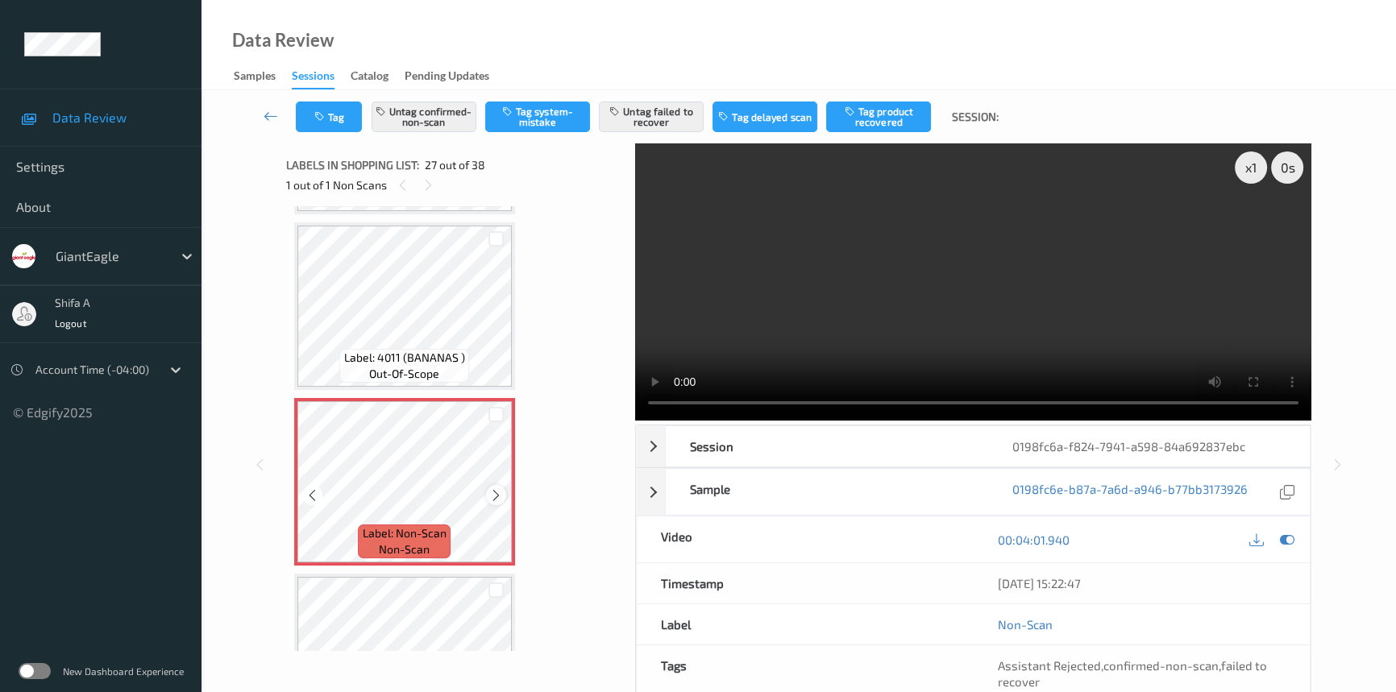
click at [500, 488] on icon at bounding box center [496, 495] width 14 height 15
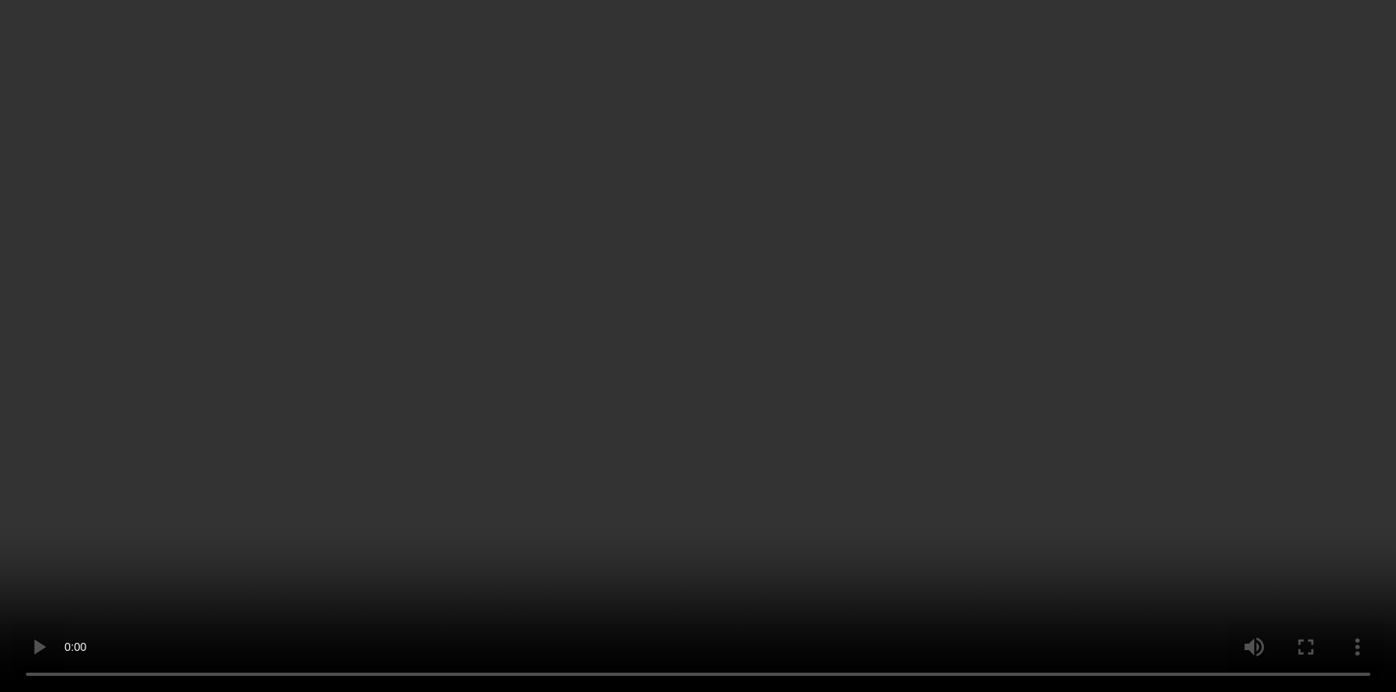
scroll to position [6117, 0]
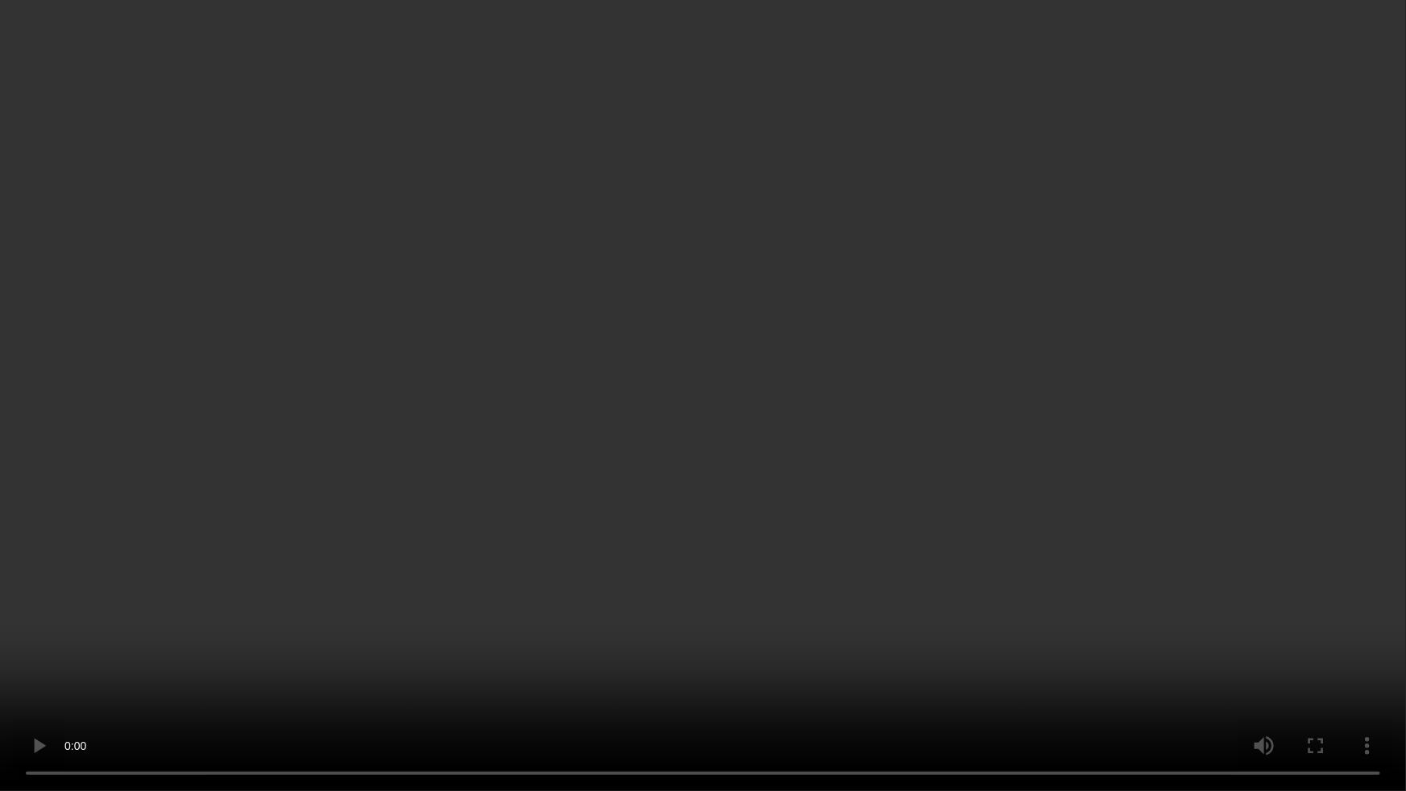
click at [1162, 431] on video at bounding box center [703, 395] width 1406 height 791
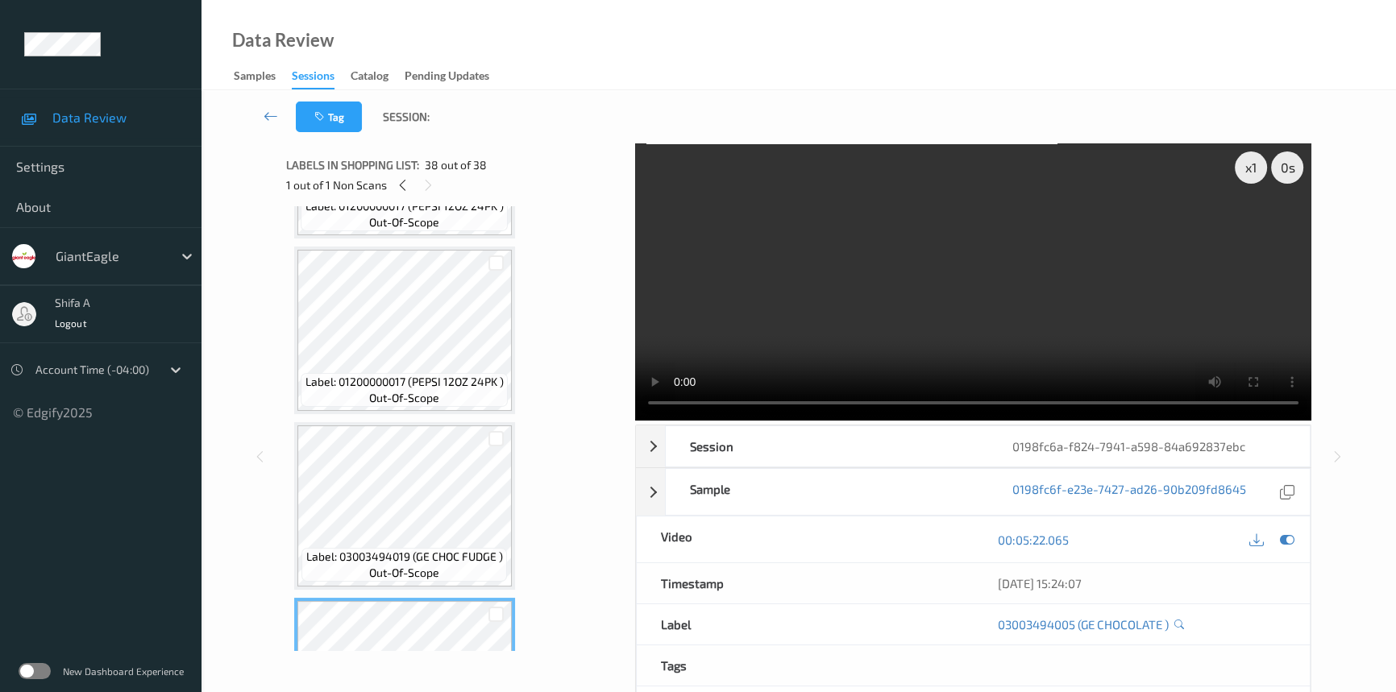
click at [995, 253] on video at bounding box center [973, 281] width 676 height 277
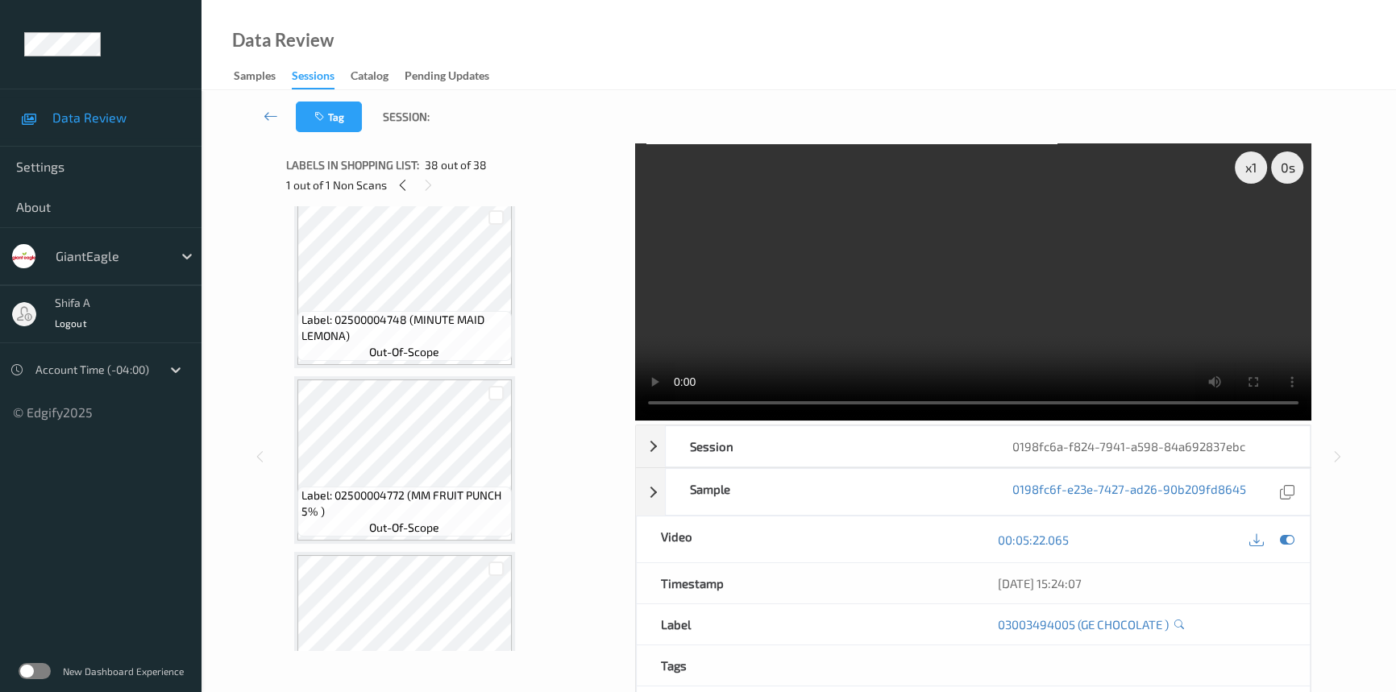
scroll to position [0, 0]
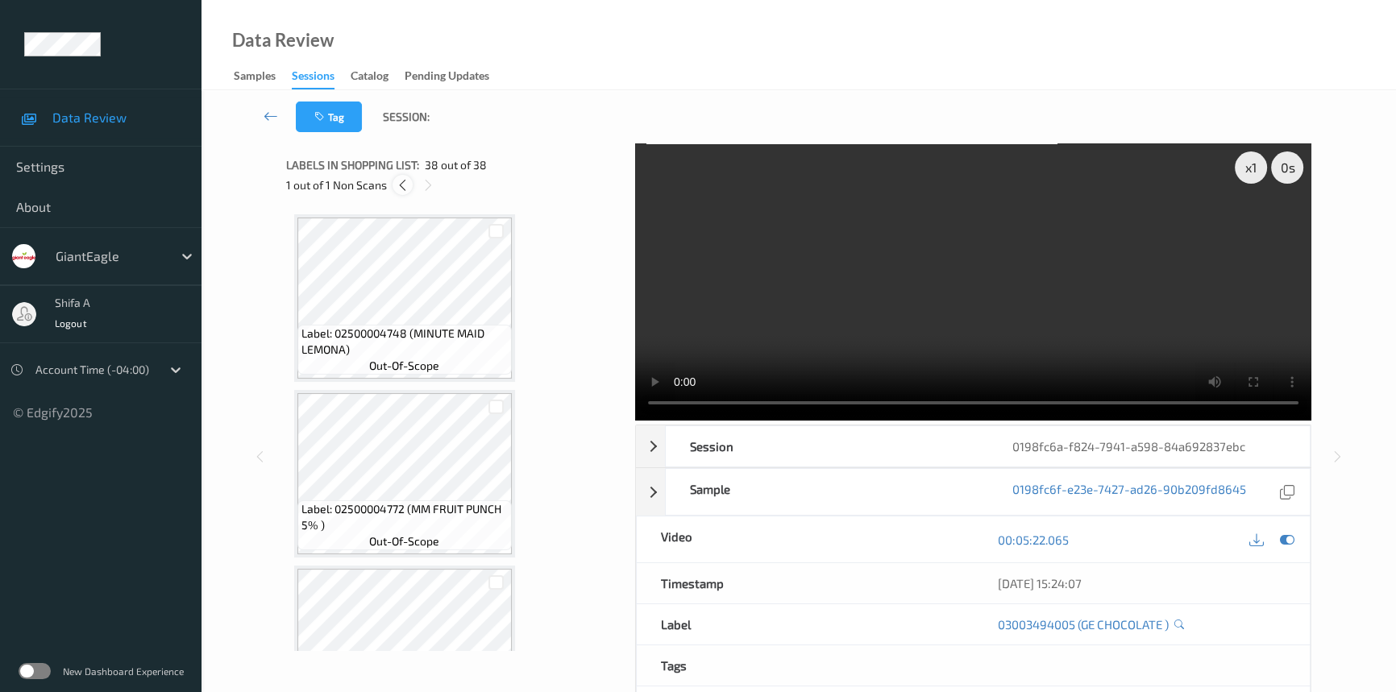
click at [401, 178] on icon at bounding box center [403, 185] width 14 height 15
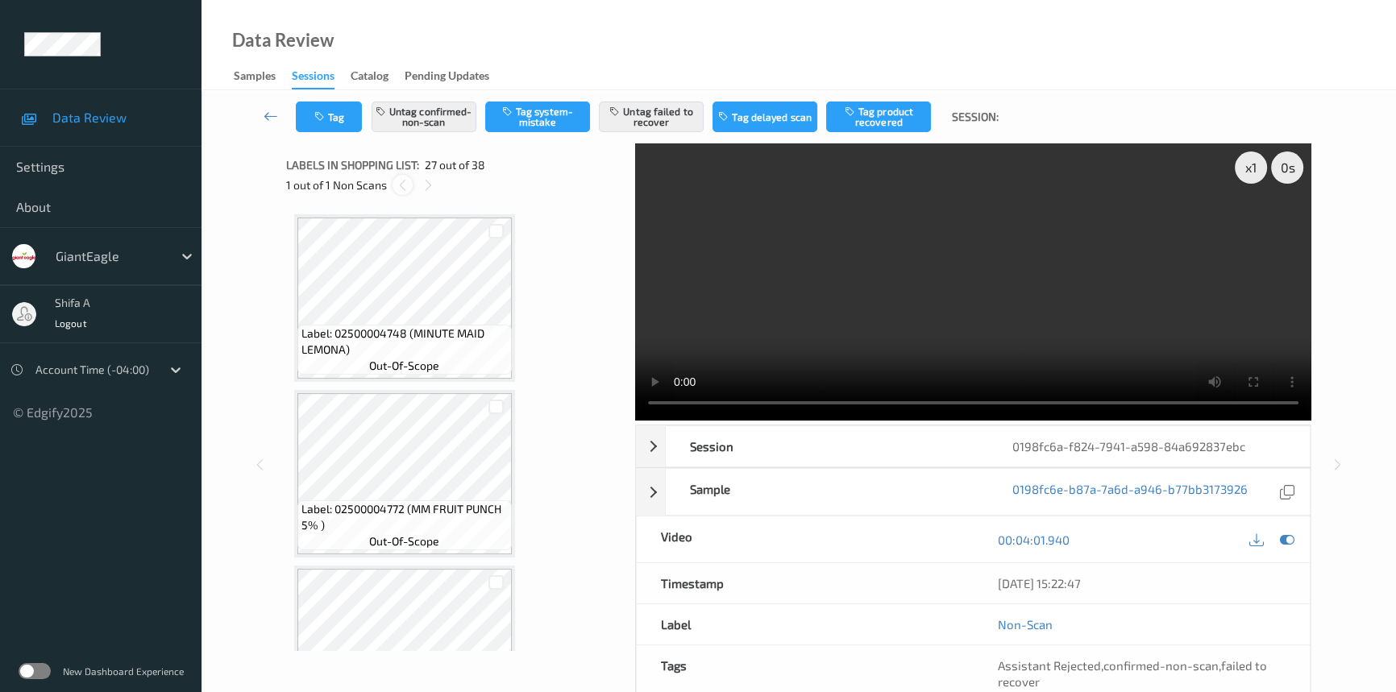
scroll to position [4385, 0]
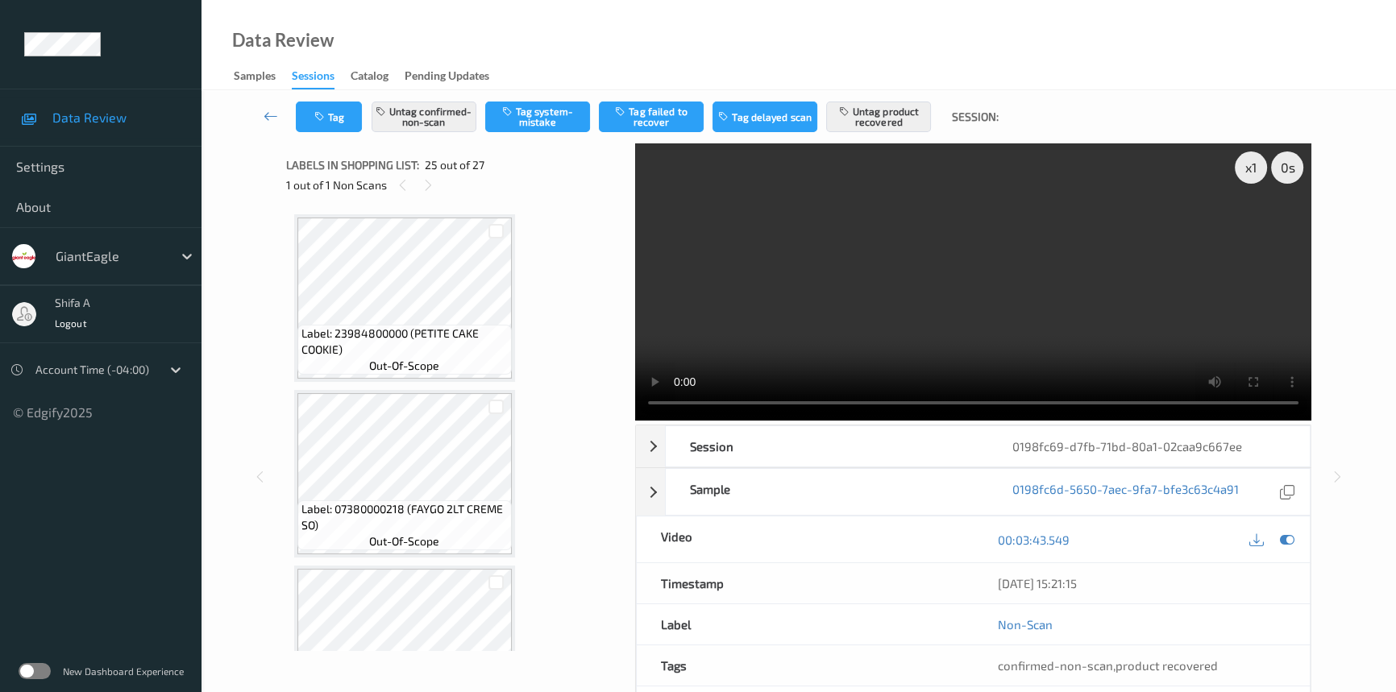
scroll to position [4036, 0]
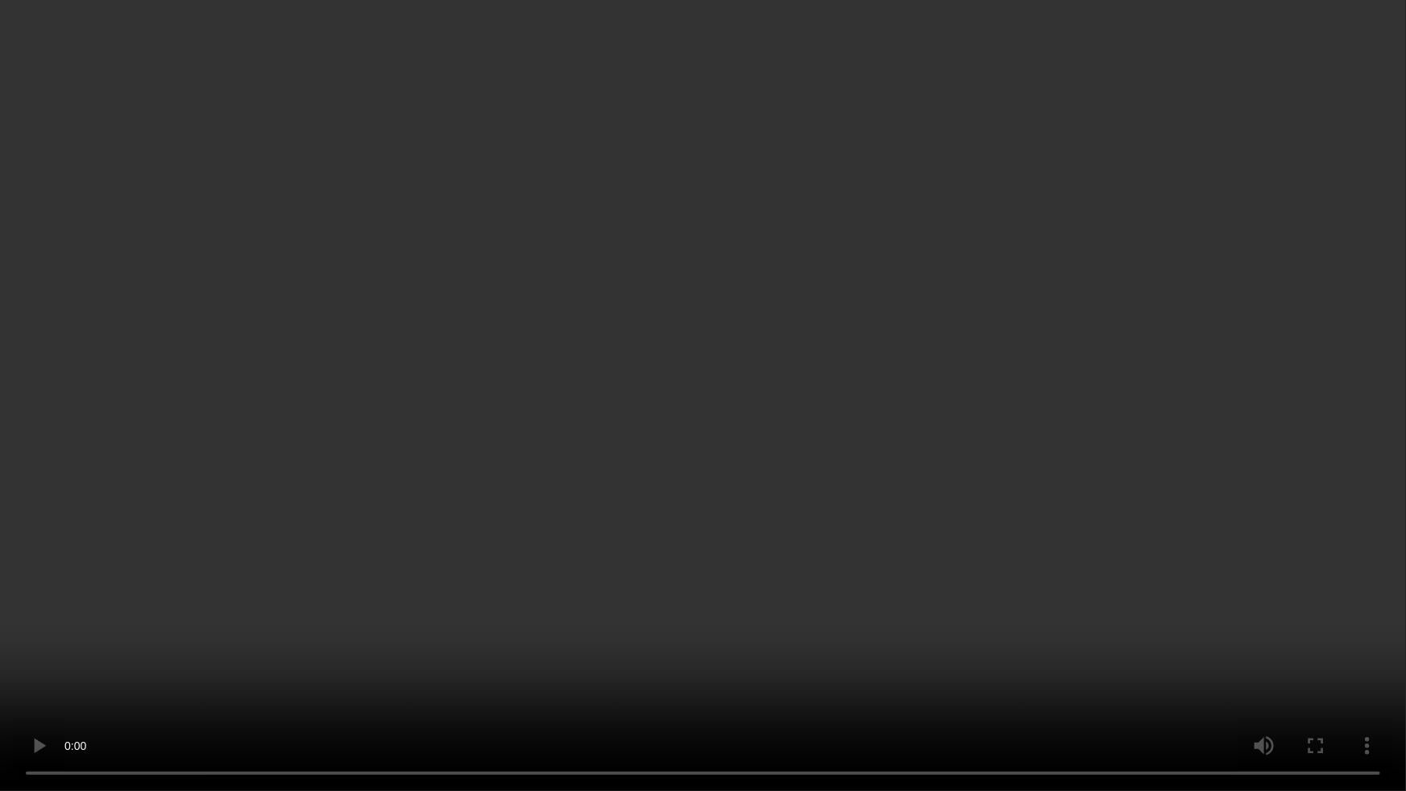
click at [833, 677] on video at bounding box center [703, 395] width 1406 height 791
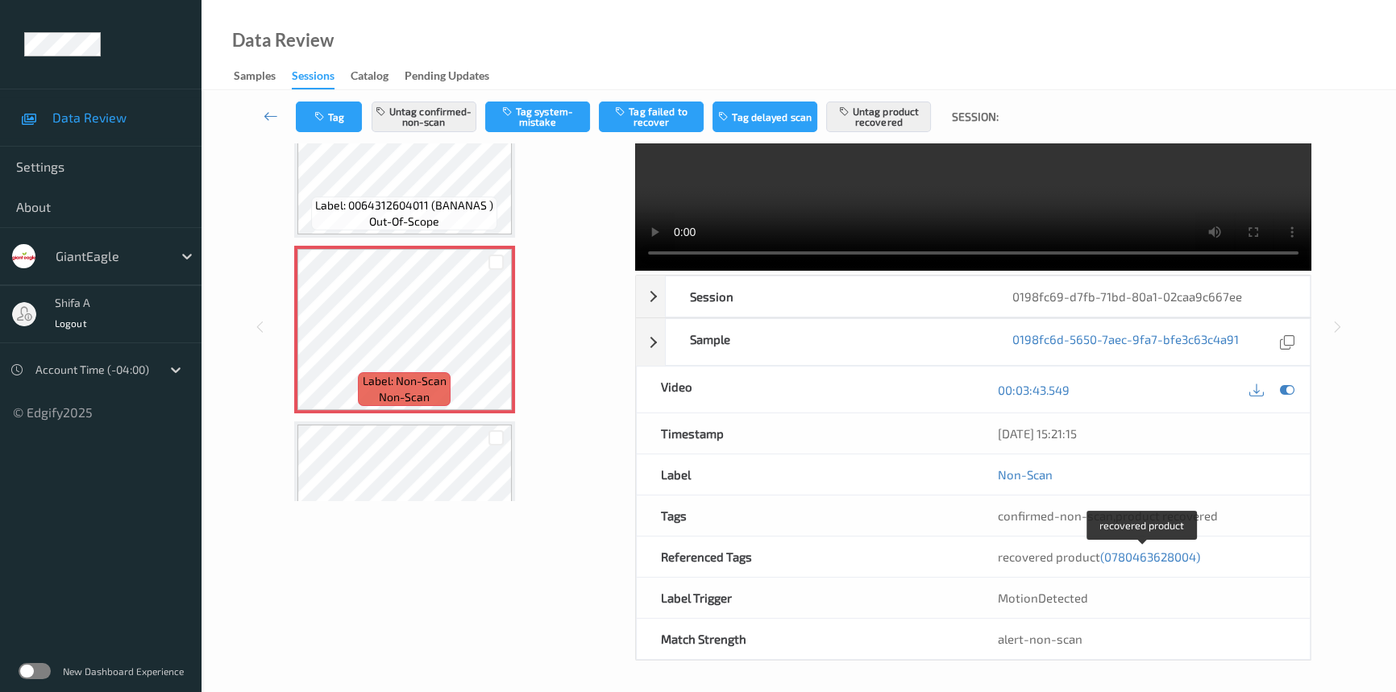
click at [1136, 560] on span "(0780463628004)" at bounding box center [1150, 557] width 100 height 15
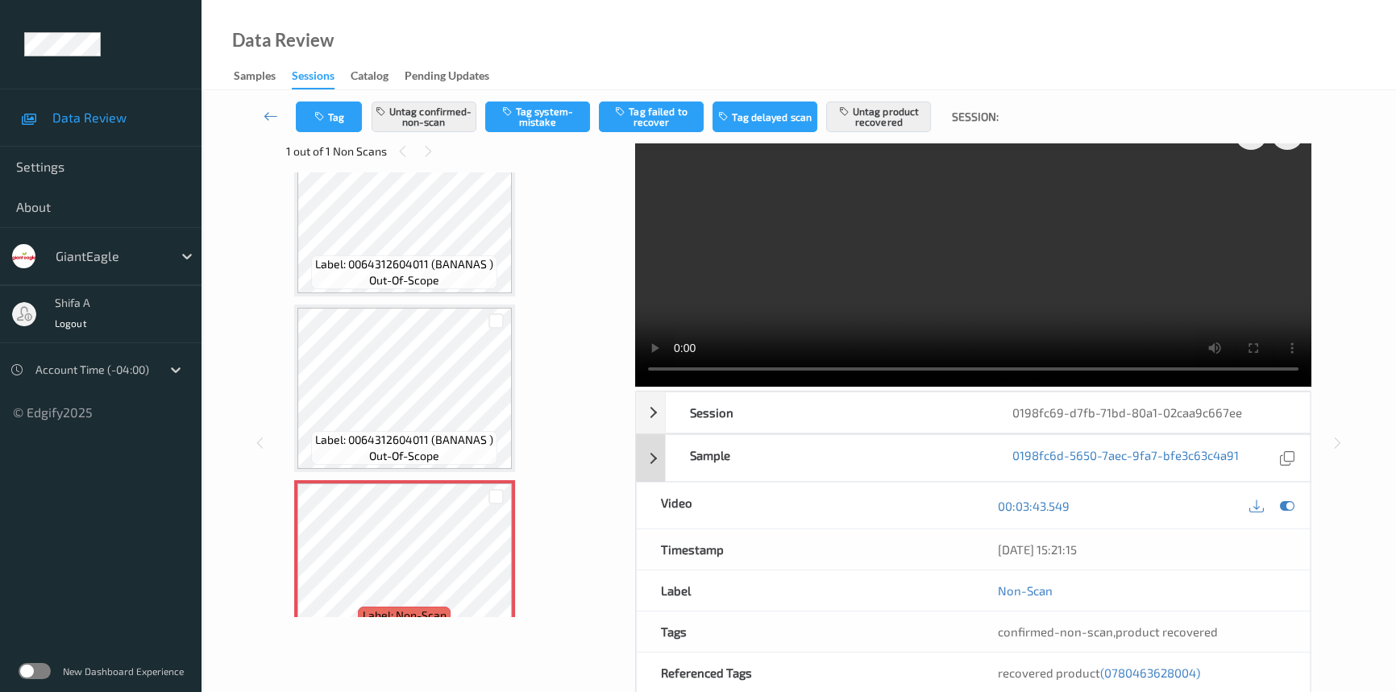
scroll to position [0, 0]
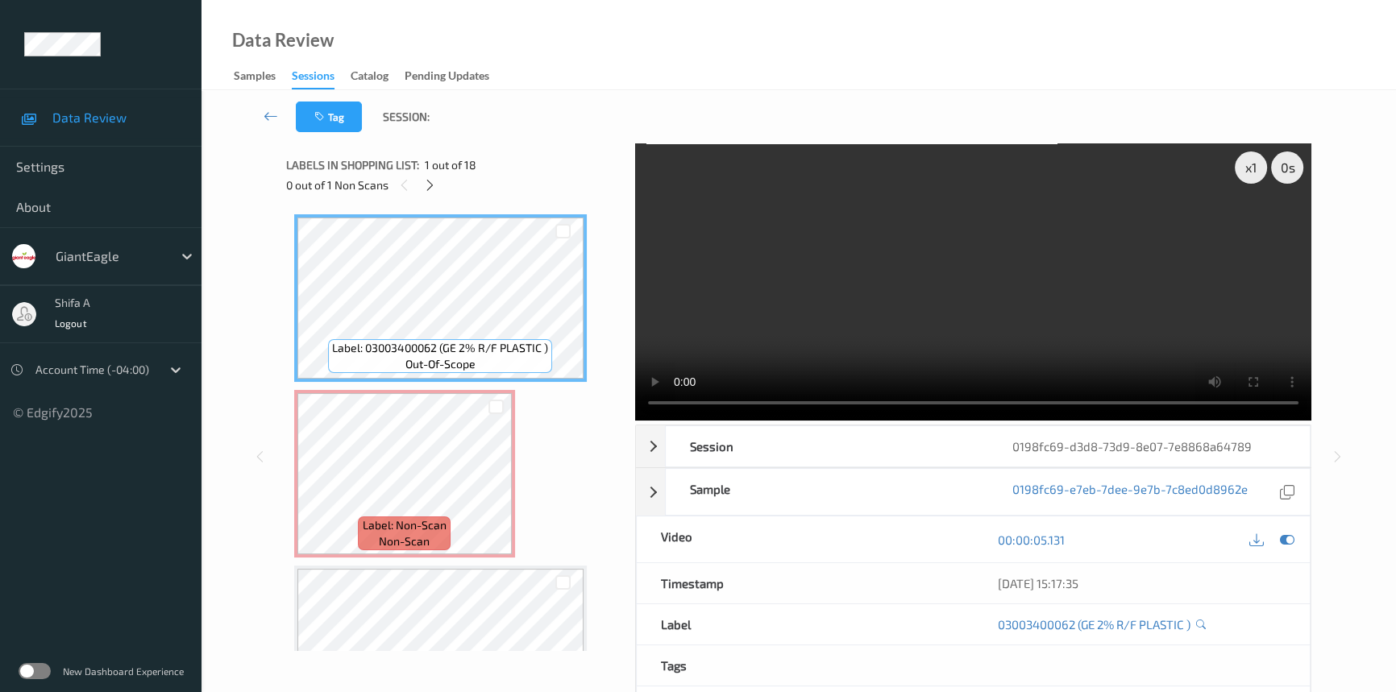
click at [1169, 295] on video at bounding box center [973, 281] width 676 height 277
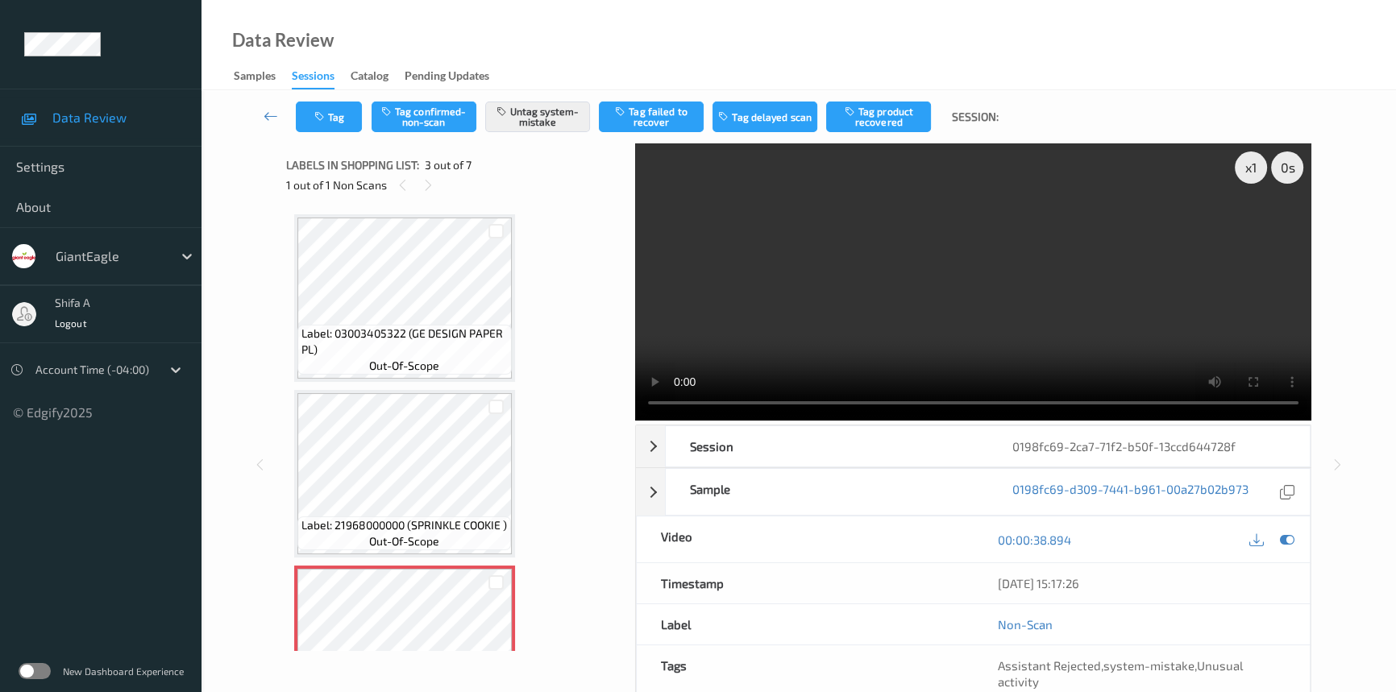
scroll to position [183, 0]
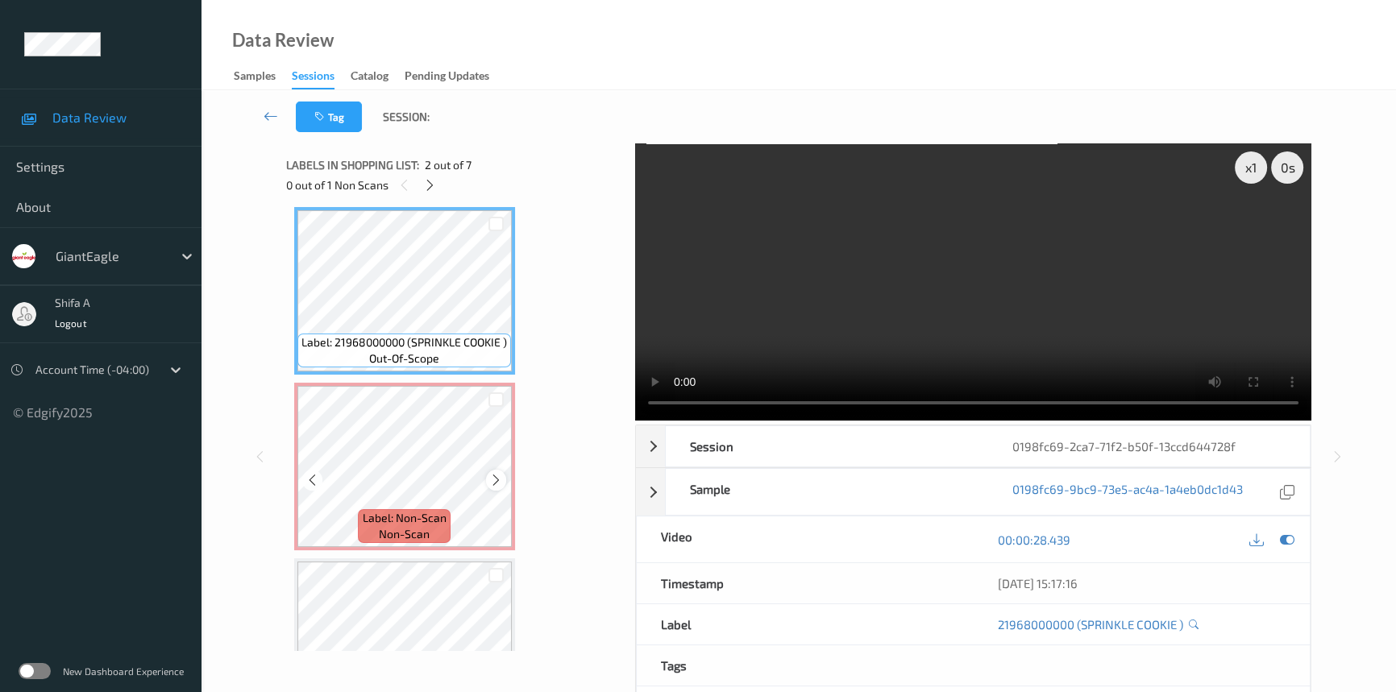
click at [496, 479] on icon at bounding box center [496, 480] width 14 height 15
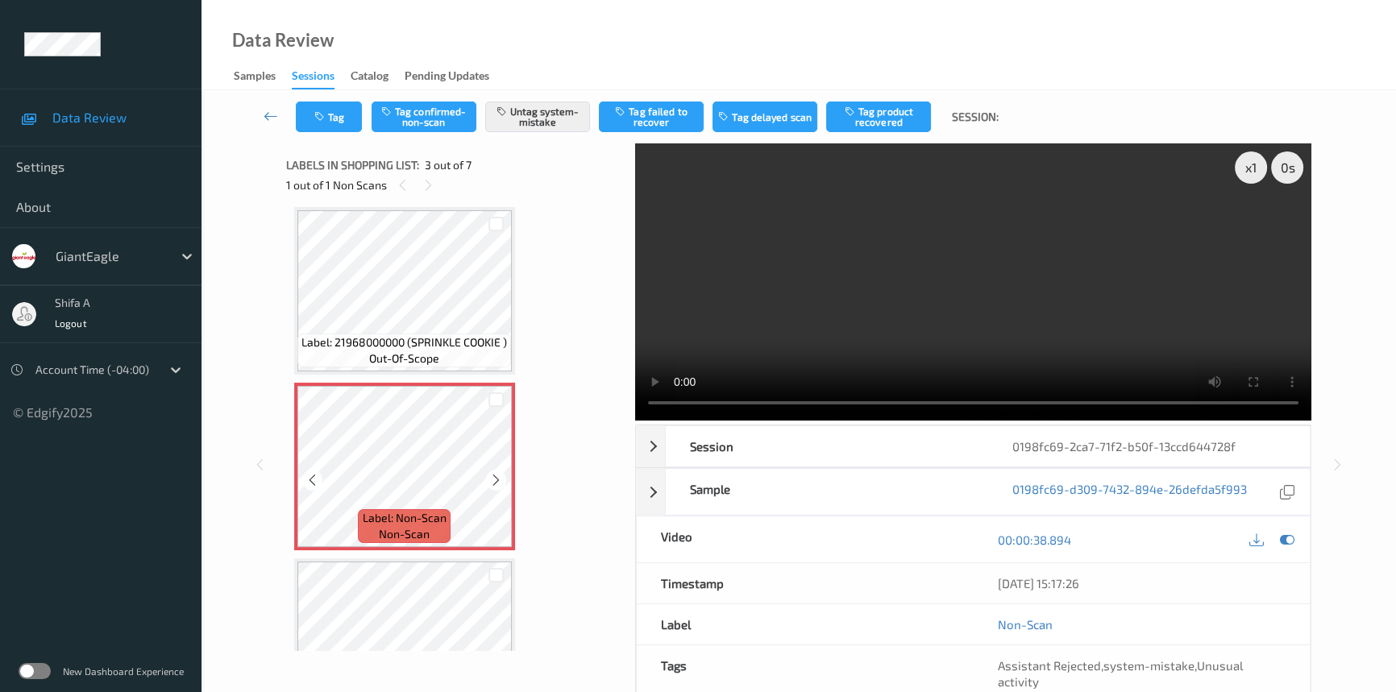
click at [496, 479] on icon at bounding box center [496, 480] width 14 height 15
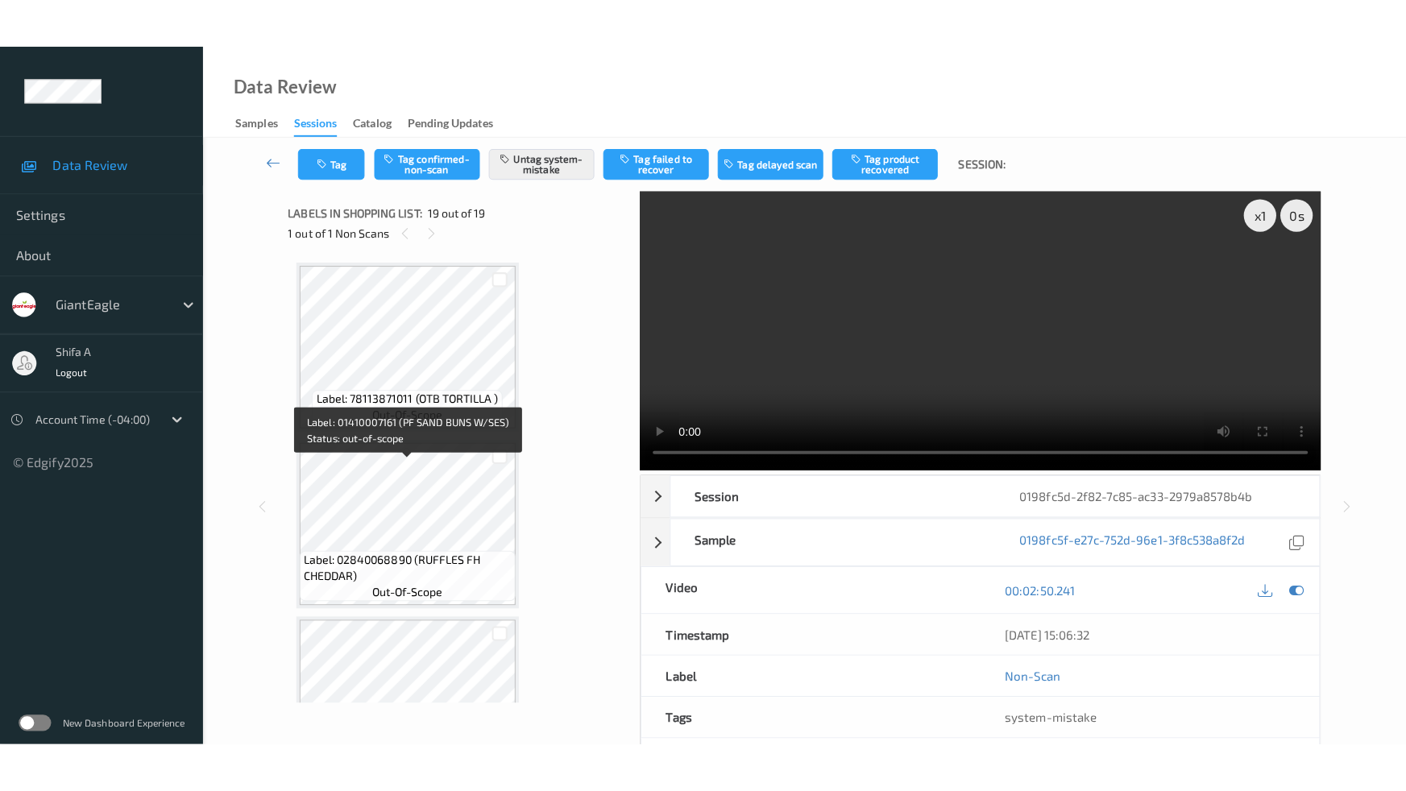
scroll to position [2890, 0]
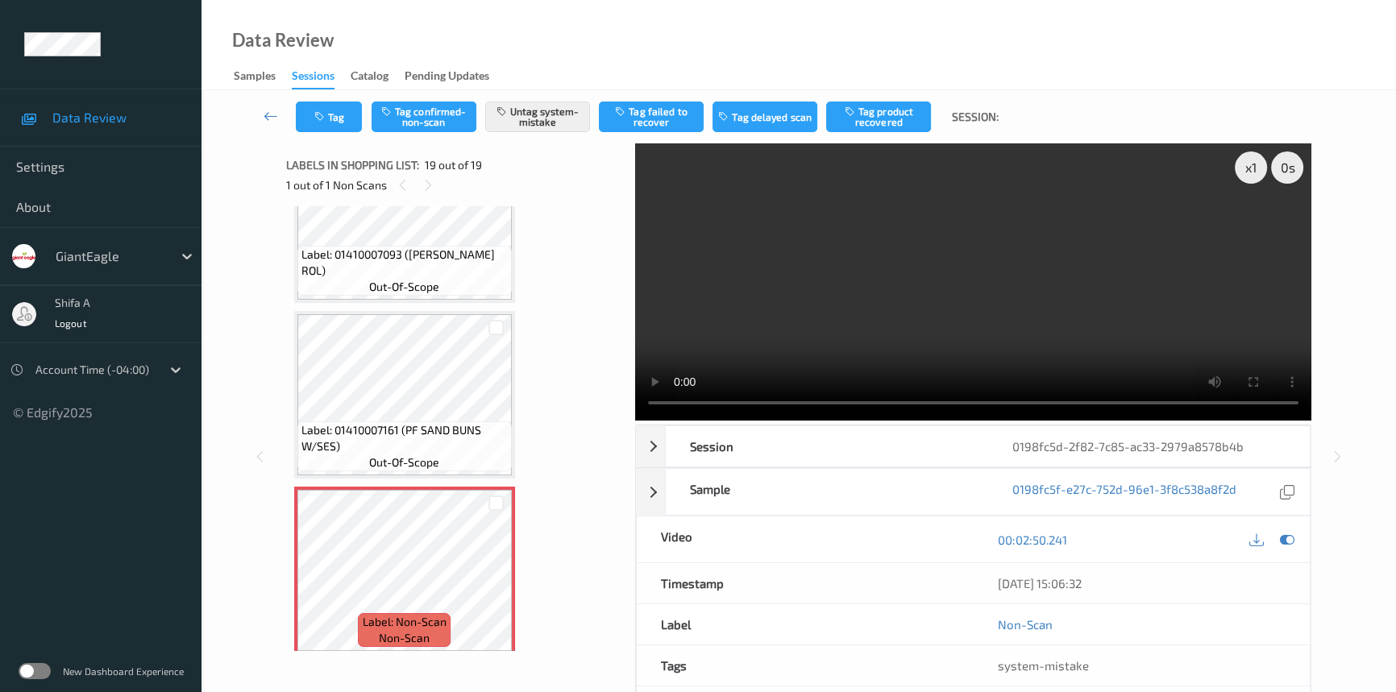
click at [861, 282] on video at bounding box center [973, 281] width 676 height 277
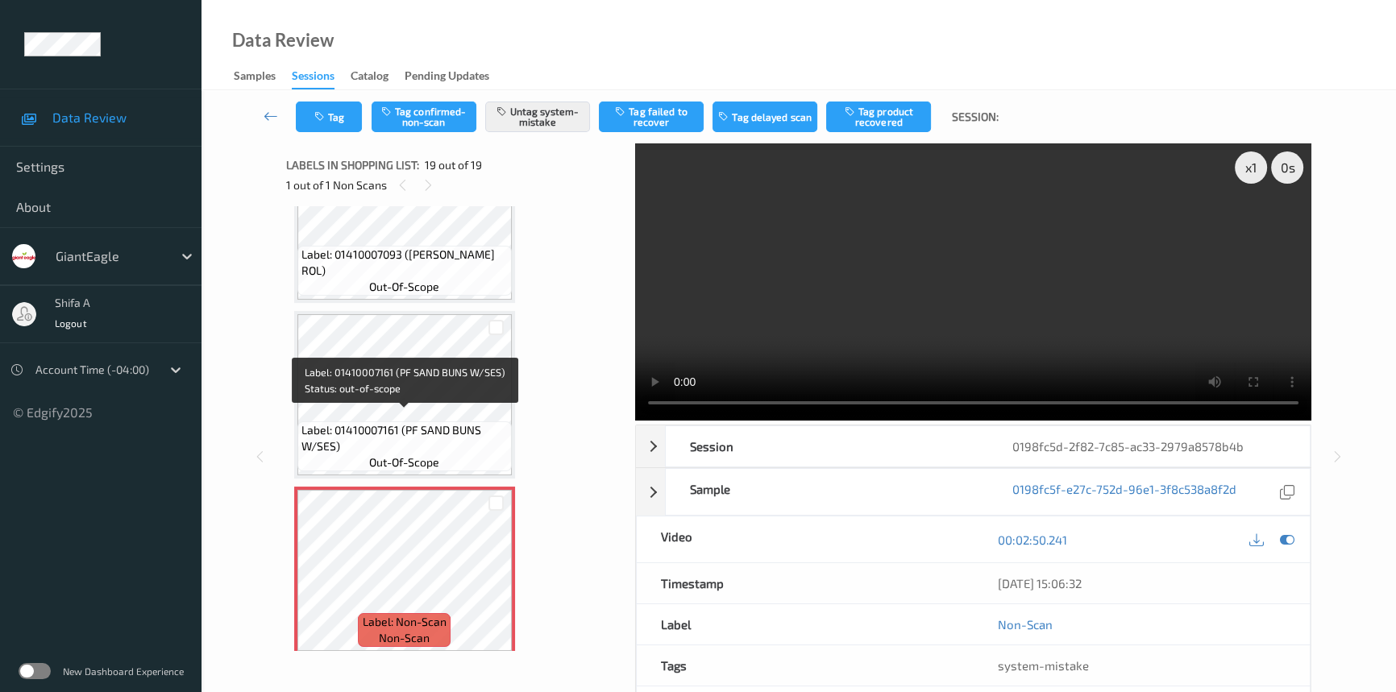
click at [415, 430] on span "Label: 01410007161 (PF SAND BUNS W/SES)" at bounding box center [404, 438] width 206 height 32
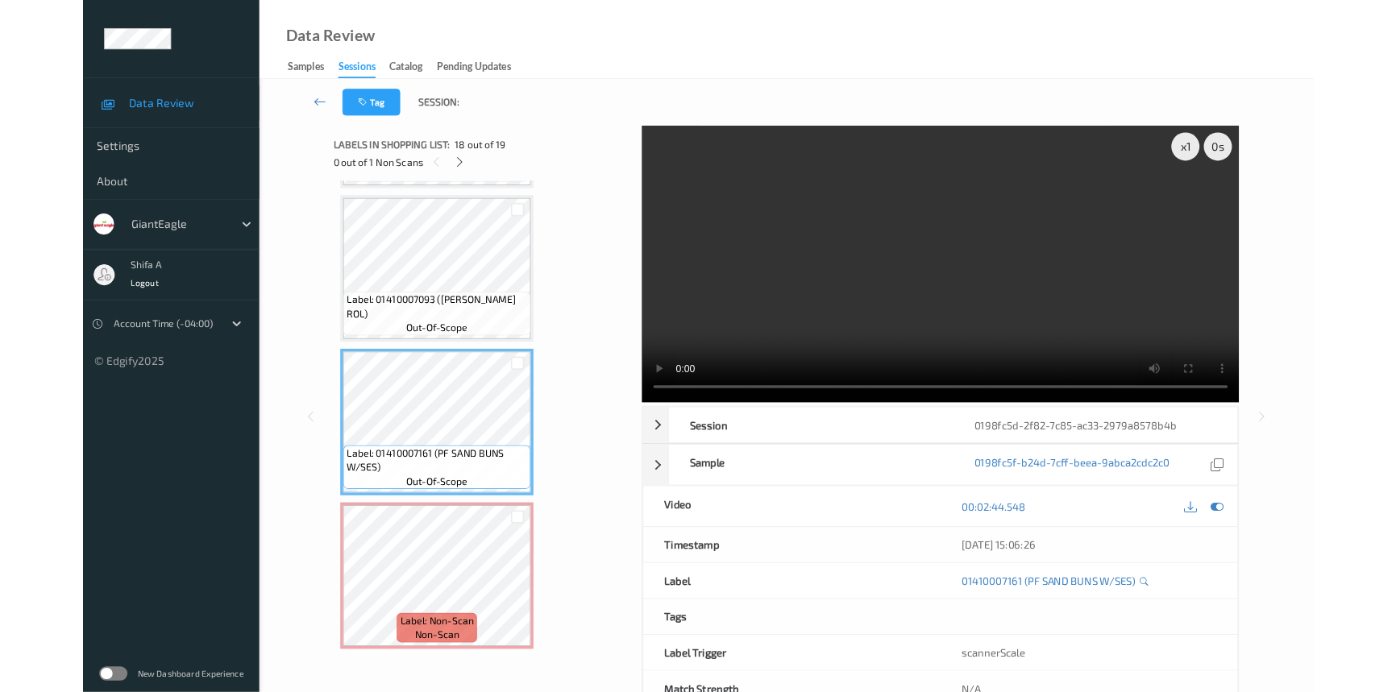
scroll to position [2791, 0]
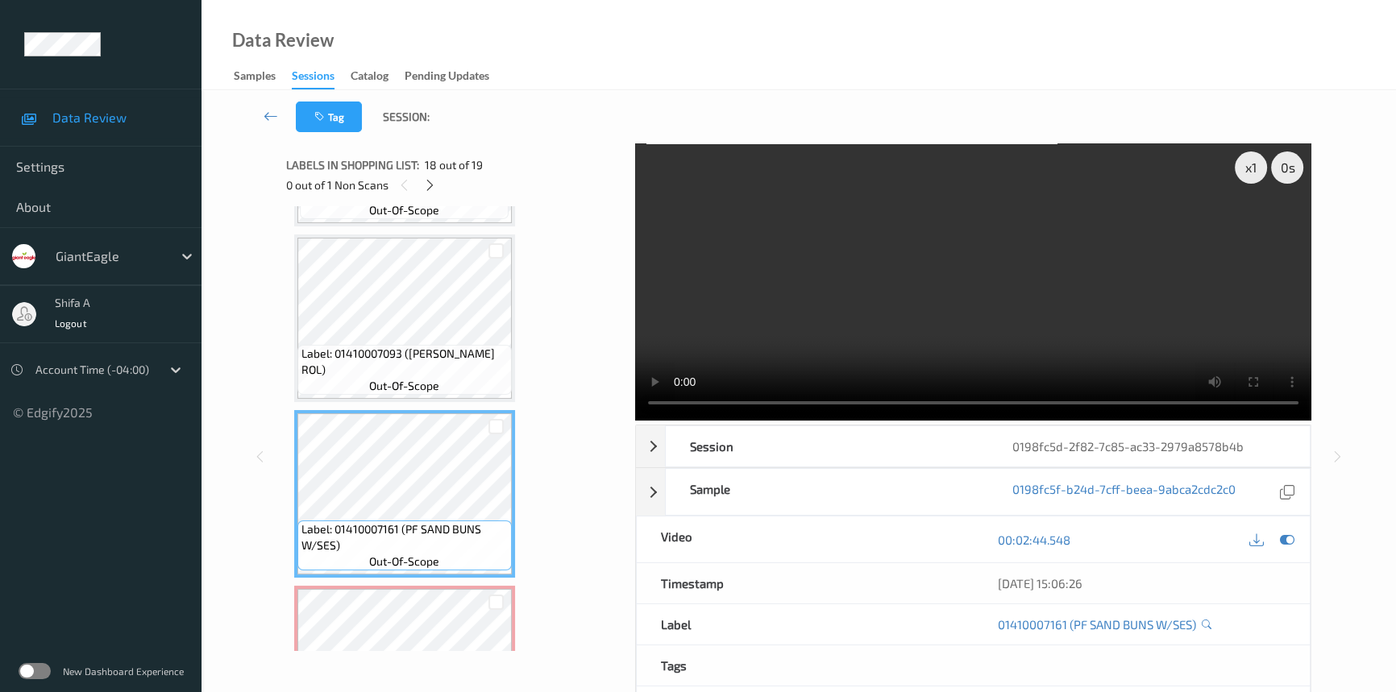
click at [995, 290] on video at bounding box center [973, 281] width 676 height 277
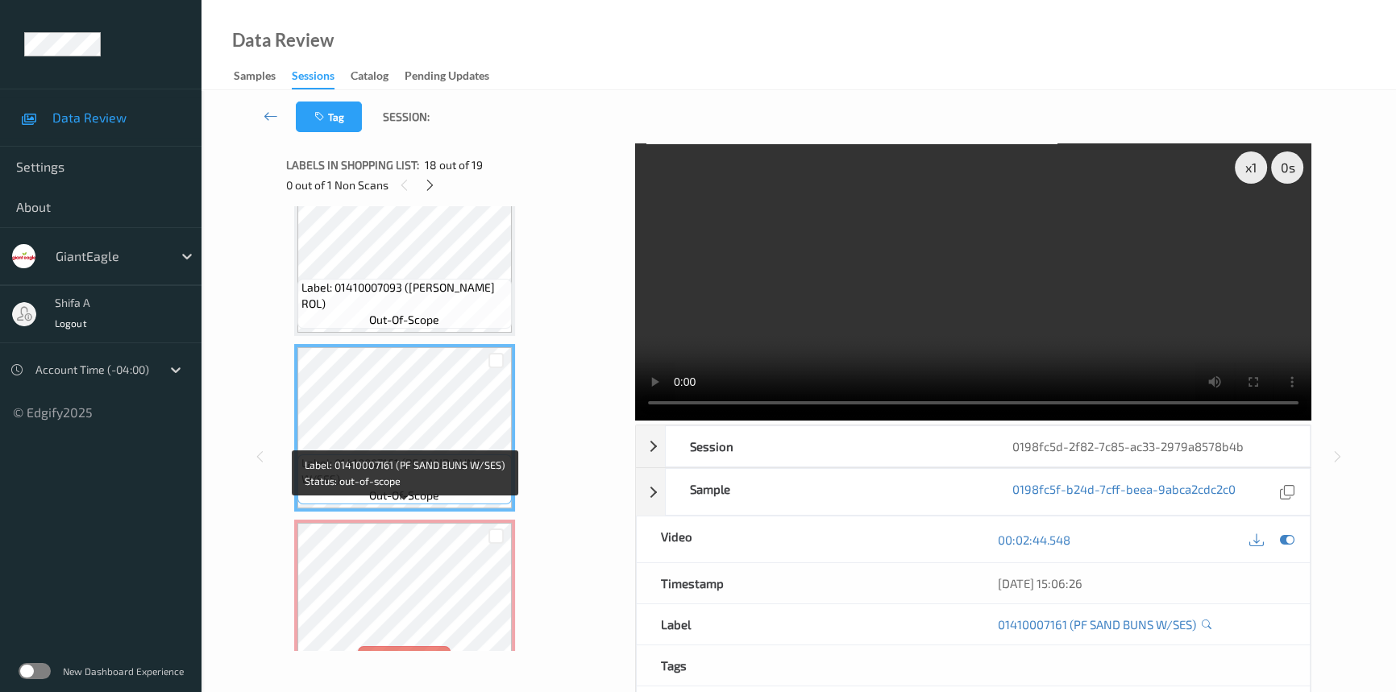
scroll to position [2890, 0]
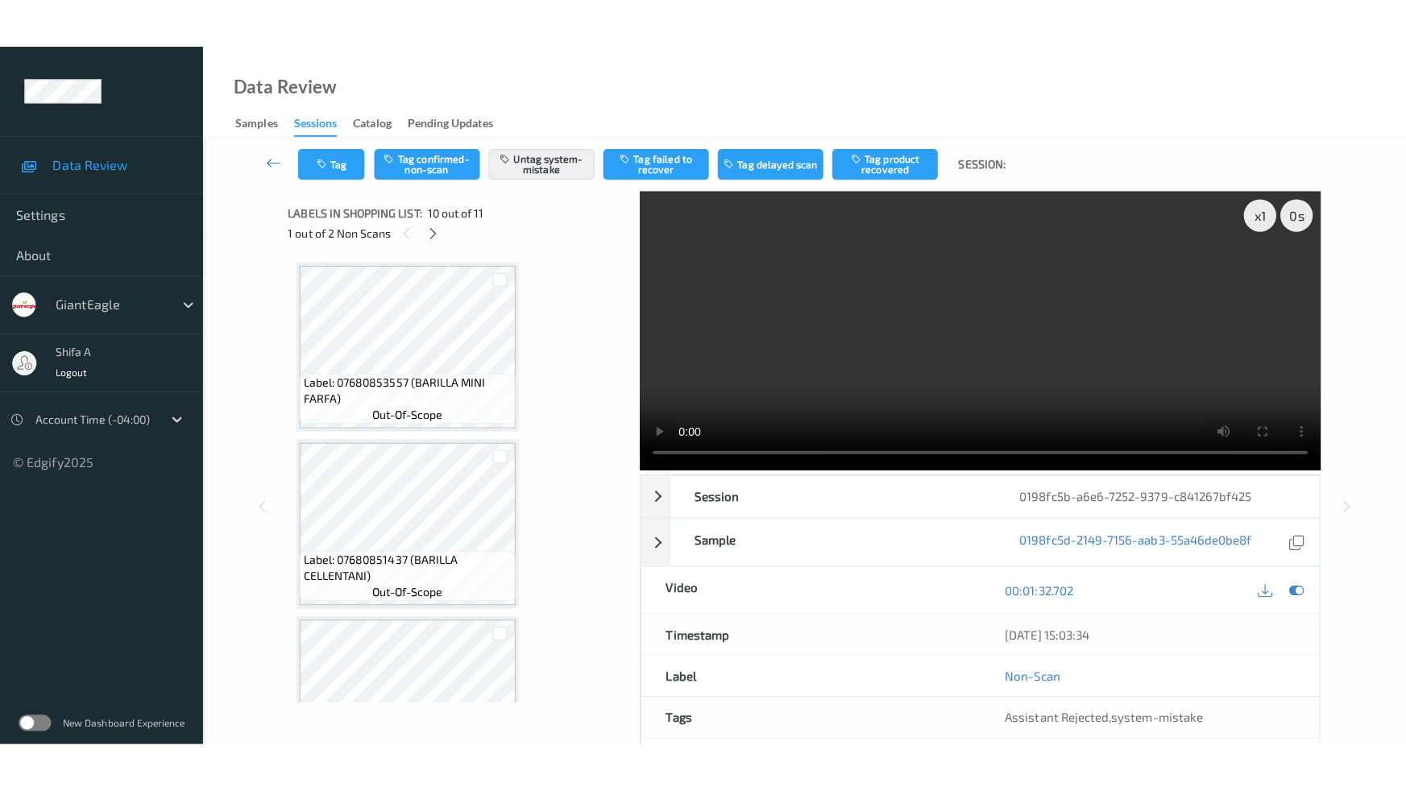
scroll to position [1409, 0]
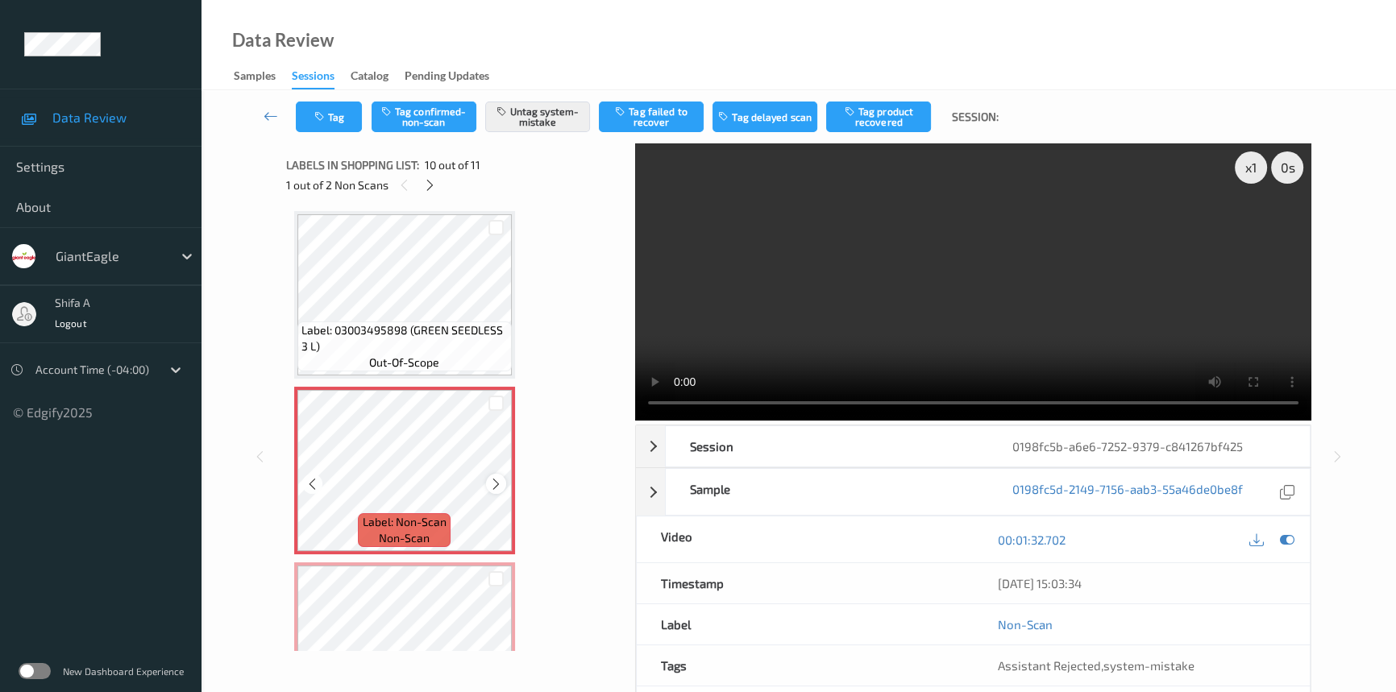
click at [493, 482] on icon at bounding box center [496, 484] width 14 height 15
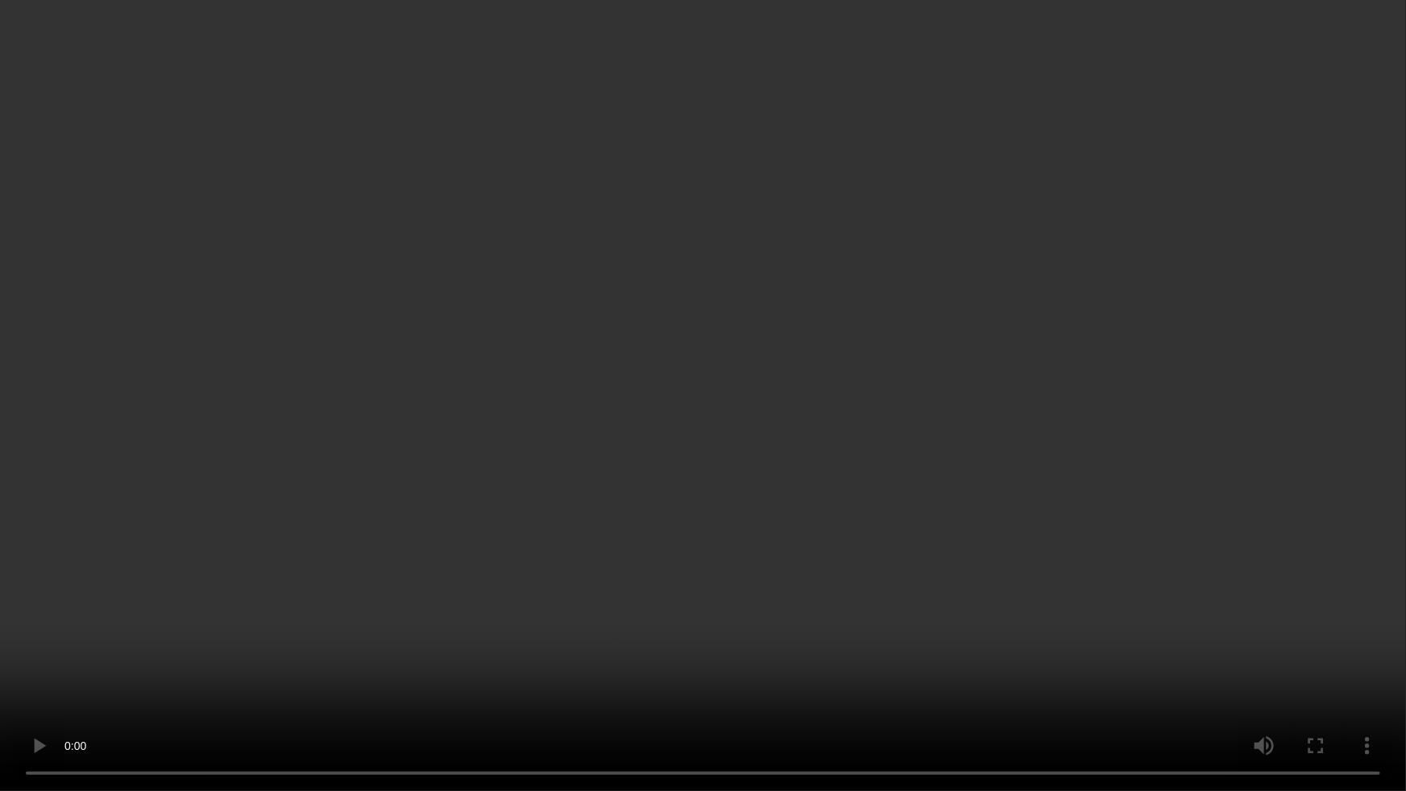
click at [1061, 451] on video at bounding box center [703, 395] width 1406 height 791
click at [1233, 636] on video at bounding box center [703, 395] width 1406 height 791
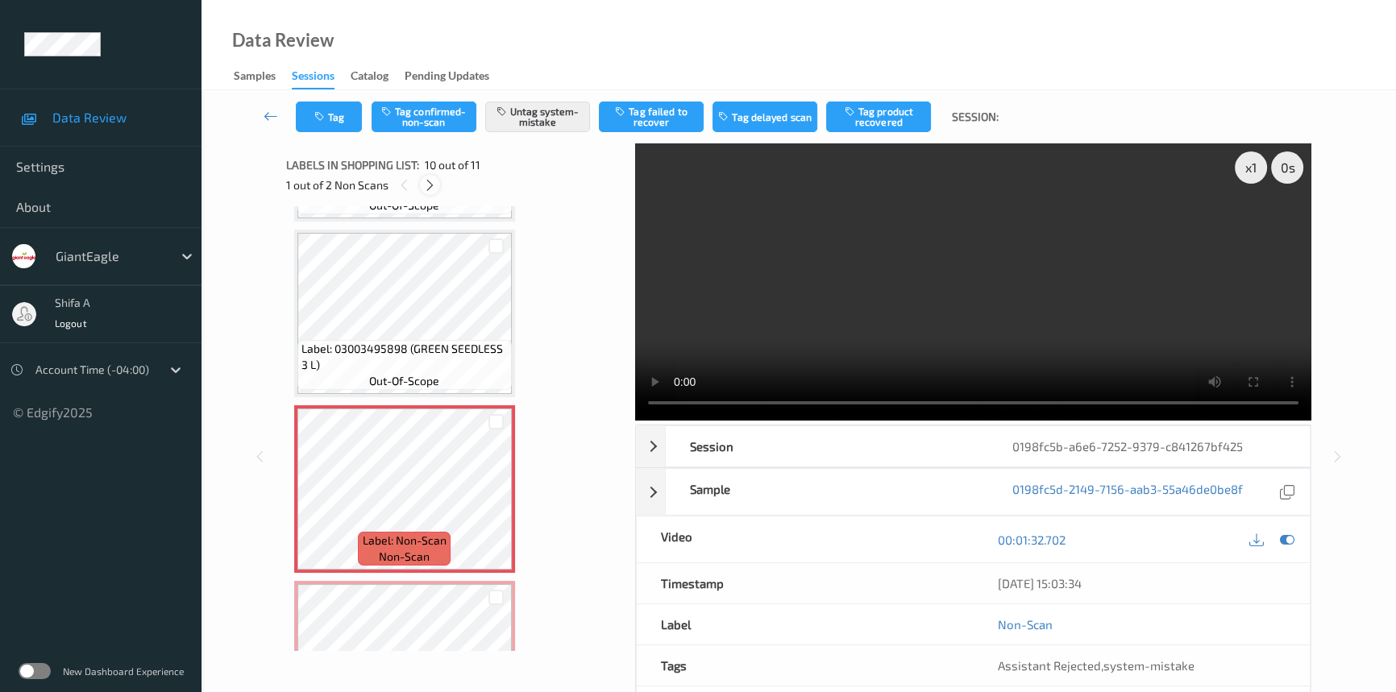
click at [431, 187] on icon at bounding box center [430, 185] width 14 height 15
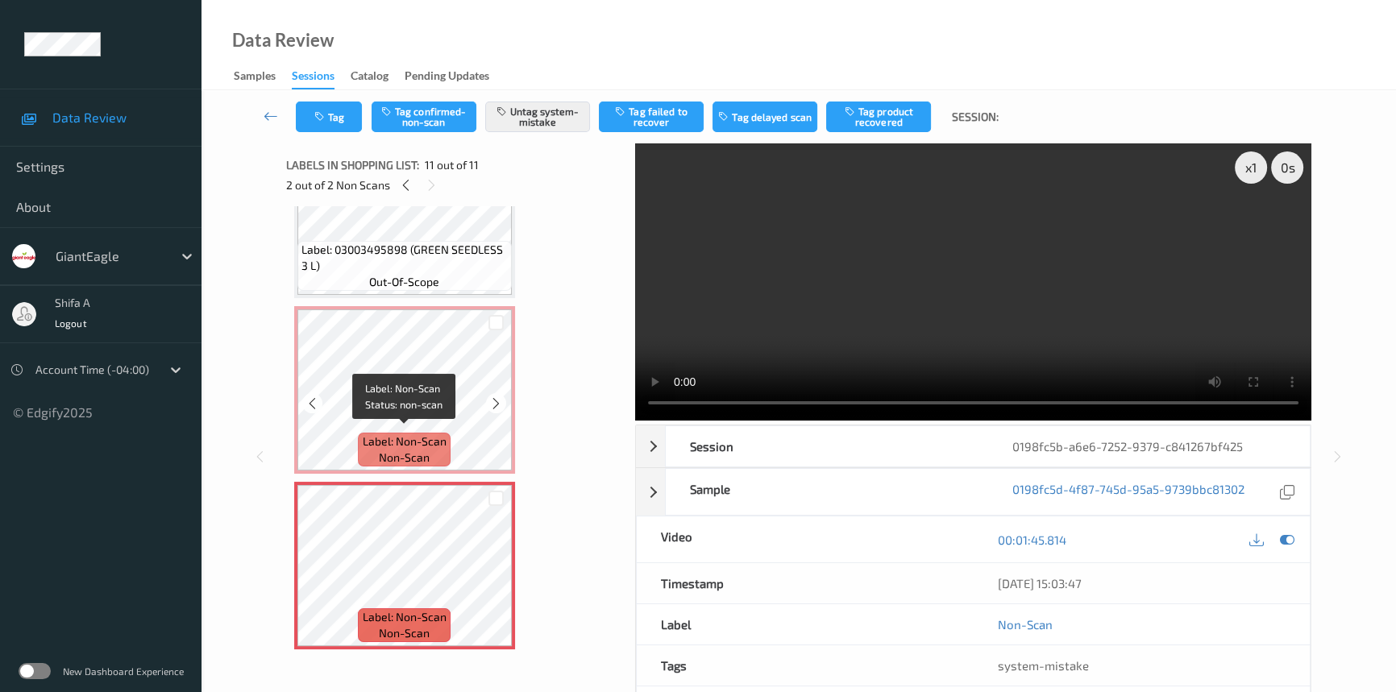
click at [438, 434] on span "Label: Non-Scan" at bounding box center [405, 442] width 84 height 16
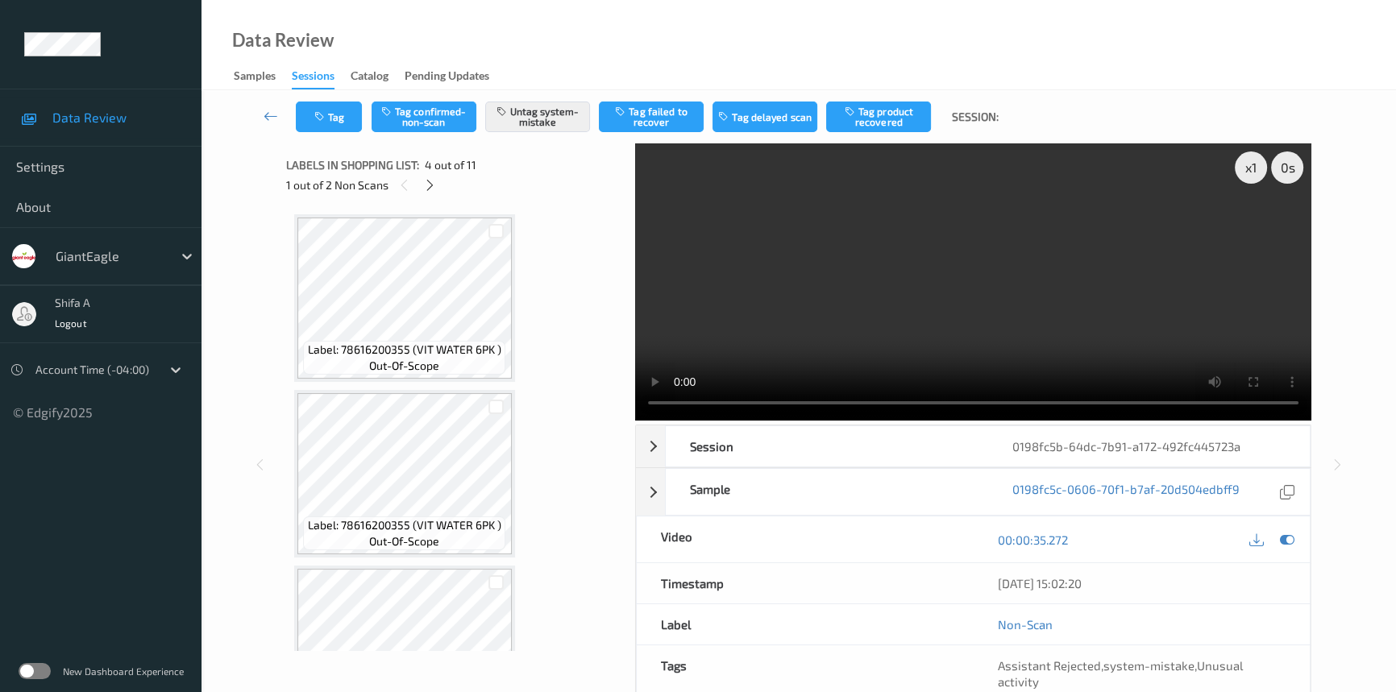
scroll to position [359, 0]
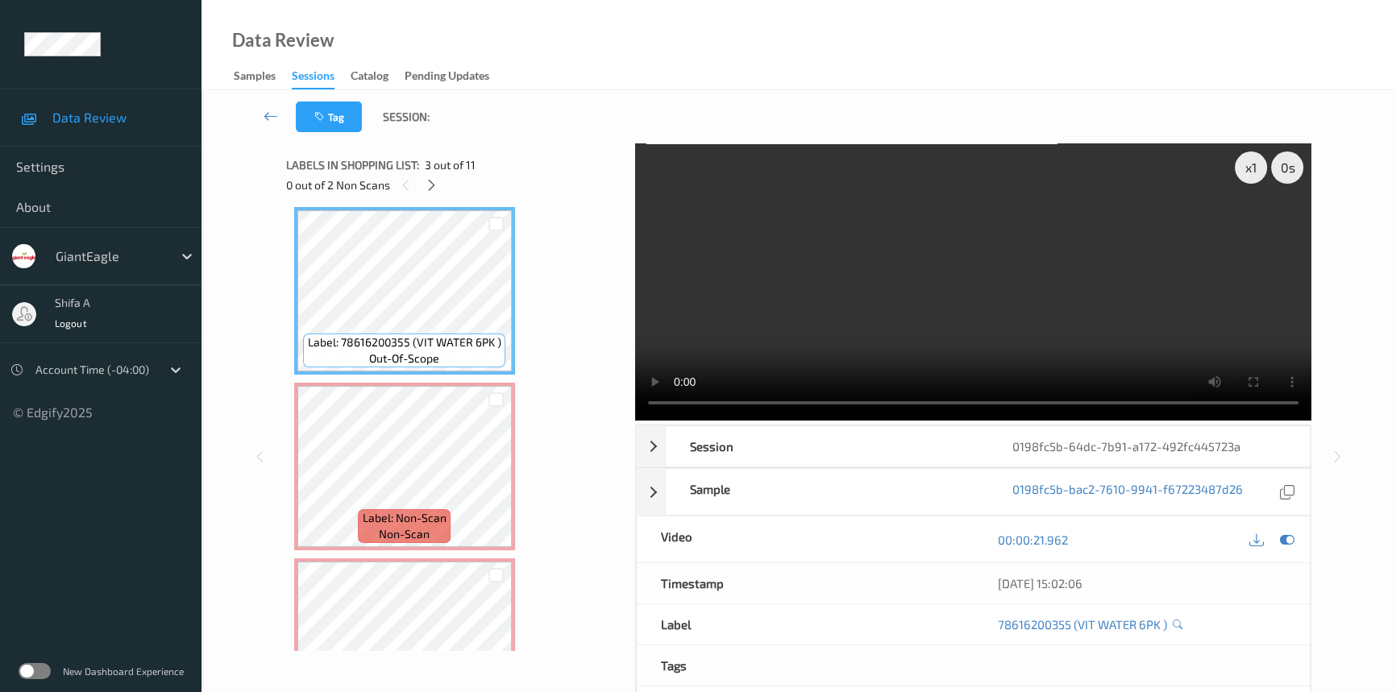
click at [1068, 309] on video at bounding box center [973, 281] width 676 height 277
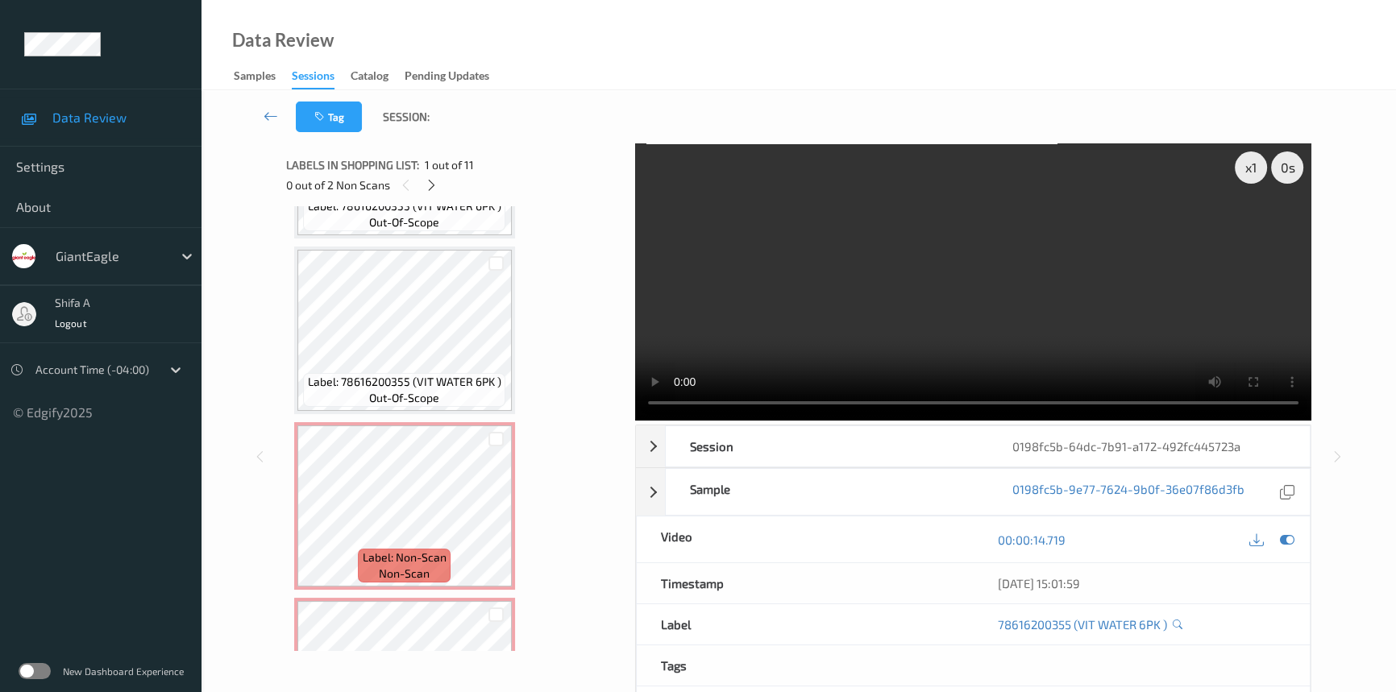
scroll to position [586, 0]
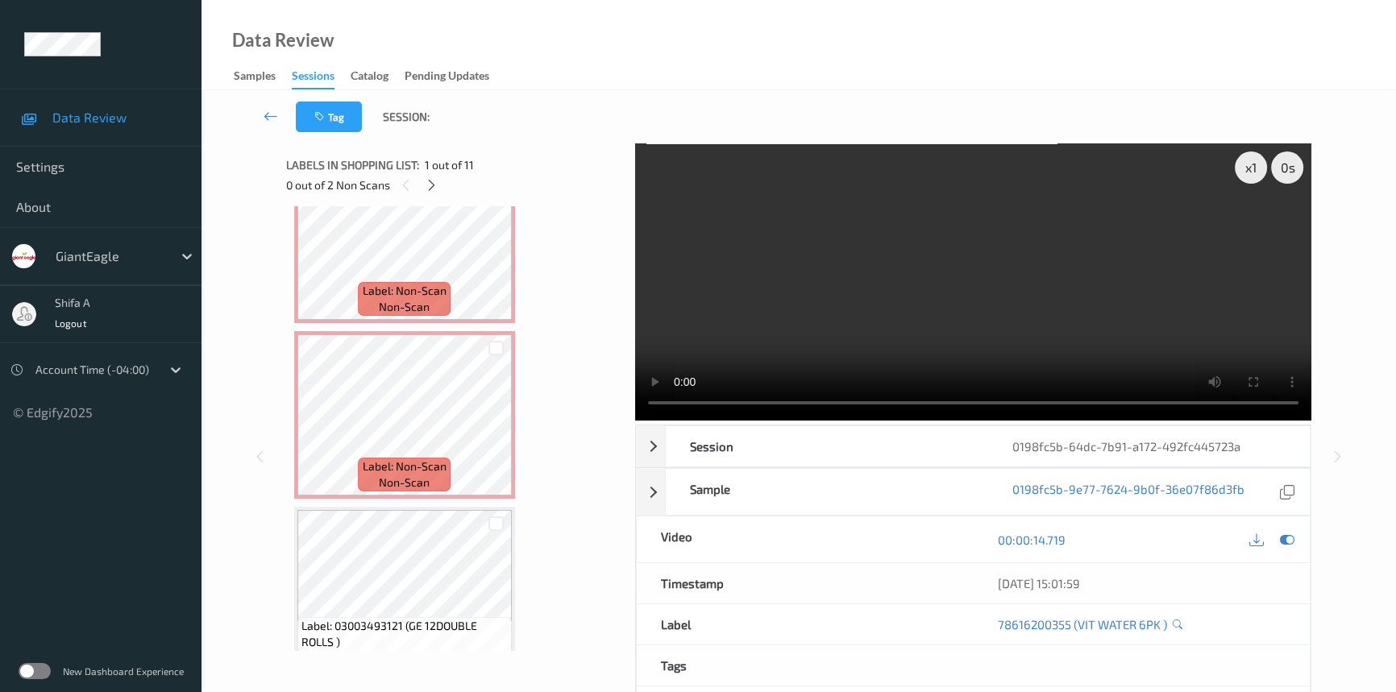
click at [1055, 268] on video at bounding box center [973, 281] width 676 height 277
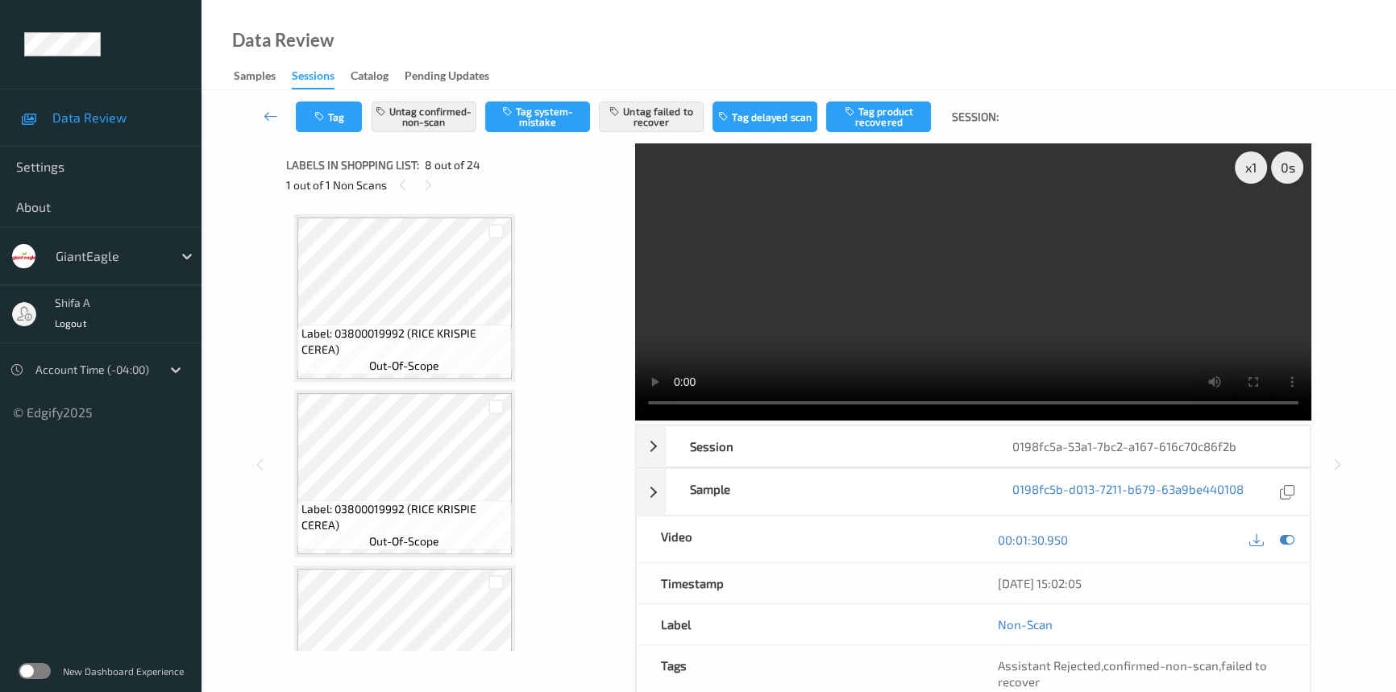
scroll to position [1058, 0]
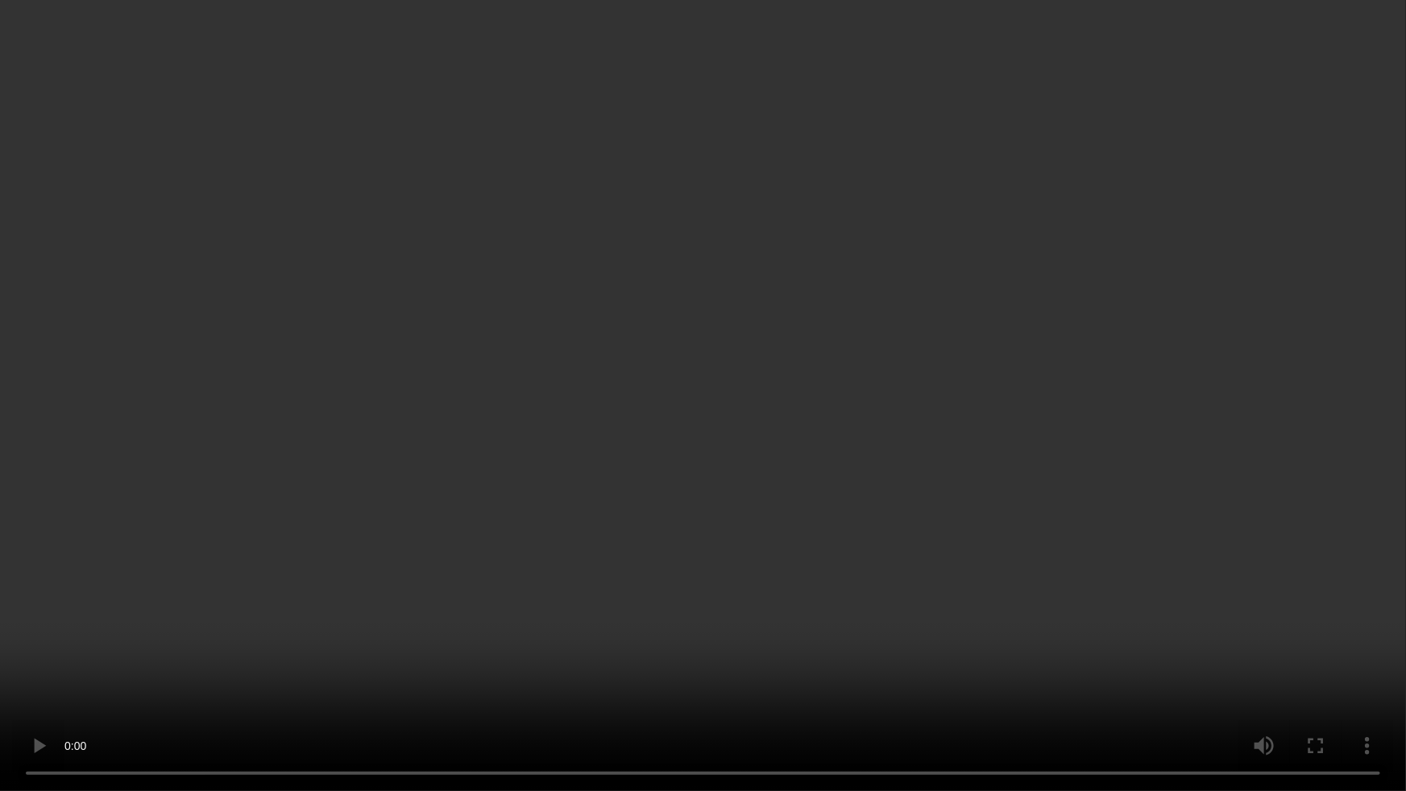
click at [1207, 447] on video at bounding box center [703, 395] width 1406 height 791
click at [900, 386] on video at bounding box center [703, 395] width 1406 height 791
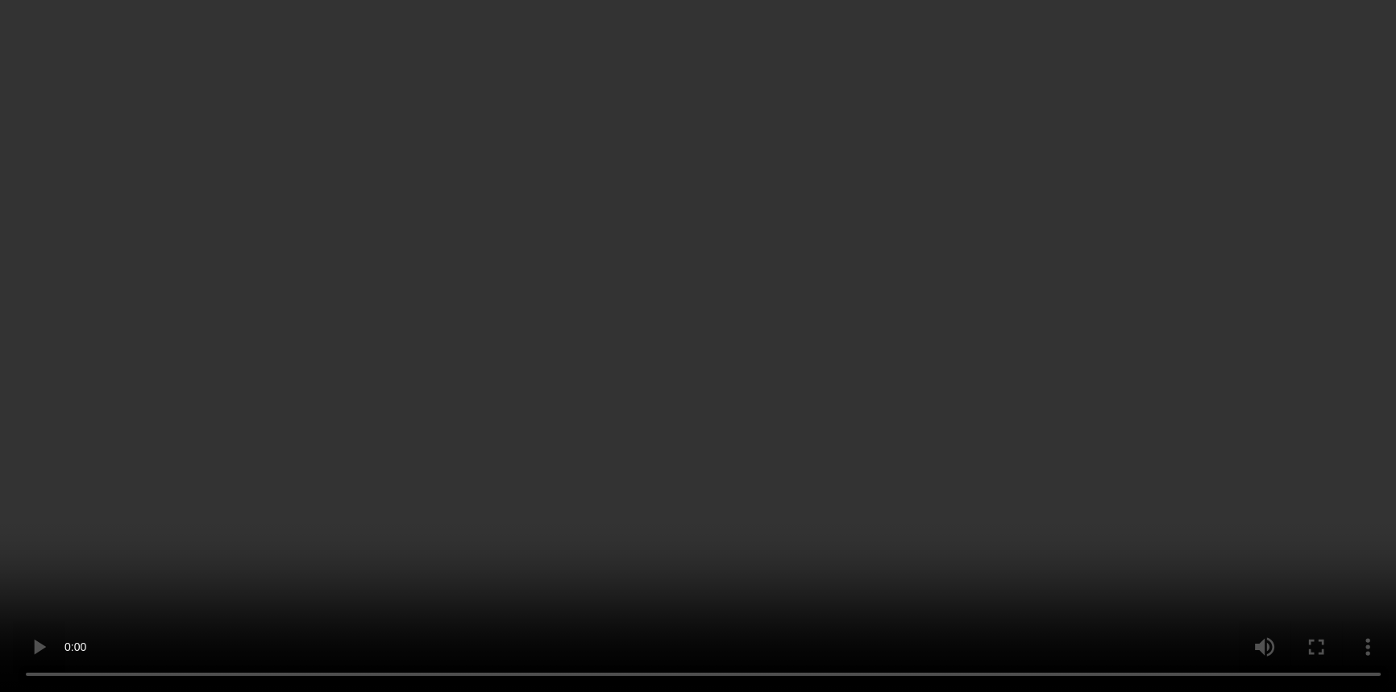
scroll to position [1352, 0]
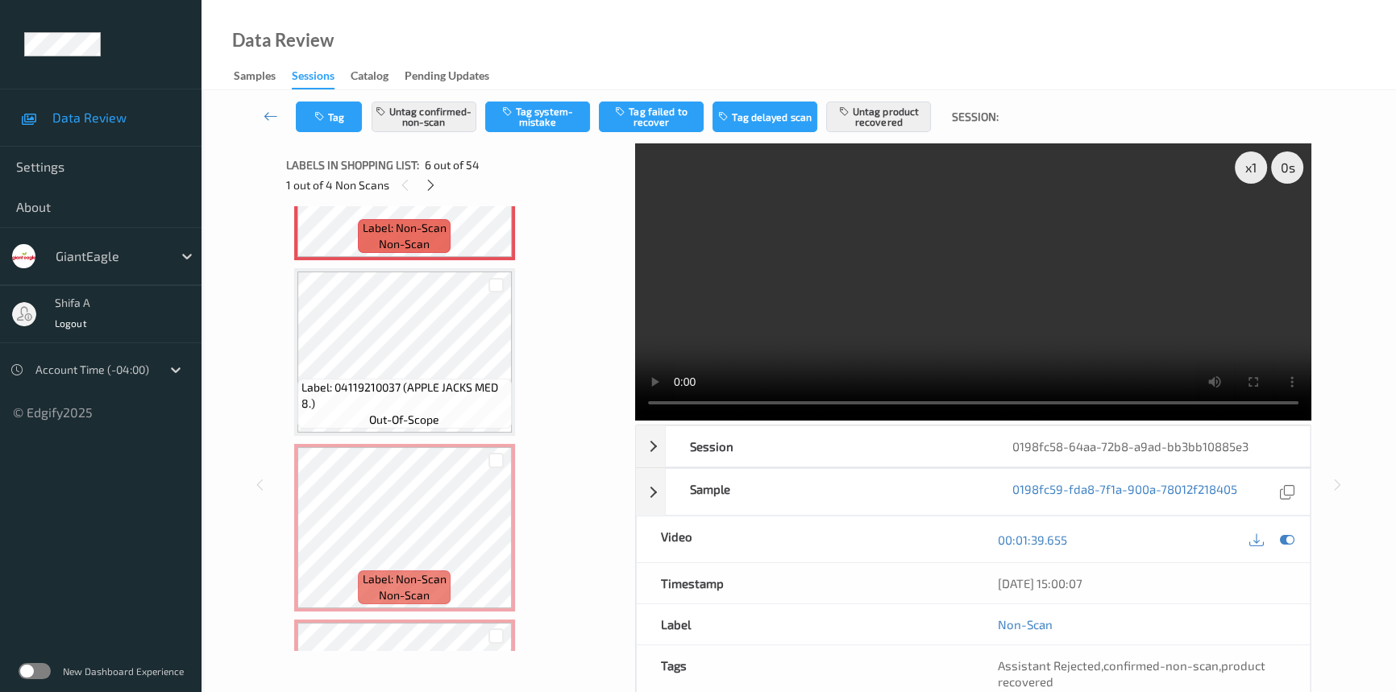
scroll to position [1001, 0]
click at [1112, 328] on video at bounding box center [973, 281] width 676 height 277
click at [500, 535] on icon at bounding box center [496, 541] width 14 height 15
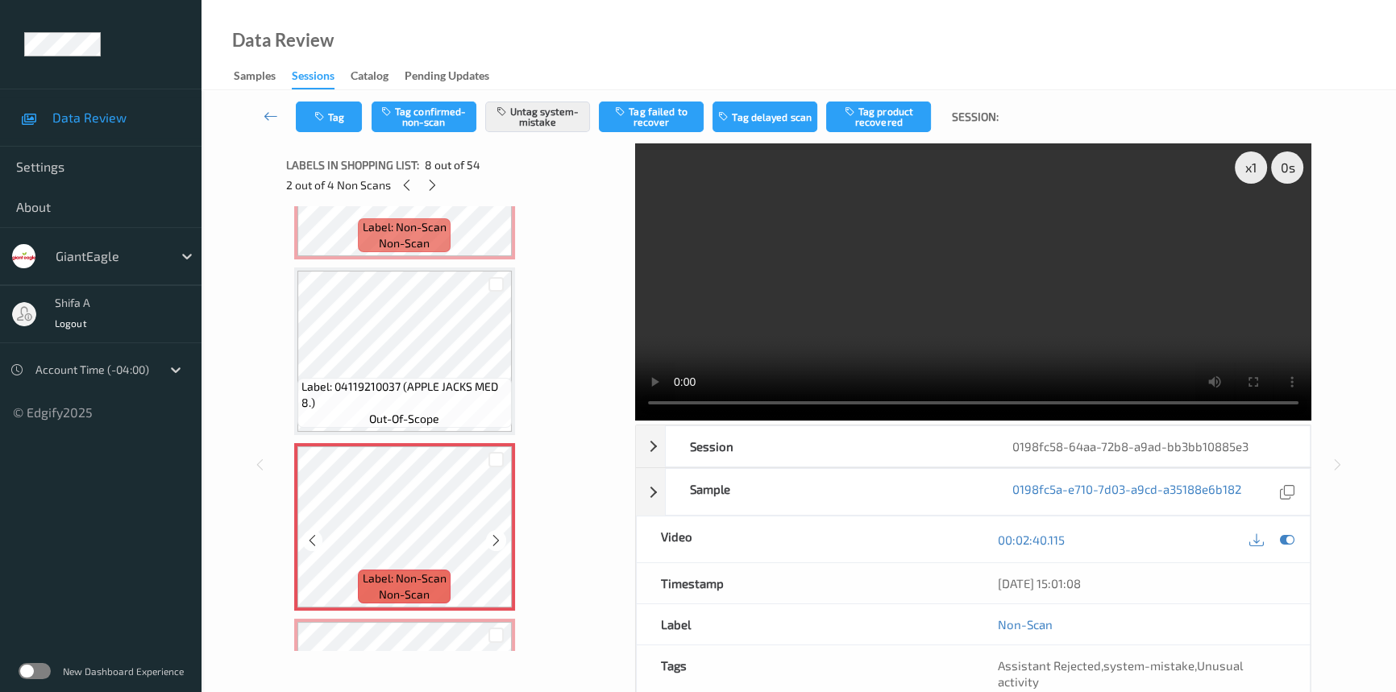
click at [500, 535] on icon at bounding box center [496, 541] width 14 height 15
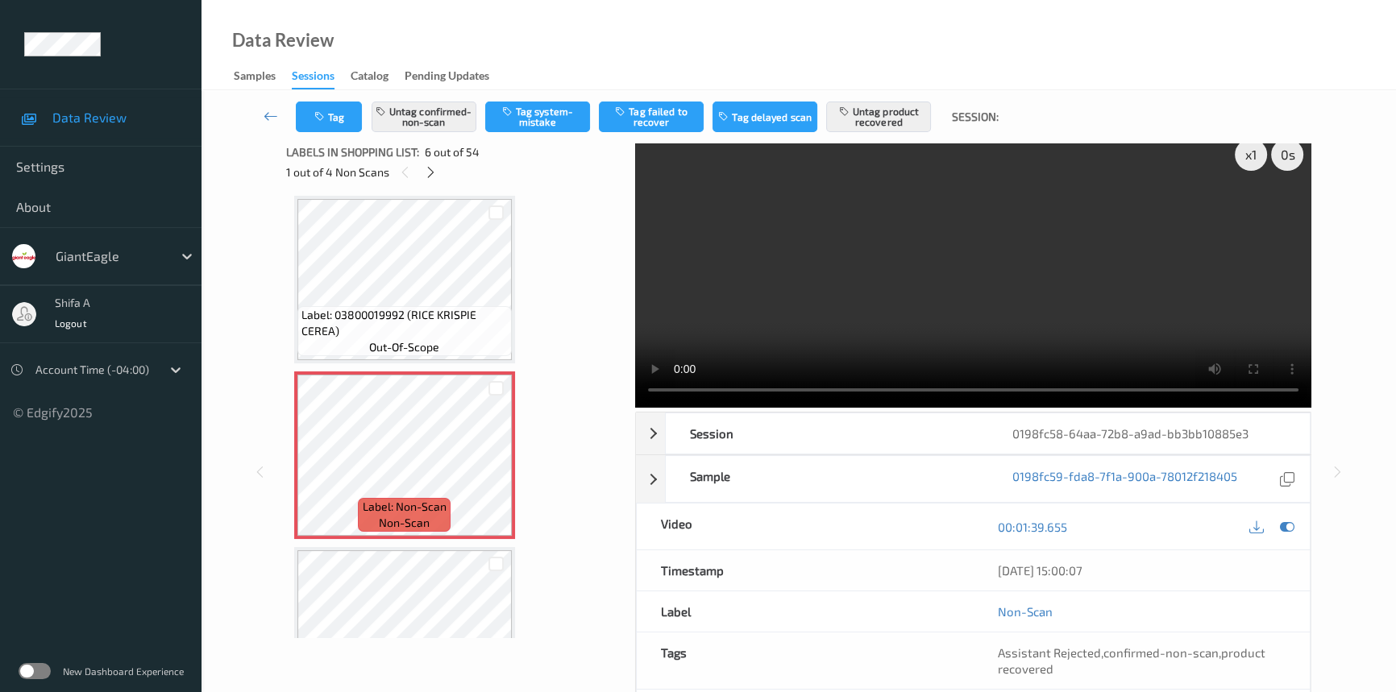
scroll to position [166, 0]
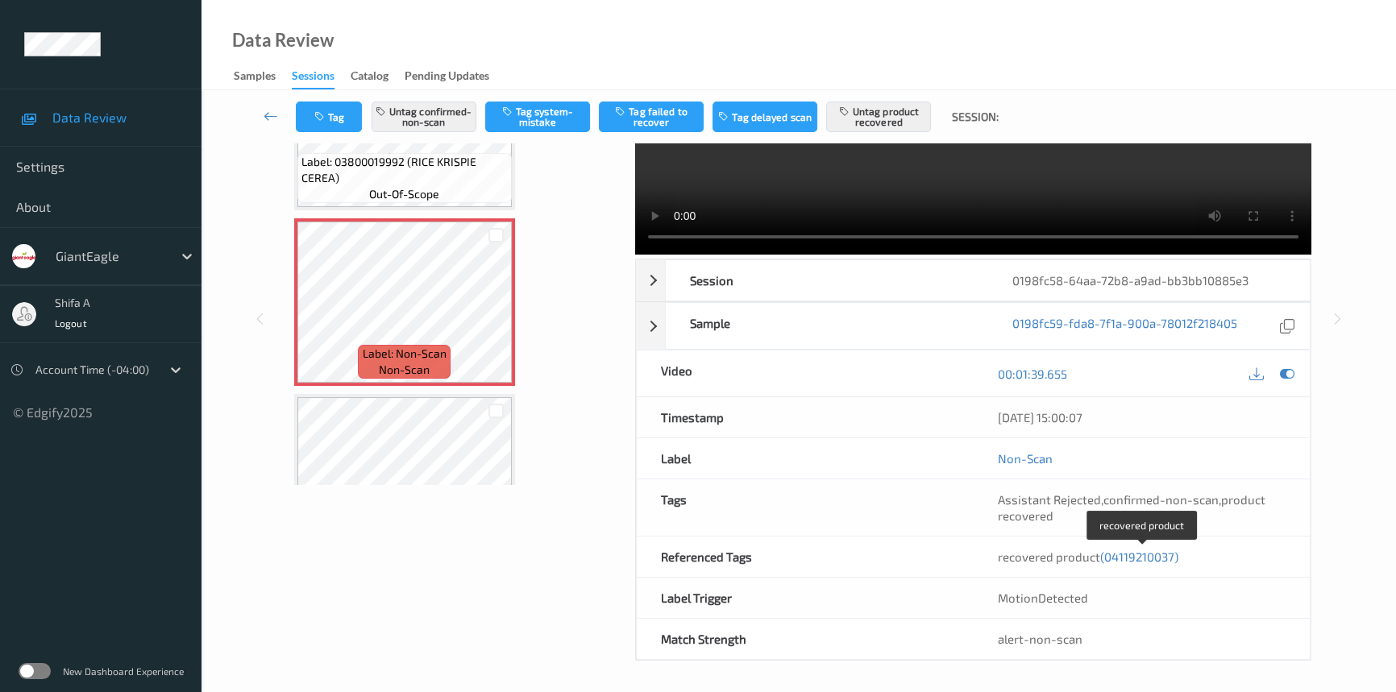
click at [1117, 559] on span "(04119210037)" at bounding box center [1139, 557] width 78 height 15
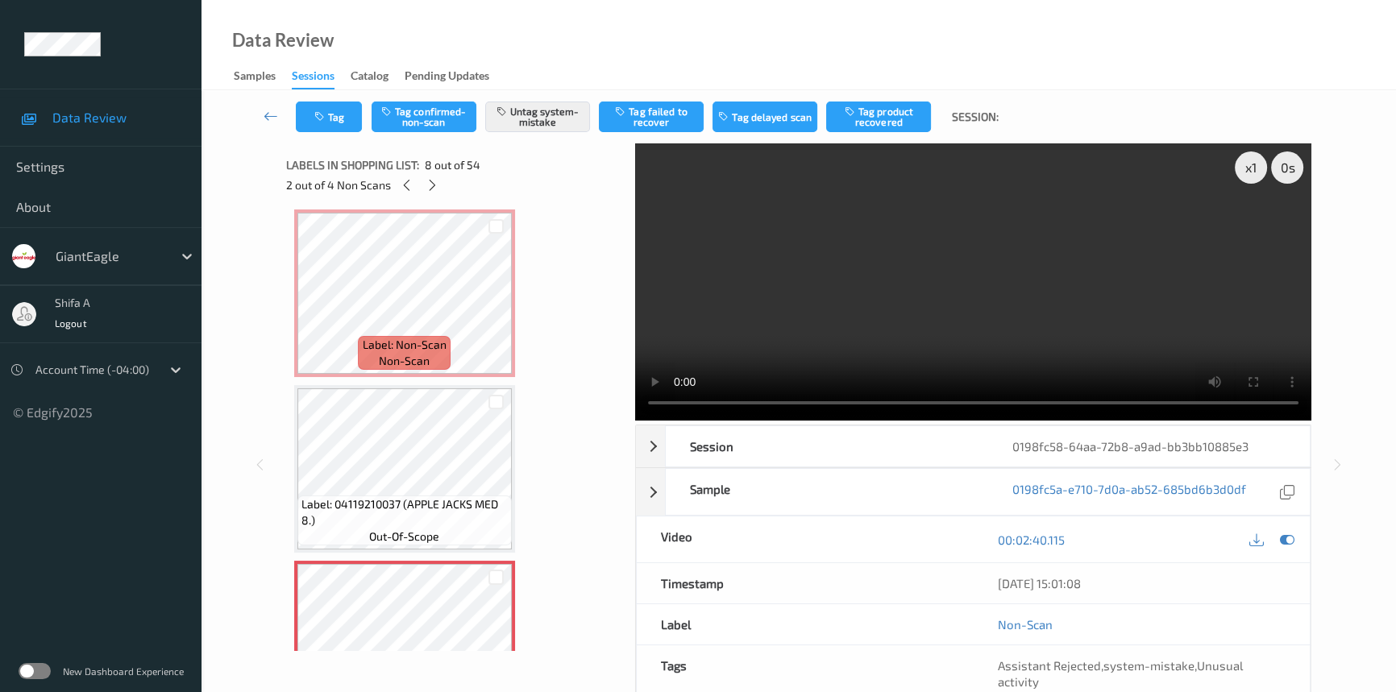
scroll to position [1177, 0]
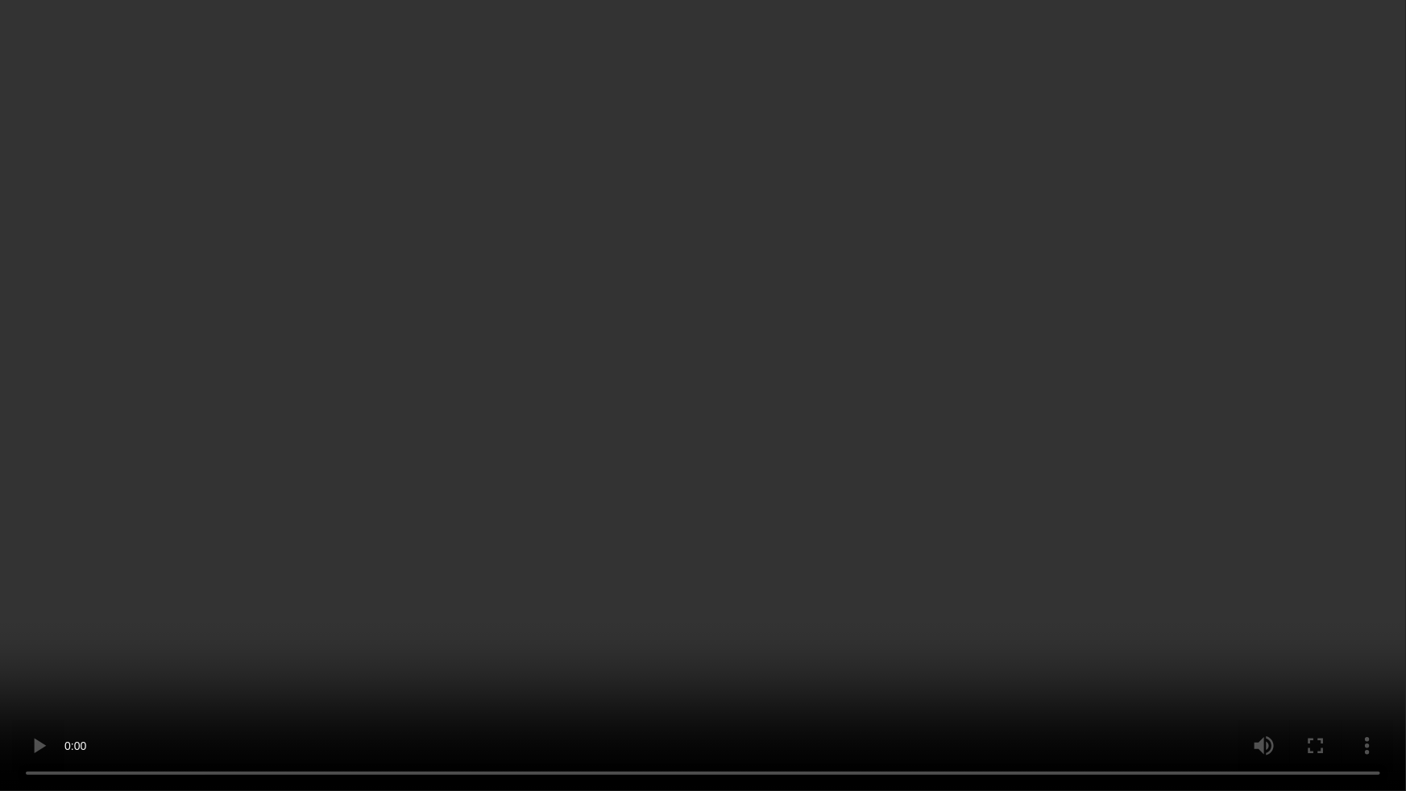
click at [1090, 435] on video at bounding box center [703, 395] width 1406 height 791
click at [831, 571] on video at bounding box center [703, 395] width 1406 height 791
click at [1184, 443] on video at bounding box center [703, 395] width 1406 height 791
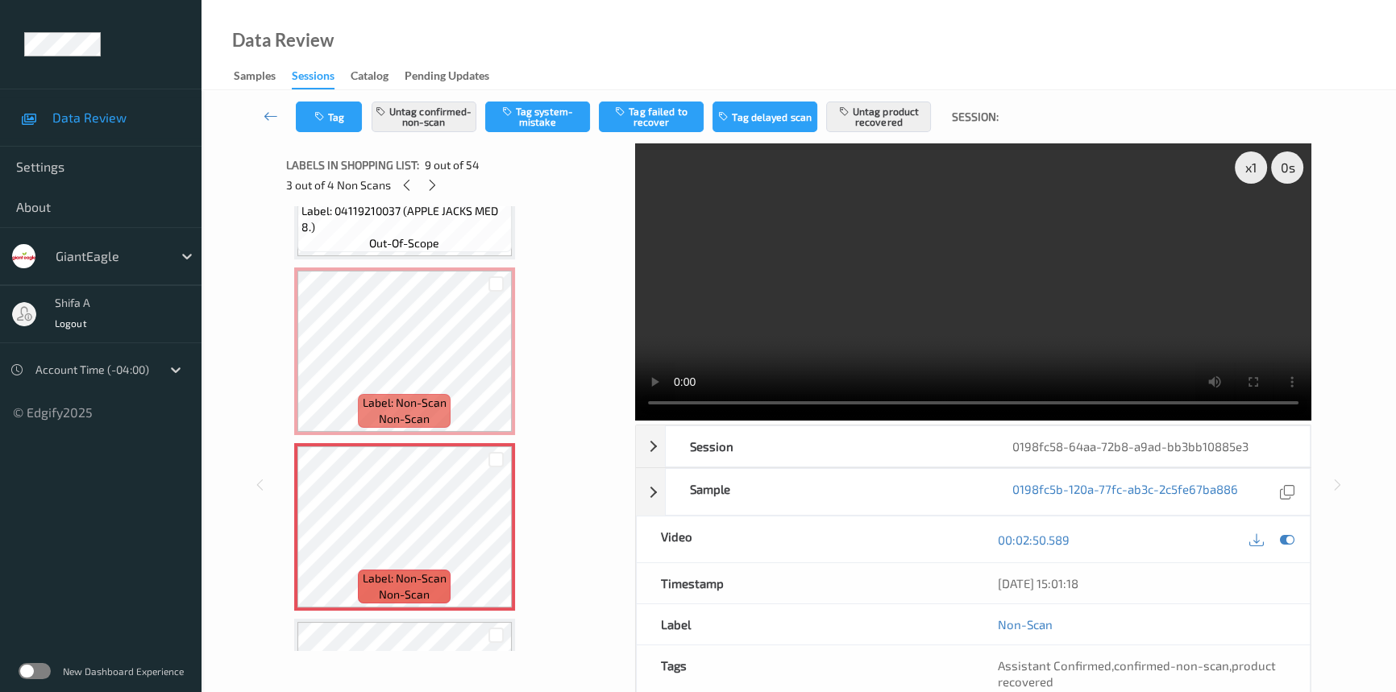
click at [1157, 330] on video at bounding box center [973, 281] width 676 height 277
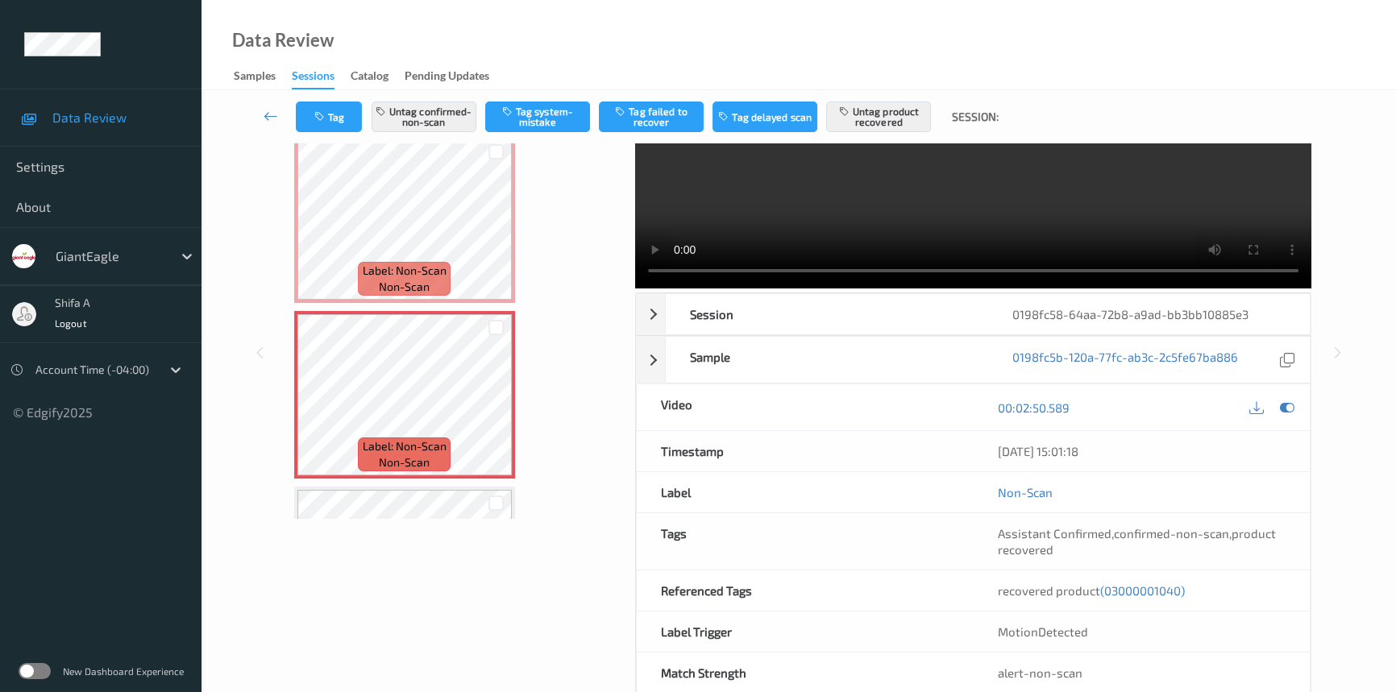
scroll to position [166, 0]
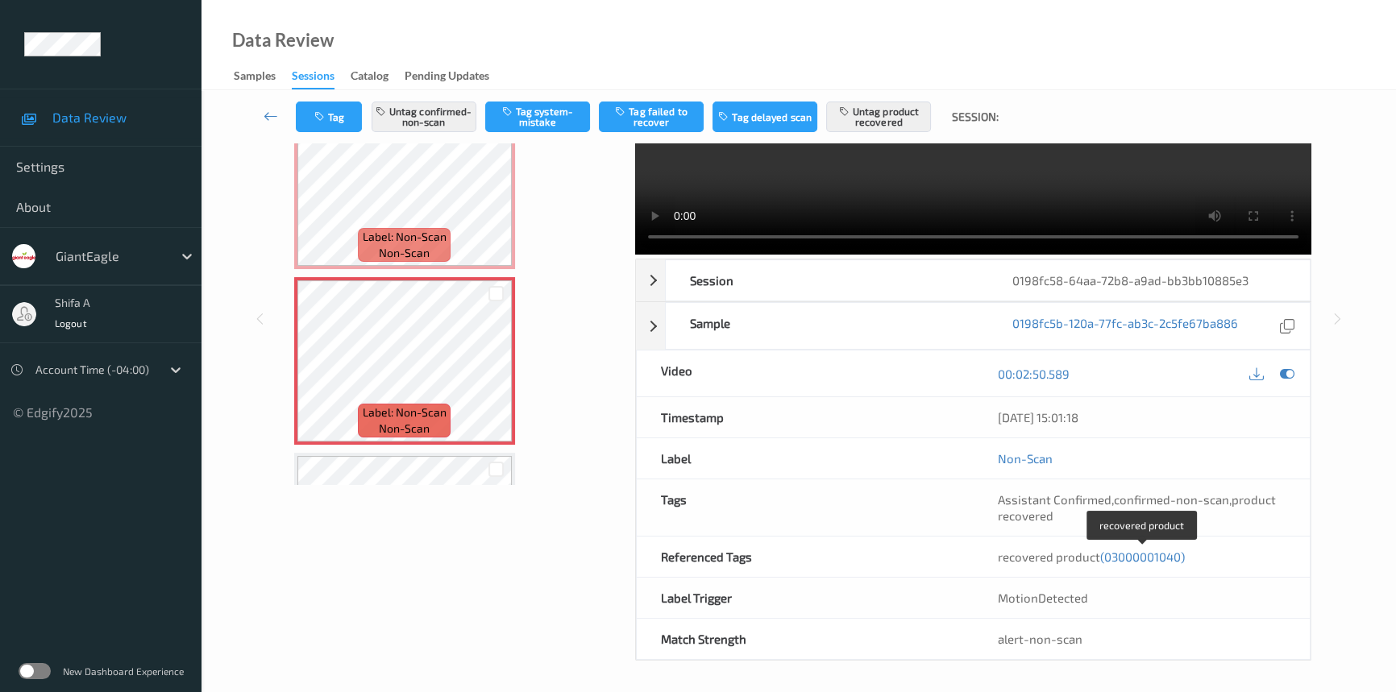
click at [1165, 563] on div "recovered product (03000001040)" at bounding box center [1142, 557] width 289 height 16
click at [1165, 551] on span "(03000001040)" at bounding box center [1142, 557] width 85 height 15
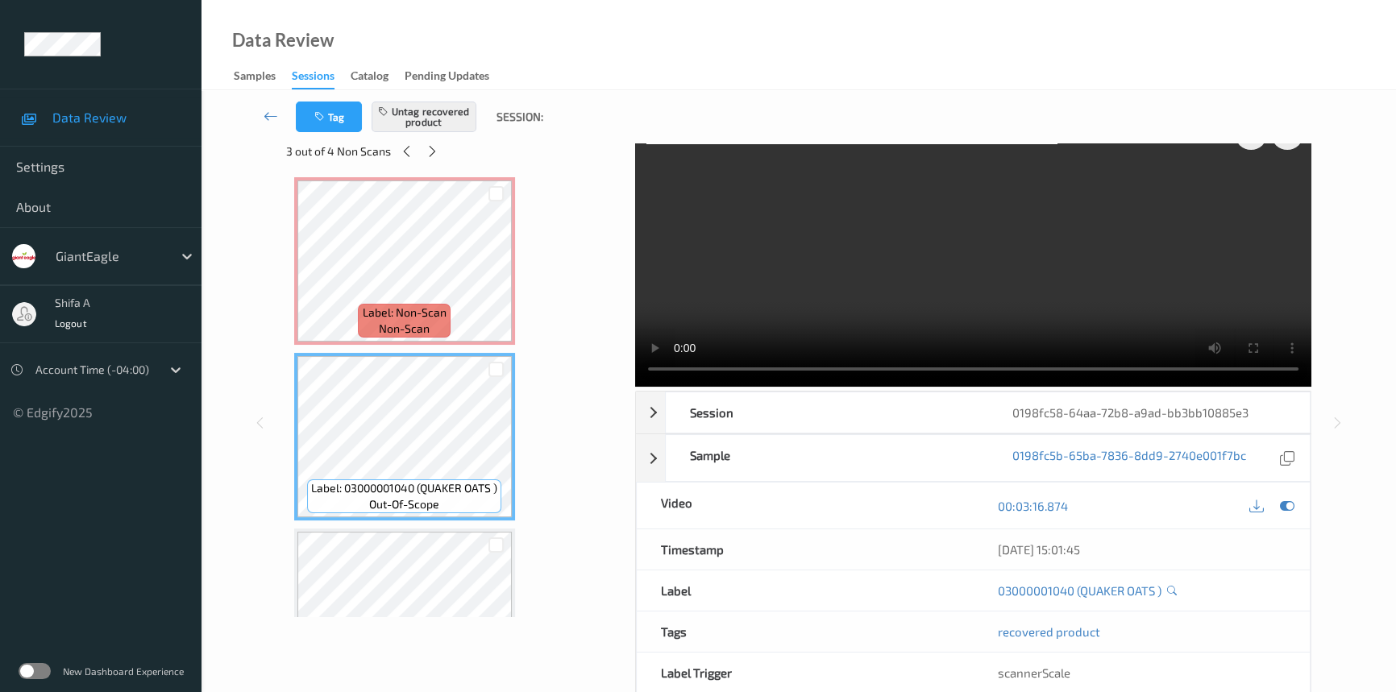
scroll to position [0, 0]
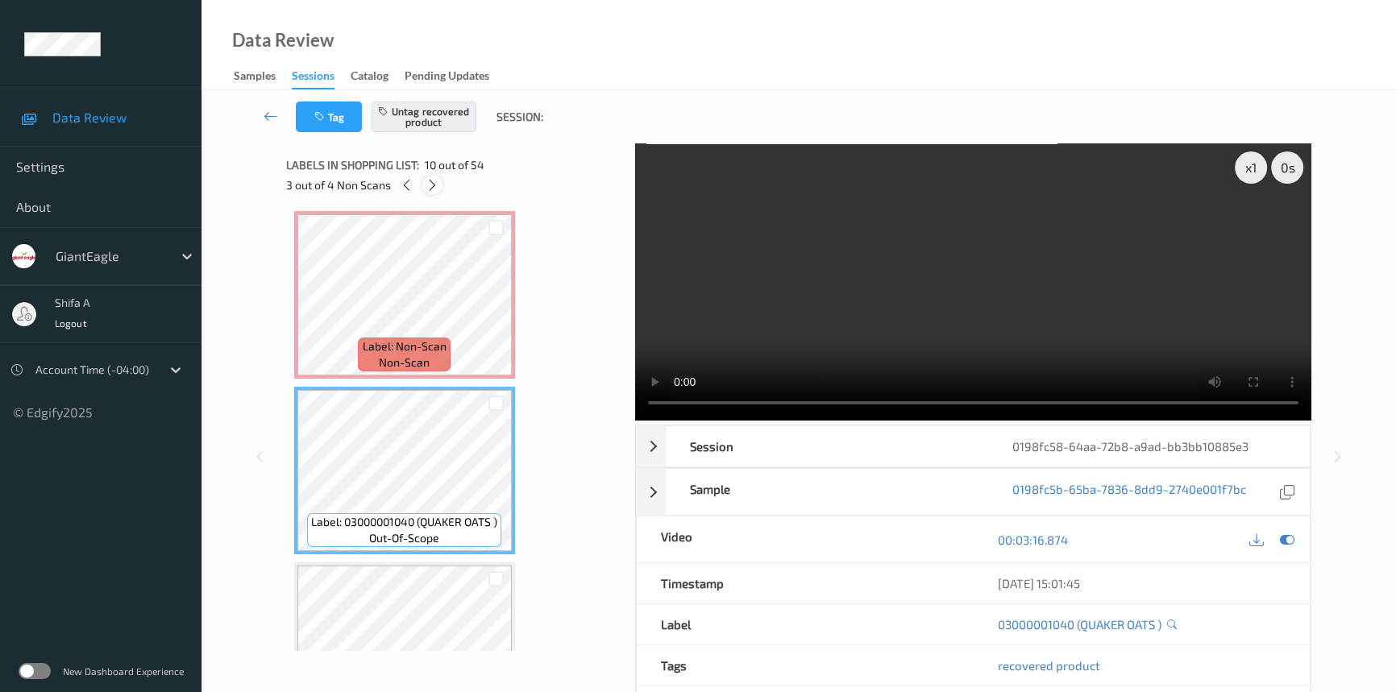
click at [432, 186] on icon at bounding box center [433, 185] width 14 height 15
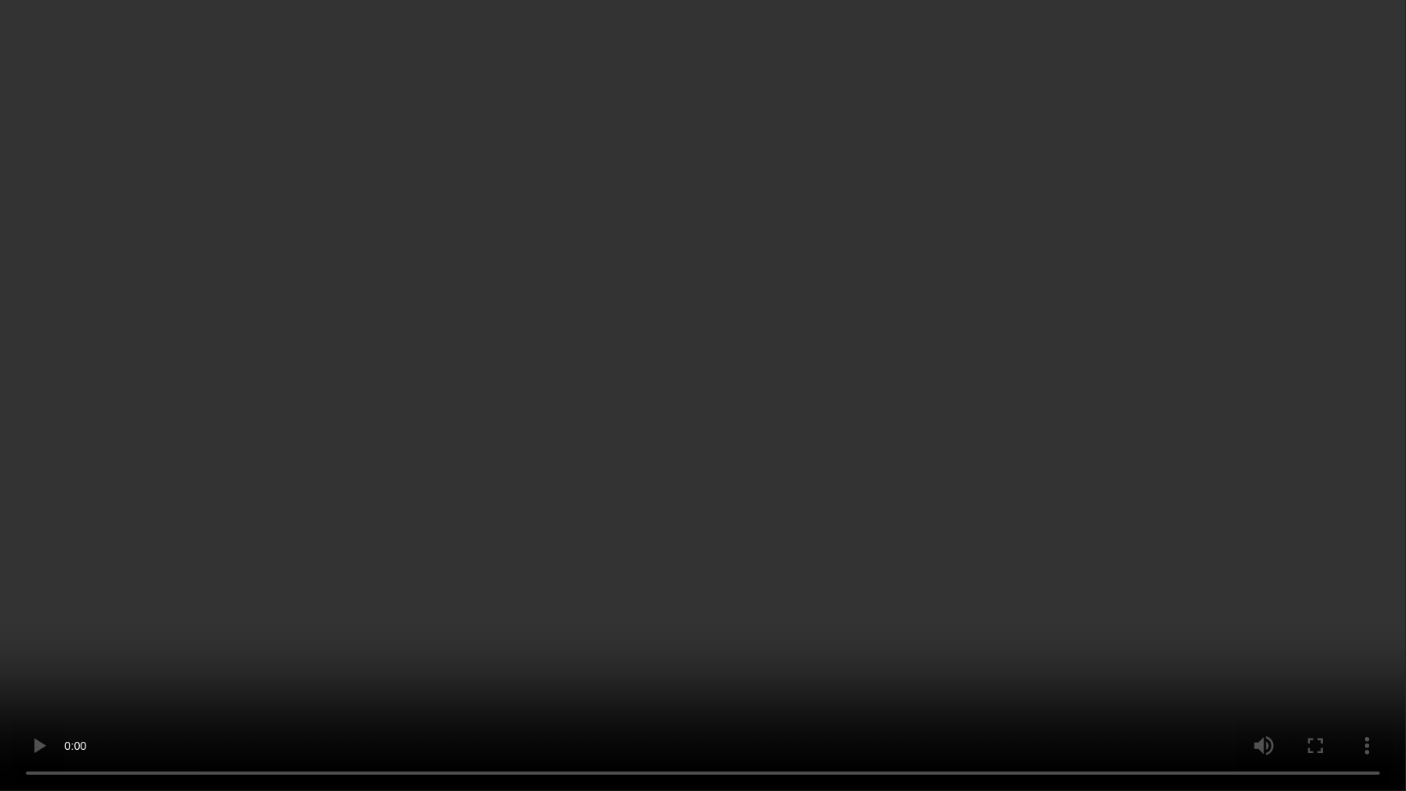
click at [1039, 467] on video at bounding box center [703, 395] width 1406 height 791
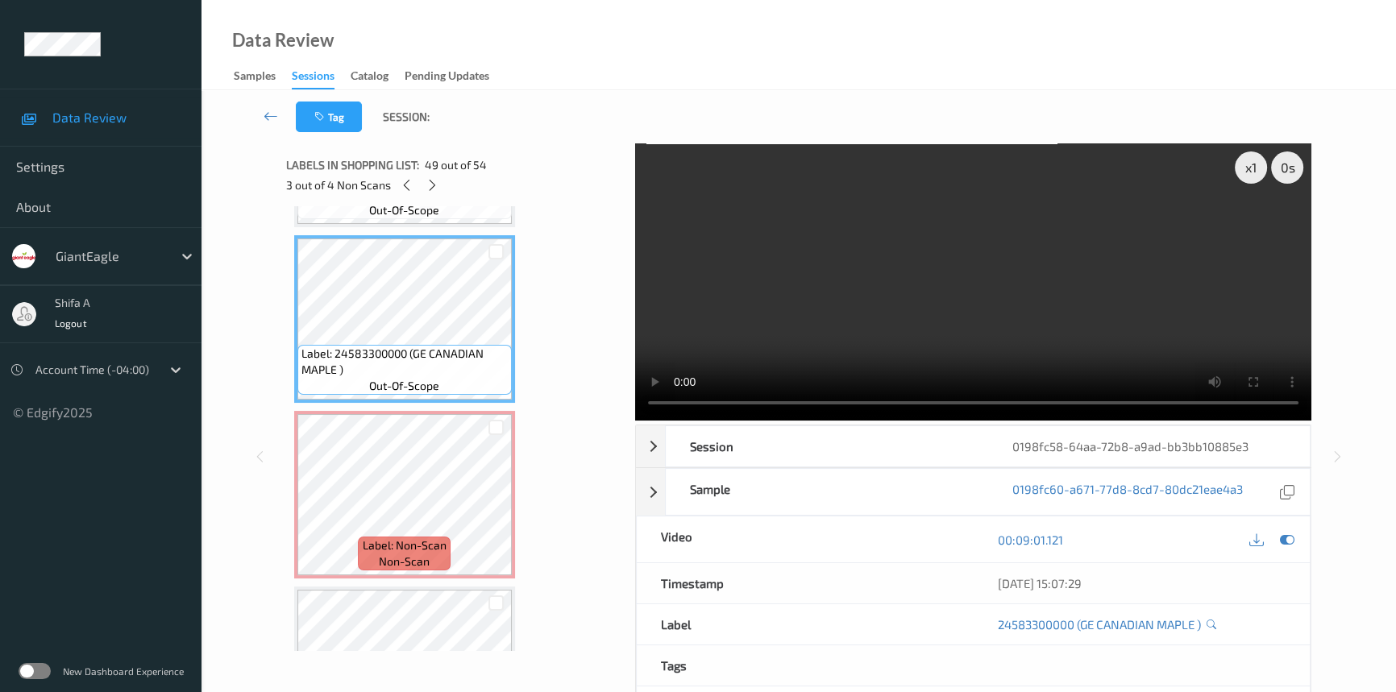
click at [1144, 280] on video at bounding box center [973, 281] width 676 height 277
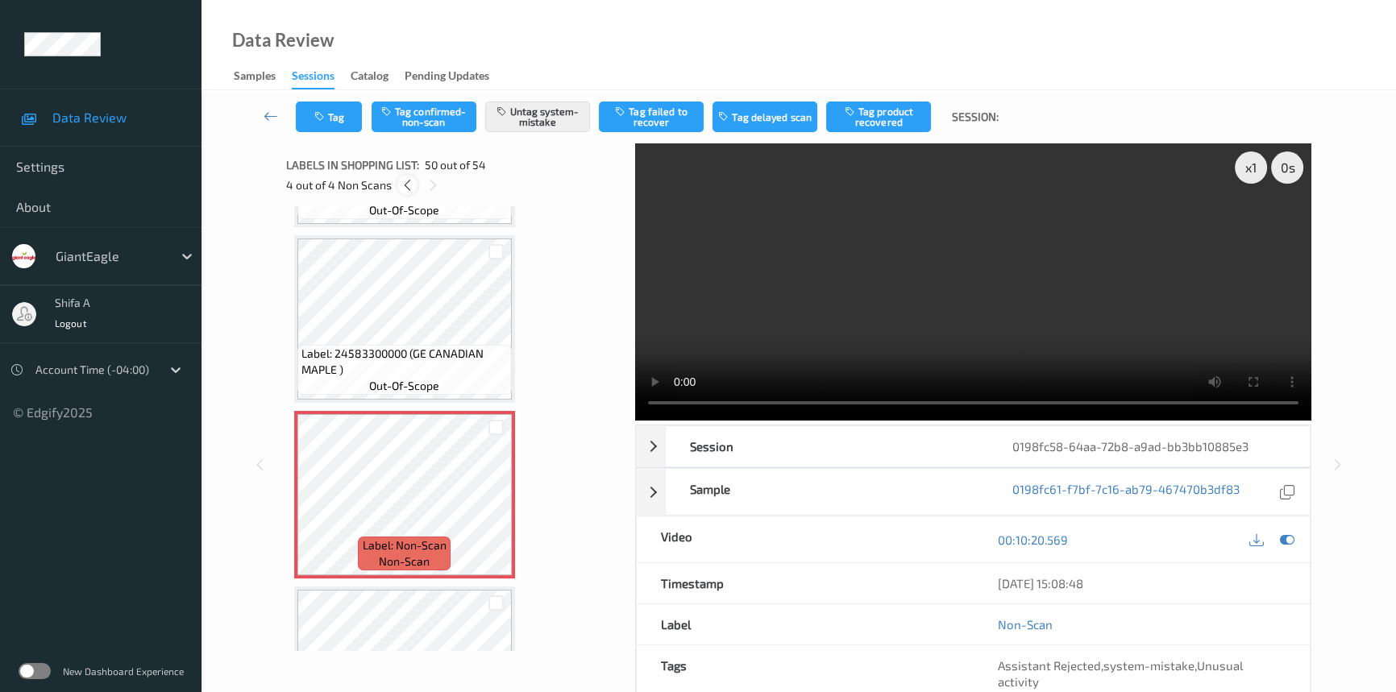
click at [411, 177] on div at bounding box center [407, 185] width 20 height 20
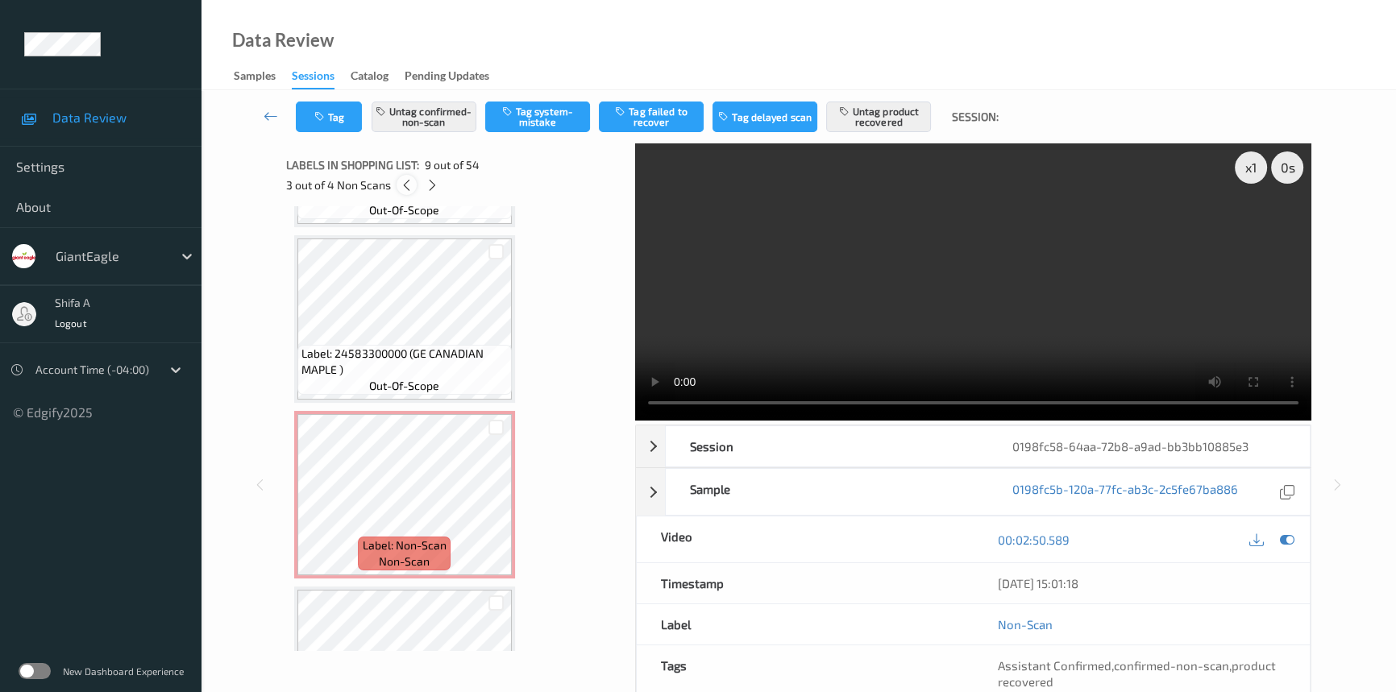
scroll to position [1233, 0]
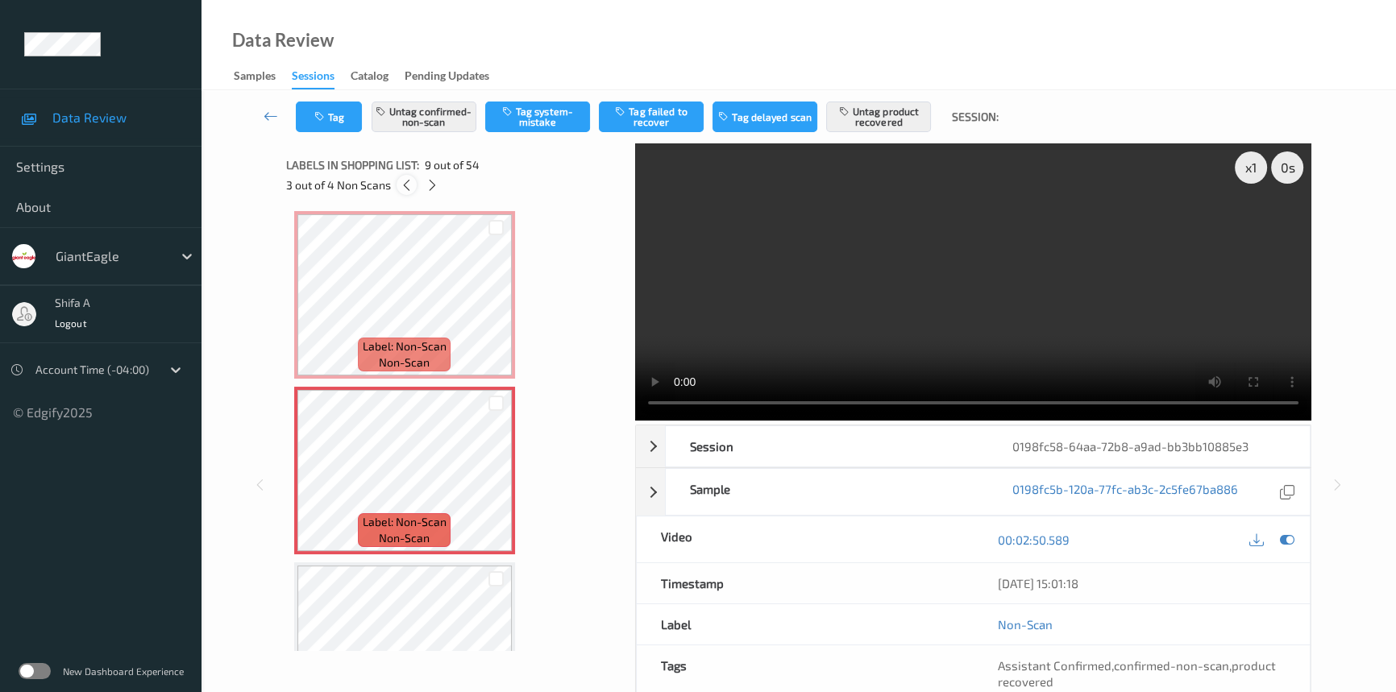
click at [411, 177] on div at bounding box center [407, 185] width 20 height 20
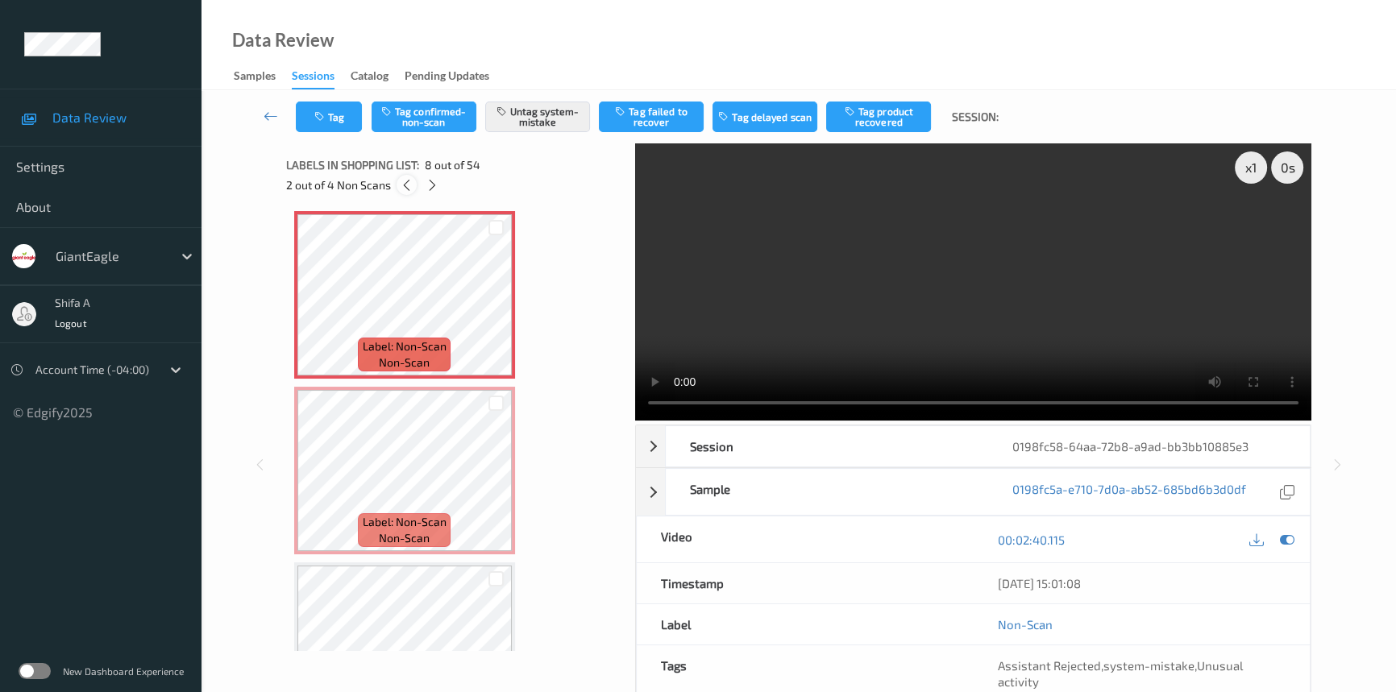
scroll to position [1058, 0]
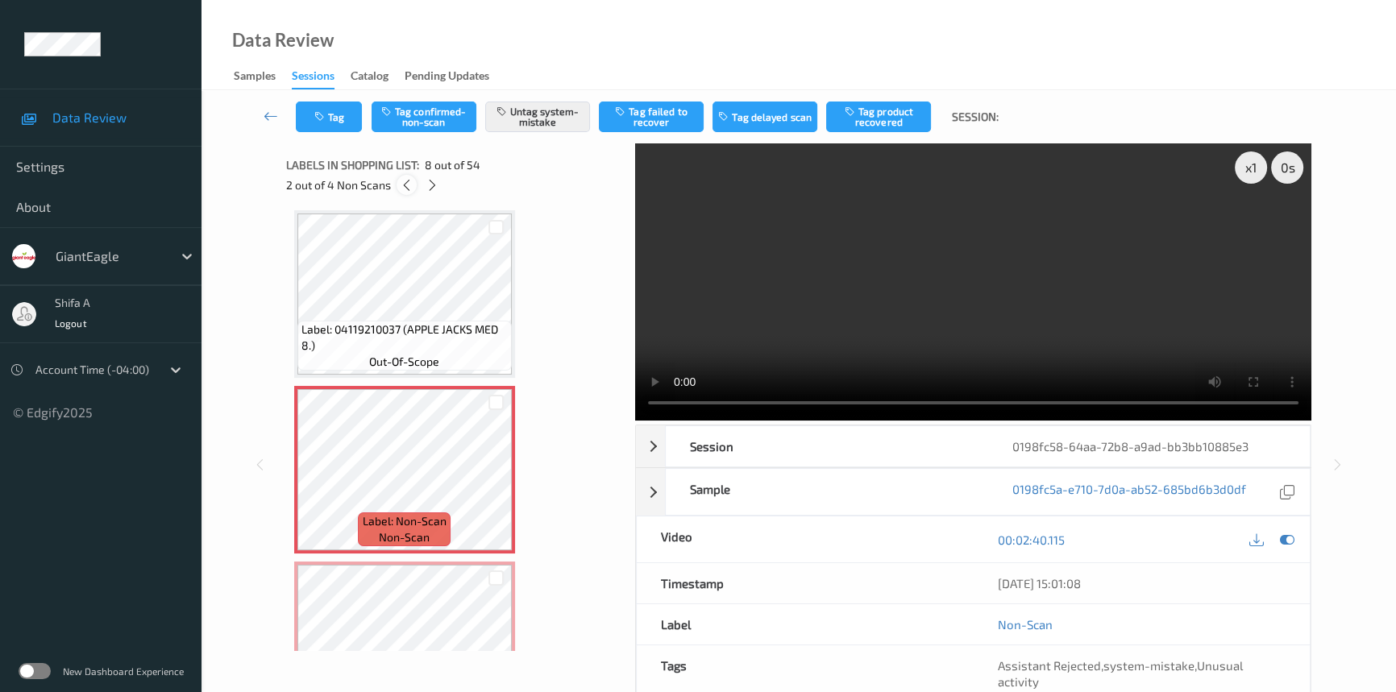
click at [411, 177] on div at bounding box center [407, 185] width 20 height 20
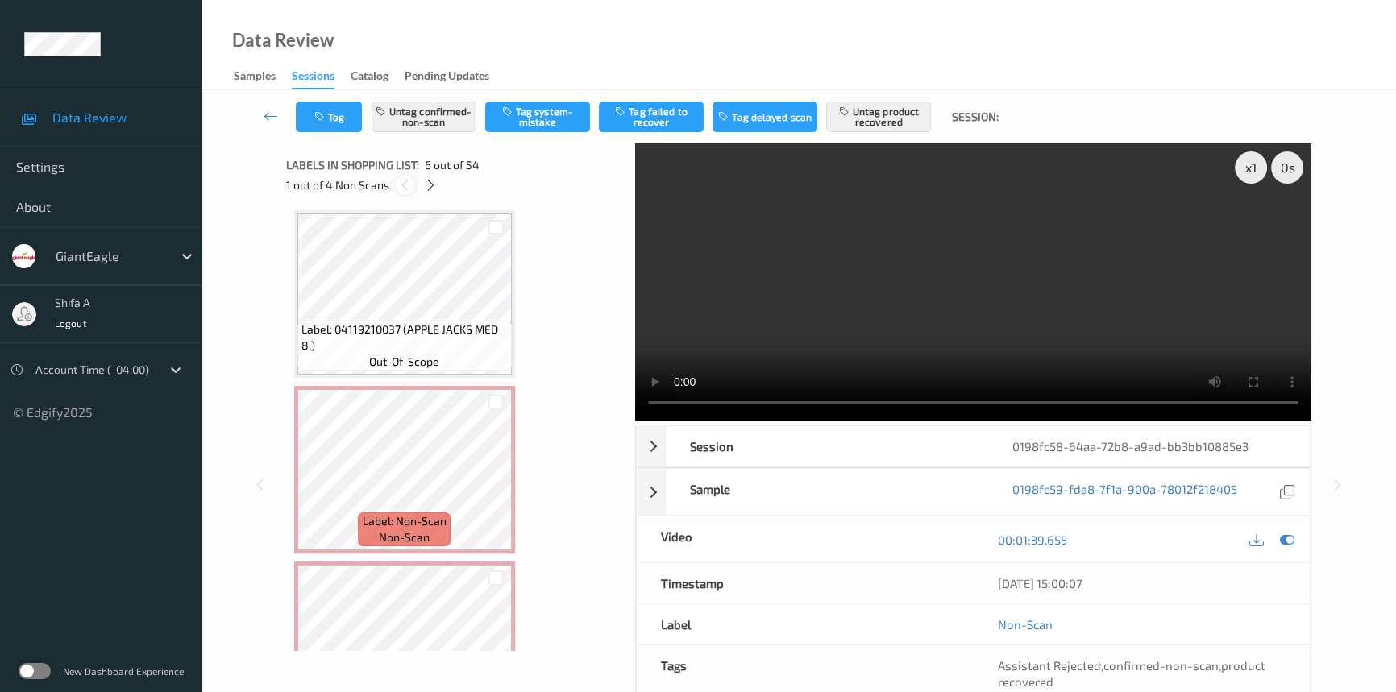
scroll to position [708, 0]
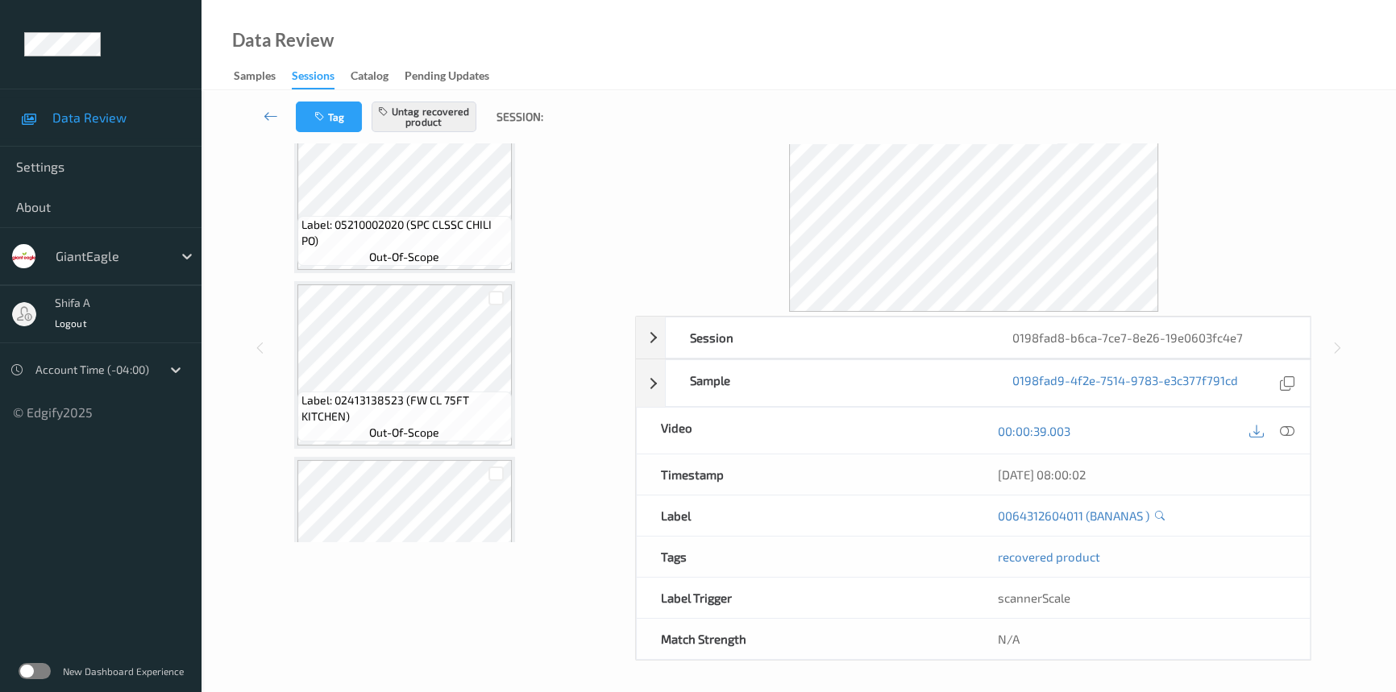
scroll to position [1139, 0]
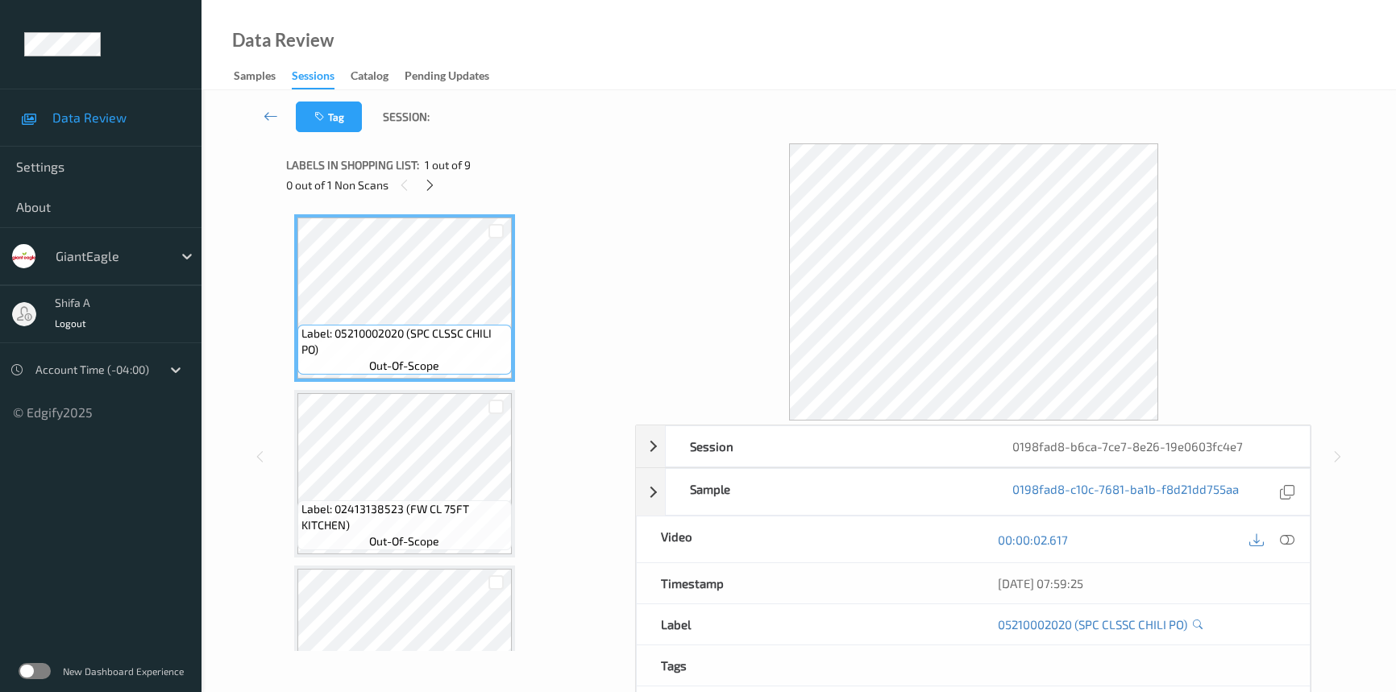
scroll to position [109, 0]
click at [437, 184] on icon at bounding box center [433, 185] width 14 height 15
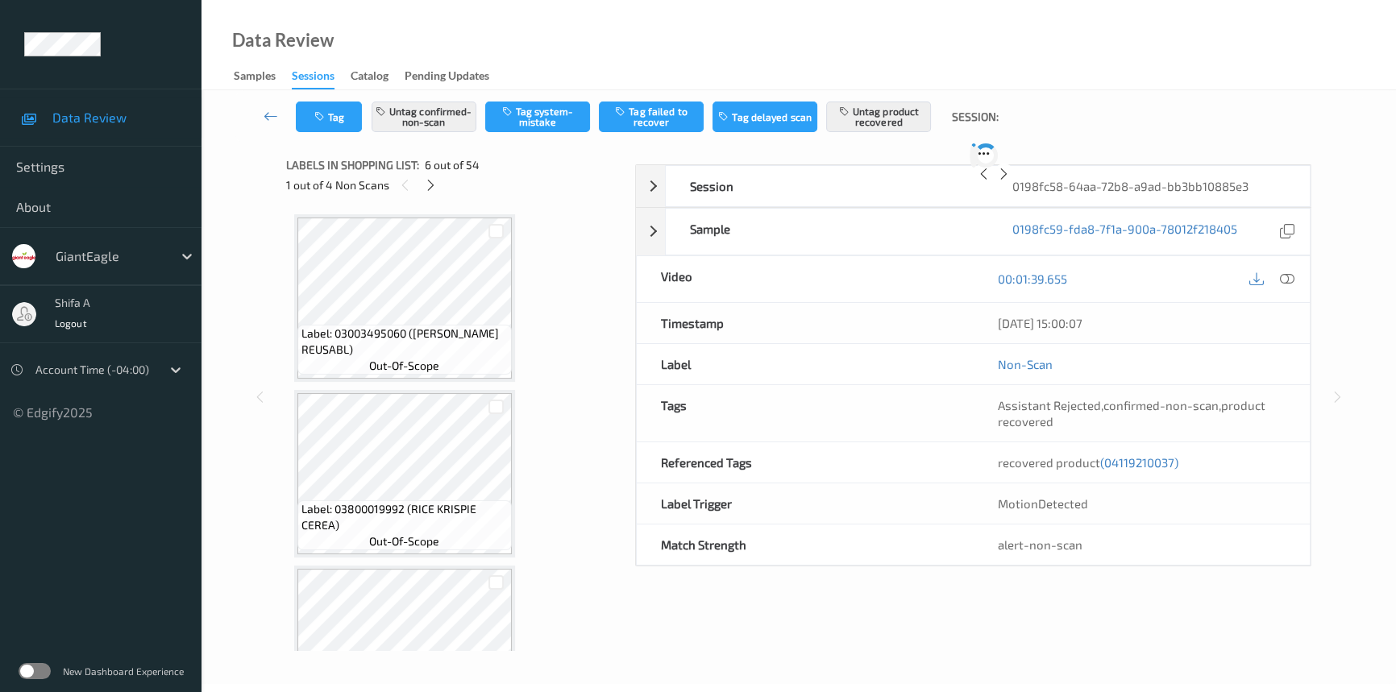
scroll to position [708, 0]
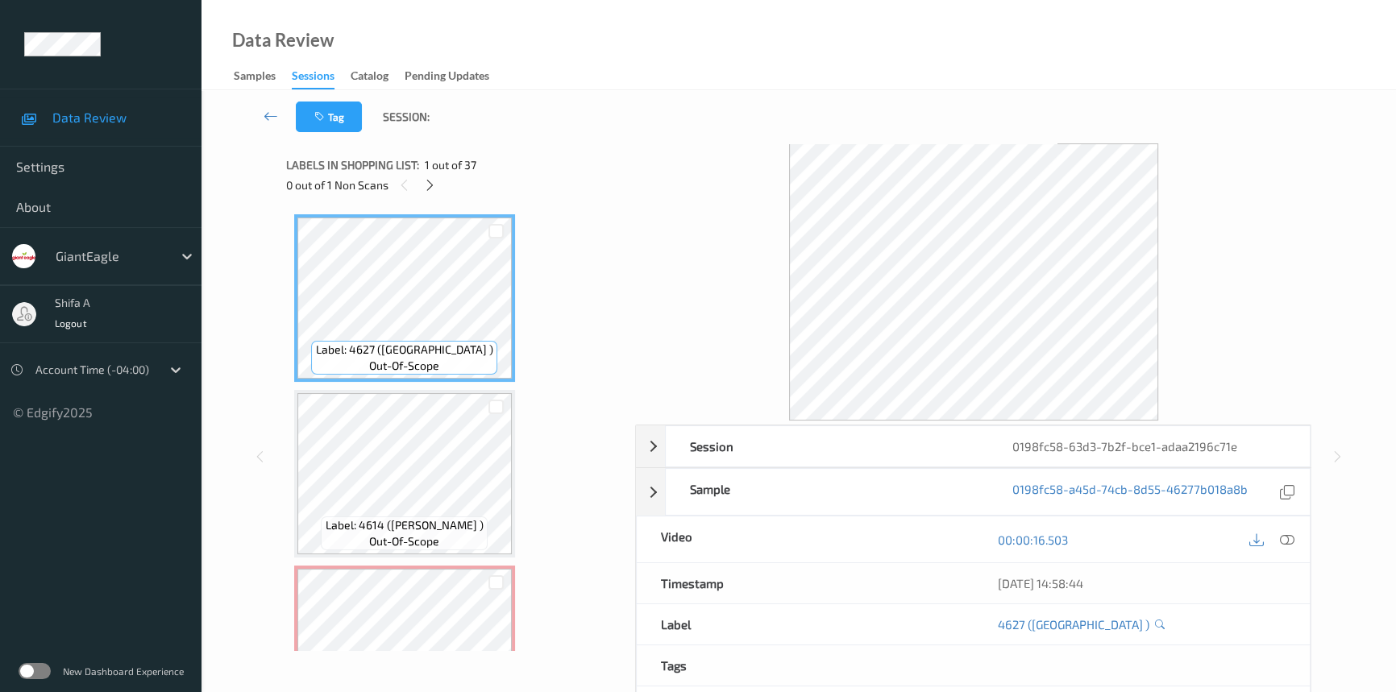
drag, startPoint x: 1289, startPoint y: 540, endPoint x: 693, endPoint y: 419, distance: 607.8
click at [1290, 540] on icon at bounding box center [1287, 540] width 15 height 15
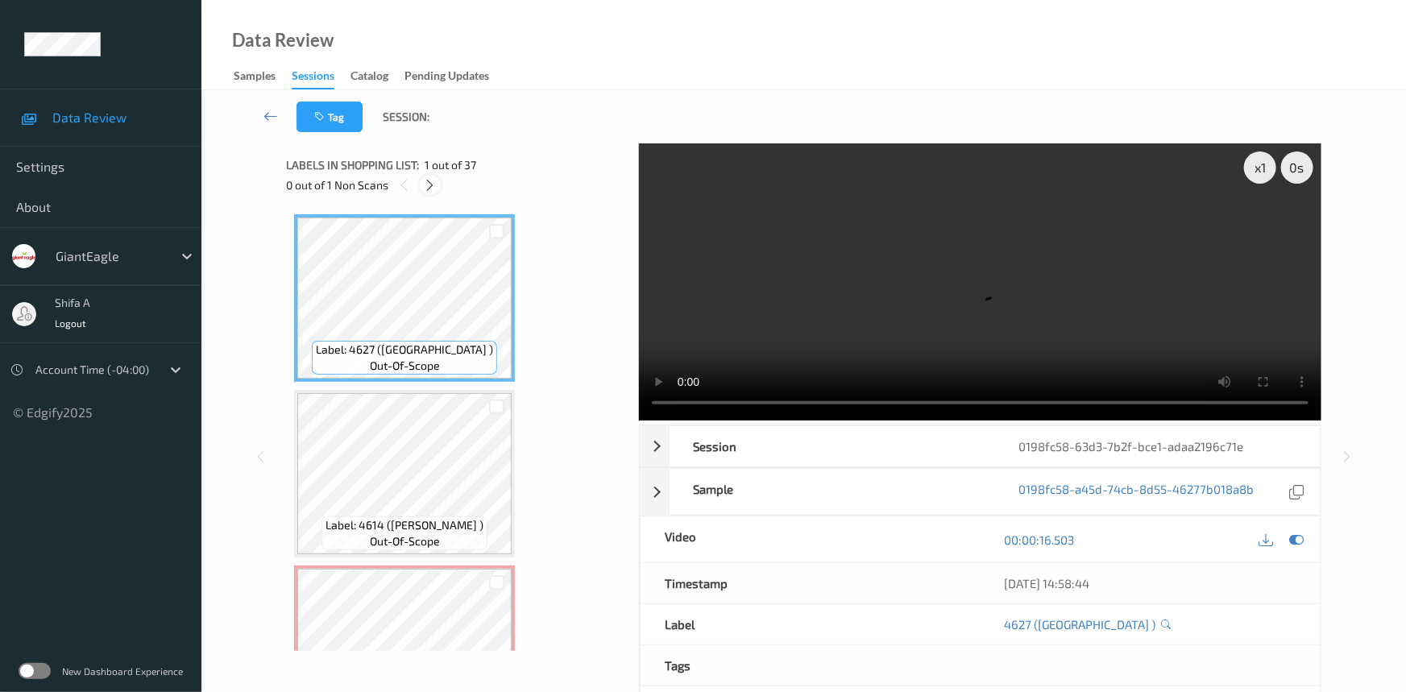
click at [435, 180] on icon at bounding box center [431, 185] width 14 height 15
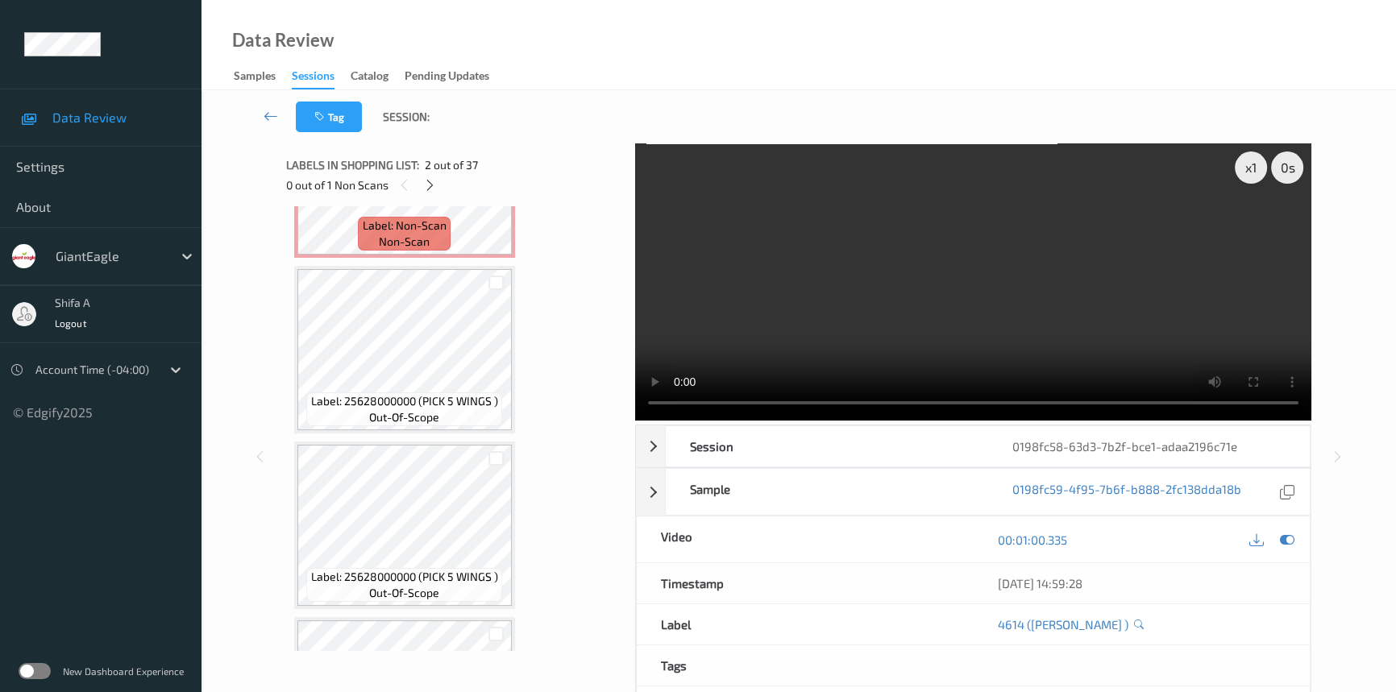
scroll to position [183, 0]
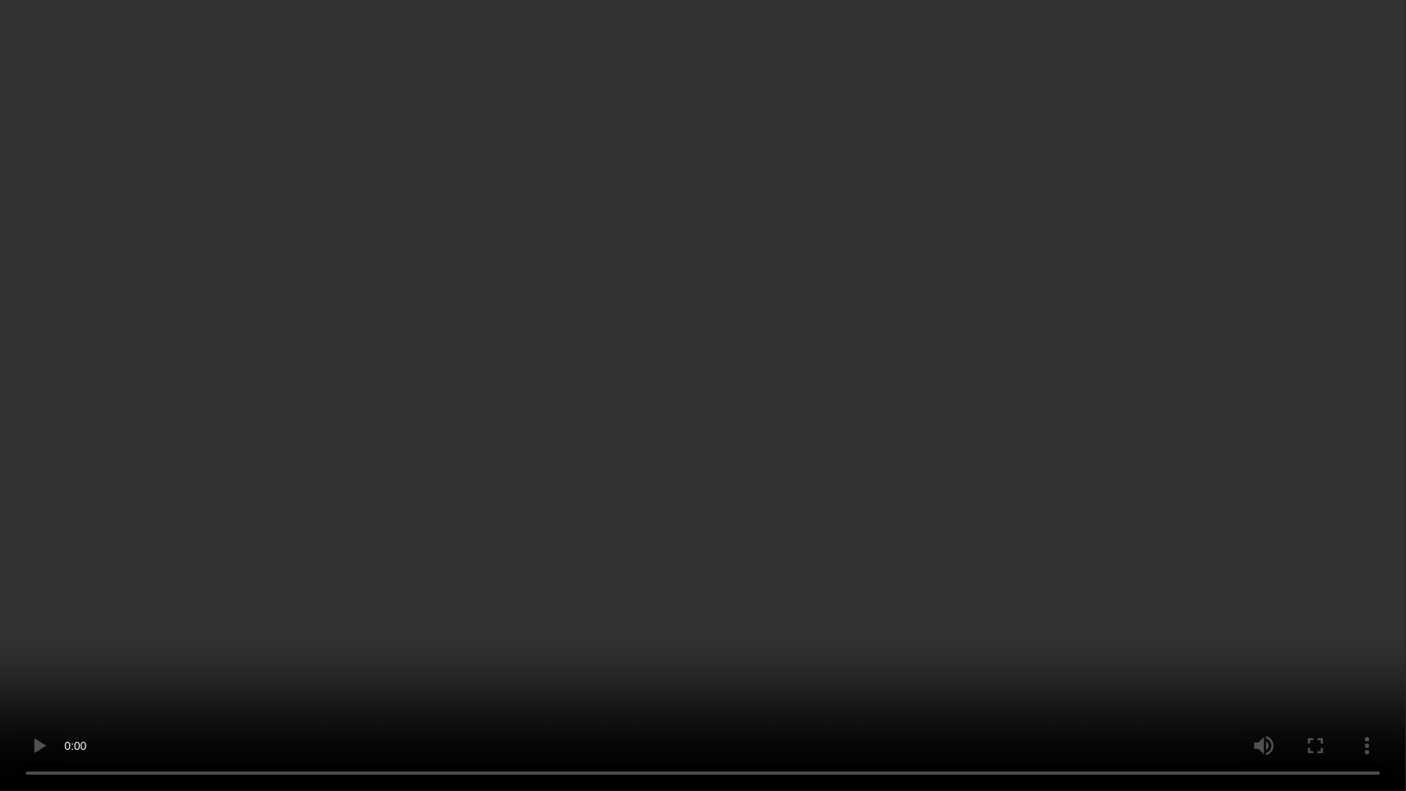
click at [1085, 496] on video at bounding box center [703, 395] width 1406 height 791
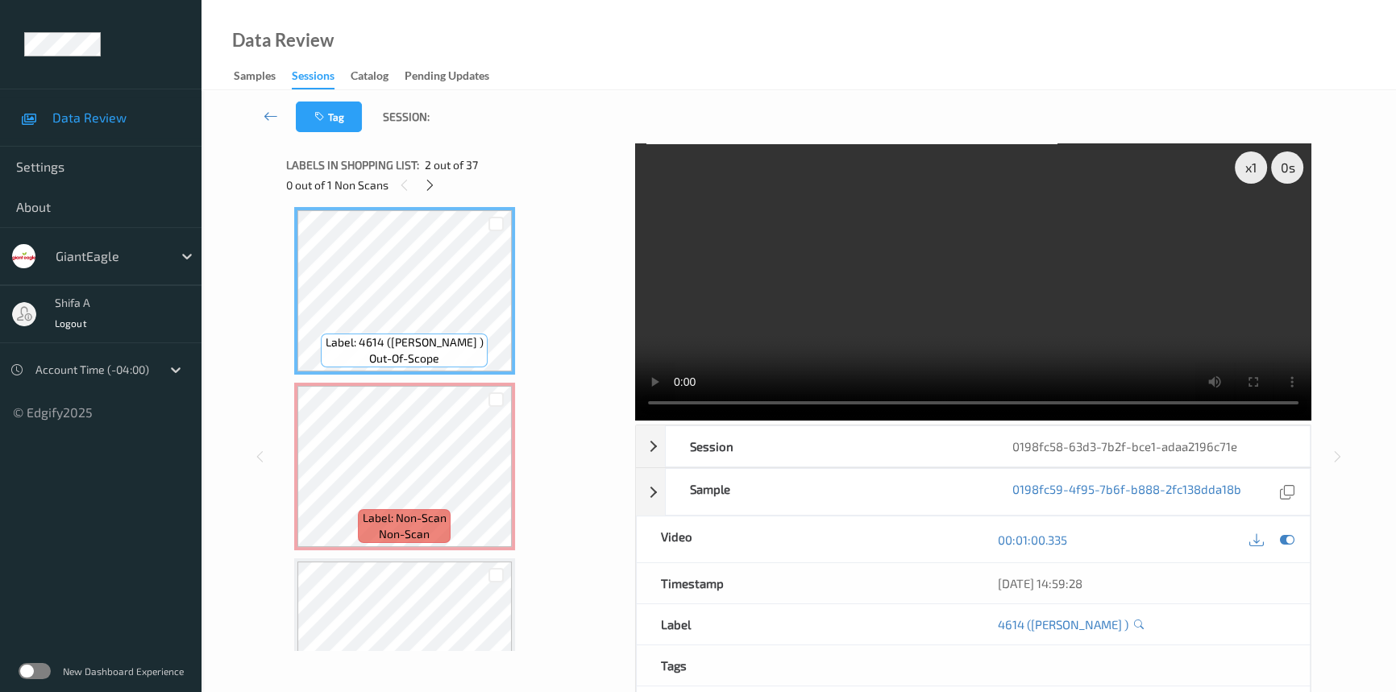
click at [1155, 314] on video at bounding box center [973, 281] width 676 height 277
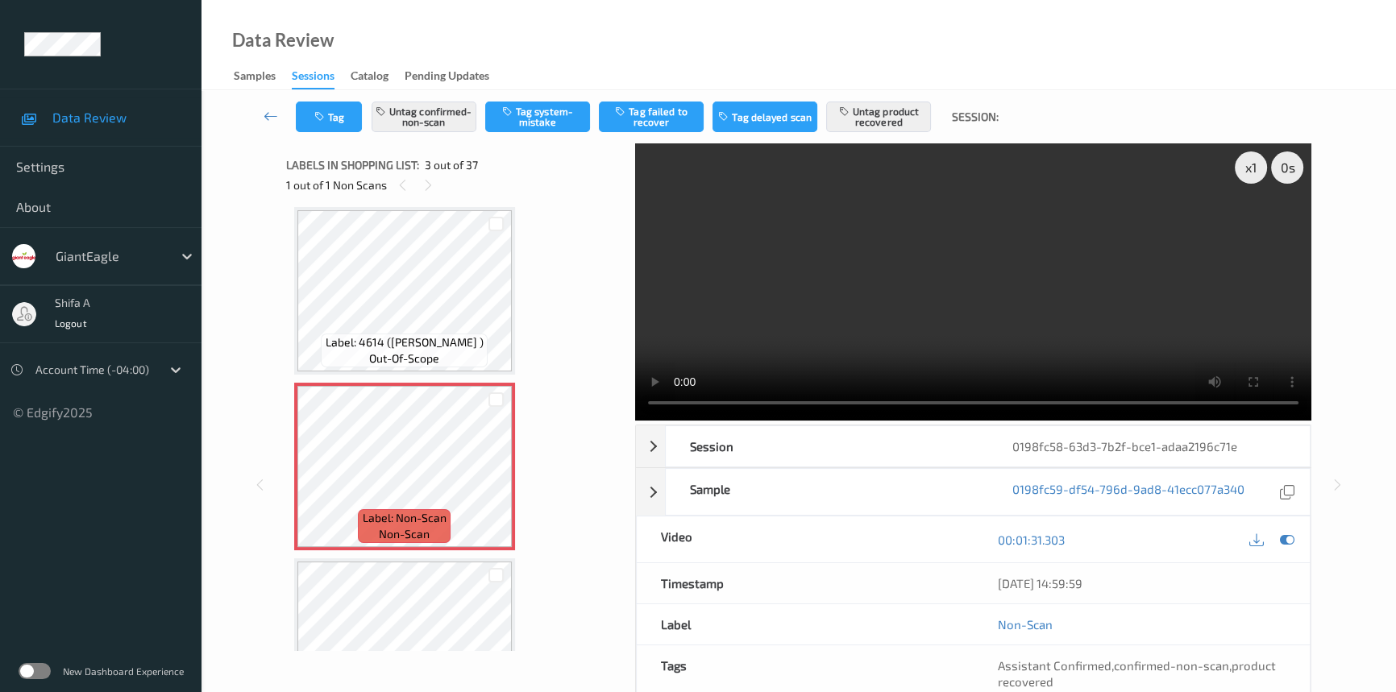
scroll to position [166, 0]
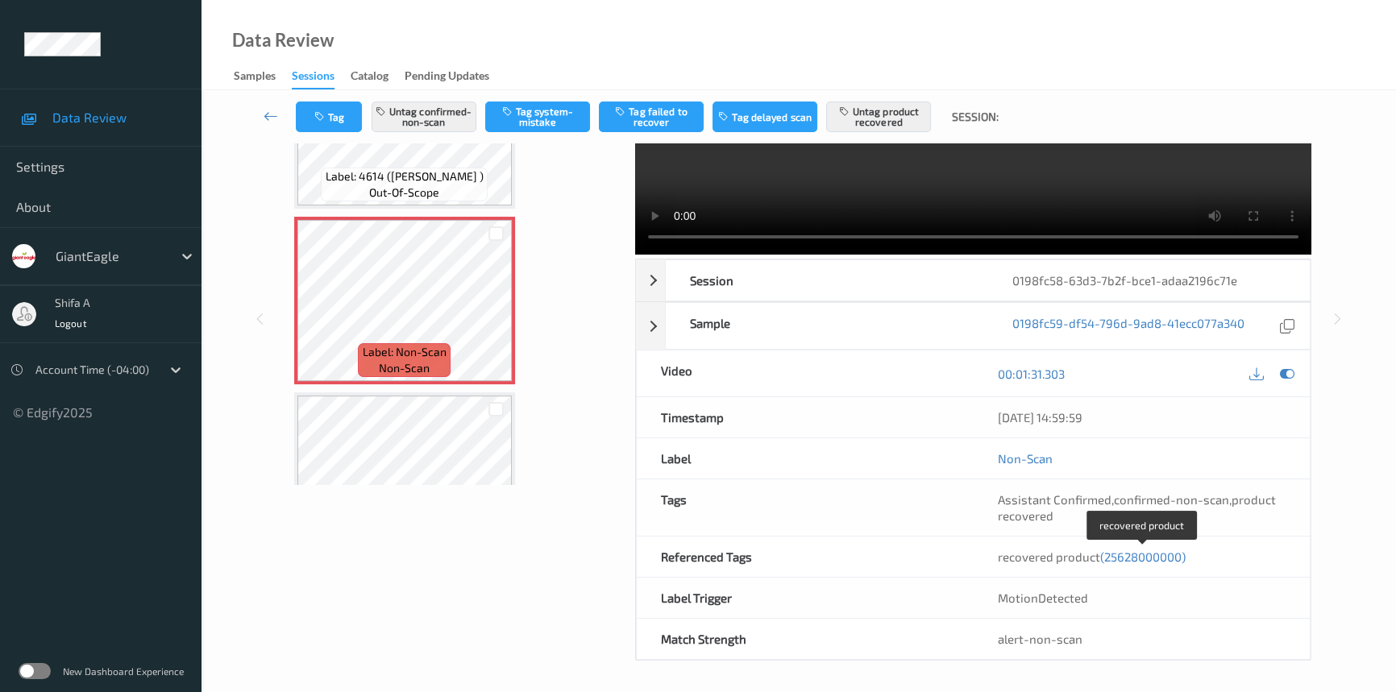
click at [1139, 559] on span "(25628000000)" at bounding box center [1142, 557] width 85 height 15
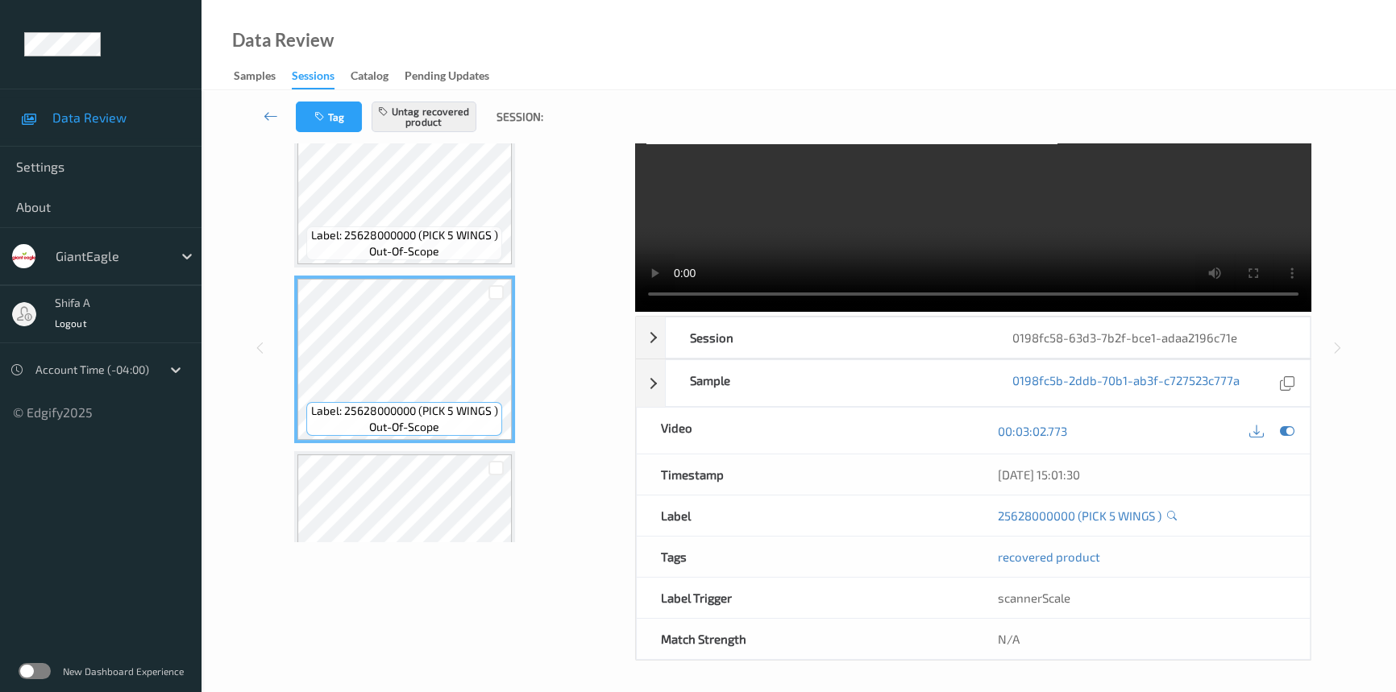
scroll to position [240, 0]
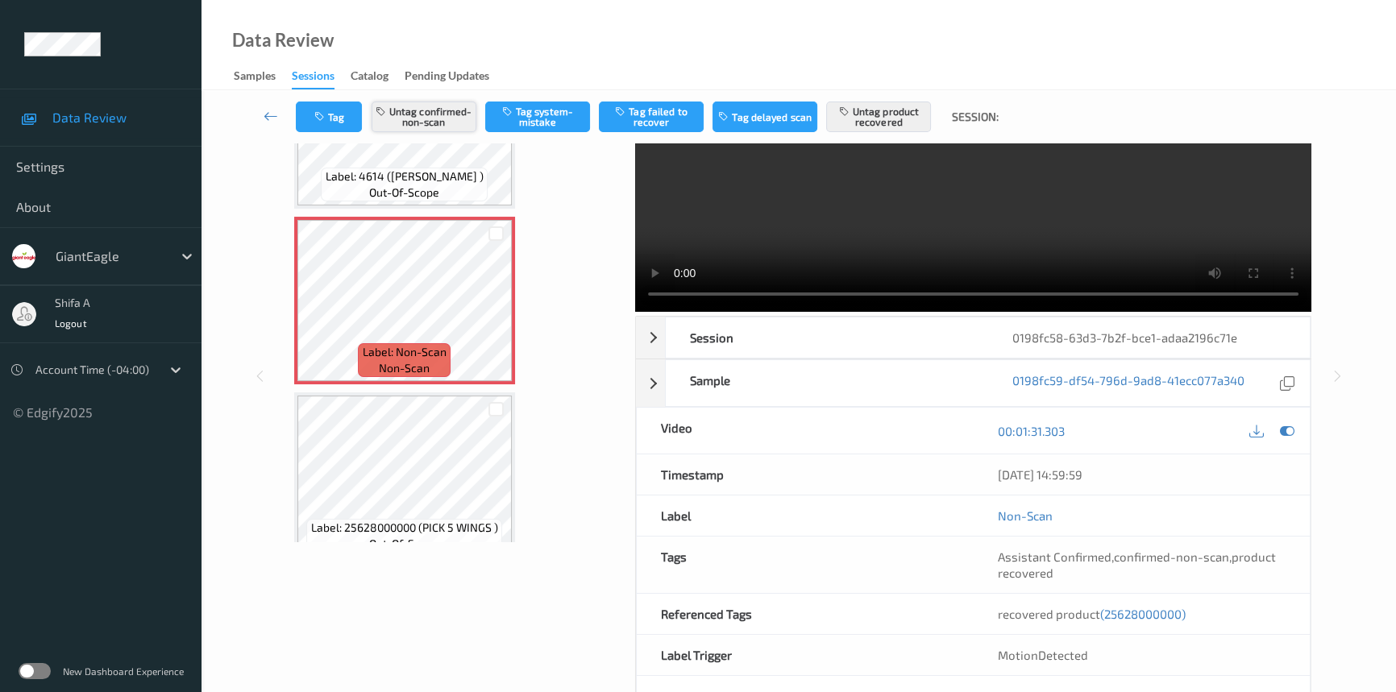
click at [401, 124] on button "Untag confirmed-non-scan" at bounding box center [424, 117] width 105 height 31
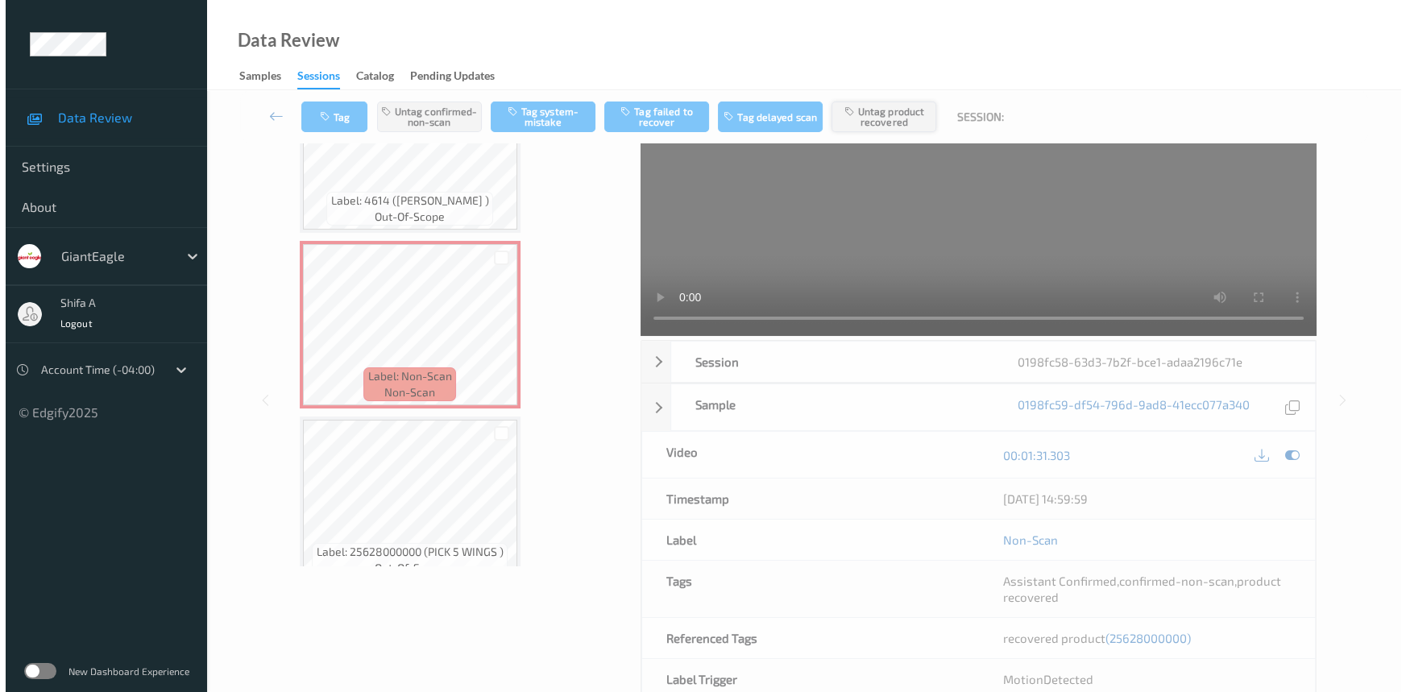
scroll to position [0, 0]
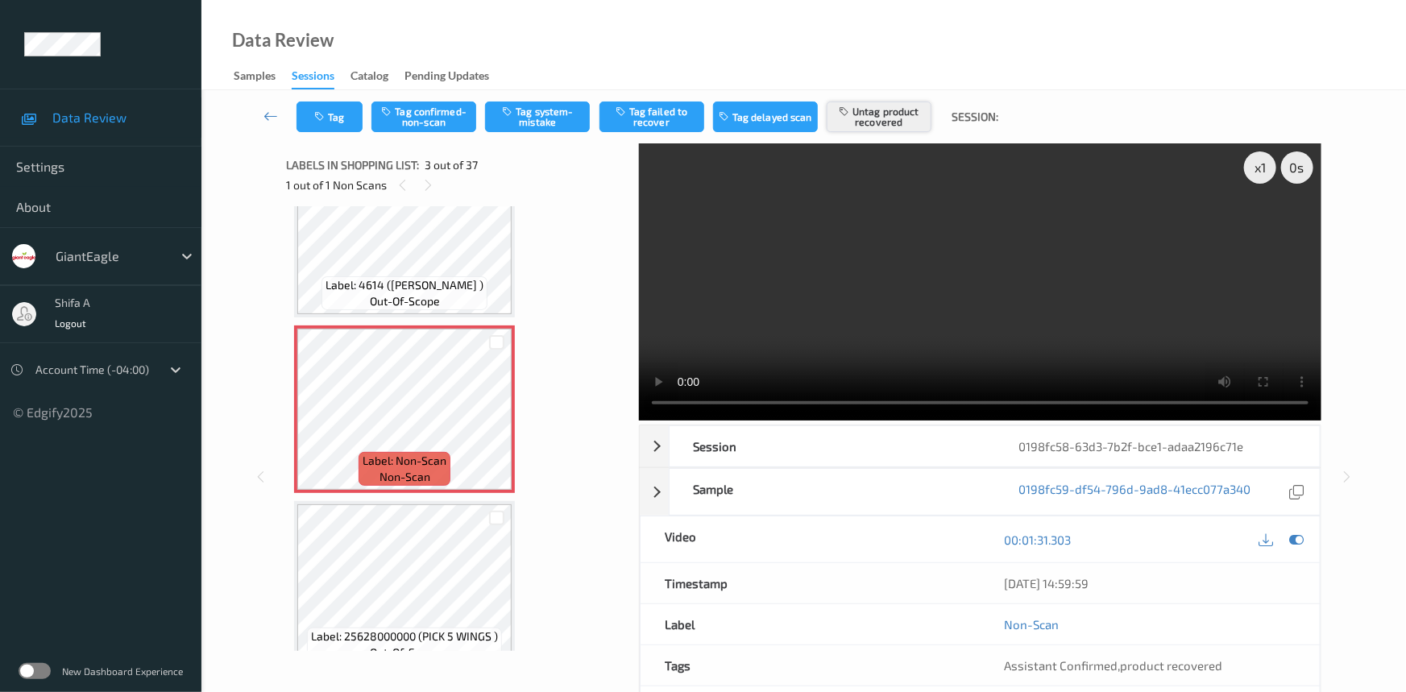
click at [889, 121] on button "Untag product recovered" at bounding box center [879, 117] width 105 height 31
click at [541, 110] on button "Tag system-mistake" at bounding box center [537, 117] width 105 height 31
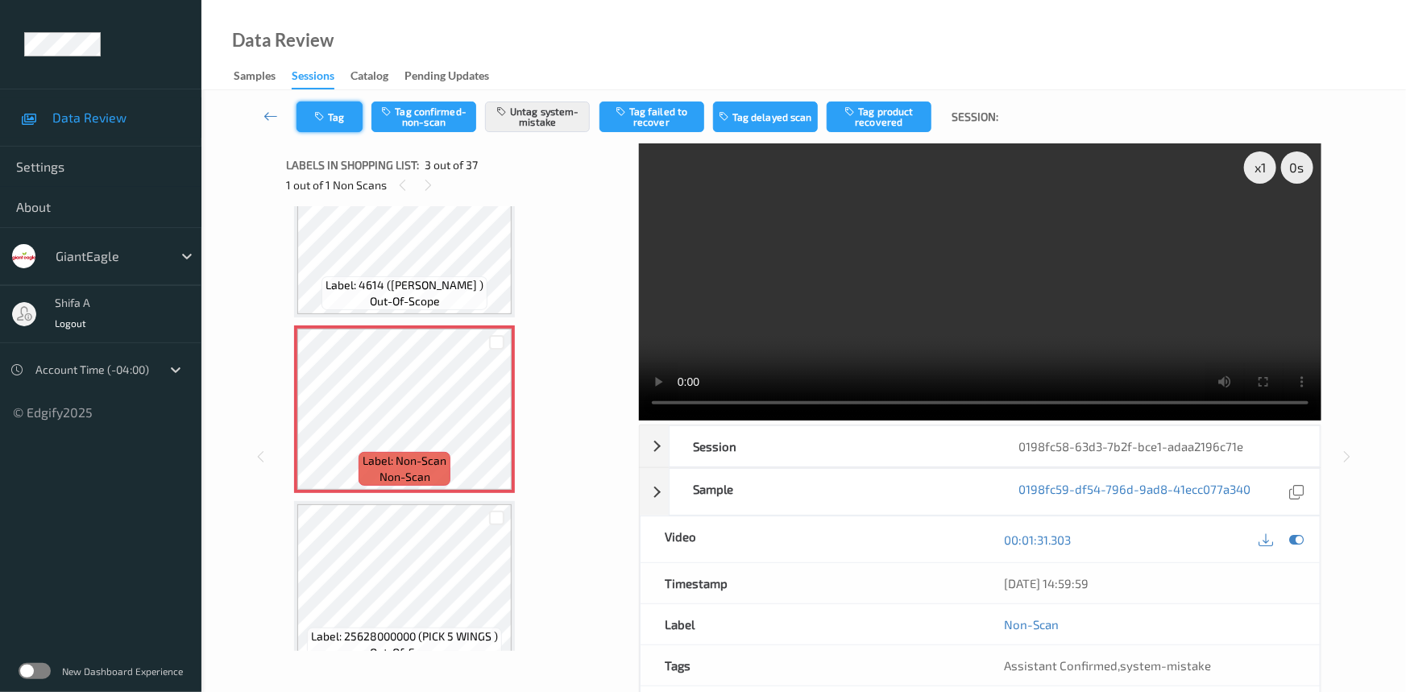
click at [338, 107] on button "Tag" at bounding box center [330, 117] width 66 height 31
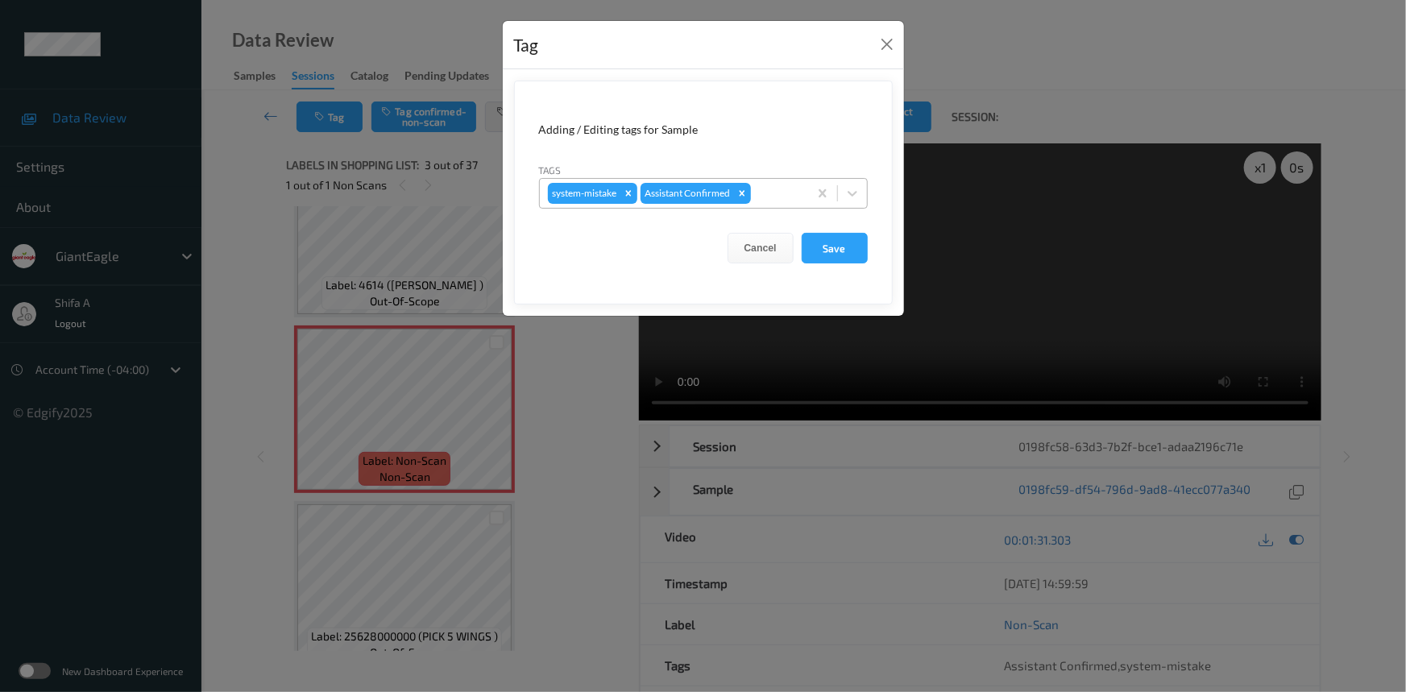
click at [790, 192] on div at bounding box center [777, 193] width 46 height 19
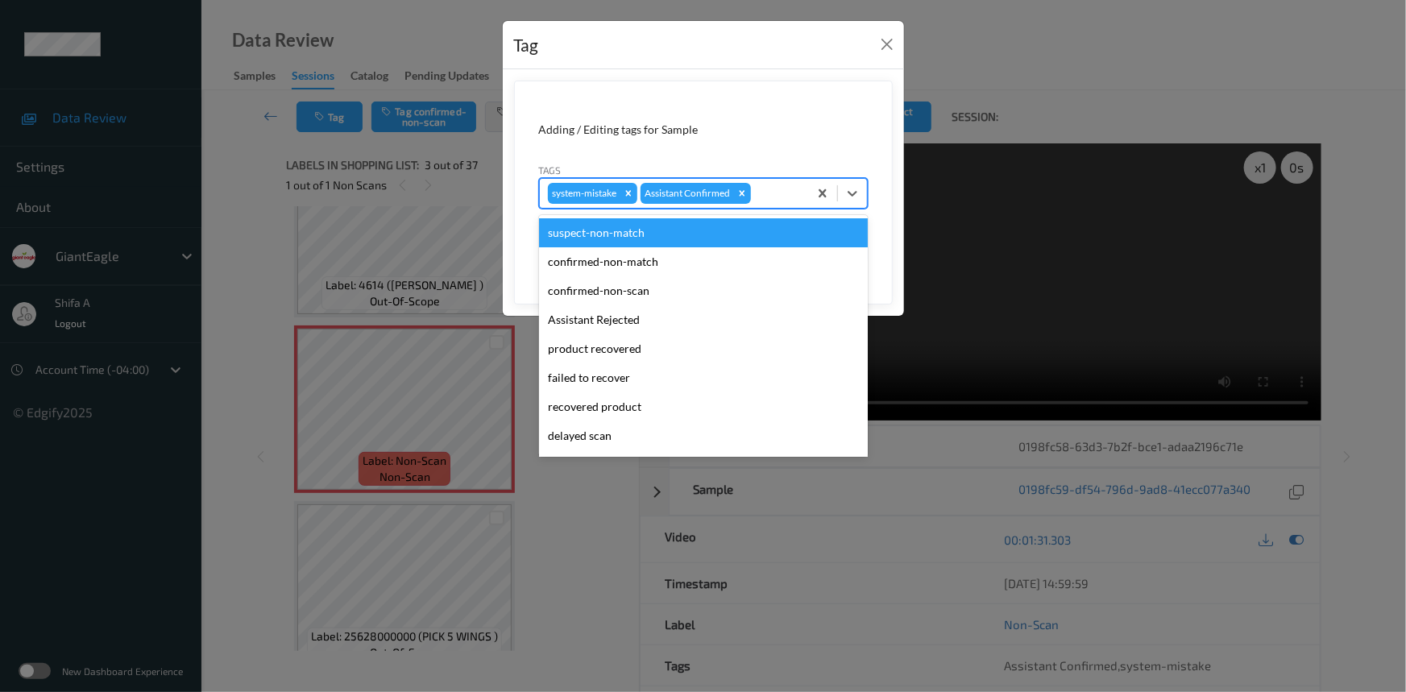
scroll to position [142, 0]
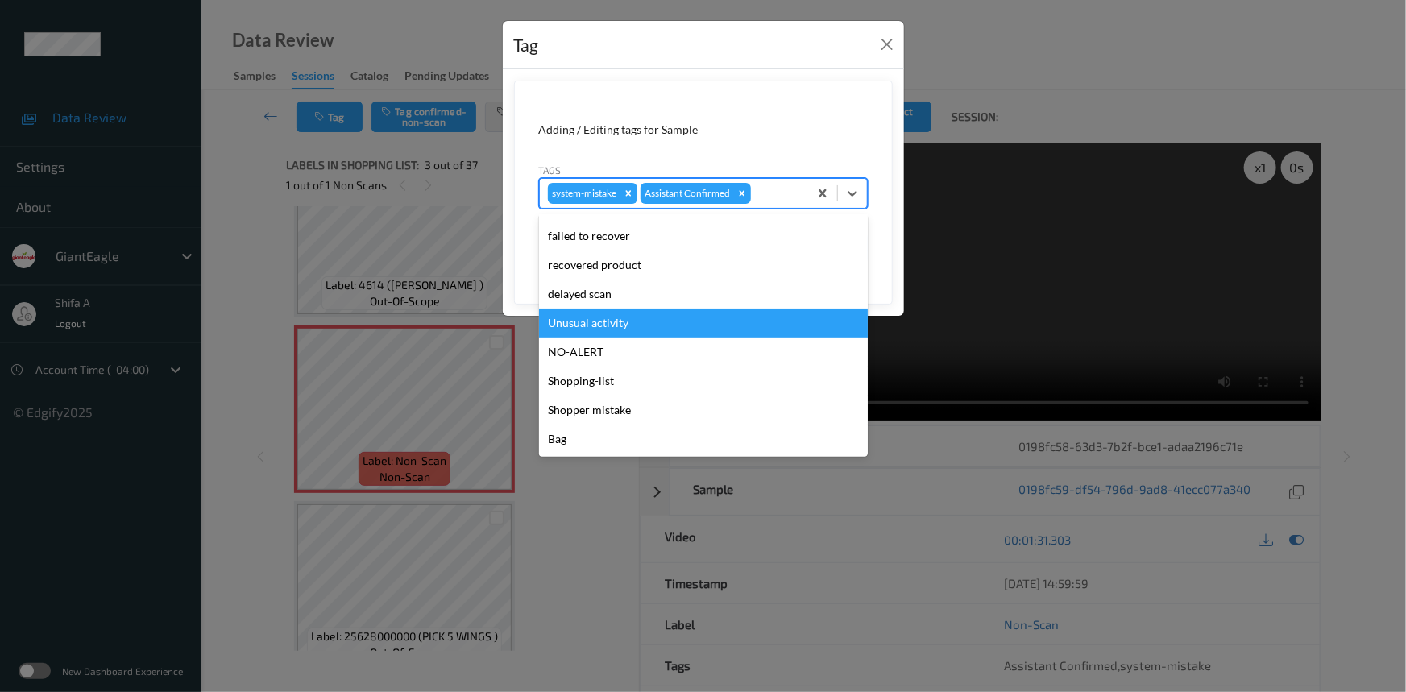
click at [637, 322] on div "Unusual activity" at bounding box center [703, 323] width 329 height 29
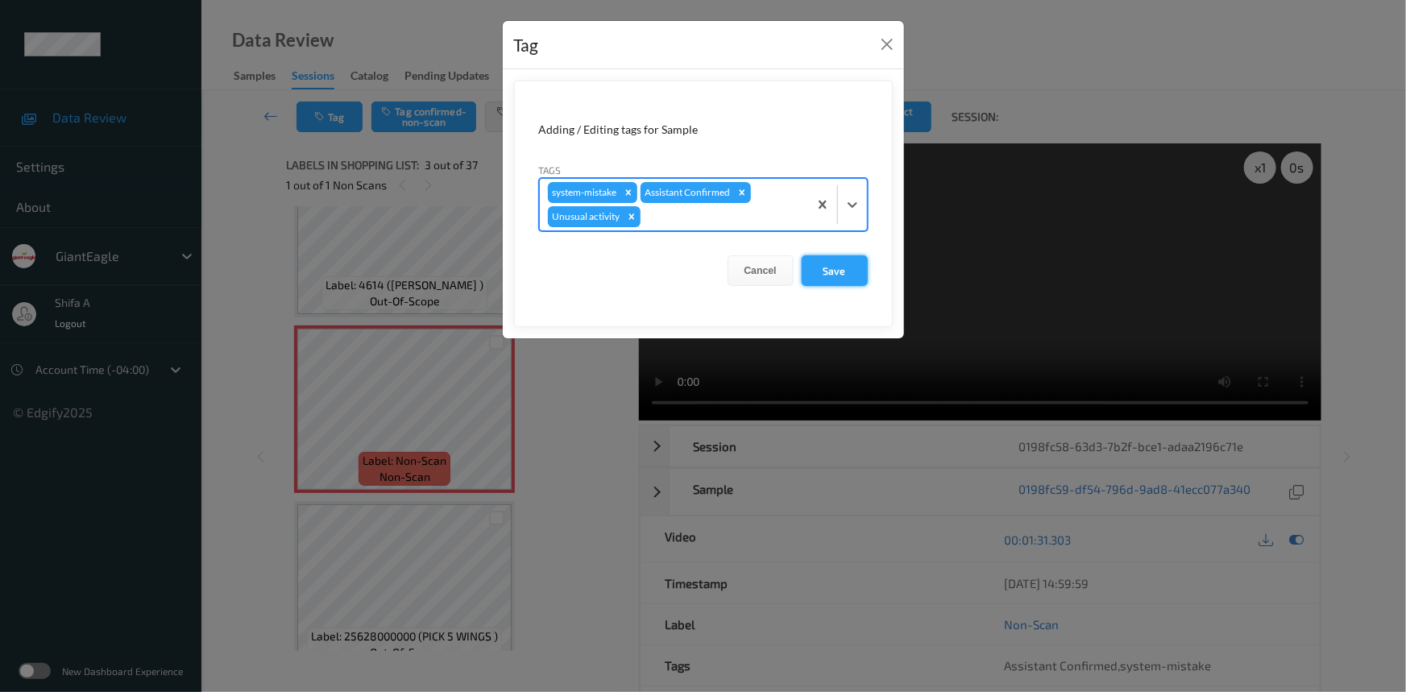
click at [857, 271] on button "Save" at bounding box center [835, 270] width 66 height 31
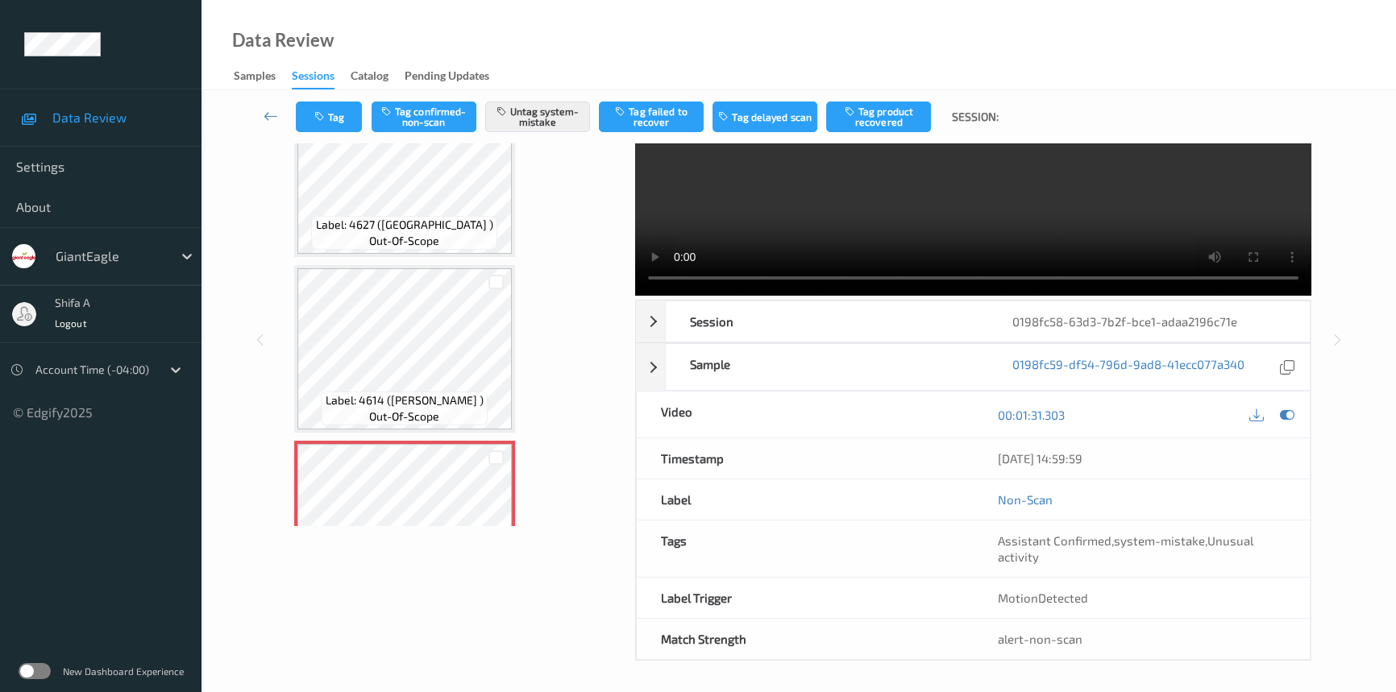
scroll to position [0, 0]
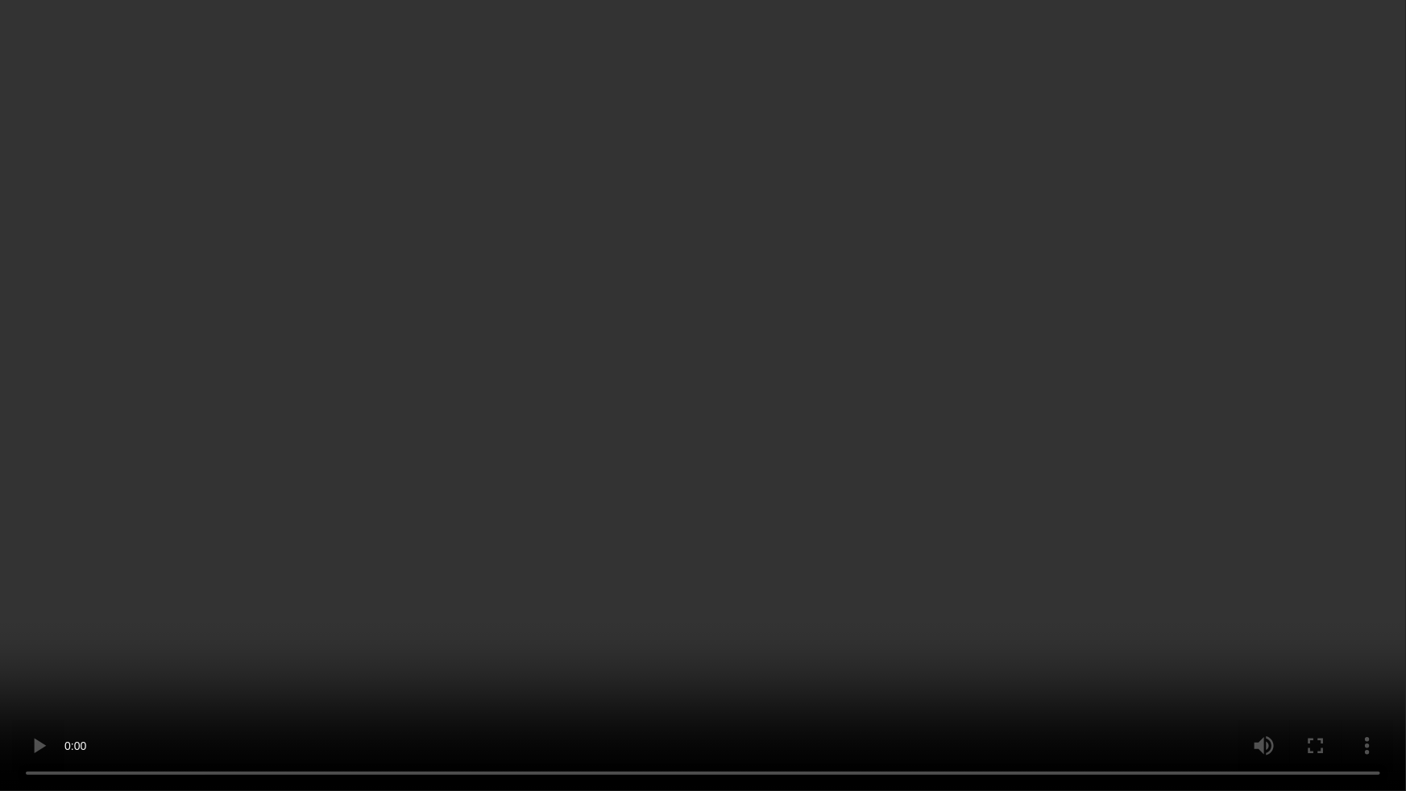
click at [852, 605] on video at bounding box center [703, 395] width 1406 height 791
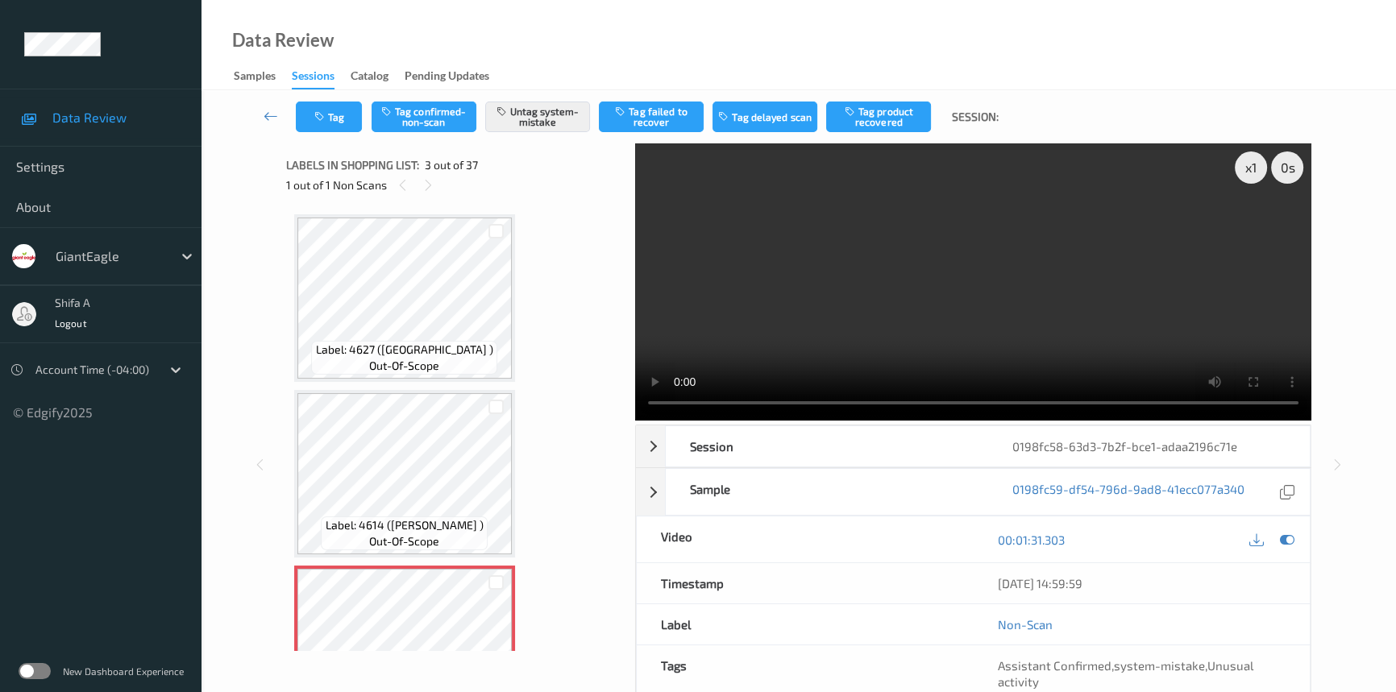
click at [1015, 213] on video at bounding box center [973, 281] width 676 height 277
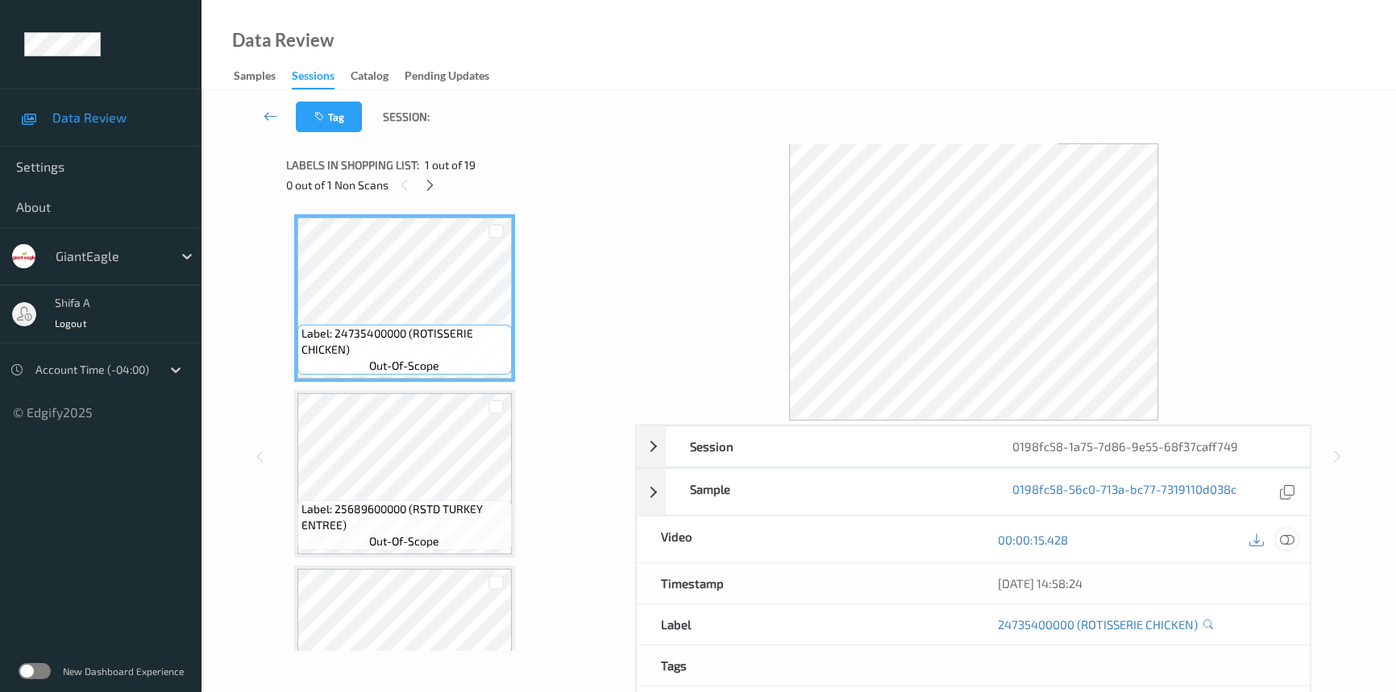
click at [1285, 534] on icon at bounding box center [1287, 540] width 15 height 15
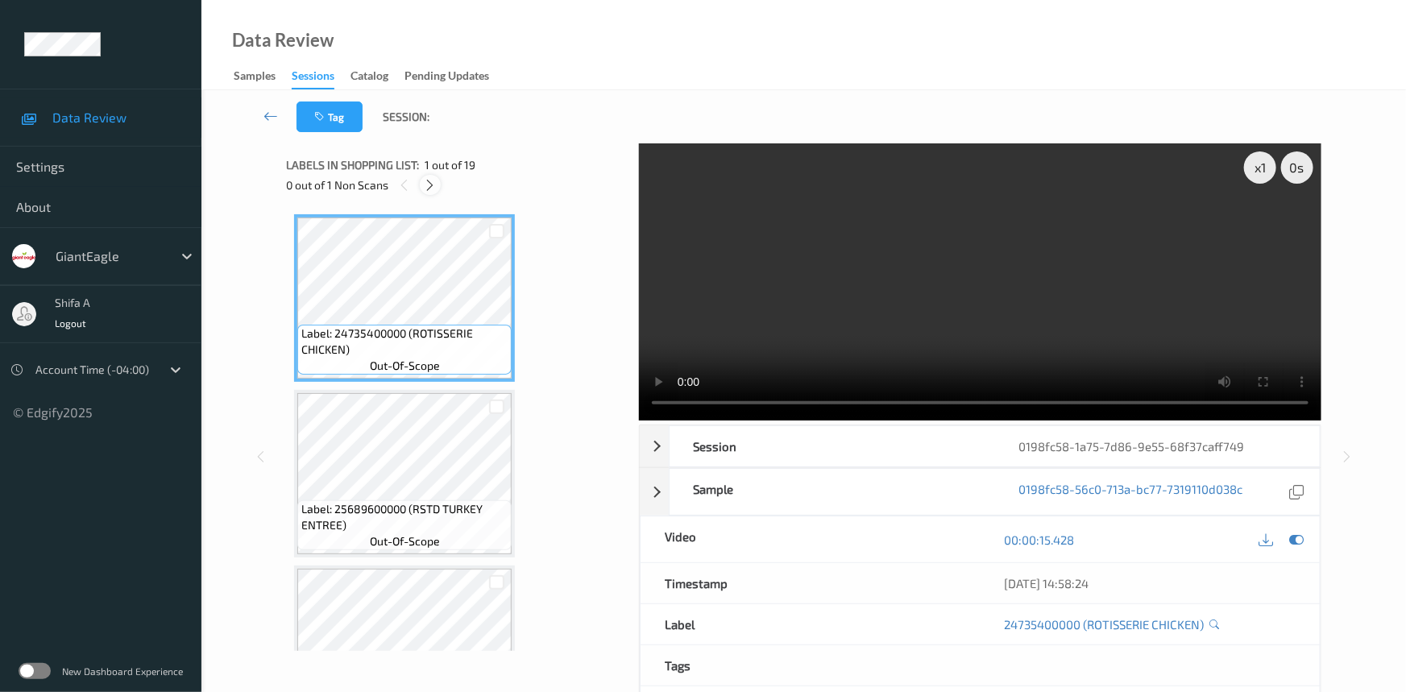
click at [437, 183] on icon at bounding box center [431, 185] width 14 height 15
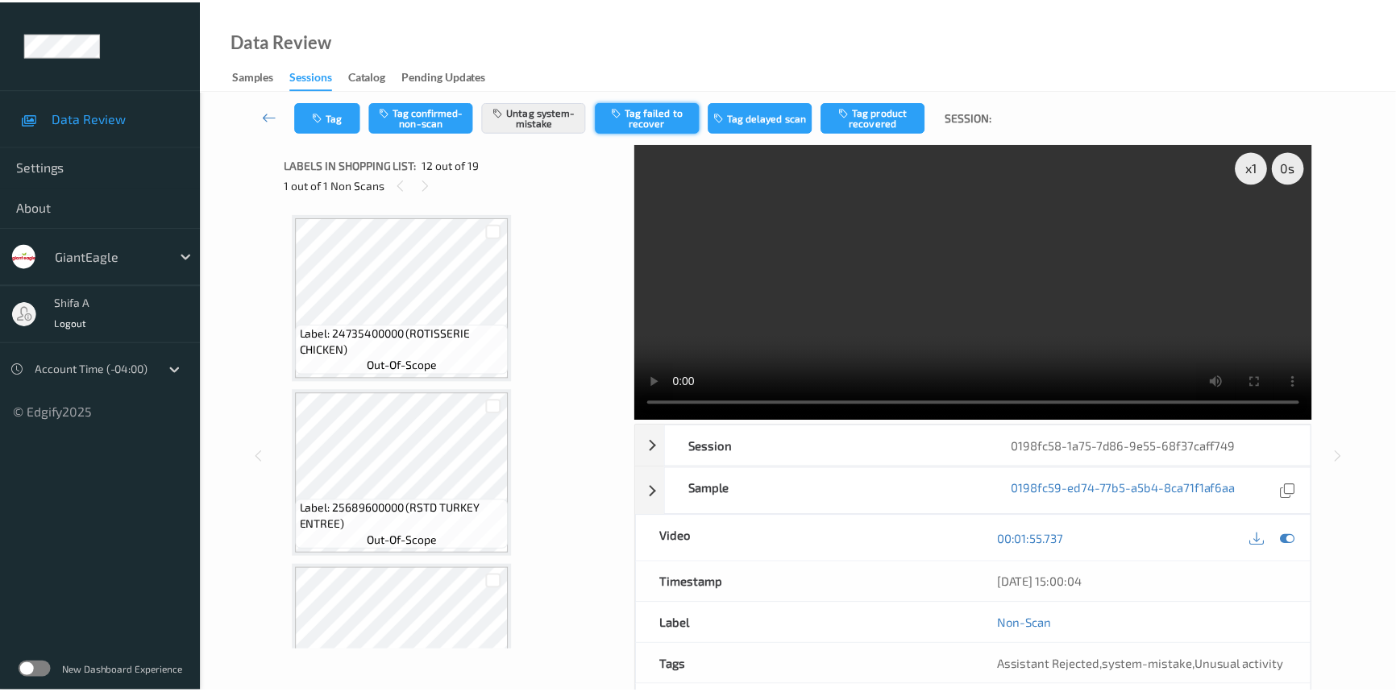
scroll to position [1759, 0]
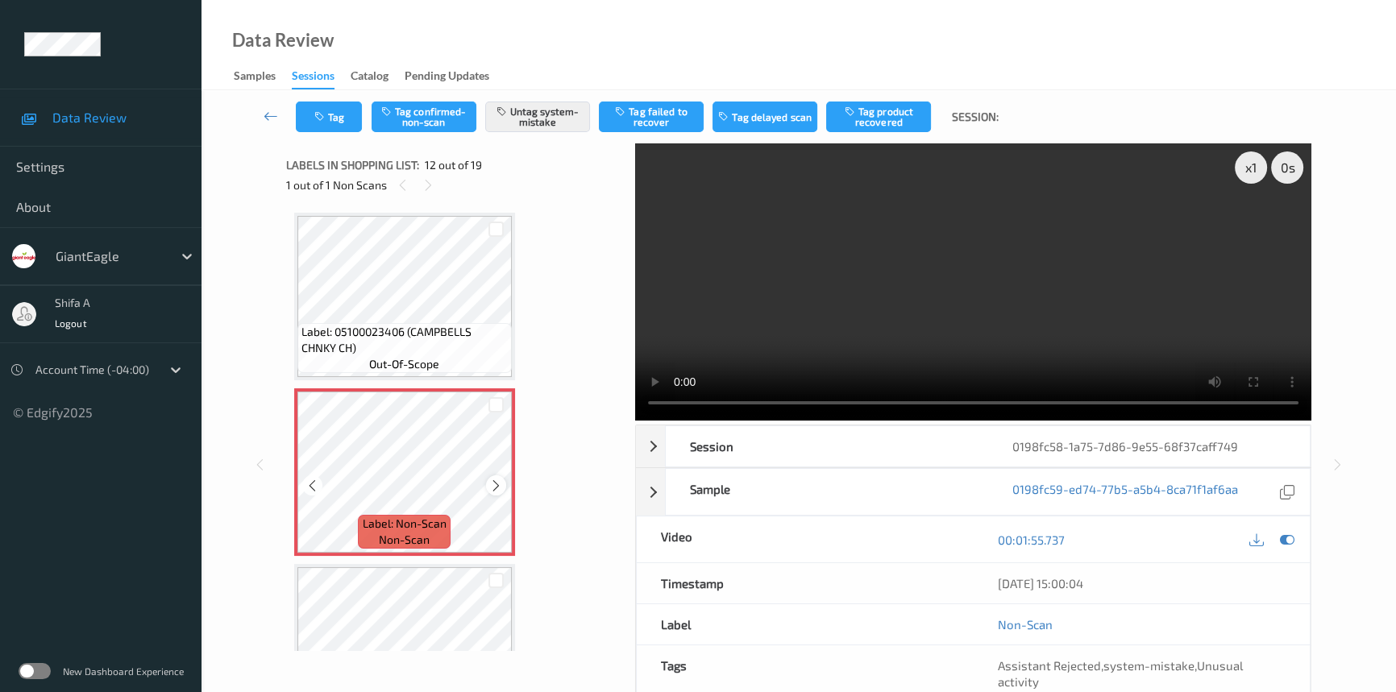
click at [497, 479] on icon at bounding box center [496, 486] width 14 height 15
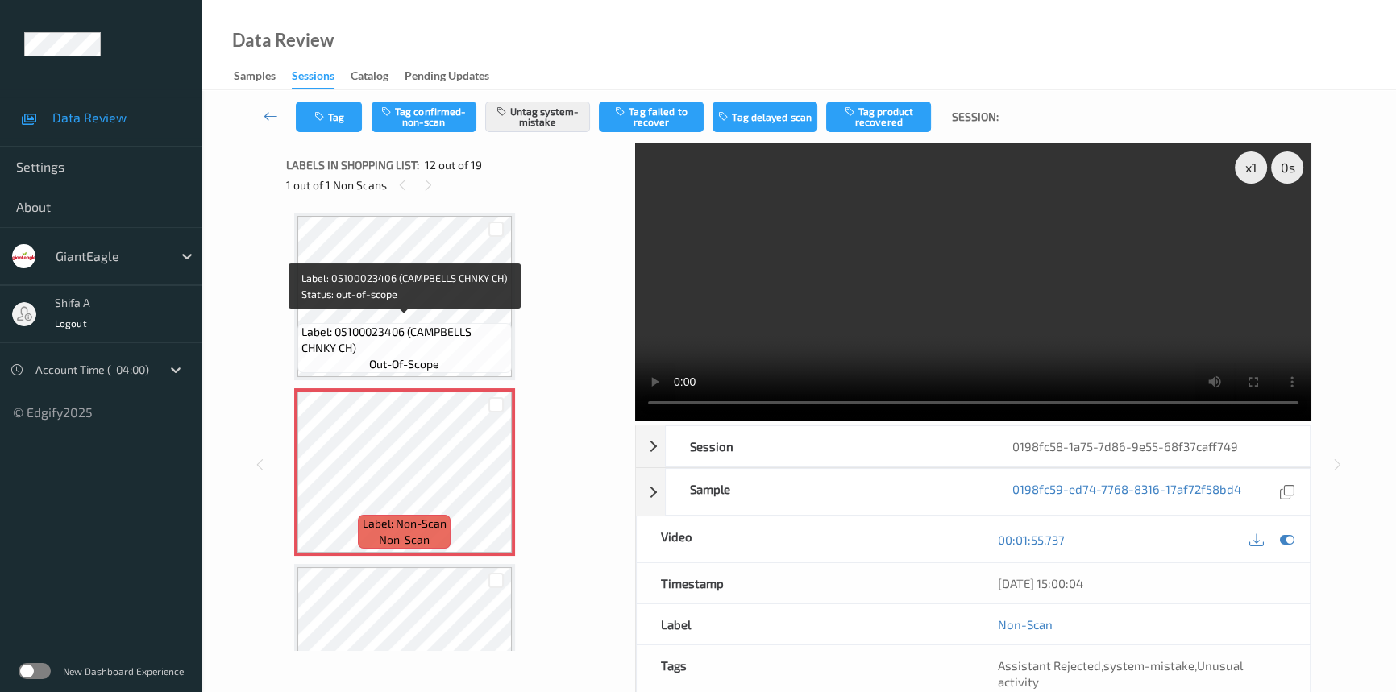
click at [393, 324] on span "Label: 05100023406 (CAMPBELLS CHNKY CH)" at bounding box center [404, 340] width 206 height 32
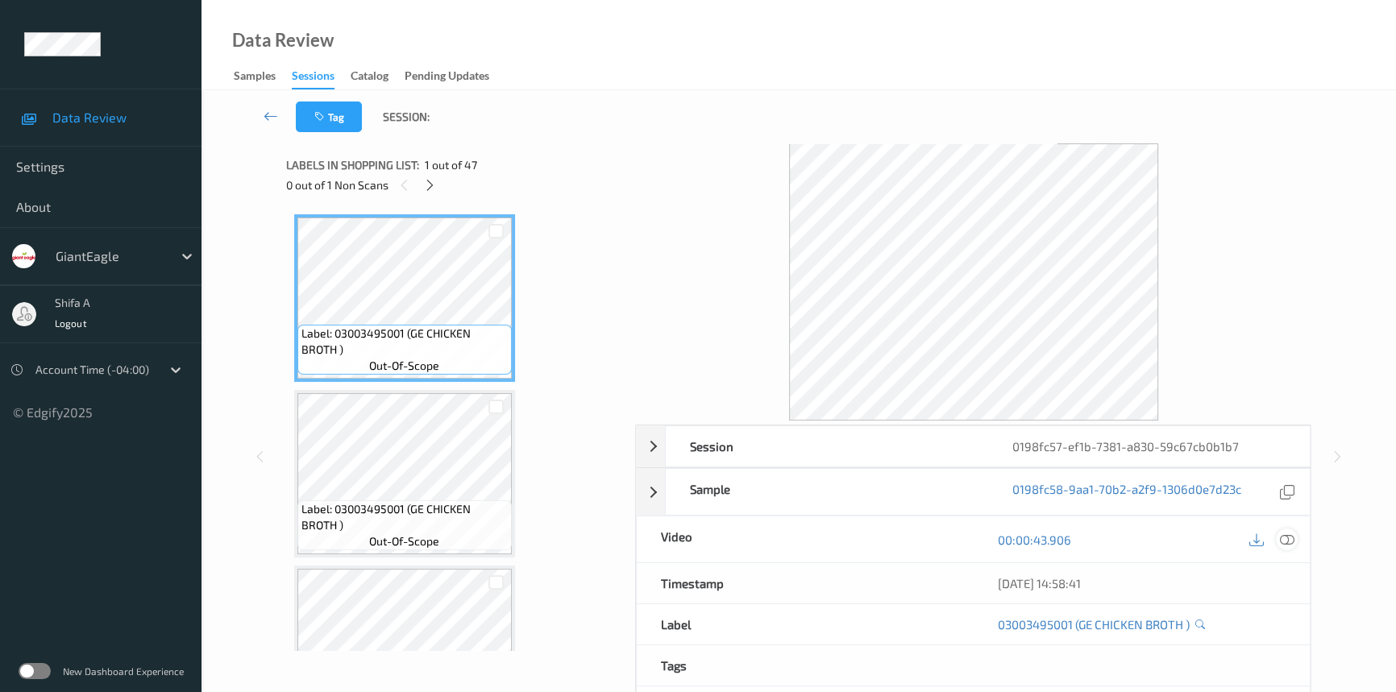
click at [1292, 543] on icon at bounding box center [1287, 540] width 15 height 15
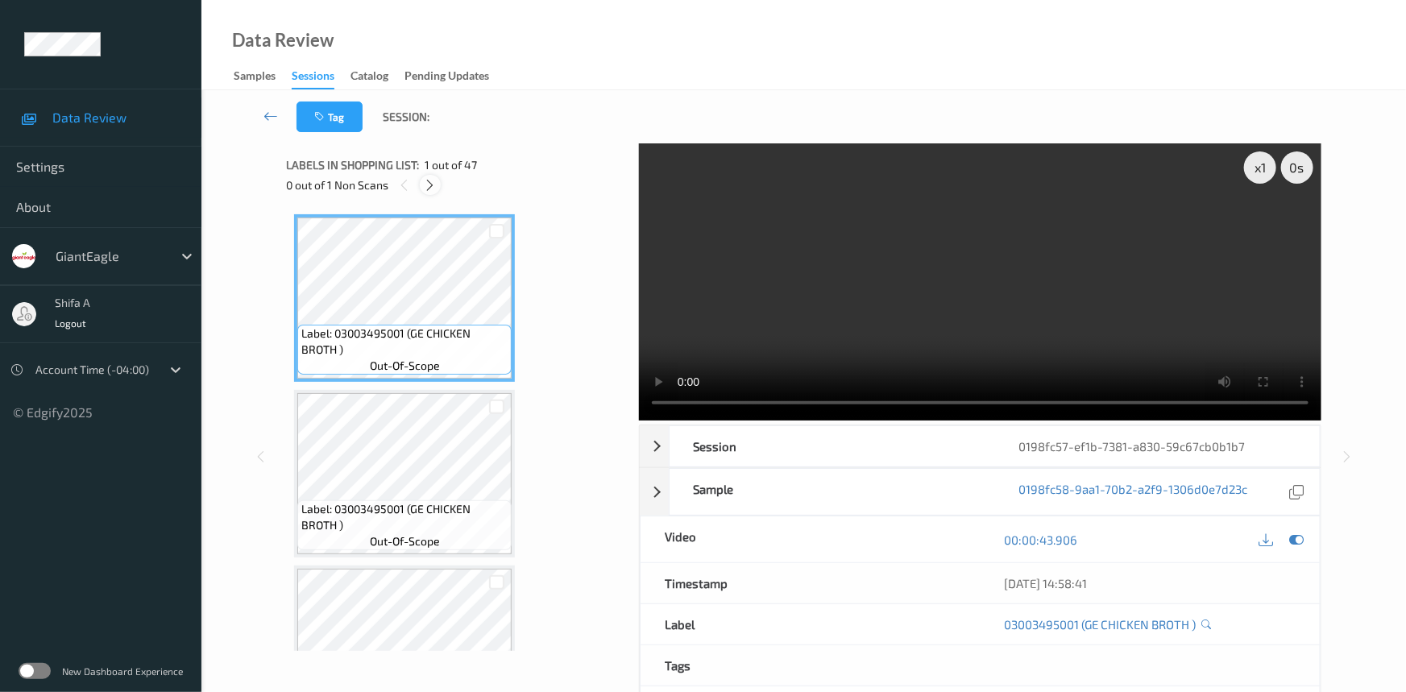
click at [434, 189] on icon at bounding box center [431, 185] width 14 height 15
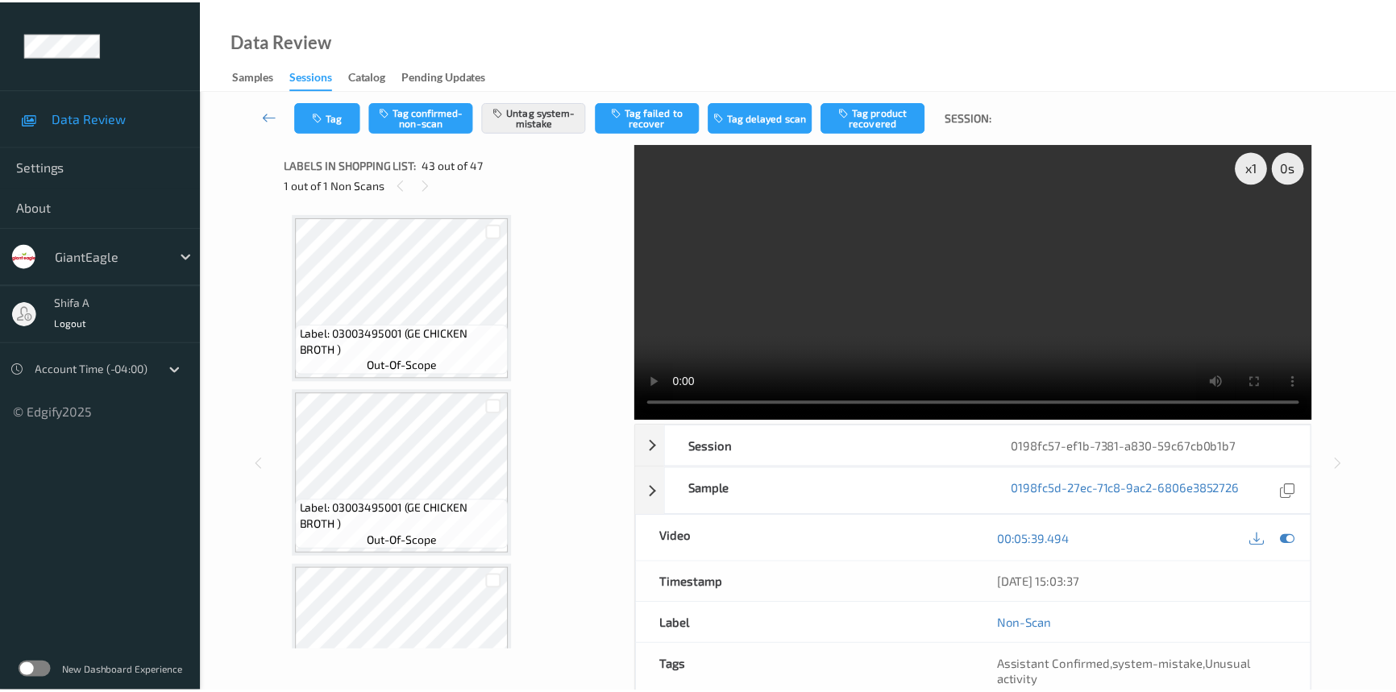
scroll to position [7188, 0]
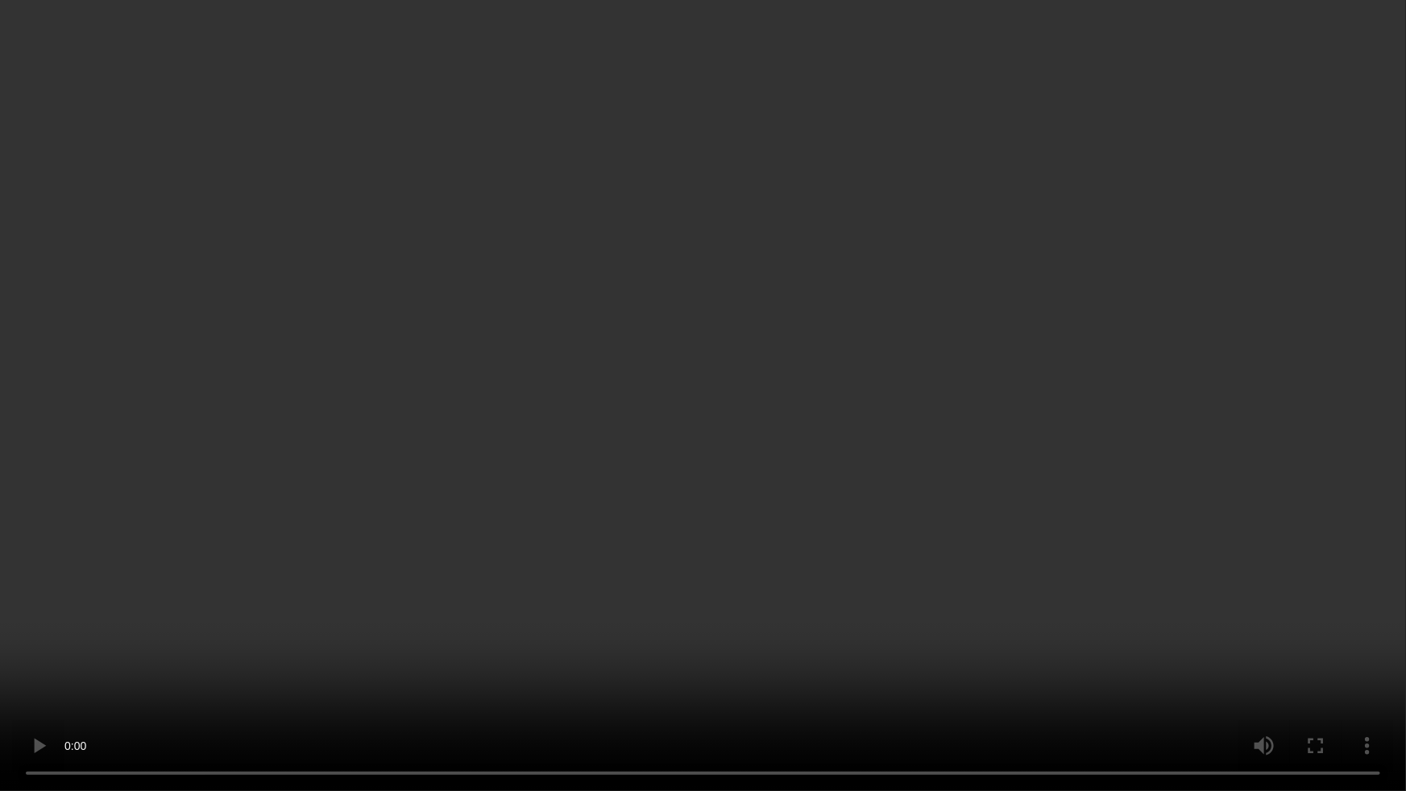
click at [1158, 671] on video at bounding box center [703, 395] width 1406 height 791
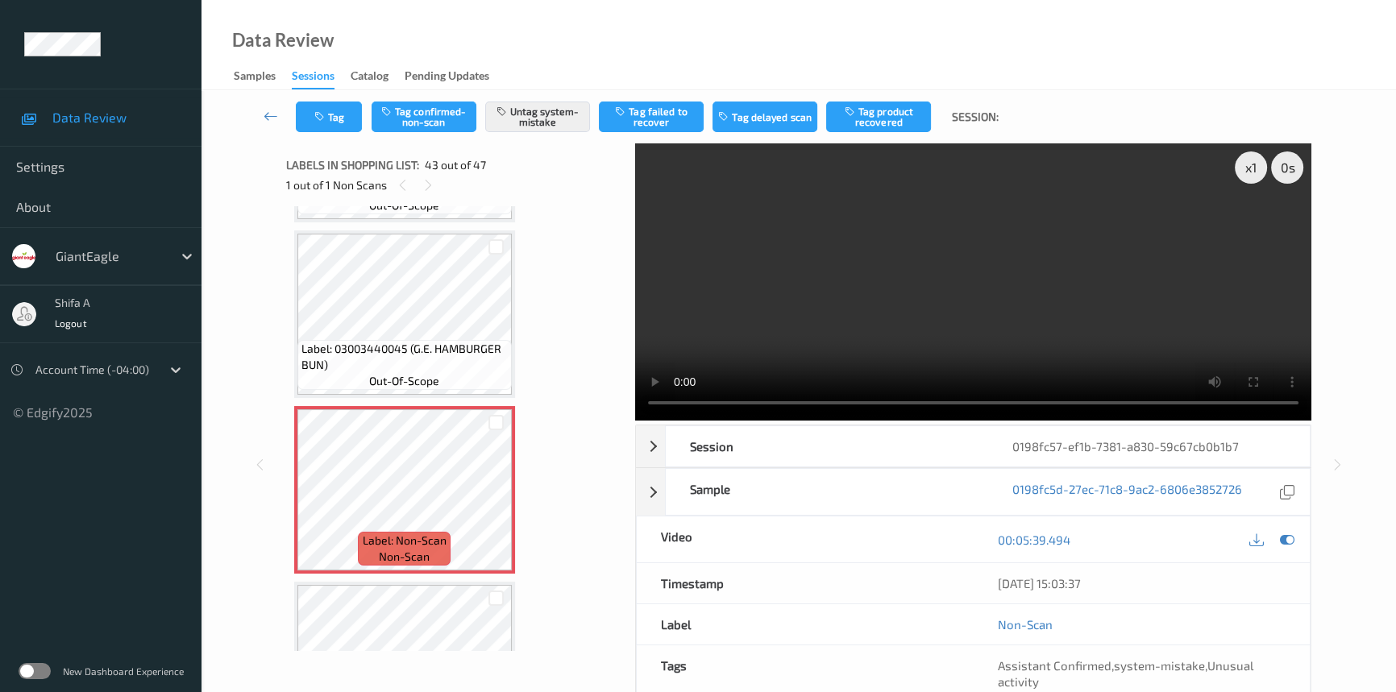
click at [1133, 276] on video at bounding box center [973, 281] width 676 height 277
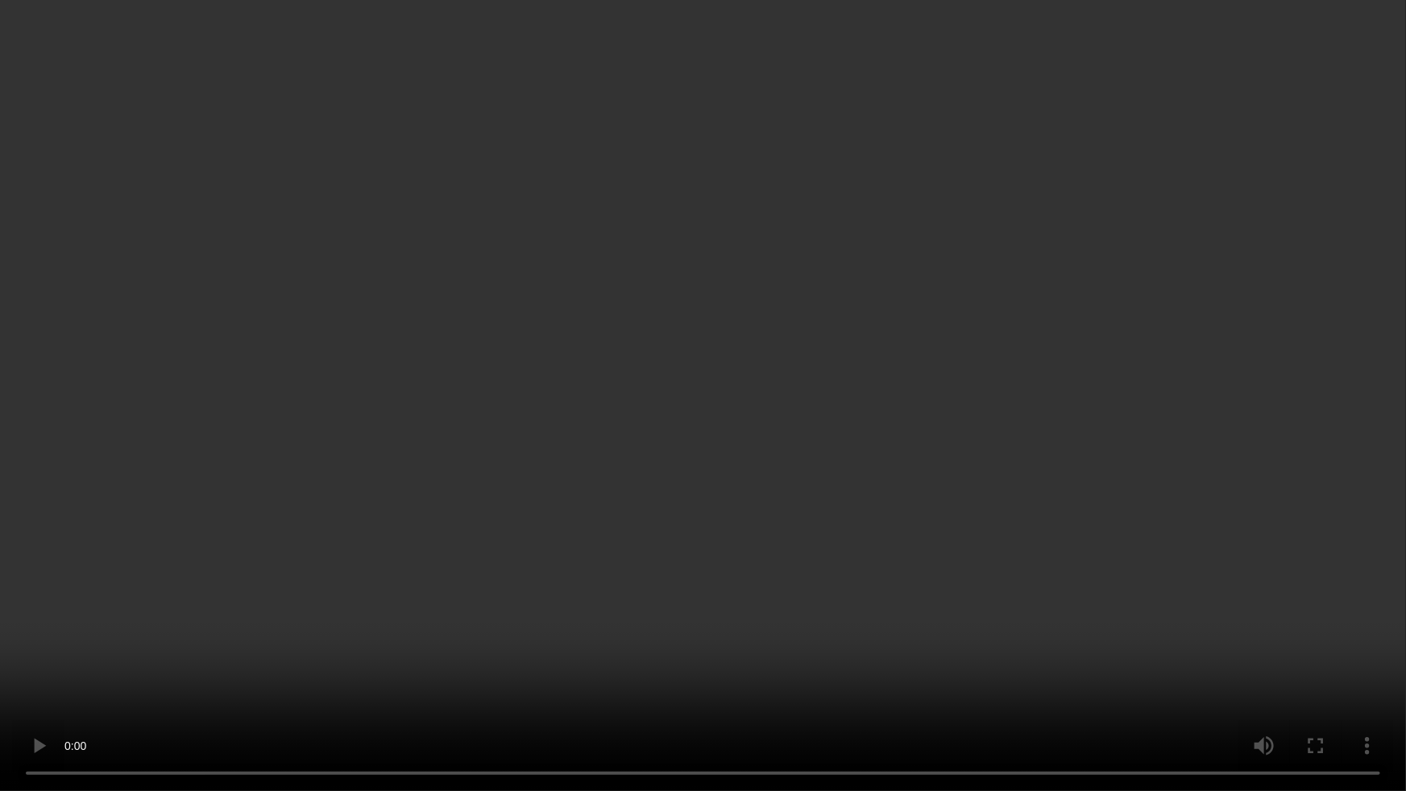
click at [996, 447] on video at bounding box center [703, 395] width 1406 height 791
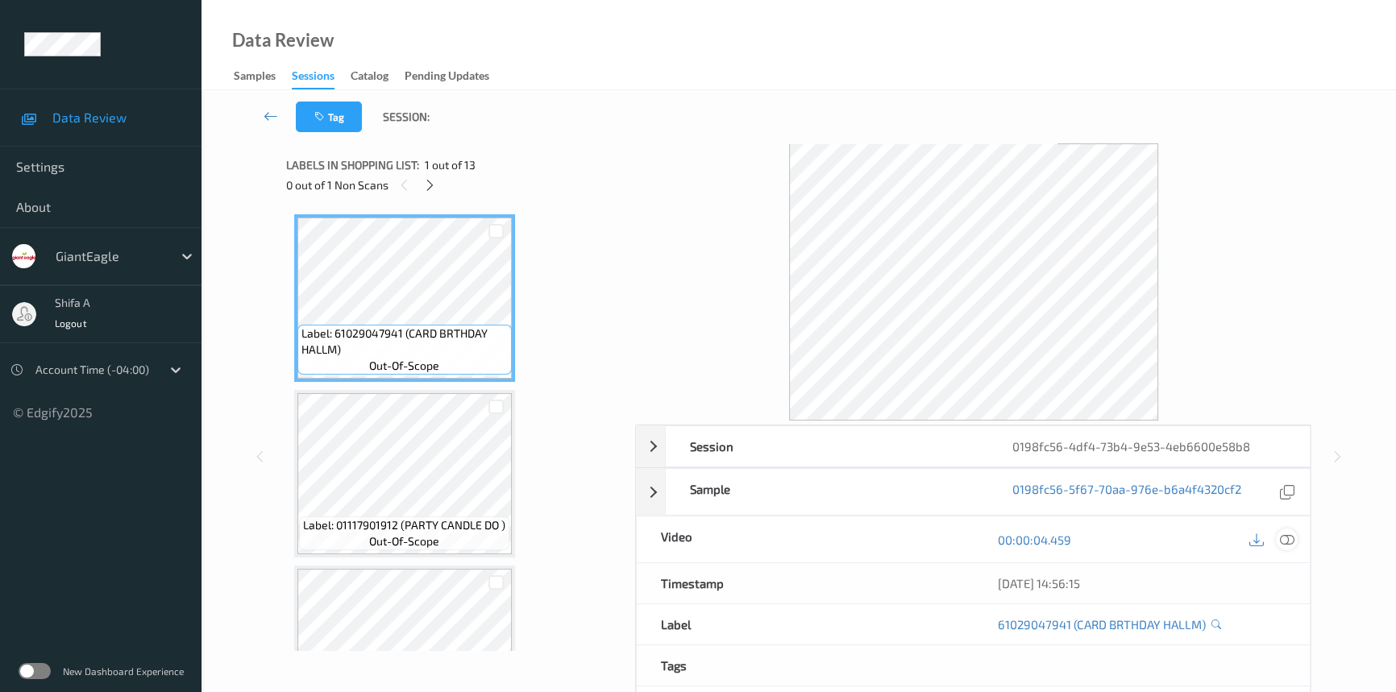
click at [1293, 541] on icon at bounding box center [1287, 540] width 15 height 15
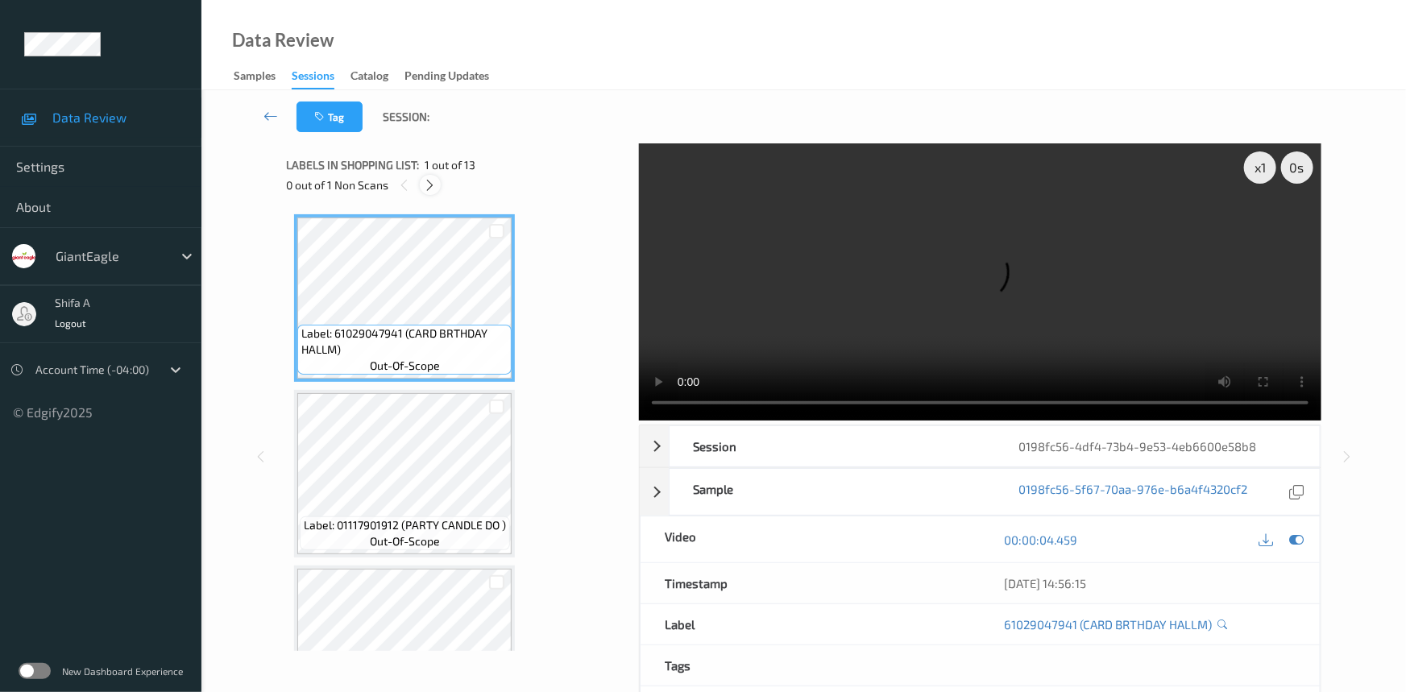
click at [436, 186] on icon at bounding box center [431, 185] width 14 height 15
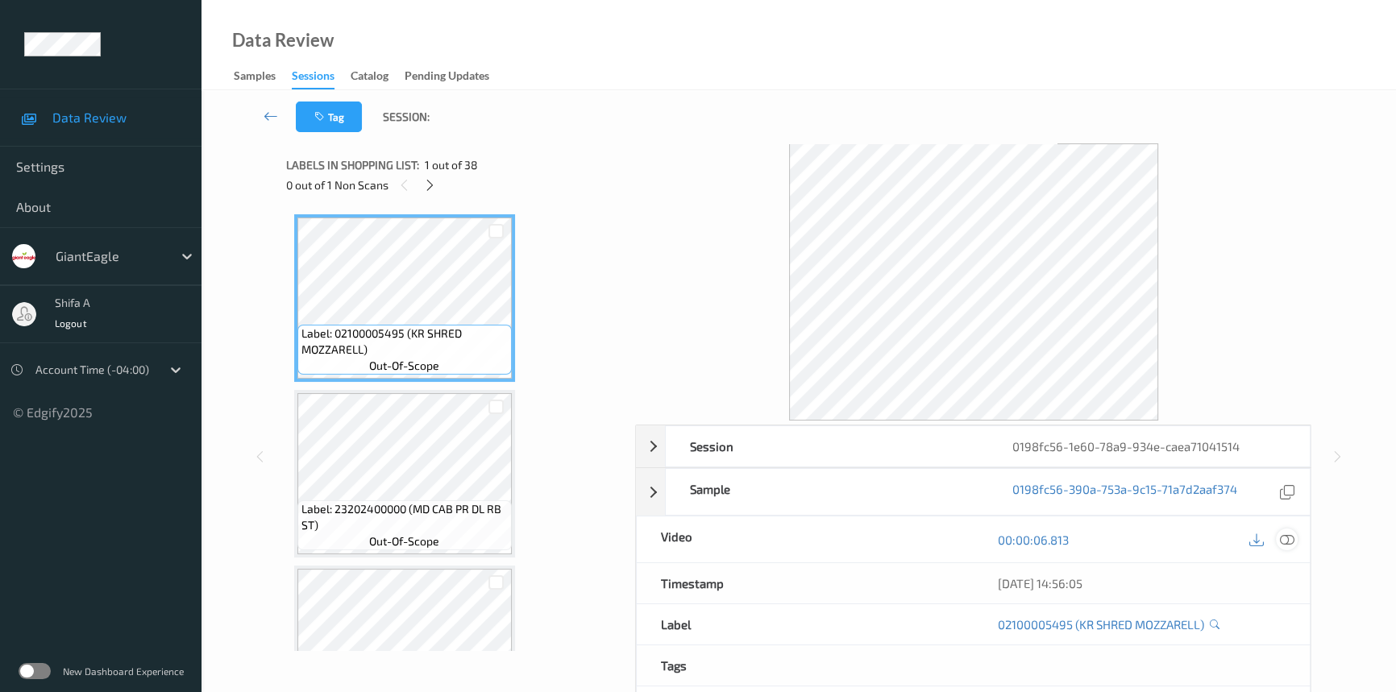
click at [1295, 541] on div at bounding box center [1287, 540] width 22 height 22
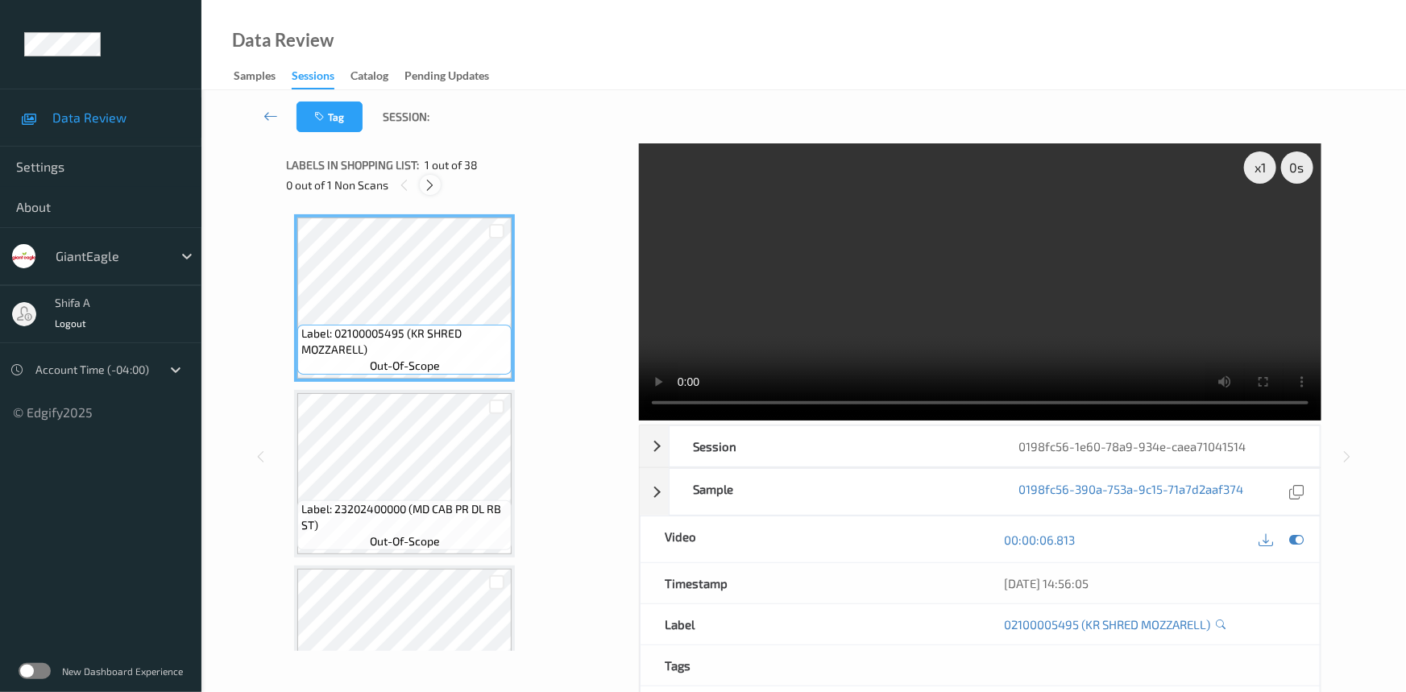
click at [427, 189] on icon at bounding box center [431, 185] width 14 height 15
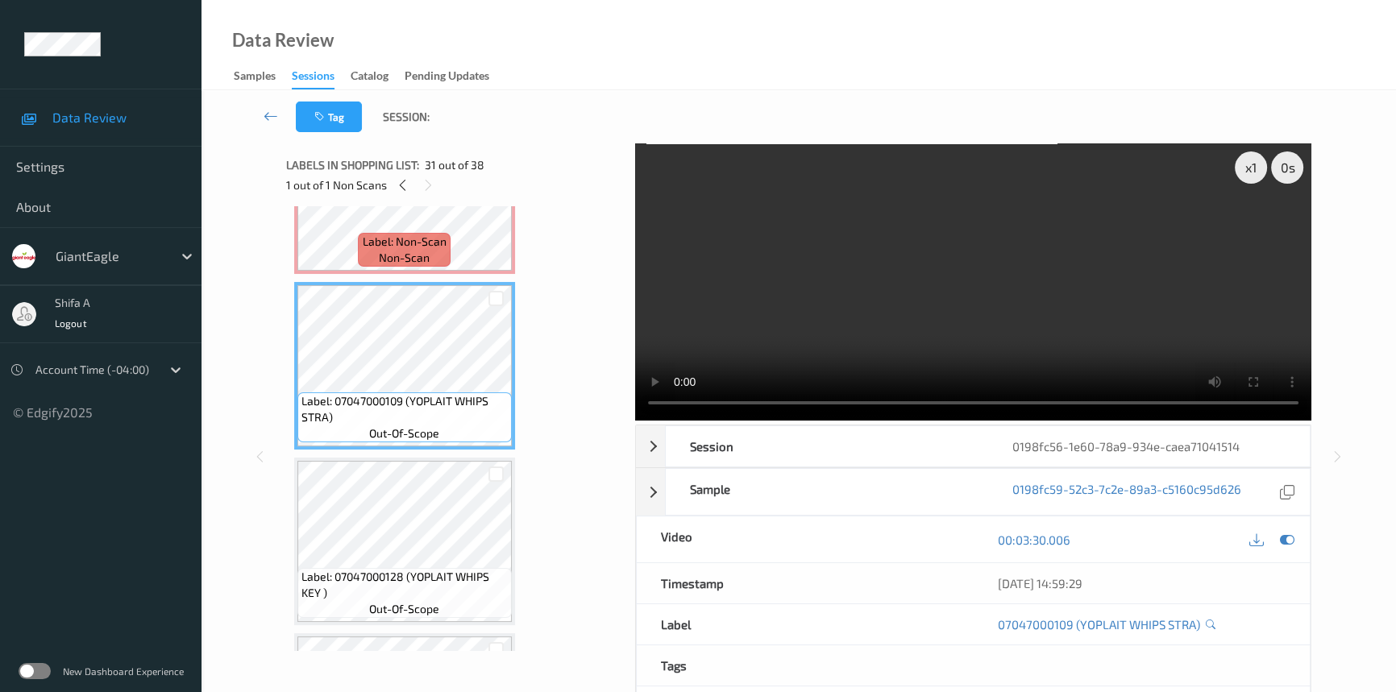
scroll to position [4910, 0]
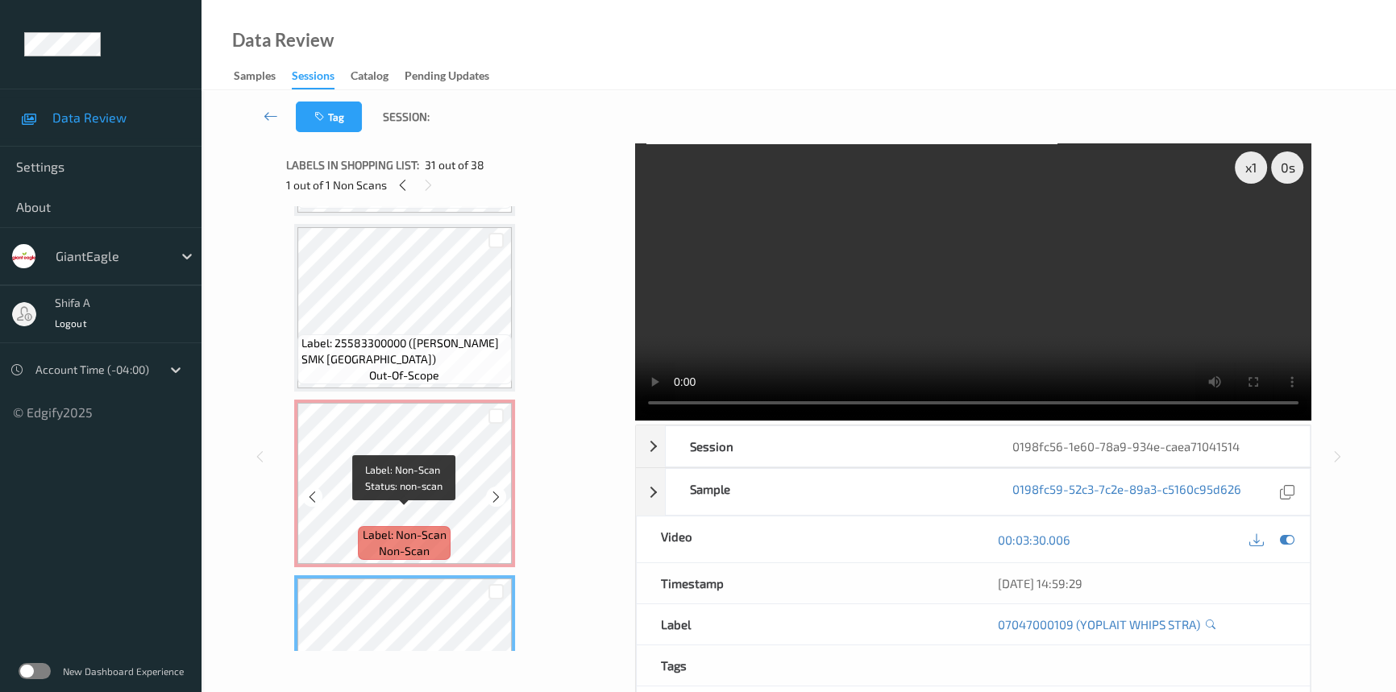
click at [432, 527] on span "Label: Non-Scan" at bounding box center [405, 535] width 84 height 16
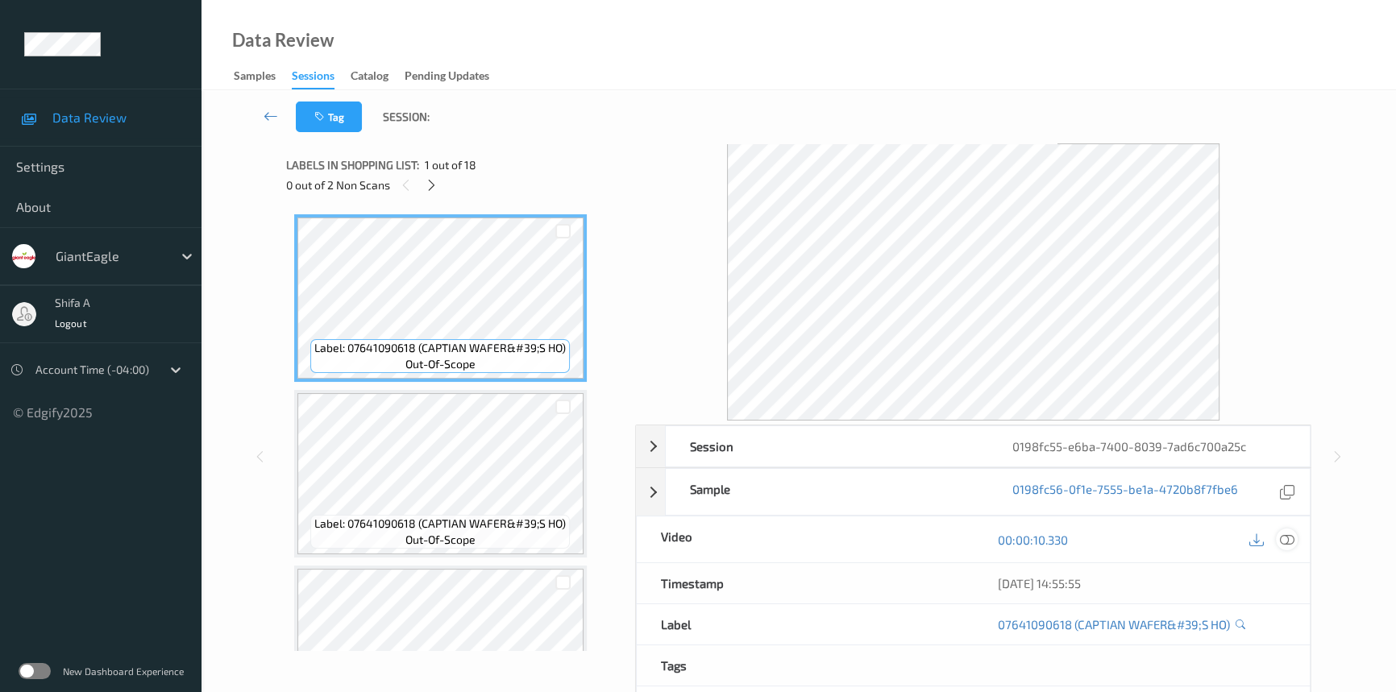
click at [1290, 545] on icon at bounding box center [1287, 540] width 15 height 15
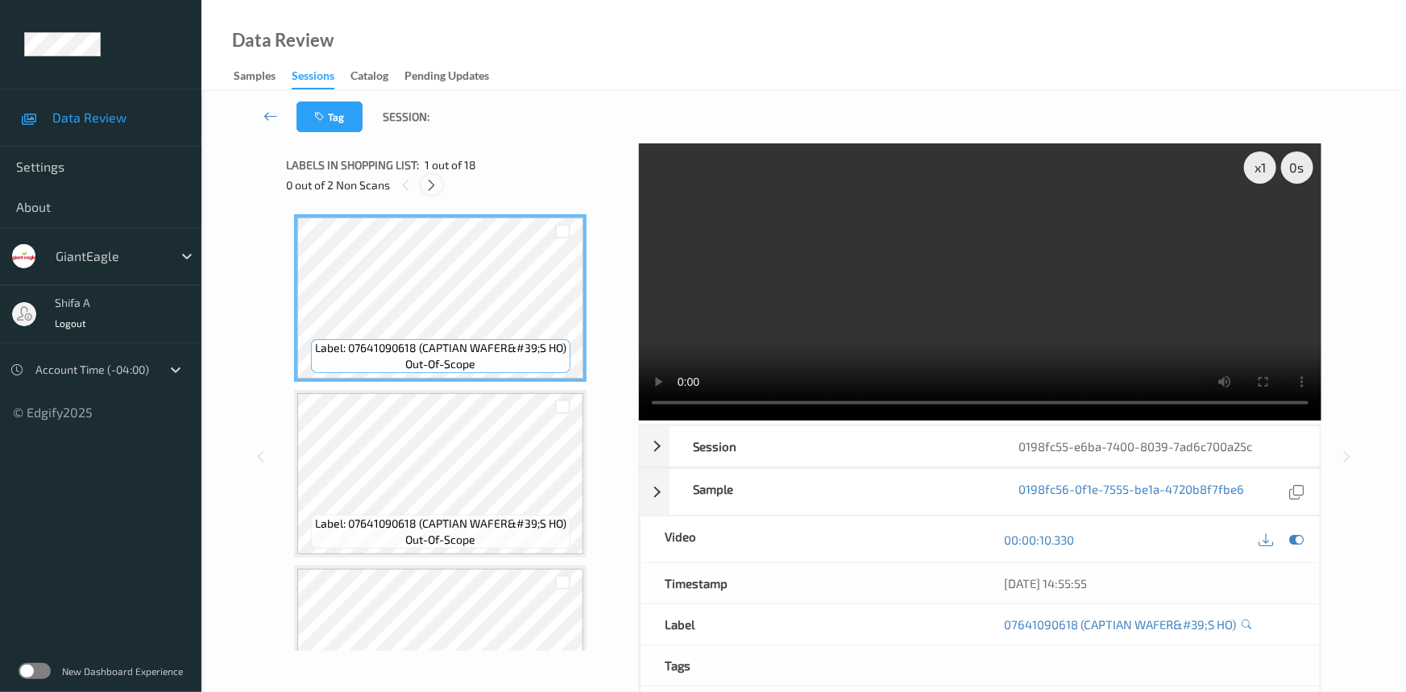
click at [436, 182] on icon at bounding box center [433, 185] width 14 height 15
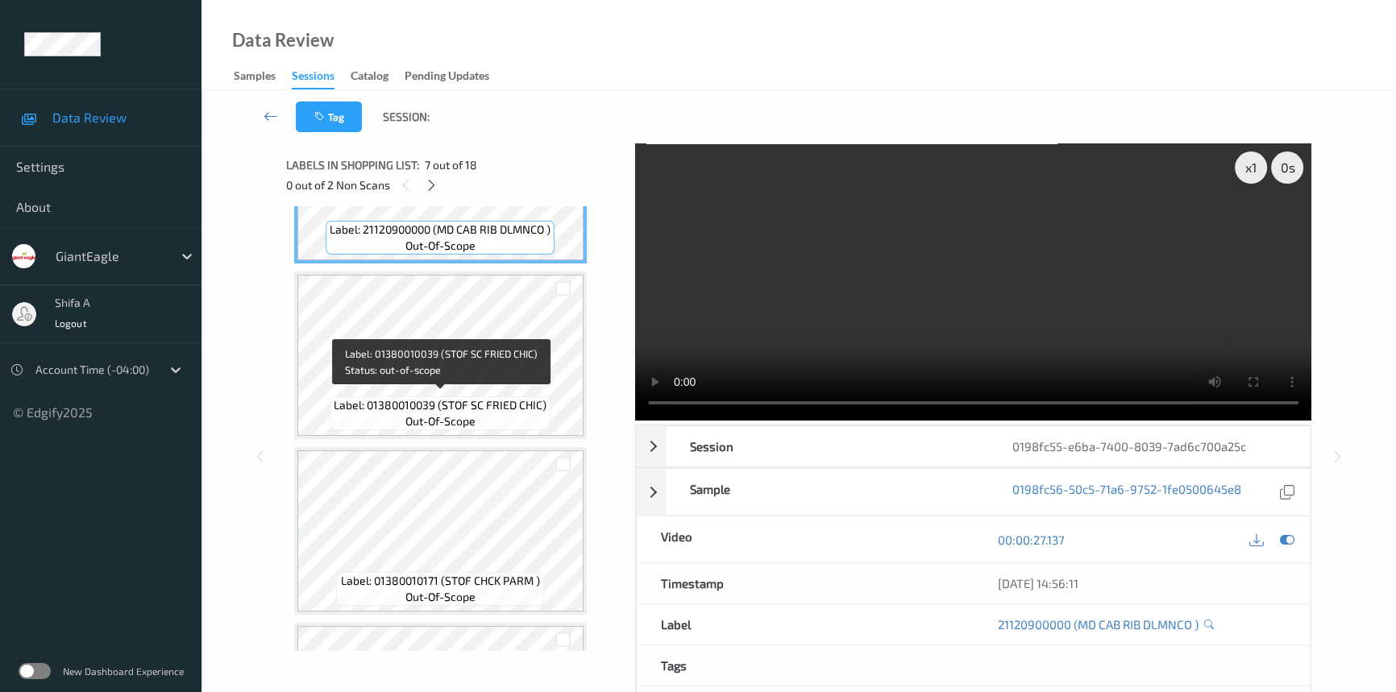
scroll to position [2345, 0]
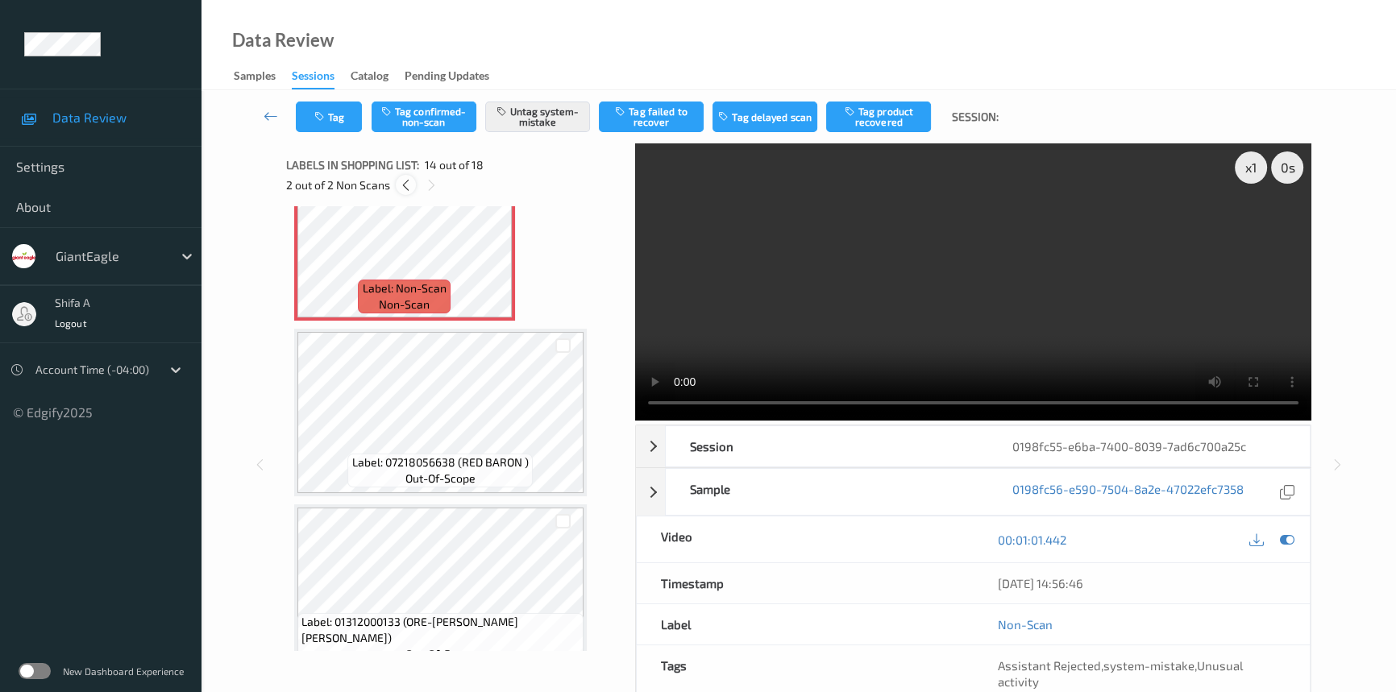
click at [411, 187] on icon at bounding box center [406, 185] width 14 height 15
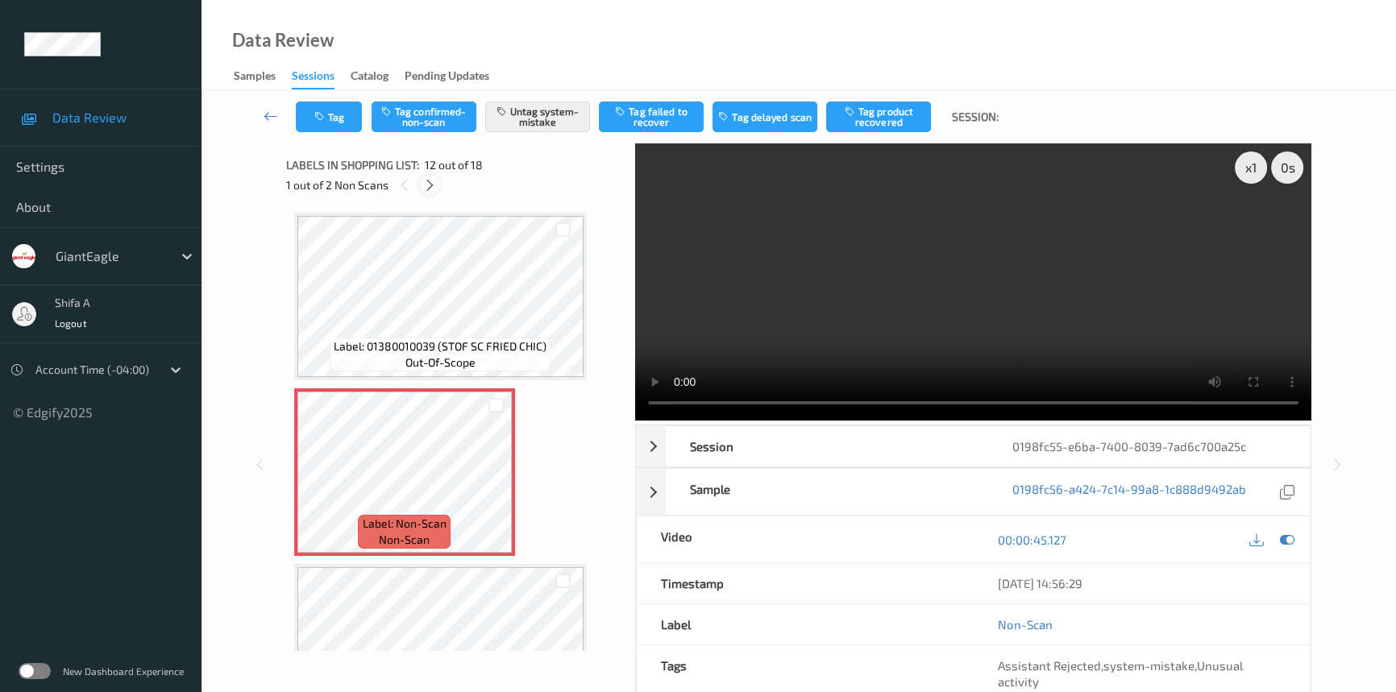
click at [425, 185] on icon at bounding box center [430, 185] width 14 height 15
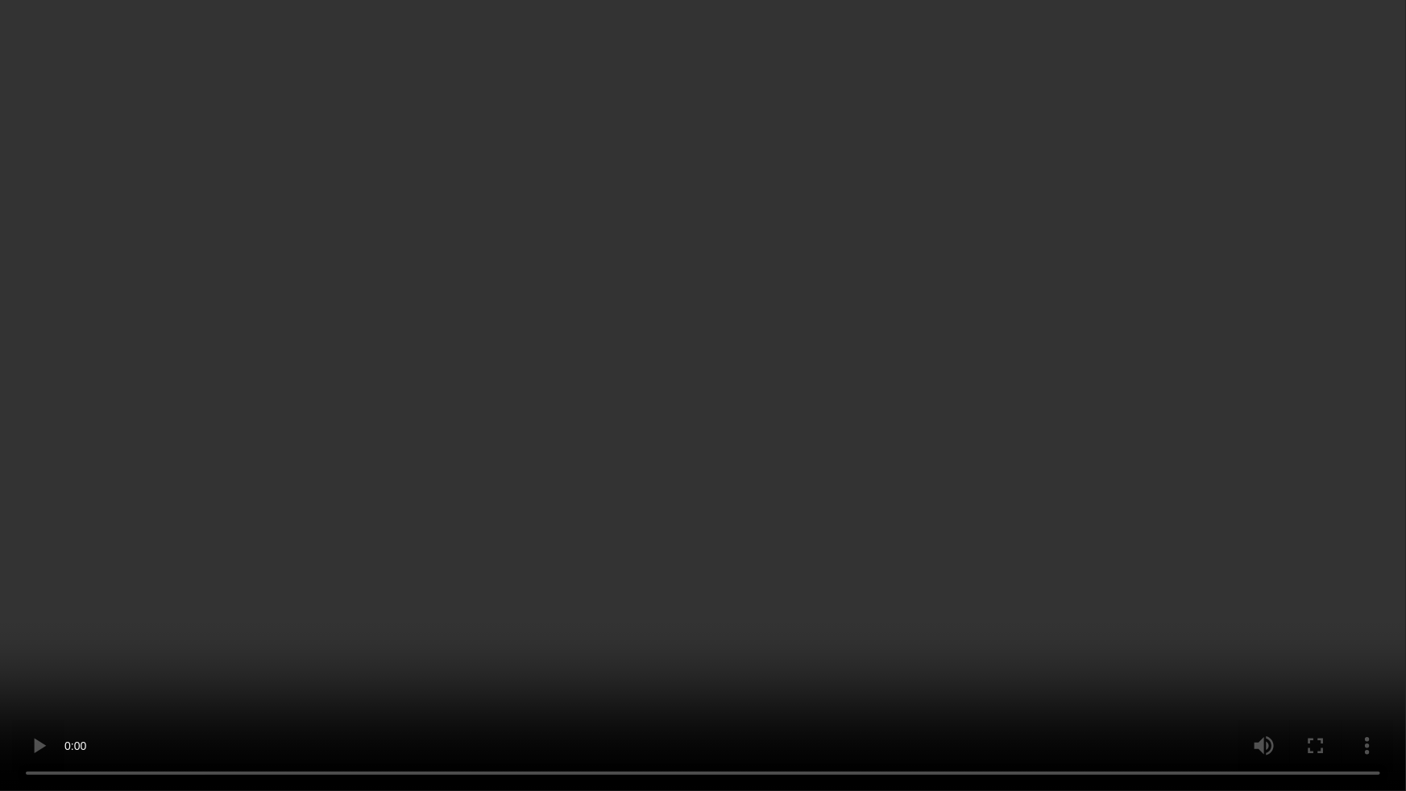
click at [749, 692] on video at bounding box center [703, 395] width 1406 height 791
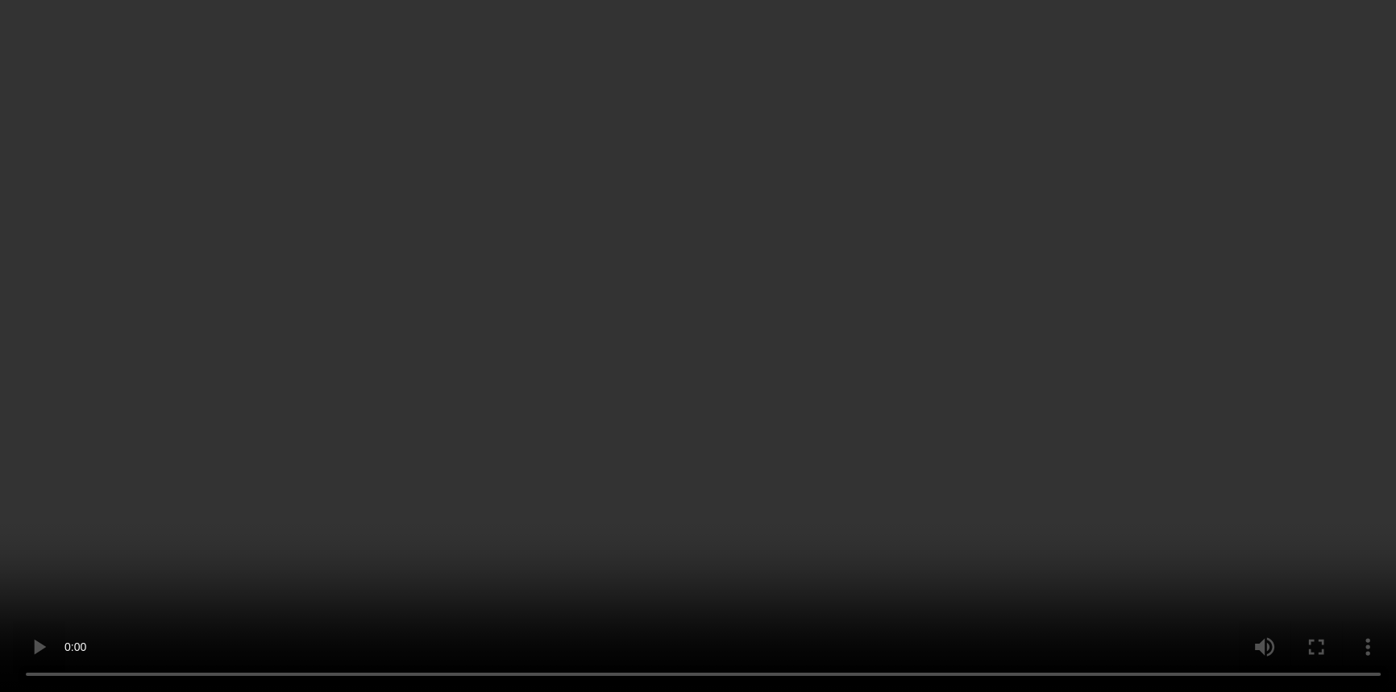
scroll to position [2402, 0]
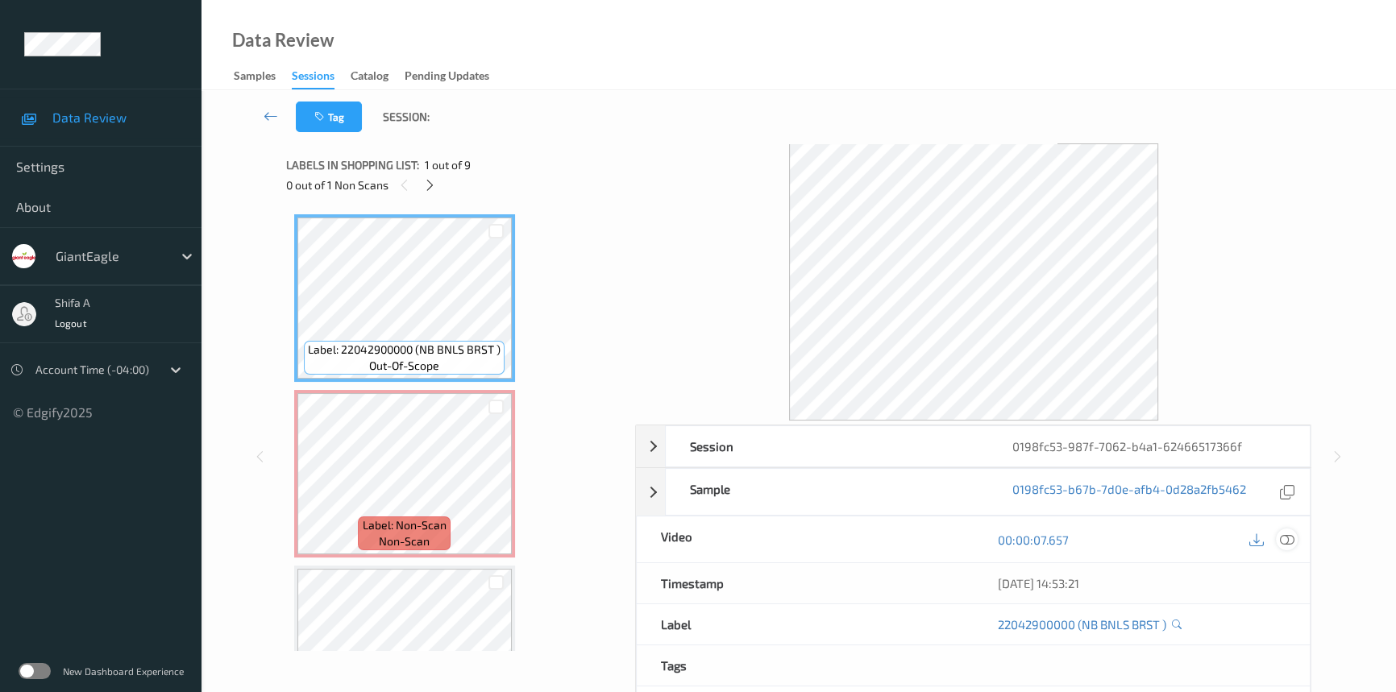
drag, startPoint x: 1286, startPoint y: 526, endPoint x: 1294, endPoint y: 540, distance: 15.9
click at [1285, 527] on div "00:00:07.657" at bounding box center [1142, 540] width 337 height 46
click at [1293, 538] on icon at bounding box center [1287, 540] width 15 height 15
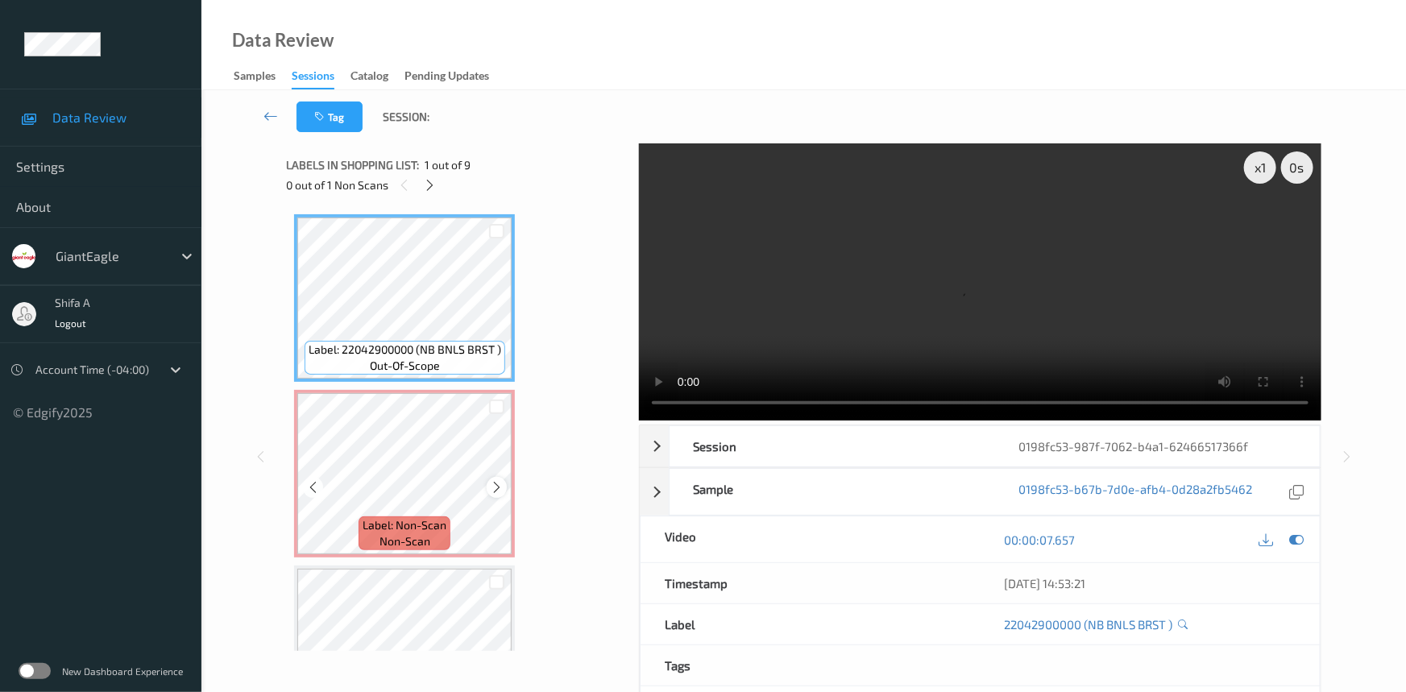
click at [492, 488] on icon at bounding box center [497, 487] width 14 height 15
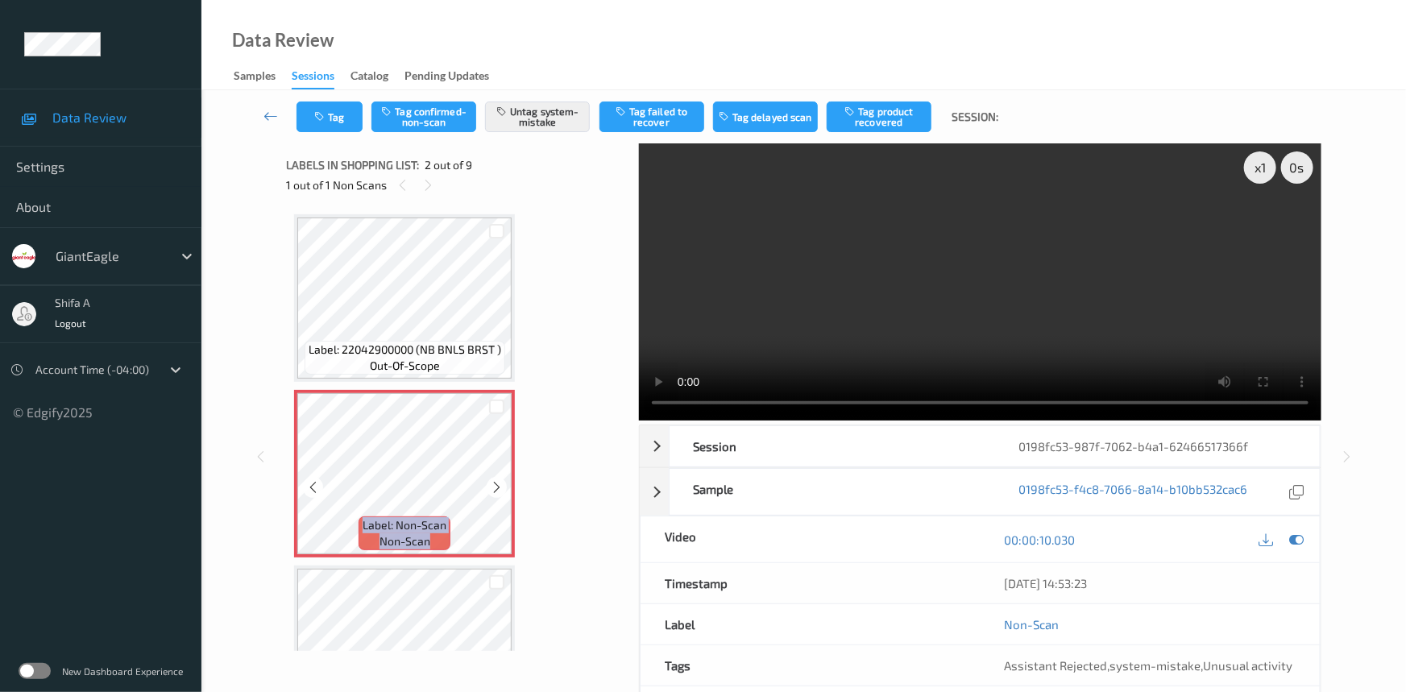
click at [492, 488] on icon at bounding box center [497, 487] width 14 height 15
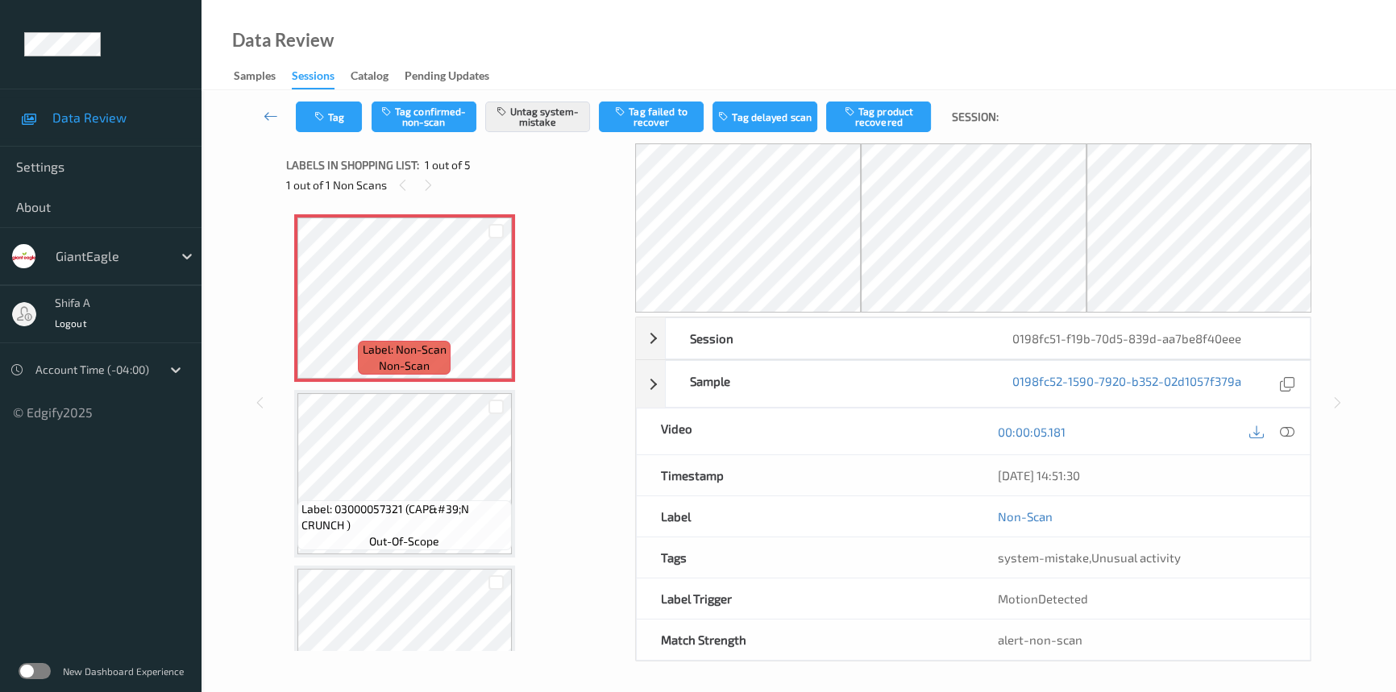
click at [1290, 432] on icon at bounding box center [1287, 432] width 15 height 15
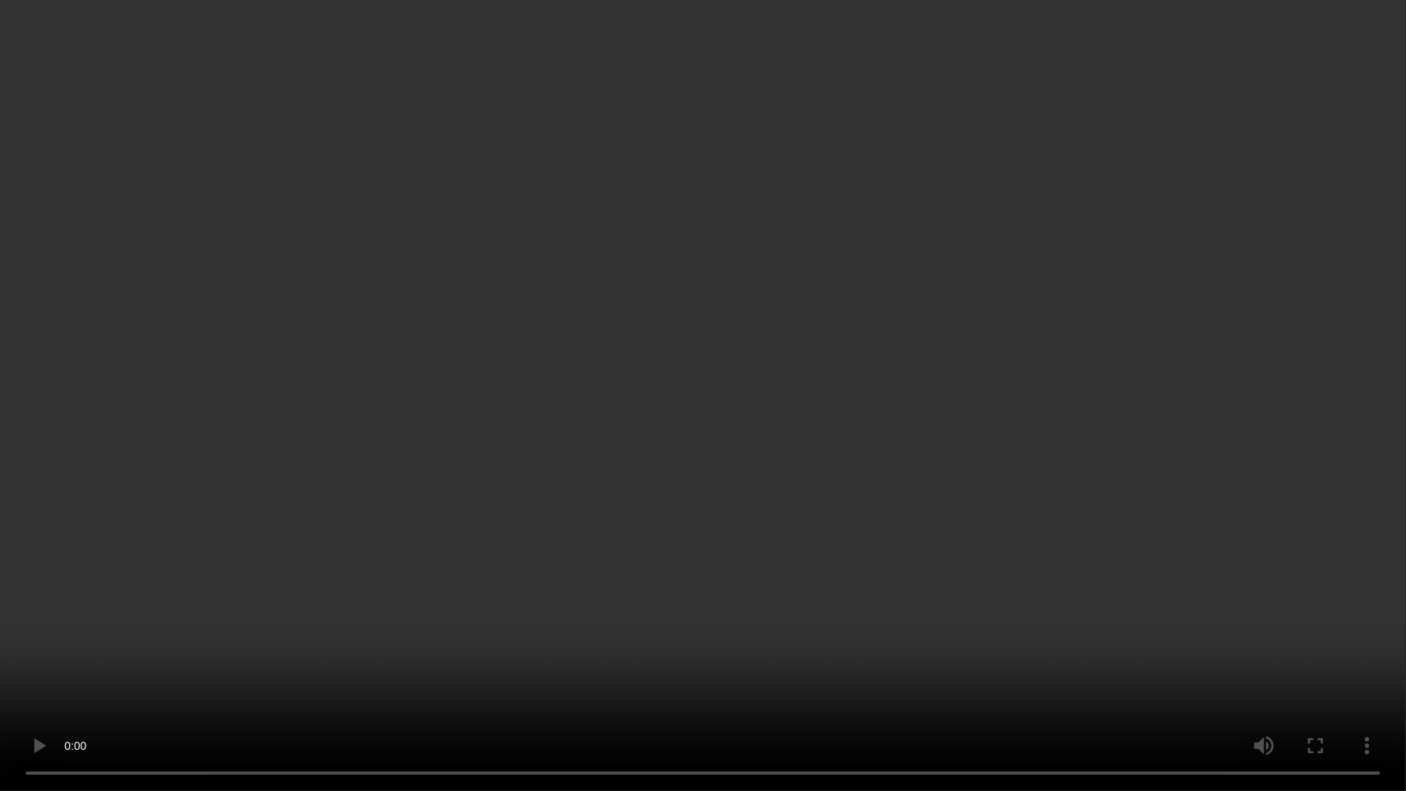
click at [951, 459] on video at bounding box center [703, 395] width 1406 height 791
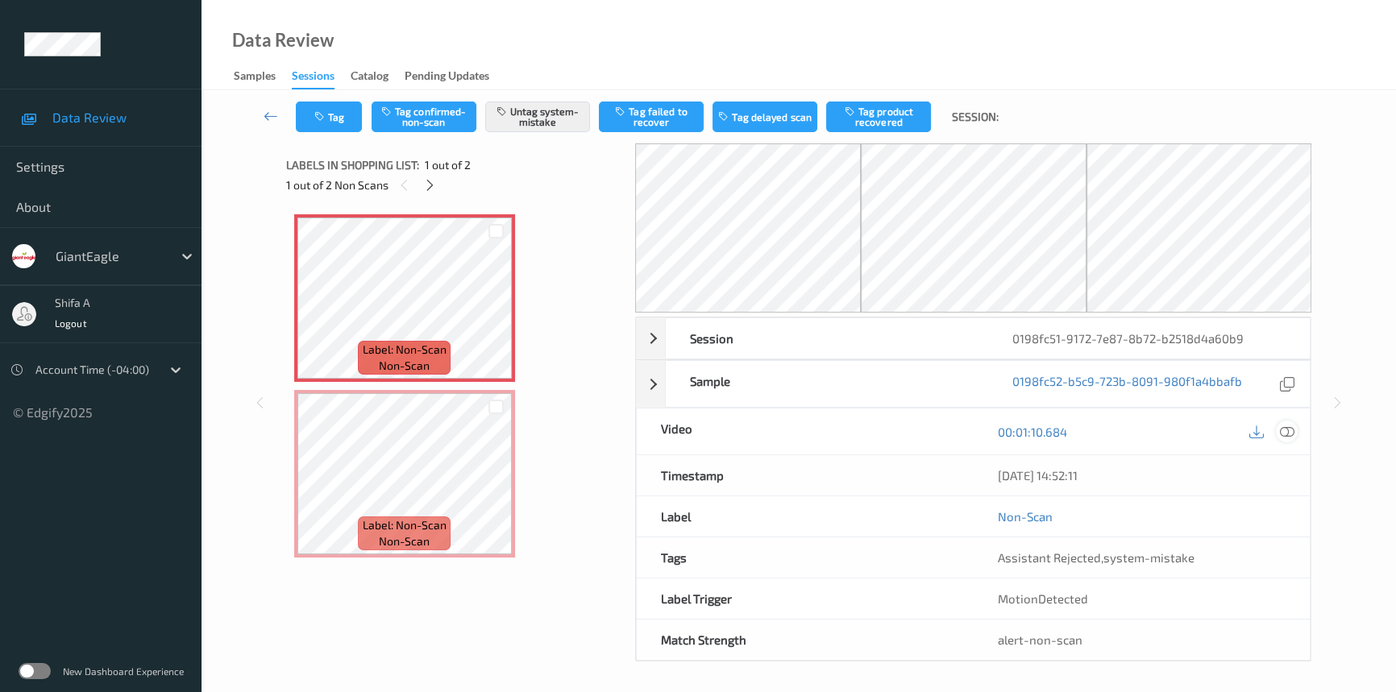
click at [1293, 427] on icon at bounding box center [1287, 432] width 15 height 15
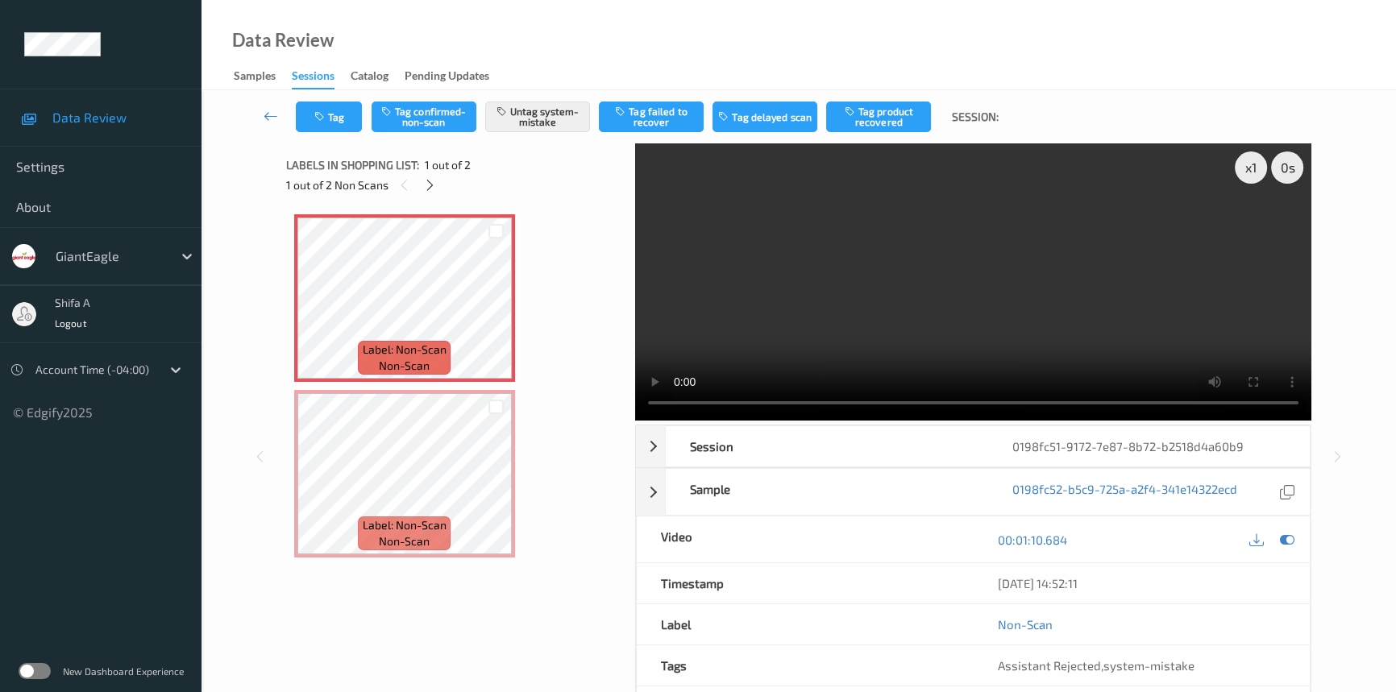
click at [1045, 256] on video at bounding box center [973, 281] width 676 height 277
click at [487, 316] on div at bounding box center [496, 311] width 20 height 20
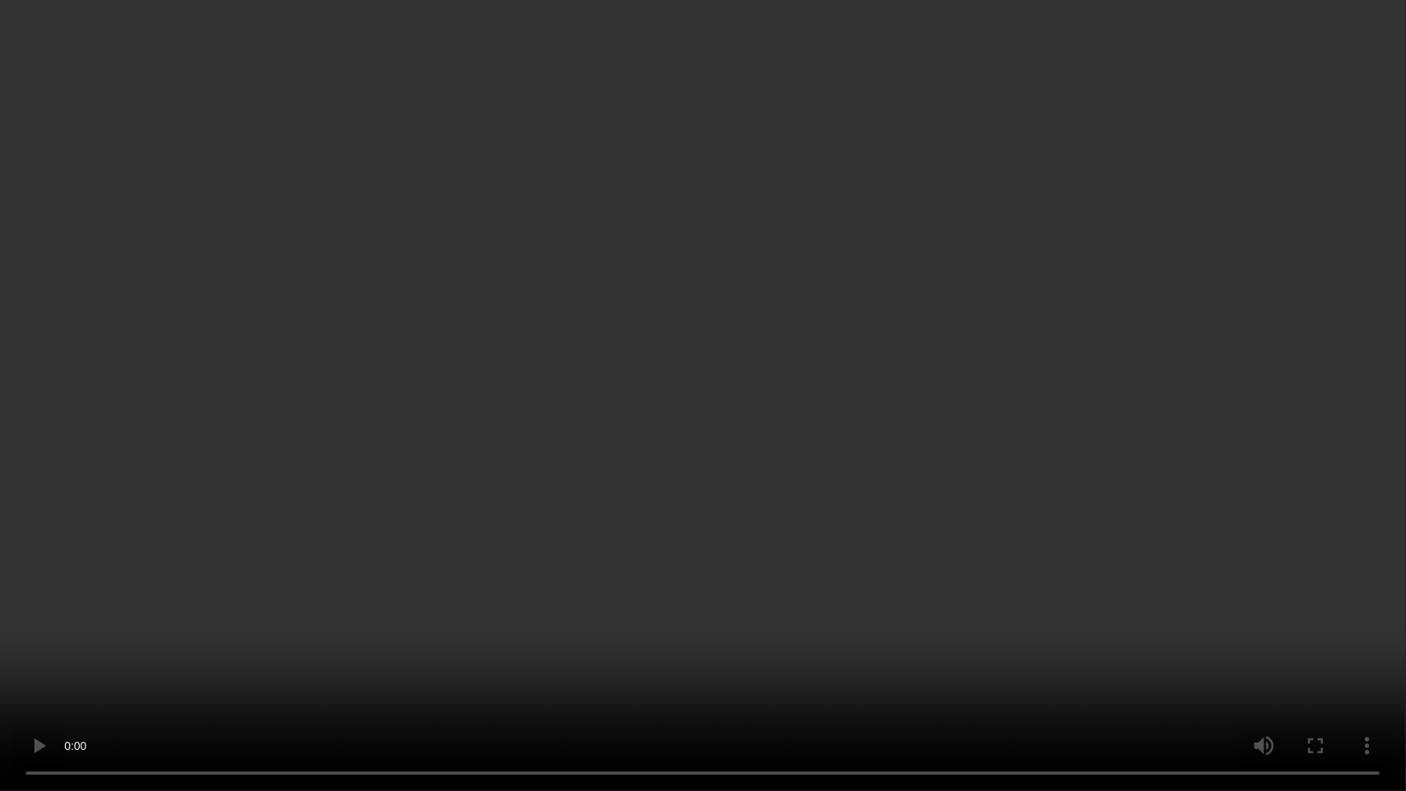
click at [381, 686] on video at bounding box center [703, 395] width 1406 height 791
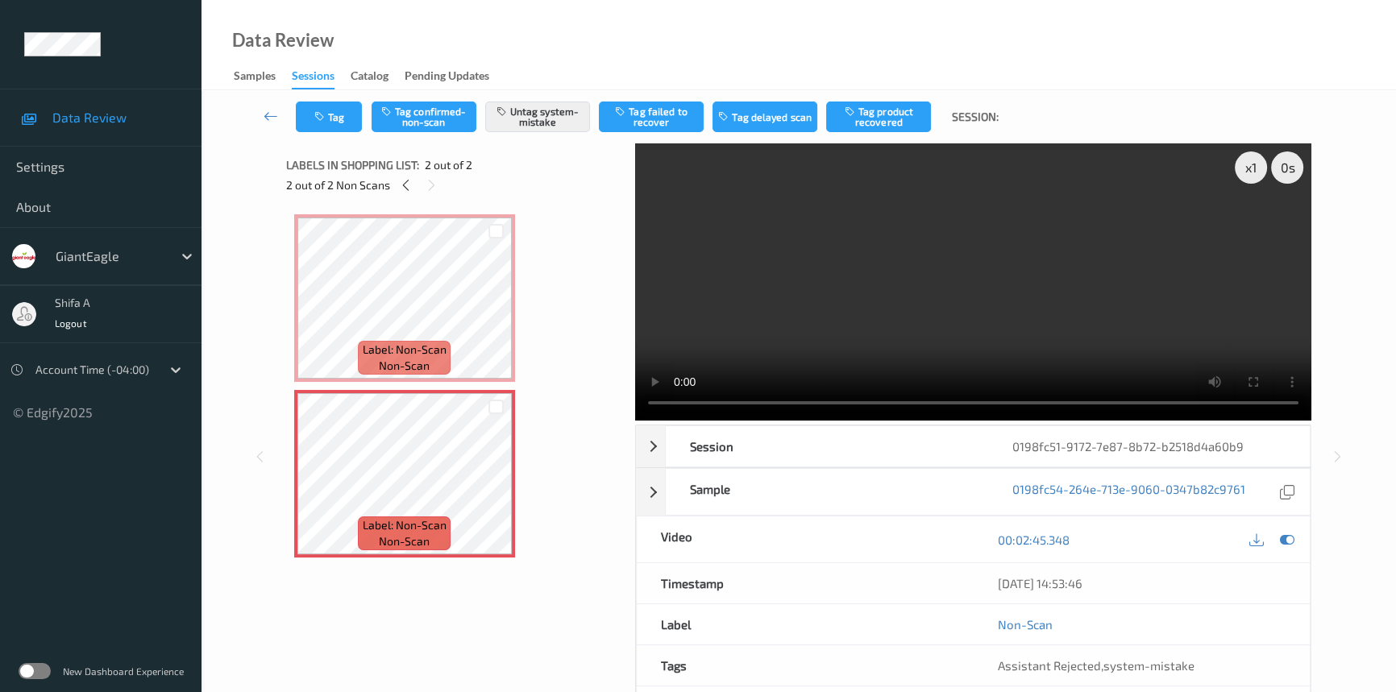
click at [1047, 334] on video at bounding box center [973, 281] width 676 height 277
click at [492, 484] on icon at bounding box center [496, 487] width 14 height 15
click at [340, 123] on button "Tag" at bounding box center [329, 117] width 66 height 31
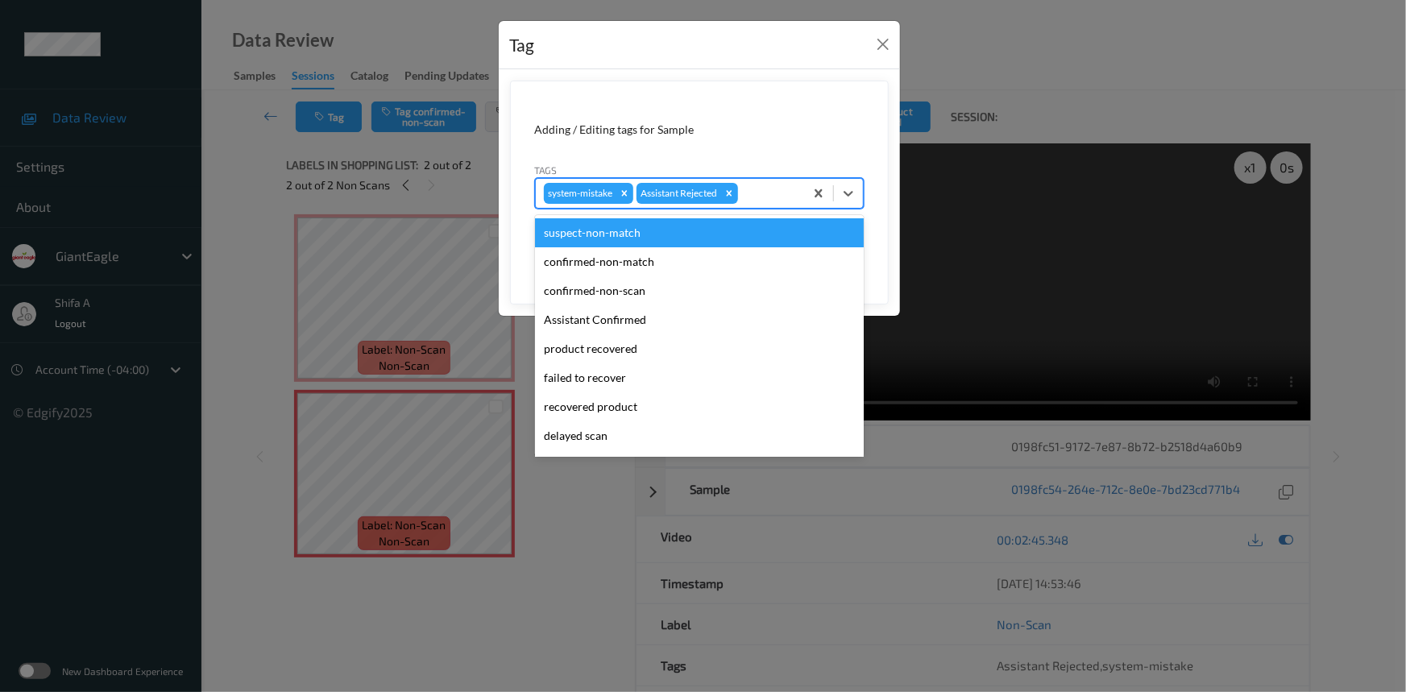
click at [761, 196] on div at bounding box center [769, 193] width 55 height 19
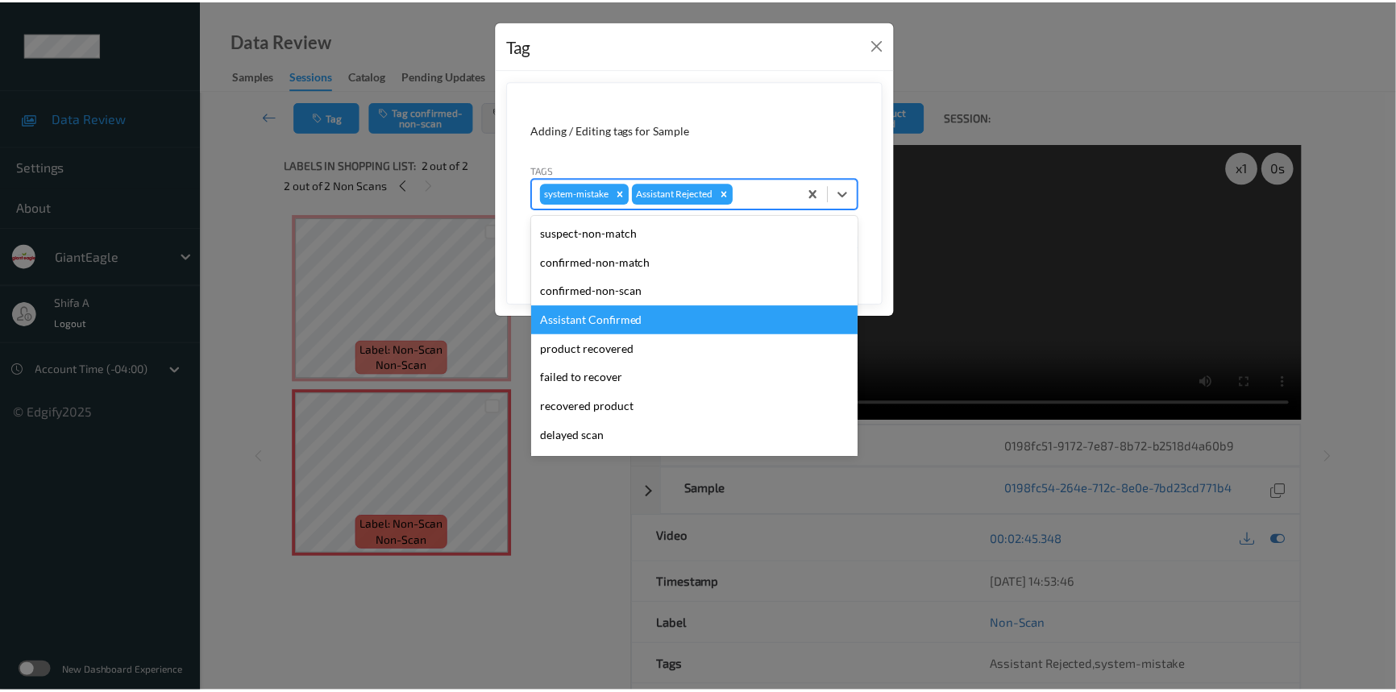
scroll to position [142, 0]
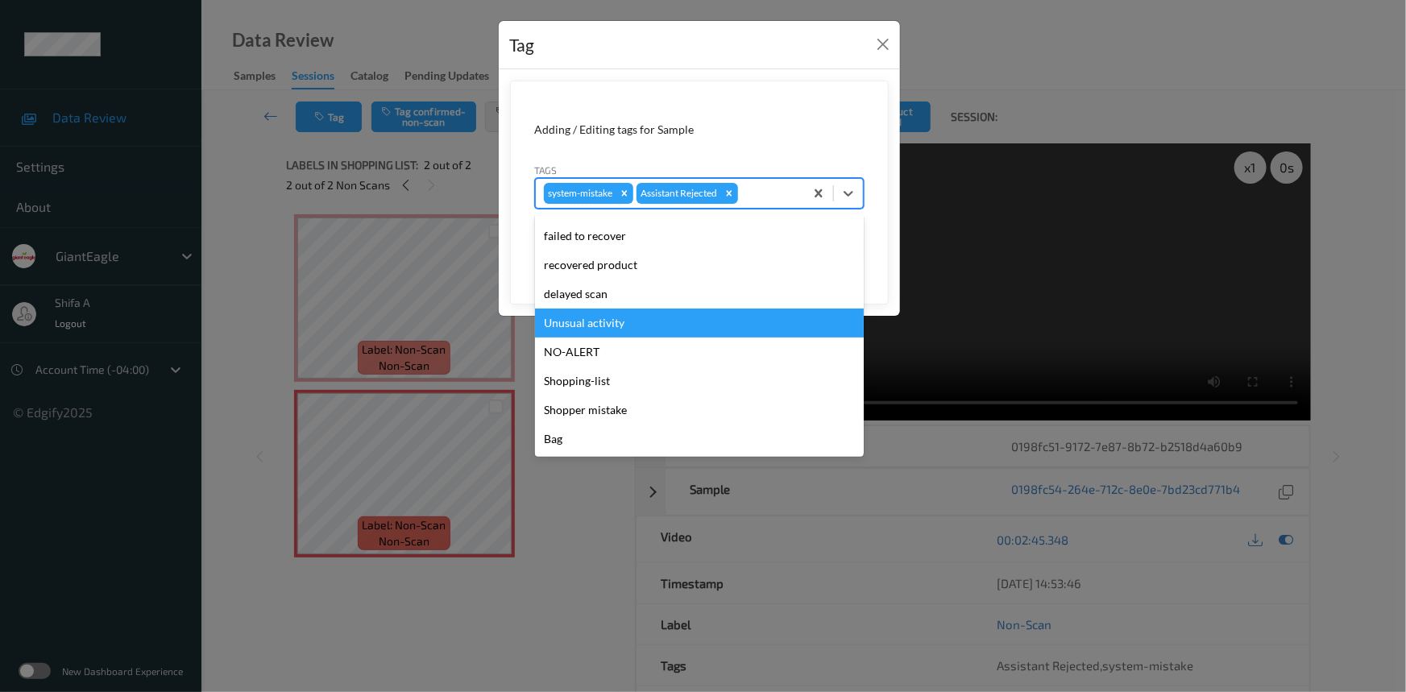
click at [608, 325] on div "Unusual activity" at bounding box center [699, 323] width 329 height 29
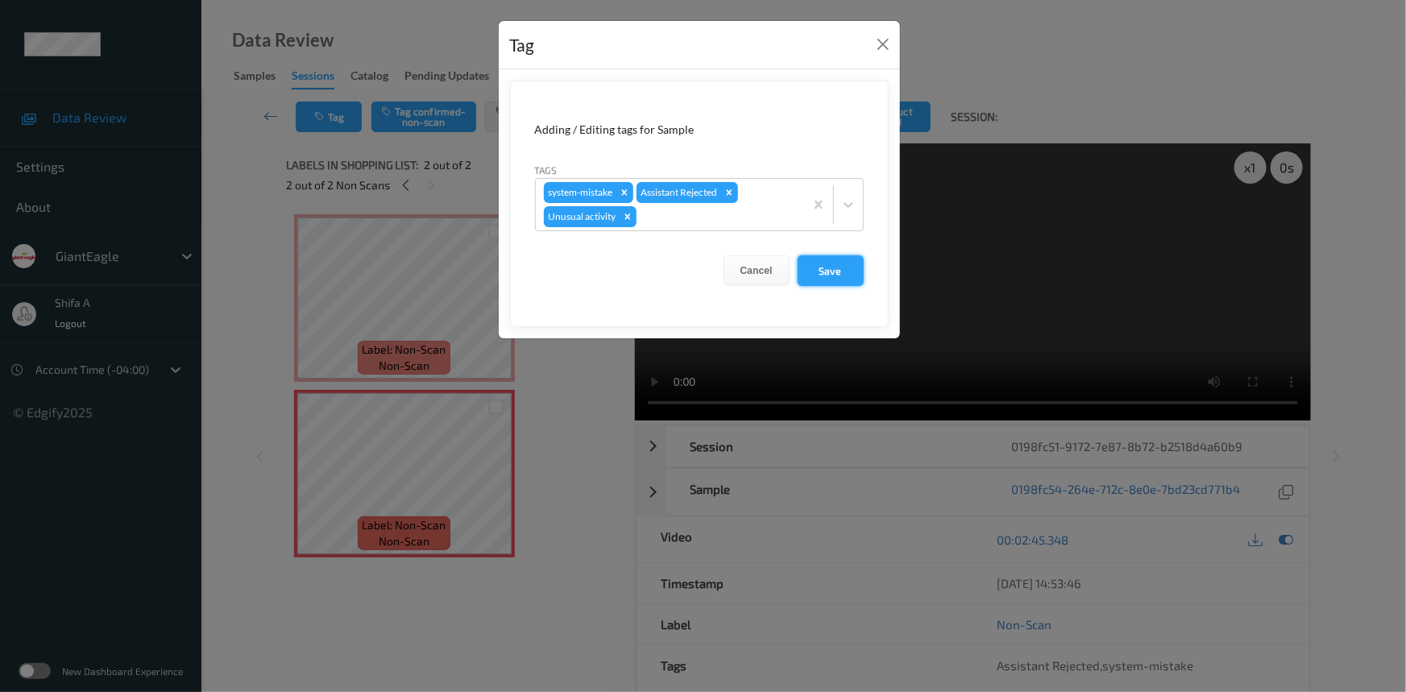
click at [840, 268] on button "Save" at bounding box center [831, 270] width 66 height 31
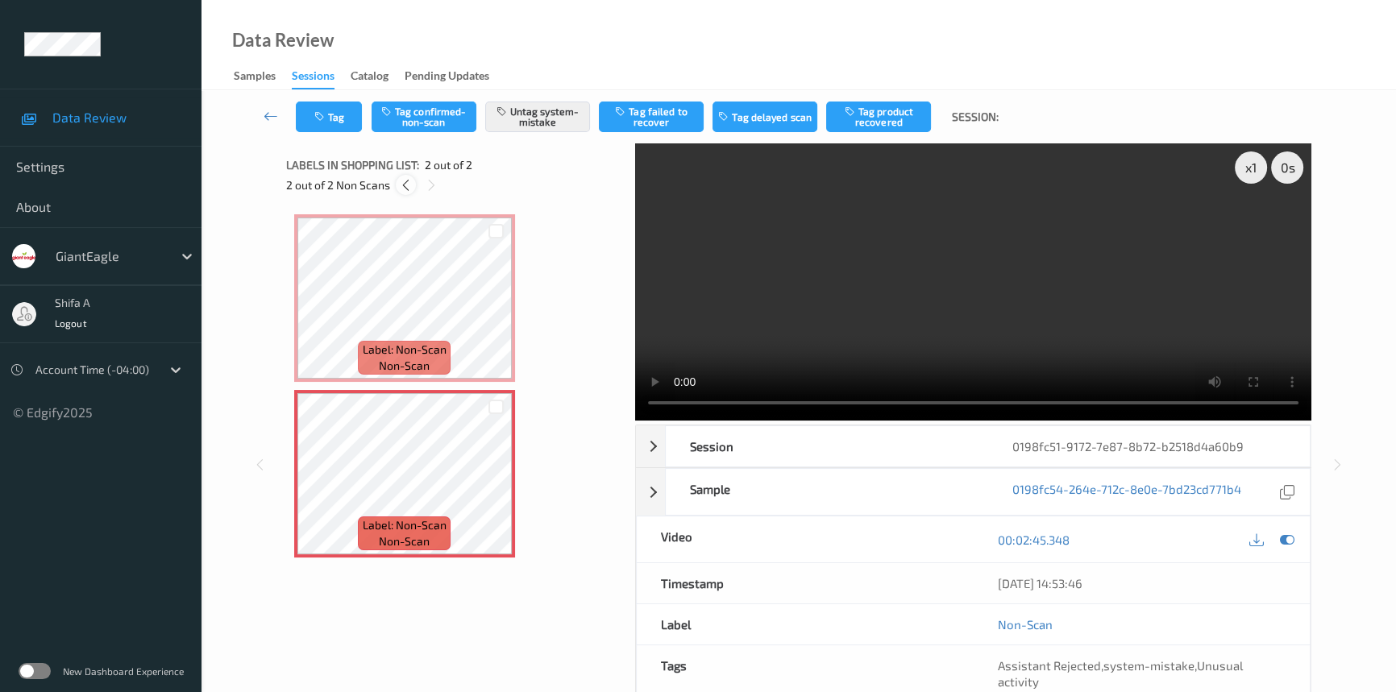
click at [409, 187] on icon at bounding box center [406, 185] width 14 height 15
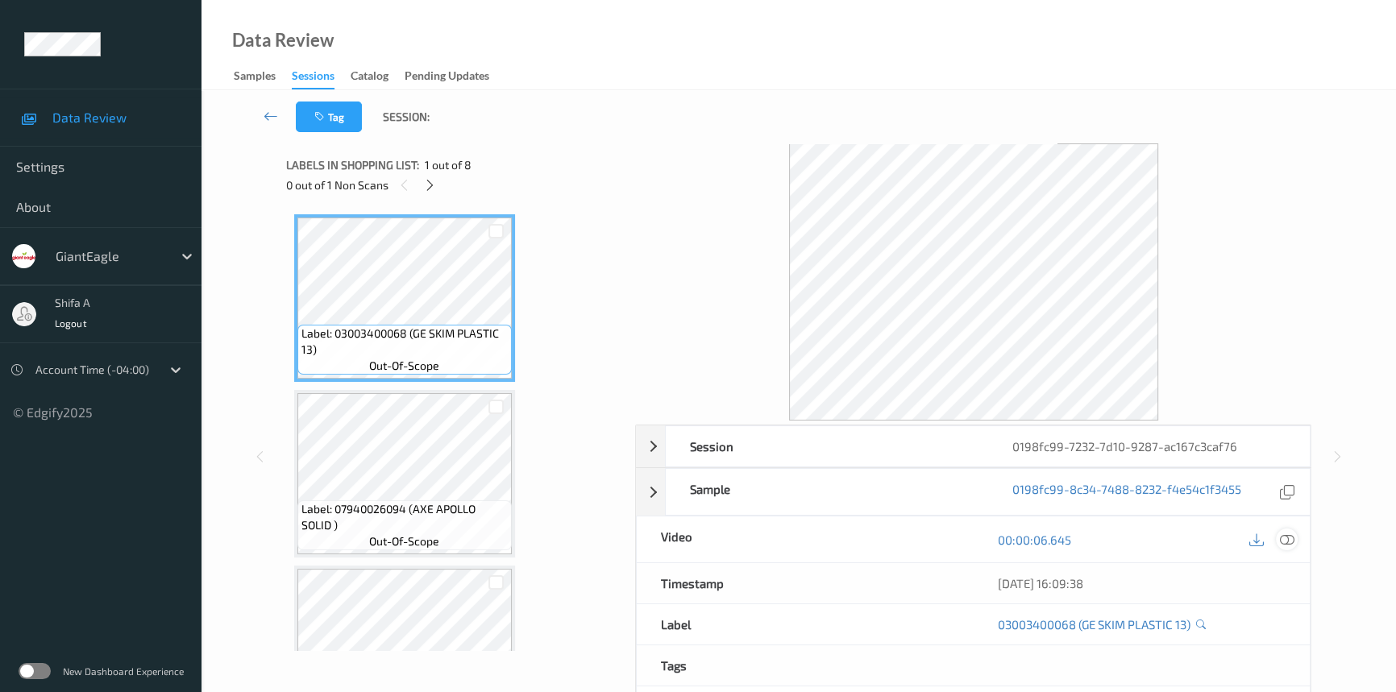
click at [1294, 536] on icon at bounding box center [1287, 540] width 15 height 15
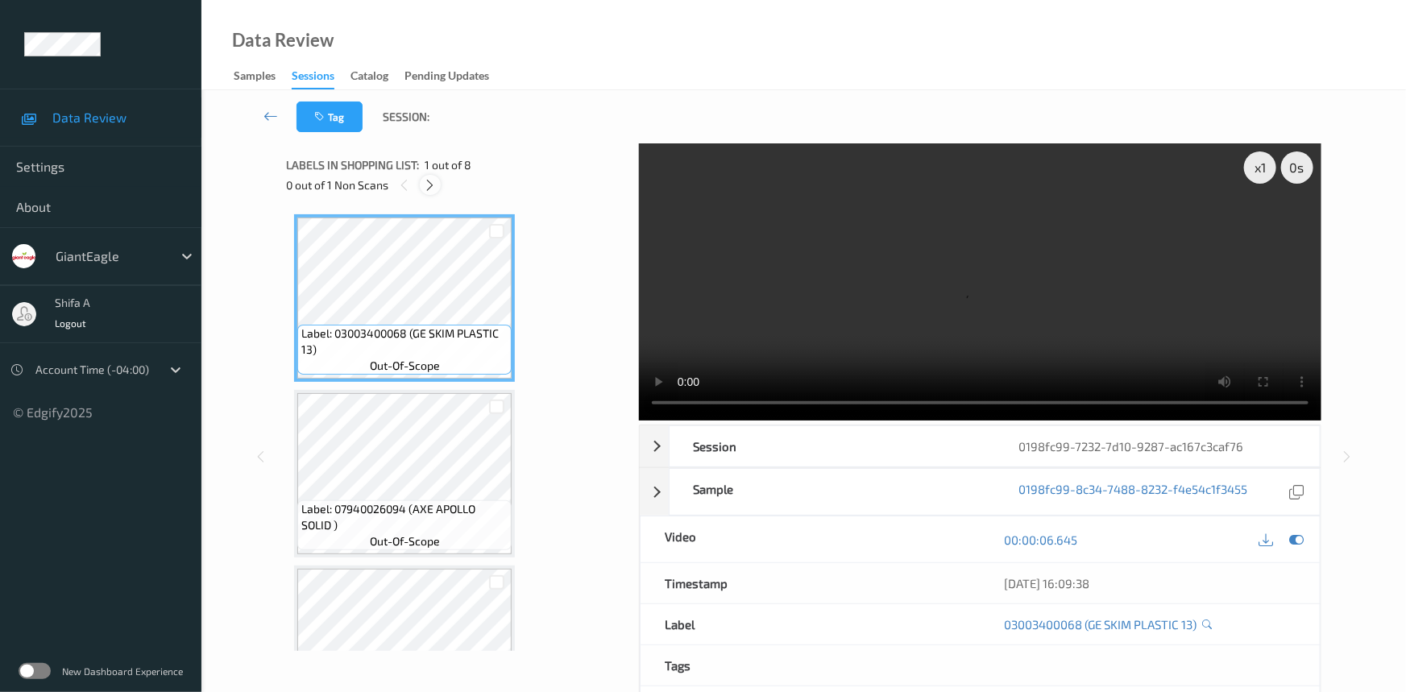
click at [435, 185] on icon at bounding box center [431, 185] width 14 height 15
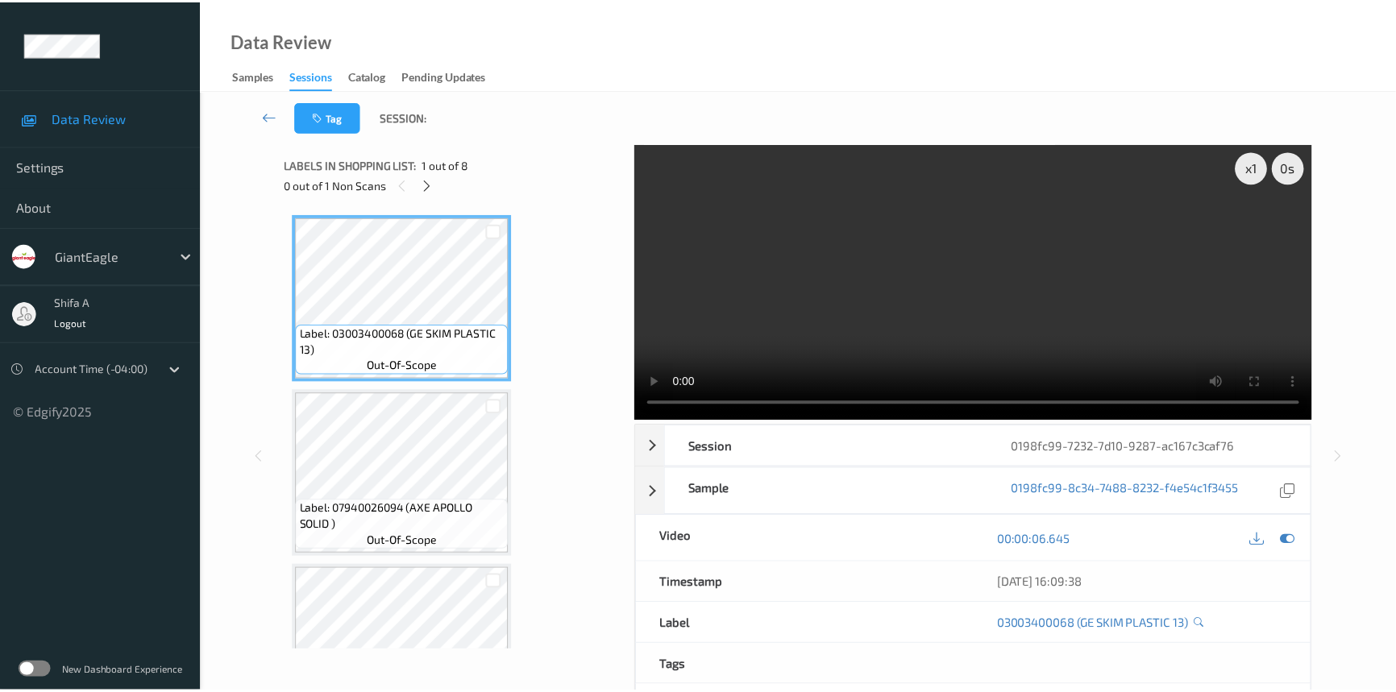
scroll to position [533, 0]
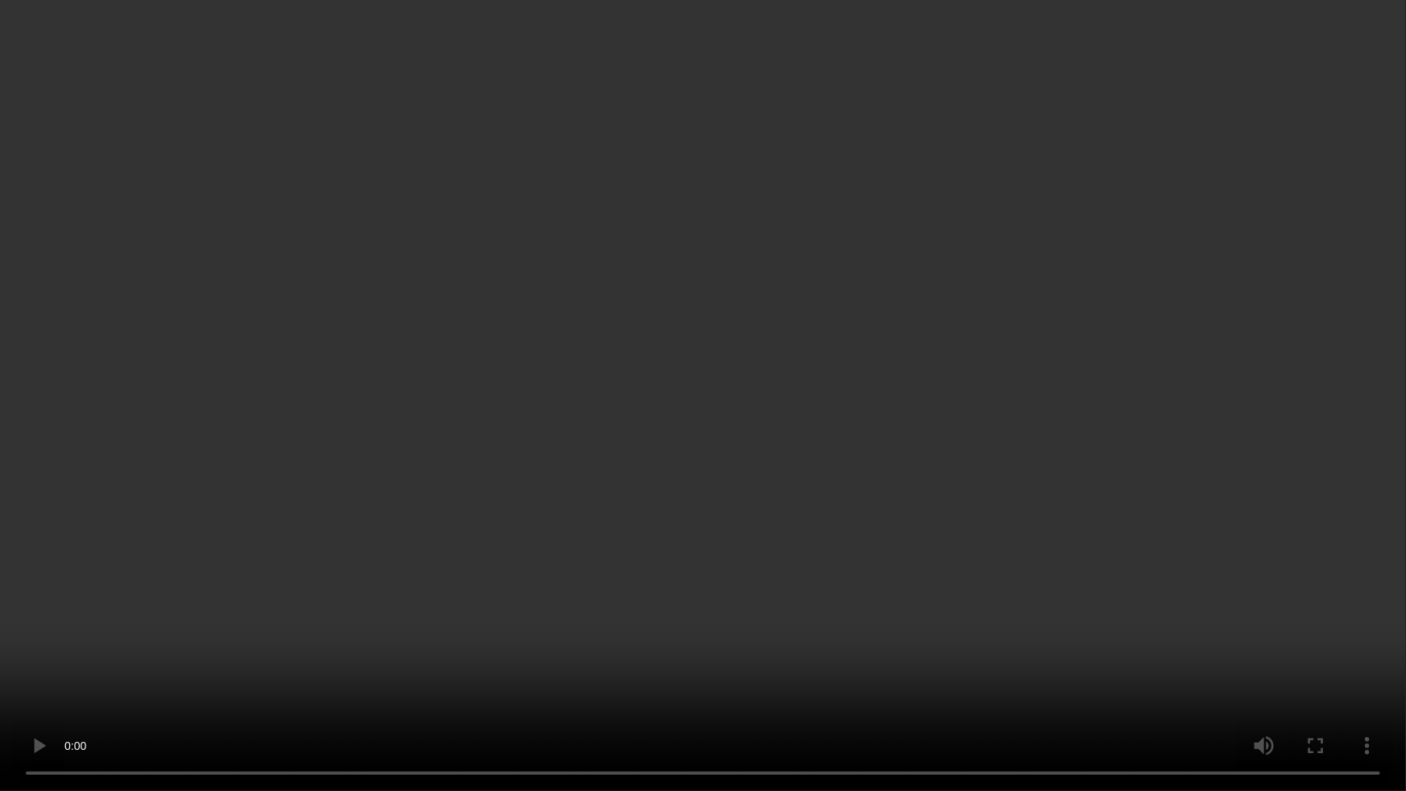
click at [1053, 412] on video at bounding box center [703, 395] width 1406 height 791
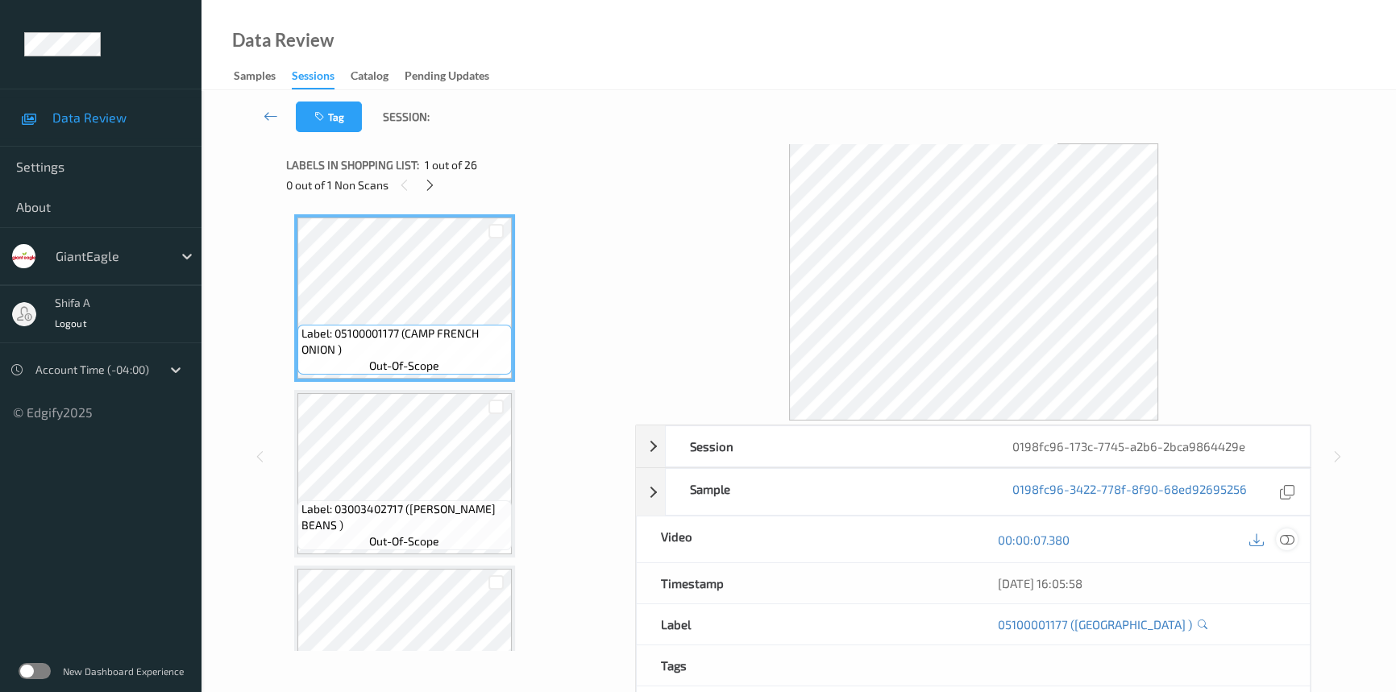
click at [1287, 540] on icon at bounding box center [1287, 540] width 15 height 15
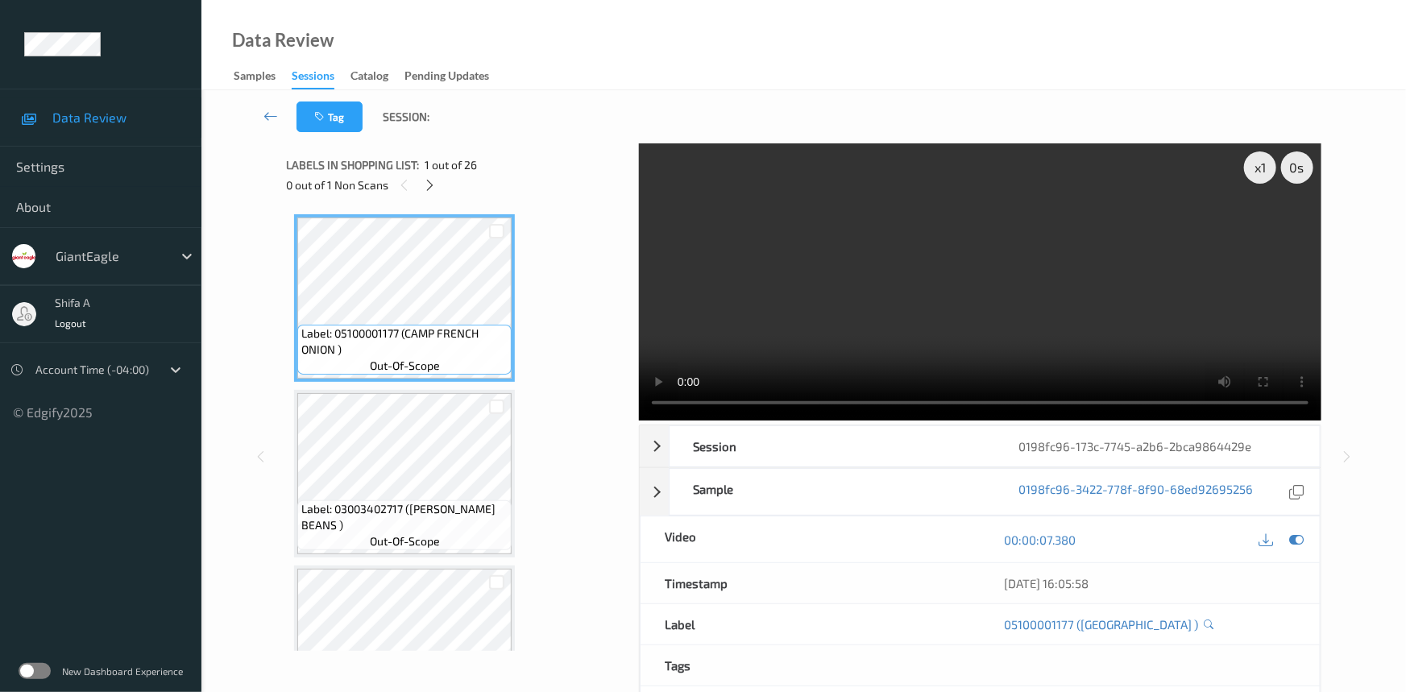
click at [439, 191] on div "0 out of 1 Non Scans" at bounding box center [457, 185] width 342 height 20
click at [439, 188] on div at bounding box center [430, 185] width 20 height 20
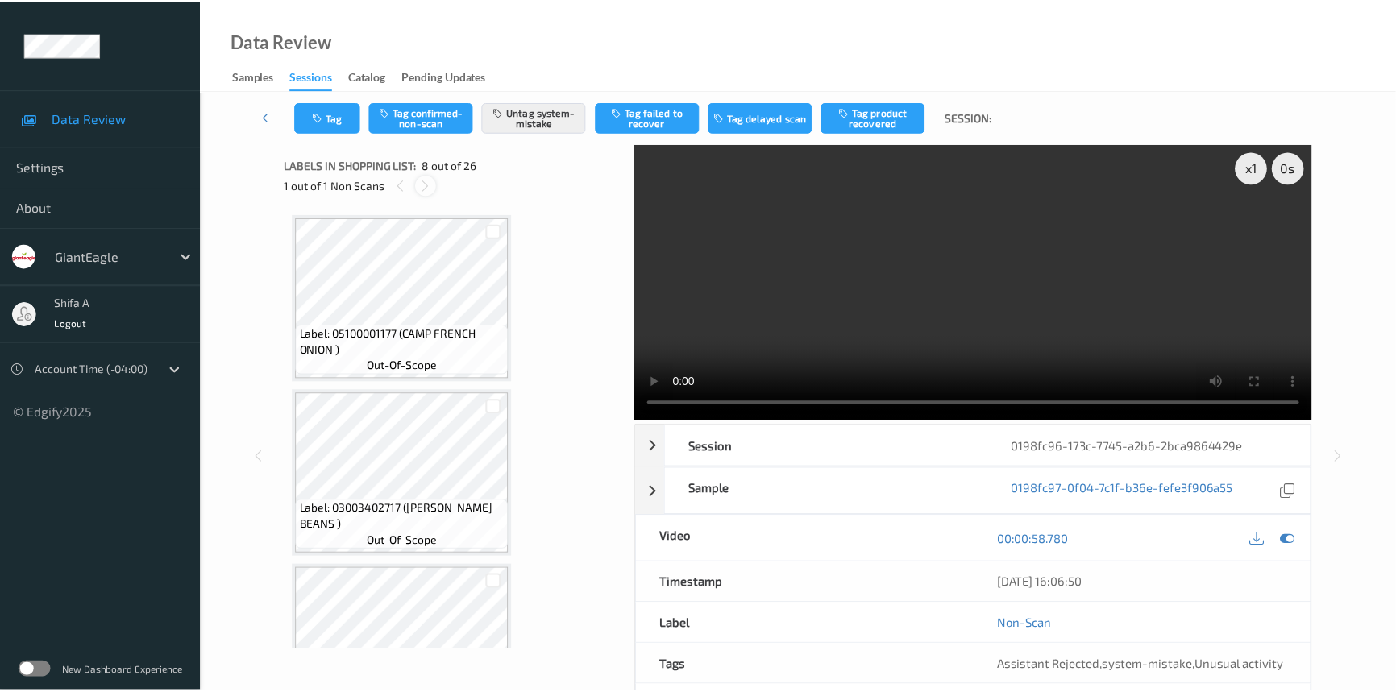
scroll to position [1058, 0]
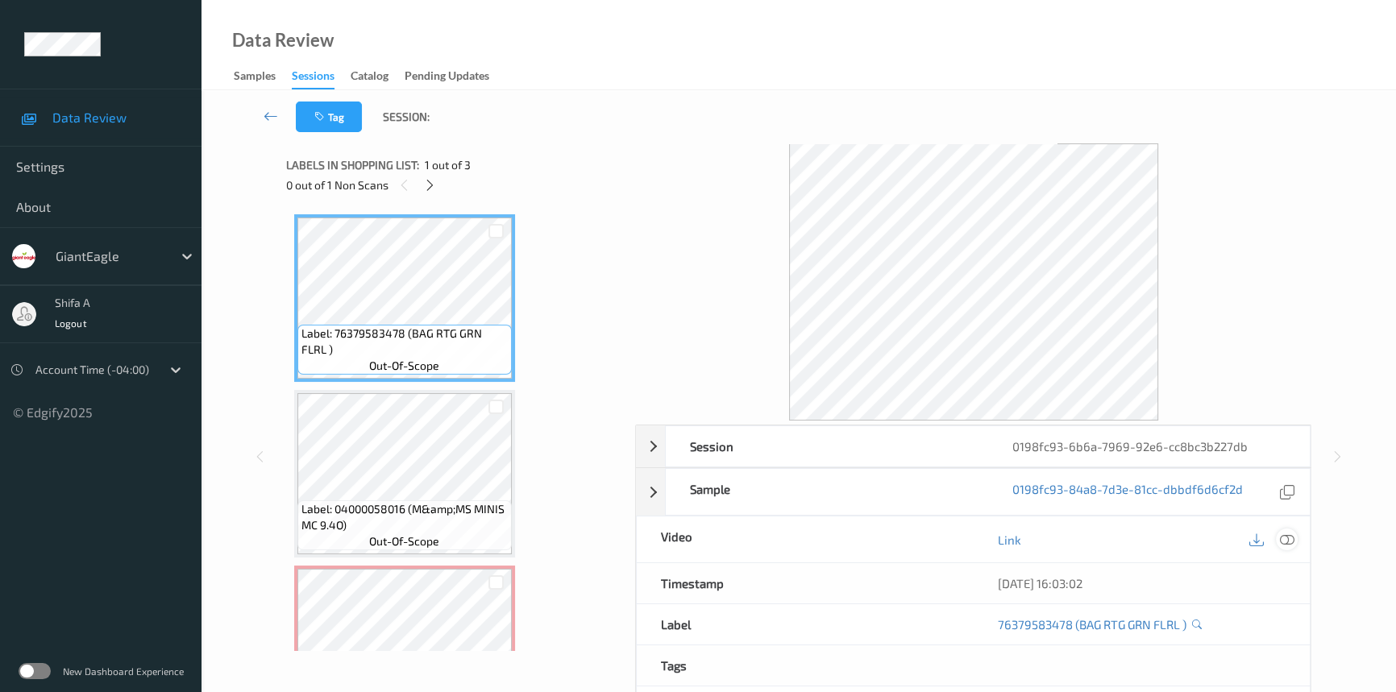
click at [1237, 539] on icon at bounding box center [1287, 540] width 15 height 15
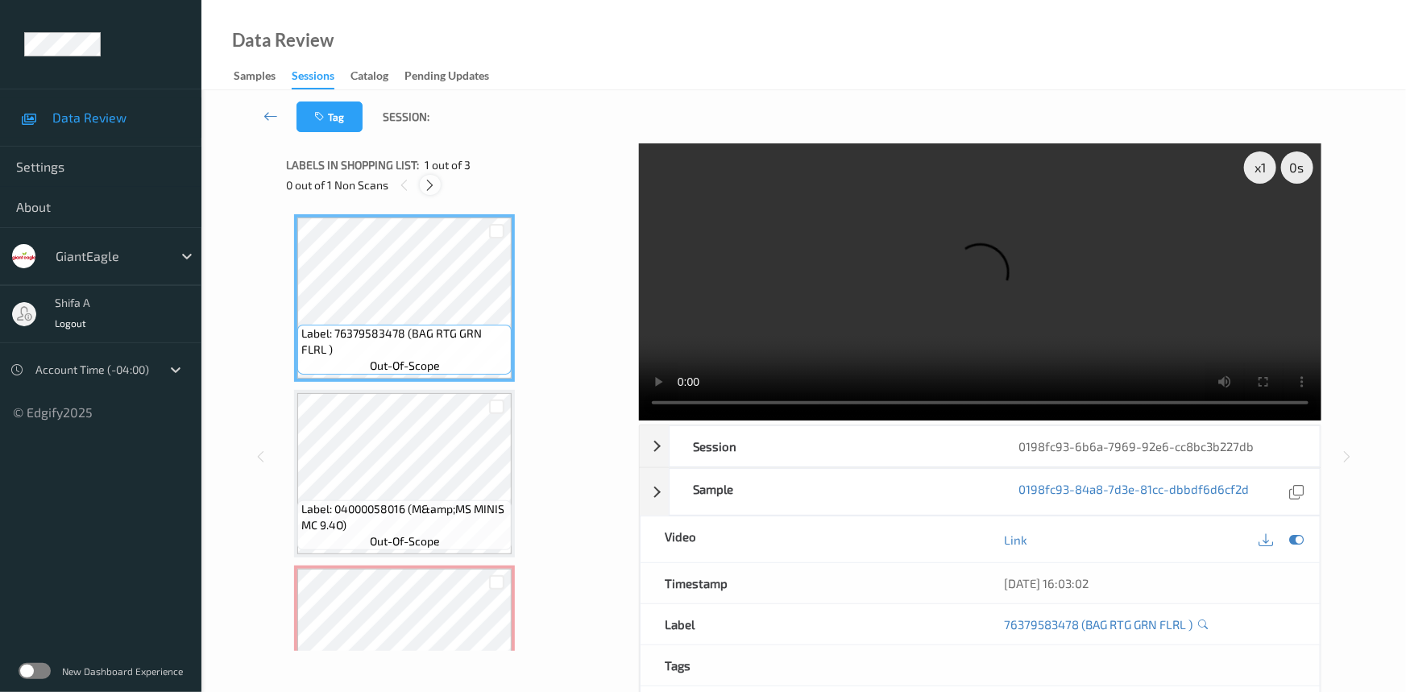
click at [435, 186] on icon at bounding box center [431, 185] width 14 height 15
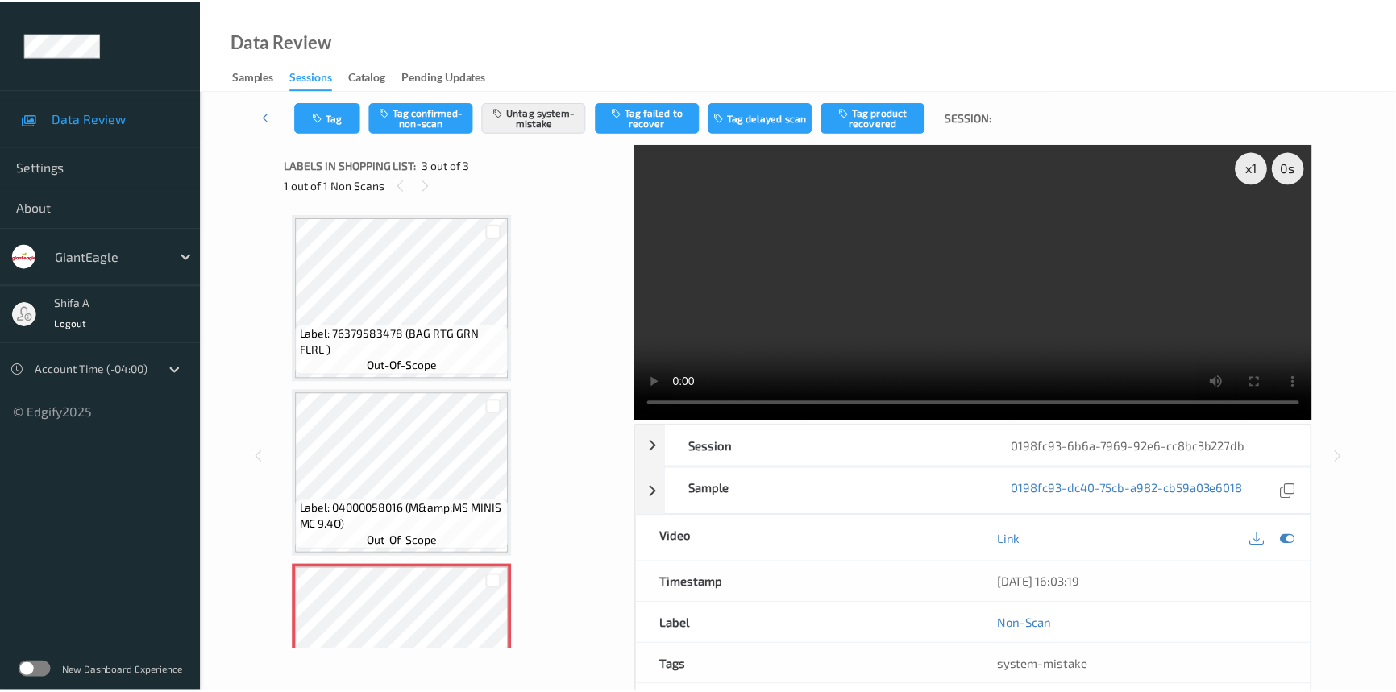
scroll to position [89, 0]
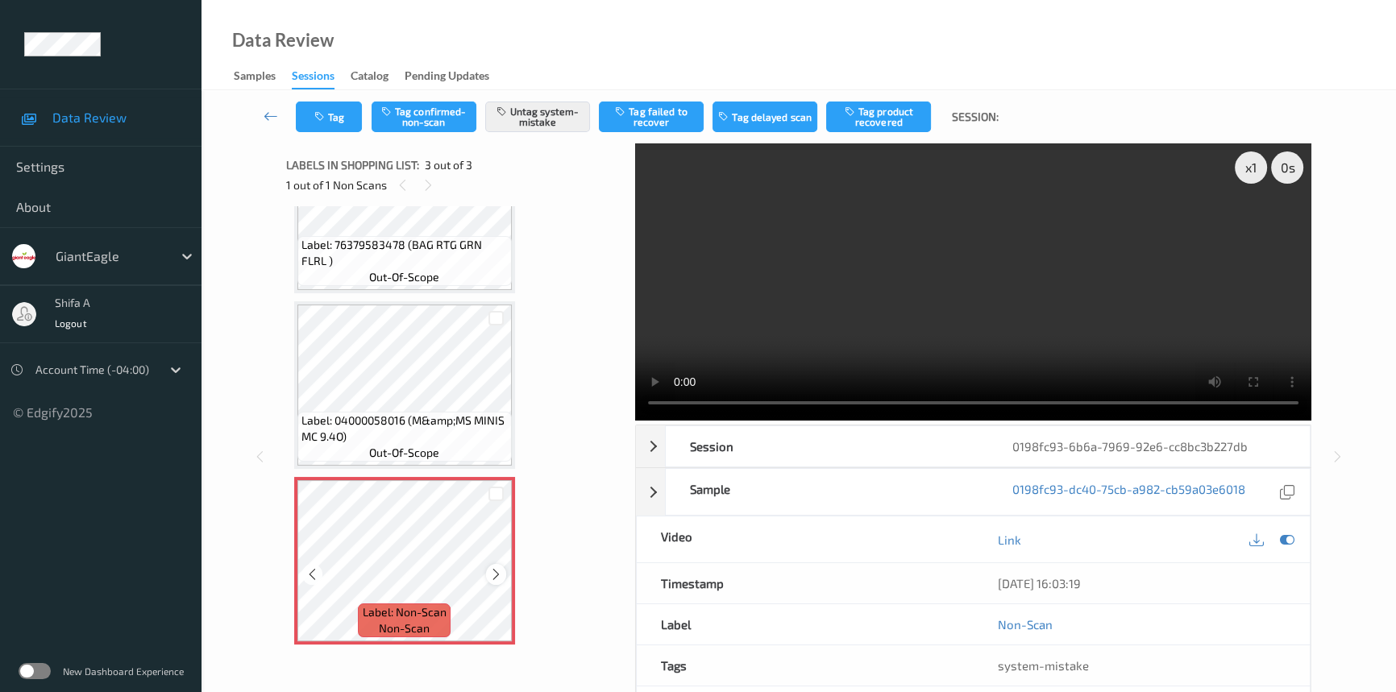
click at [502, 567] on div at bounding box center [496, 574] width 20 height 20
click at [500, 567] on icon at bounding box center [496, 574] width 14 height 15
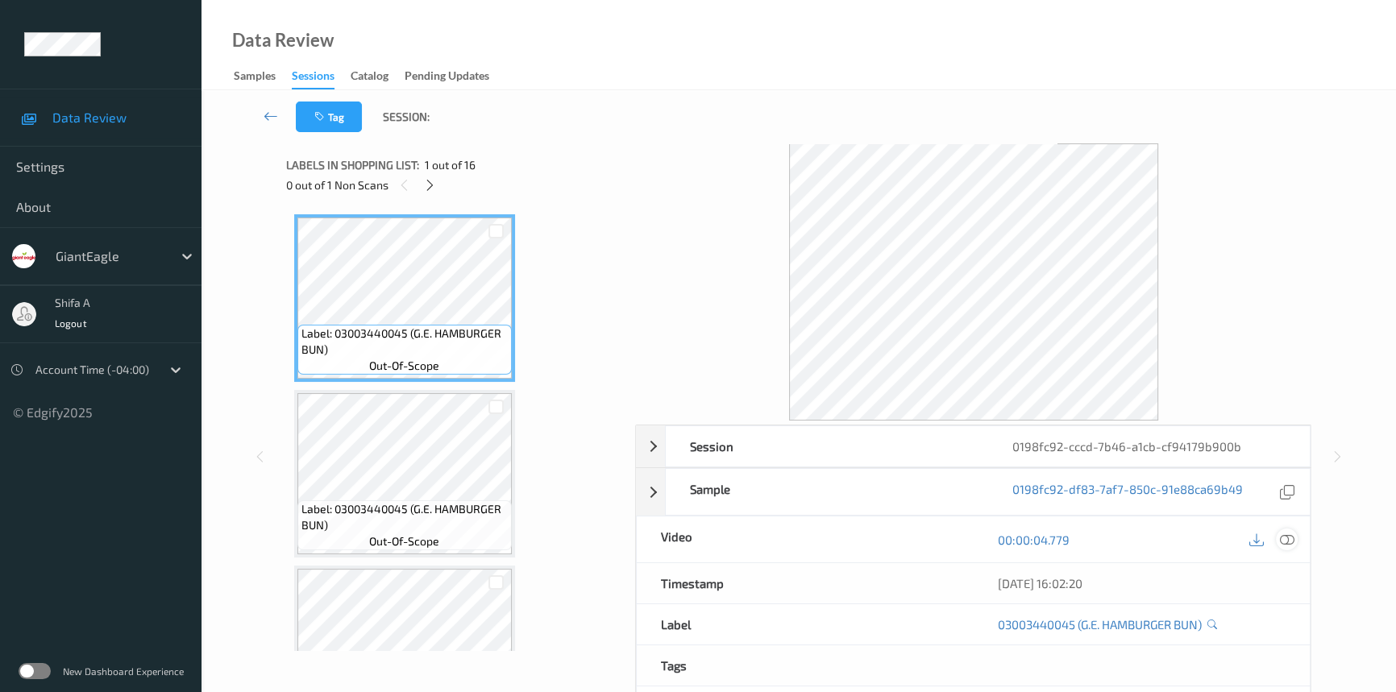
click at [1286, 540] on icon at bounding box center [1287, 540] width 15 height 15
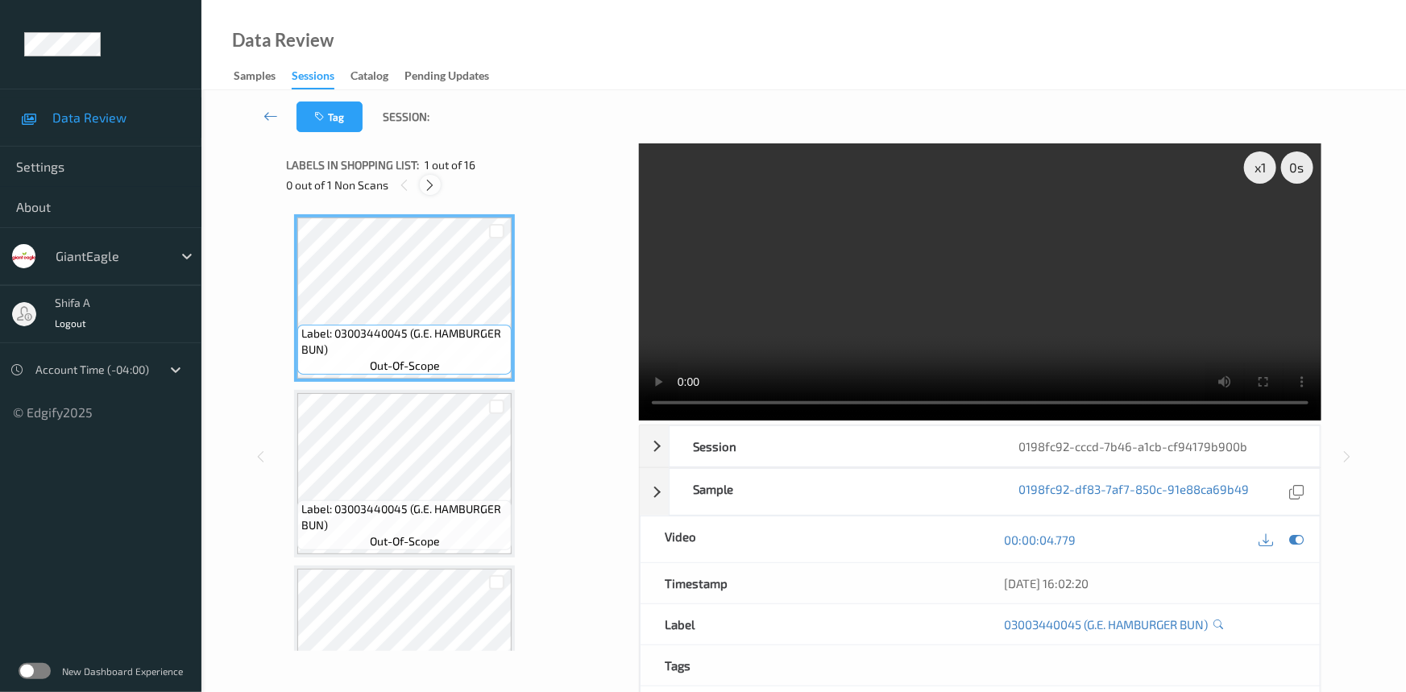
click at [426, 181] on icon at bounding box center [431, 185] width 14 height 15
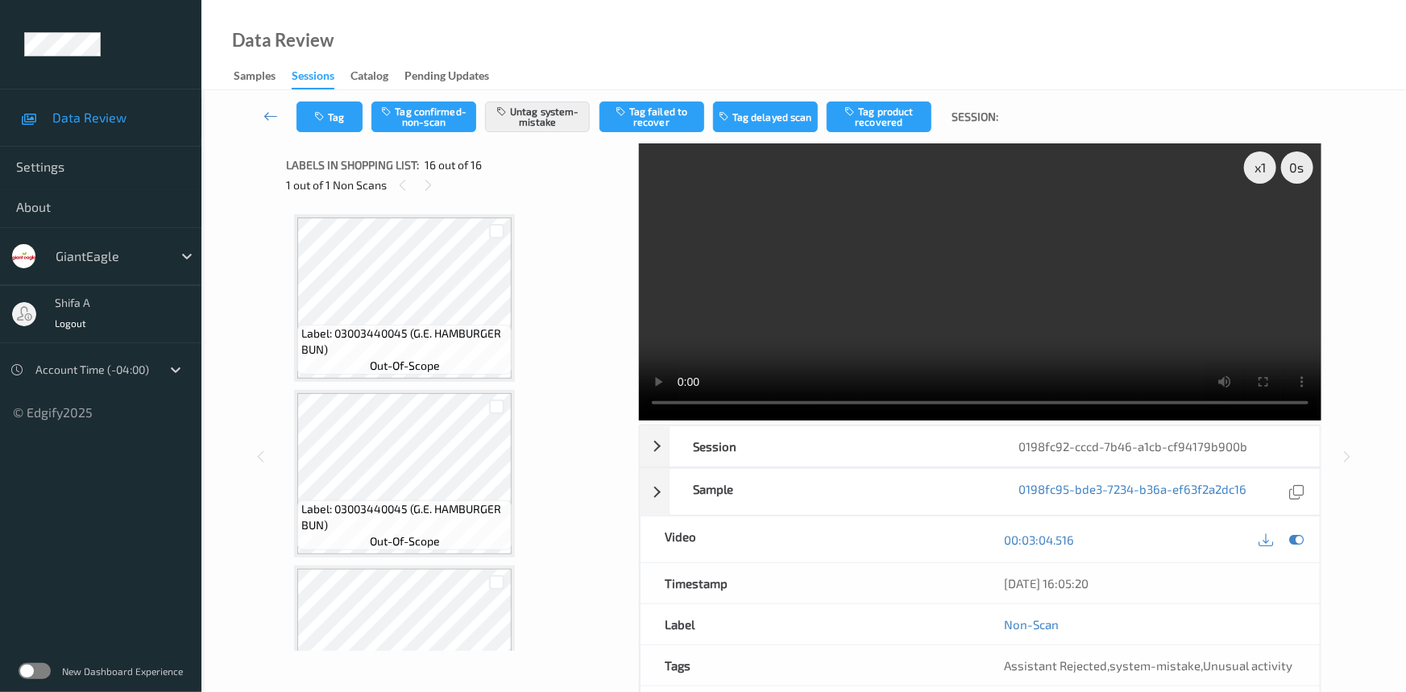
scroll to position [2365, 0]
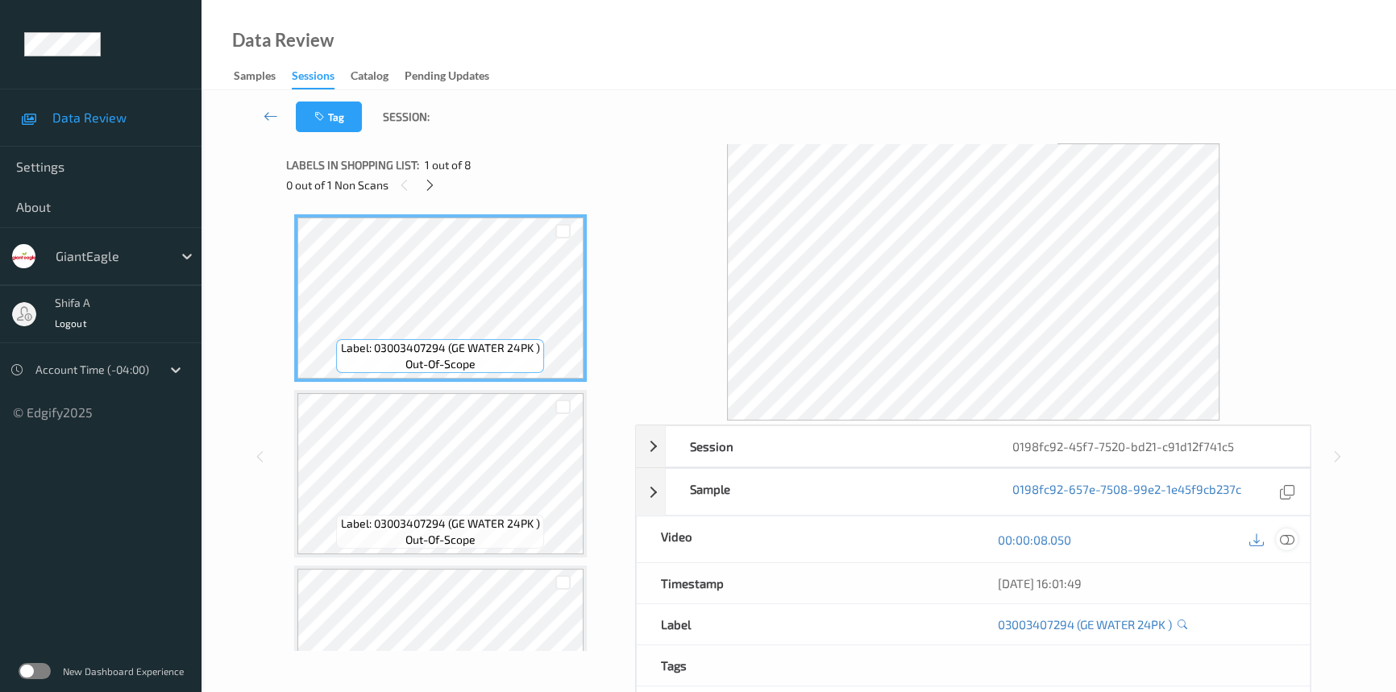
click at [1287, 539] on icon at bounding box center [1287, 540] width 15 height 15
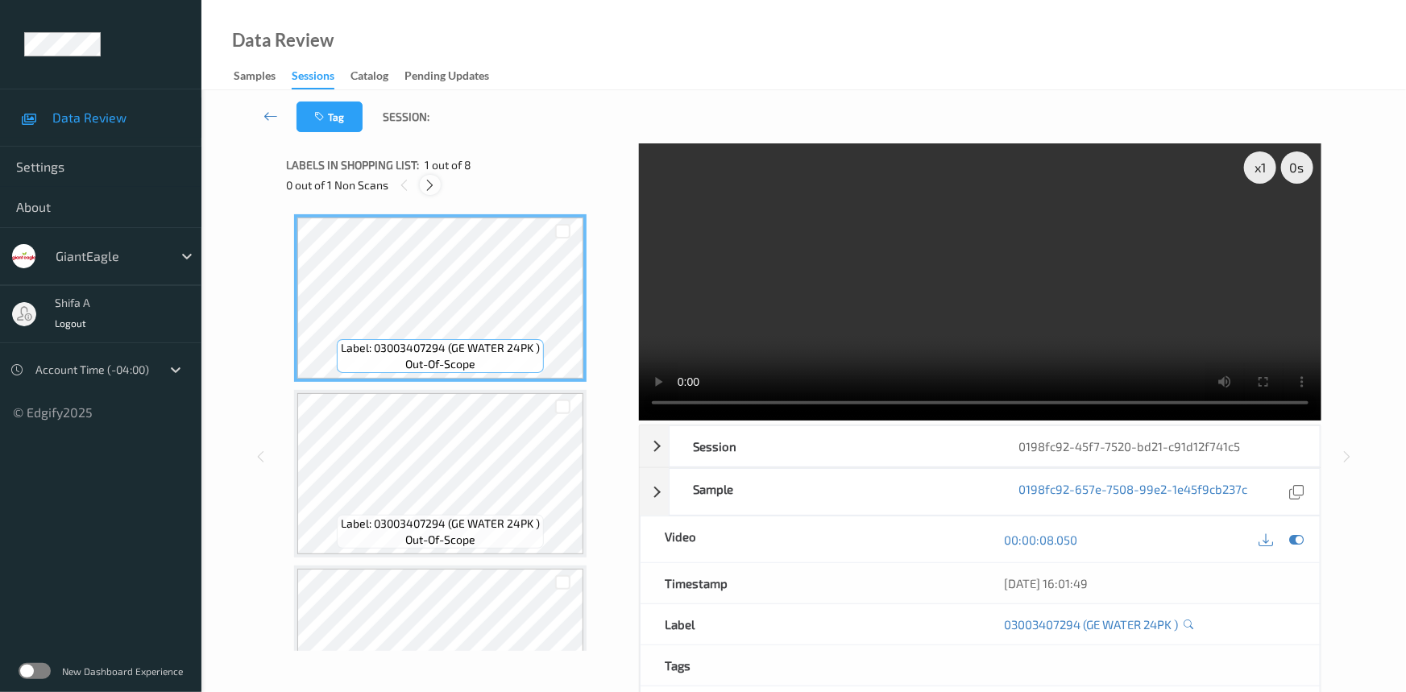
click at [427, 185] on icon at bounding box center [431, 185] width 14 height 15
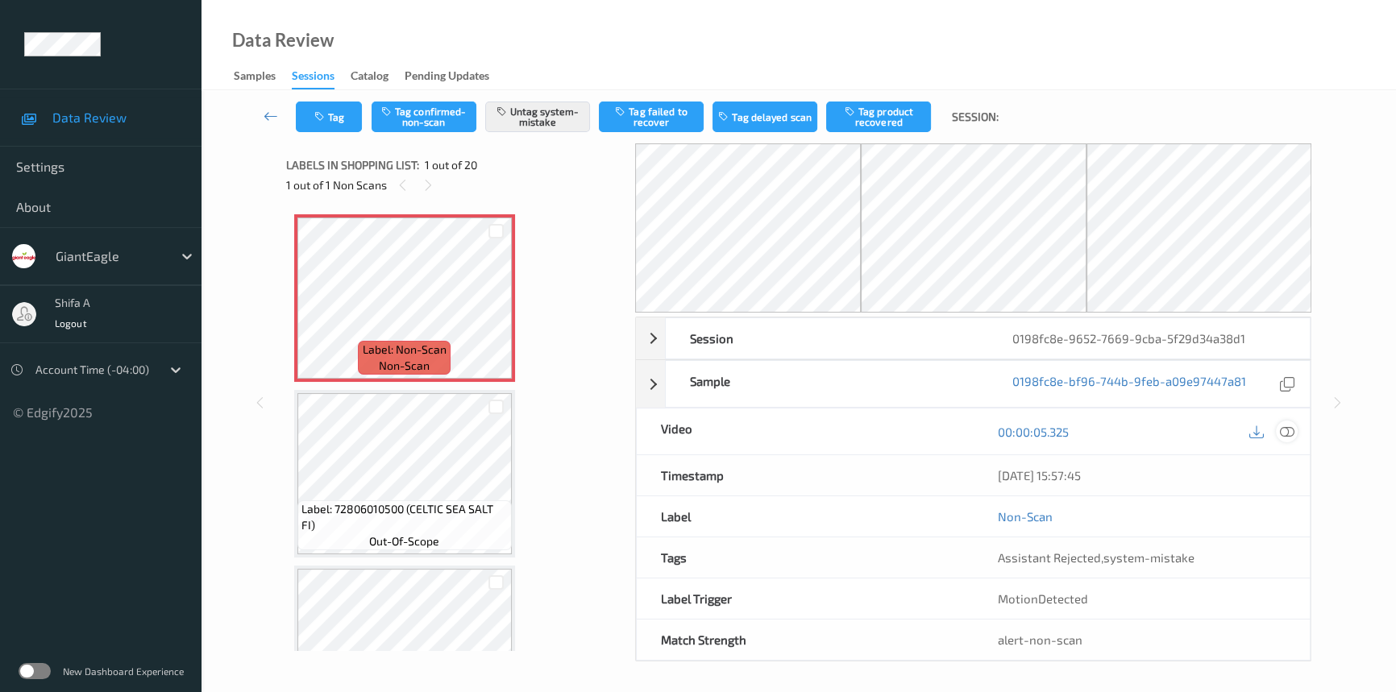
click at [1282, 435] on icon at bounding box center [1287, 432] width 15 height 15
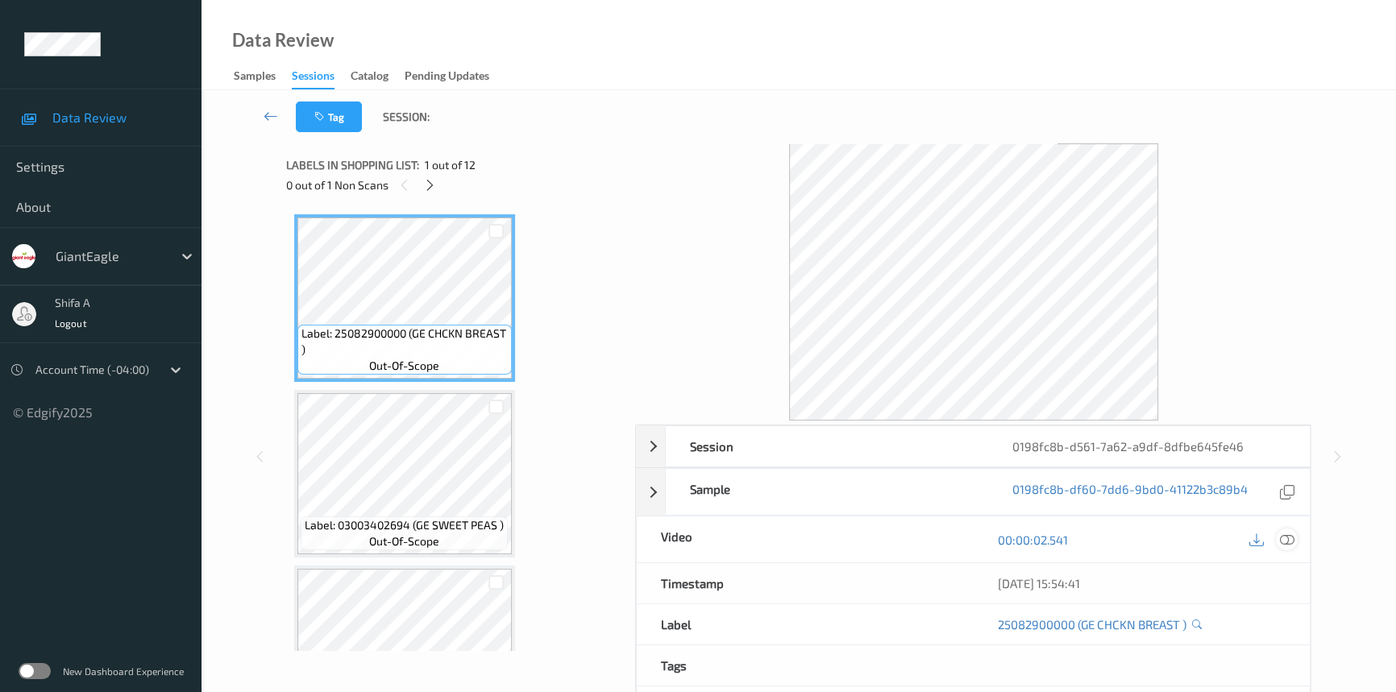
click at [1291, 536] on icon at bounding box center [1287, 540] width 15 height 15
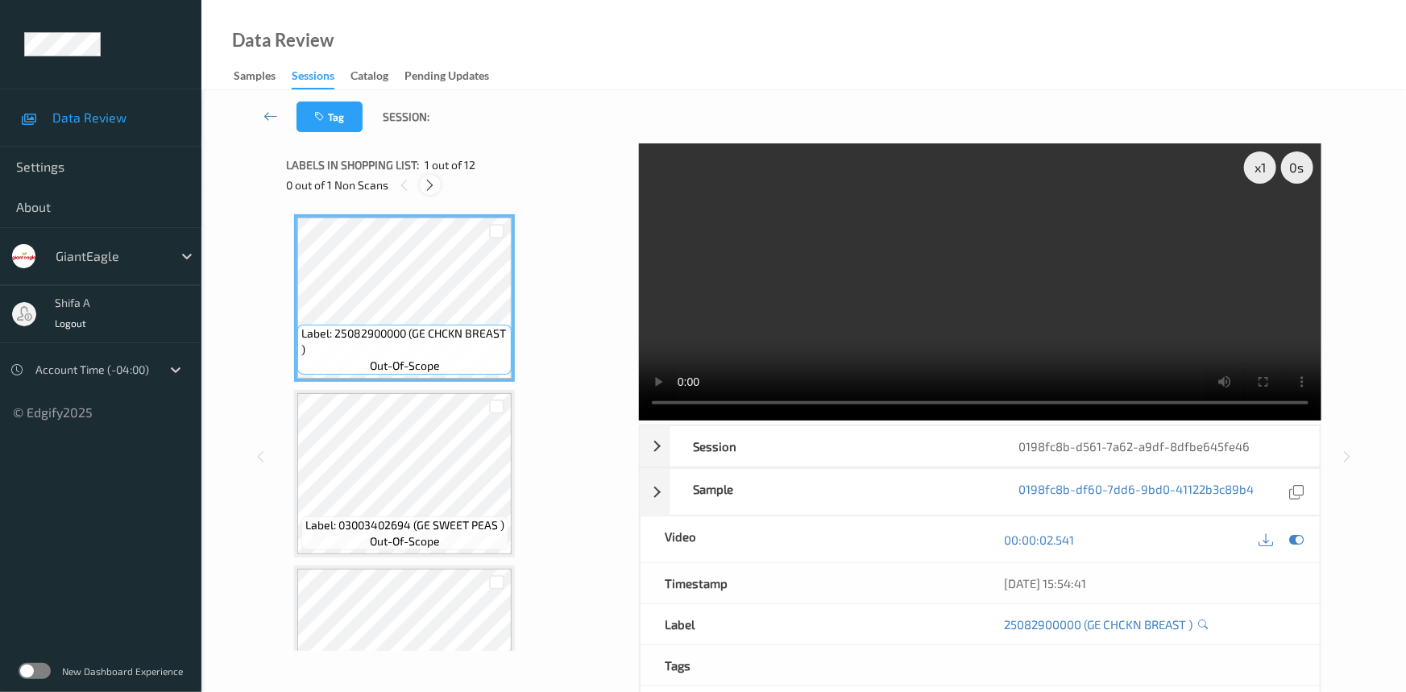
click at [427, 183] on icon at bounding box center [431, 185] width 14 height 15
